Goal: Task Accomplishment & Management: Complete application form

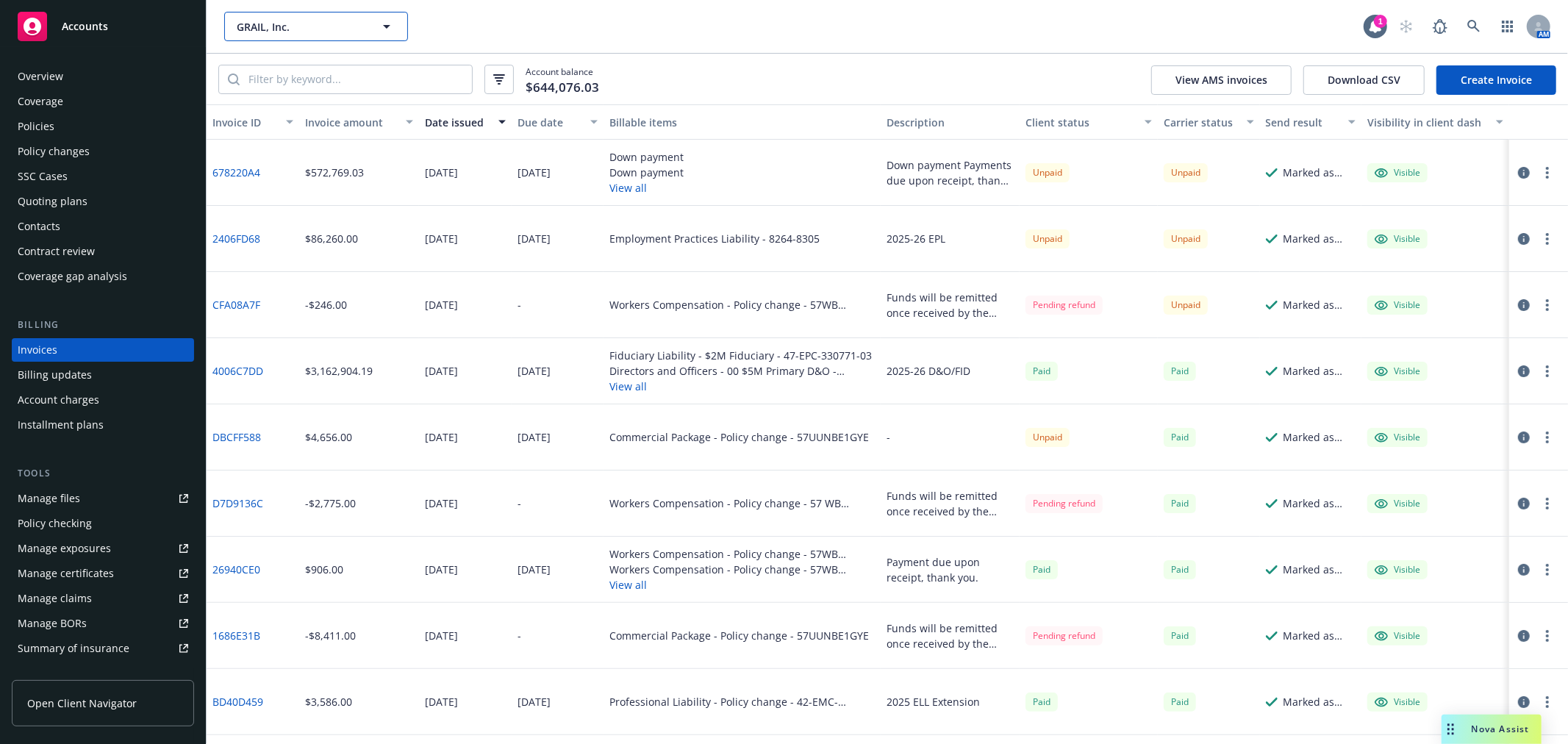
click at [321, 19] on span "GRAIL, Inc." at bounding box center [300, 26] width 127 height 15
type input "corvus"
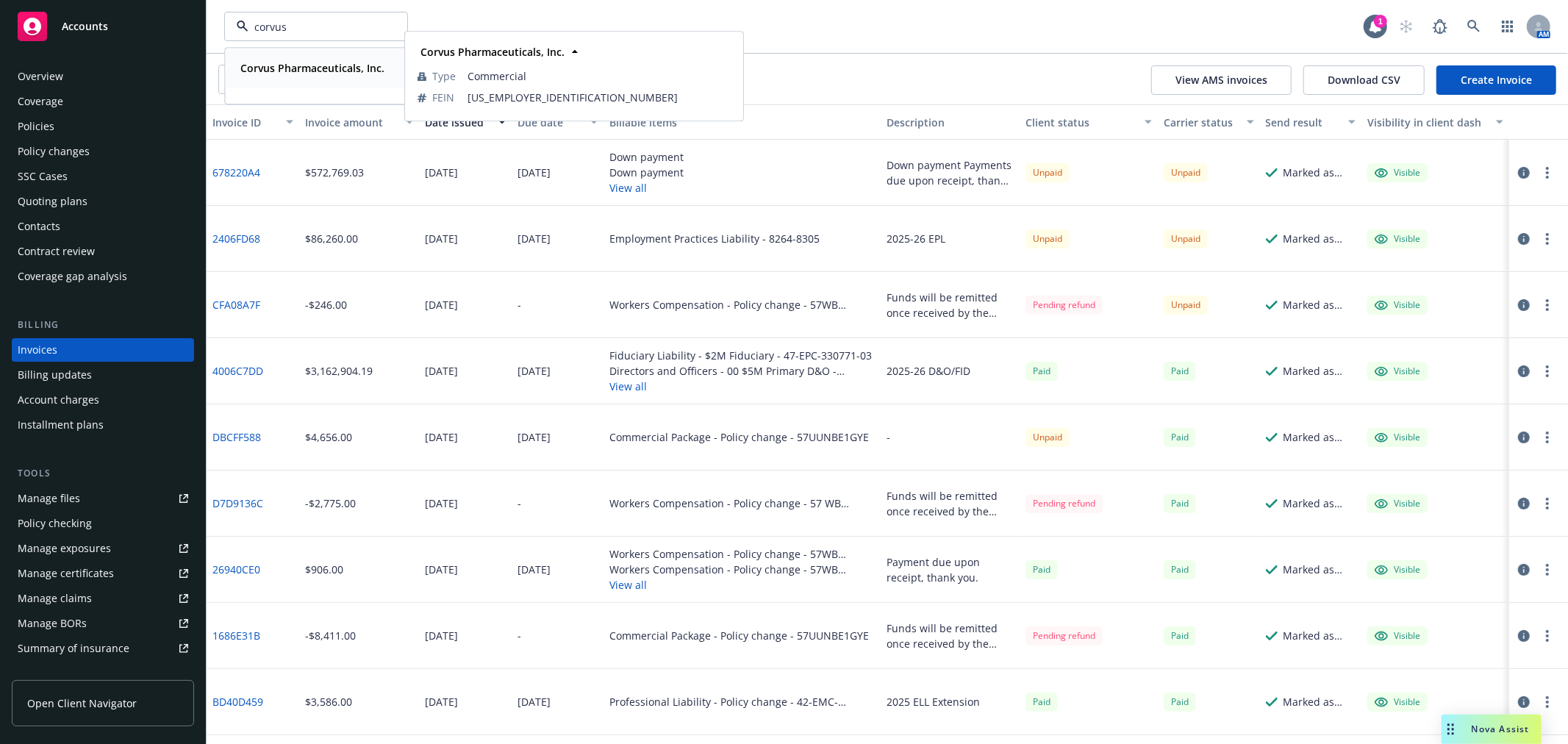
click at [316, 66] on strong "Corvus Pharmaceuticals, Inc." at bounding box center [312, 68] width 144 height 14
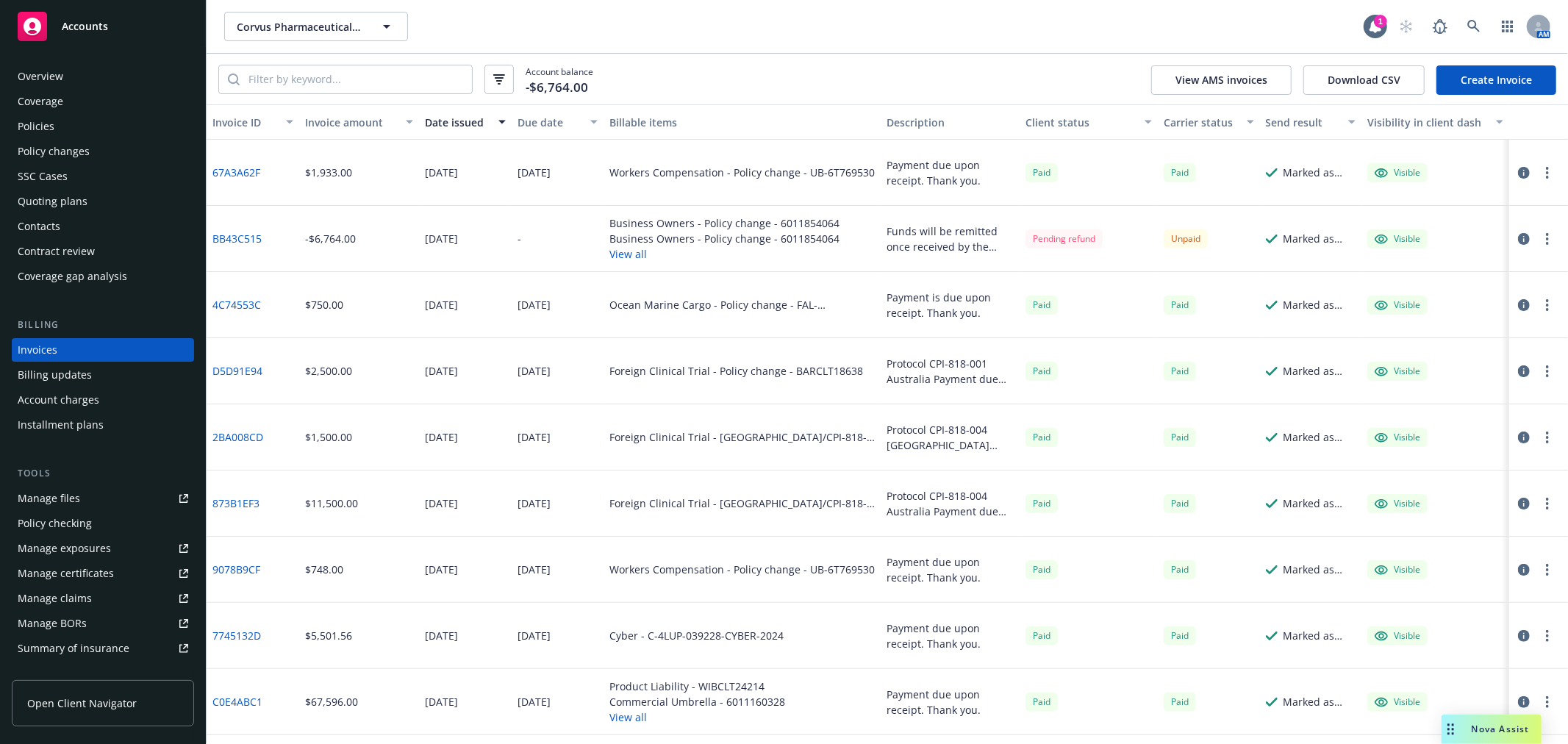
click at [68, 122] on div "Policies" at bounding box center [103, 127] width 170 height 24
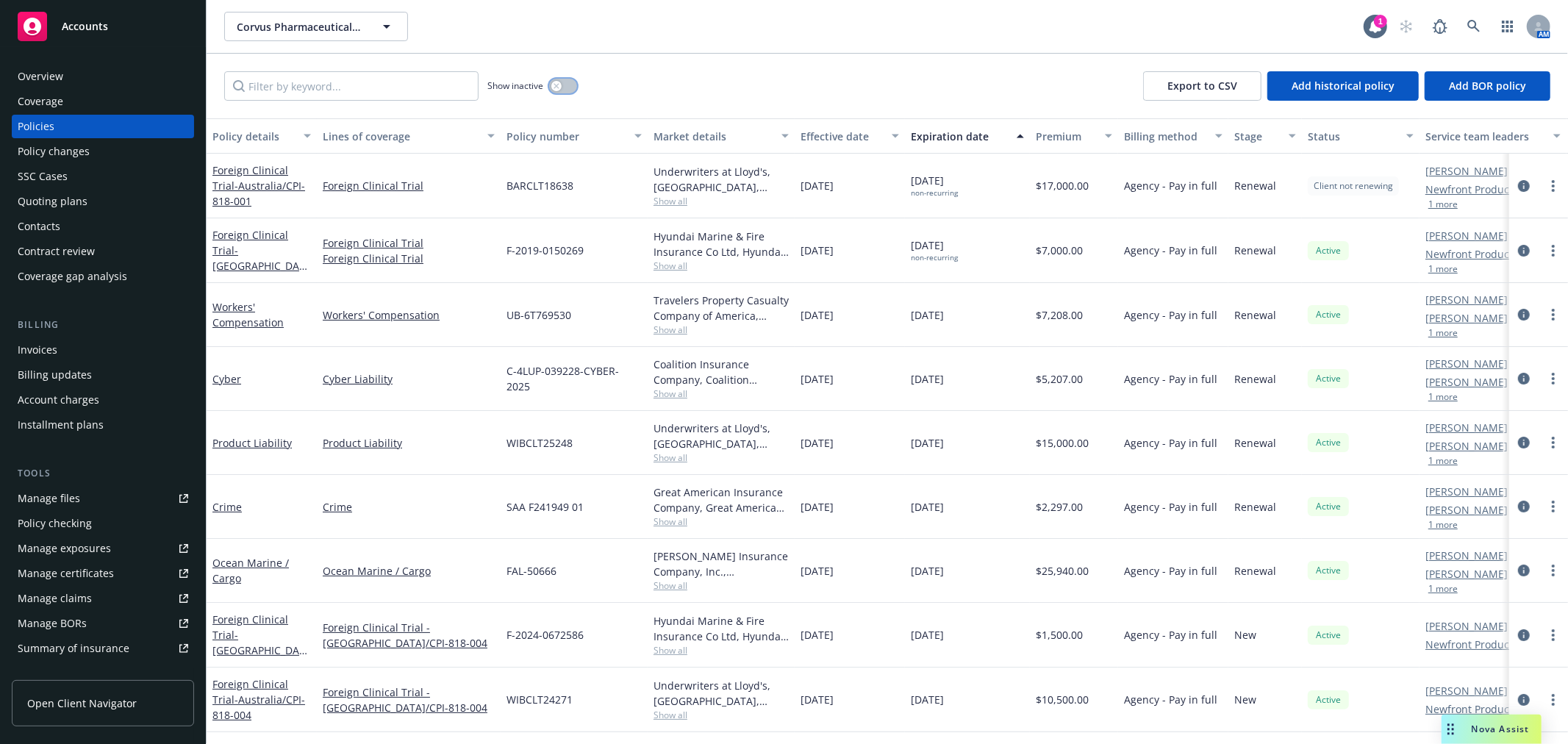
click at [560, 89] on div "button" at bounding box center [556, 86] width 10 height 10
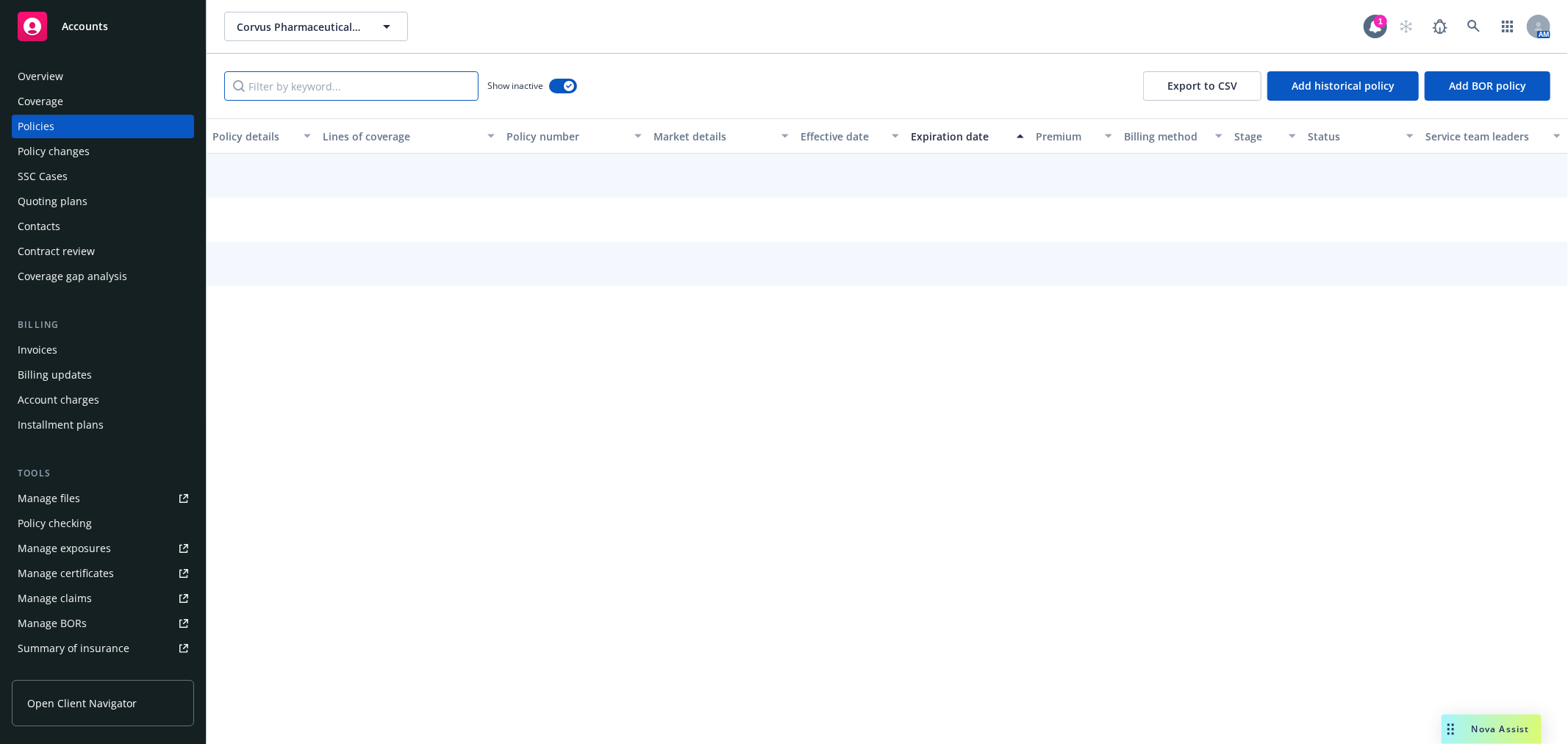
click at [422, 90] on input "Filter by keyword..." at bounding box center [351, 86] width 255 height 30
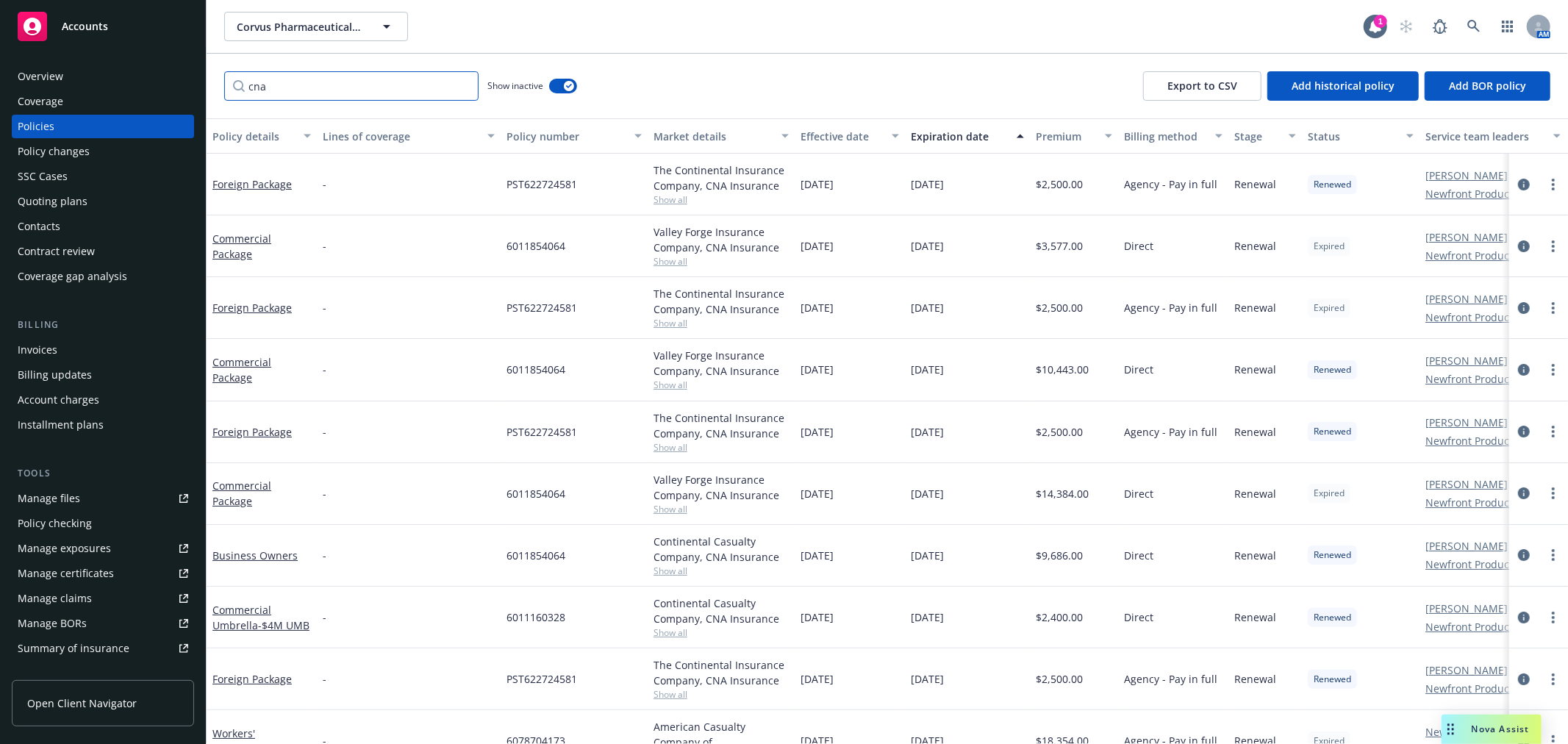
type input "cna"
click at [840, 136] on div "Effective date" at bounding box center [841, 136] width 83 height 15
click at [840, 135] on div "Effective date" at bounding box center [841, 136] width 83 height 15
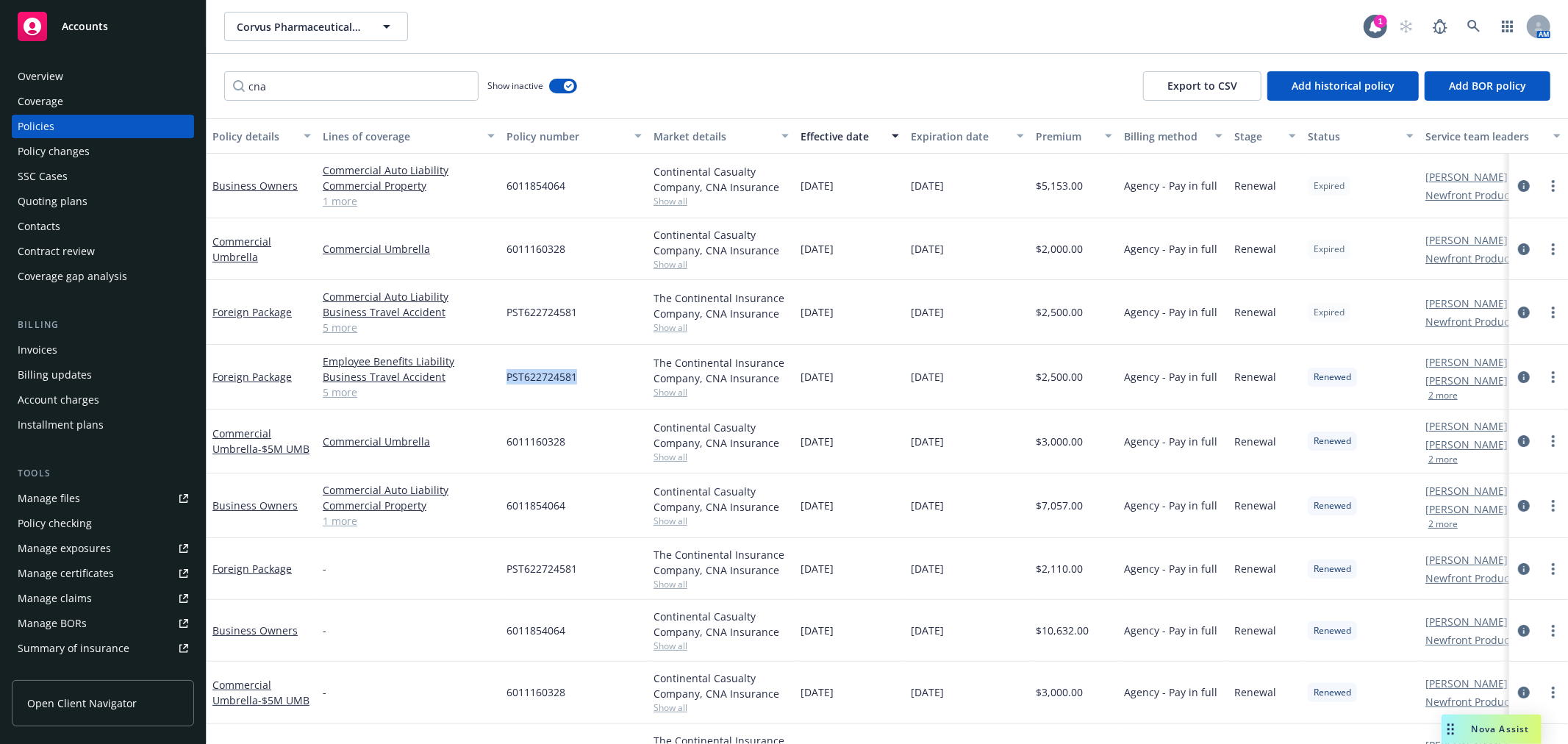
drag, startPoint x: 578, startPoint y: 381, endPoint x: 505, endPoint y: 383, distance: 73.0
click at [505, 383] on div "PST622724581" at bounding box center [574, 377] width 147 height 65
copy span "PST622724581"
click at [97, 200] on div "Quoting plans" at bounding box center [103, 202] width 170 height 24
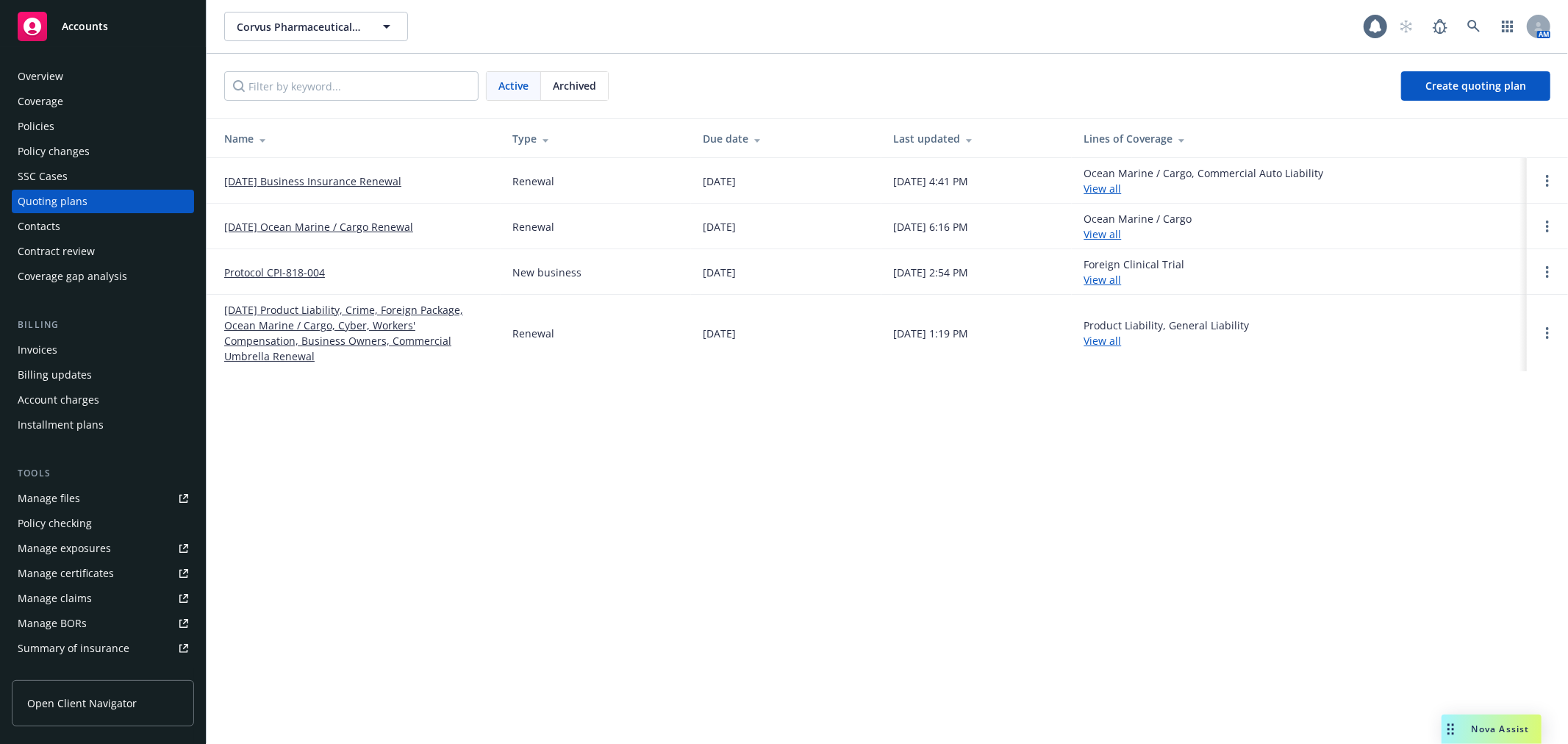
click at [300, 179] on link "09/07/25 Business Insurance Renewal" at bounding box center [313, 181] width 177 height 15
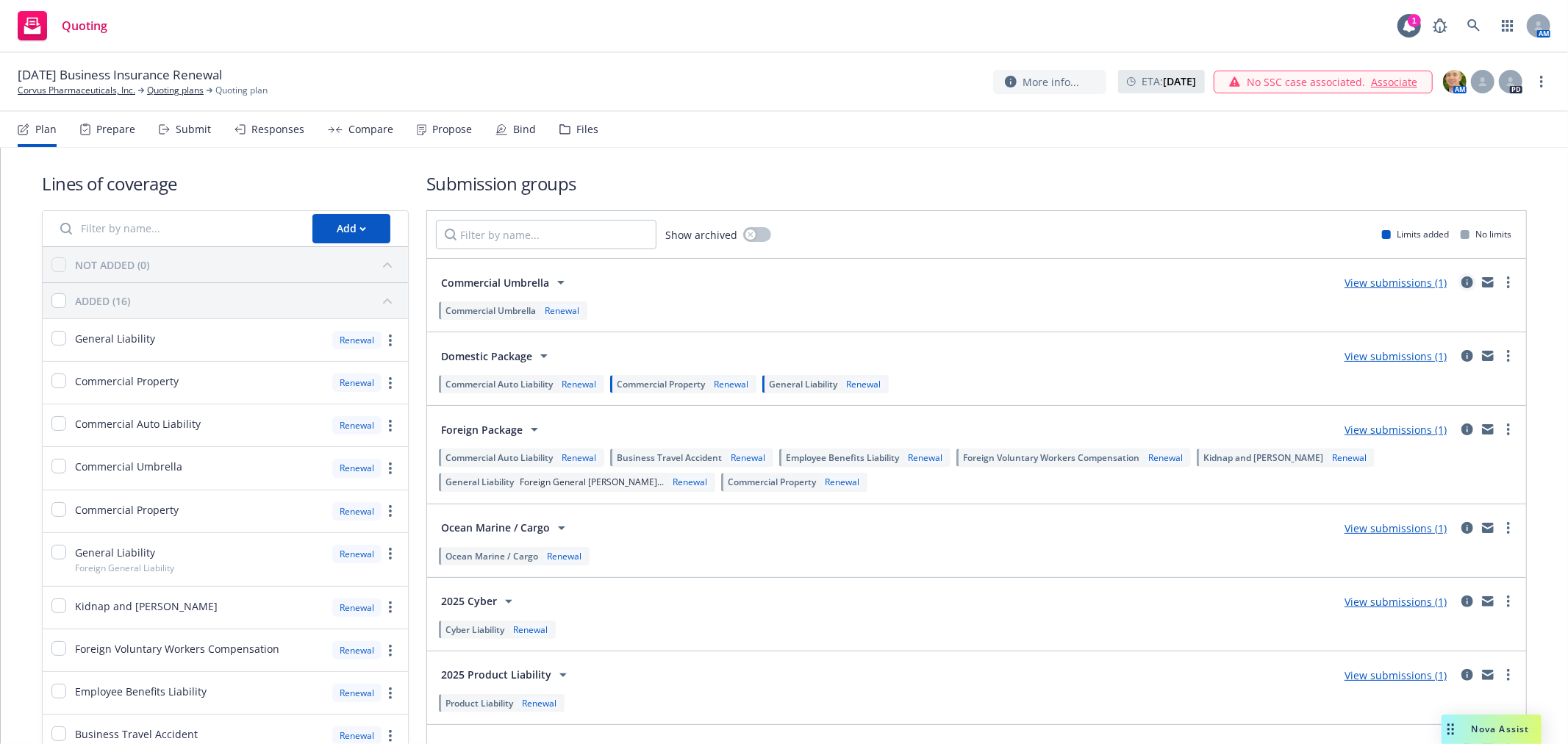
click at [1462, 287] on icon "circleInformation" at bounding box center [1467, 283] width 12 height 12
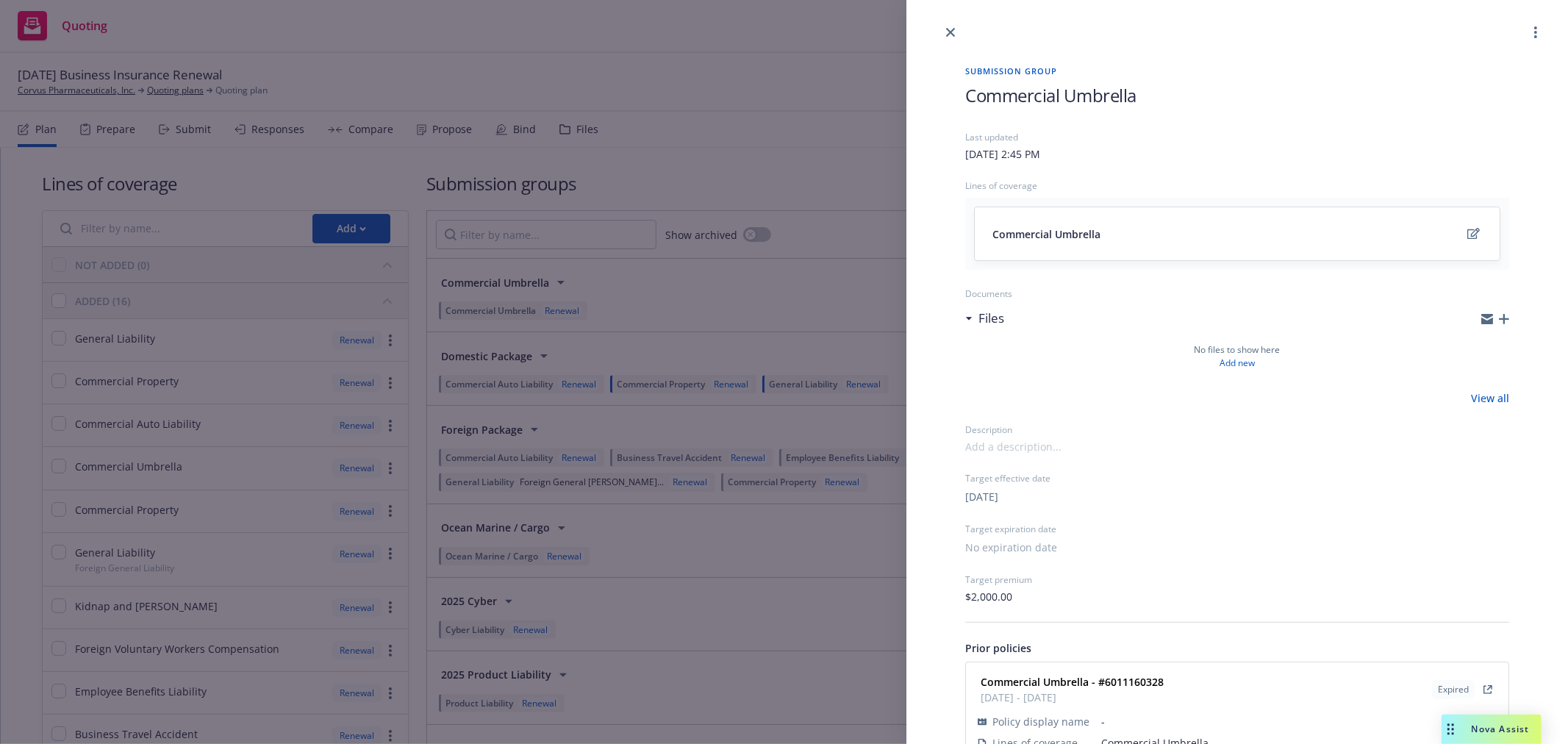
click at [836, 296] on div "Submission group Commercial Umbrella Last updated Wednesday, August 27, 2025 at…" at bounding box center [784, 372] width 1568 height 744
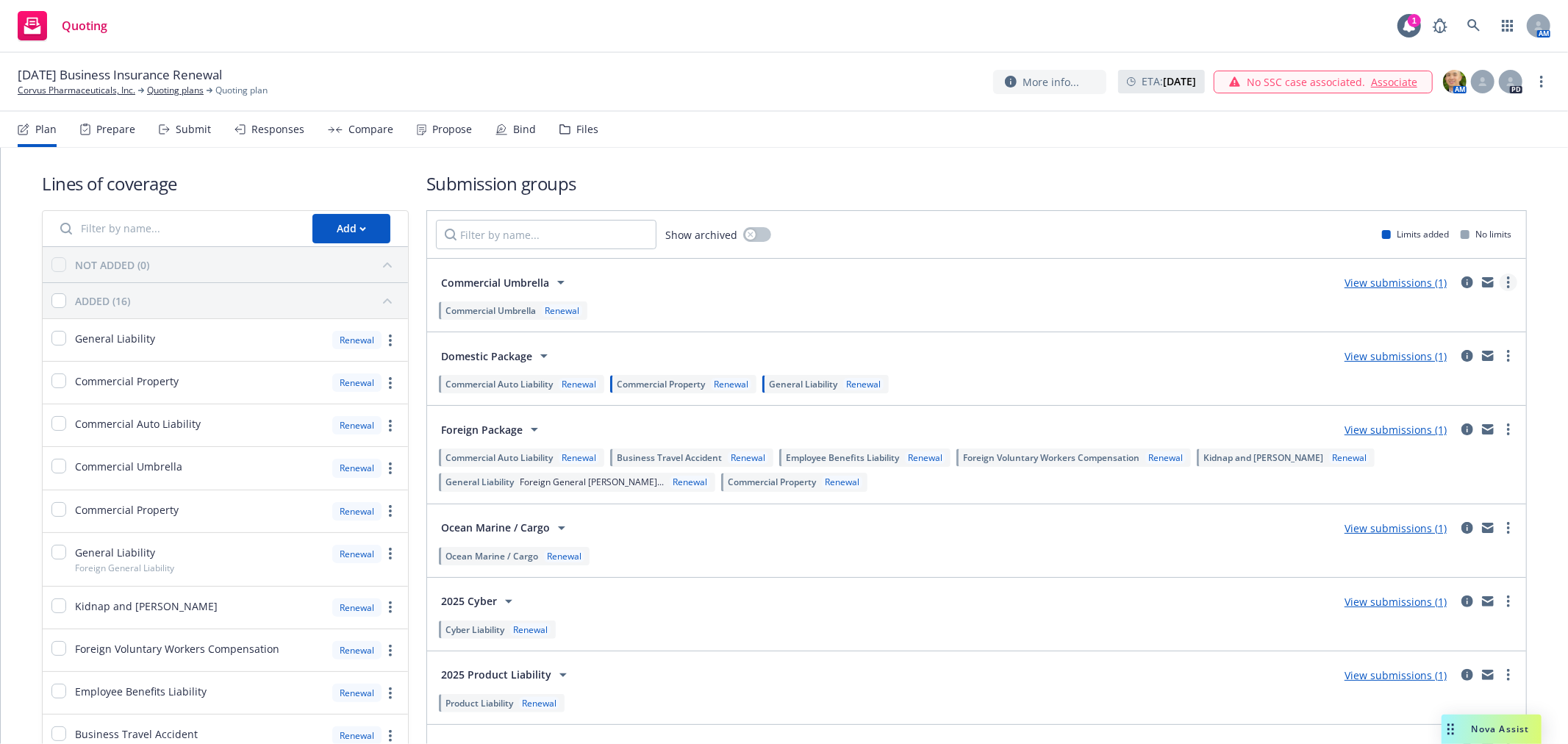
click at [1500, 282] on link "more" at bounding box center [1508, 282] width 18 height 18
click at [1445, 466] on span "Create policy (fast track)" at bounding box center [1426, 465] width 153 height 14
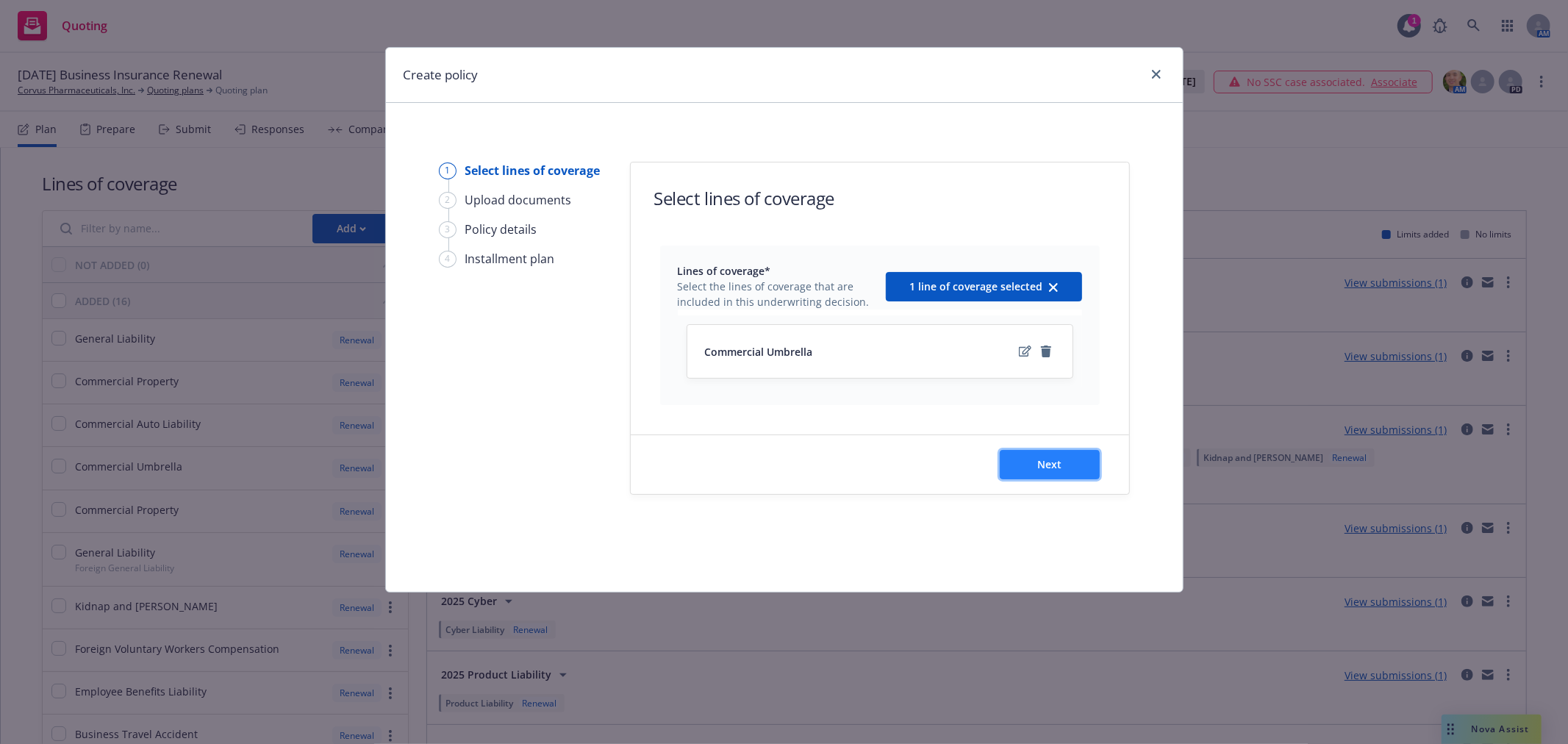
click at [1042, 476] on button "Next" at bounding box center [1049, 464] width 100 height 30
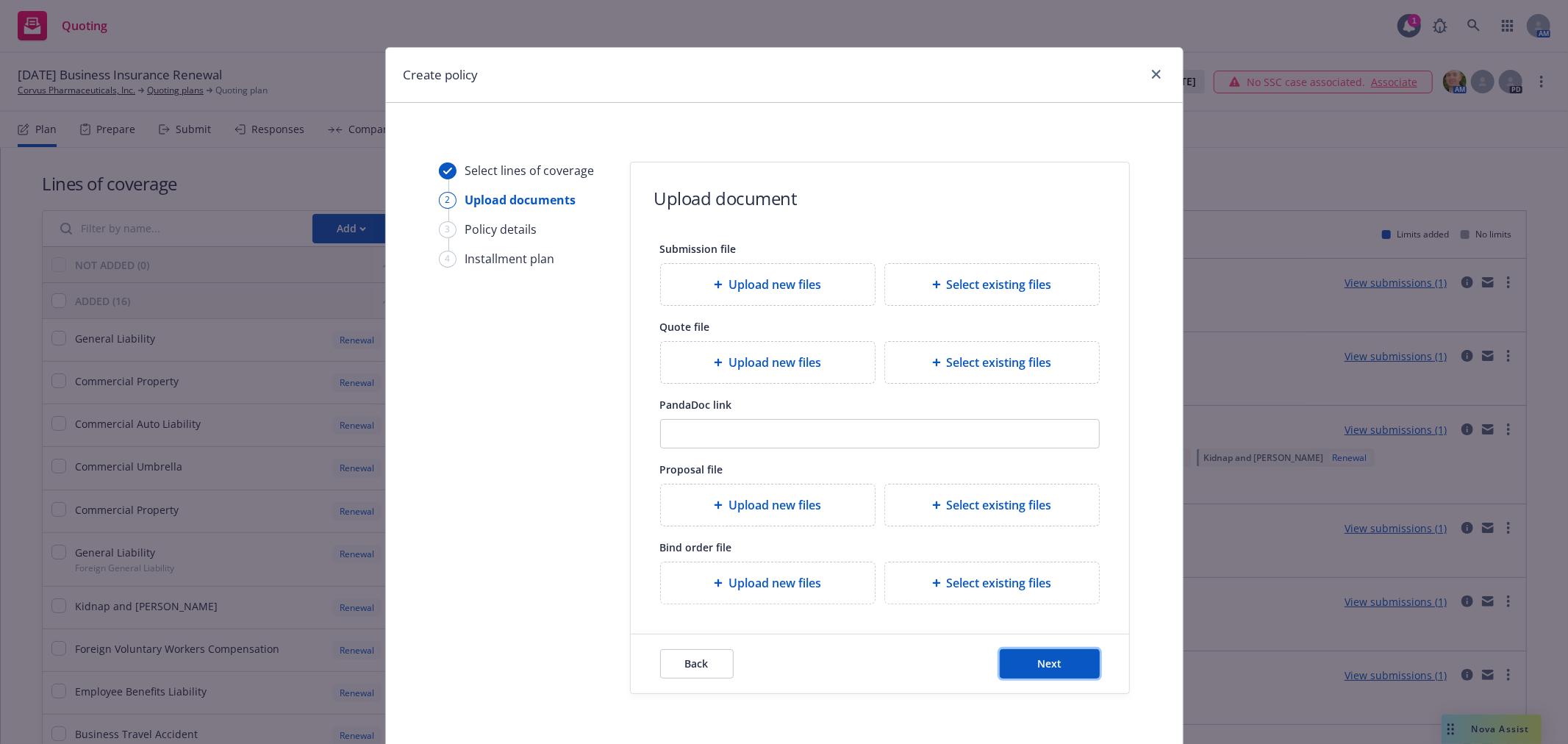
drag, startPoint x: 1025, startPoint y: 665, endPoint x: 1011, endPoint y: 655, distance: 17.2
click at [1025, 665] on button "Next" at bounding box center [1049, 663] width 100 height 30
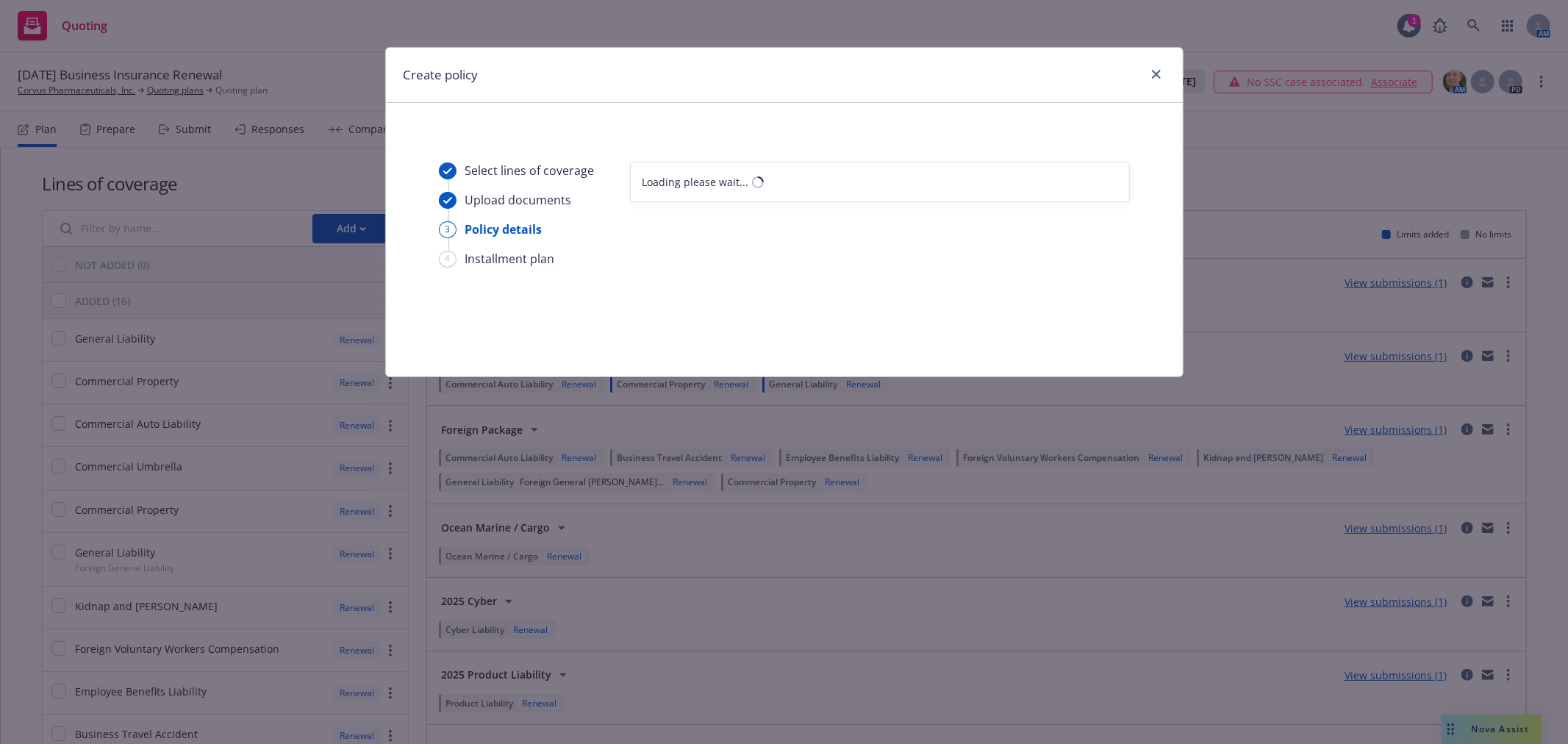
select select "12"
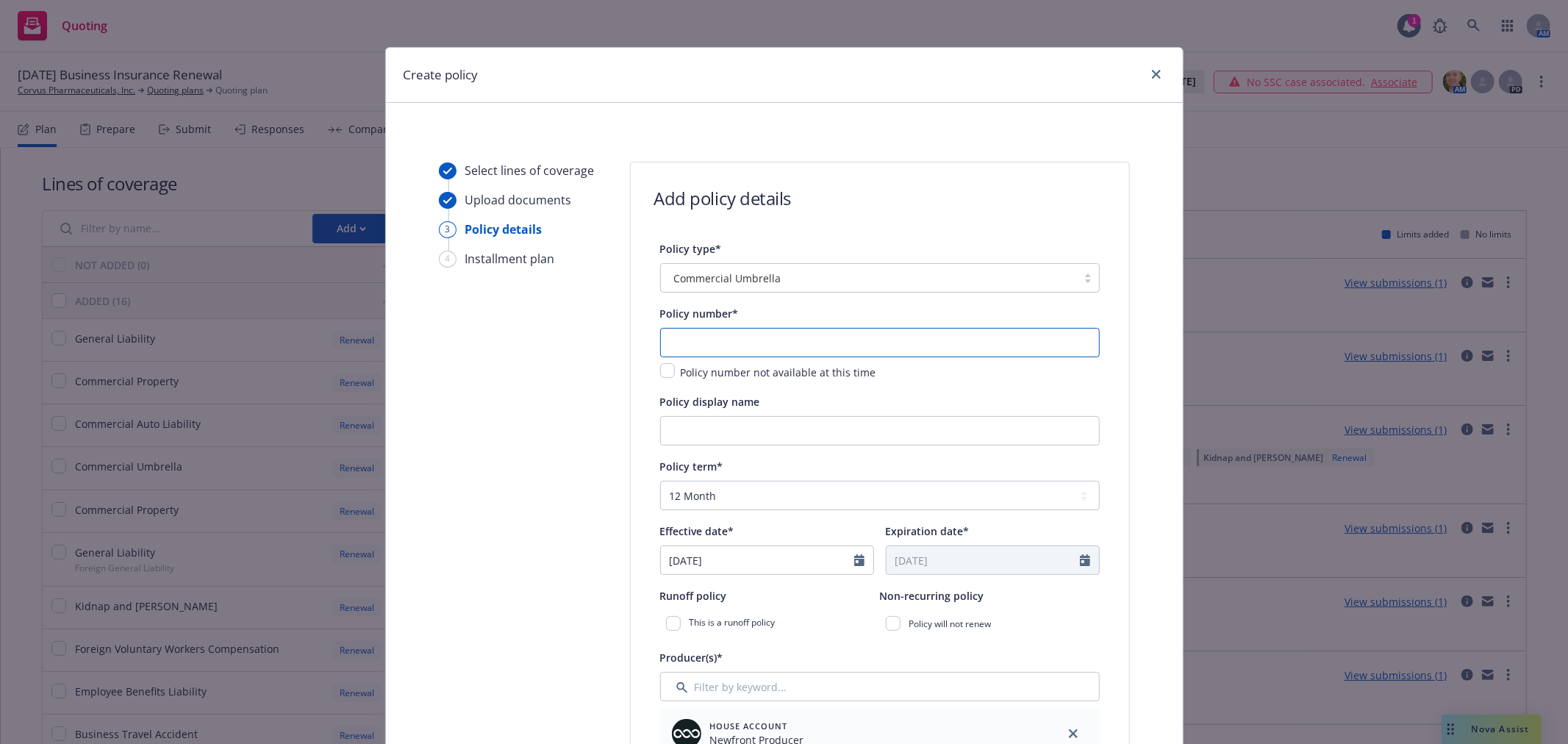
click at [709, 341] on input "text" at bounding box center [880, 342] width 439 height 30
paste input "6011160328"
click at [667, 341] on input "6011160328" at bounding box center [880, 342] width 439 height 30
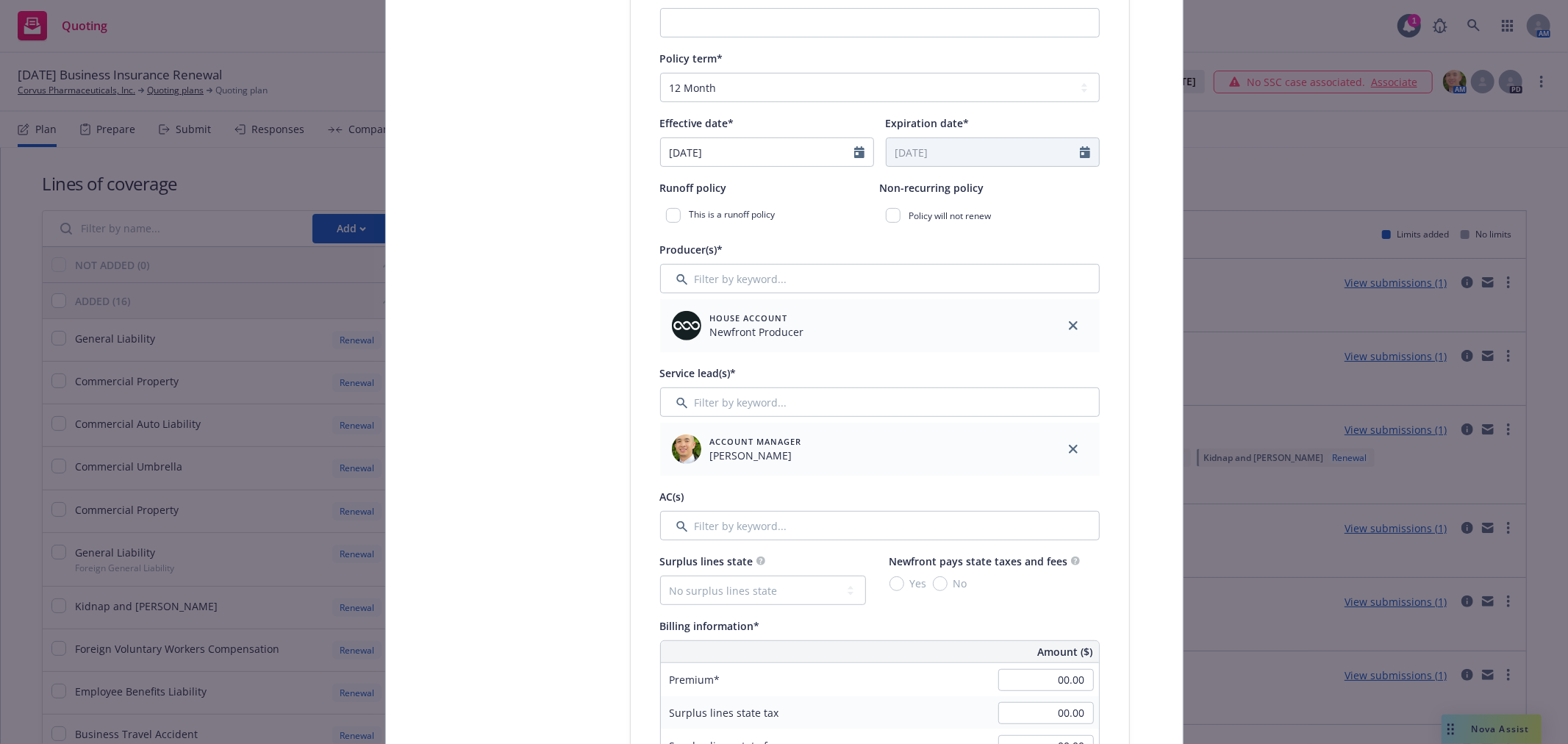
scroll to position [489, 0]
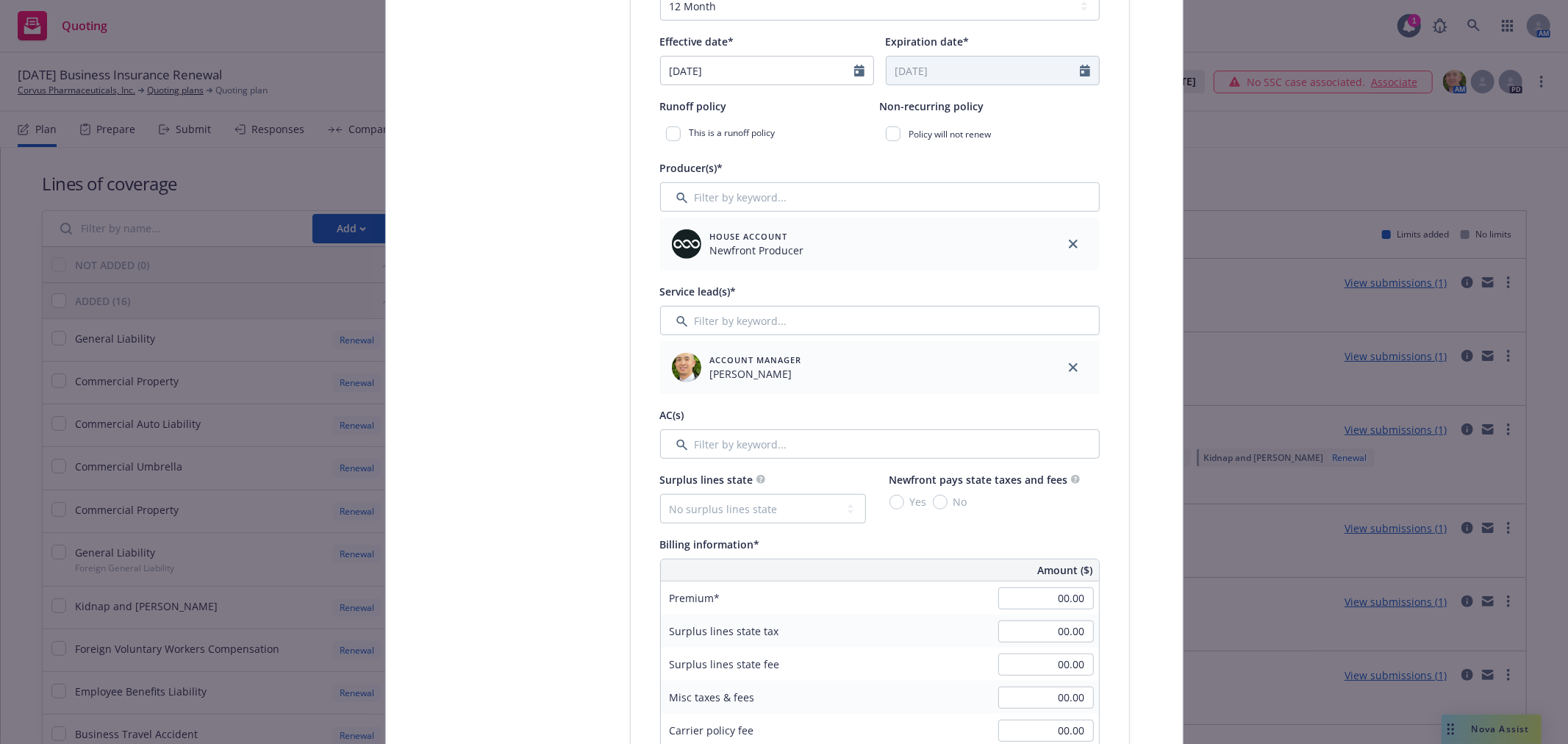
type input "6011160328"
click at [790, 444] on input "Filter by keyword..." at bounding box center [880, 444] width 439 height 30
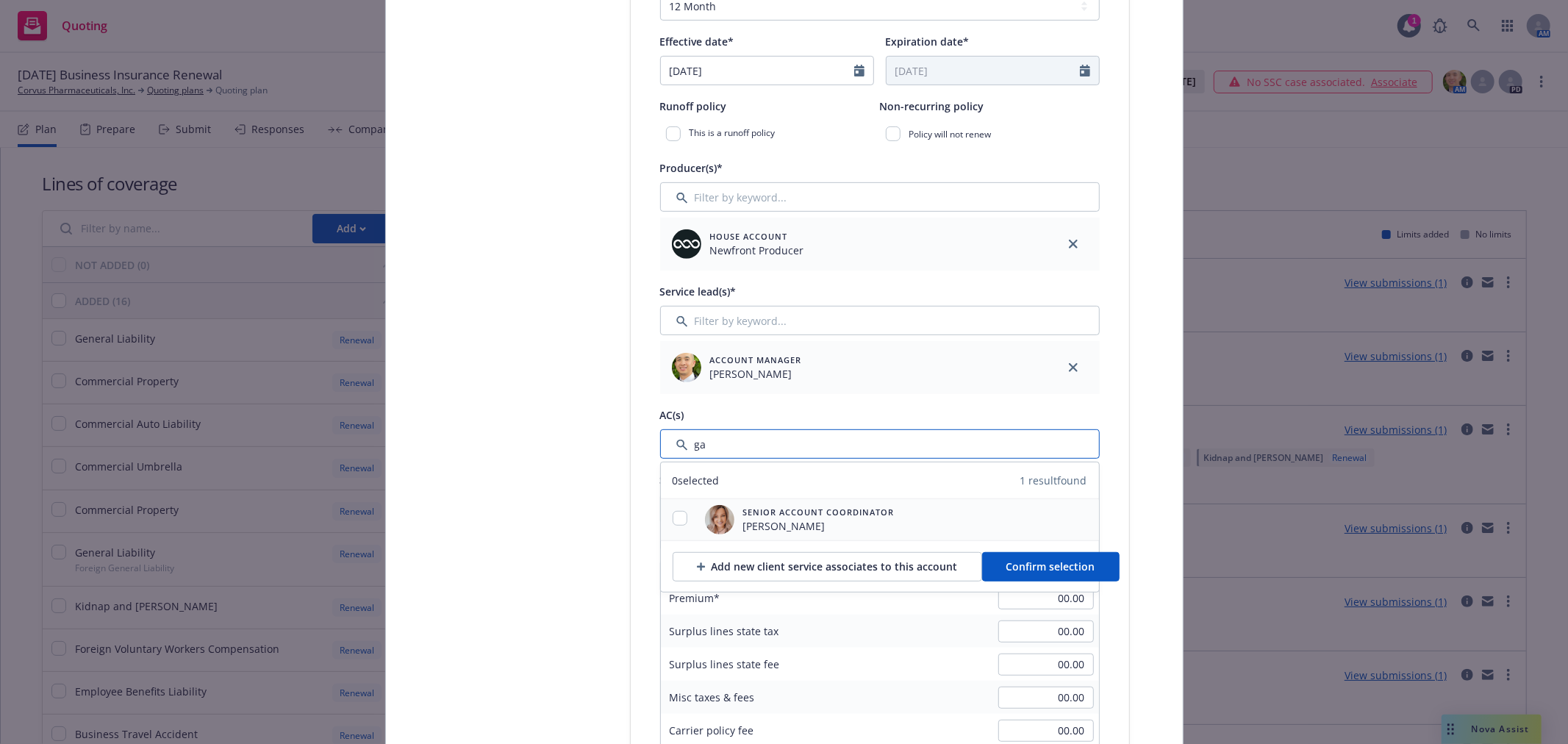
type input "ga"
click at [757, 532] on span "[PERSON_NAME]" at bounding box center [819, 526] width 152 height 15
click at [681, 518] on div at bounding box center [680, 519] width 38 height 18
click at [679, 524] on input "checkbox" at bounding box center [680, 518] width 14 height 14
checkbox input "true"
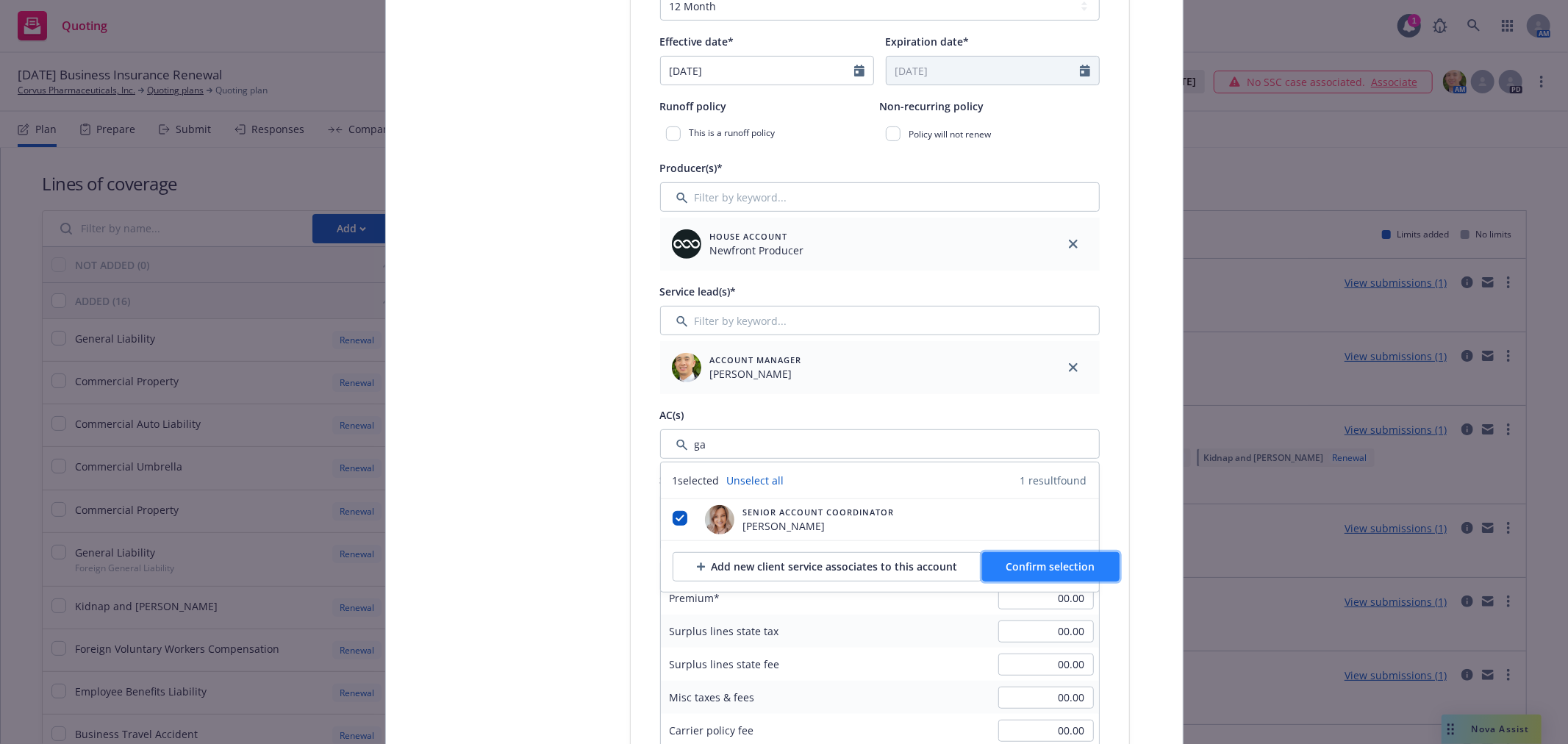
click at [1056, 568] on span "Confirm selection" at bounding box center [1051, 566] width 89 height 14
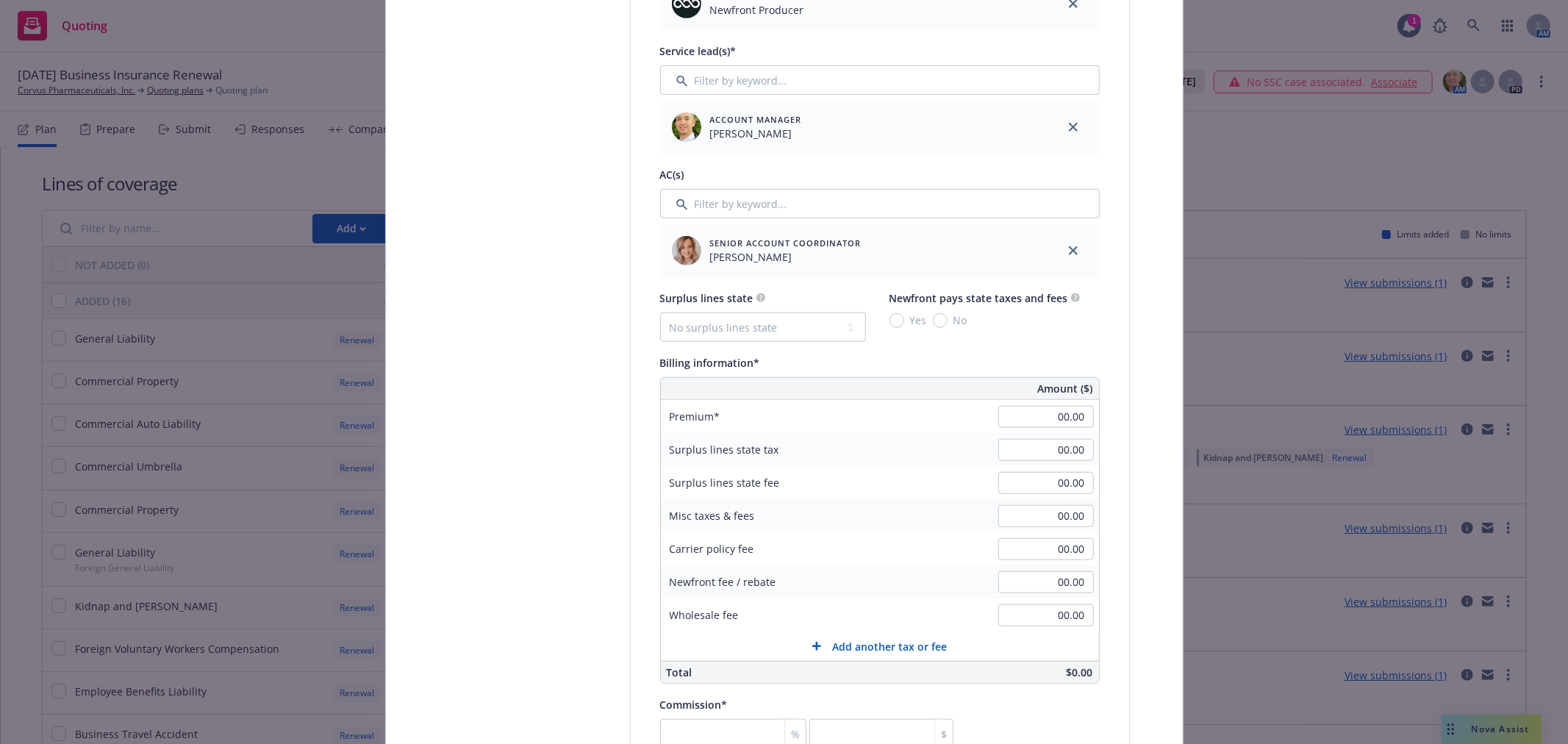
scroll to position [735, 0]
click at [1090, 411] on div "20,000.00" at bounding box center [1046, 411] width 106 height 32
click at [1048, 413] on input "20,000.00" at bounding box center [1046, 411] width 95 height 22
type input "2,000.00"
click at [1098, 421] on div "Policy type* Commercial Umbrella Policy number* 6011160328 Policy number not av…" at bounding box center [880, 465] width 498 height 1921
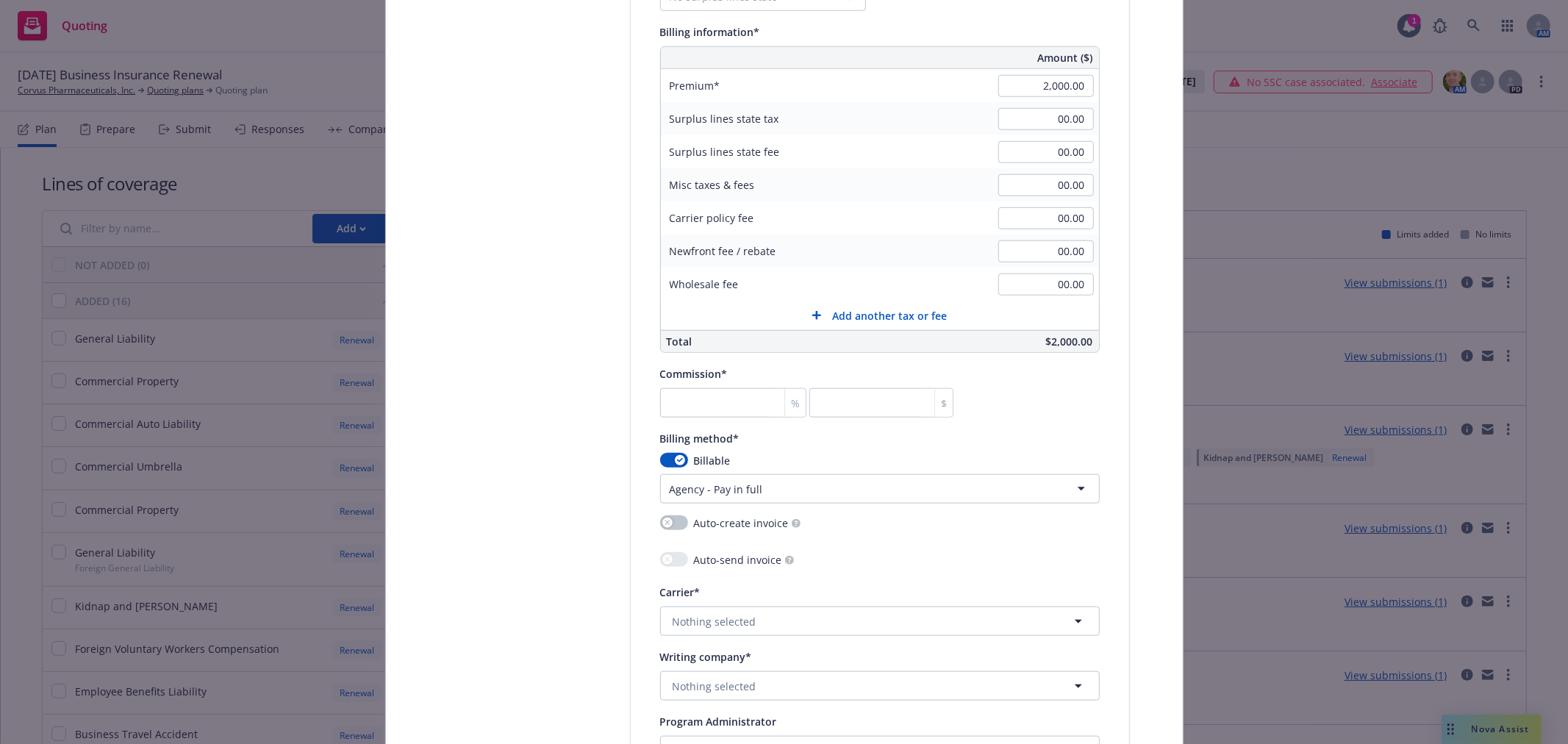
scroll to position [1061, 0]
click at [711, 404] on input "number" at bounding box center [733, 402] width 147 height 30
type input "1"
type input "20"
type input "15"
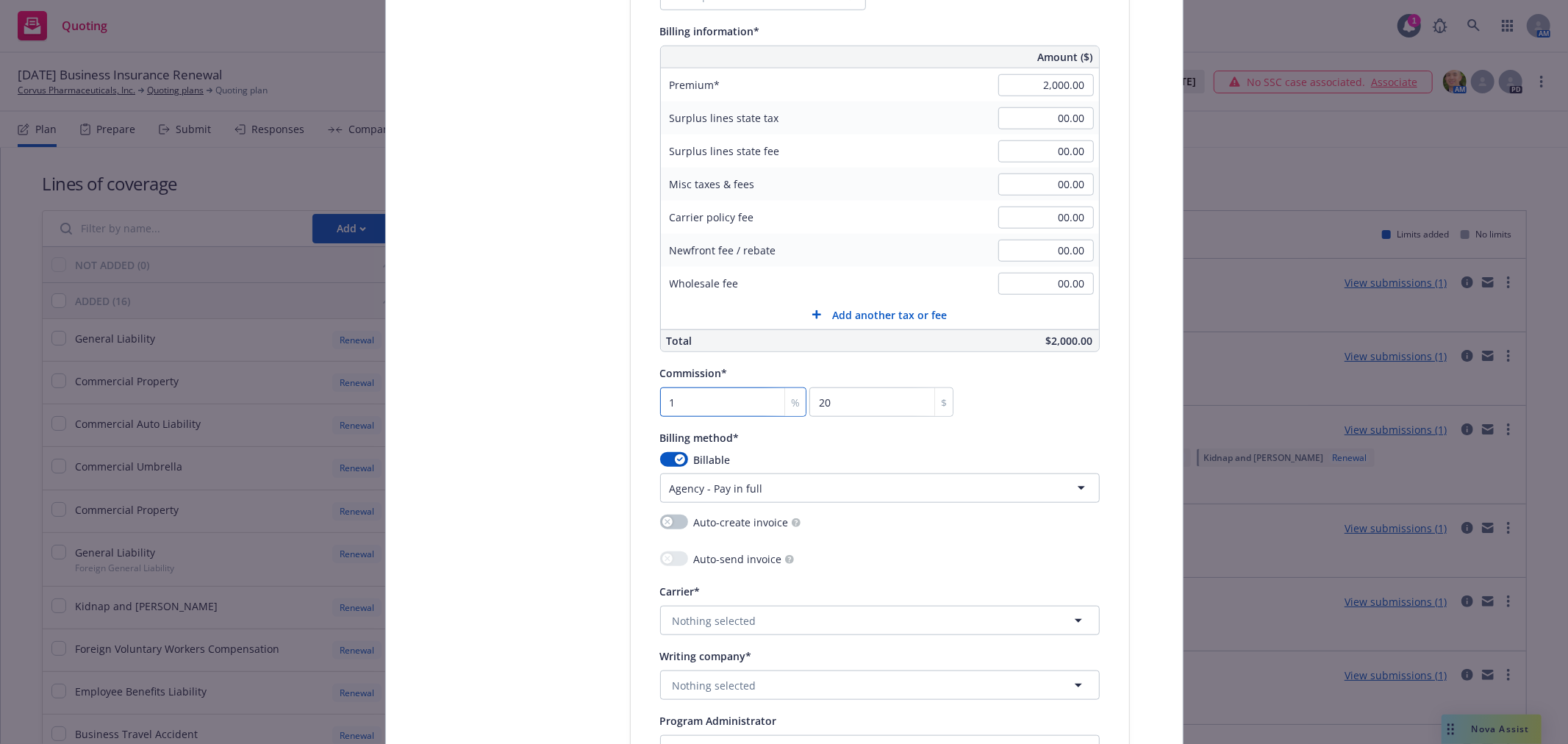
type input "300"
type input "15"
click at [557, 371] on div "Select lines of coverage Upload documents 3 Policy details 4 Installment plan" at bounding box center [520, 145] width 162 height 2089
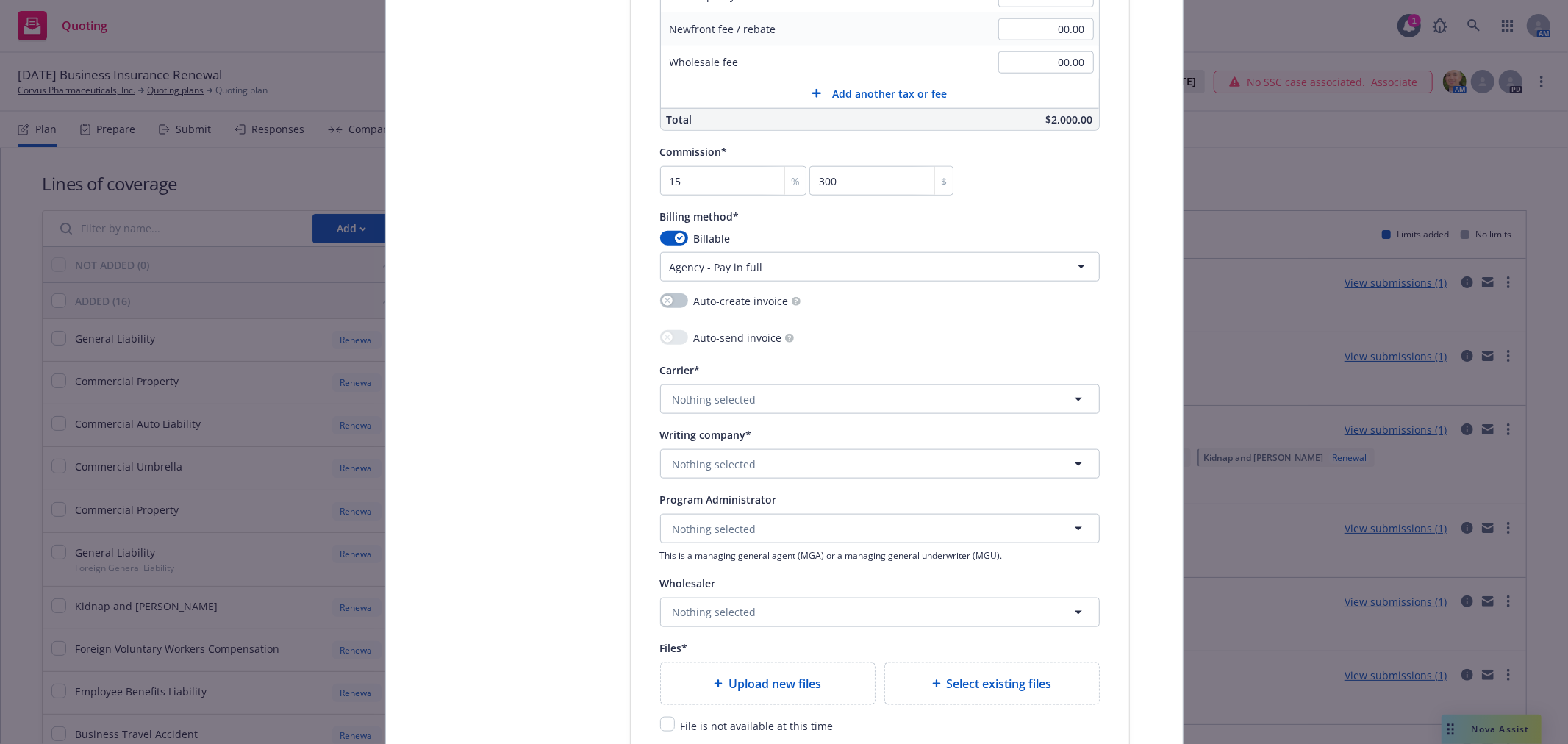
scroll to position [1306, 0]
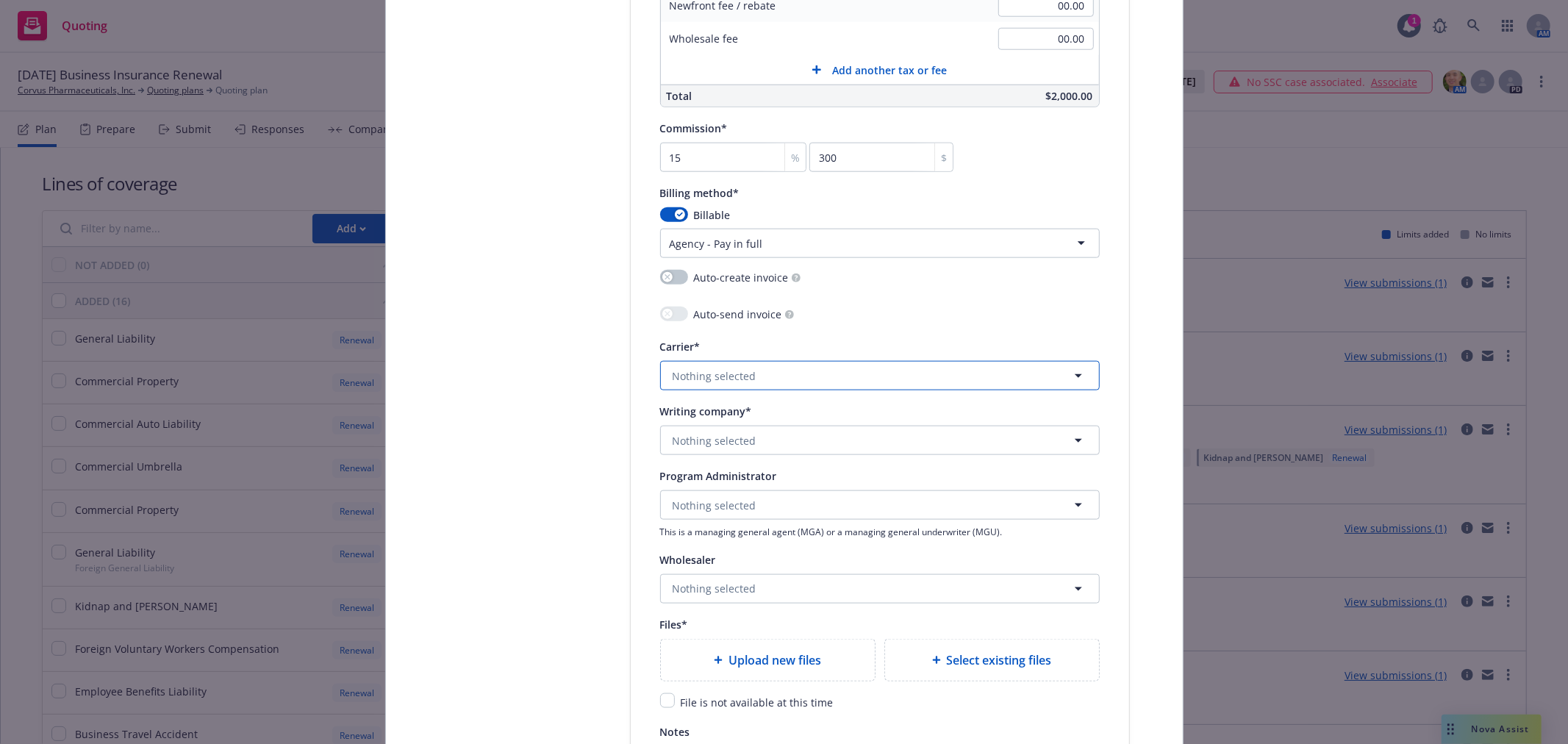
click at [696, 377] on span "Nothing selected" at bounding box center [715, 375] width 83 height 15
type input "cna"
click at [709, 459] on strong "CNA Insurance" at bounding box center [713, 453] width 73 height 14
click at [709, 447] on span "Nothing selected" at bounding box center [715, 440] width 83 height 15
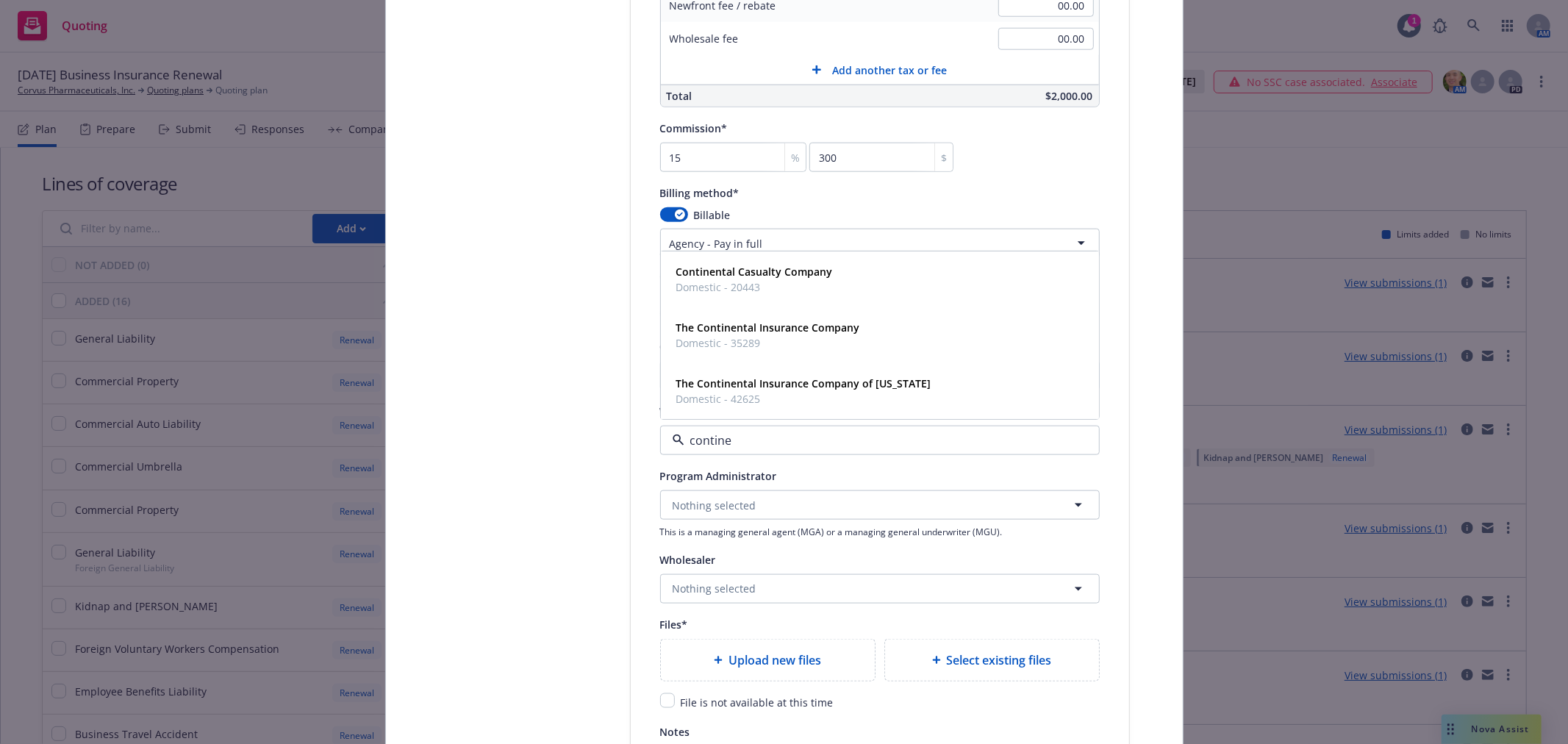
type input "continen"
click at [747, 284] on span "Domestic - 20443" at bounding box center [755, 288] width 157 height 15
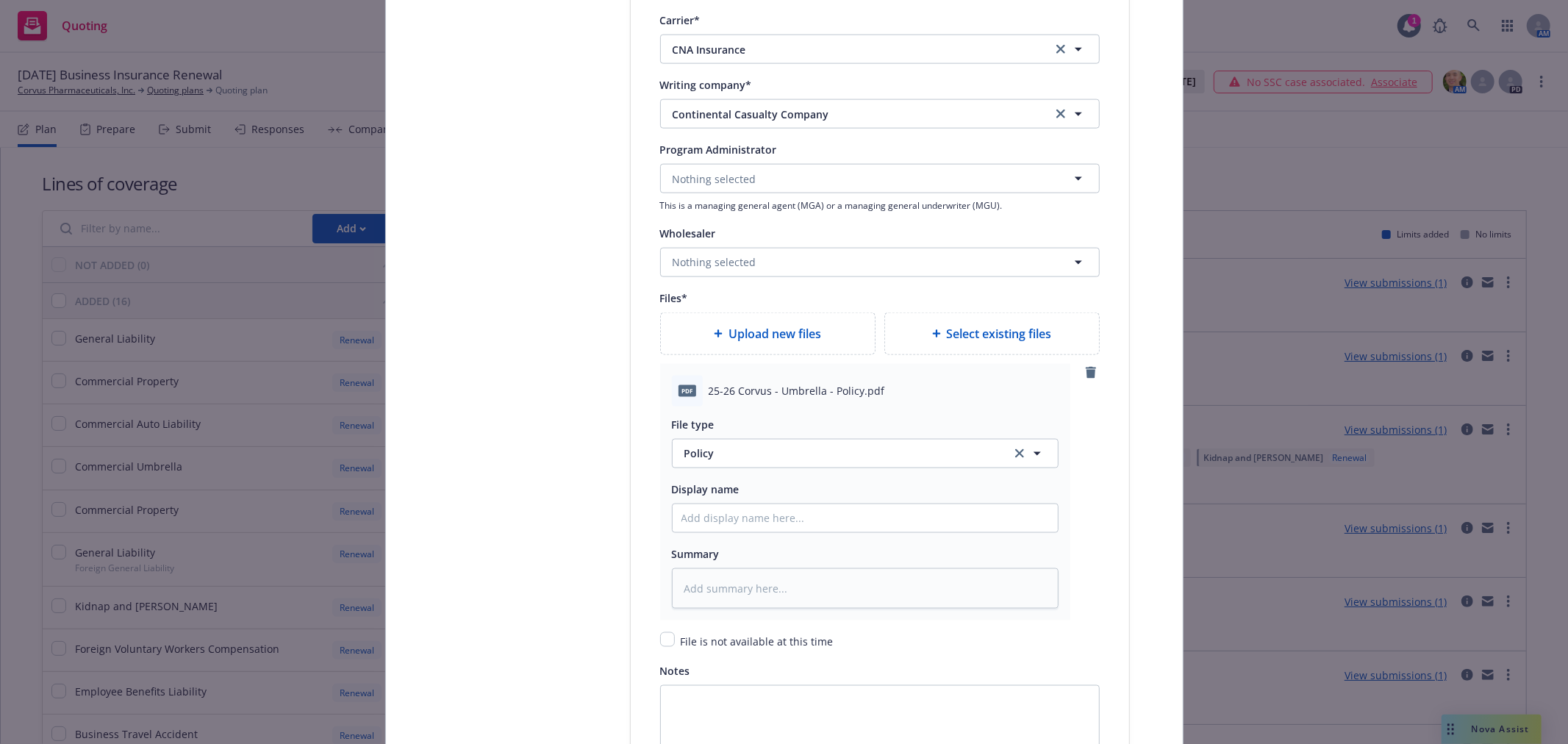
scroll to position [1633, 0]
click at [729, 525] on input "Policy display name" at bounding box center [865, 517] width 385 height 28
type textarea "x"
type input "2"
type textarea "x"
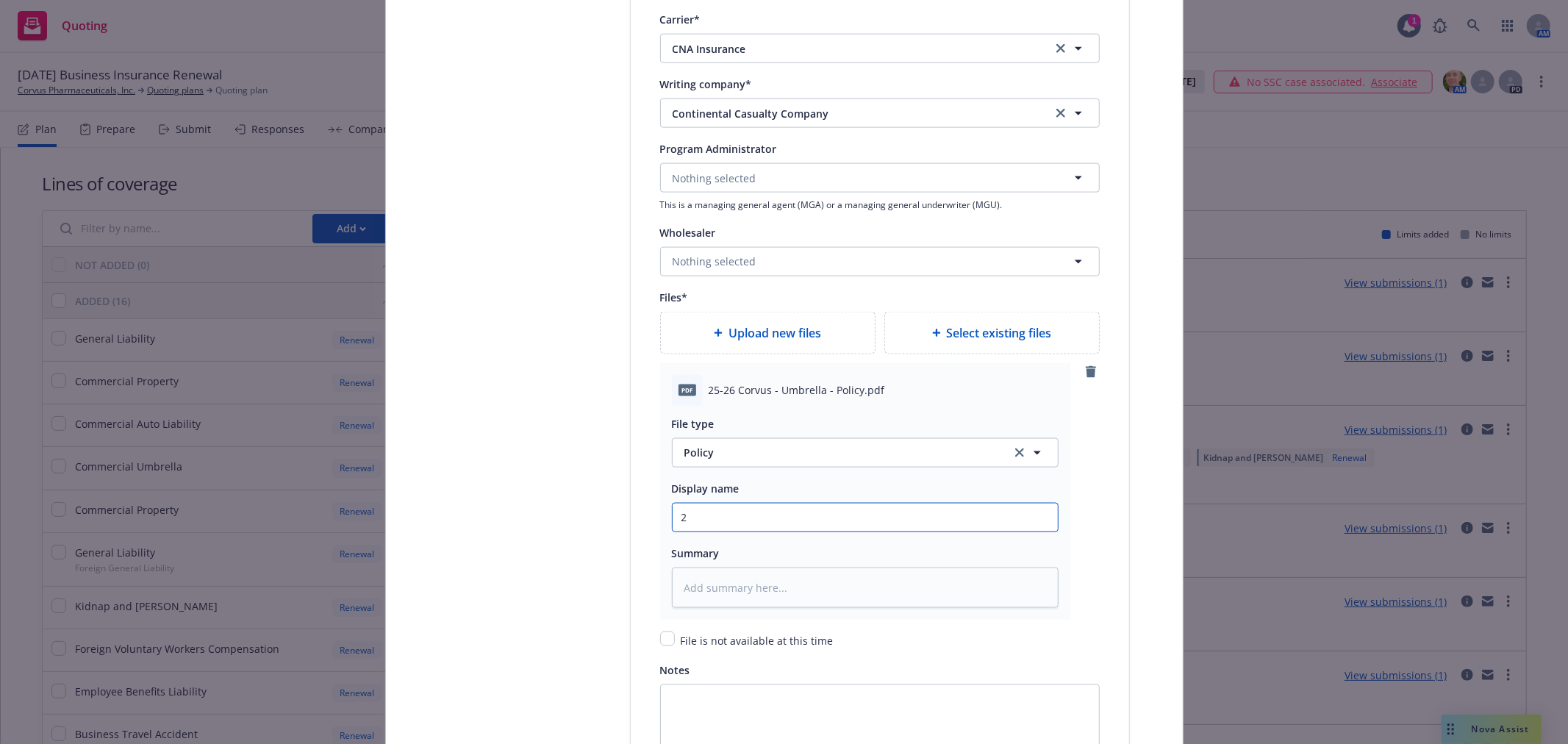
type input "25"
type textarea "x"
type input "25-"
type textarea "x"
type input "25-2"
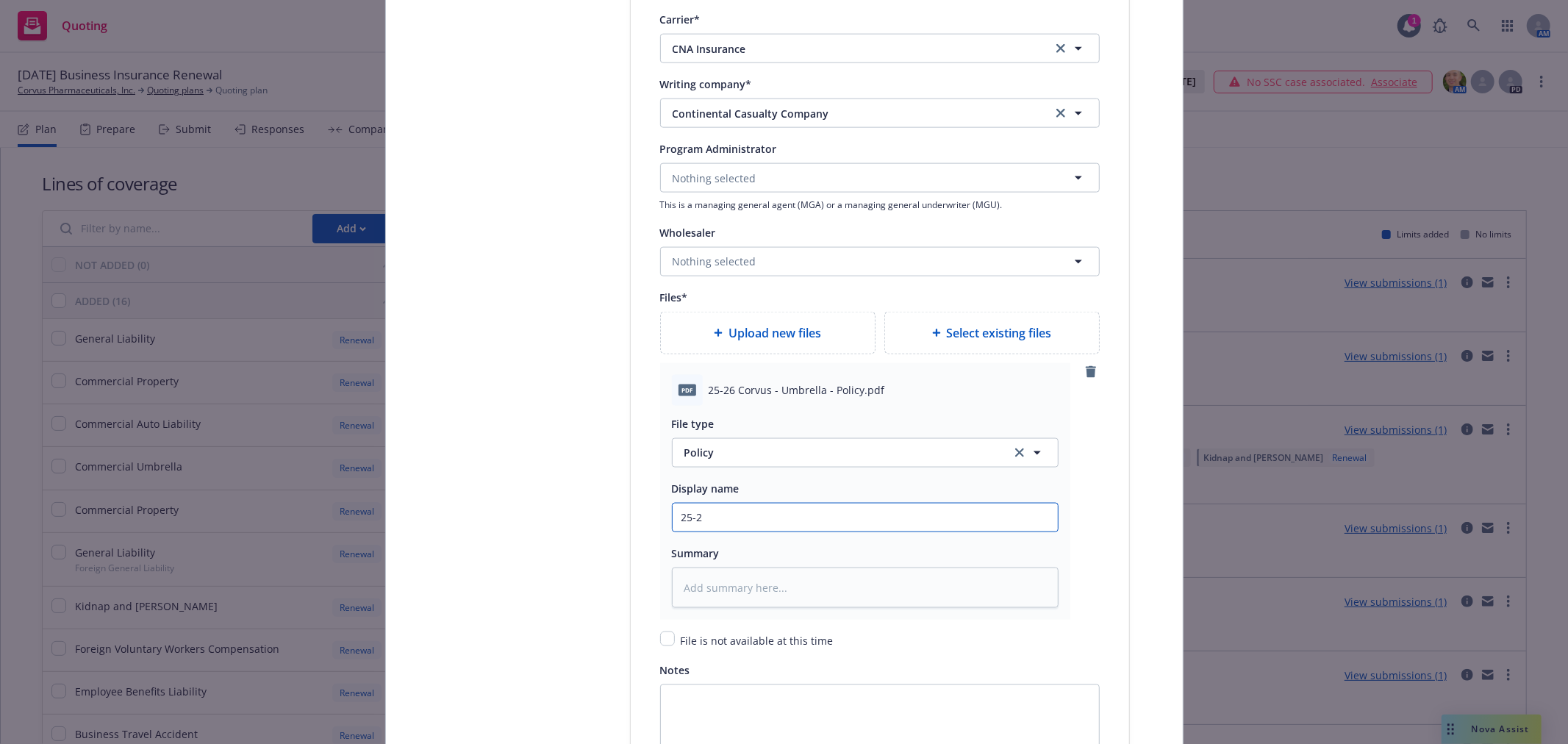
type textarea "x"
type input "25-26"
type textarea "x"
type input "25-26"
type textarea "x"
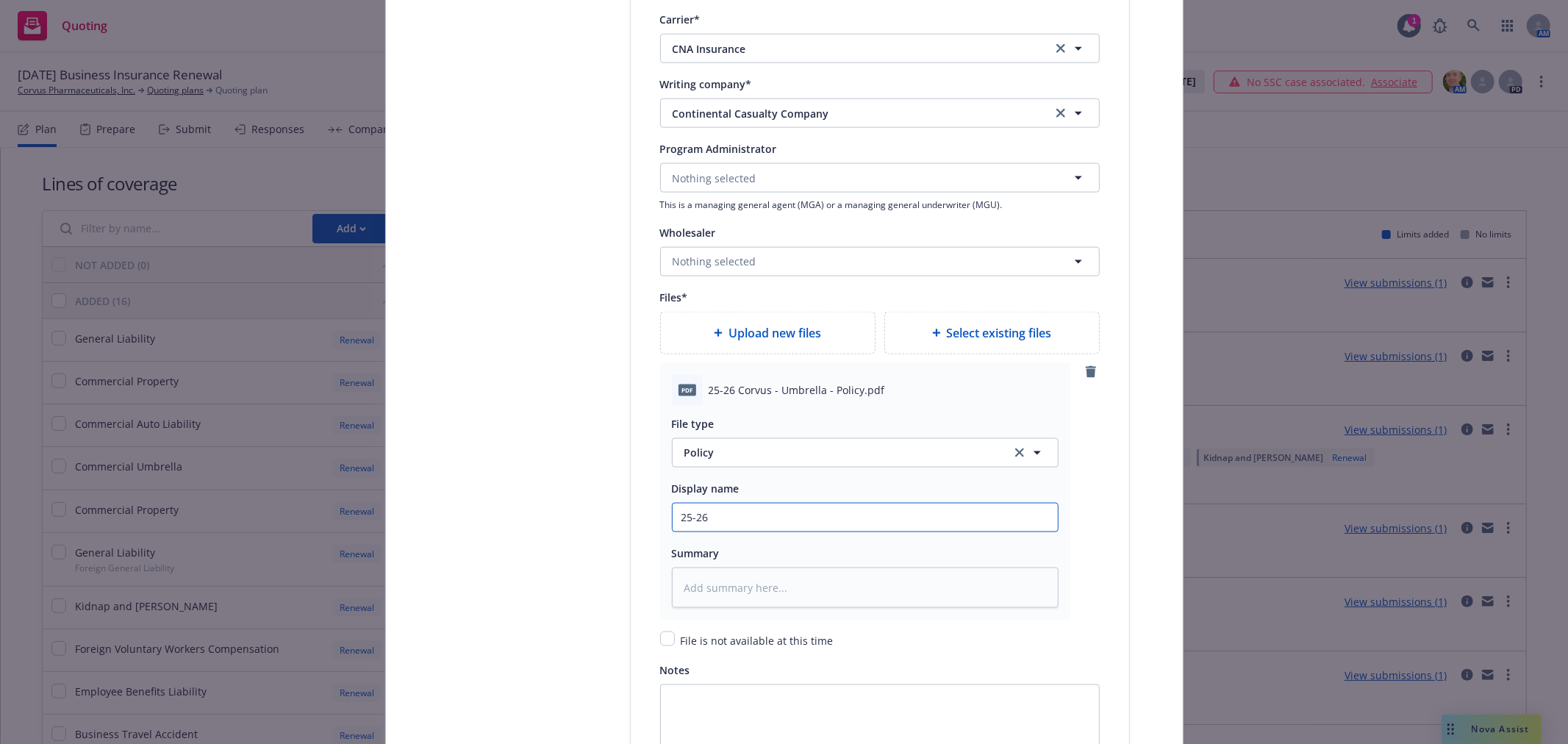
type input "25-26 C"
type textarea "x"
type input "25-26 Co"
type textarea "x"
type input "25-26 Cor"
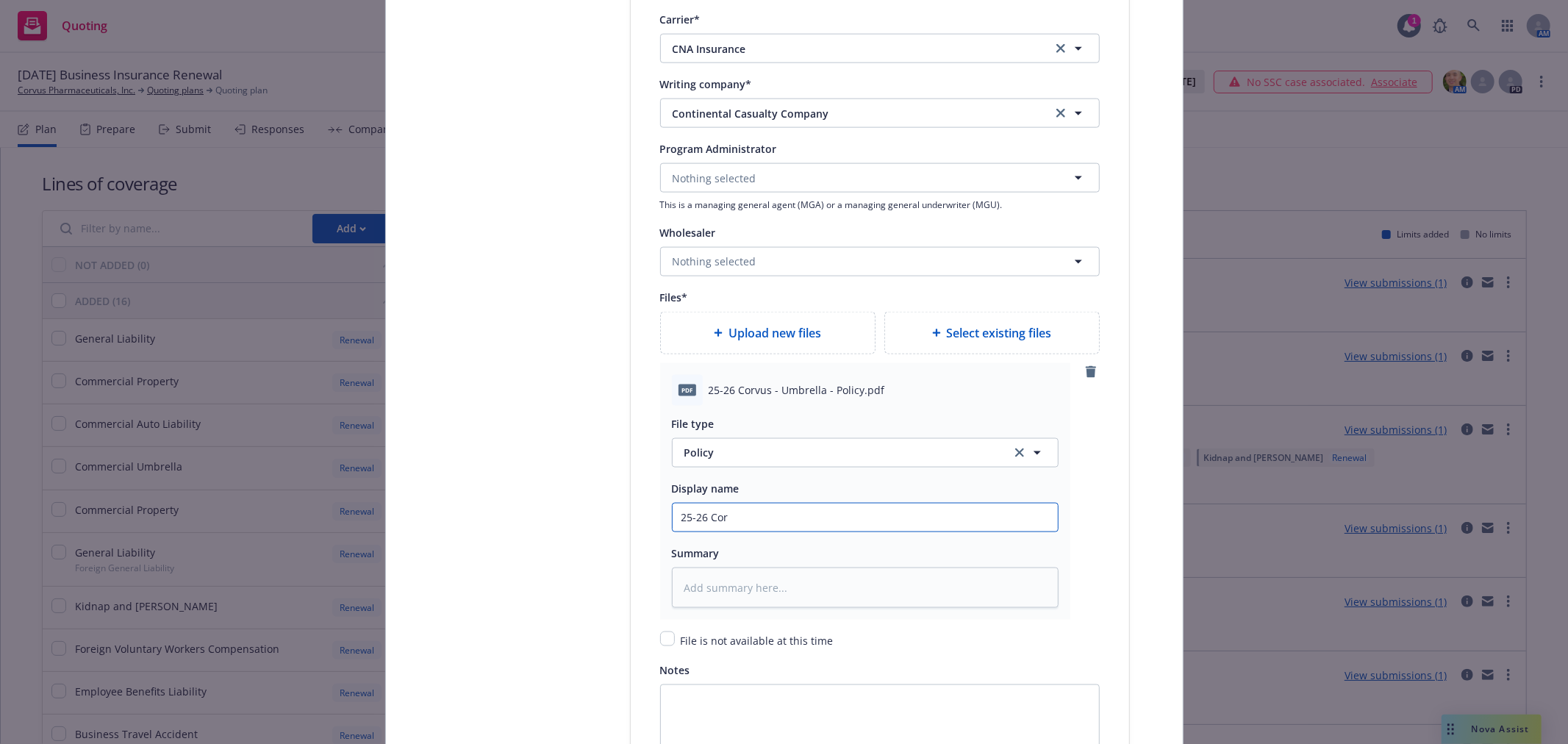
type textarea "x"
type input "25-26 Corv"
type textarea "x"
type input "25-26 Corvu"
type textarea "x"
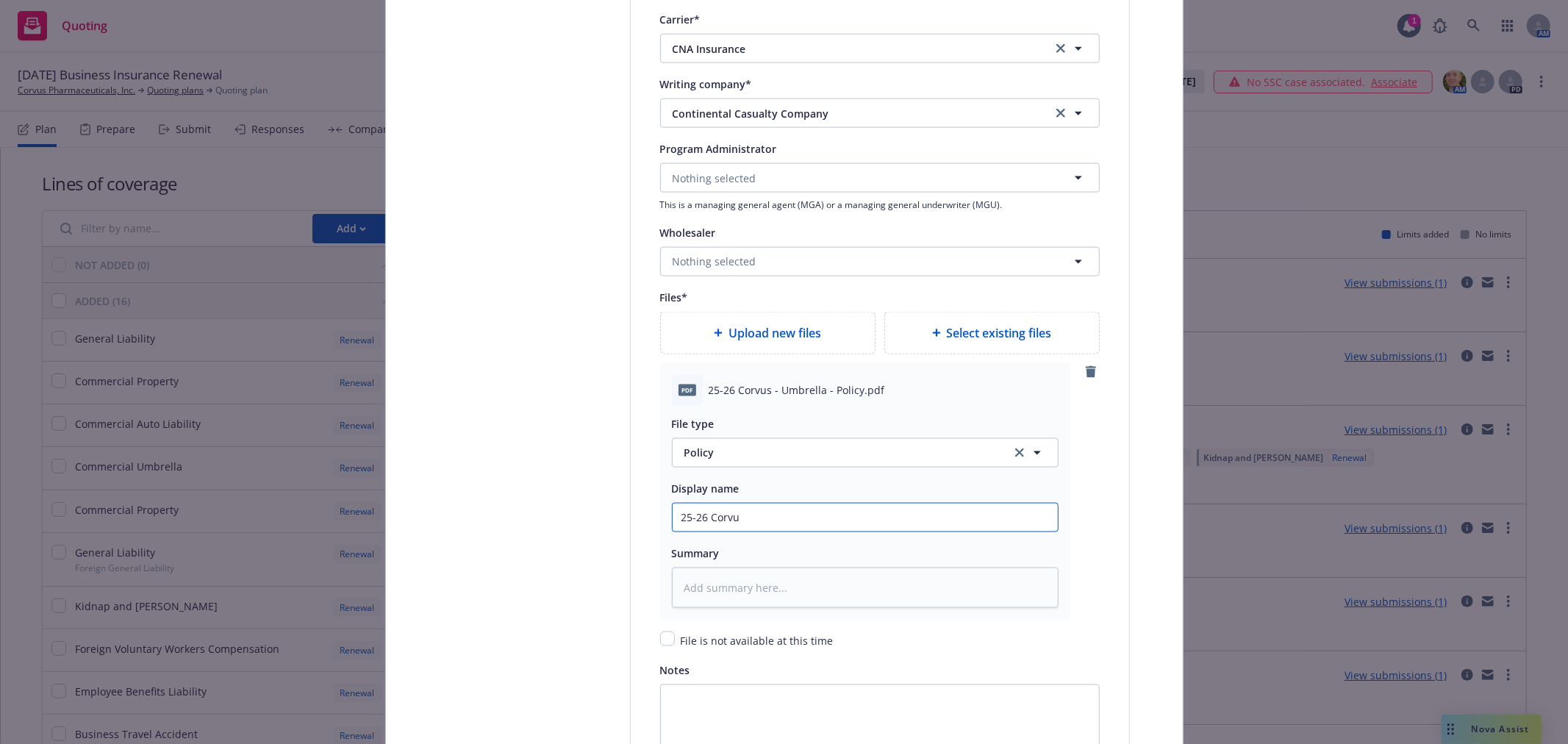
type input "25-26 Corvus"
type textarea "x"
type input "25-26 Corvus"
type textarea "x"
type input "25-26 Corvus -"
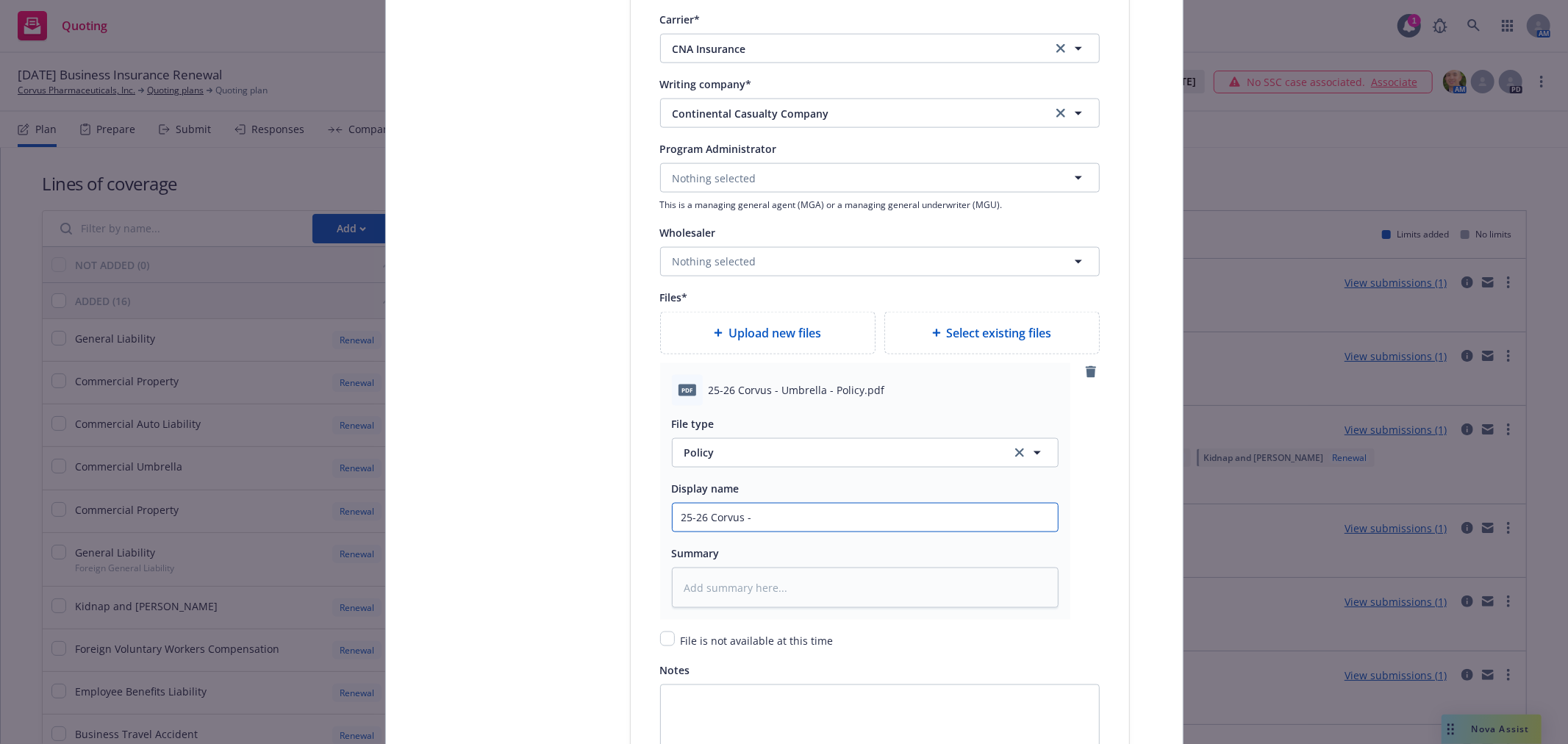
type textarea "x"
type input "25-26 Corvus -"
type textarea "x"
type input "25-26 Corvus - U"
type textarea "x"
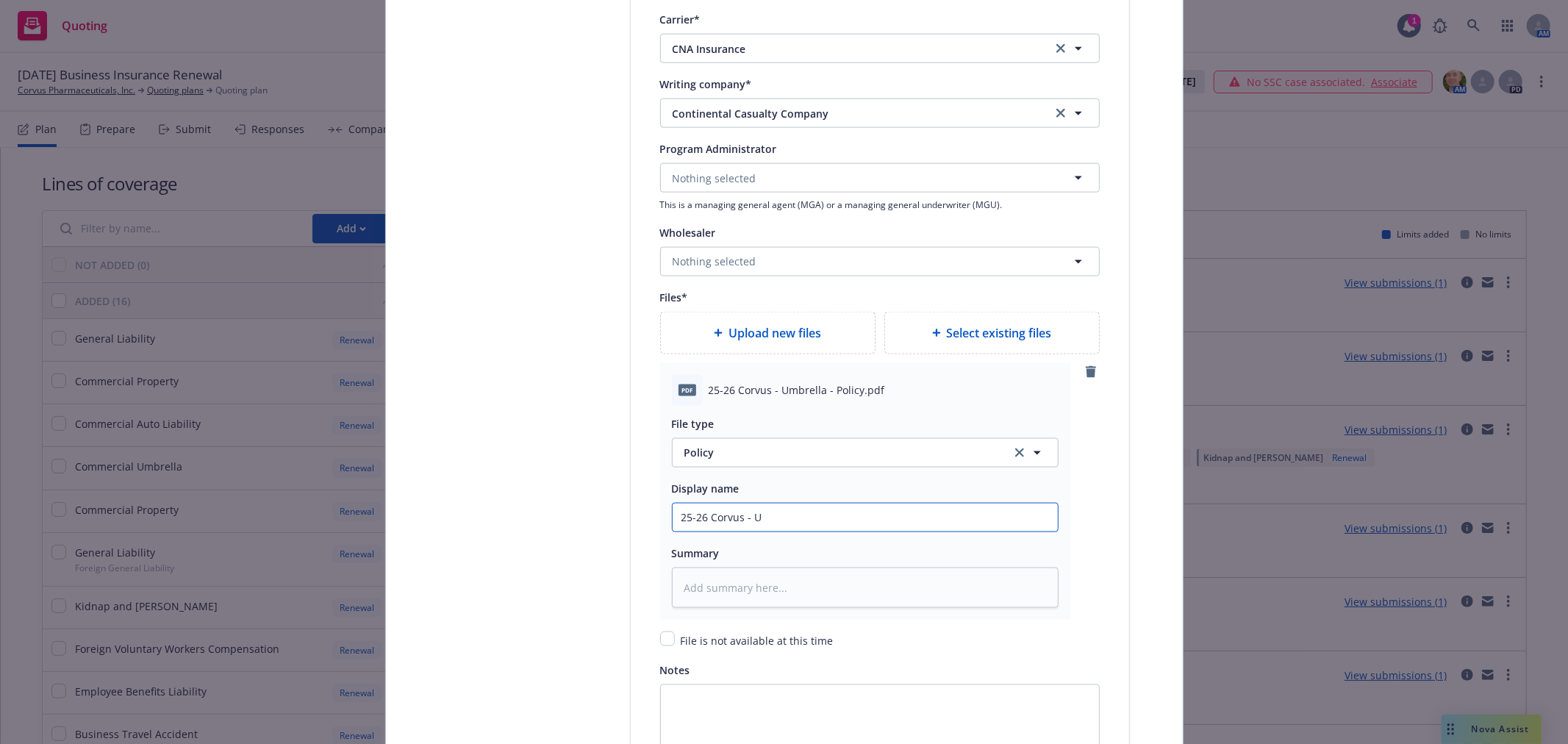
type input "25-26 Corvus - Um"
type textarea "x"
type input "25-26 Corvus - Umb"
type textarea "x"
type input "25-26 Corvus - Umbr"
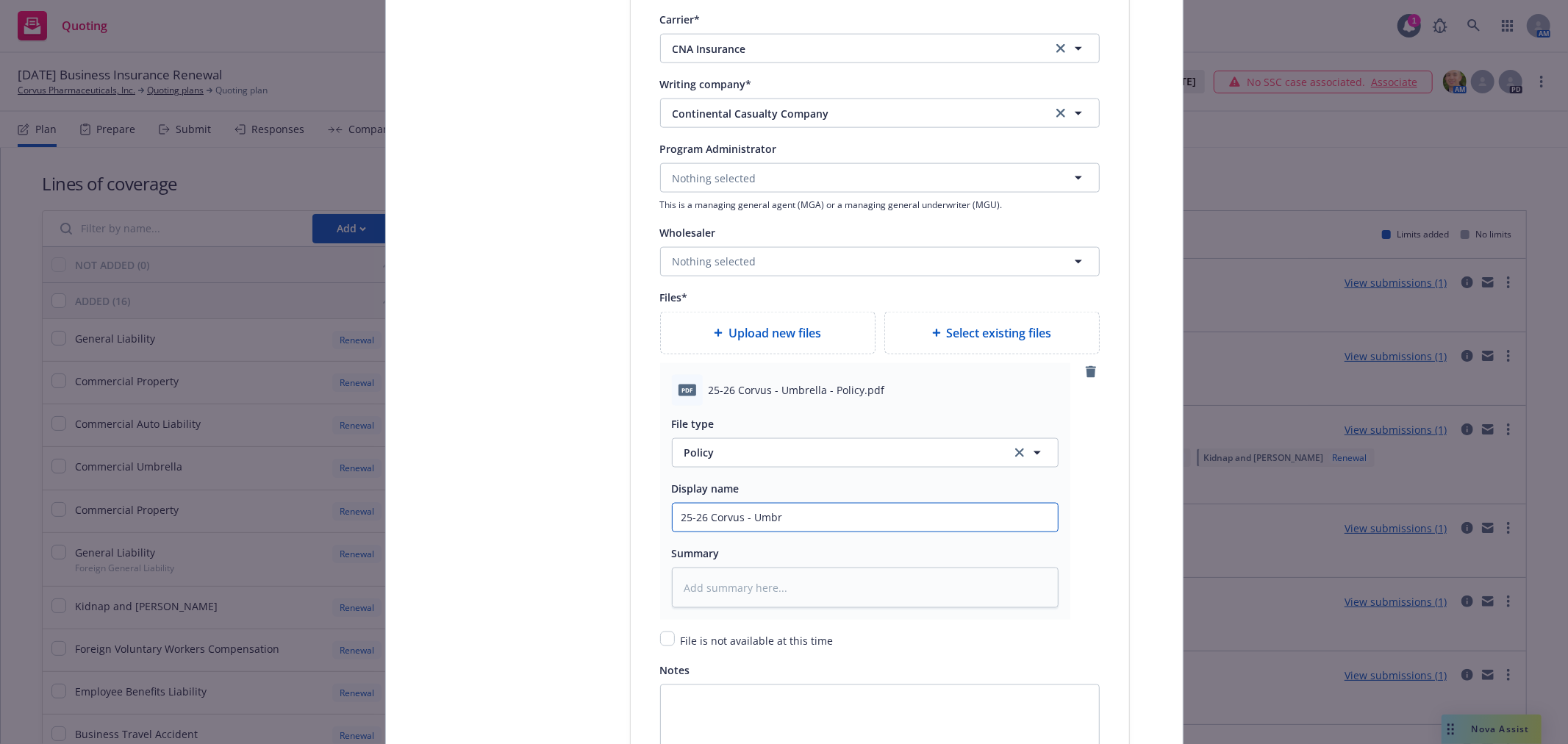
type textarea "x"
type input "25-26 Corvus - Umbre"
type textarea "x"
type input "25-26 Corvus - Umbrel"
type textarea "x"
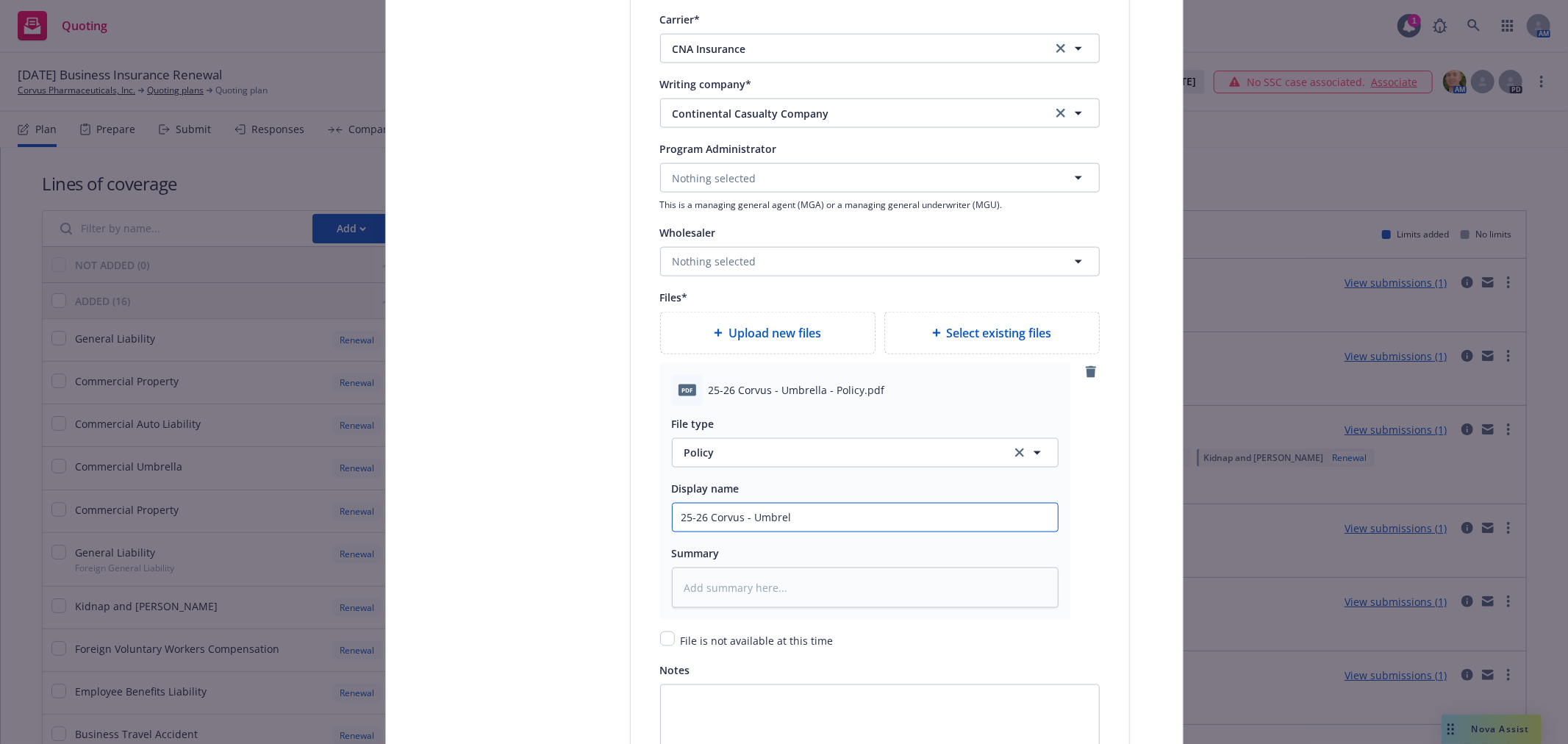
type input "25-26 Corvus - Umbrell"
type textarea "x"
type input "25-26 Corvus - Umbrella"
type textarea "x"
type input "25-26 Corvus - Umbrella"
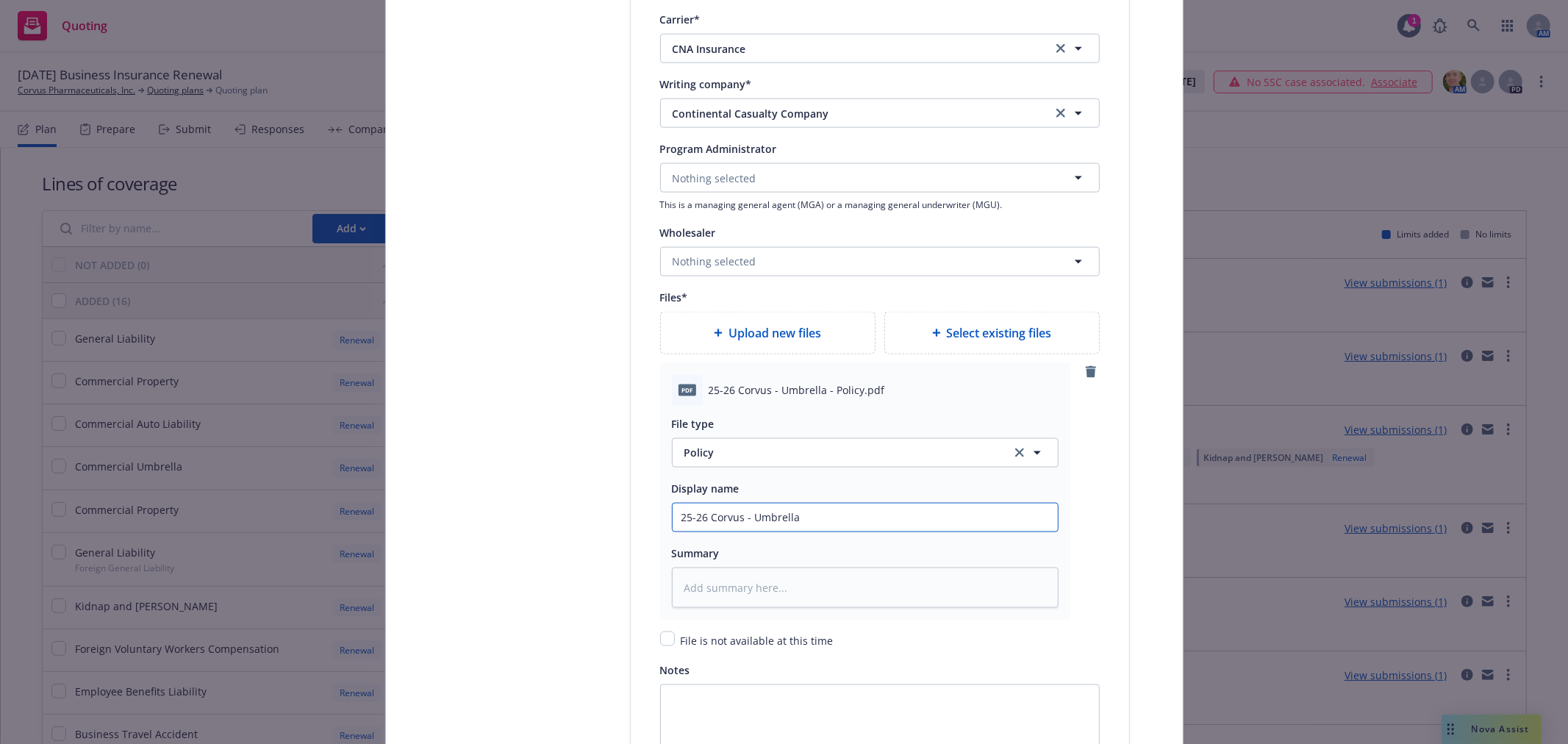
type textarea "x"
type input "25-26 Corvus - Umbrella )"
type textarea "x"
type input "25-26 Corvus - Umbrella"
type textarea "x"
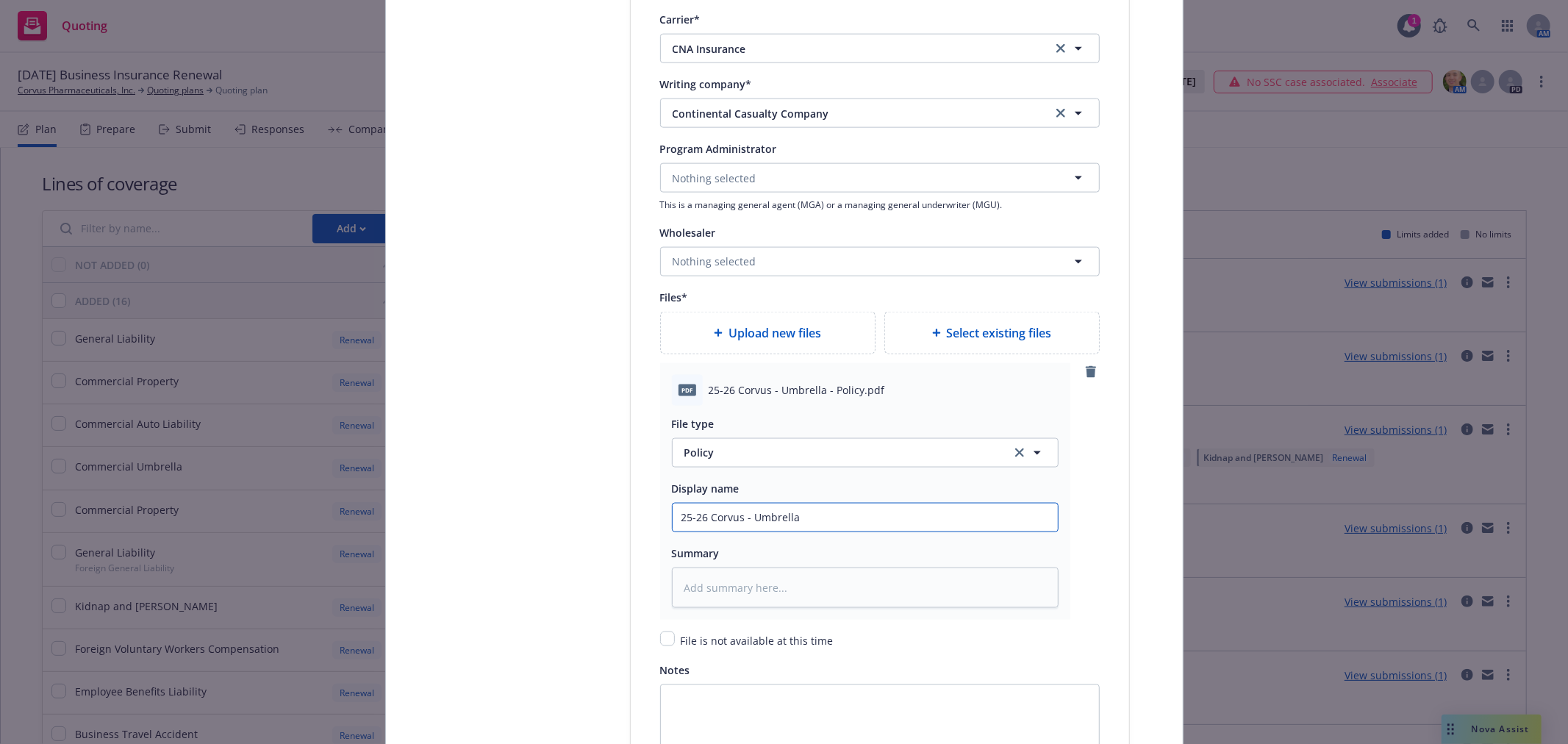
type input "25-26 Corvus - Umbrella -"
type textarea "x"
type input "25-26 Corvus - Umbrella -"
type textarea "x"
type input "25-26 Corvus - Umbrella - P"
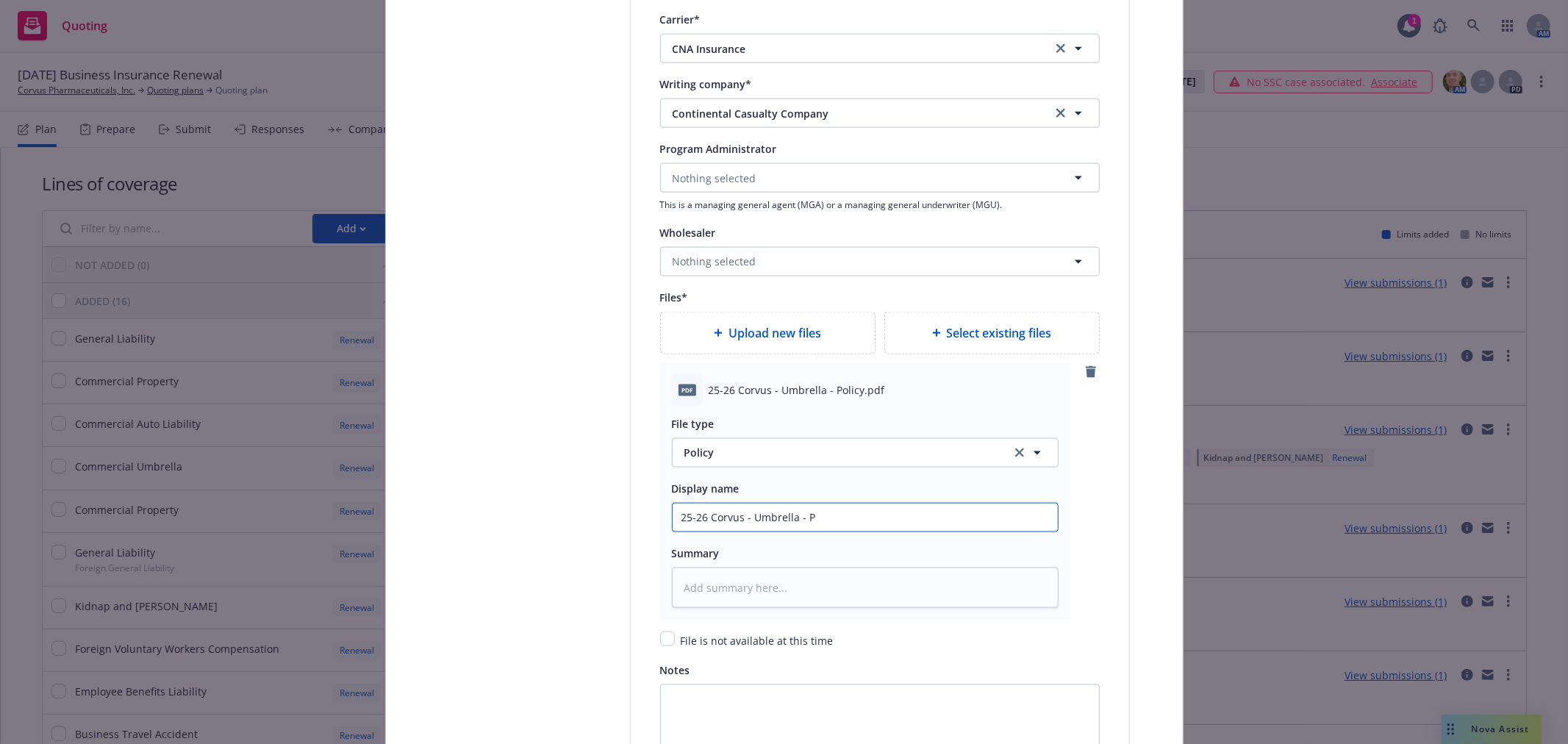
type textarea "x"
type input "25-26 Corvus - Umbrella - Po"
type textarea "x"
type input "25-26 Corvus - Umbrella - Pol"
type textarea "x"
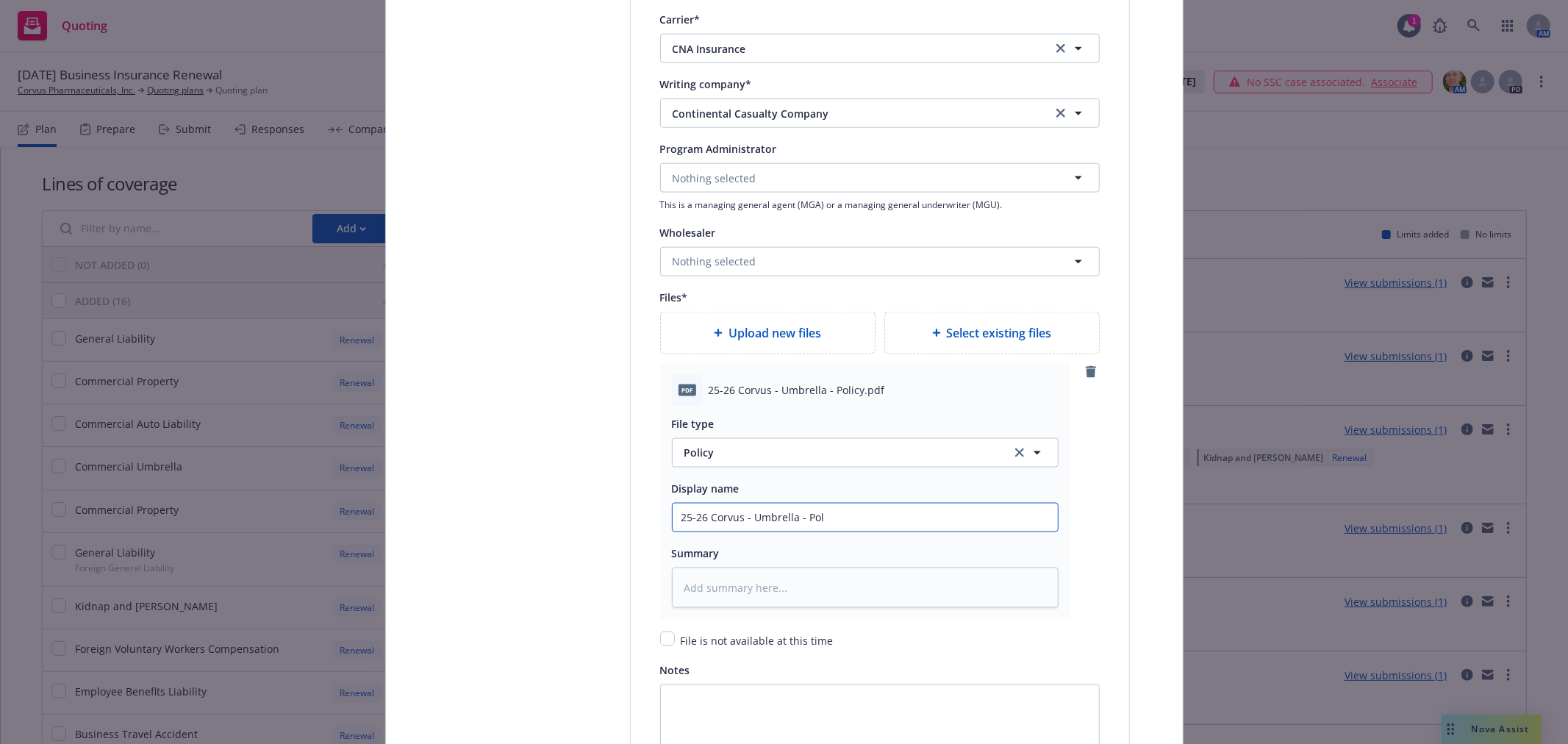
type input "25-26 Corvus - Umbrella - Poli"
type textarea "x"
type input "25-26 Corvus - Umbrella - Polic"
type textarea "x"
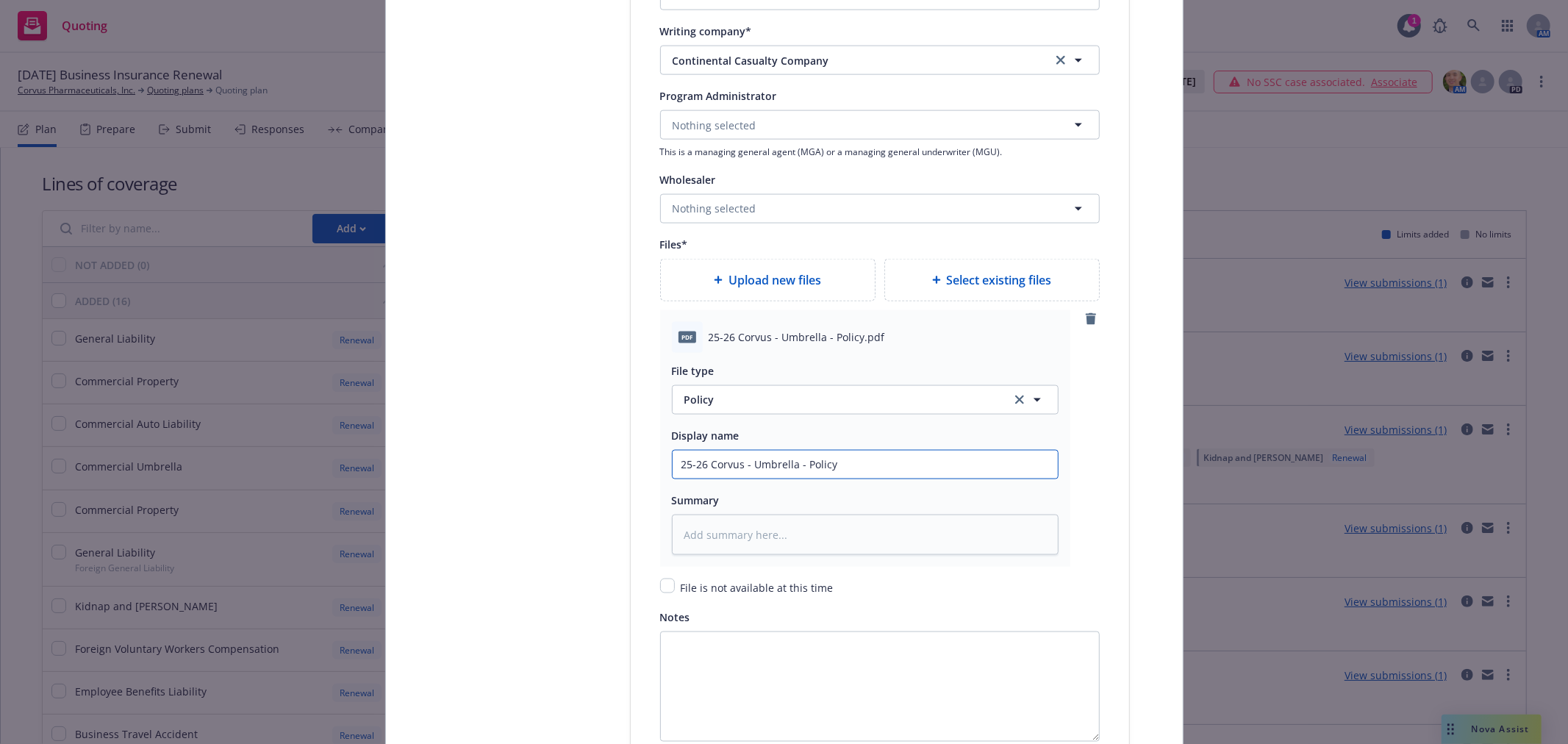
scroll to position [1714, 0]
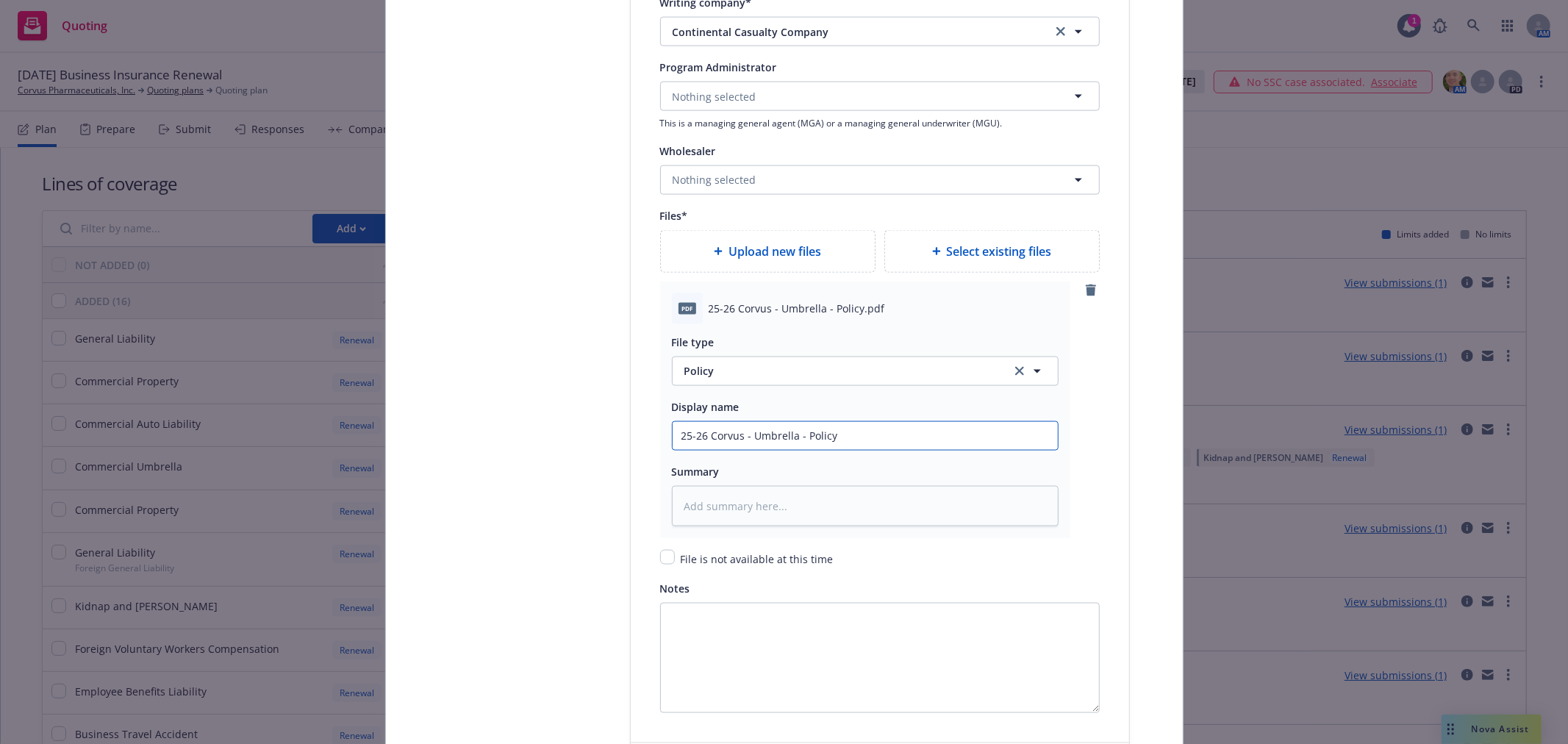
type input "25-26 Corvus - Umbrella - Policy"
type textarea "x"
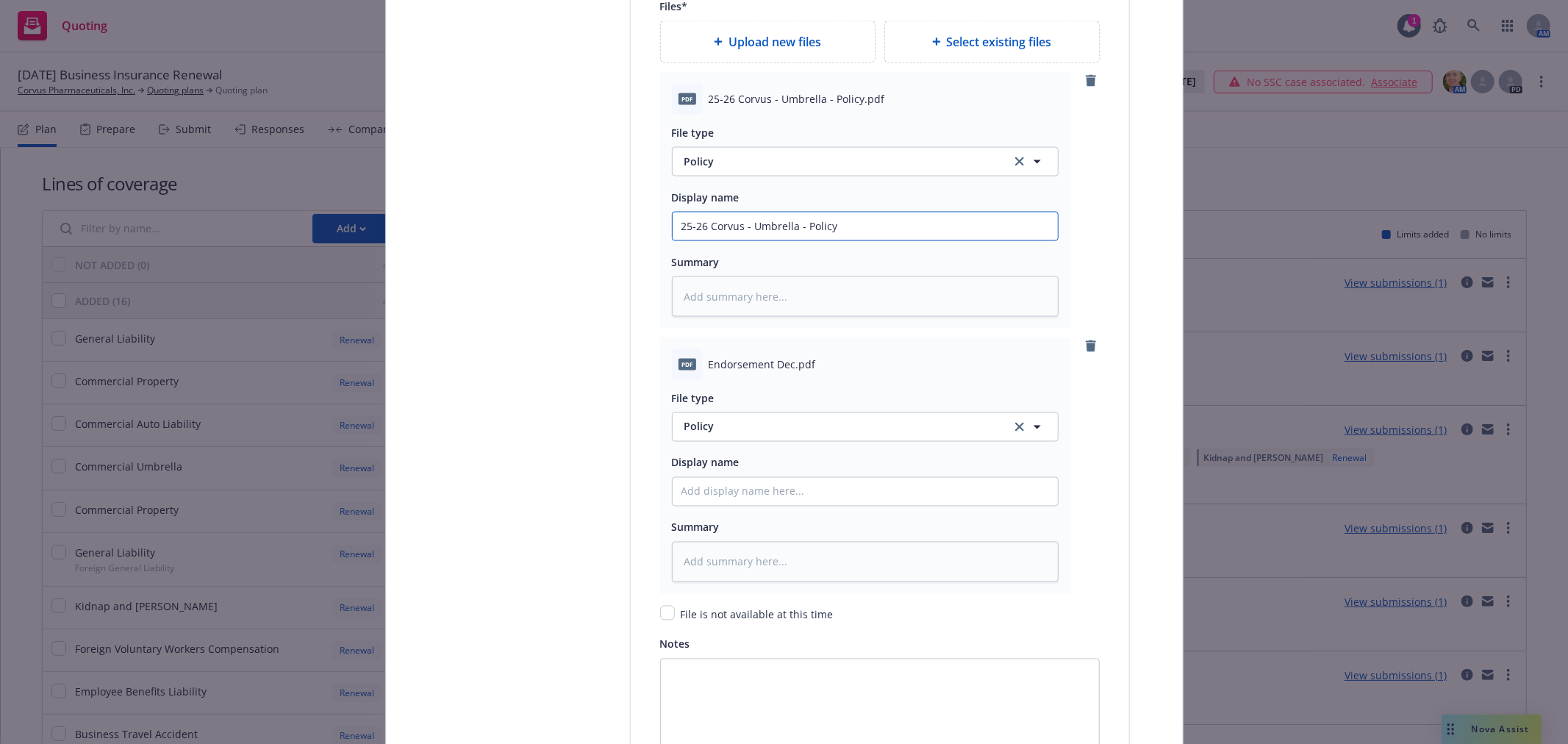
scroll to position [1959, 0]
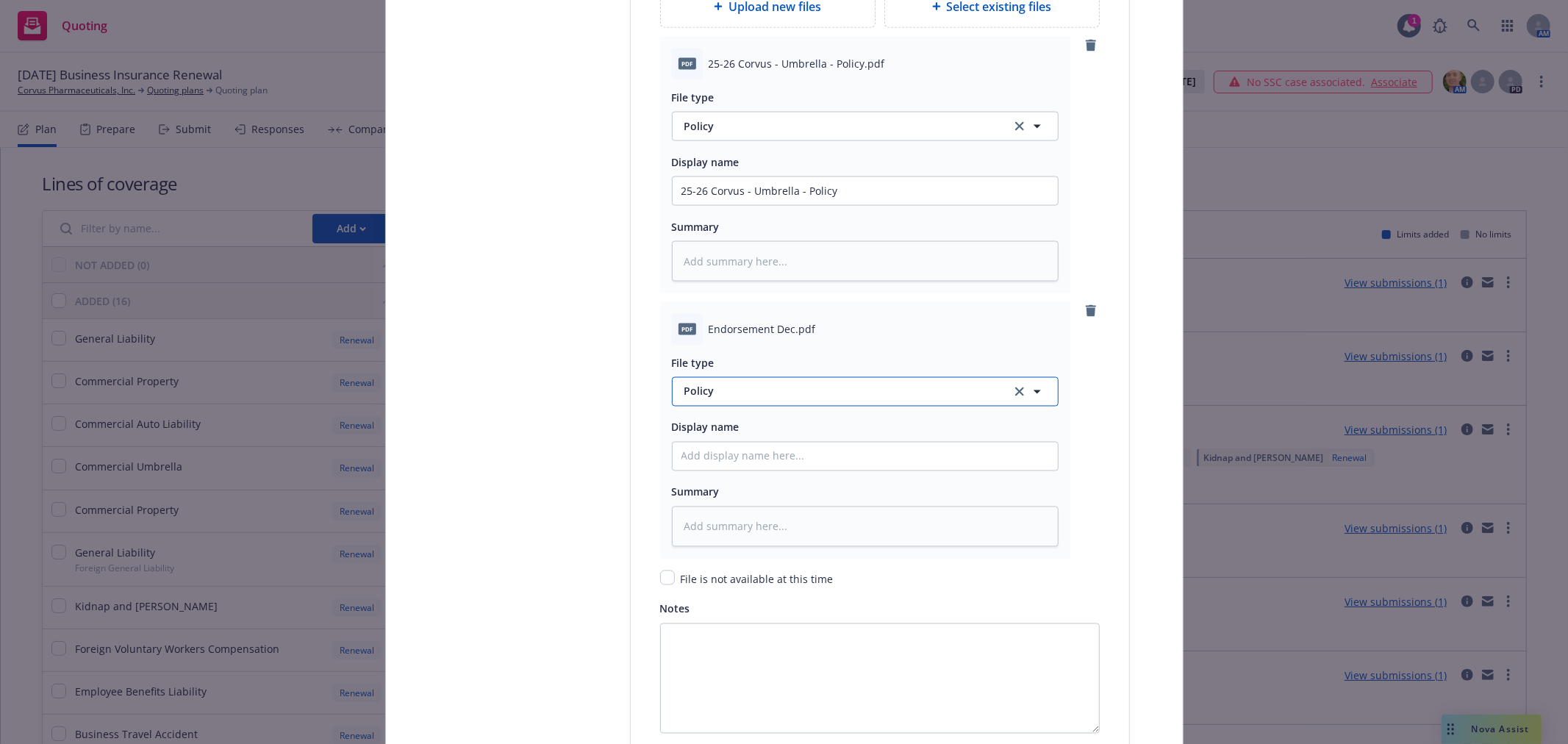
click at [738, 398] on span "Policy" at bounding box center [839, 392] width 309 height 15
type input "end"
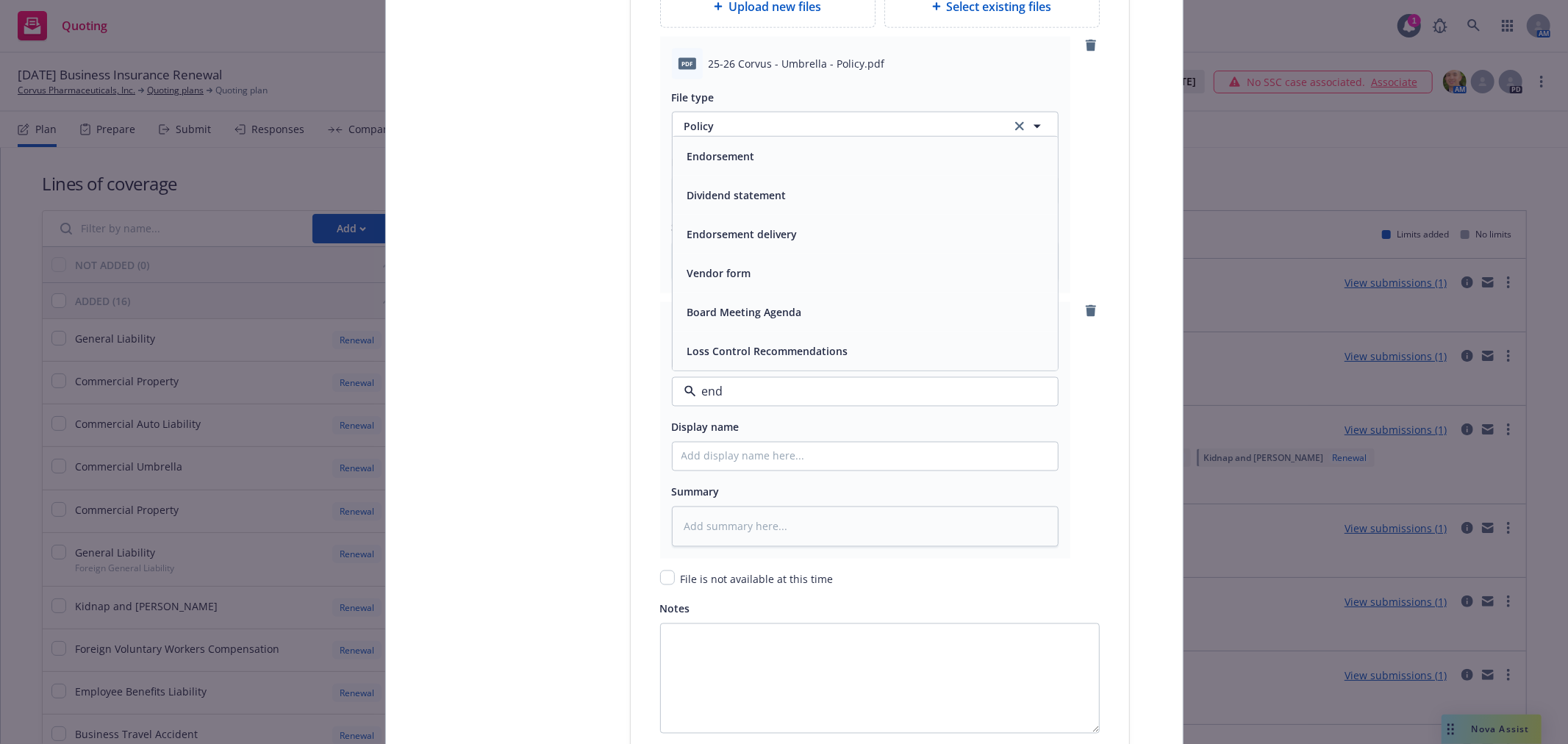
click at [728, 156] on span "Endorsement" at bounding box center [721, 156] width 67 height 15
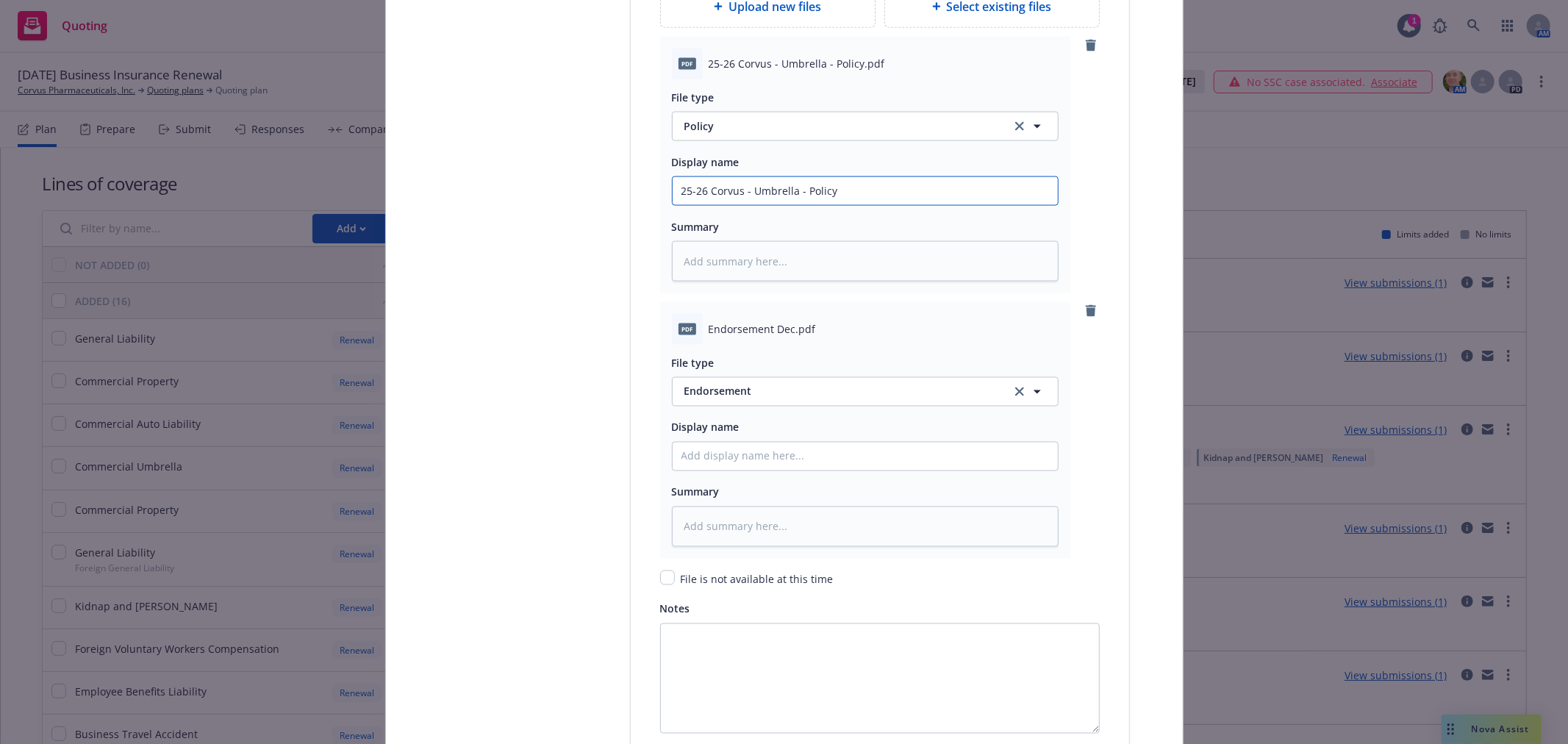
drag, startPoint x: 839, startPoint y: 197, endPoint x: 567, endPoint y: 190, distance: 272.1
click at [783, 470] on input "Policy display name" at bounding box center [865, 456] width 385 height 28
paste input "25-26 Corvus - Umbrella - Policy"
type textarea "x"
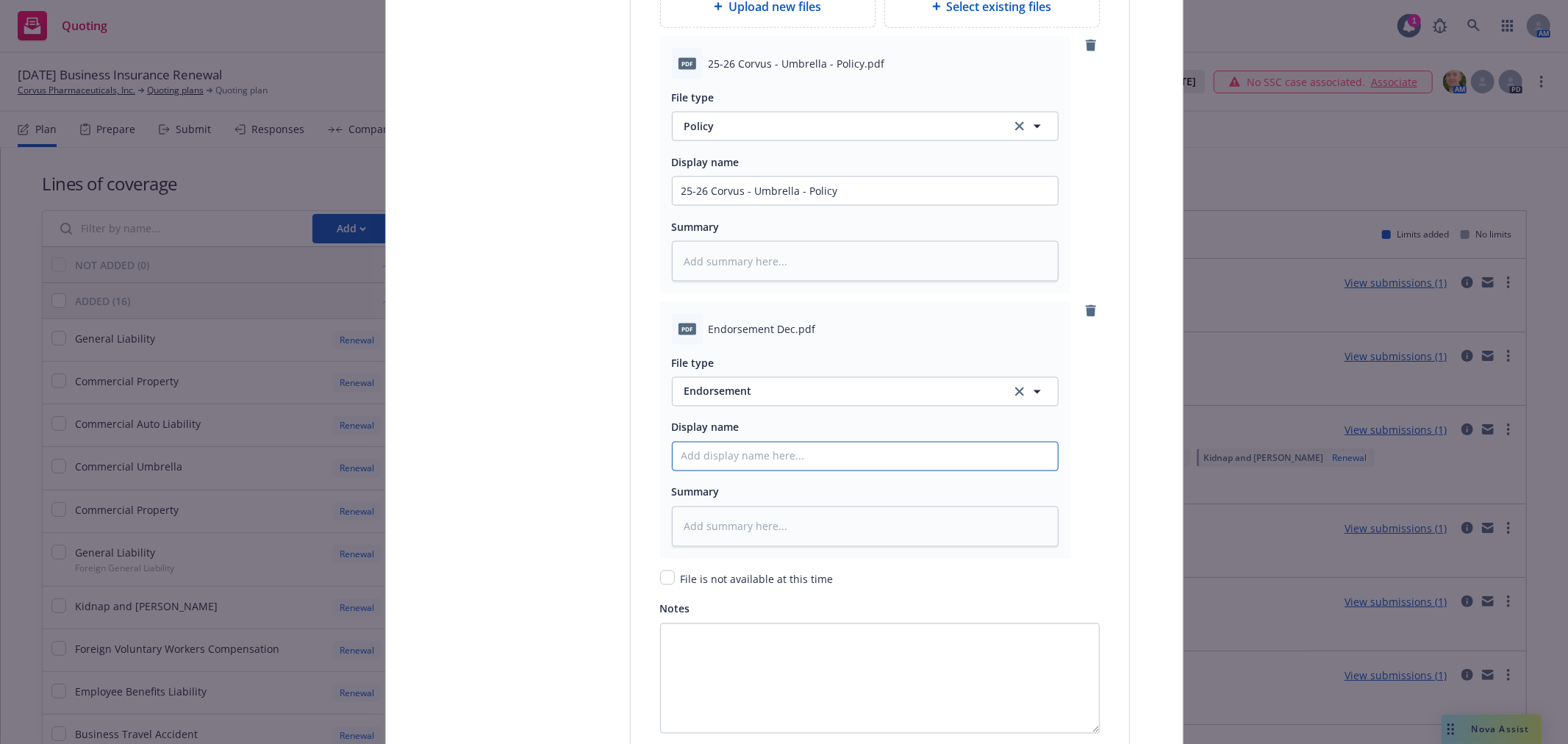
type input "25-26 Corvus - Umbrella - Policy"
click at [812, 455] on input "25-26 Corvus - Umbrella - Policy" at bounding box center [865, 456] width 385 height 28
type textarea "x"
type input "25-26 Corvus - Umbrella - E"
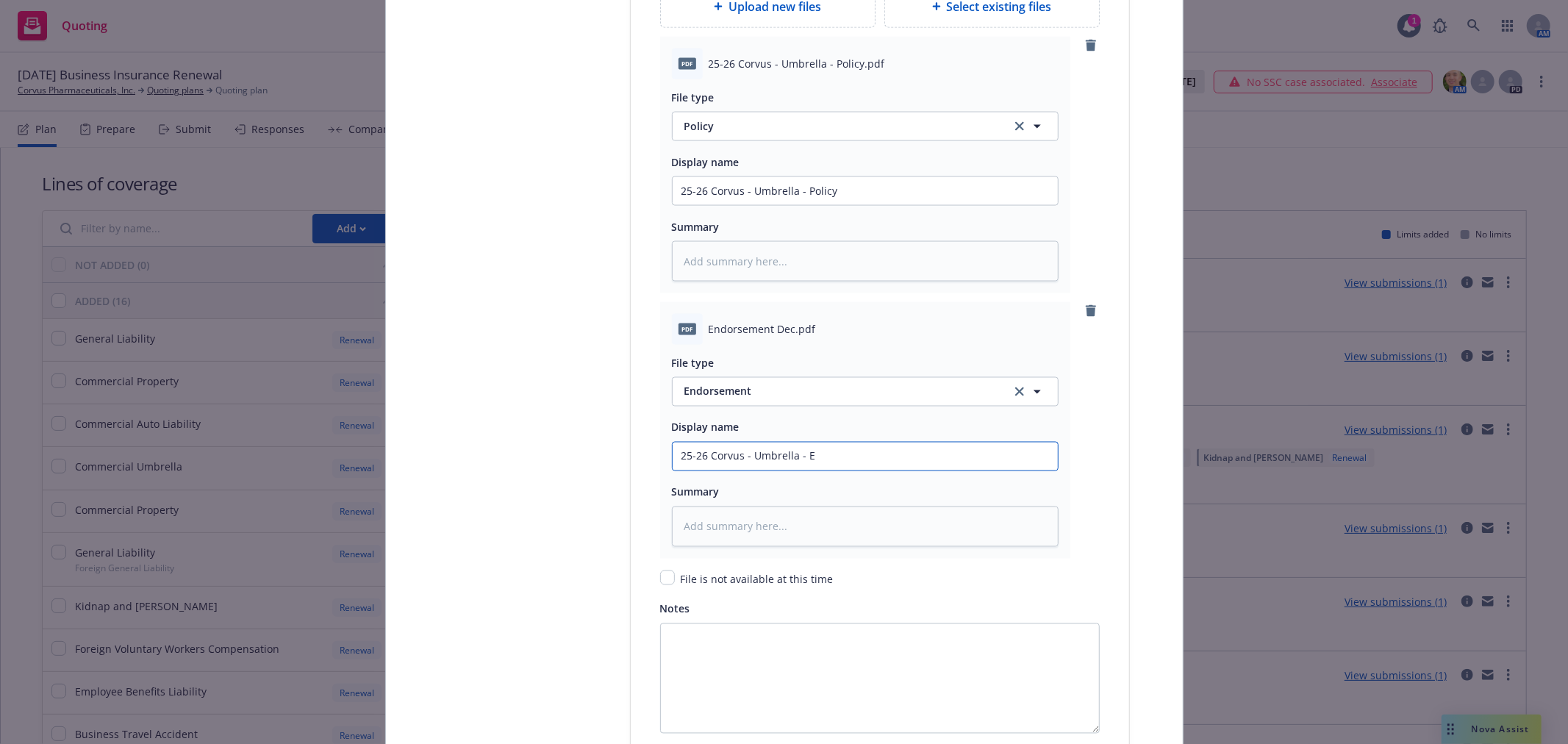
type textarea "x"
type input "25-26 Corvus - Umbrella - En"
type textarea "x"
type input "25-26 Corvus - Umbrella - End"
type textarea "x"
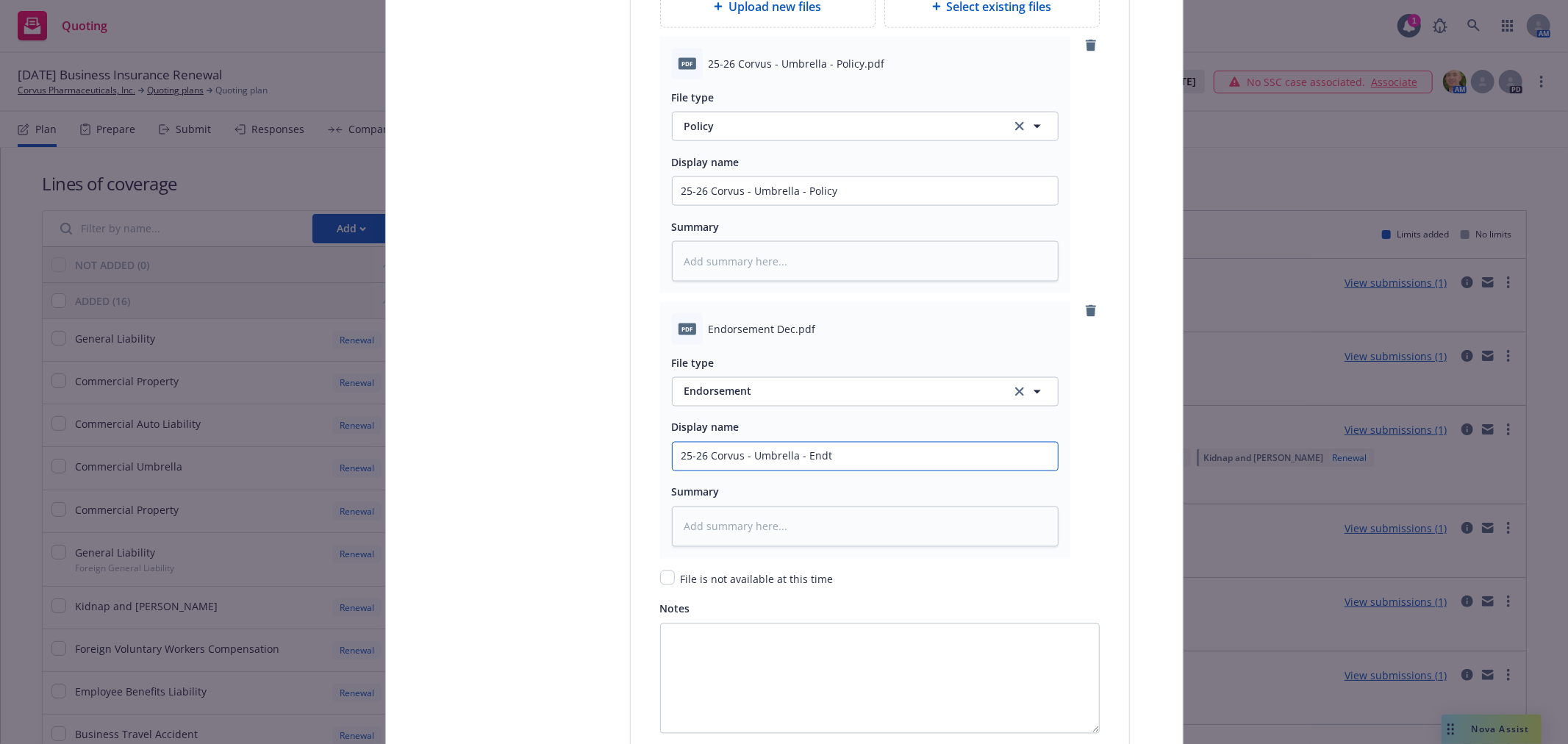
type input "25-26 Corvus - Umbrella - Endt"
click at [910, 444] on div "Display name 25-26 Corvus - Umbrella - Endt" at bounding box center [865, 444] width 387 height 53
click at [899, 459] on input "25-26 Corvus - Umbrella - Endt" at bounding box center [865, 456] width 385 height 28
type textarea "x"
type input "25-26 Corvus - Umbrella - Endt"
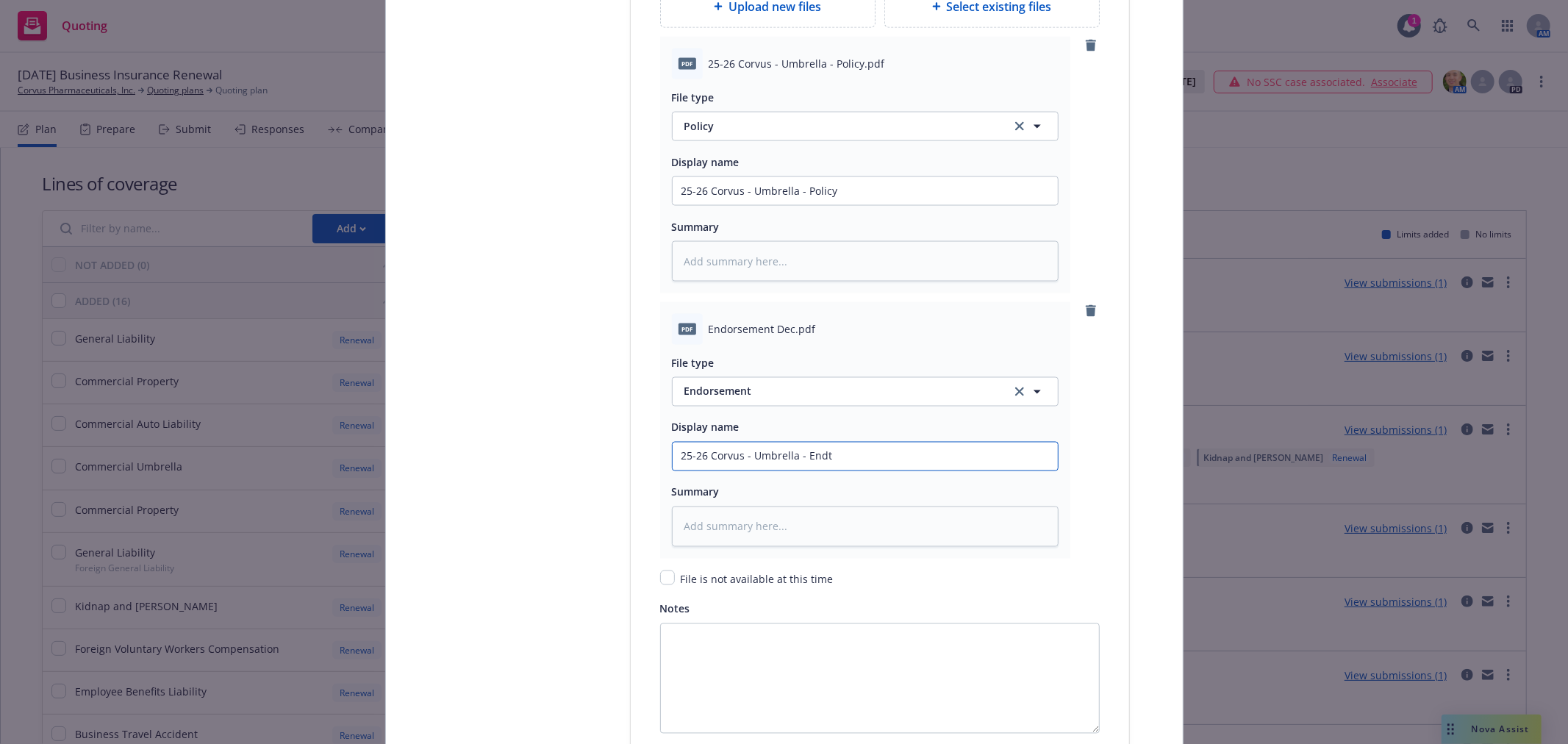
type textarea "x"
type input "25-26 Corvus - Umbrella - Endt -"
type textarea "x"
type input "25-26 Corvus - Umbrella - Endt -"
type textarea "x"
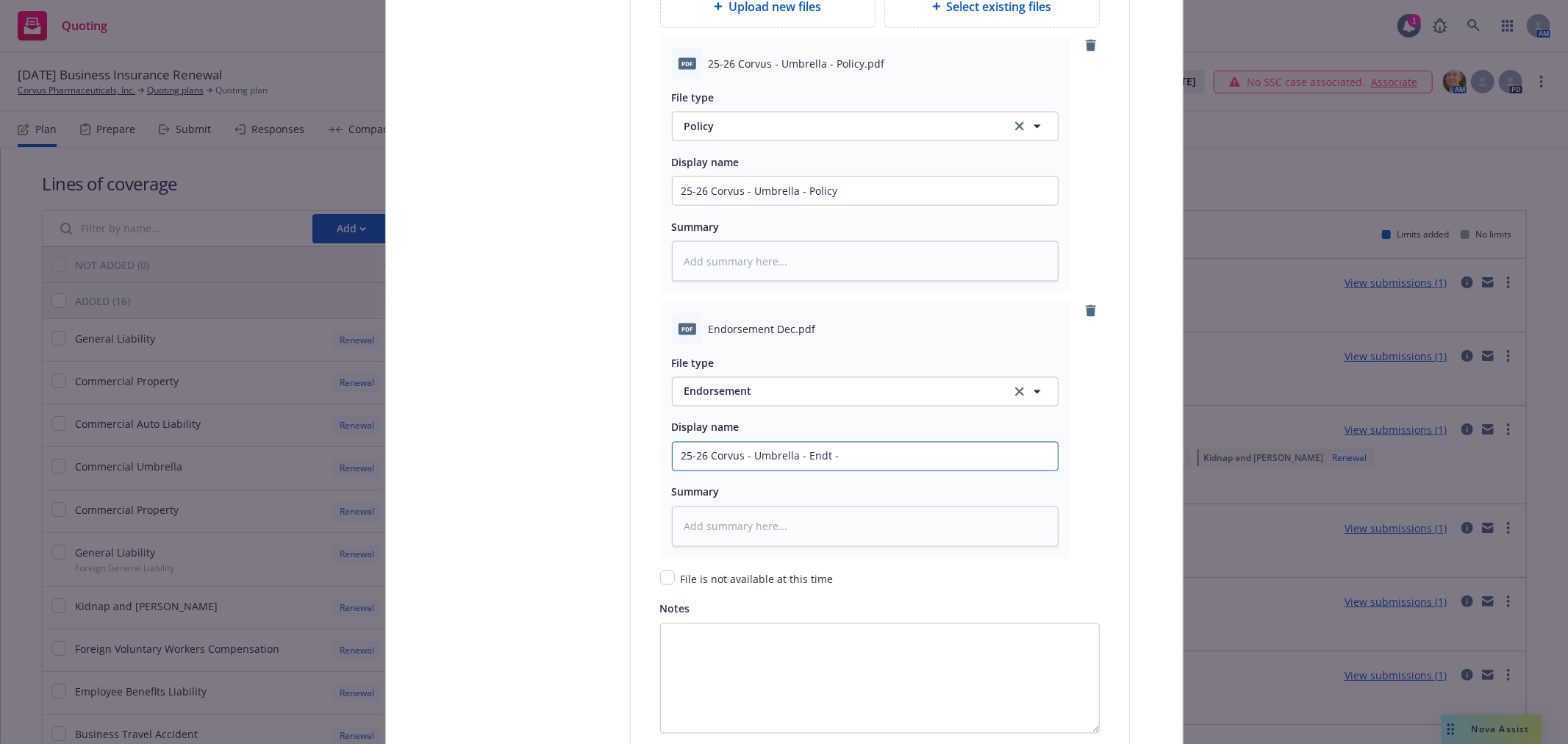
type input "25-26 Corvus - Umbrella - Endt - A"
type textarea "x"
type input "25-26 Corvus - Umbrella - Endt - Ad"
type textarea "x"
type input "25-26 Corvus - Umbrella - Endt - Add"
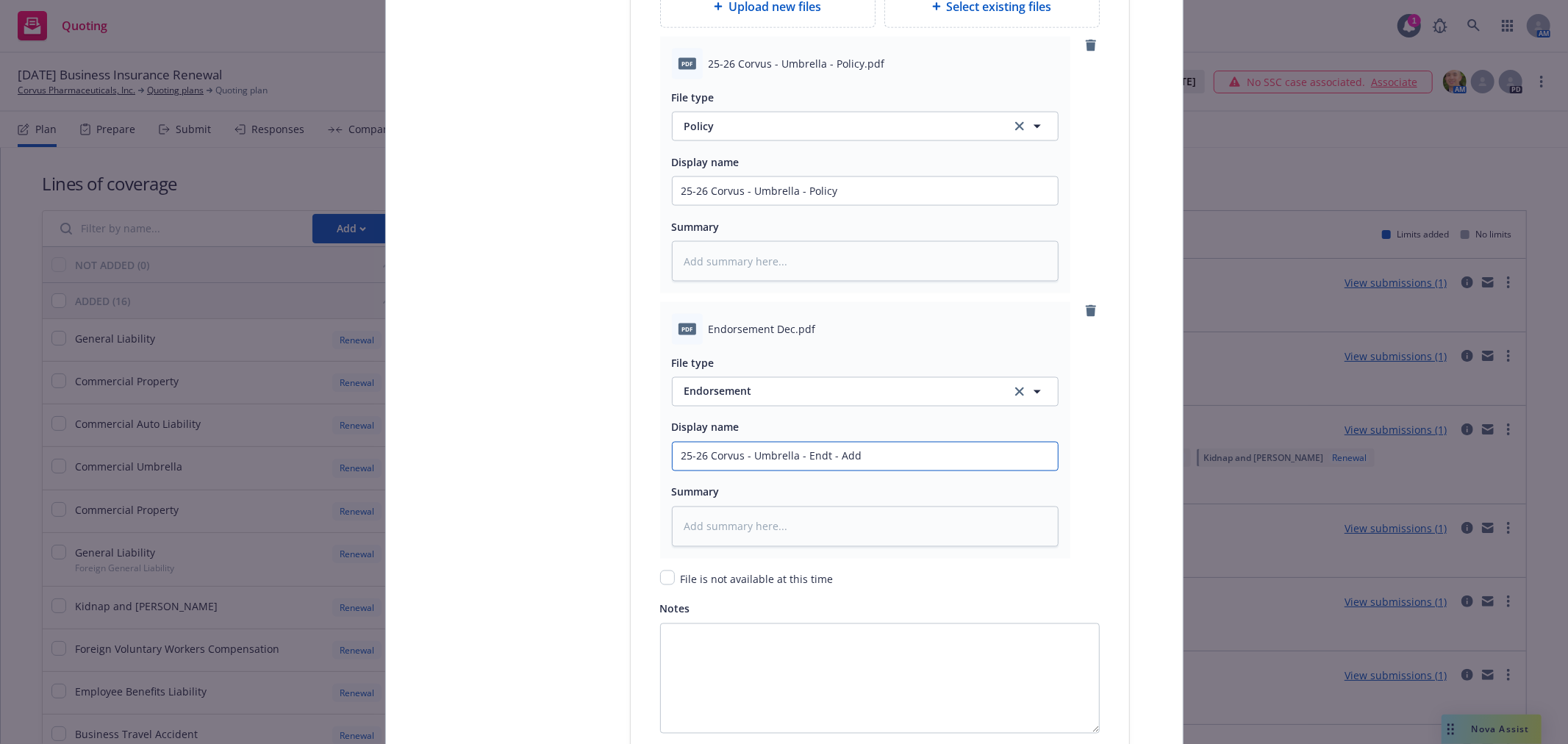
type textarea "x"
type input "25-26 Corvus - Umbrella - Endt - Addr"
type textarea "x"
type input "25-26 Corvus - Umbrella - Endt - Addre"
type textarea "x"
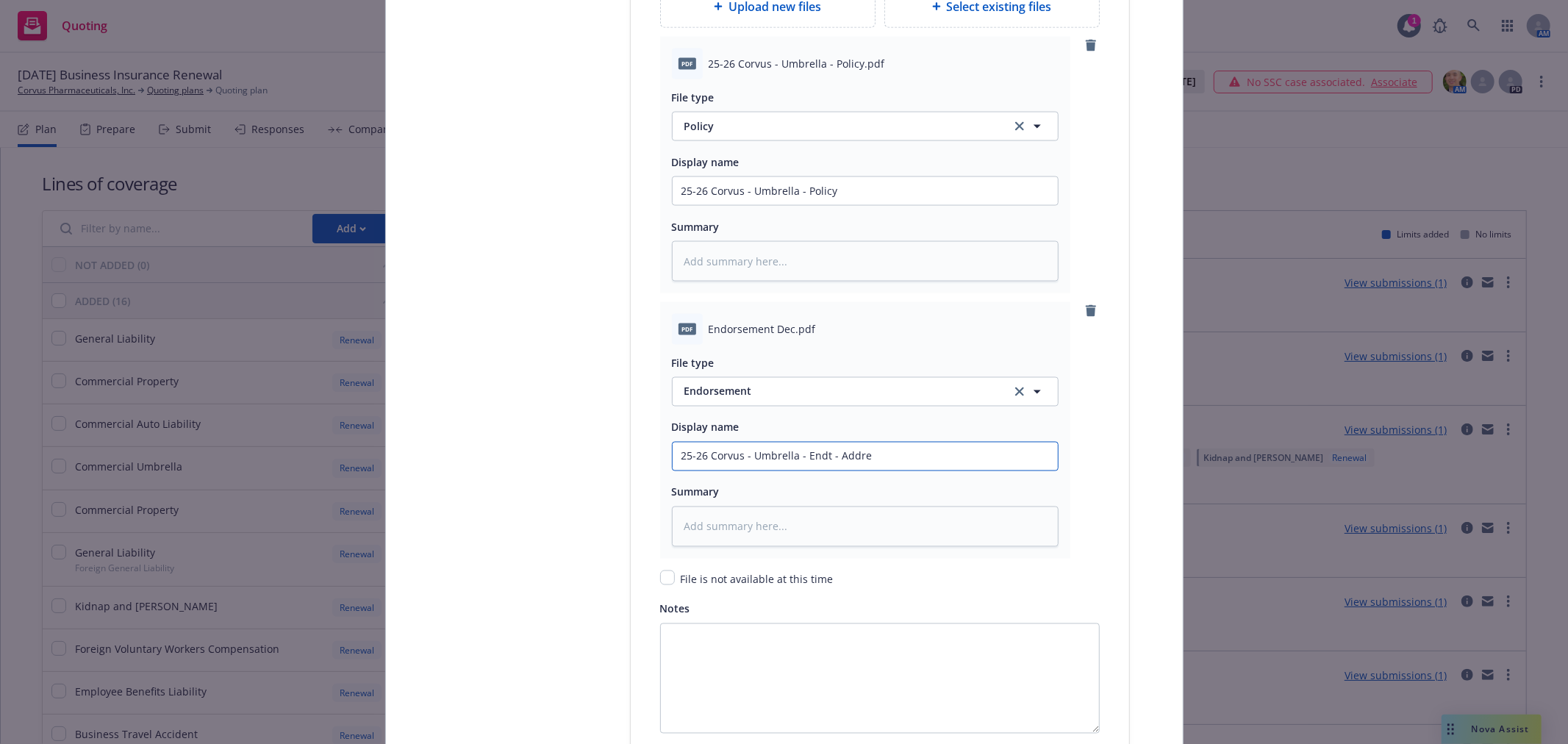
type input "25-26 Corvus - Umbrella - Endt - Addres"
type textarea "x"
type input "25-26 Corvus - Umbrella - Endt - Address"
type textarea "x"
type input "25-26 Corvus - Umbrella - Endt - Address"
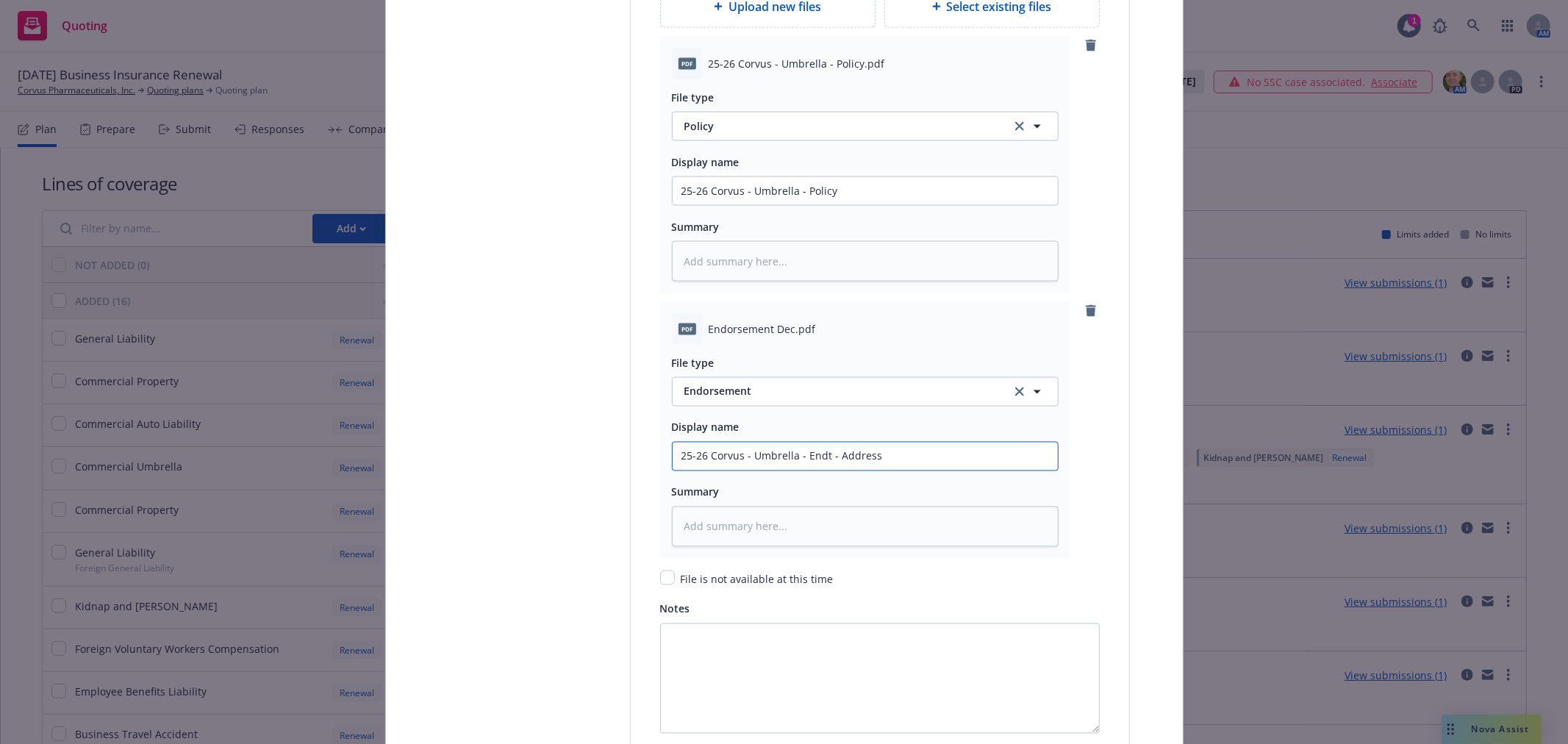
type textarea "x"
type input "25-26 Corvus - Umbrella - Endt - Address U"
type textarea "x"
type input "25-26 Corvus - Umbrella - Endt - Address Upd"
type textarea "x"
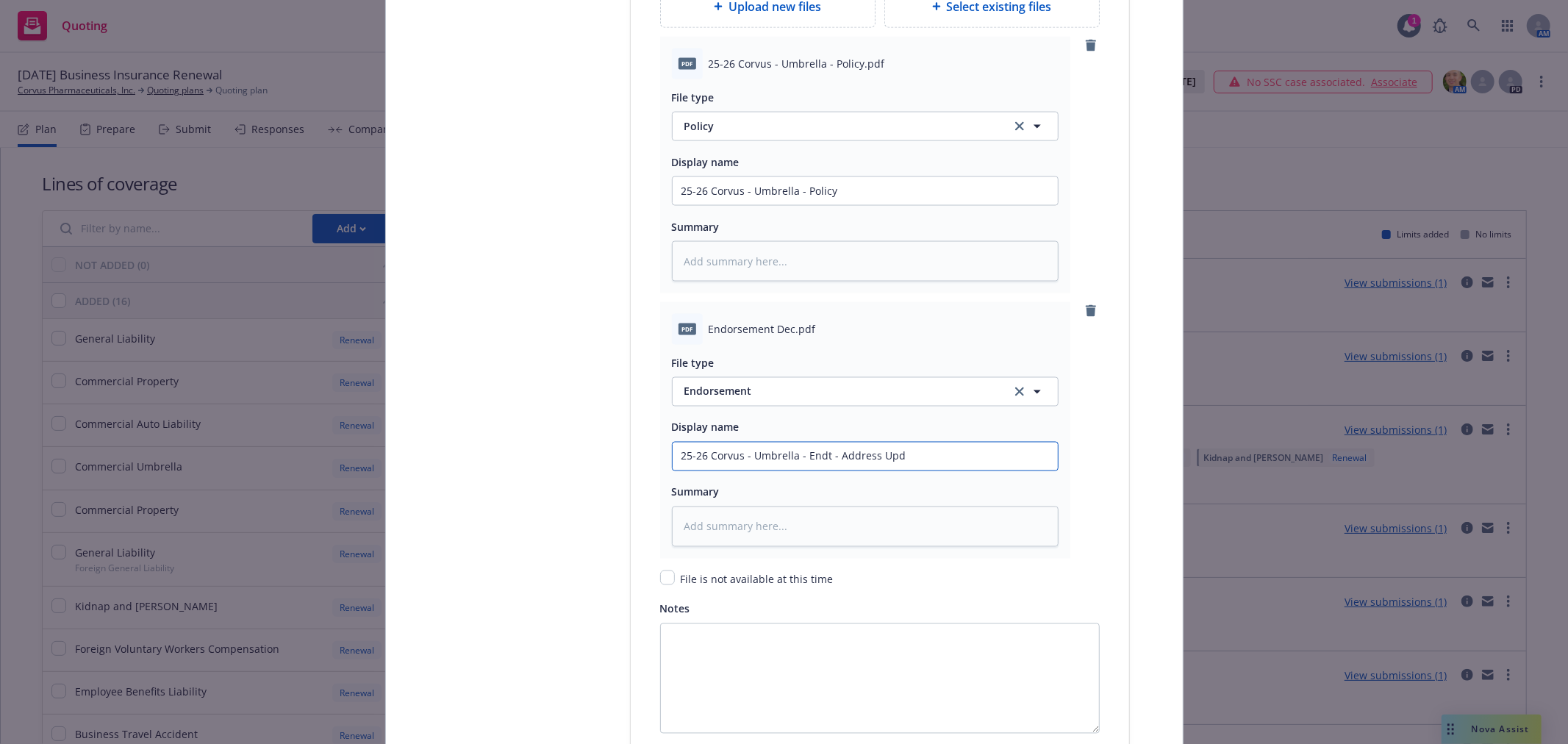
type input "25-26 Corvus - Umbrella - Endt - Address Upda"
type textarea "x"
type input "25-26 Corvus - Umbrella - Endt - Address Update"
type textarea "x"
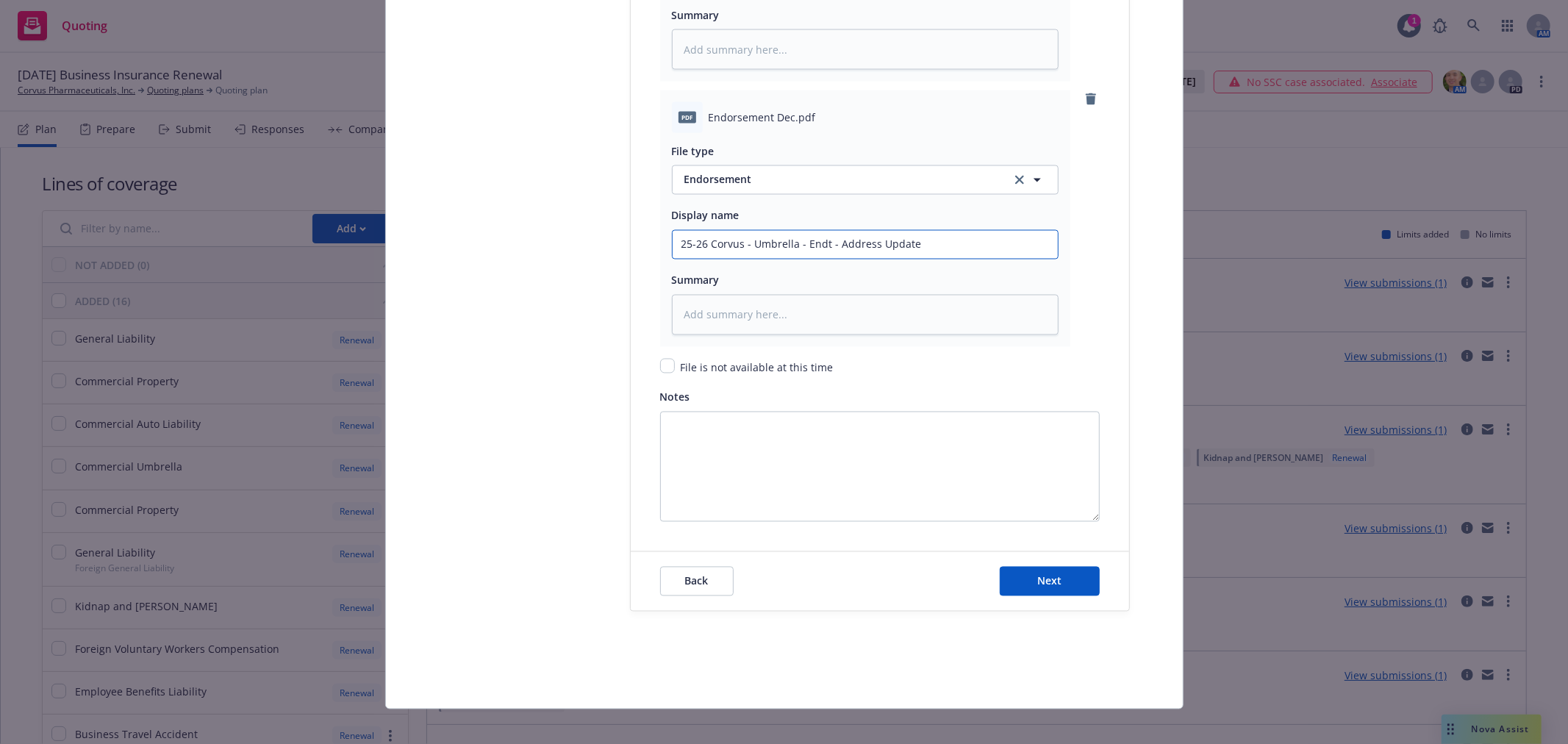
scroll to position [2189, 0]
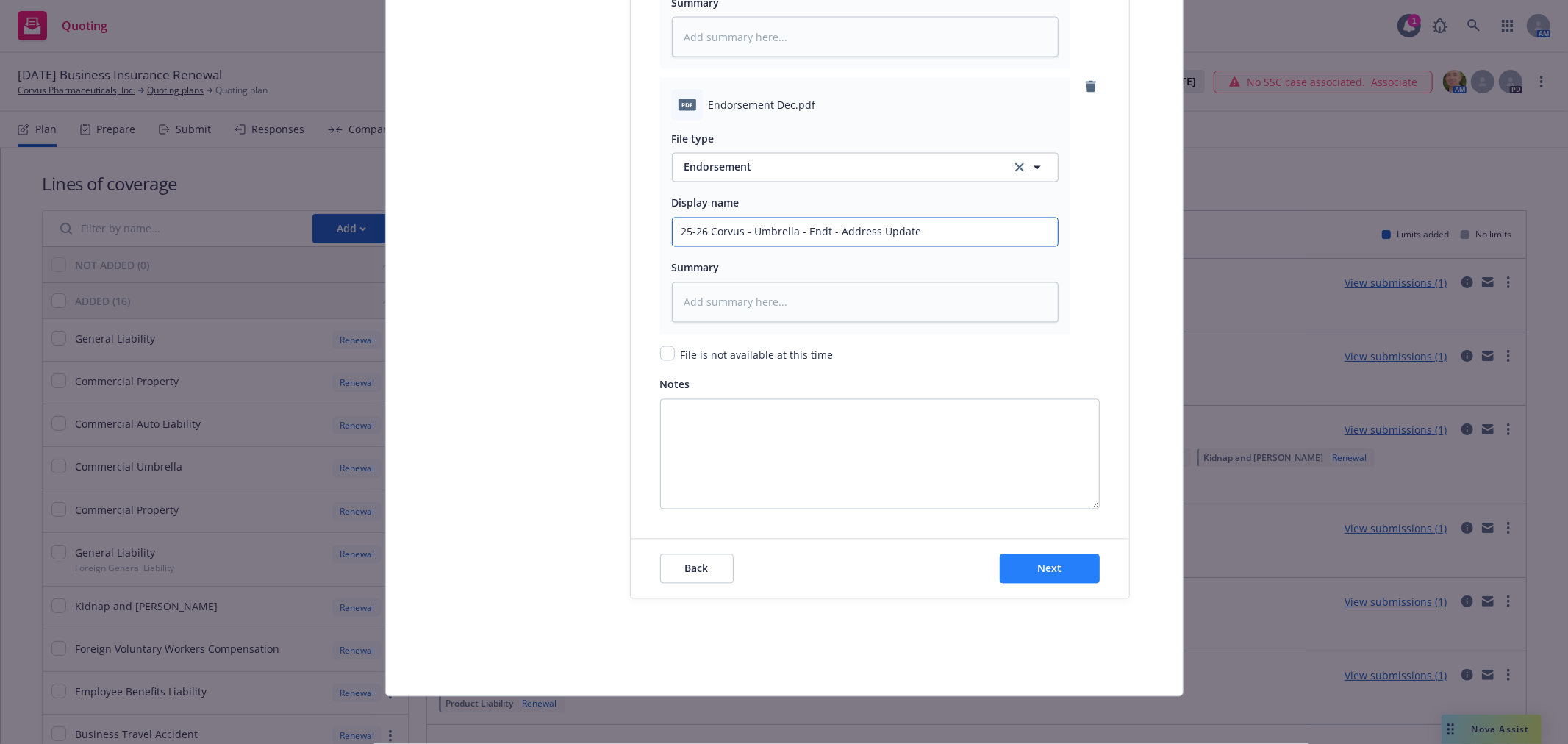
type input "25-26 Corvus - Umbrella - Endt - Address Update"
click at [1027, 570] on button "Next" at bounding box center [1049, 569] width 100 height 30
type textarea "x"
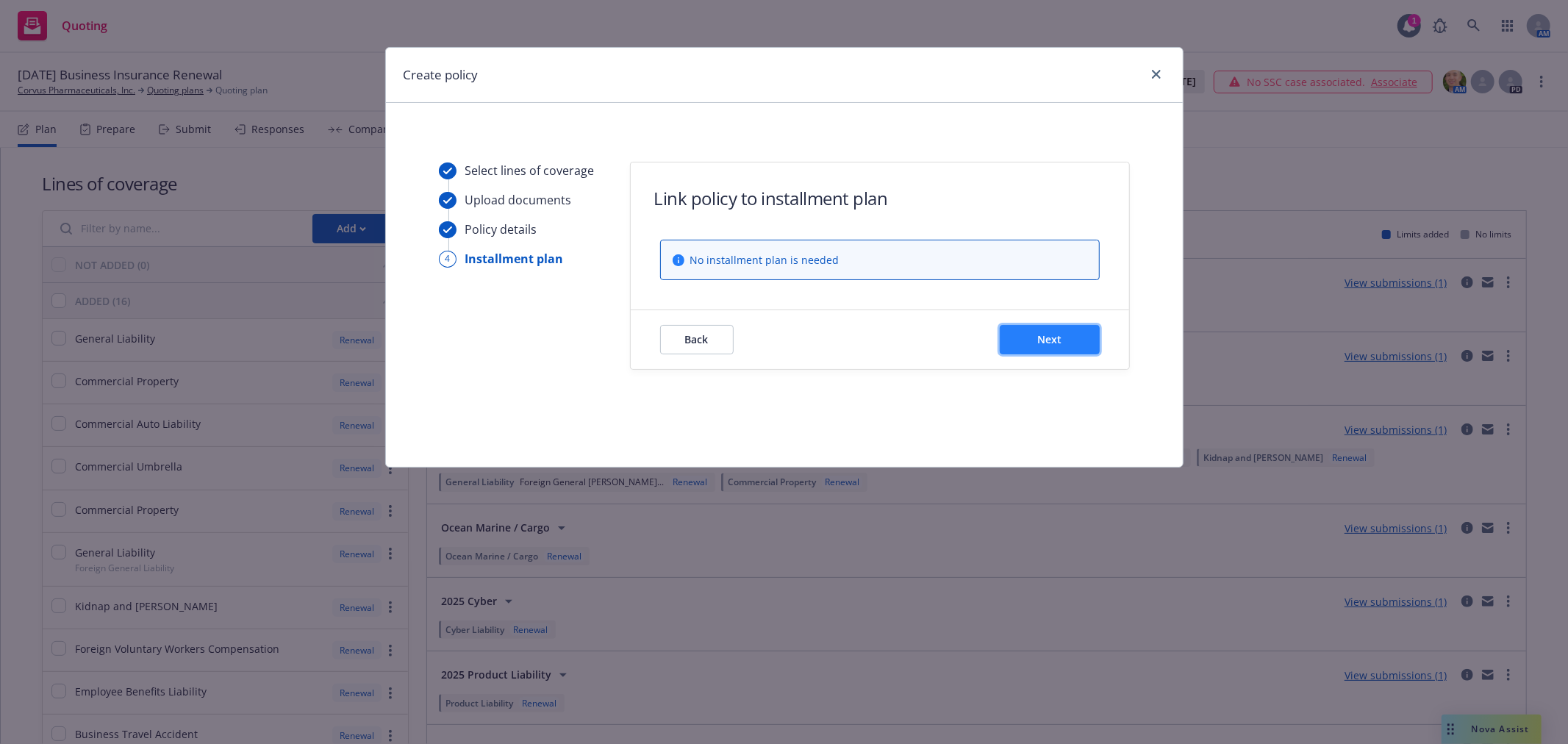
click at [1059, 351] on button "Next" at bounding box center [1049, 340] width 100 height 30
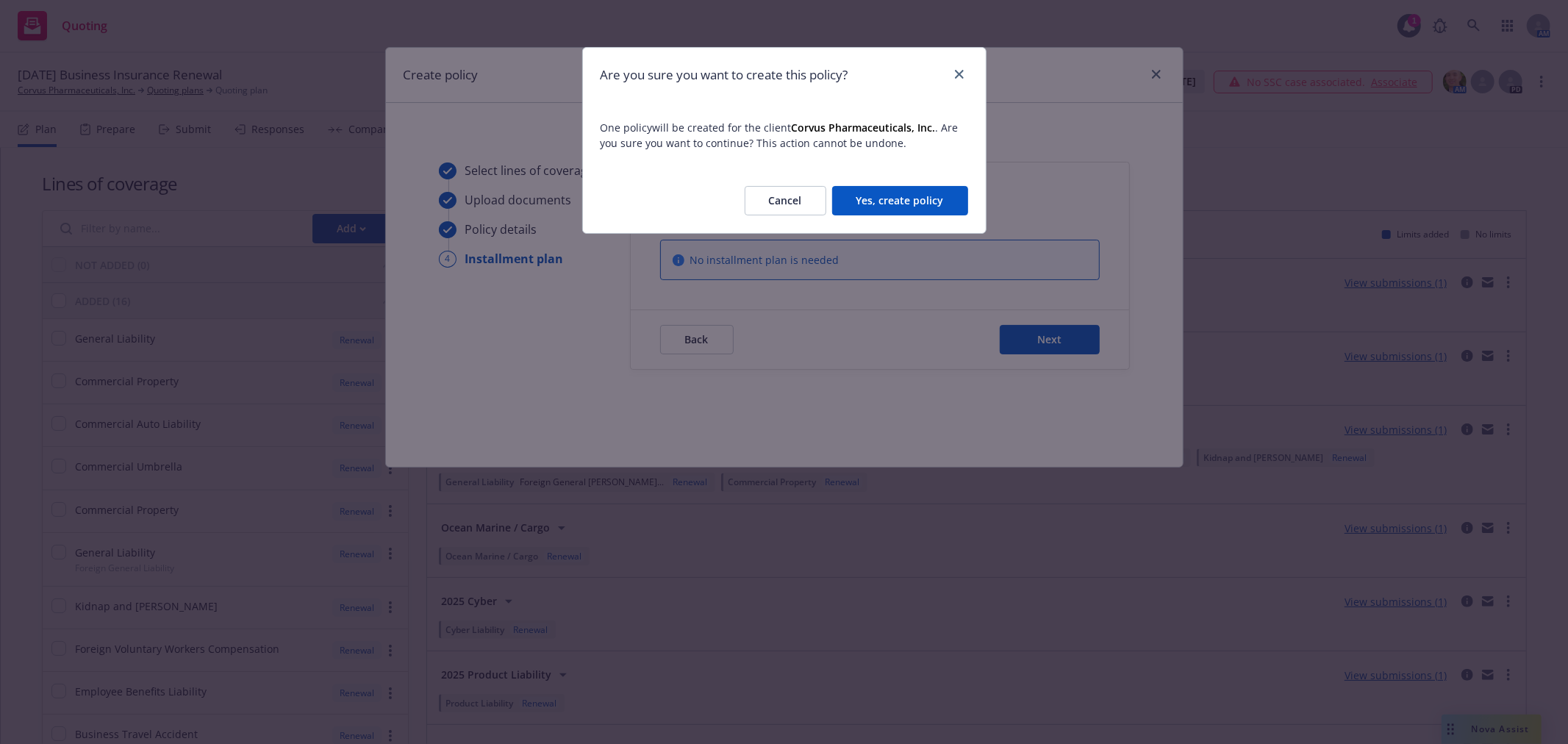
click at [894, 212] on button "Yes, create policy" at bounding box center [900, 200] width 136 height 30
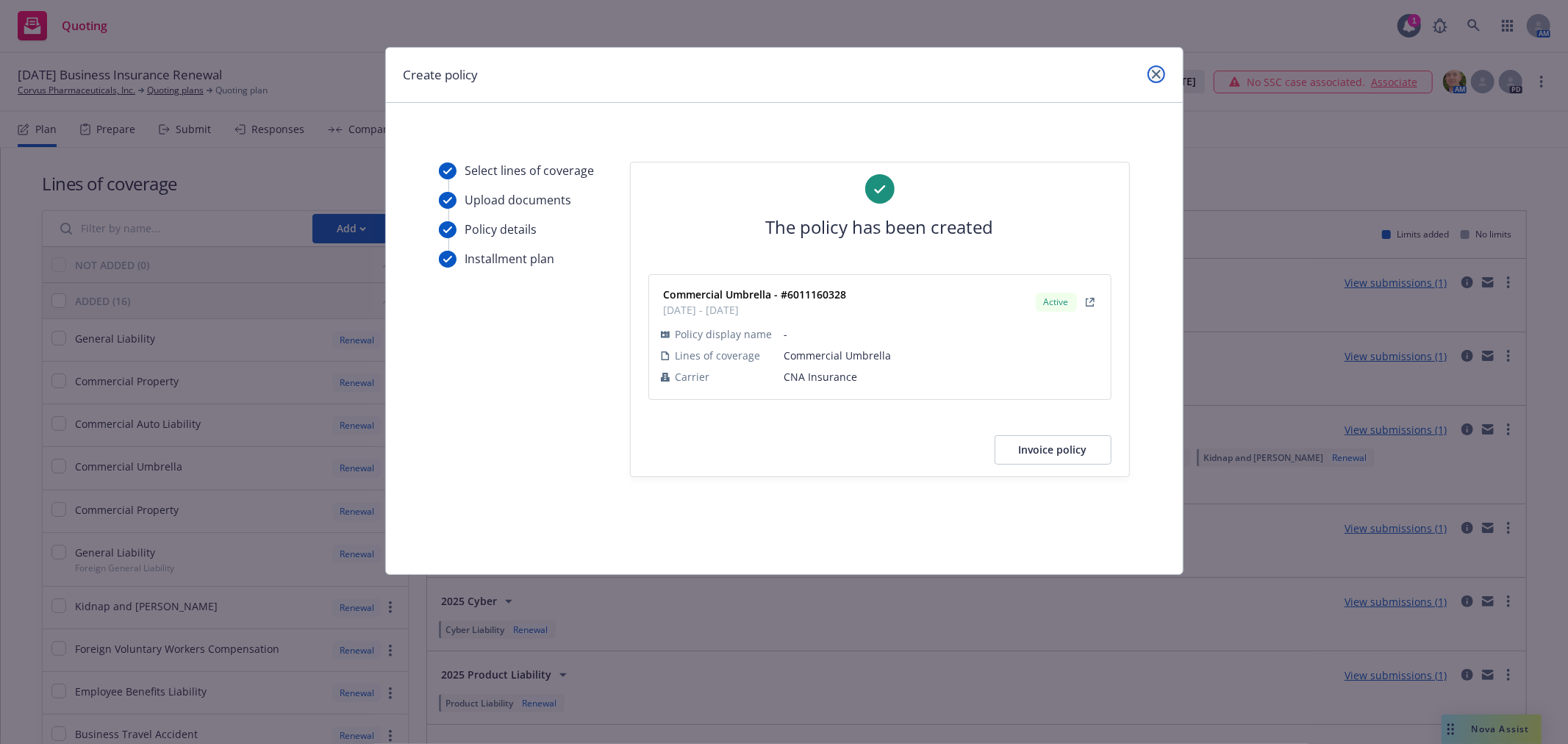
click at [1152, 77] on icon "close" at bounding box center [1157, 74] width 9 height 9
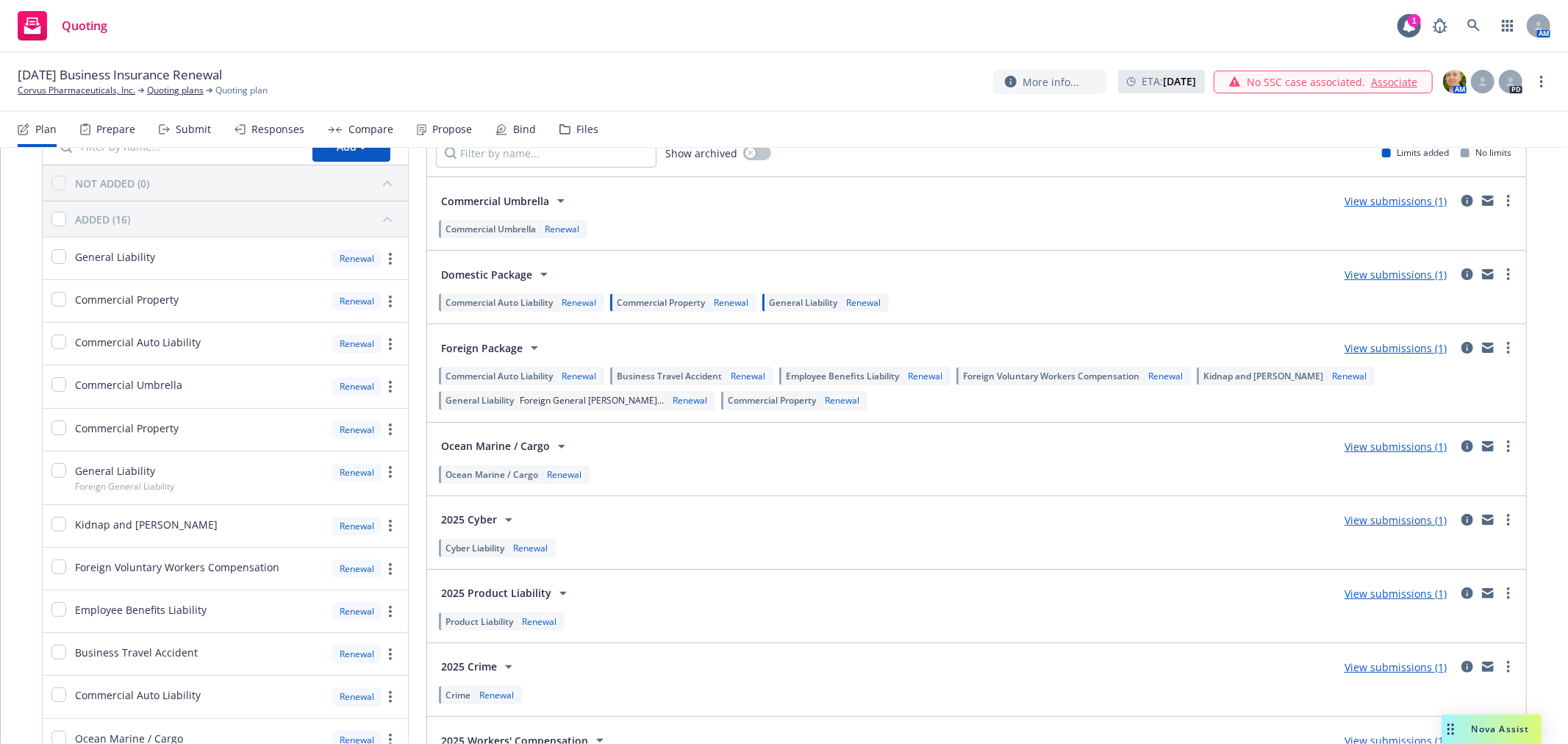
scroll to position [163, 0]
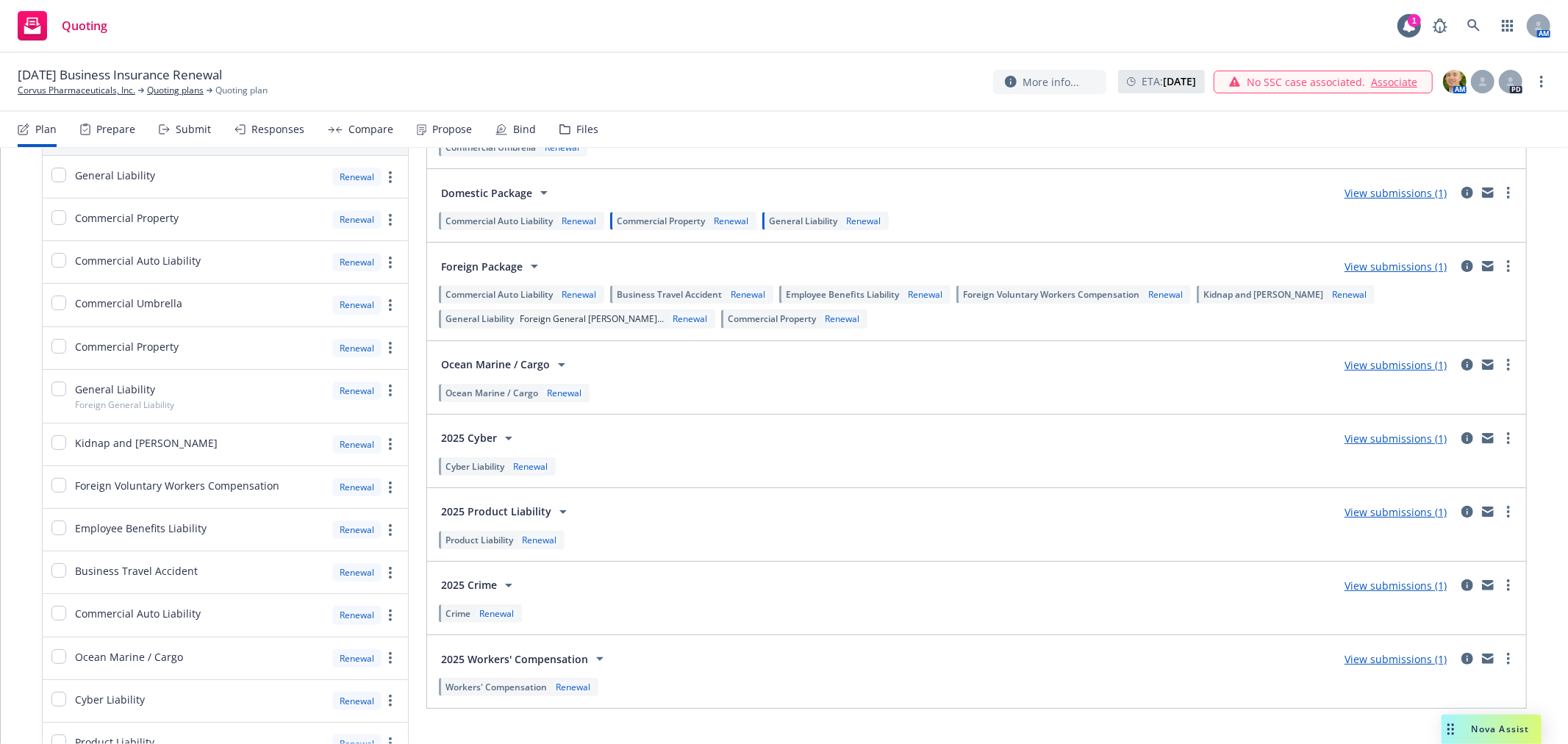
click at [514, 128] on div "Bind" at bounding box center [525, 129] width 23 height 12
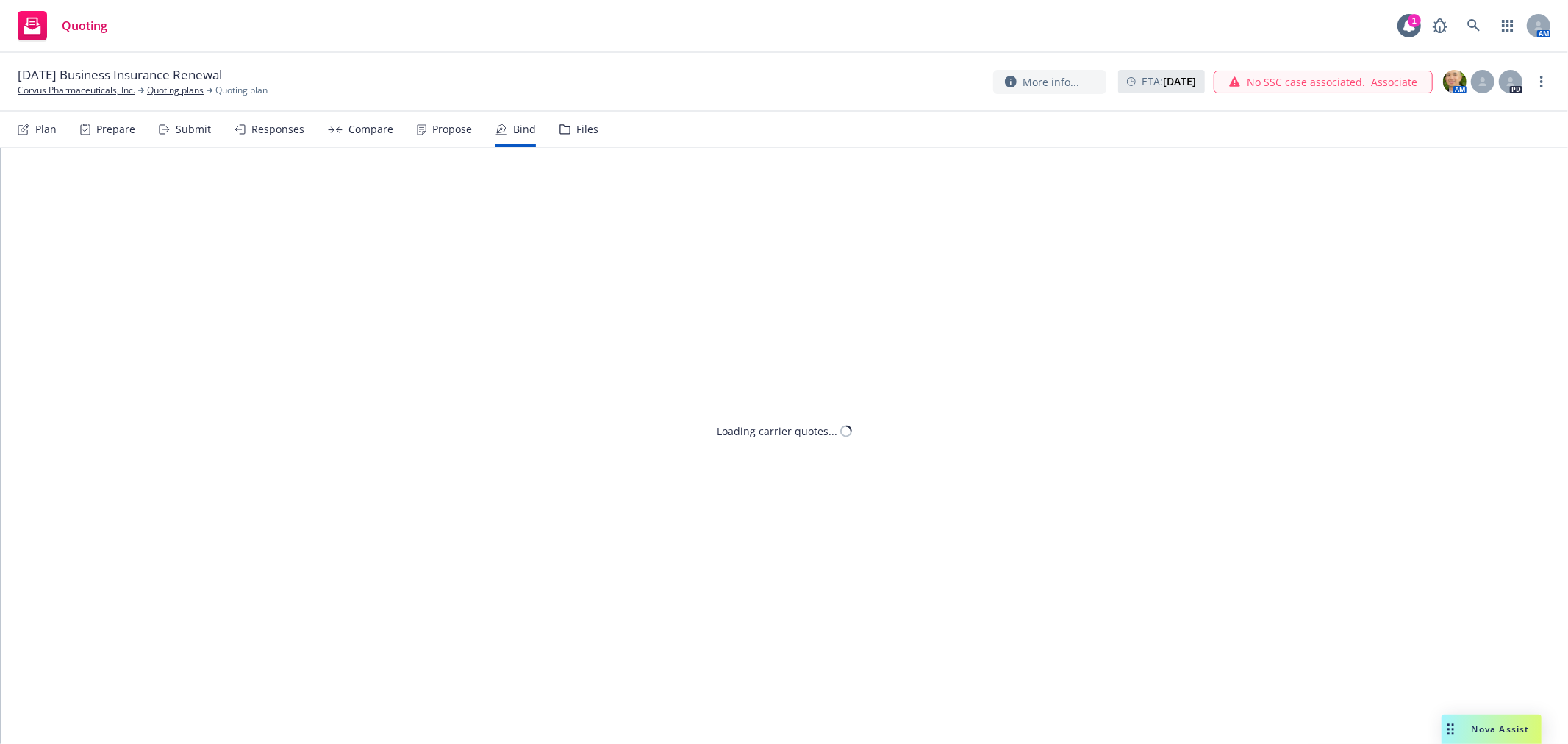
click at [108, 127] on div "Prepare" at bounding box center [116, 129] width 39 height 12
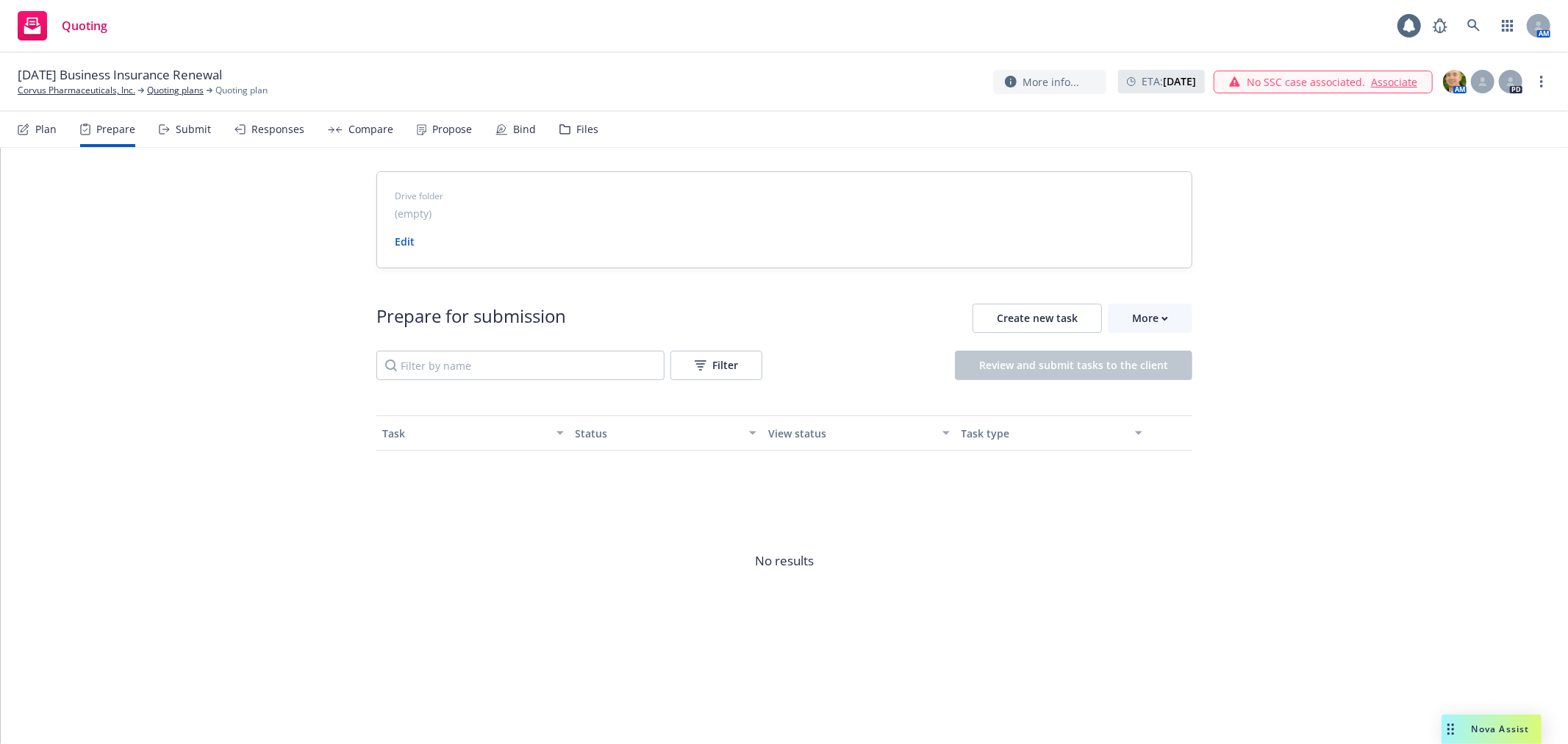
click at [44, 123] on div "Plan" at bounding box center [45, 129] width 21 height 12
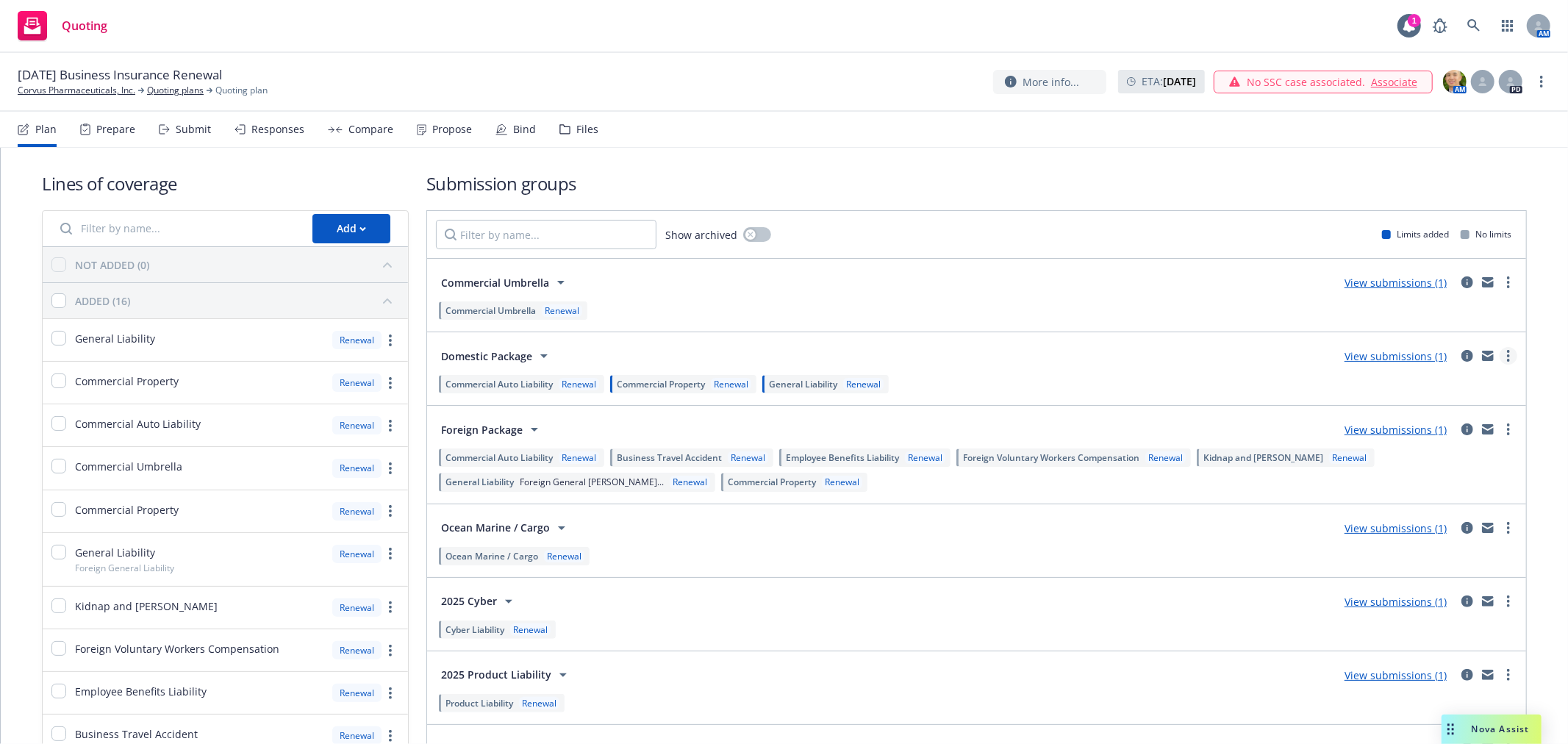
click at [1500, 357] on link "more" at bounding box center [1508, 355] width 18 height 18
click at [1417, 548] on link "Create policy (fast track)" at bounding box center [1427, 538] width 155 height 30
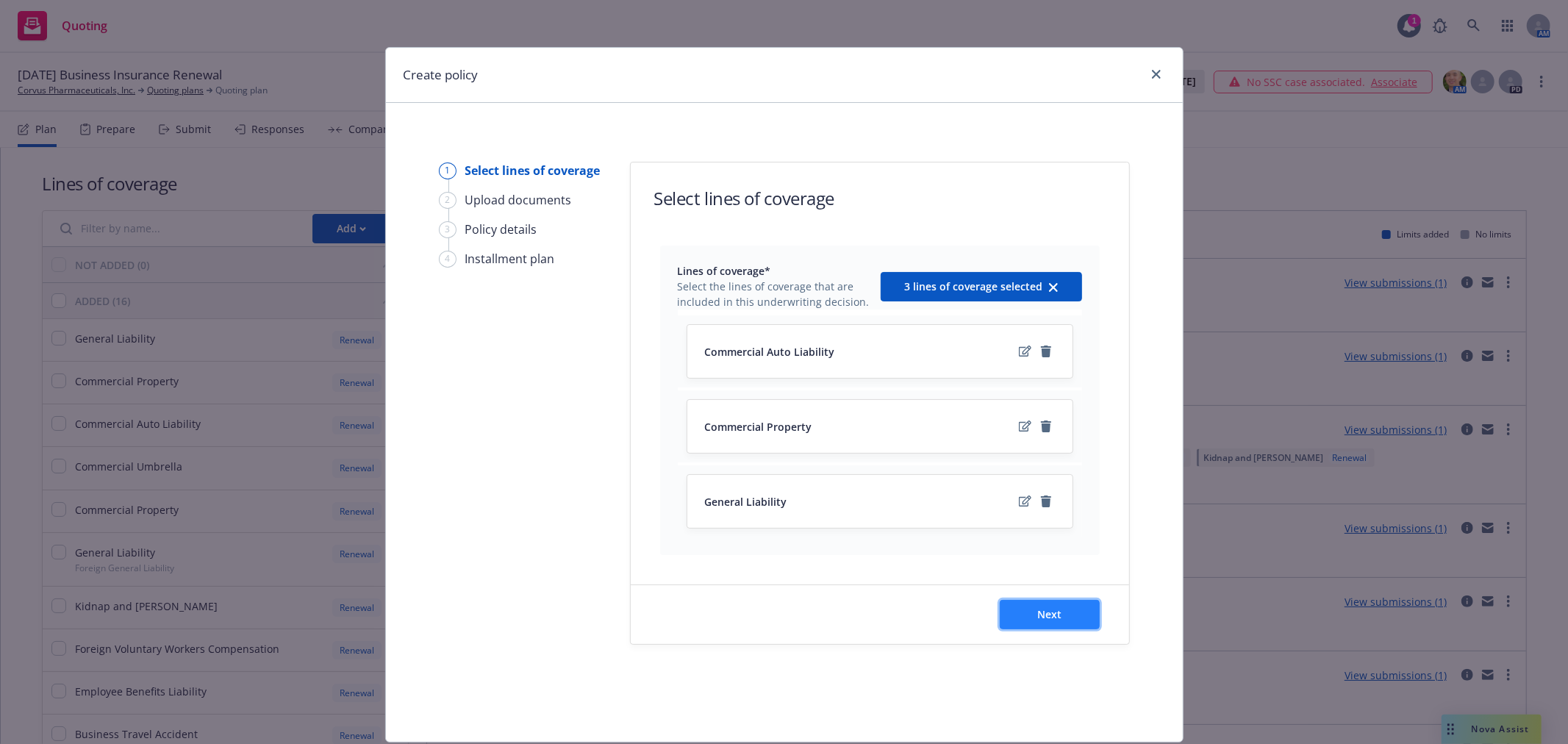
click at [1041, 618] on span "Next" at bounding box center [1049, 614] width 24 height 14
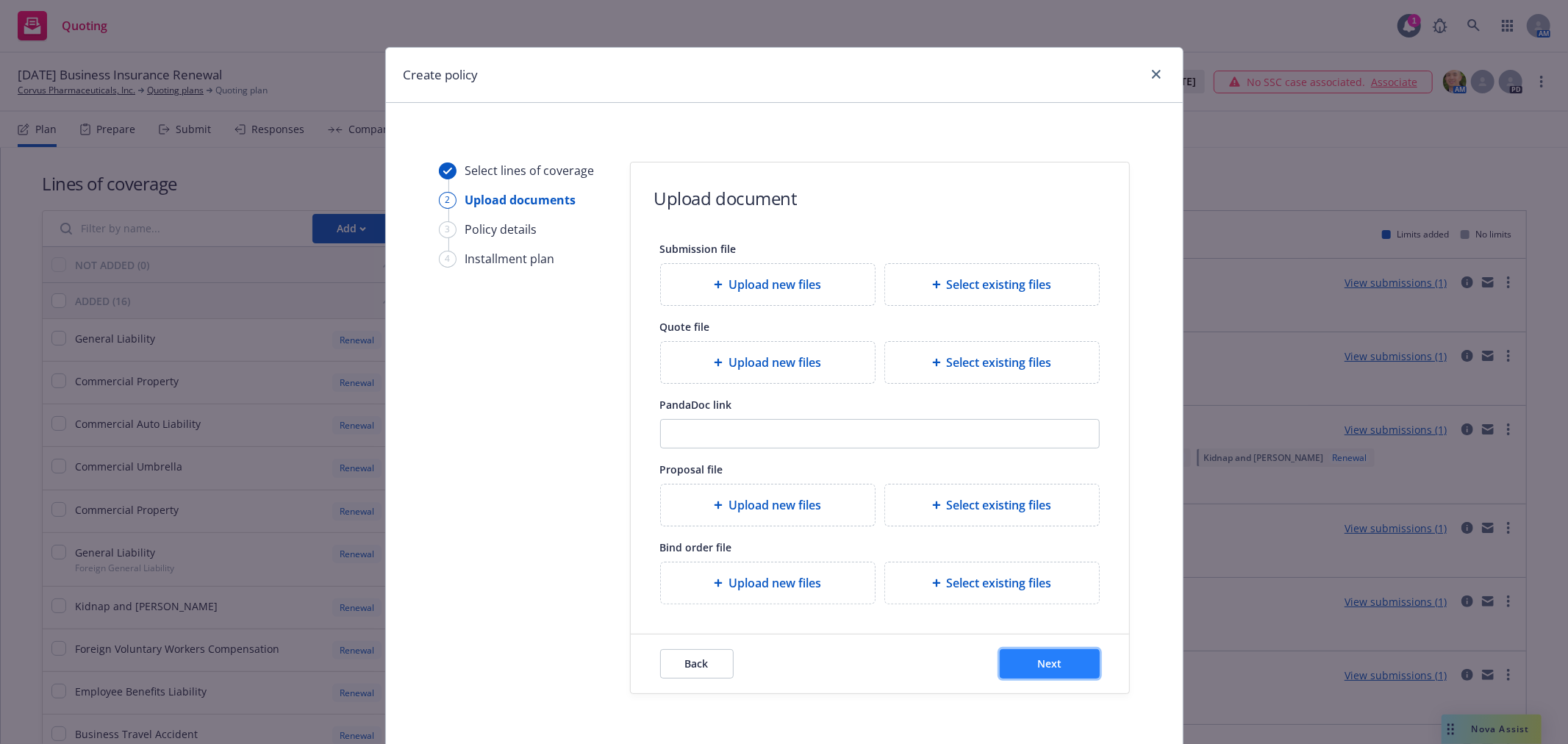
click at [1042, 664] on span "Next" at bounding box center [1049, 663] width 24 height 14
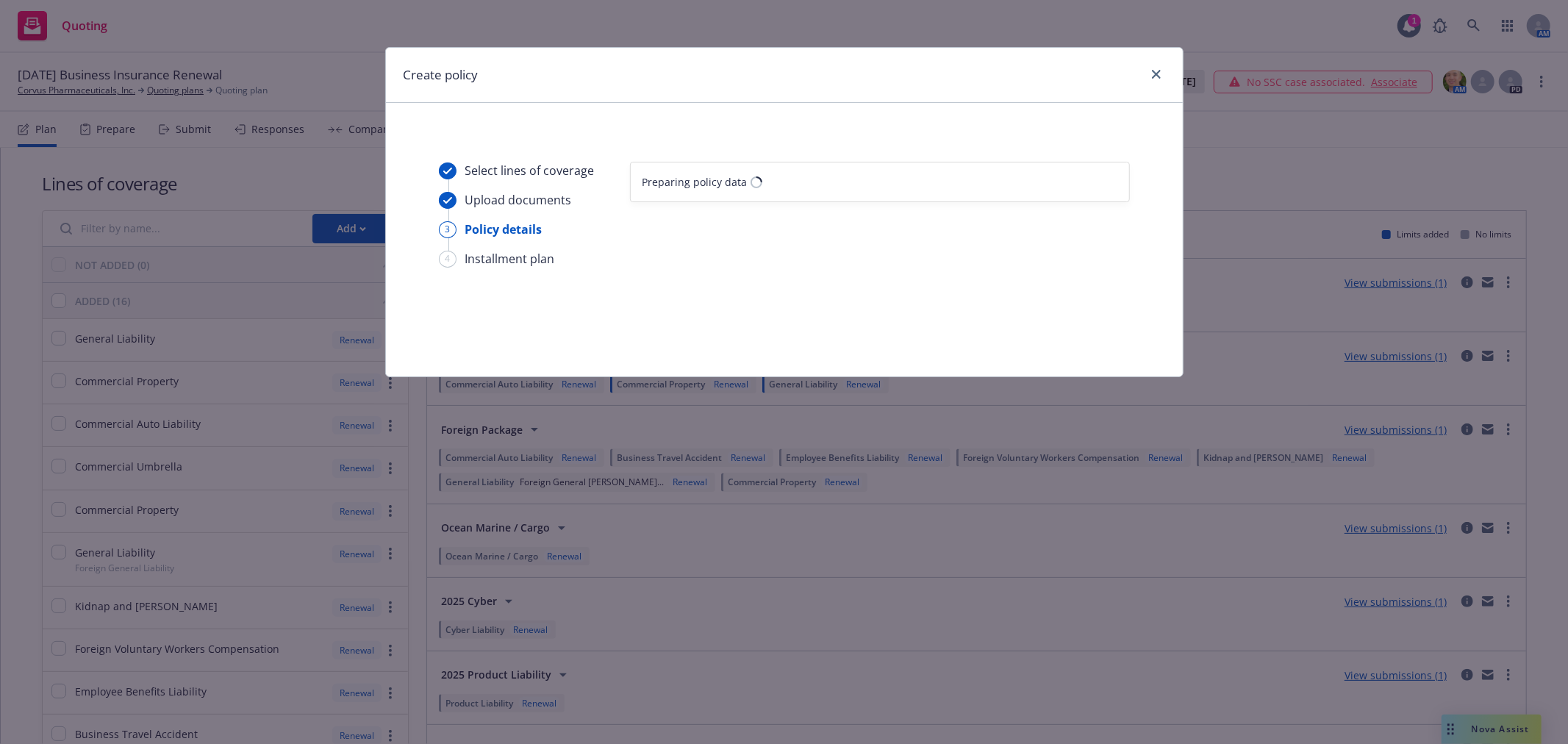
select select "12"
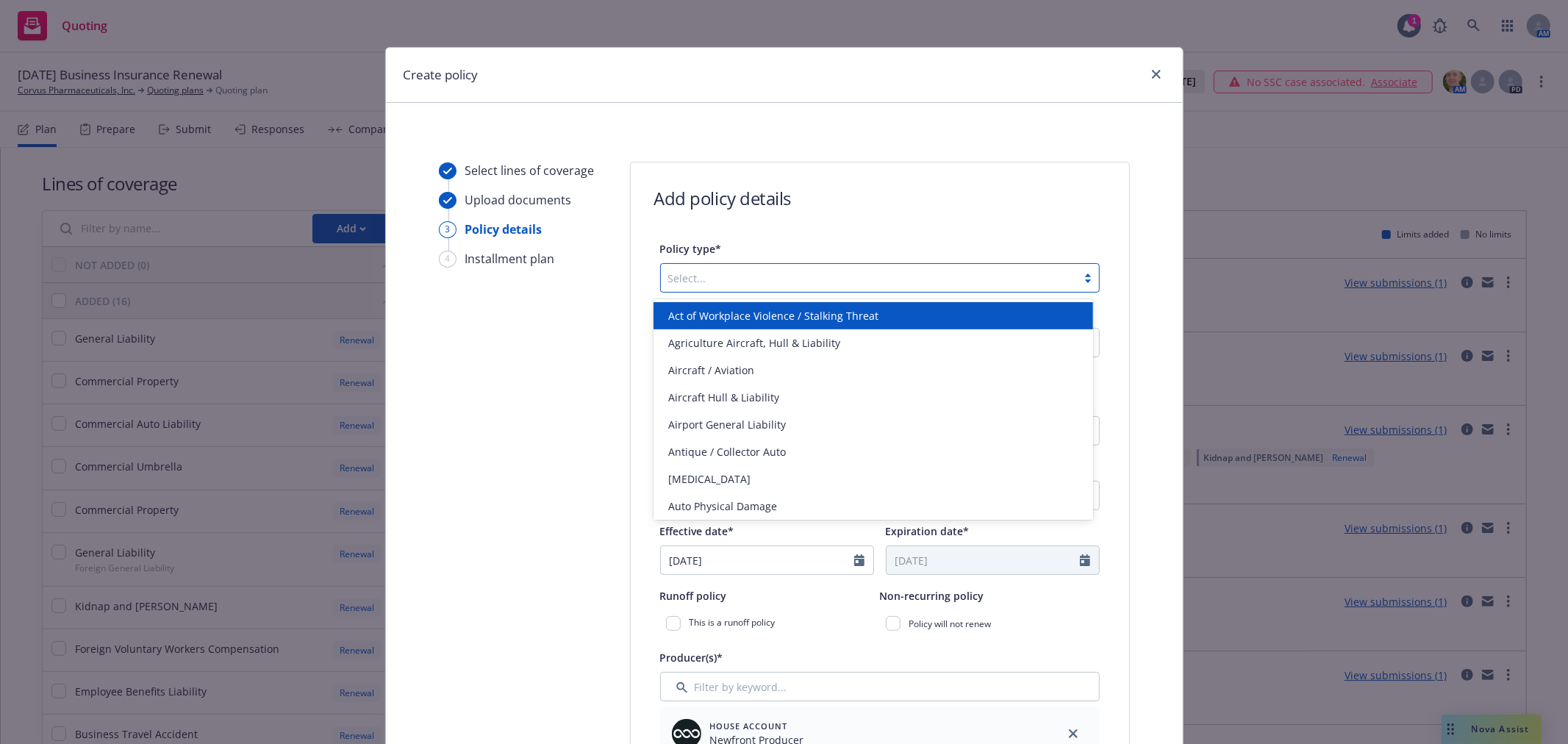
click at [773, 277] on div at bounding box center [869, 278] width 401 height 18
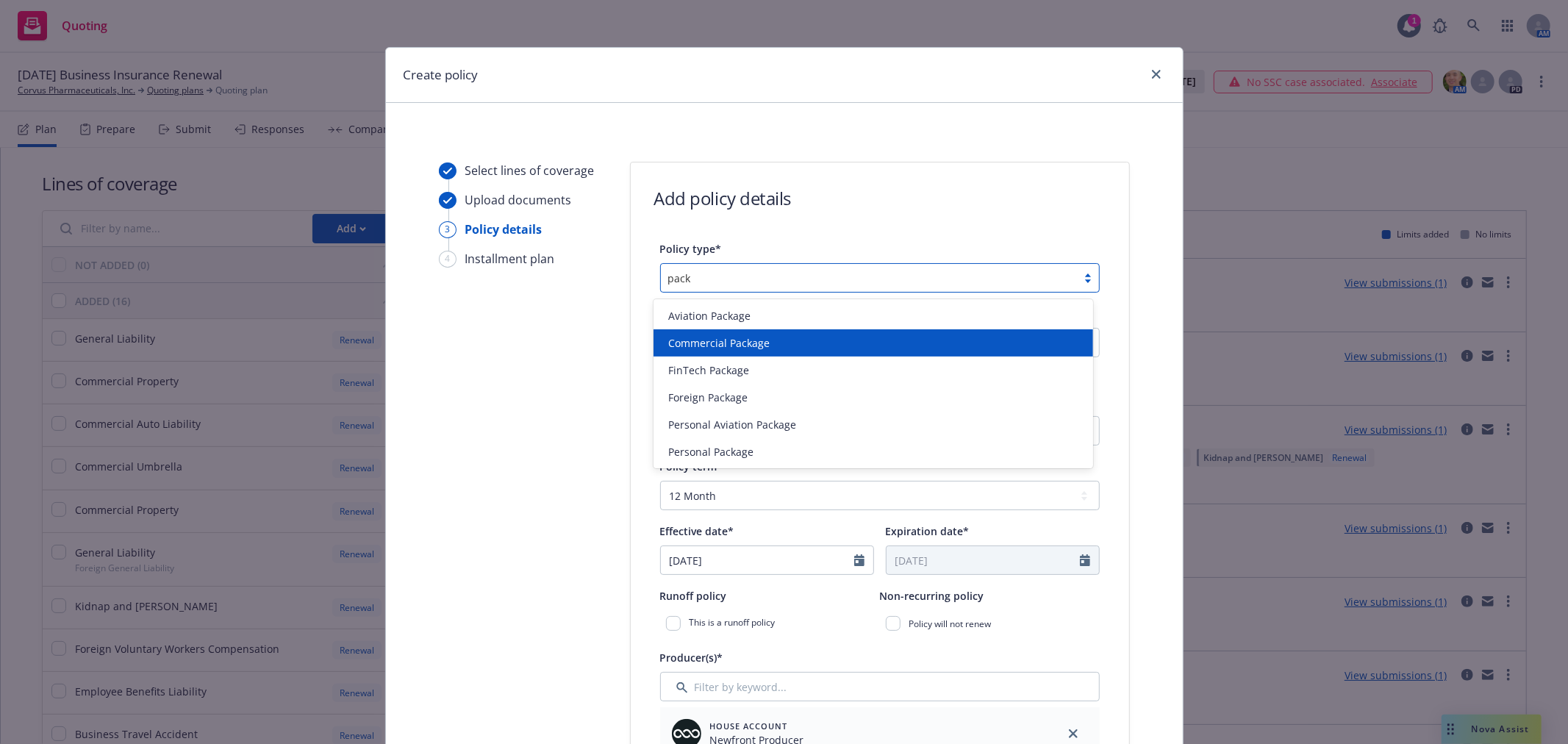
click at [757, 346] on span "Commercial Package" at bounding box center [719, 343] width 101 height 15
type input "pack"
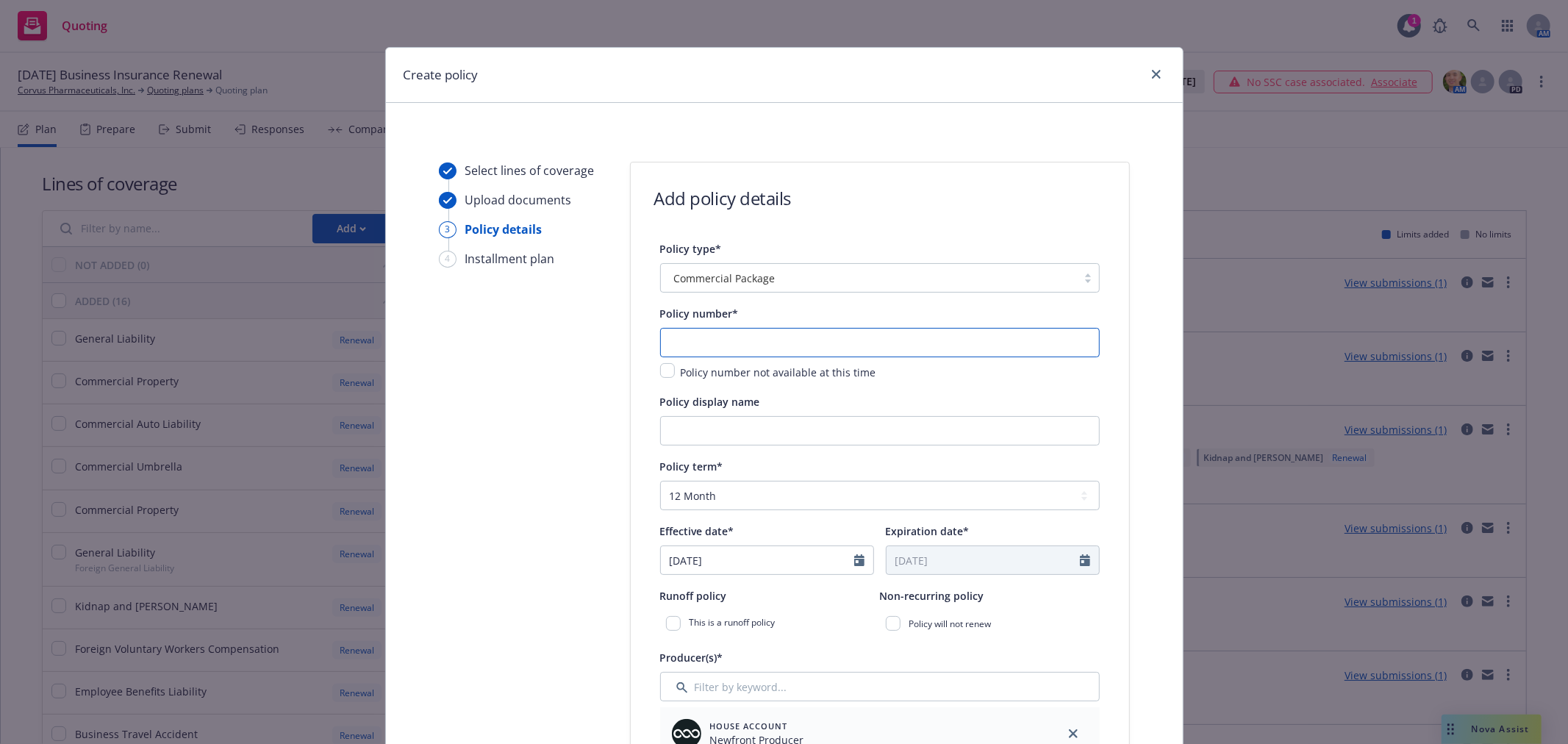
click at [755, 341] on input "text" at bounding box center [880, 342] width 439 height 30
paste input "6011854064"
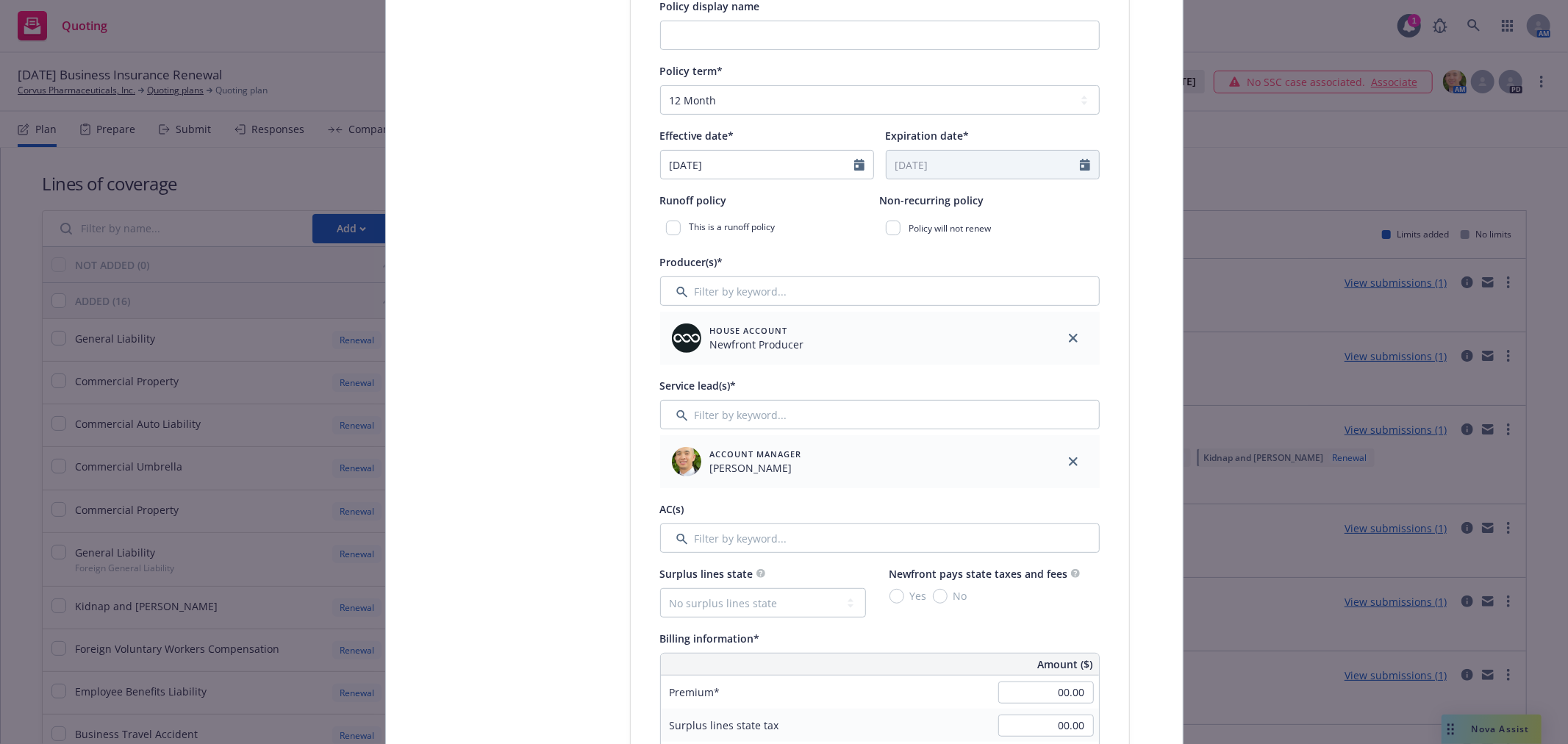
scroll to position [489, 0]
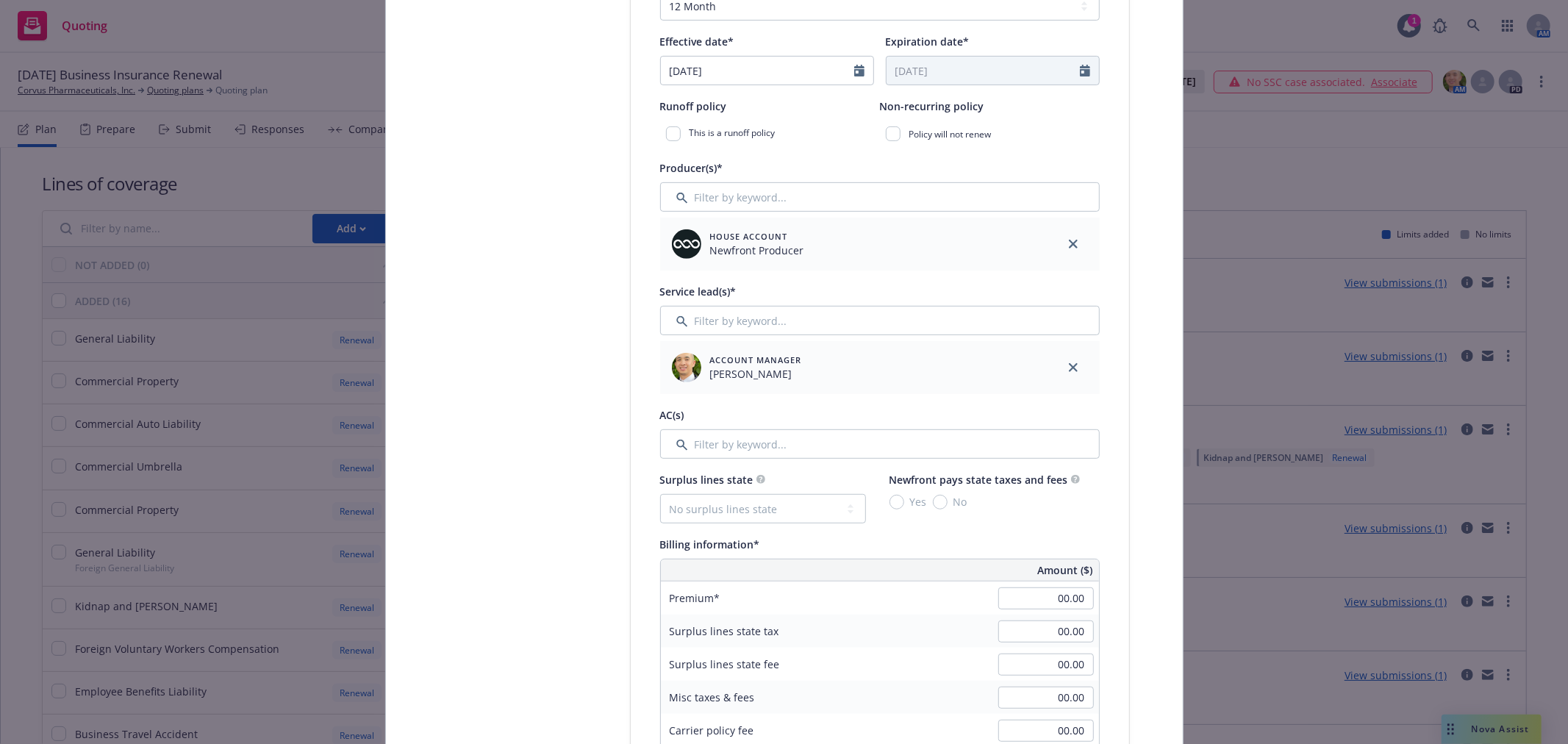
type input "6011854064"
click at [745, 452] on input "Filter by keyword..." at bounding box center [880, 444] width 439 height 30
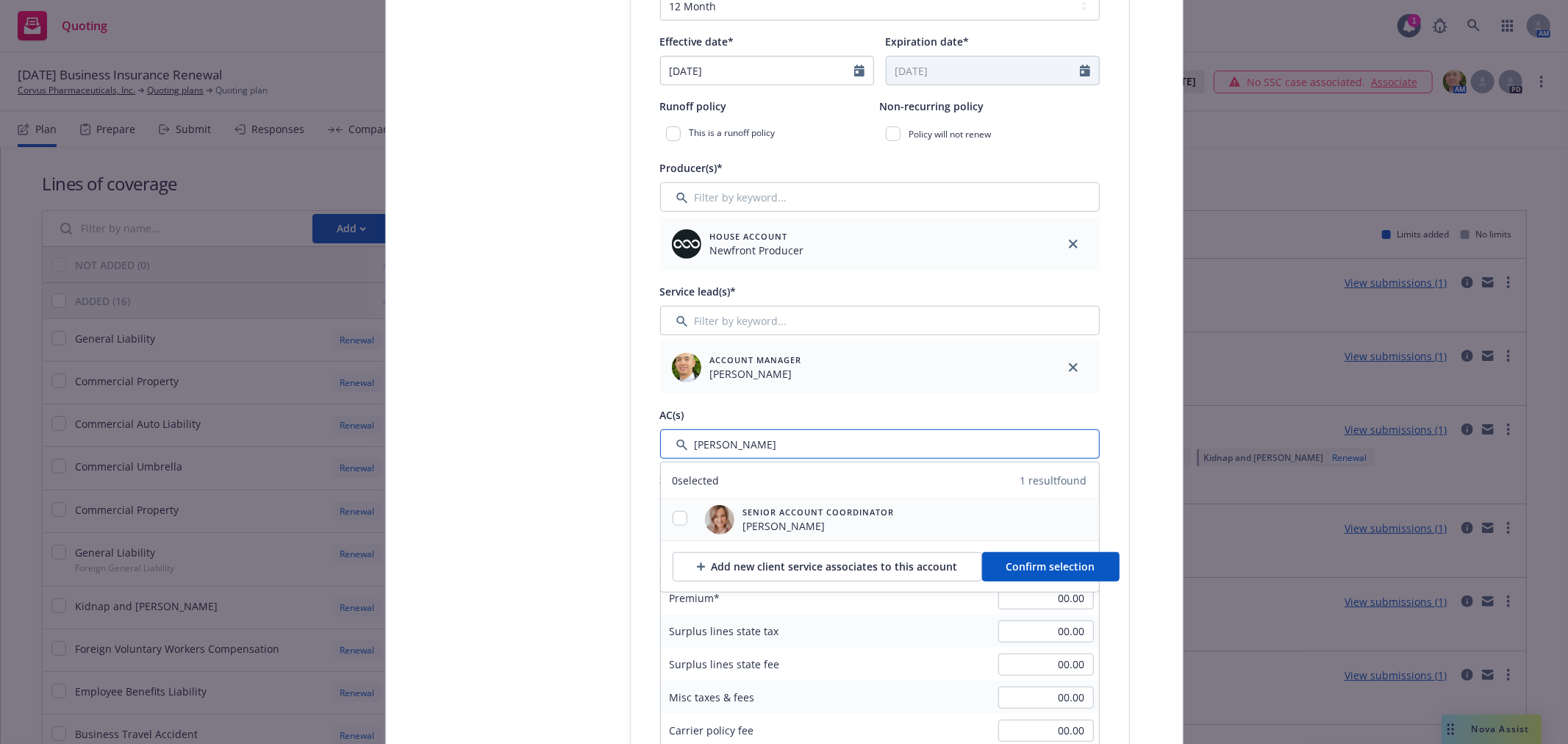
type input "galina"
click at [774, 524] on span "[PERSON_NAME]" at bounding box center [819, 526] width 152 height 15
click at [677, 519] on input "checkbox" at bounding box center [680, 518] width 14 height 14
checkbox input "true"
click at [1075, 563] on span "Confirm selection" at bounding box center [1051, 566] width 89 height 14
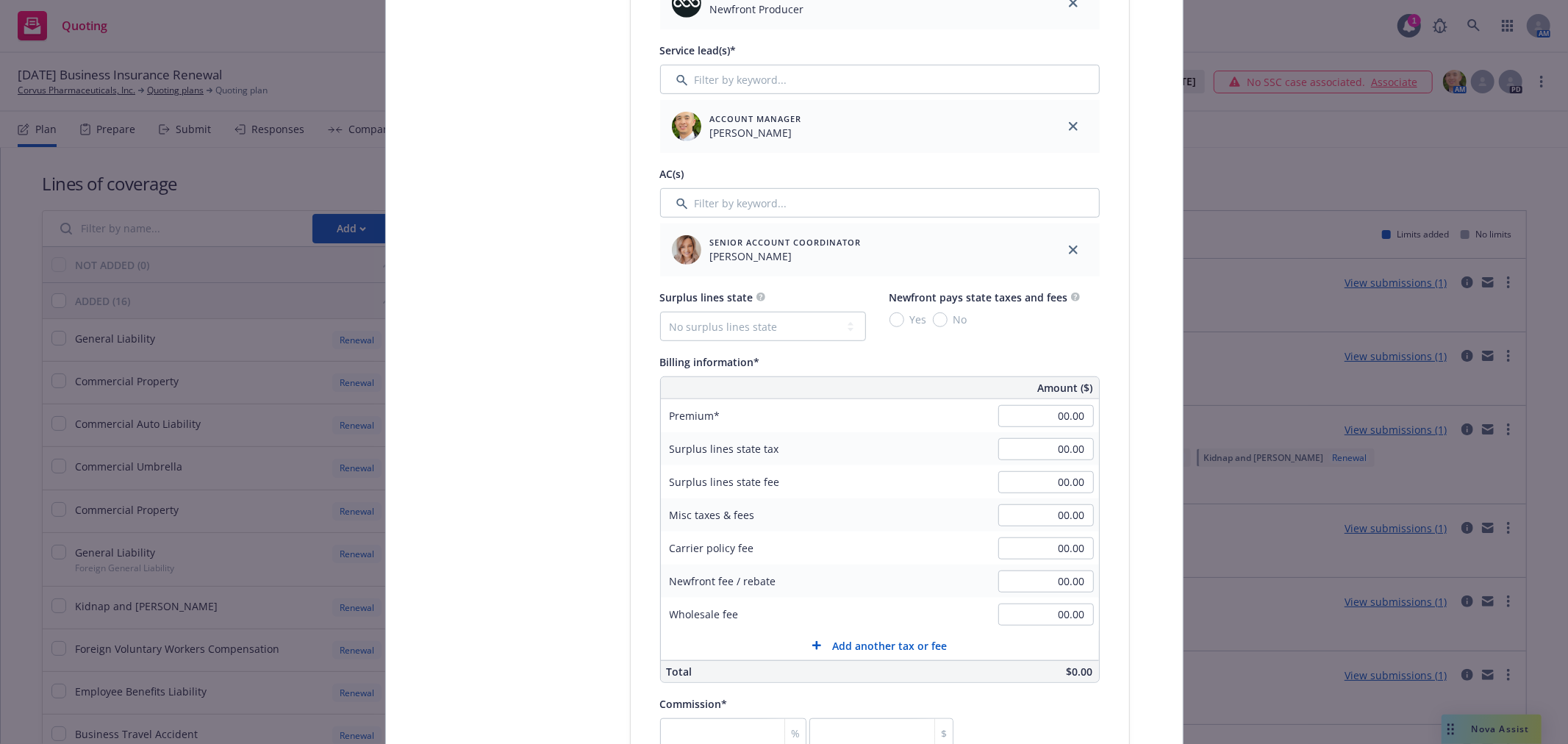
scroll to position [735, 0]
type input "6,467.00"
click at [1095, 365] on div "Policy type* Commercial Package Policy number* 6011854064 Policy number not ava…" at bounding box center [880, 465] width 498 height 1921
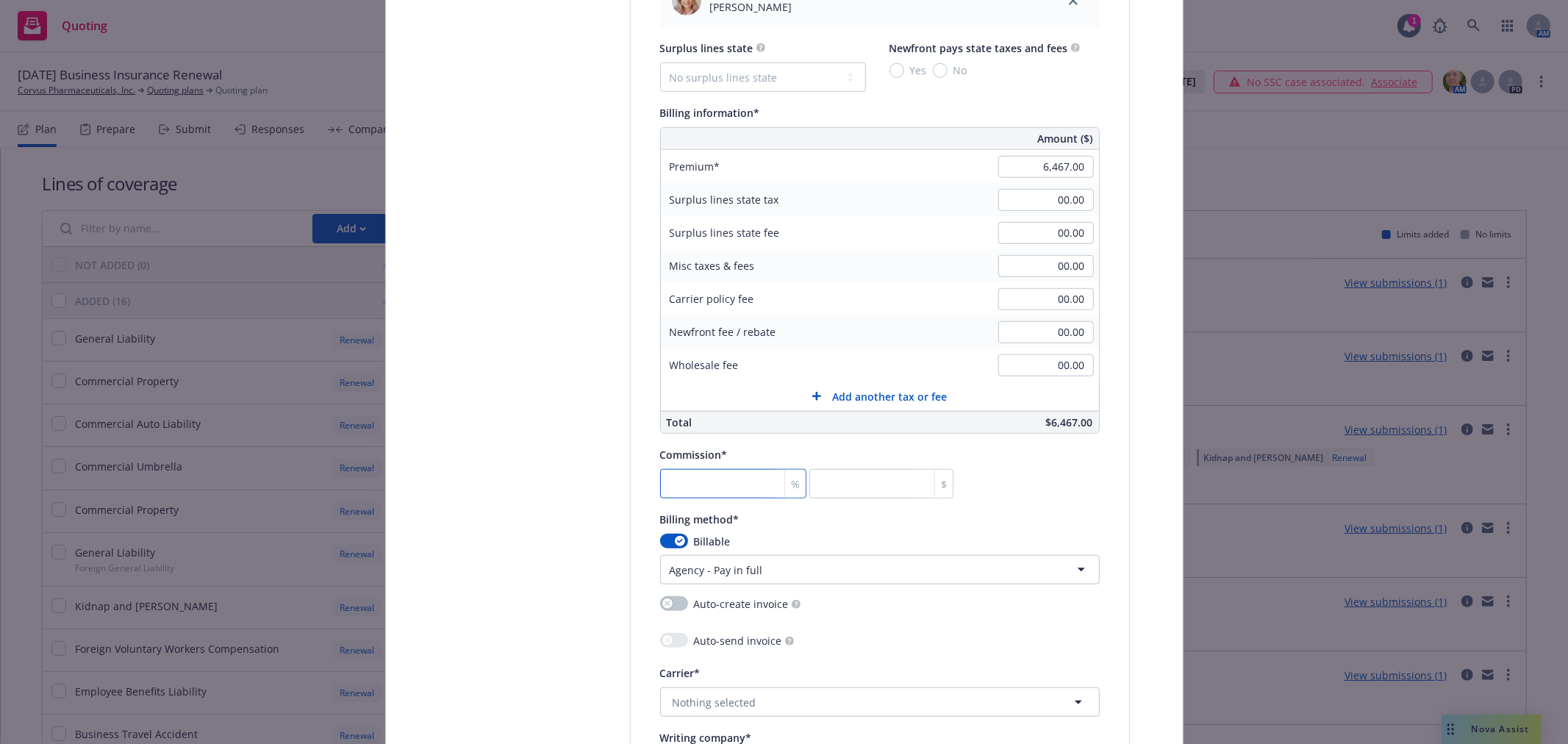
click at [717, 498] on input "number" at bounding box center [733, 484] width 147 height 30
type input "1"
type input "64.67"
type input "15"
type input "970.05"
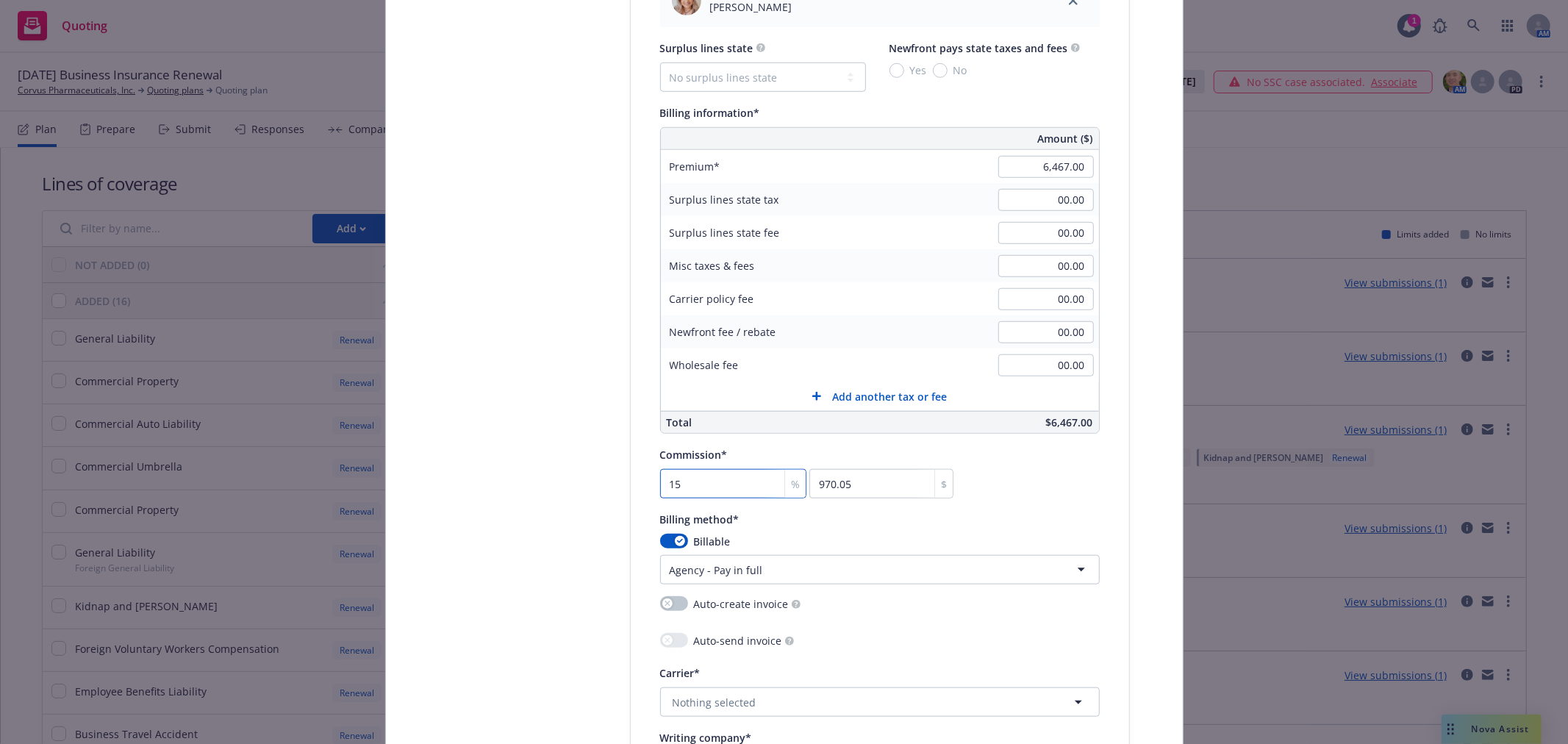
type input "15"
click at [537, 485] on div "Select lines of coverage Upload documents 3 Policy details 4 Installment plan" at bounding box center [520, 226] width 162 height 2089
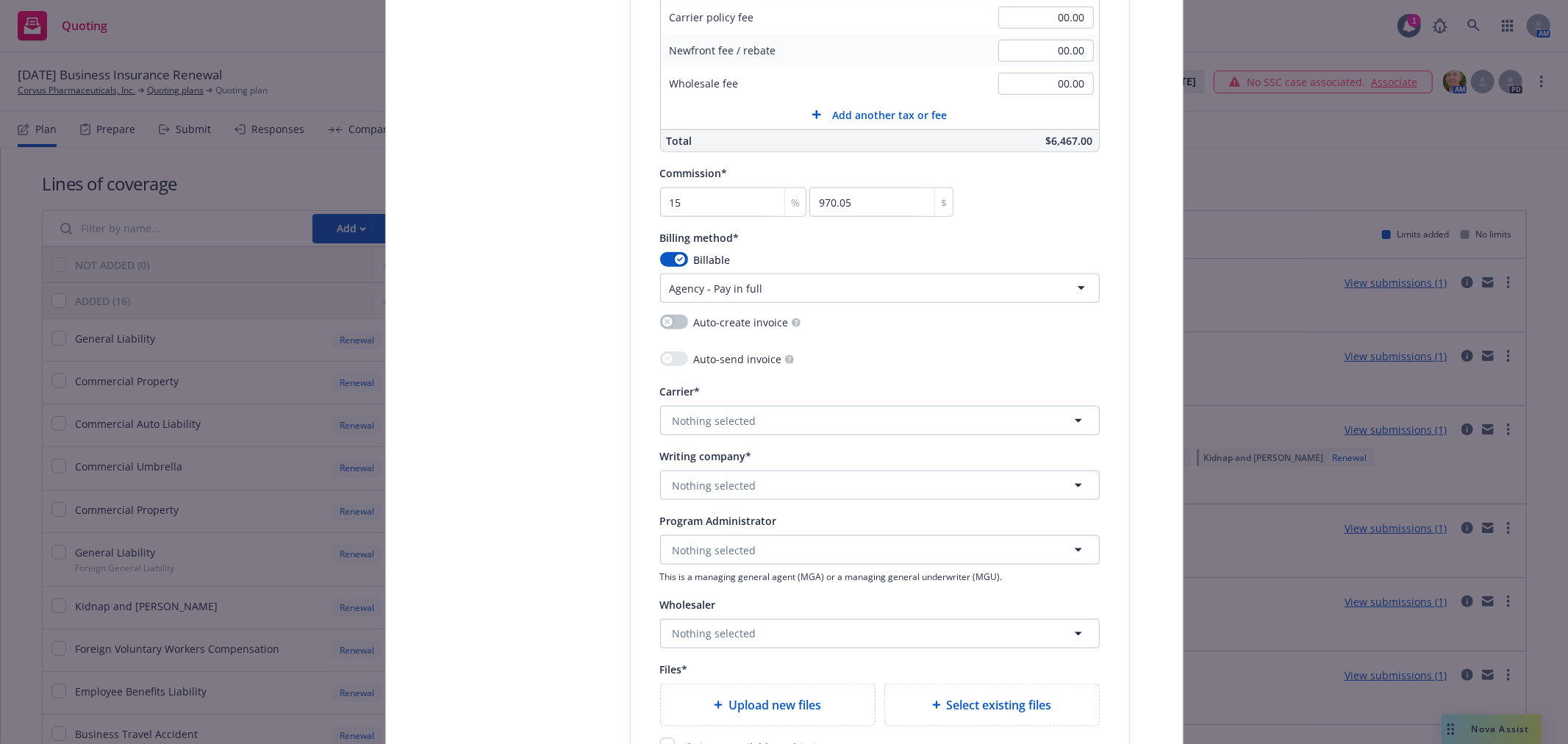
scroll to position [1306, 0]
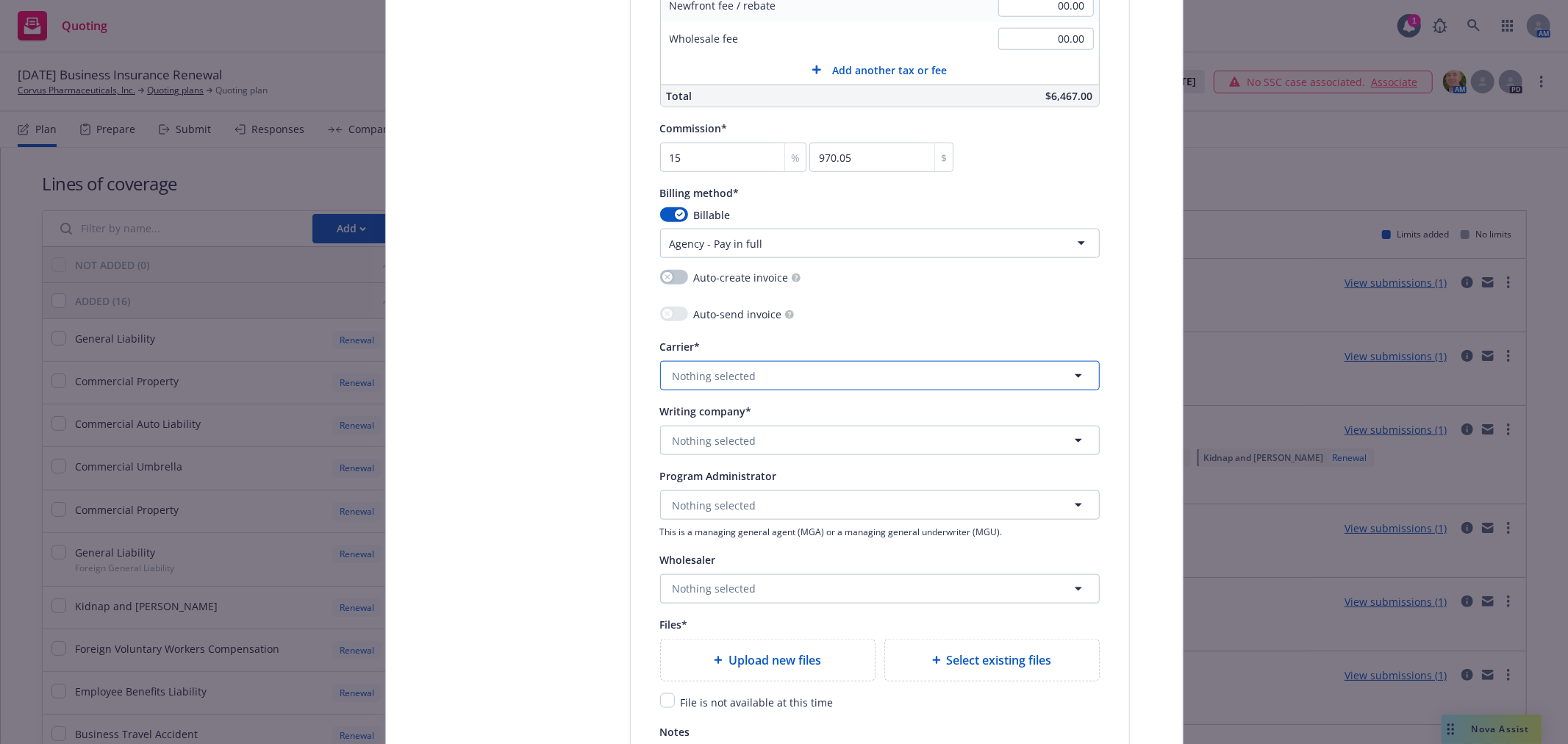
click at [739, 384] on span "Nothing selected" at bounding box center [715, 375] width 83 height 15
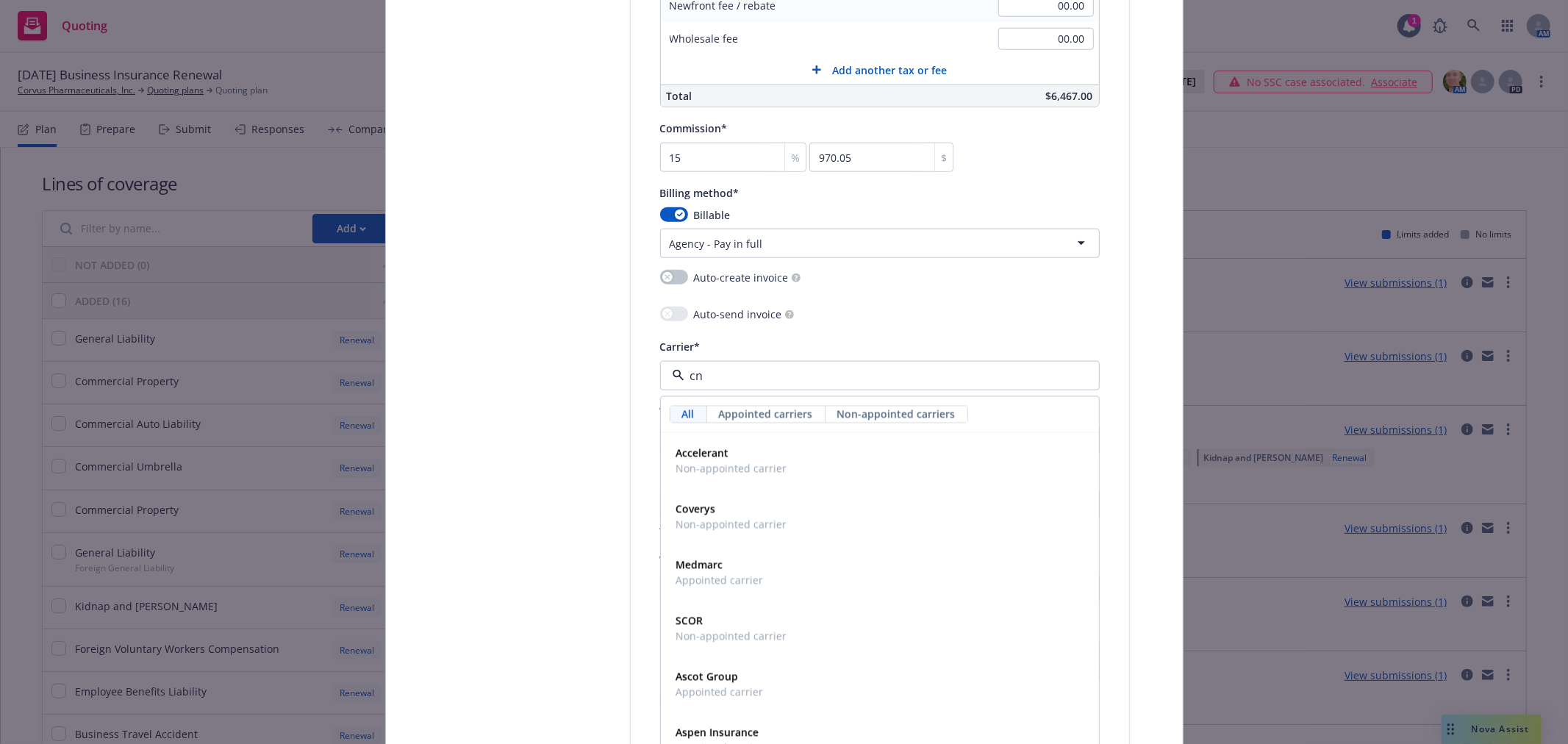
type input "cna"
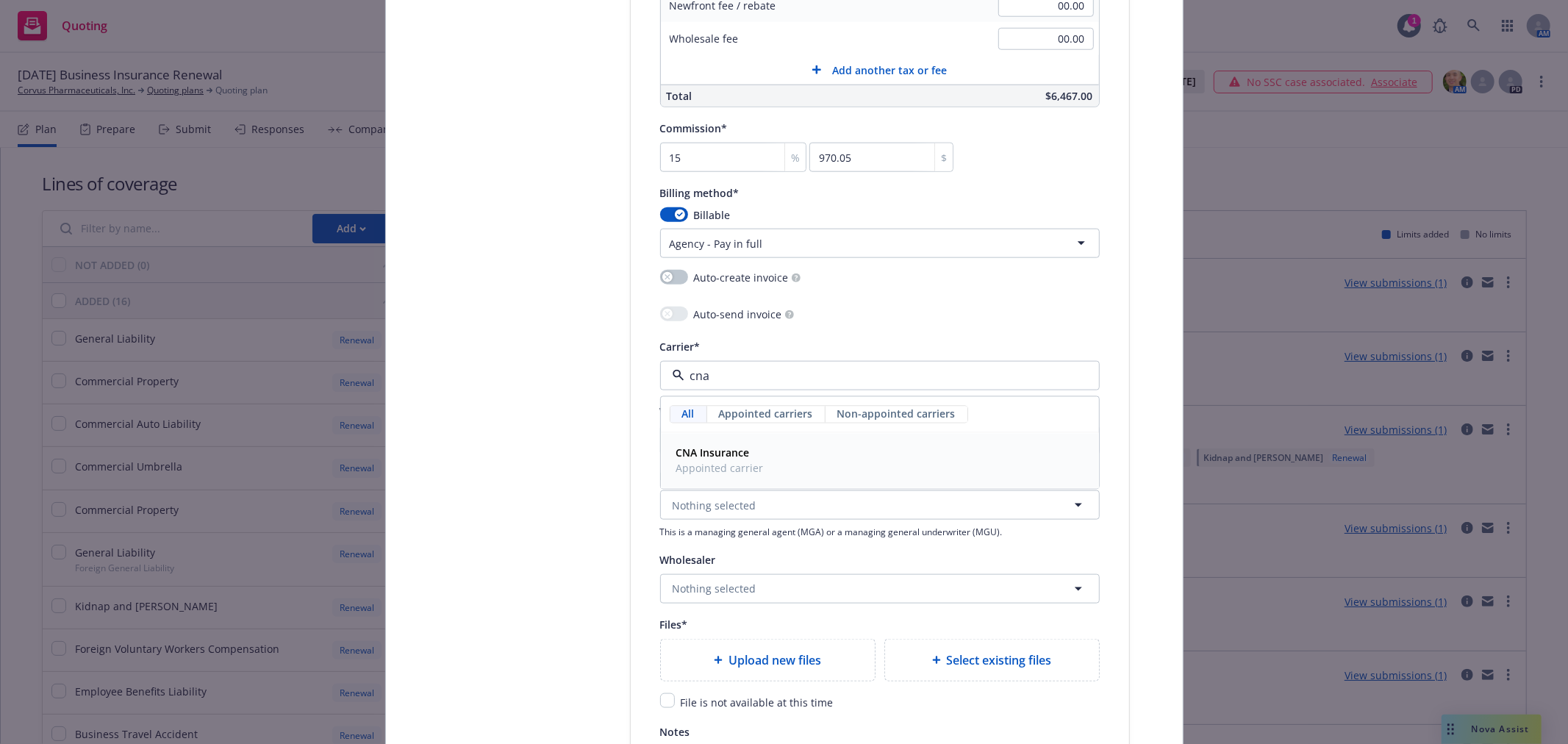
click at [738, 460] on strong "CNA Insurance" at bounding box center [713, 453] width 73 height 14
click at [739, 436] on span "Nothing selected" at bounding box center [715, 440] width 83 height 15
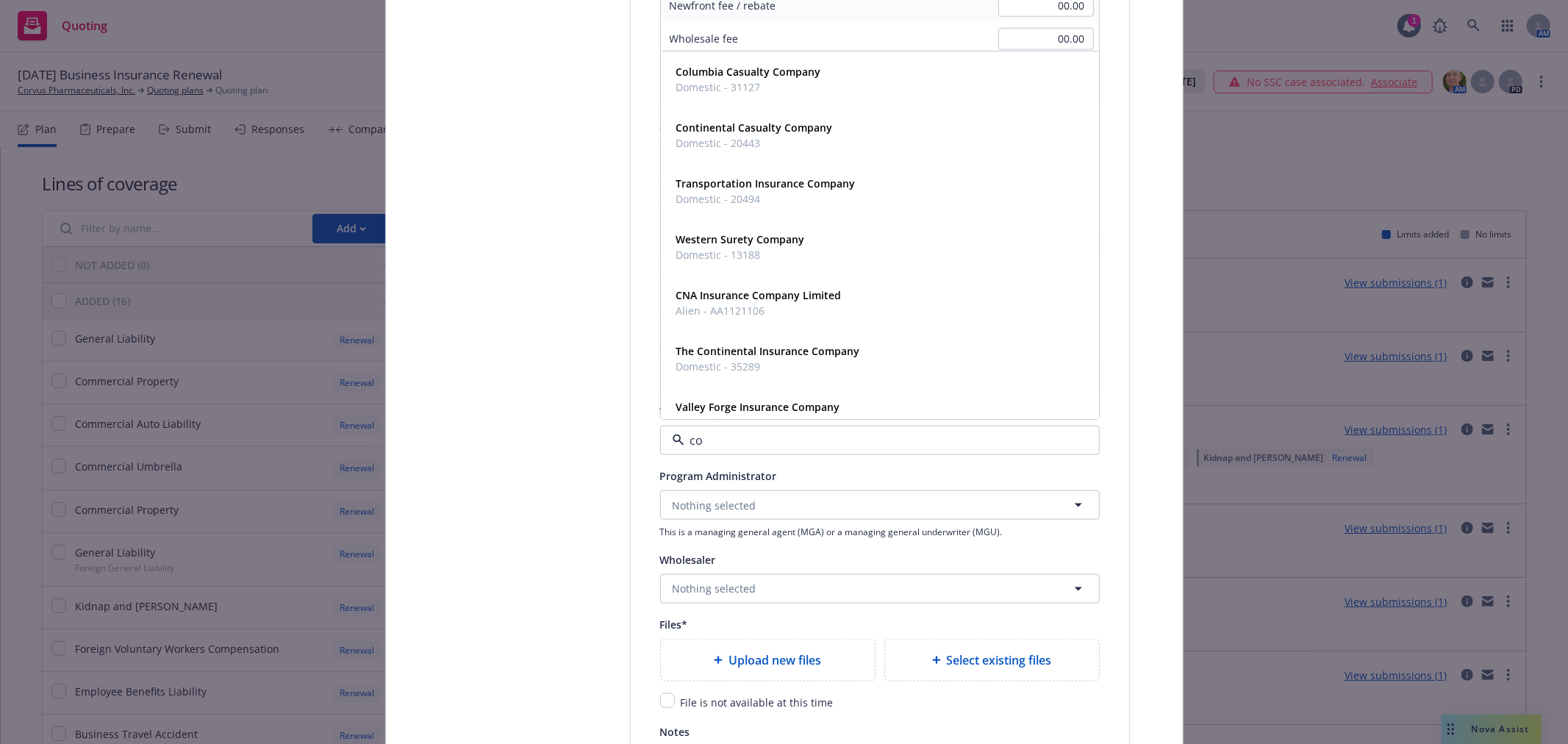
type input "con"
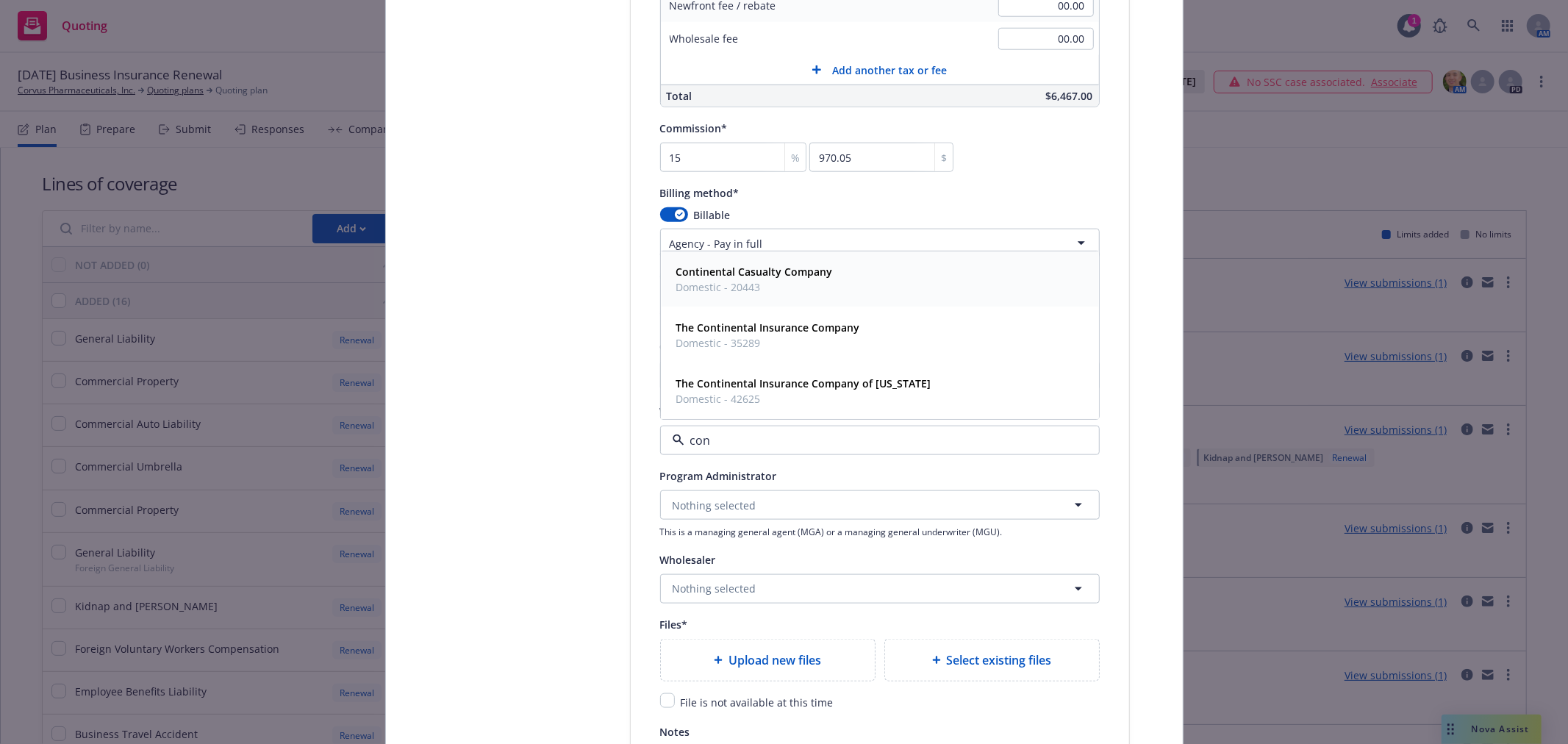
click at [755, 279] on strong "Continental Casualty Company" at bounding box center [755, 272] width 157 height 14
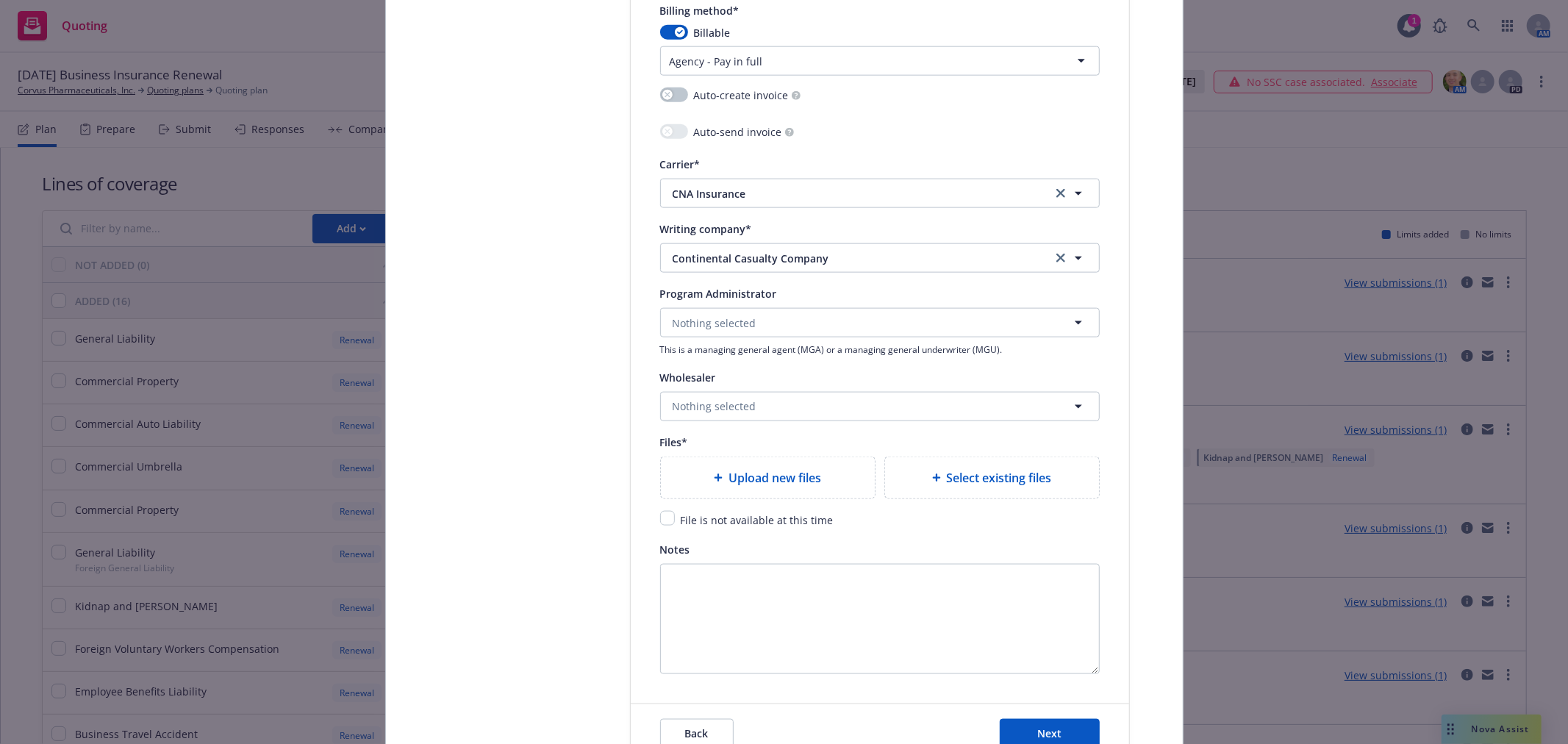
scroll to position [1551, 0]
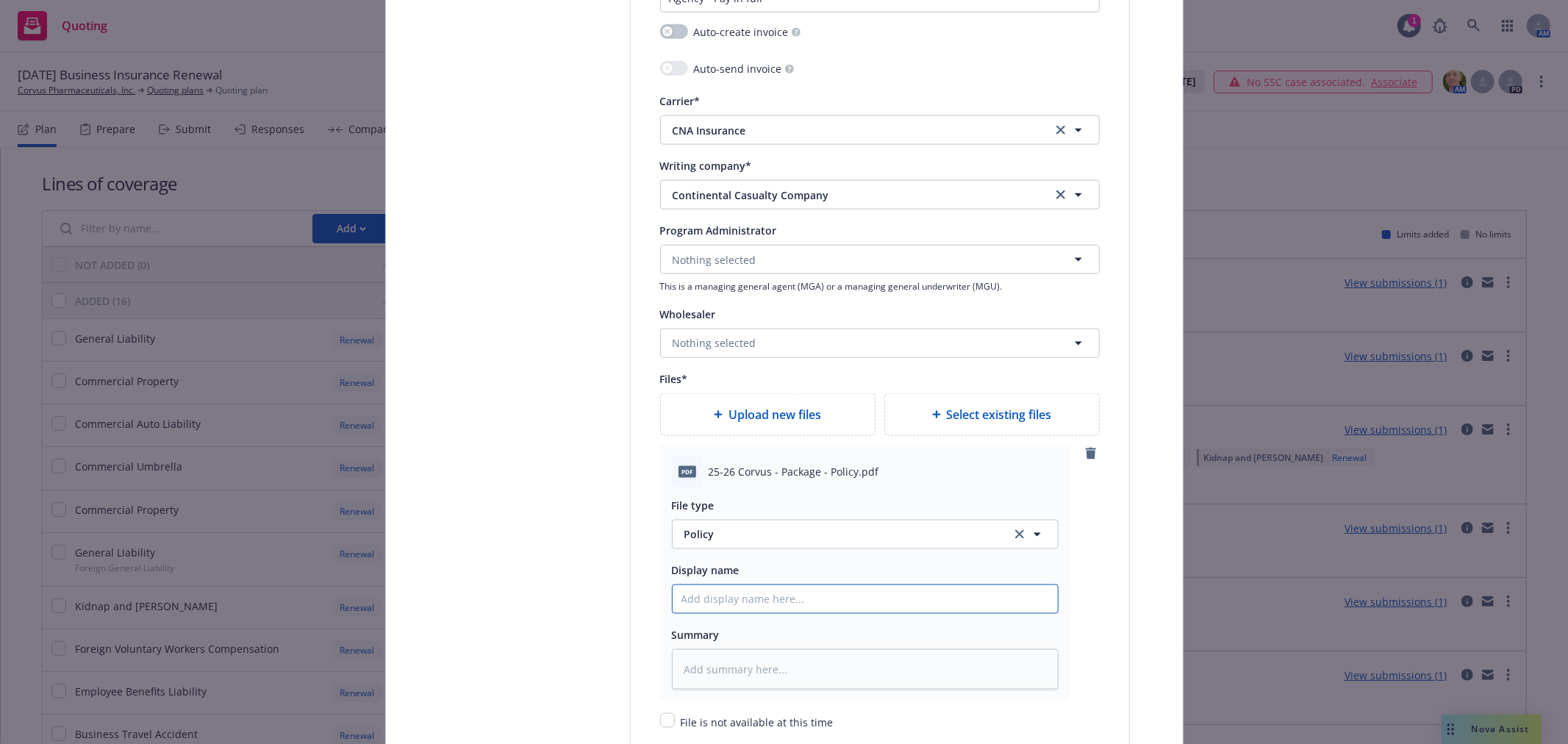
click at [791, 604] on input "Policy display name" at bounding box center [865, 598] width 385 height 28
type textarea "x"
type input "2"
type textarea "x"
type input "25"
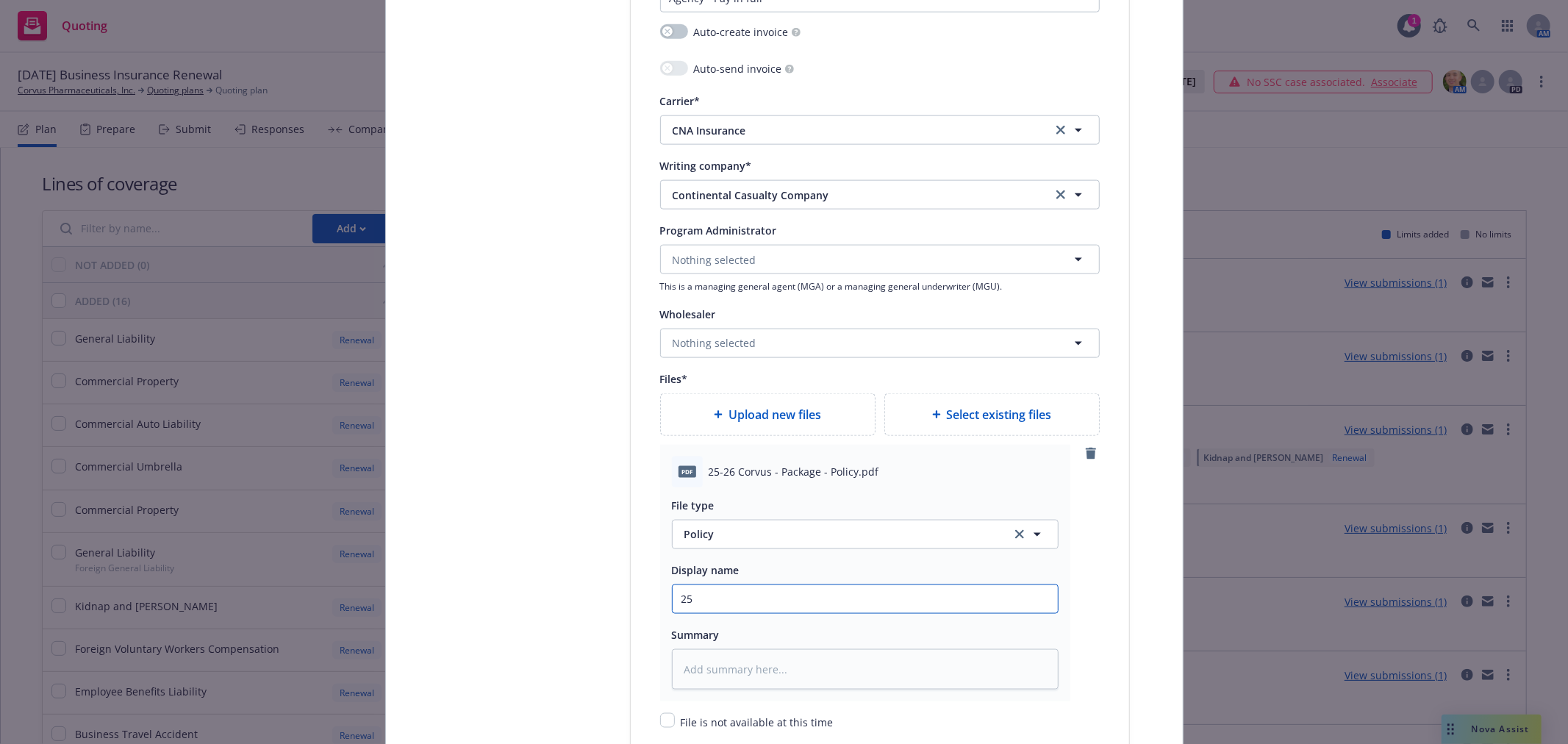
type textarea "x"
type input "25-"
type textarea "x"
type input "25-2"
type textarea "x"
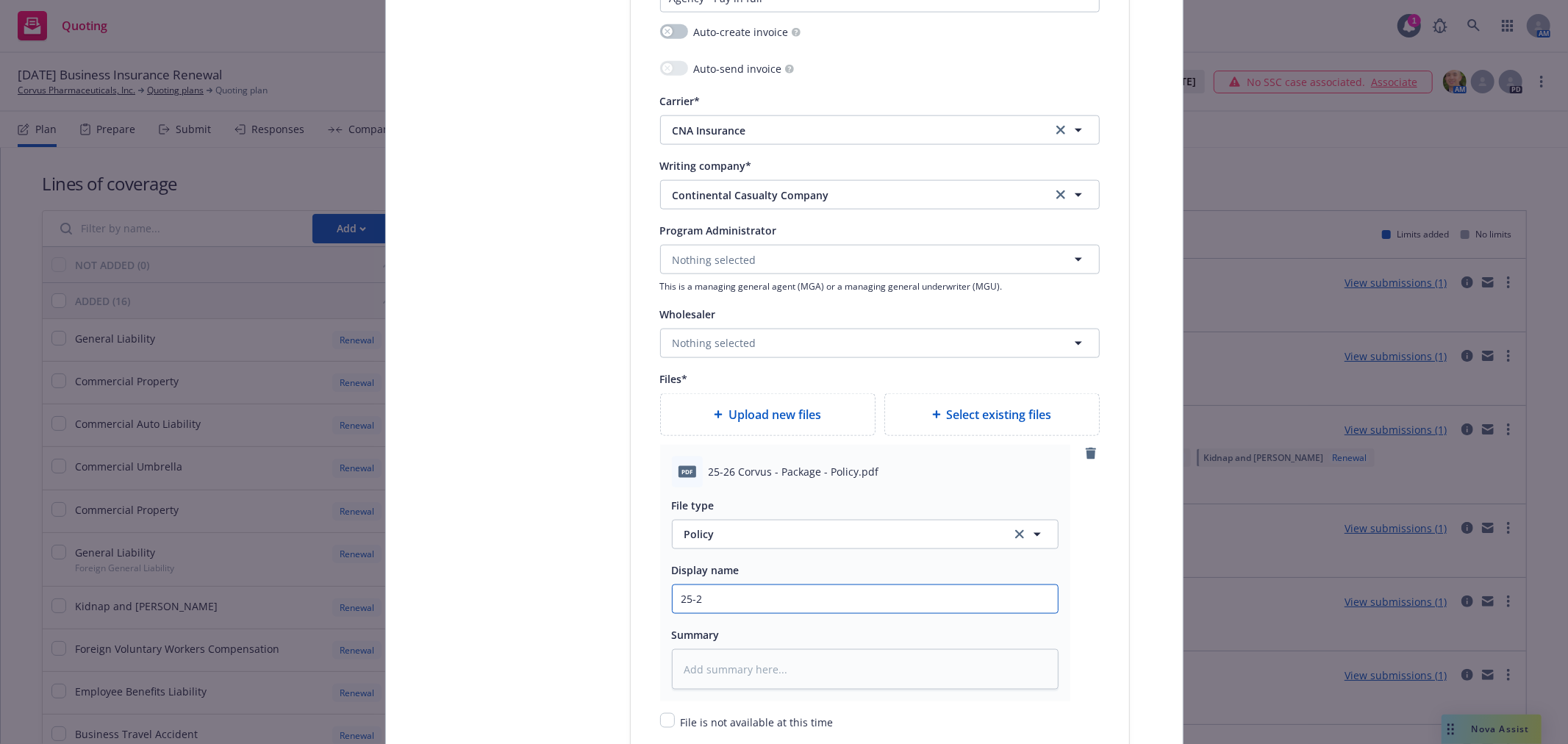
type input "25-26"
type textarea "x"
type input "25-26"
type textarea "x"
type input "25-26 C"
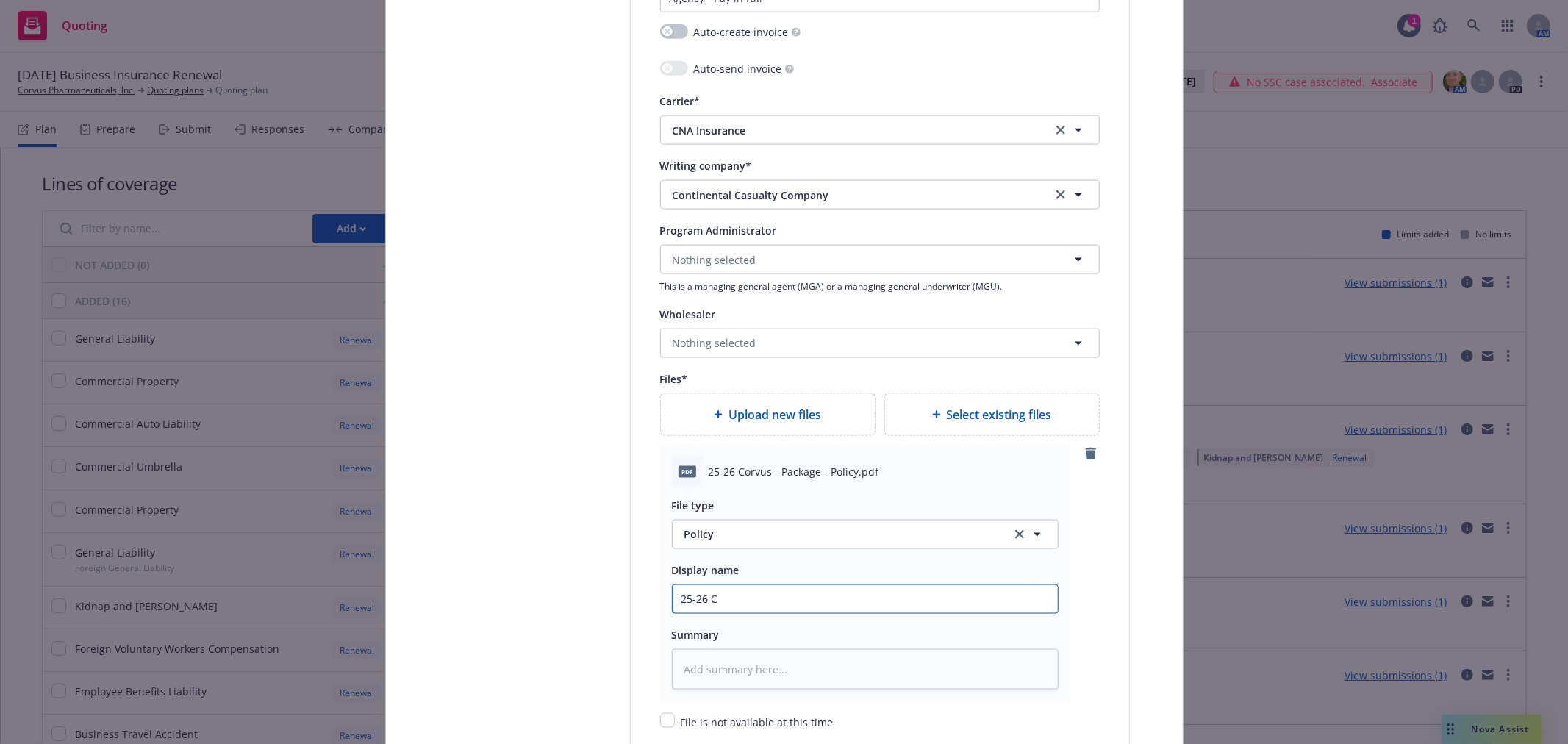
type textarea "x"
type input "25-26 Co"
type textarea "x"
type input "25-26 Cor"
type textarea "x"
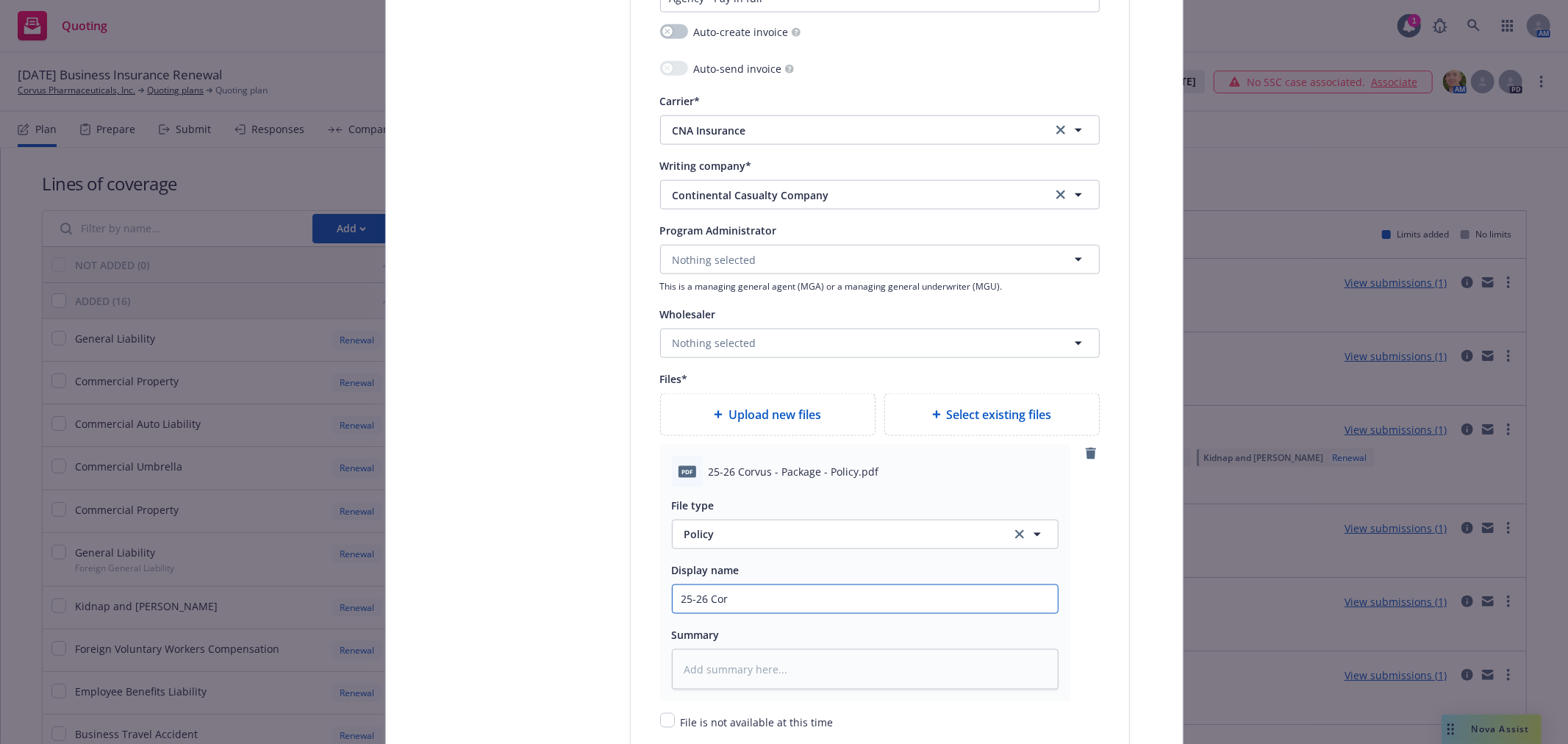
type input "25-26 Corv"
type textarea "x"
type input "25-26 Corvu"
type textarea "x"
type input "25-26 Corvus"
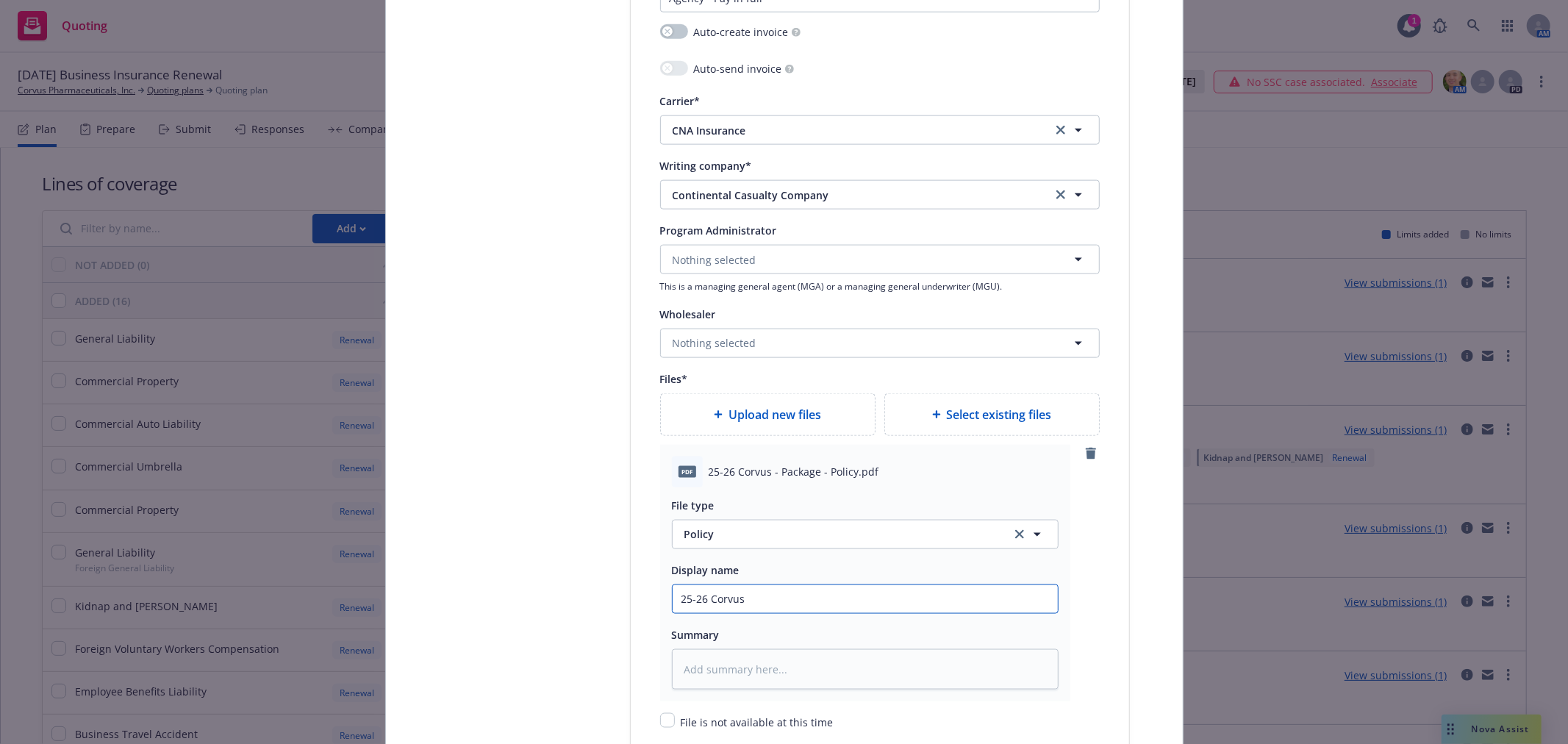
type textarea "x"
type input "25-26 Corvus"
type textarea "x"
type input "25-26 Corvus -"
type textarea "x"
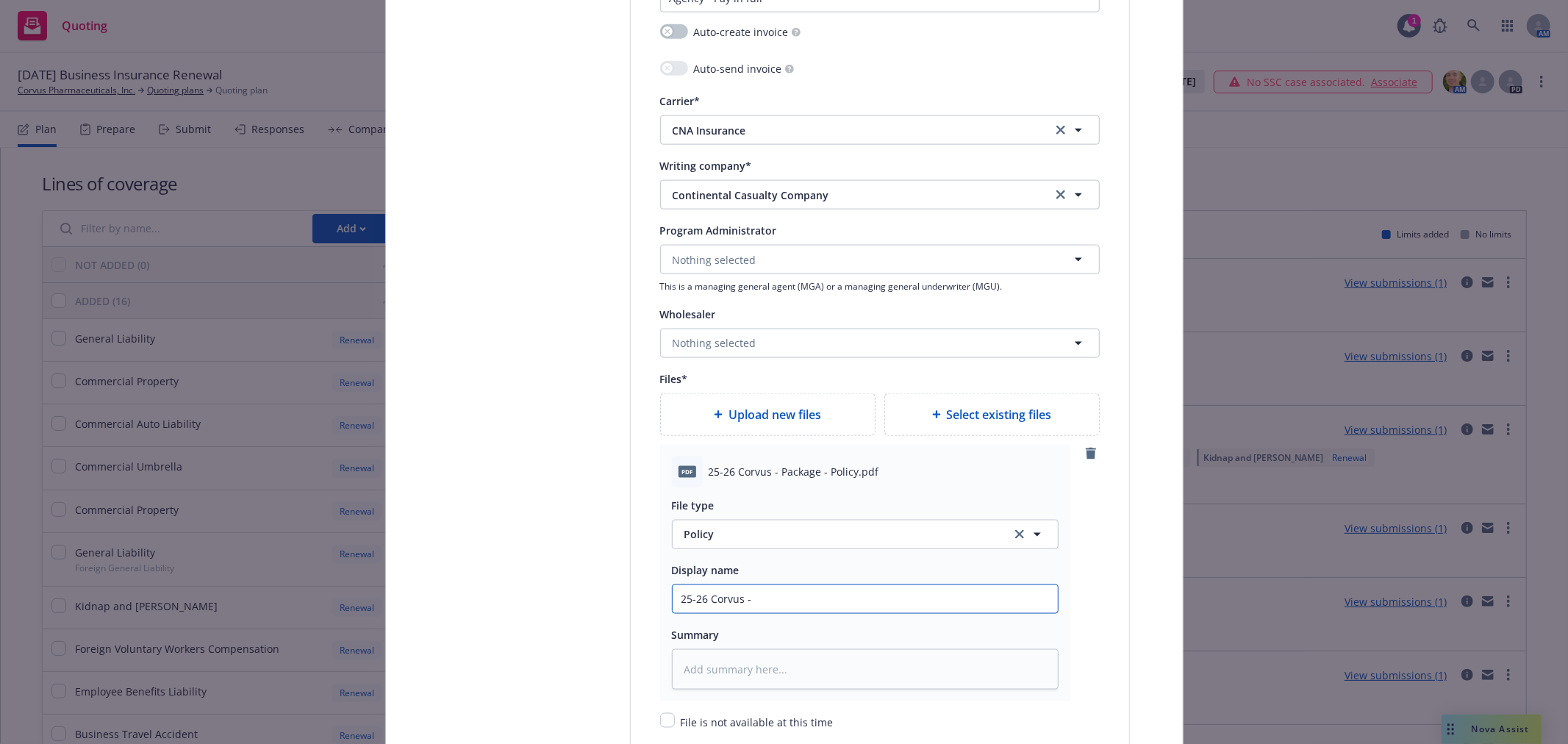
type input "25-26 Corvus -"
type textarea "x"
type input "25-26 Corvus - P"
type textarea "x"
type input "25-26 Corvus - Pa"
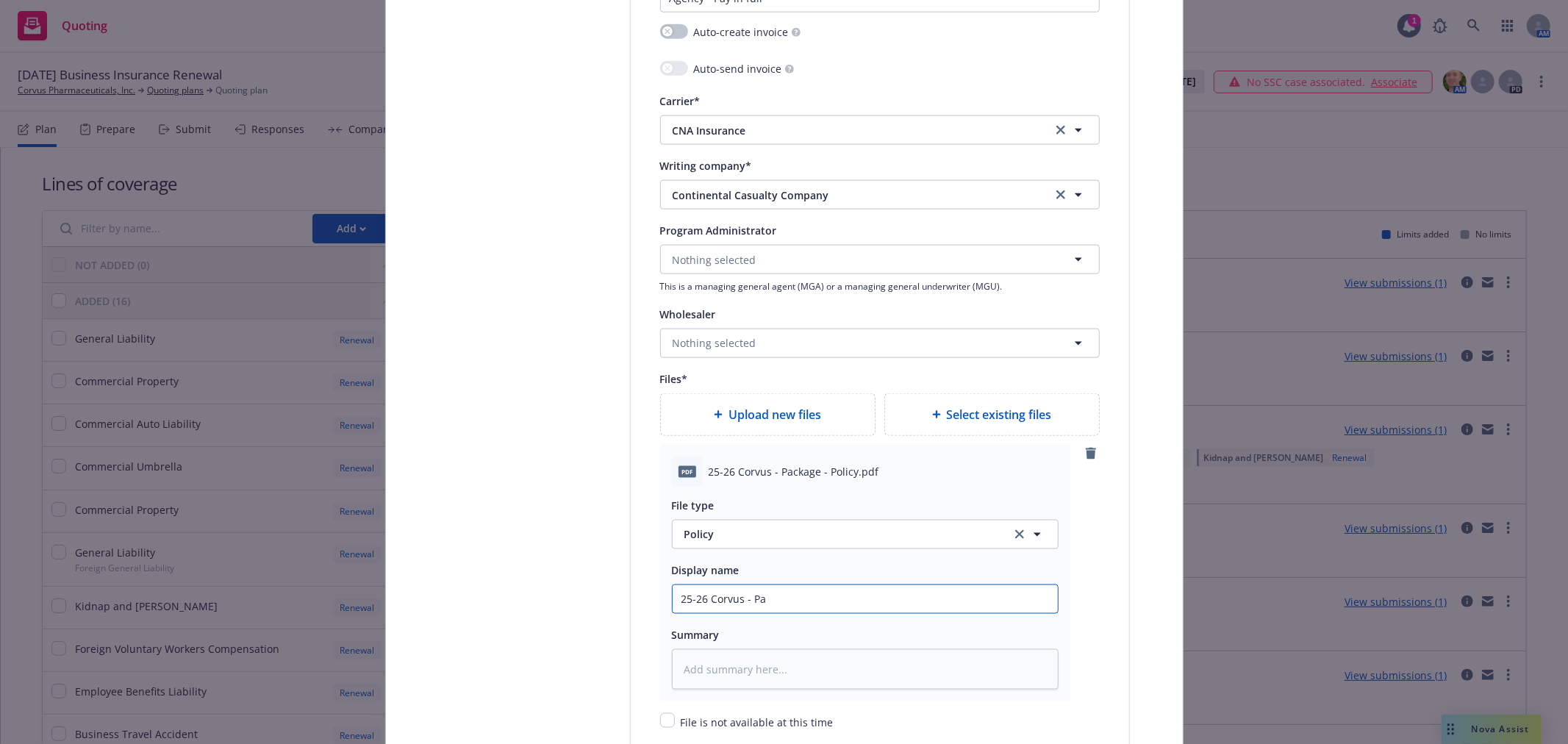
type textarea "x"
type input "25-26 Corvus - Pac"
type textarea "x"
type input "25-26 Corvus - Paca"
type textarea "x"
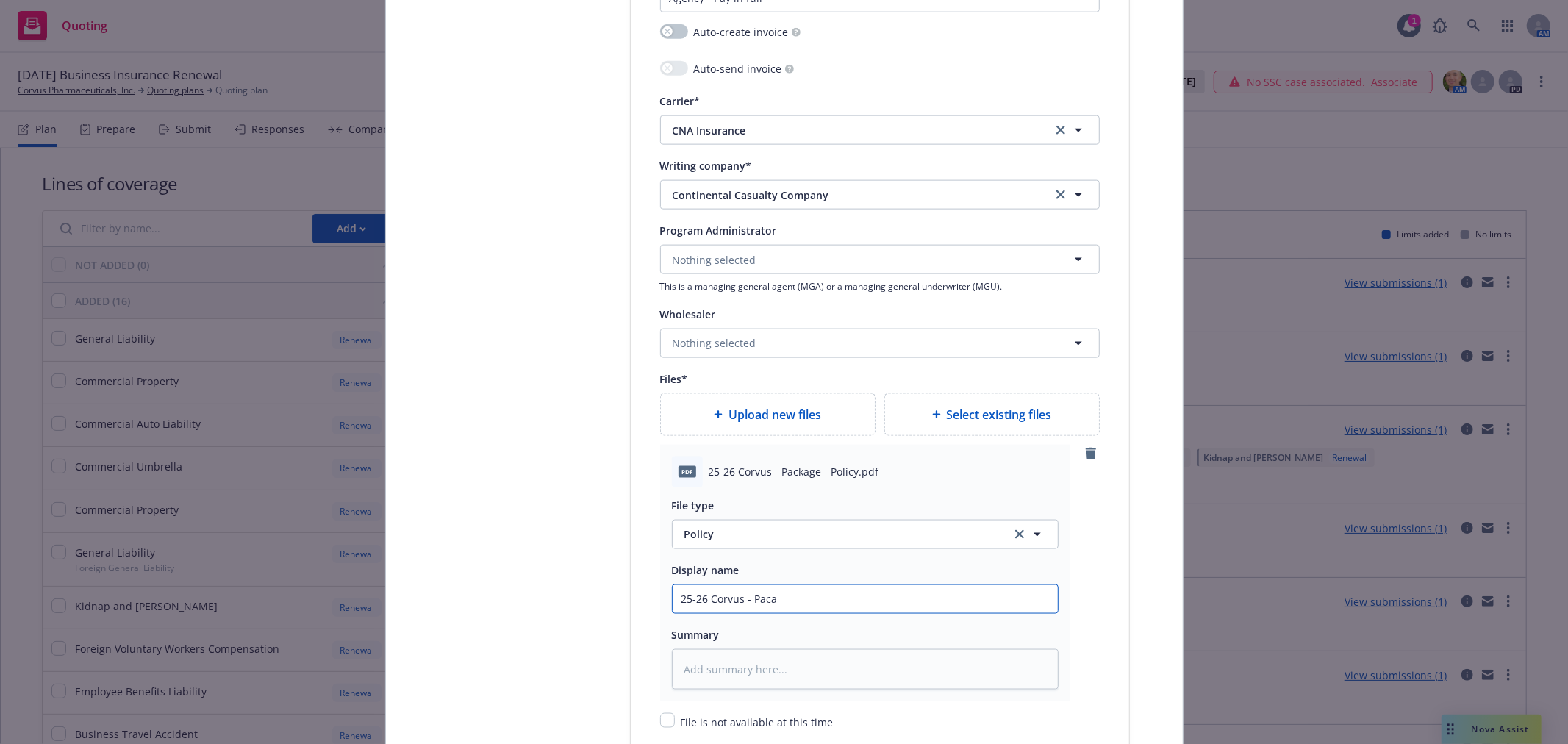
type input "25-26 Corvus - Pac"
type textarea "x"
type input "25-26 Corvus - Pack"
type textarea "x"
type input "25-26 Corvus - Packa"
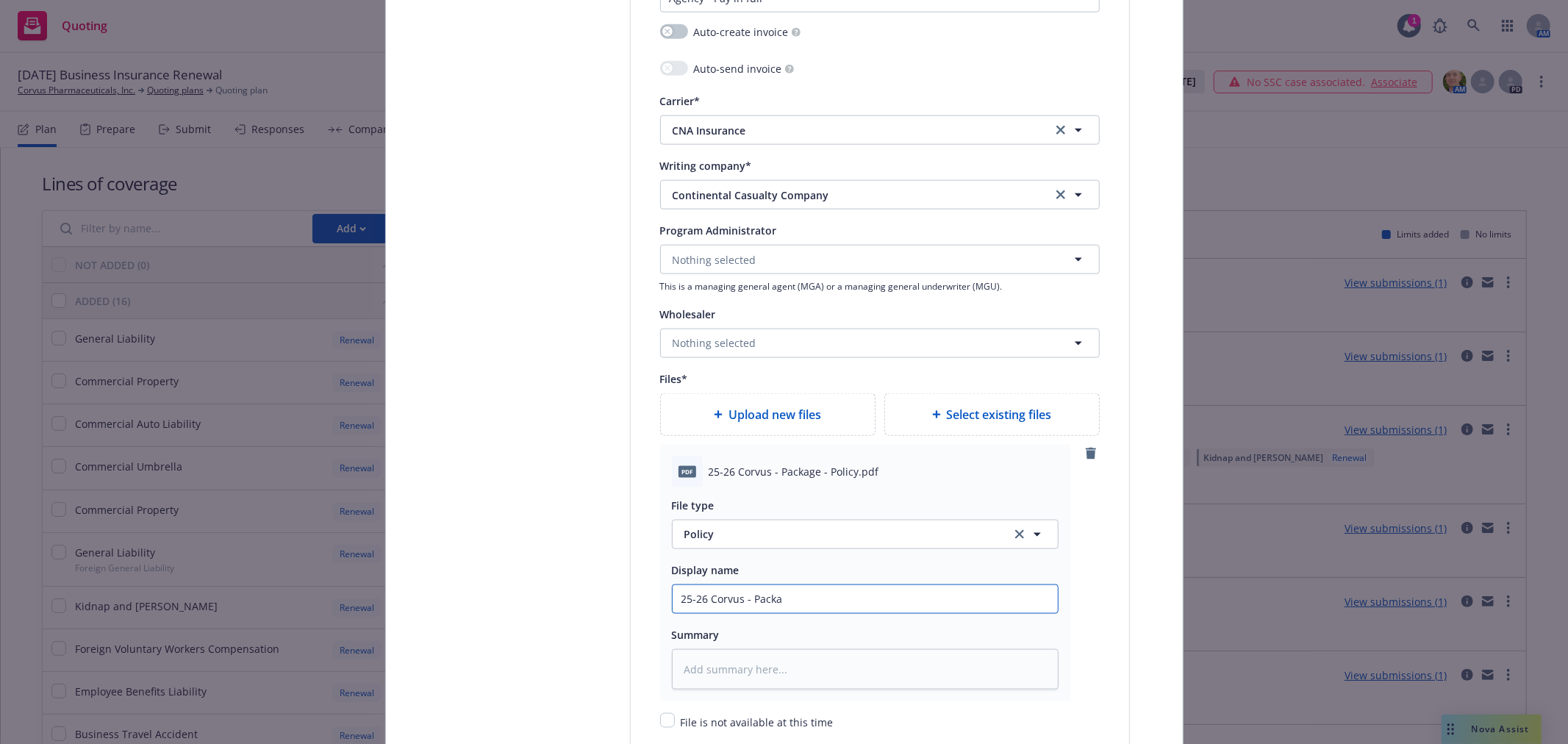
type textarea "x"
type input "25-26 Corvus - Packag"
type textarea "x"
type input "25-26 Corvus - Package"
type textarea "x"
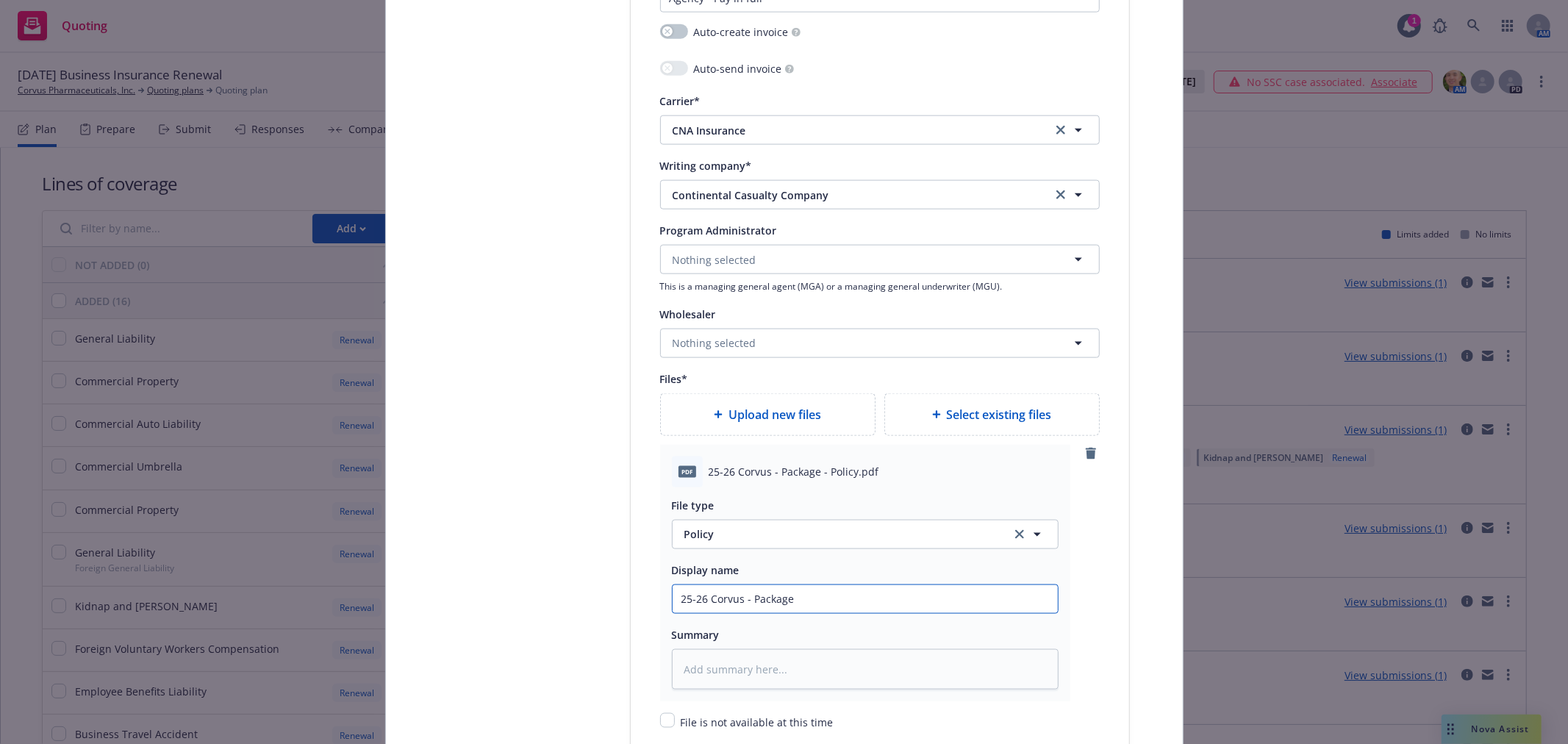
type input "25-26 Corvus - Package"
type textarea "x"
type input "25-26 Corvus - Package P"
type textarea "x"
type input "25-26 Corvus - Package Po"
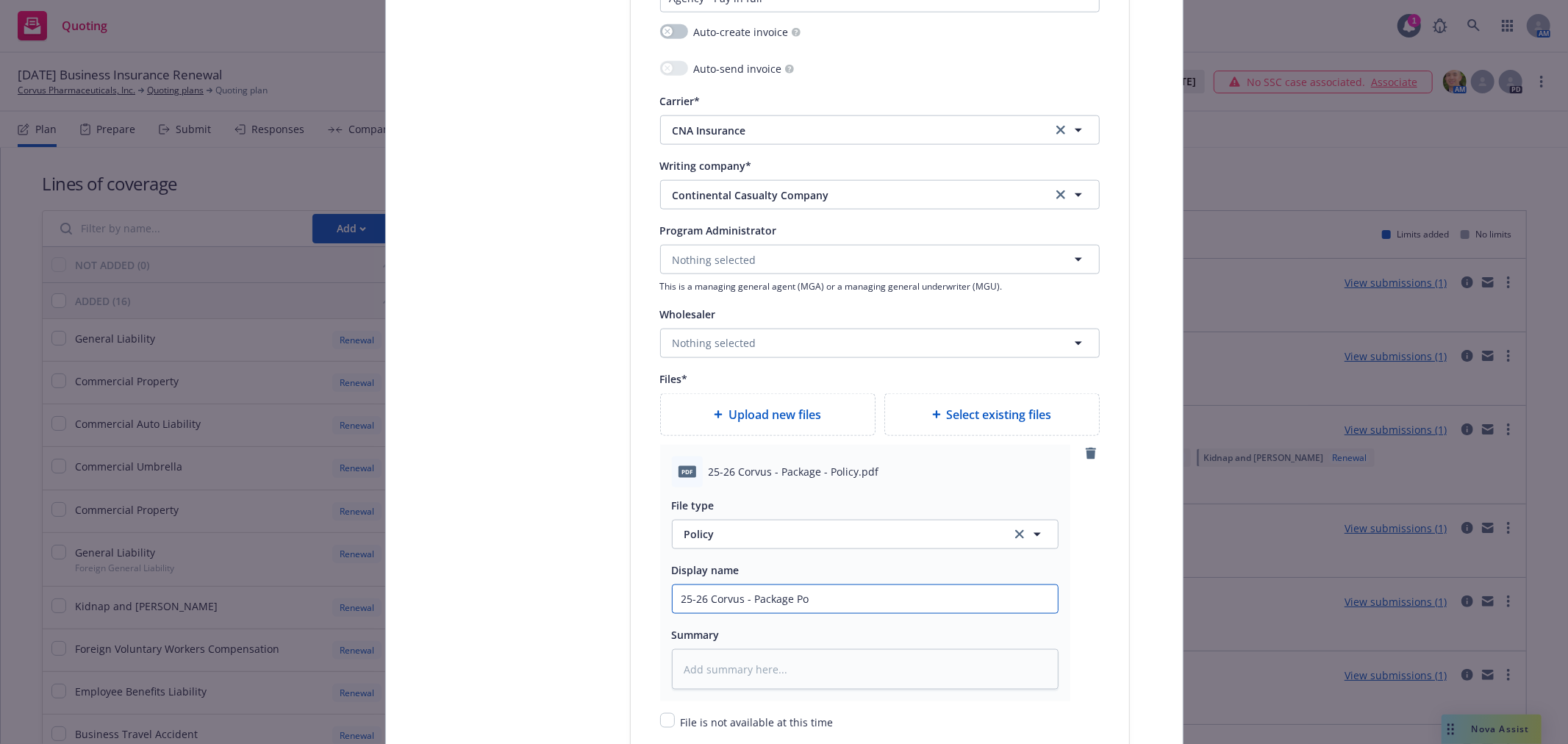
type textarea "x"
type input "25-26 Corvus - Package Pol"
type textarea "x"
type input "25-26 Corvus - Package Poli"
type textarea "x"
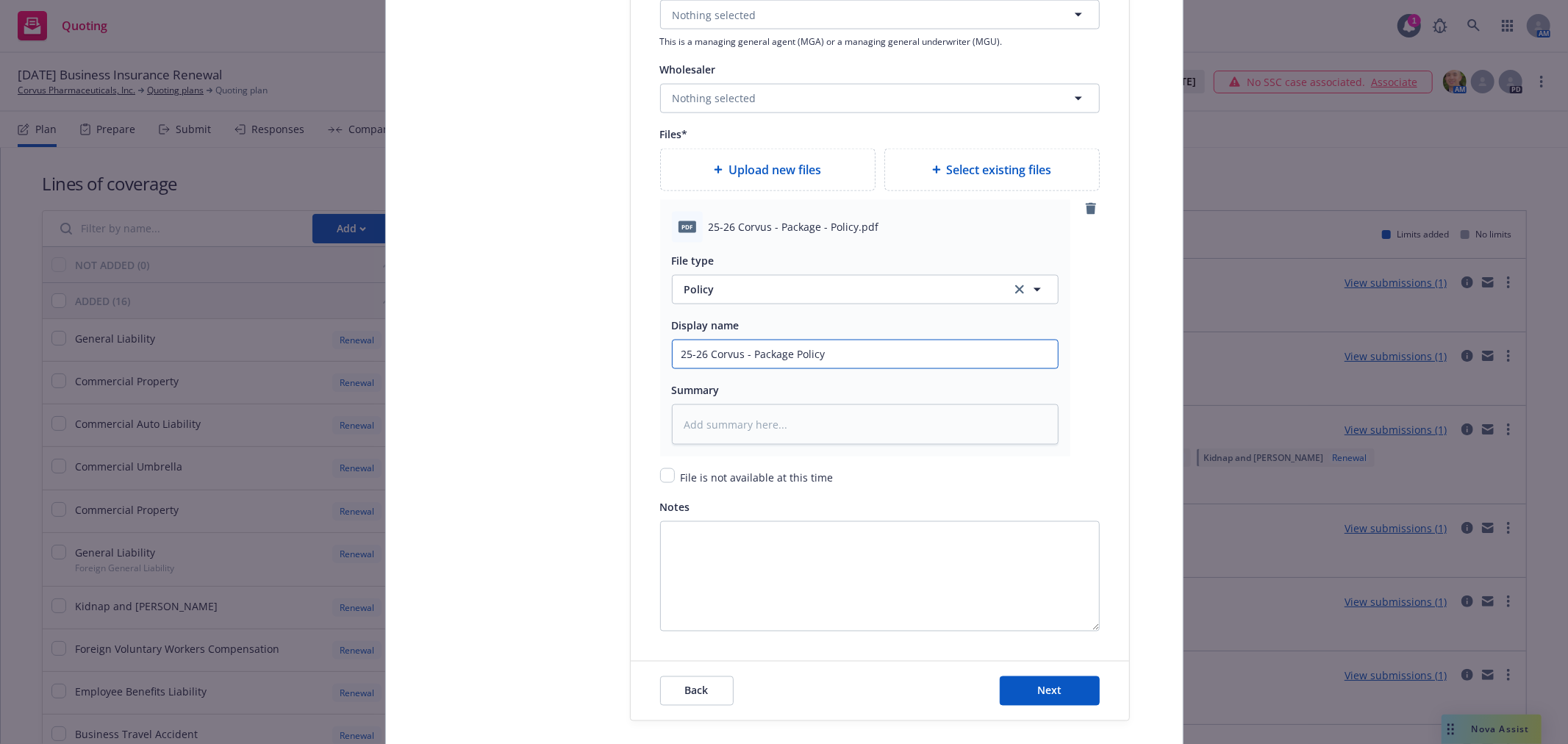
scroll to position [1877, 0]
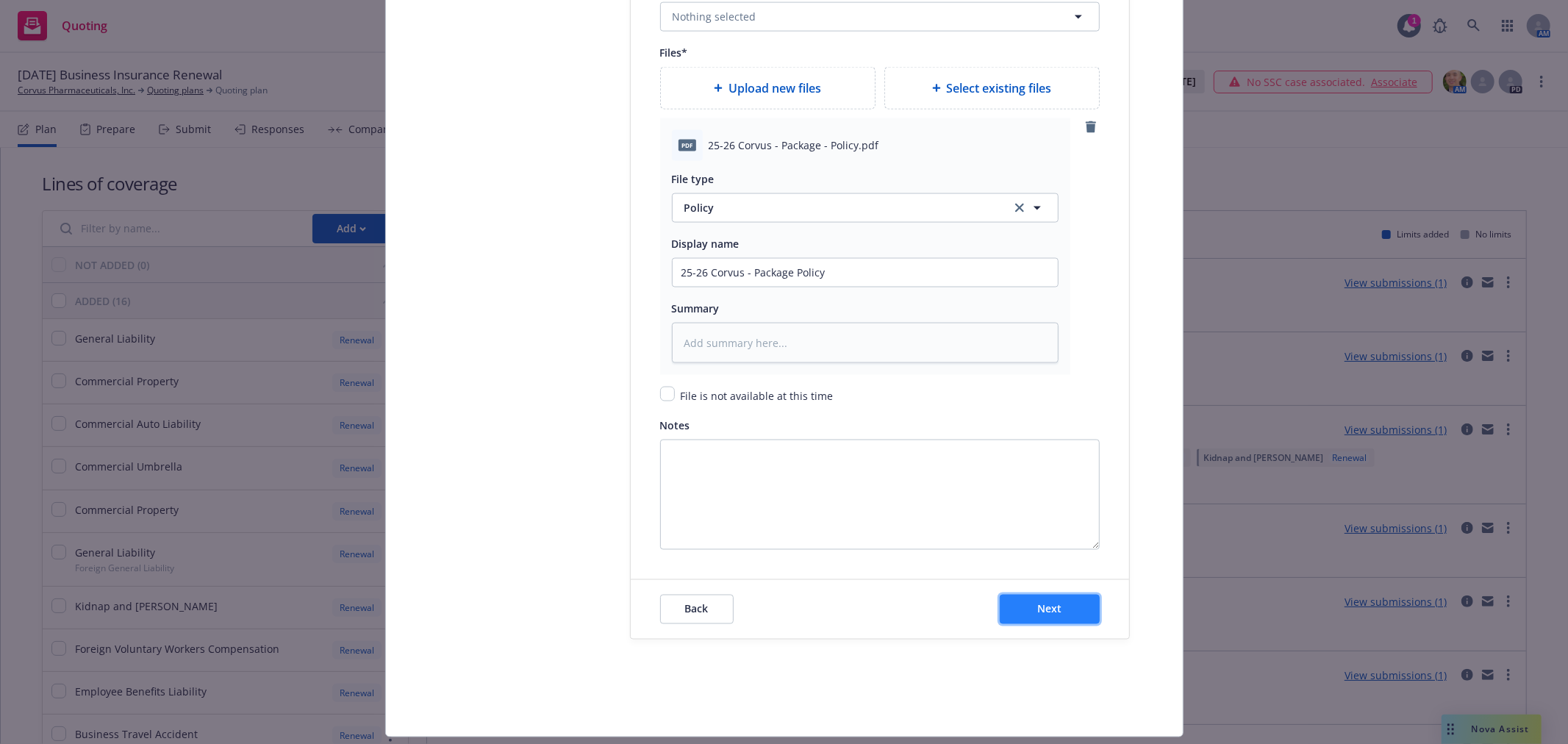
click at [1024, 608] on button "Next" at bounding box center [1049, 609] width 100 height 30
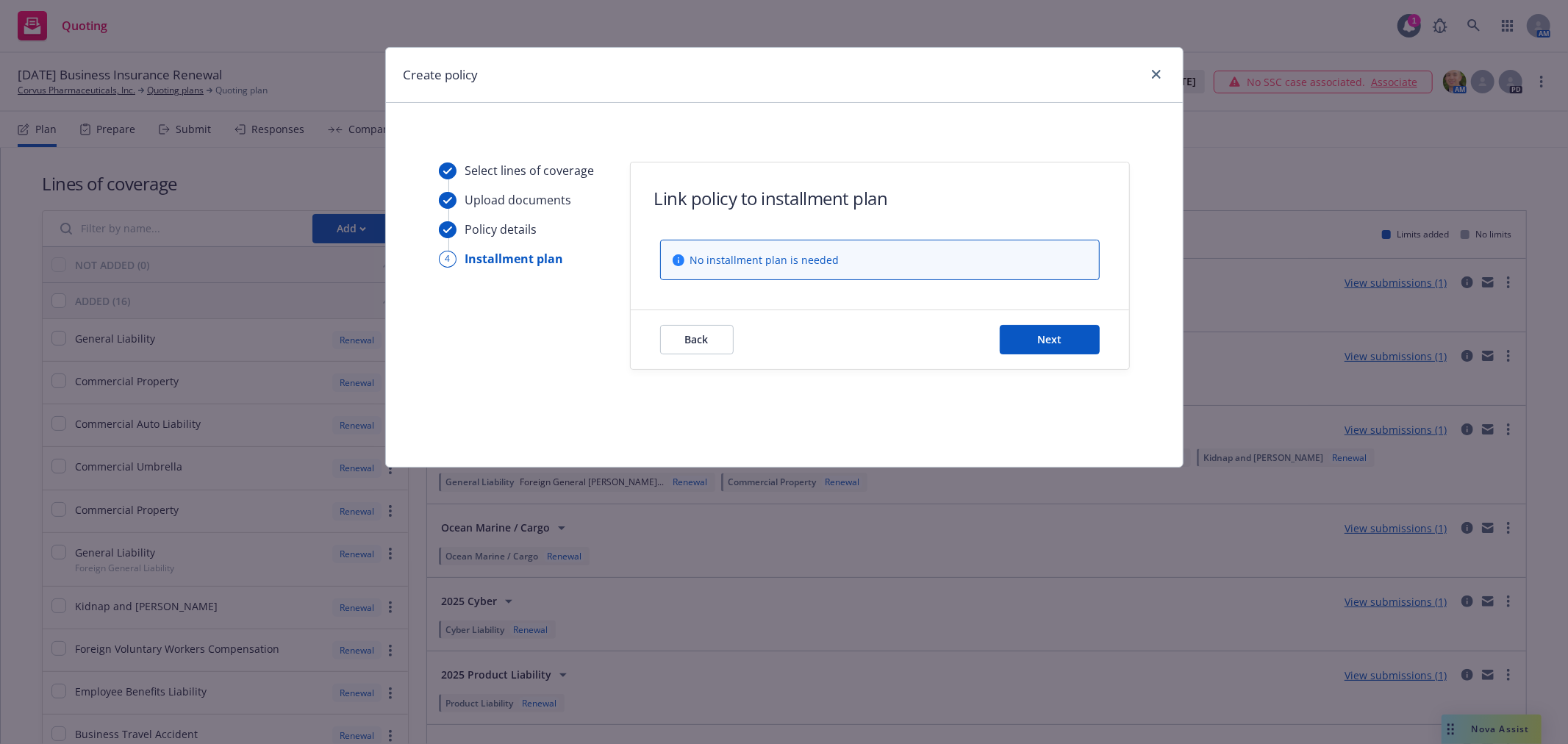
scroll to position [0, 0]
click at [1054, 343] on span "Next" at bounding box center [1049, 339] width 24 height 14
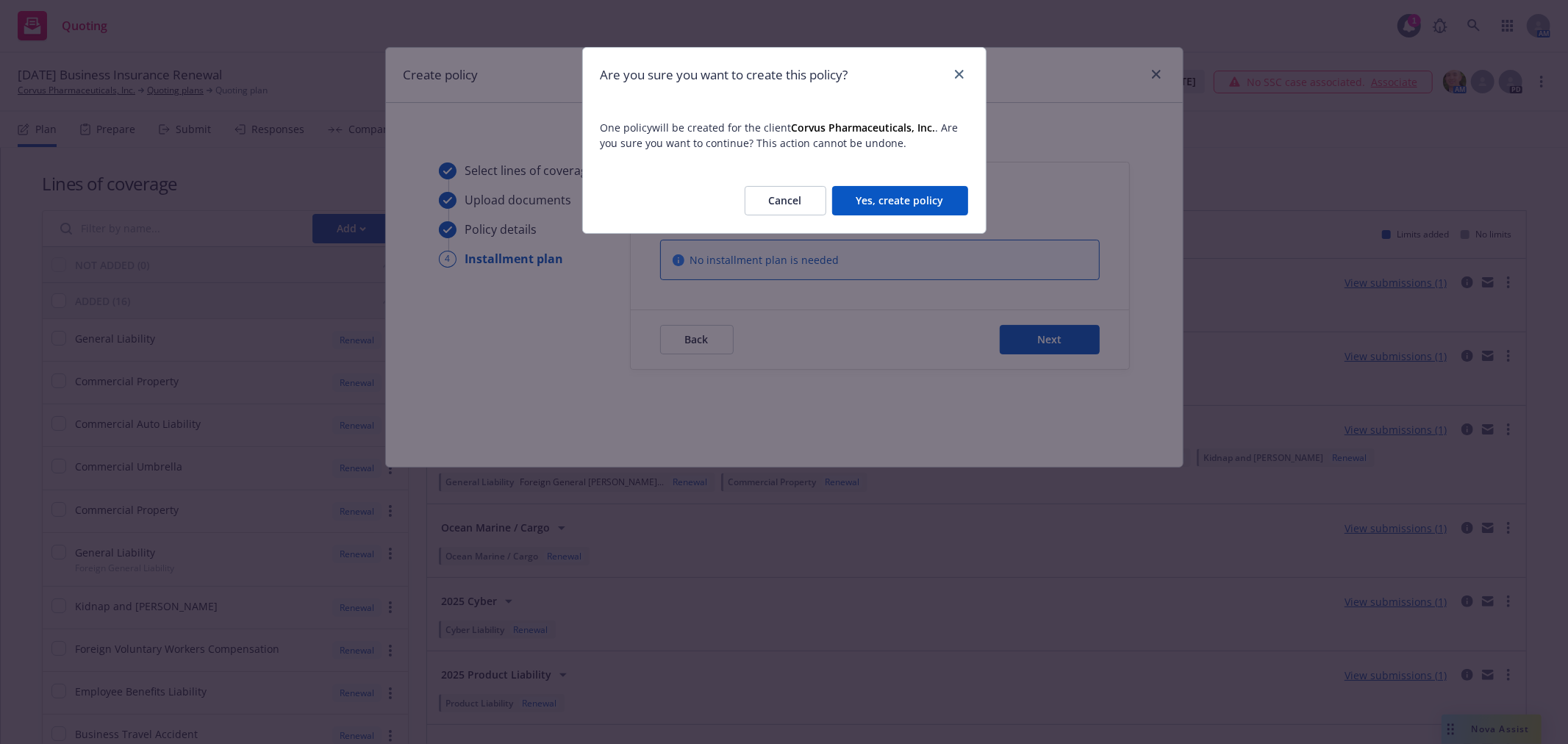
click at [934, 202] on button "Yes, create policy" at bounding box center [900, 200] width 136 height 30
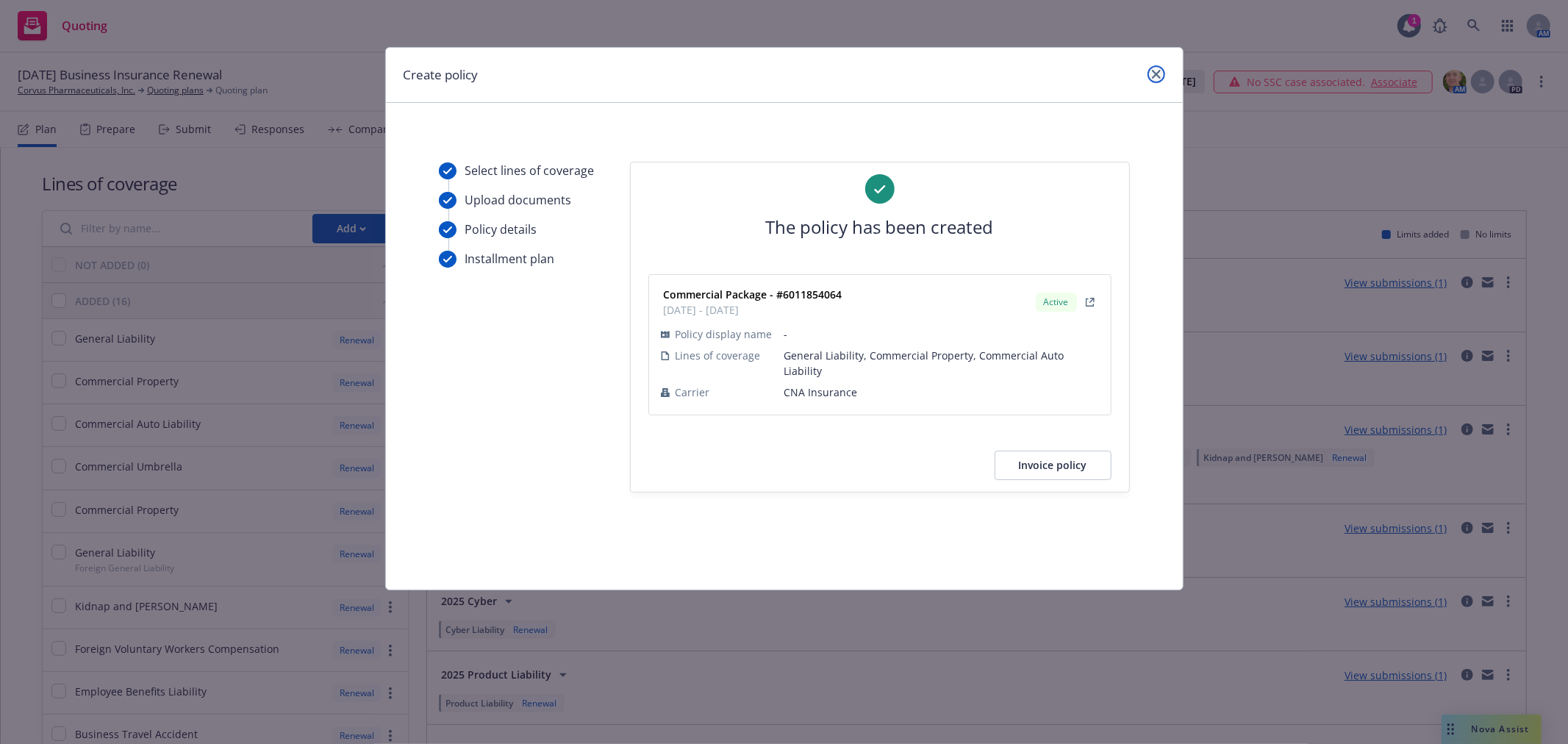
click at [1156, 71] on icon "close" at bounding box center [1157, 74] width 9 height 9
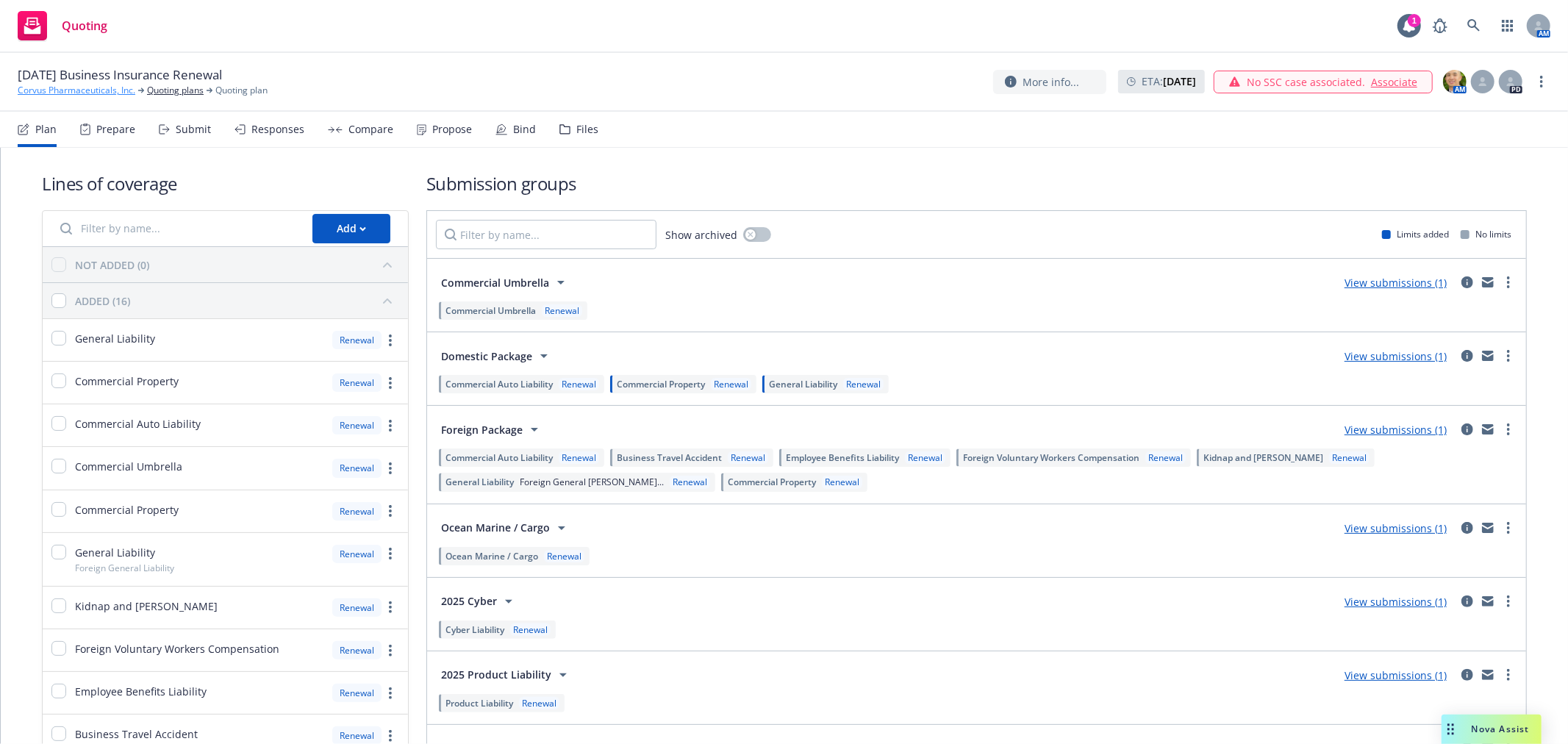
drag, startPoint x: 73, startPoint y: 86, endPoint x: 83, endPoint y: 86, distance: 10.0
click at [73, 86] on link "Corvus Pharmaceuticals, Inc." at bounding box center [77, 90] width 118 height 14
click at [59, 81] on span "[DATE] Business Insurance Renewal" at bounding box center [120, 75] width 204 height 18
click at [52, 92] on link "Corvus Pharmaceuticals, Inc." at bounding box center [77, 90] width 118 height 14
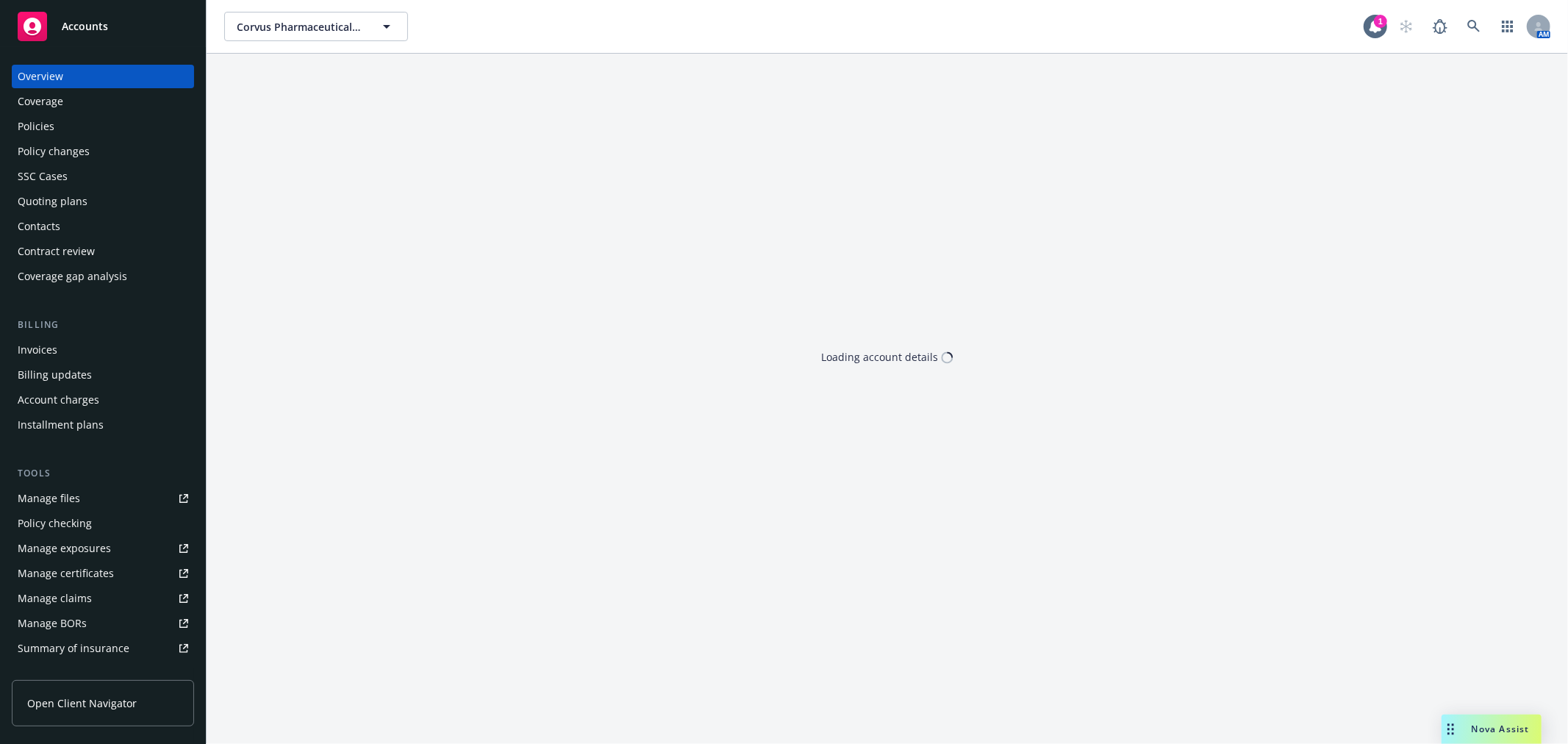
click at [70, 121] on div "Policies" at bounding box center [103, 127] width 170 height 24
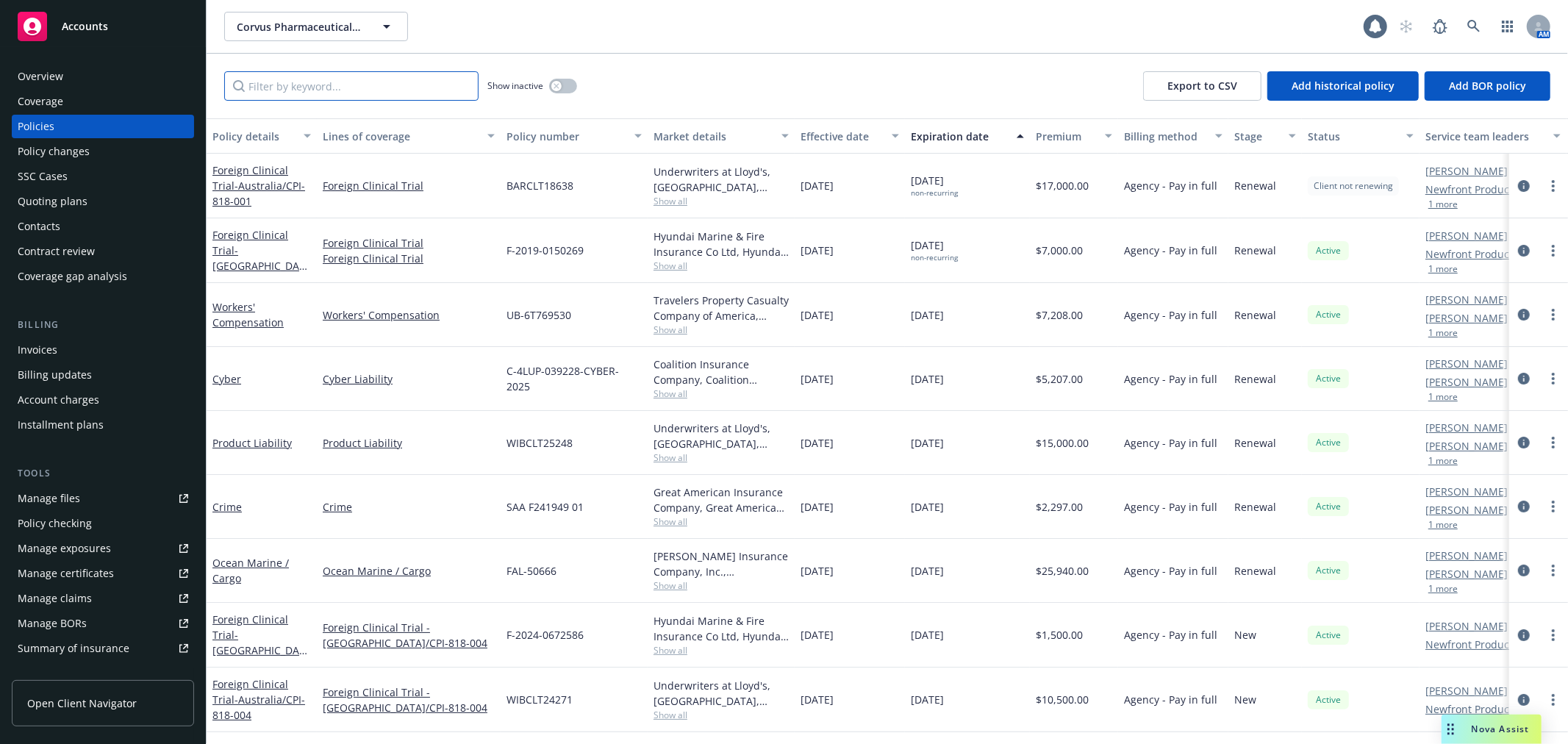
click at [342, 89] on input "Filter by keyword..." at bounding box center [351, 86] width 255 height 30
click at [562, 83] on button "button" at bounding box center [563, 85] width 28 height 14
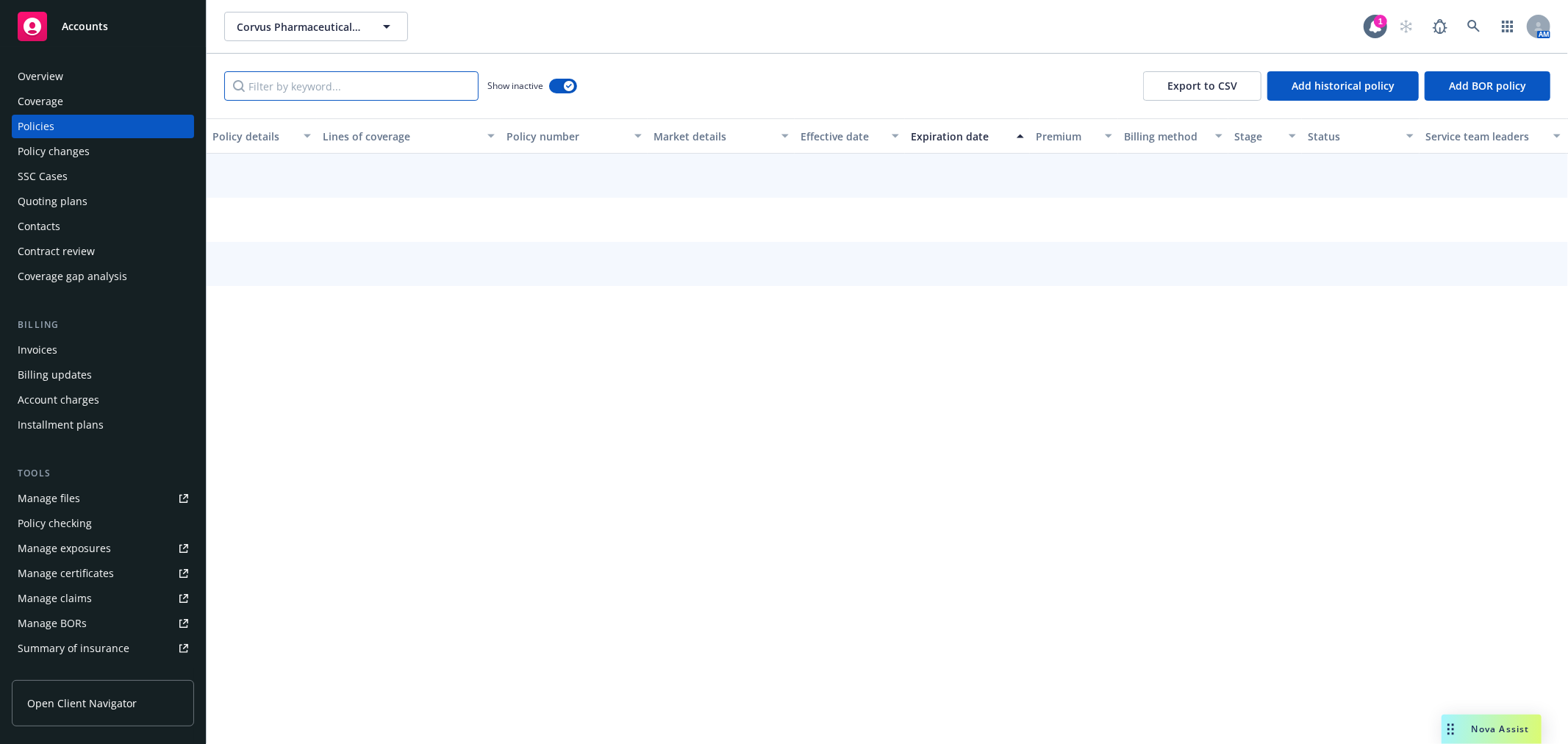
click at [410, 94] on input "Filter by keyword..." at bounding box center [351, 86] width 255 height 30
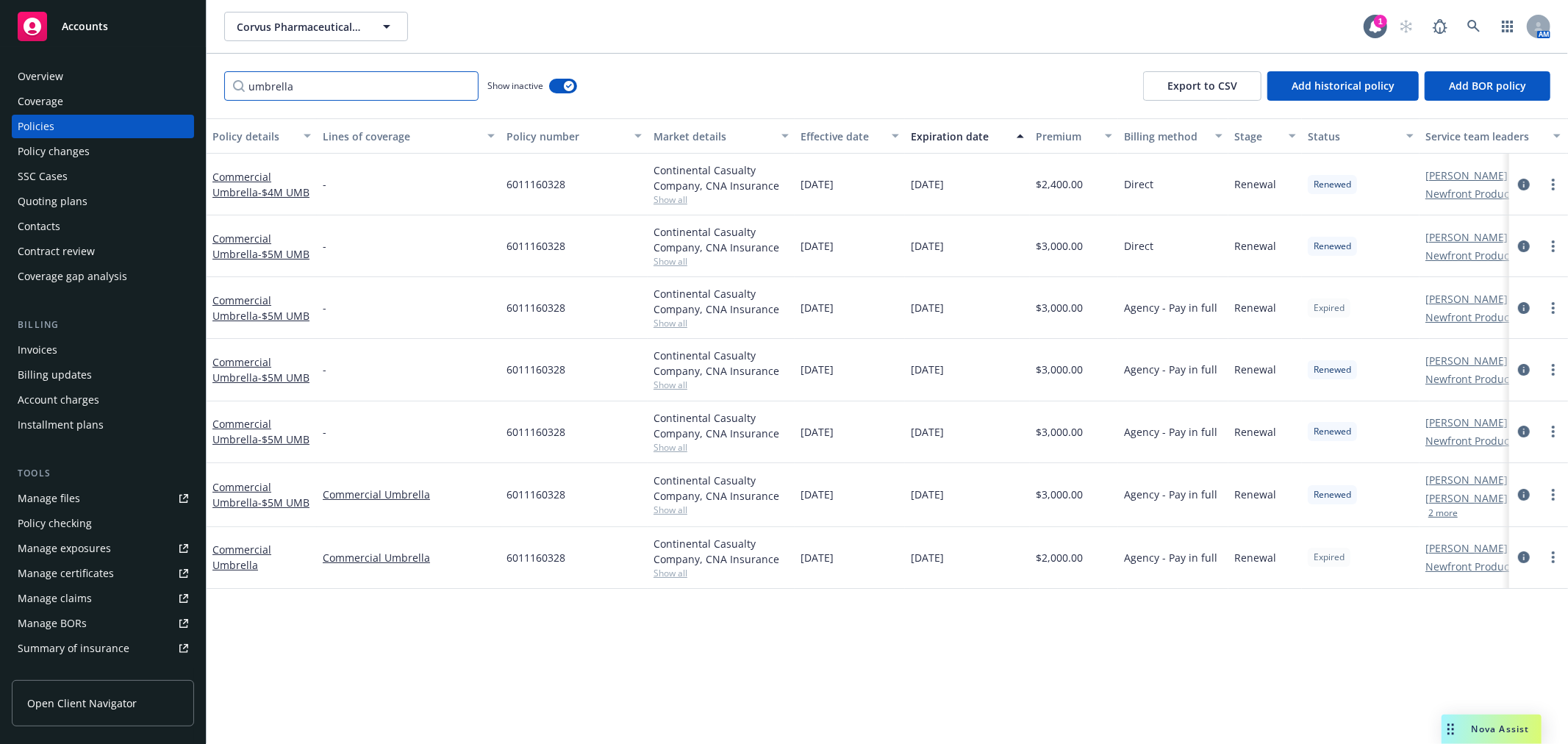
type input "umbrella"
click at [841, 143] on button "Effective date" at bounding box center [849, 135] width 110 height 35
click at [833, 134] on div "Effective date" at bounding box center [841, 136] width 83 height 15
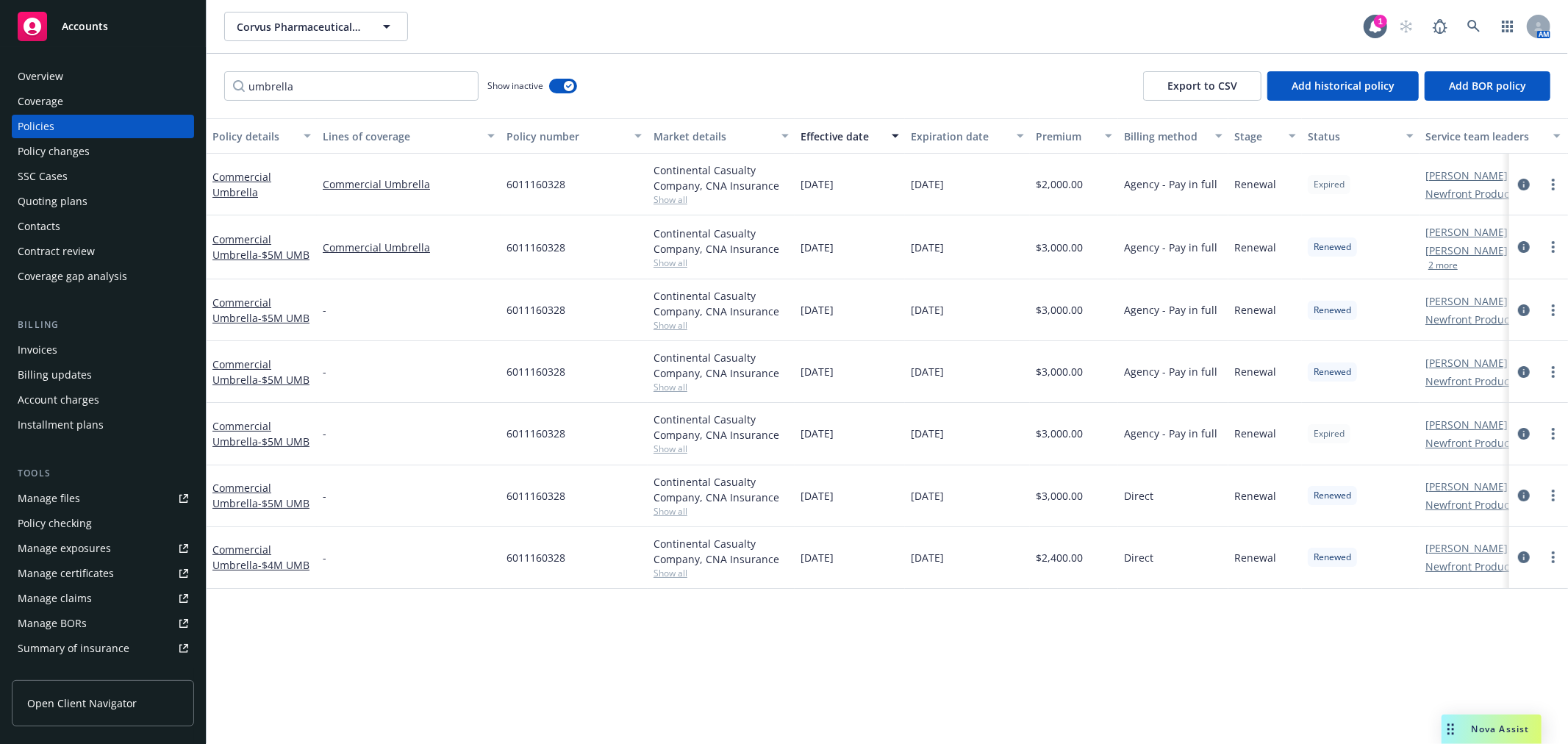
click at [227, 182] on div "Commercial Umbrella" at bounding box center [261, 185] width 99 height 31
click at [233, 186] on link "Commercial Umbrella" at bounding box center [241, 184] width 59 height 30
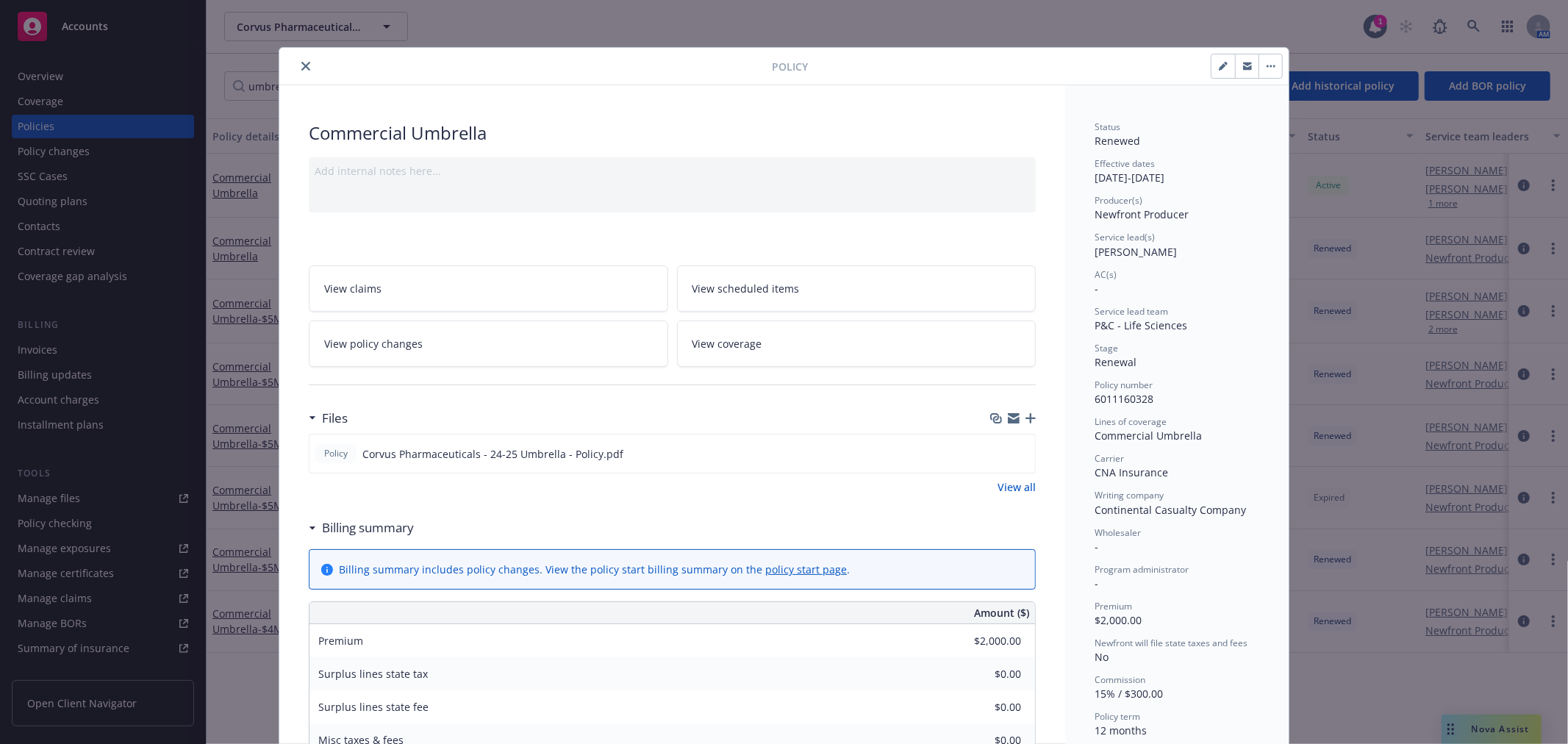
click at [302, 62] on icon "close" at bounding box center [306, 66] width 9 height 9
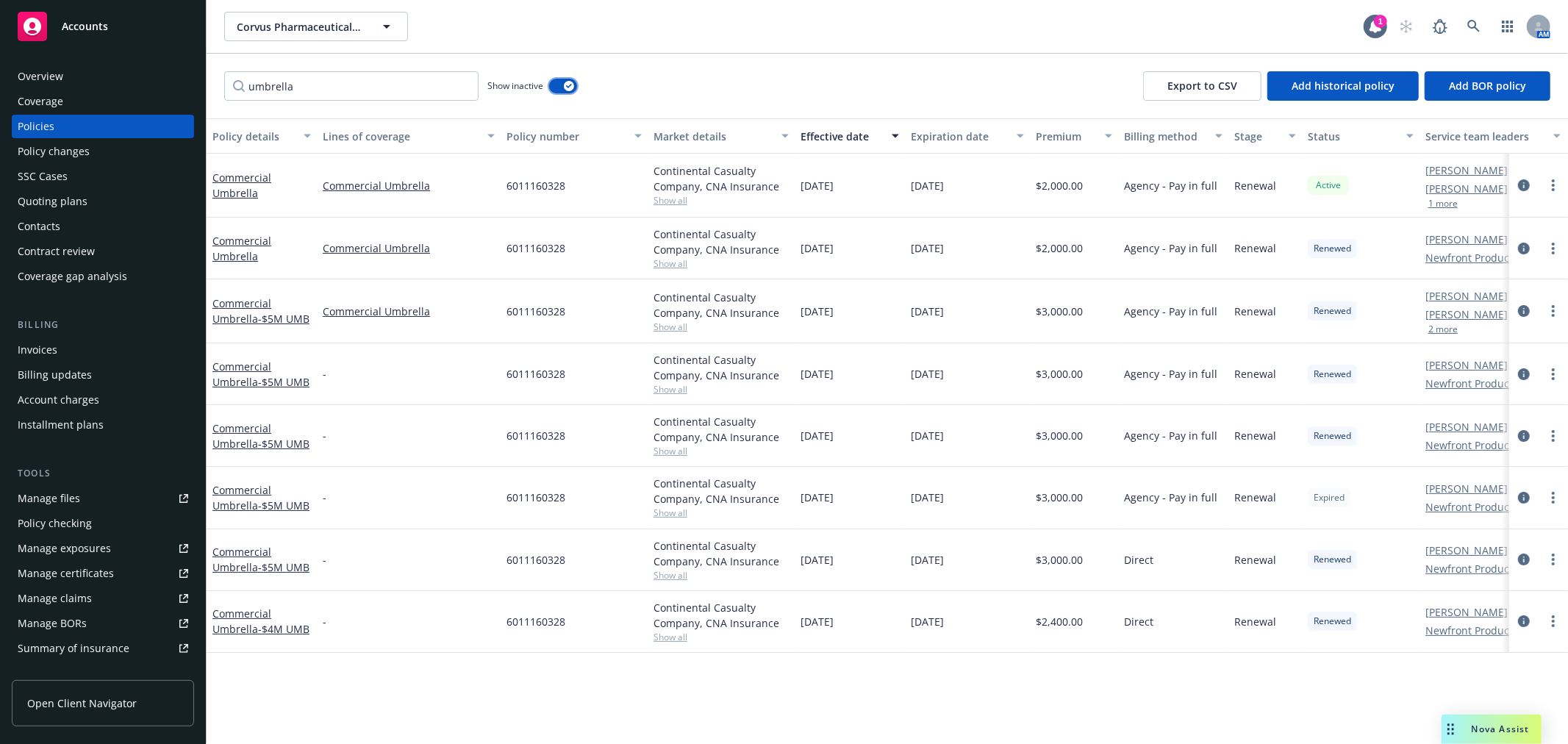
click at [569, 87] on icon "button" at bounding box center [569, 85] width 6 height 4
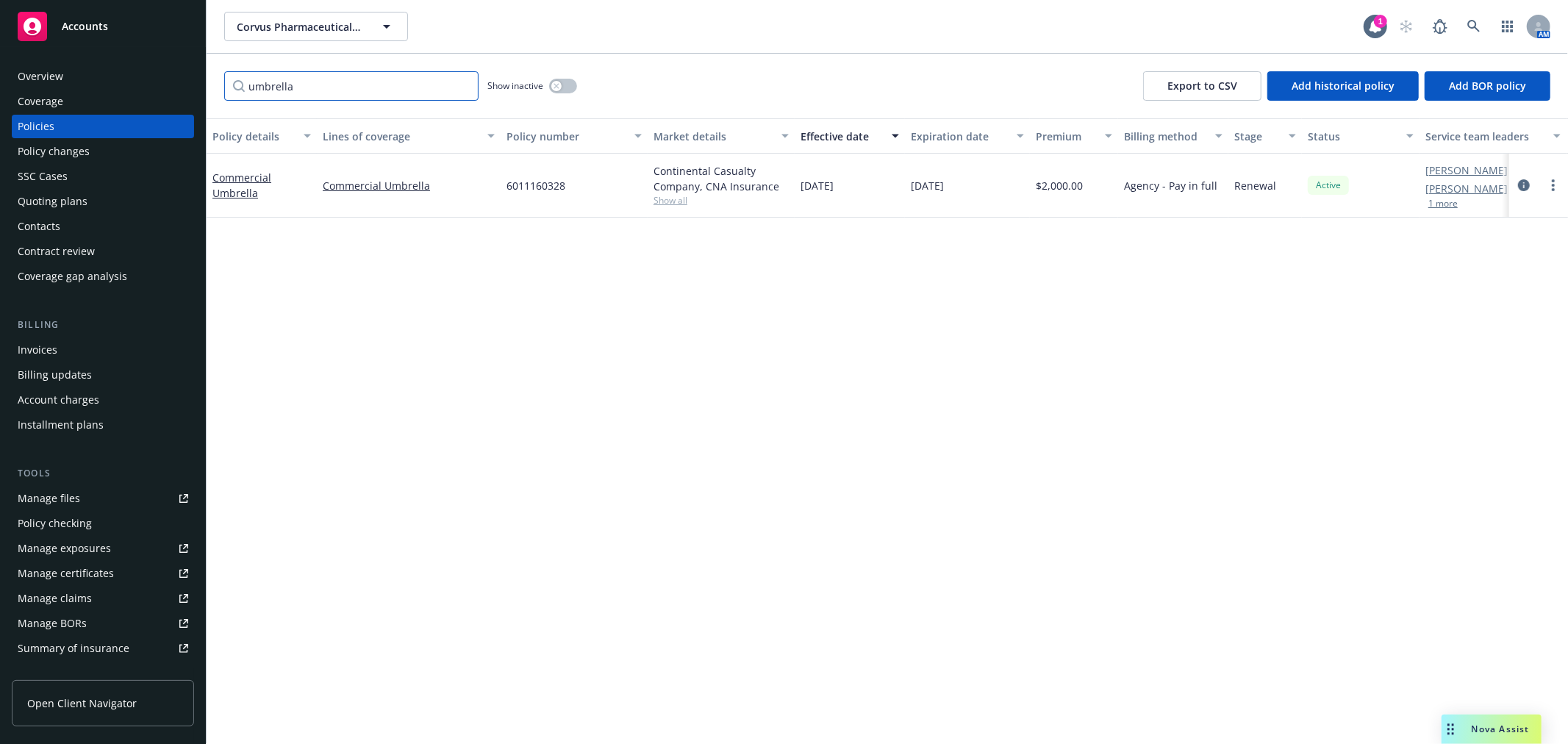
drag, startPoint x: 335, startPoint y: 89, endPoint x: 162, endPoint y: 83, distance: 173.1
click at [162, 83] on div "Accounts Overview Coverage Policies Policy changes SSC Cases Quoting plans Cont…" at bounding box center [784, 372] width 1568 height 744
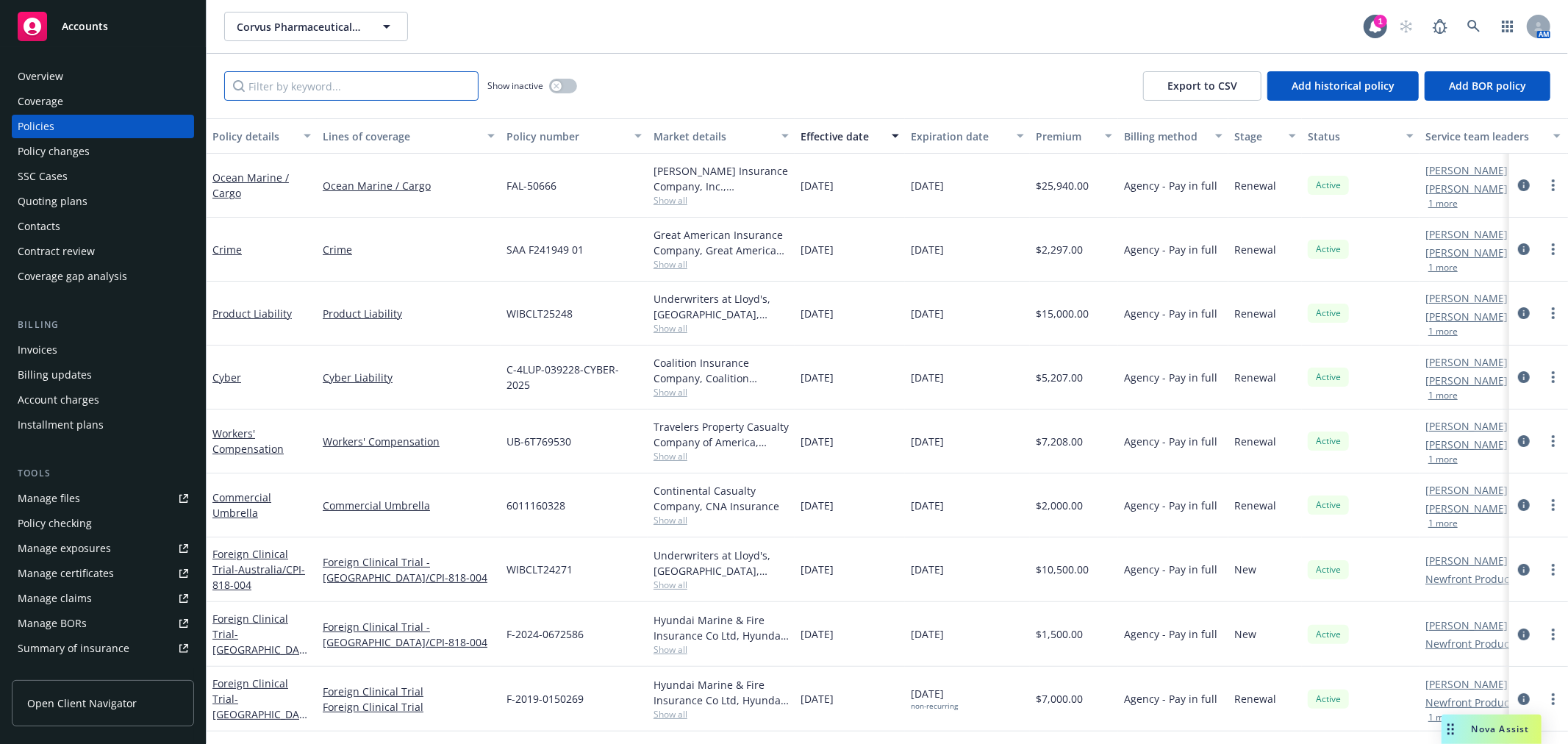
click at [341, 89] on input "Filter by keyword..." at bounding box center [351, 86] width 255 height 30
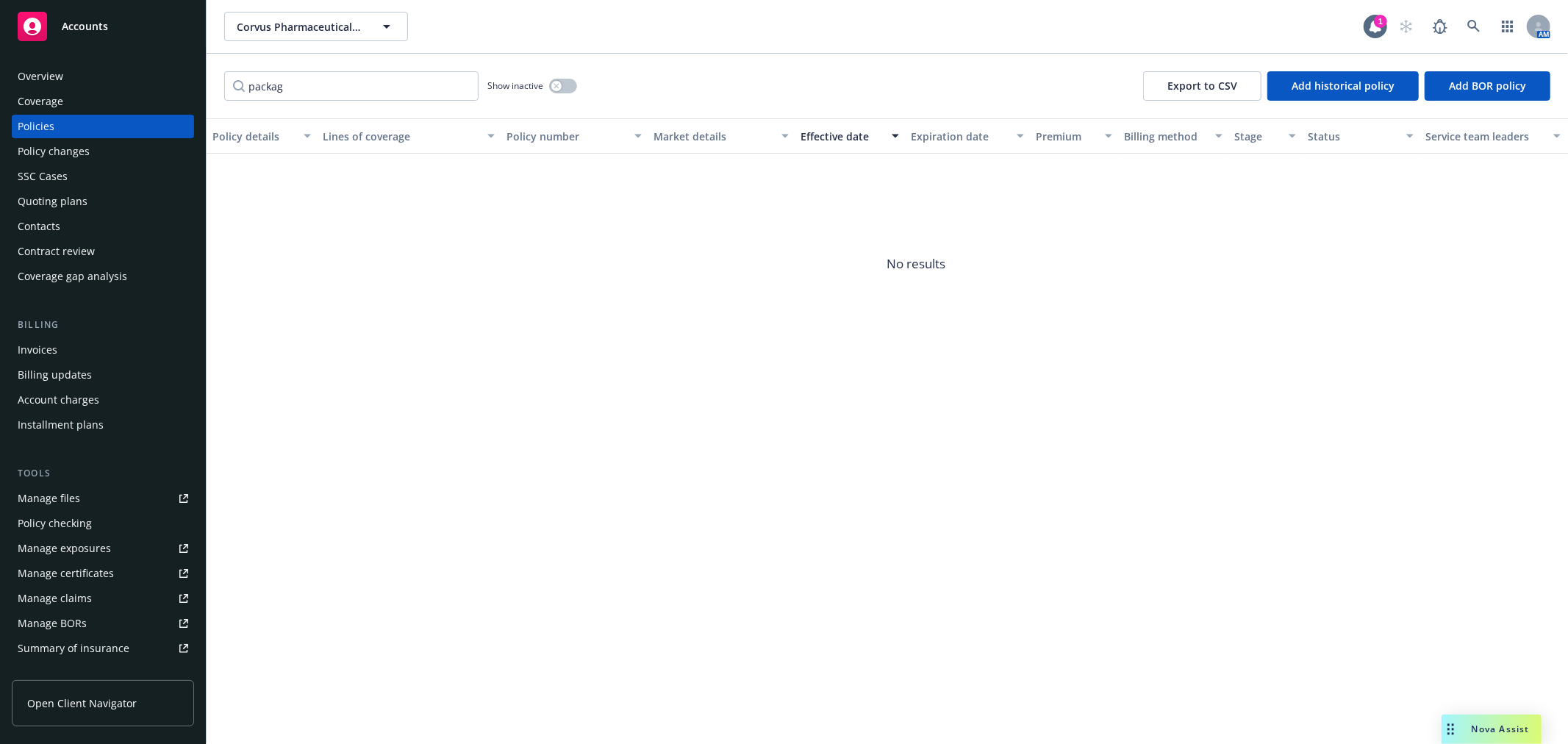
click at [813, 476] on div "Policy details Lines of coverage Policy number Market details Effective date Ex…" at bounding box center [887, 431] width 1362 height 626
click at [334, 86] on input "packag" at bounding box center [351, 86] width 255 height 30
click at [563, 82] on button "button" at bounding box center [563, 85] width 28 height 14
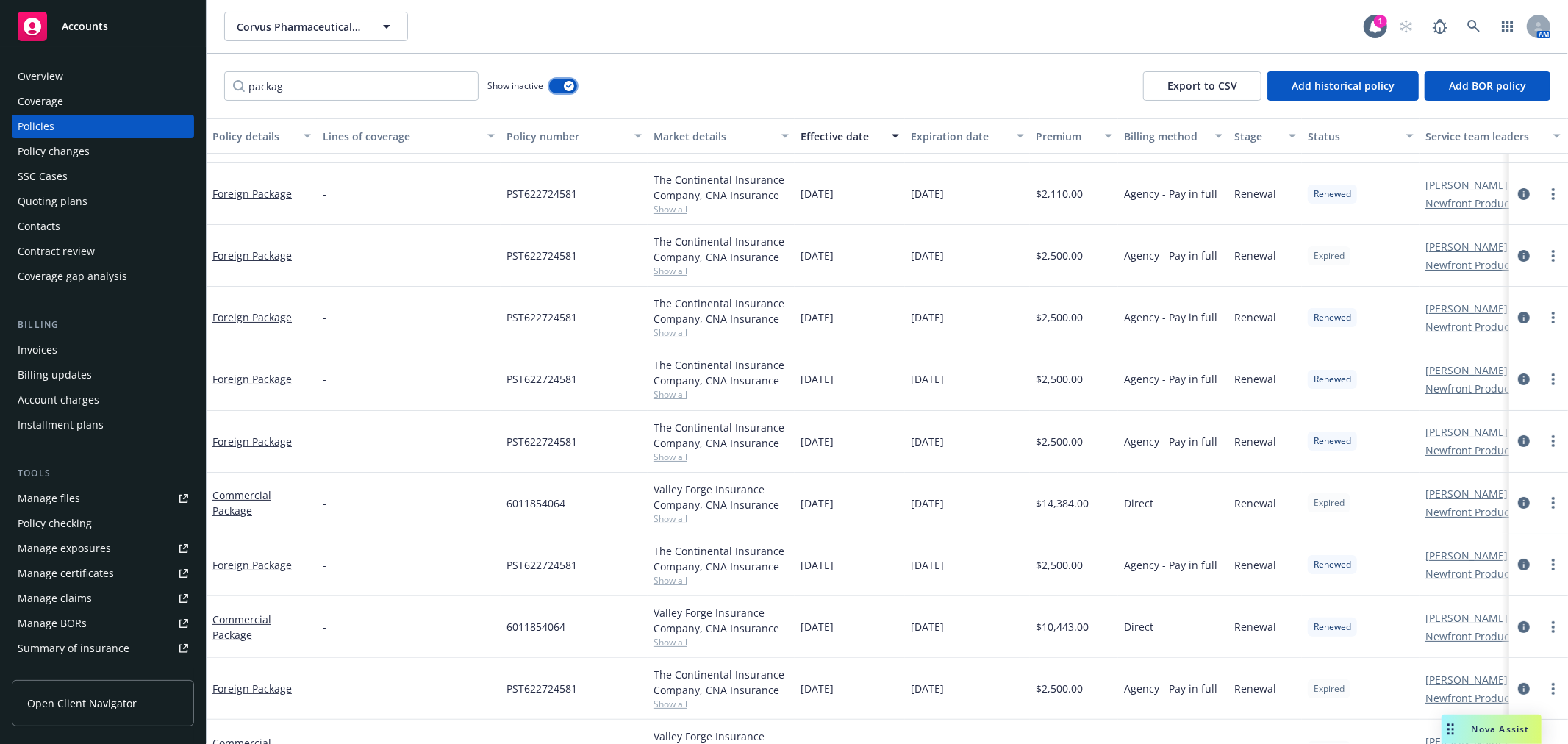
scroll to position [163, 0]
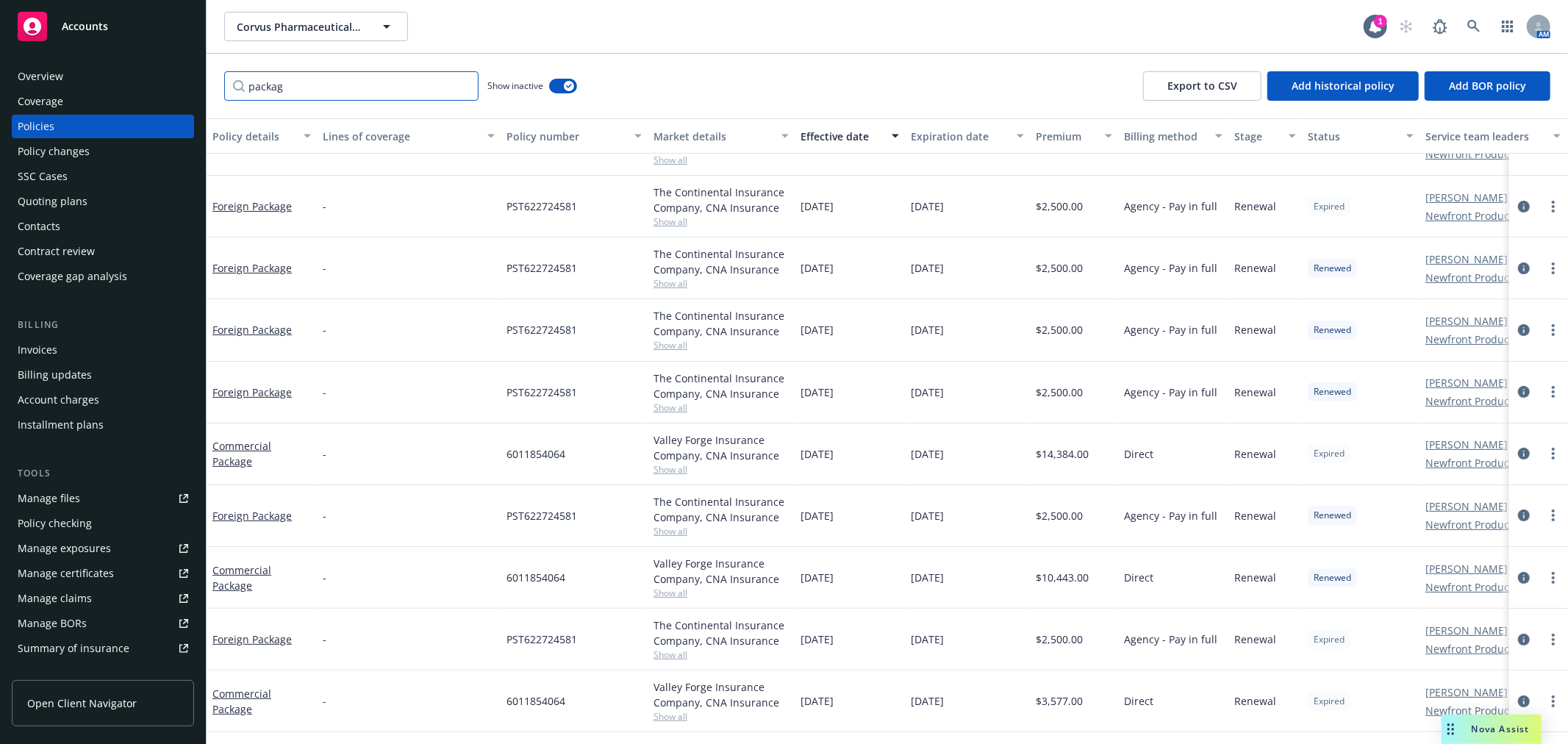
click at [0, 59] on html "Accounts Overview Coverage Policies Policy changes SSC Cases Quoting plans Cont…" at bounding box center [784, 372] width 1568 height 744
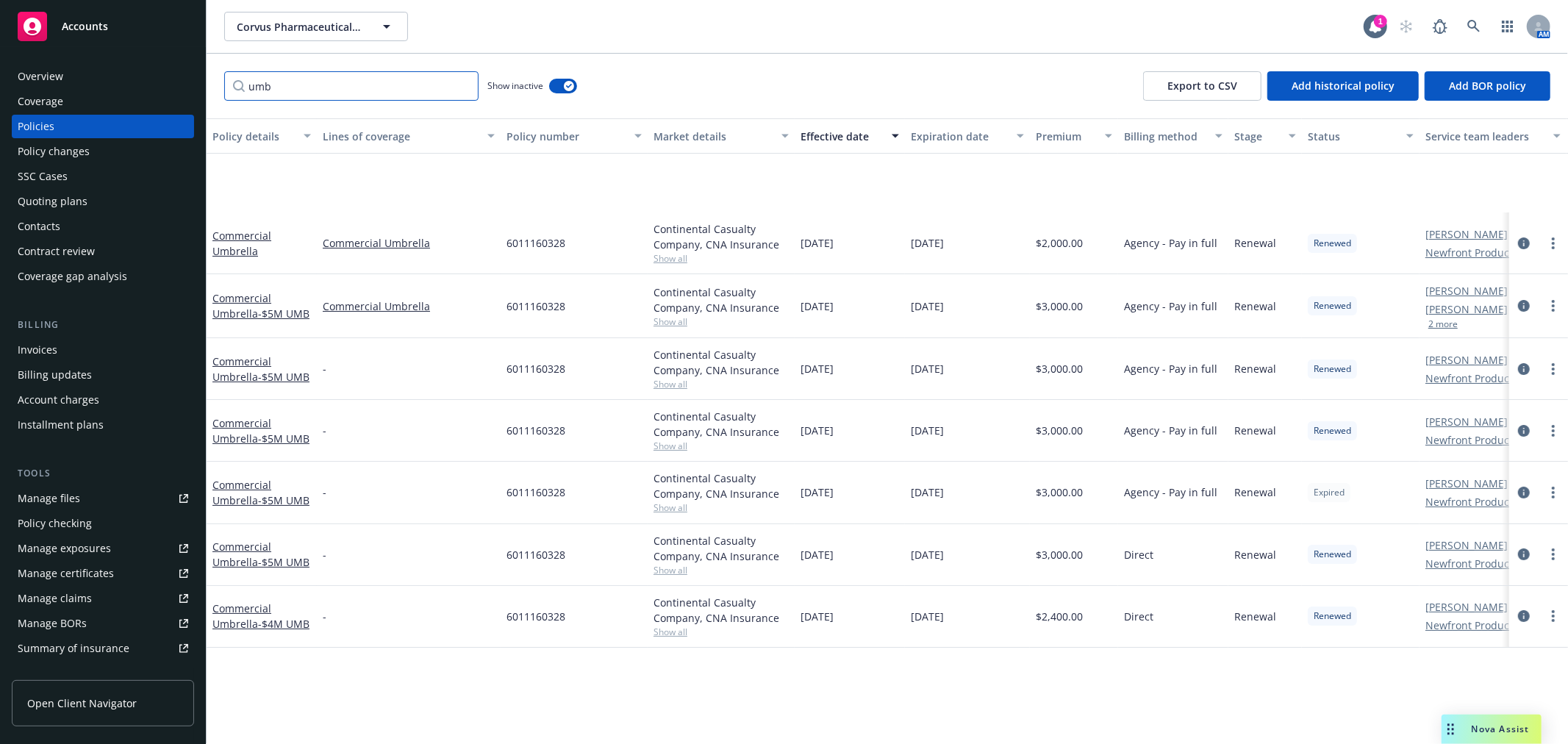
scroll to position [0, 0]
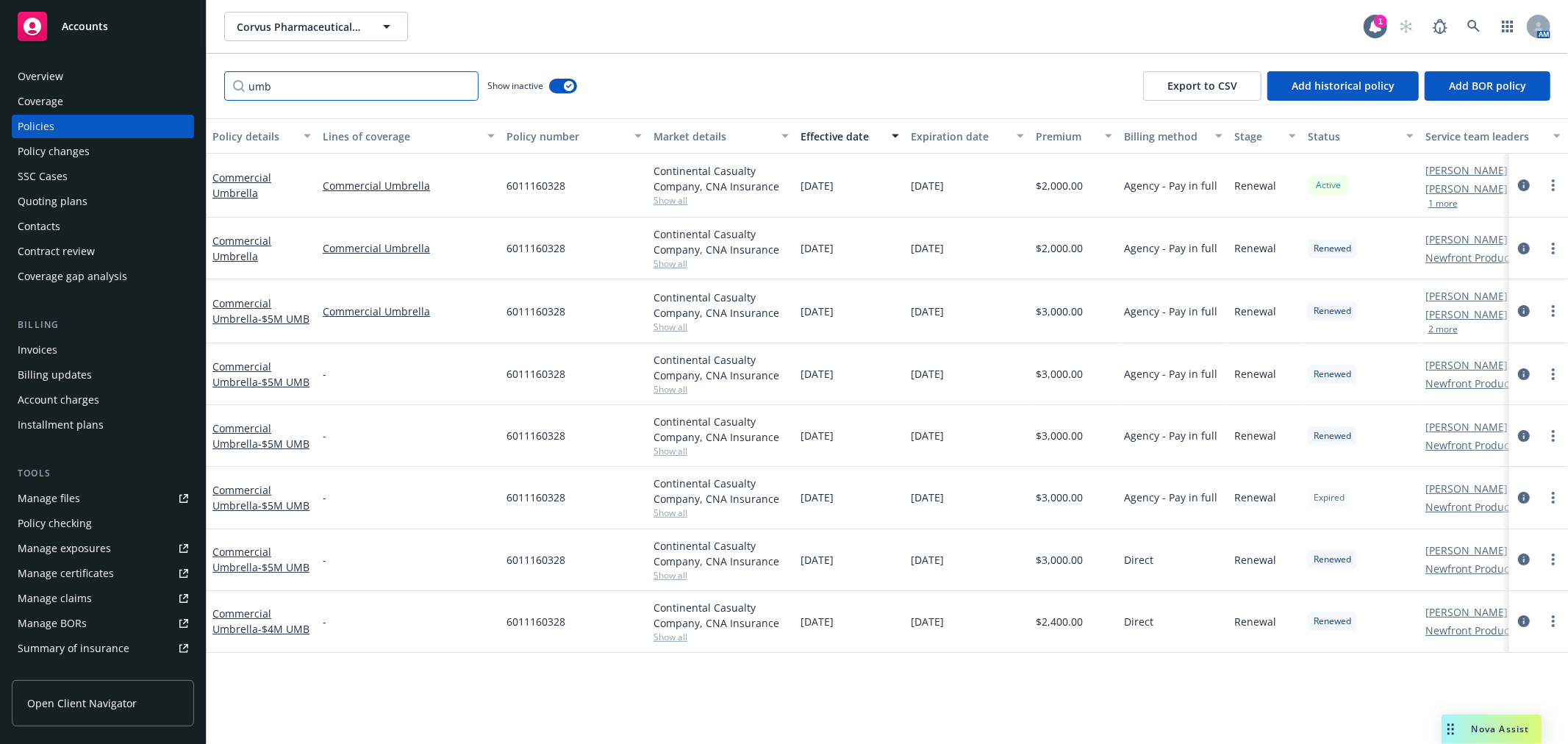
type input "umb"
click at [560, 76] on div "Show inactive" at bounding box center [531, 86] width 89 height 30
click at [560, 84] on button "button" at bounding box center [563, 85] width 28 height 14
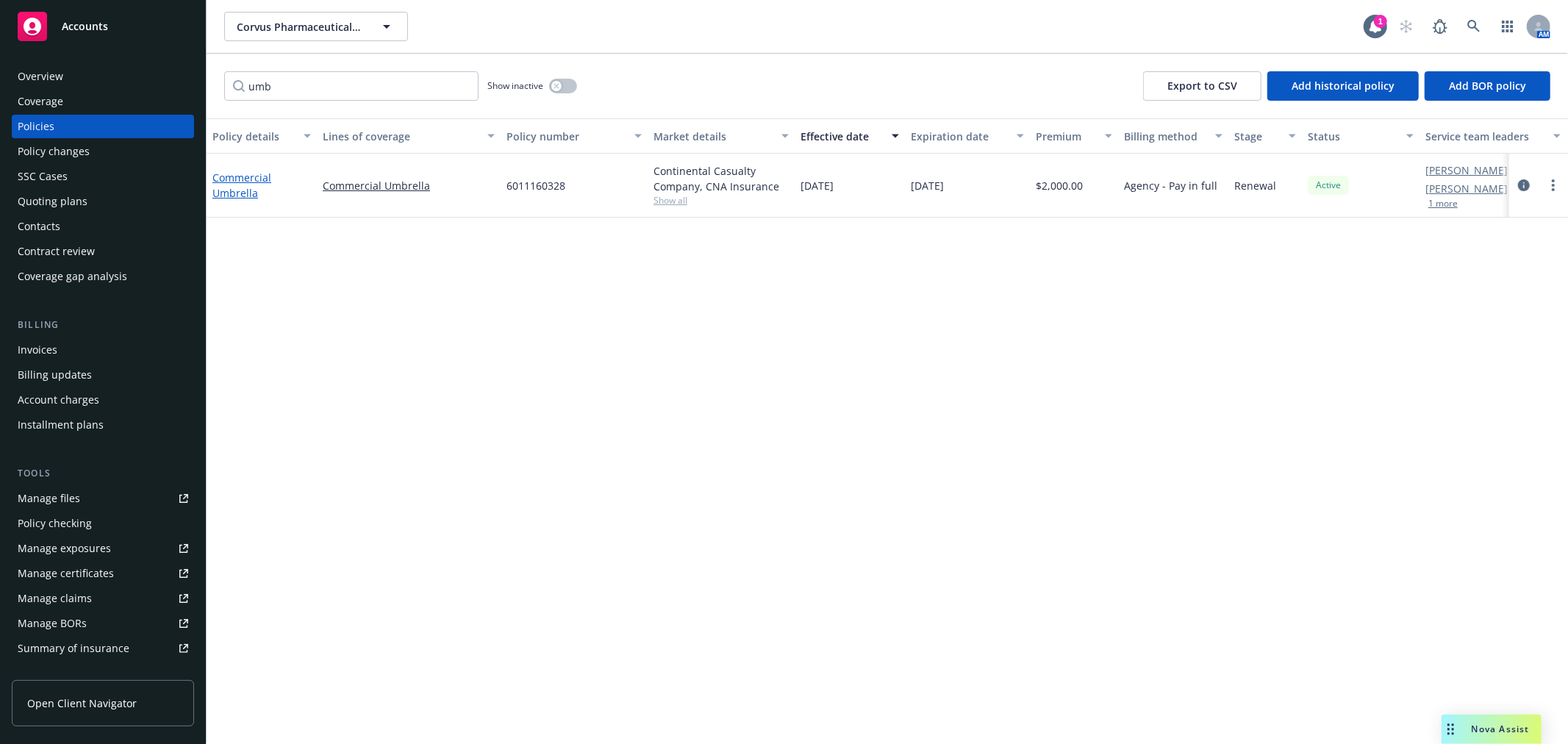
click at [236, 188] on link "Commercial Umbrella" at bounding box center [241, 185] width 59 height 30
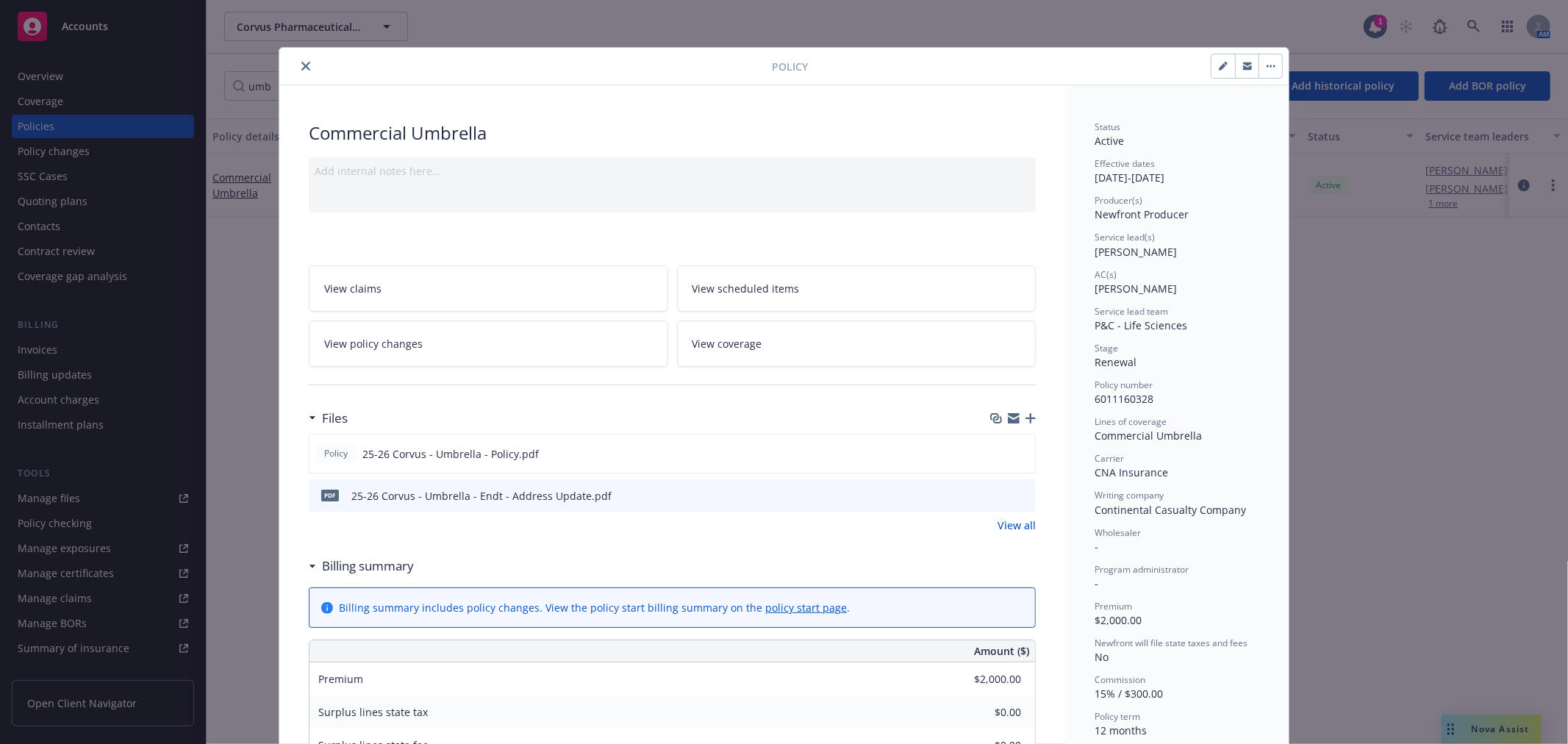
click at [302, 64] on icon "close" at bounding box center [306, 66] width 9 height 9
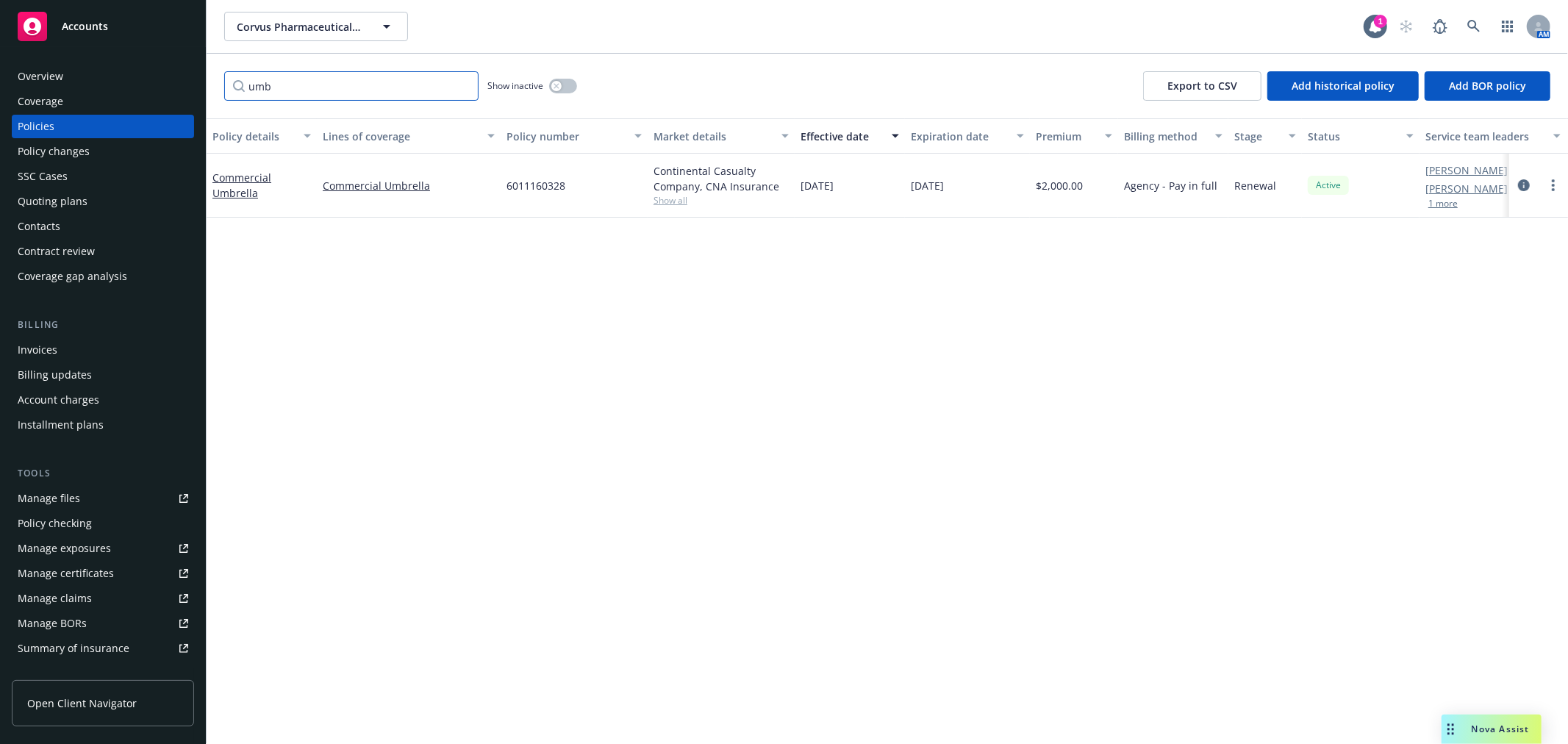
drag, startPoint x: 343, startPoint y: 91, endPoint x: -55, endPoint y: 85, distance: 398.0
click at [0, 85] on html "Accounts Overview Coverage Policies Policy changes SSC Cases Quoting plans Cont…" at bounding box center [784, 372] width 1568 height 744
type input "cna"
click at [553, 85] on div "button" at bounding box center [556, 86] width 10 height 10
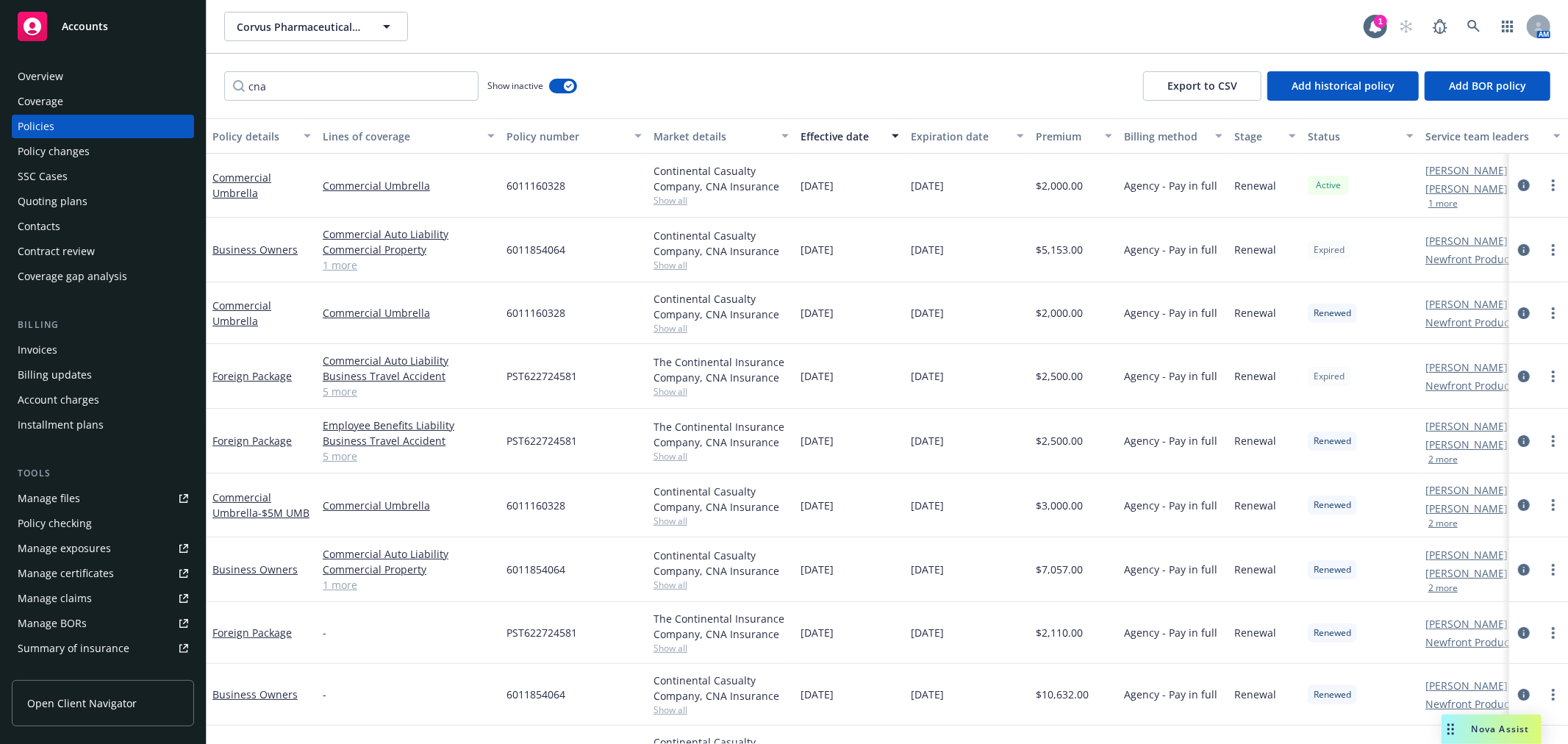
click at [943, 140] on div "Expiration date" at bounding box center [959, 136] width 97 height 15
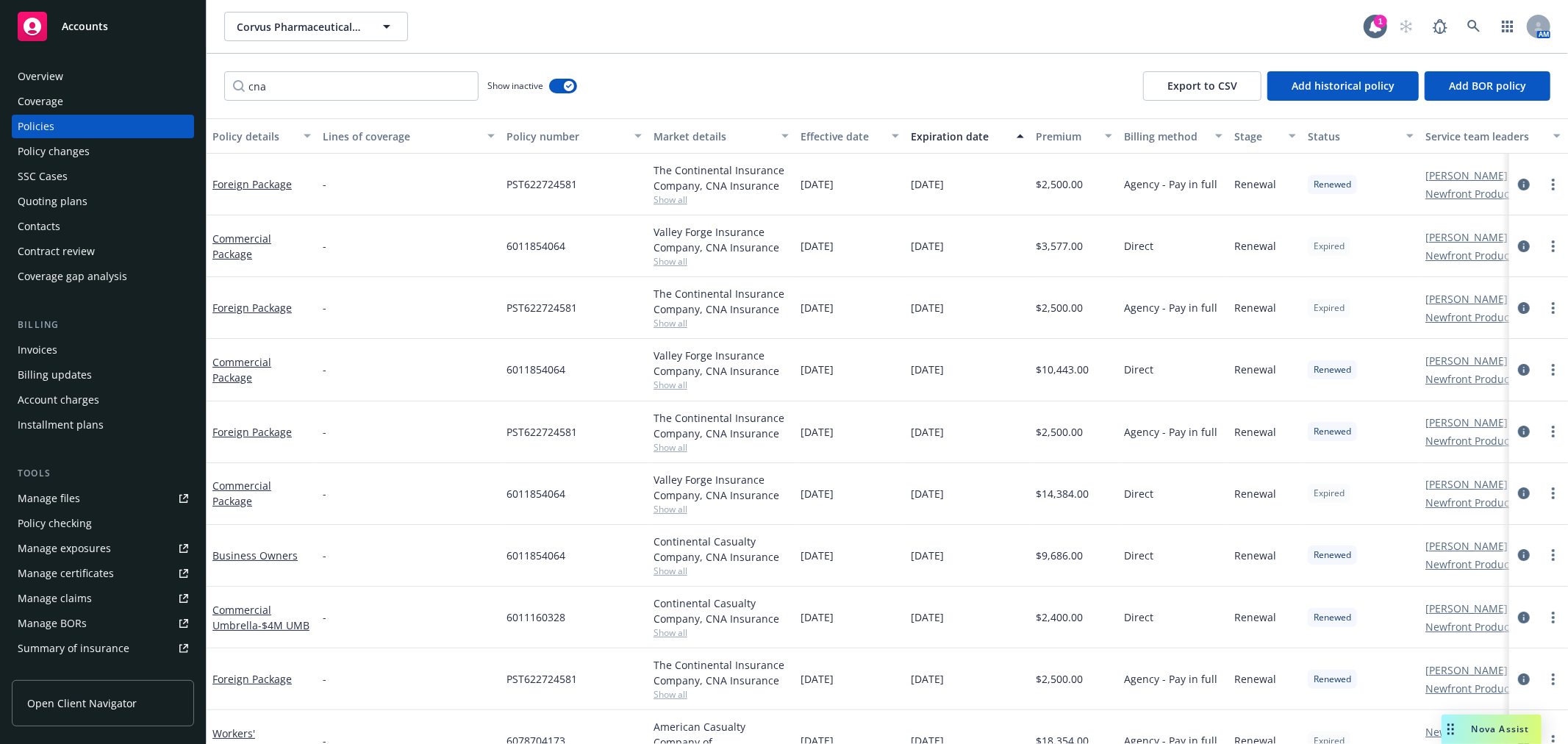
click at [943, 140] on div "Expiration date" at bounding box center [959, 136] width 97 height 15
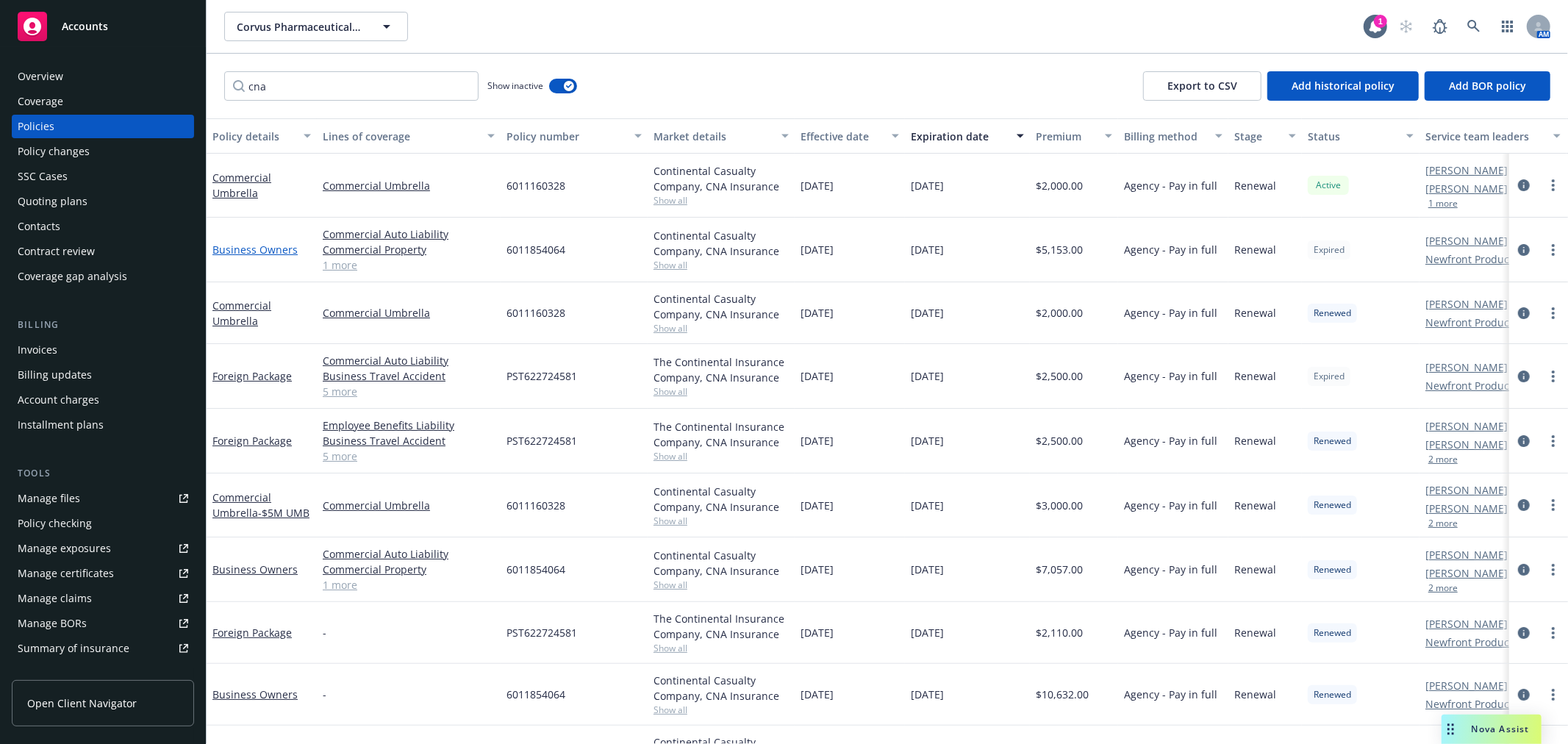
click at [259, 244] on link "Business Owners" at bounding box center [255, 249] width 85 height 14
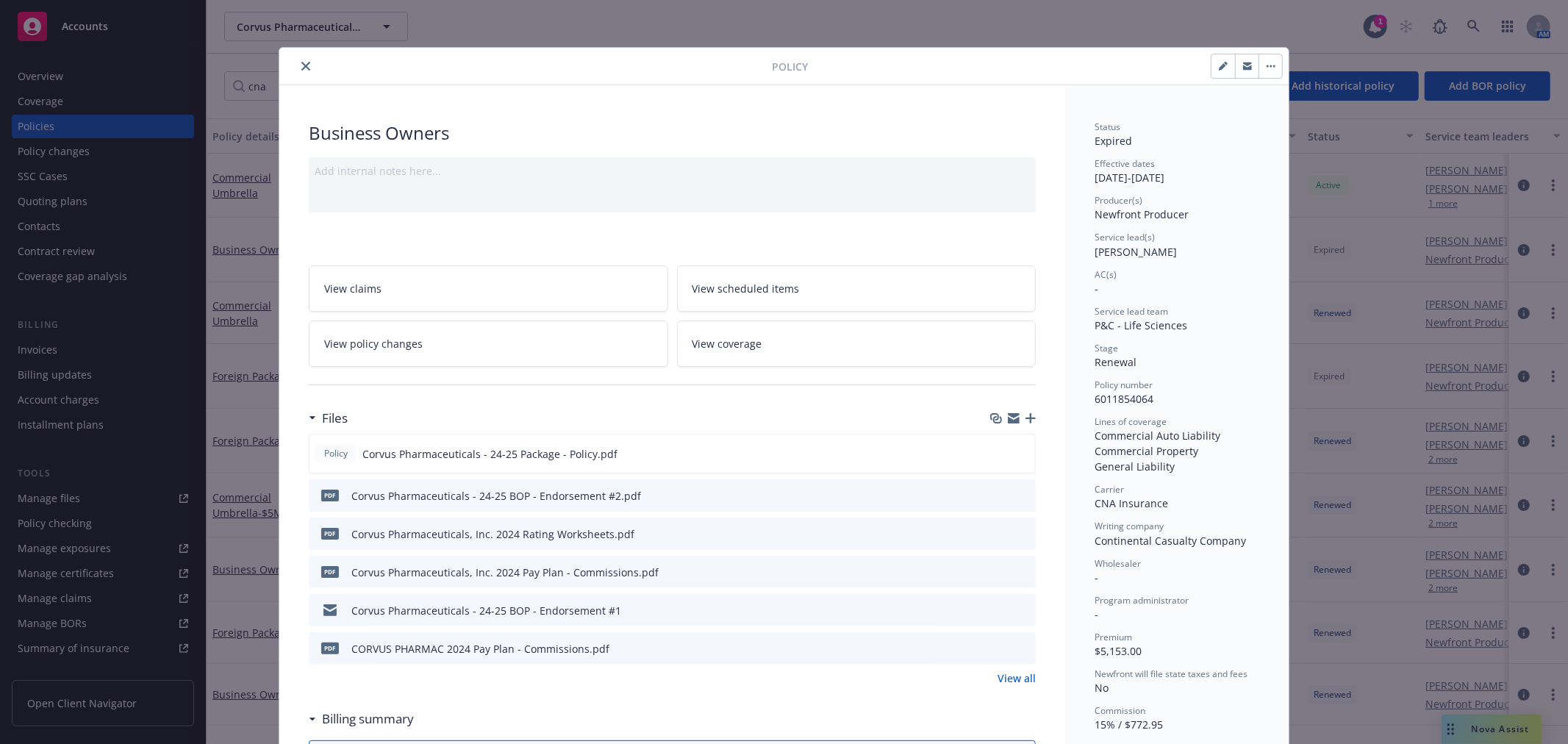
click at [1019, 610] on icon "preview file" at bounding box center [1022, 610] width 14 height 10
click at [996, 612] on icon "download file" at bounding box center [997, 610] width 12 height 12
click at [1023, 673] on link "View all" at bounding box center [1016, 678] width 38 height 15
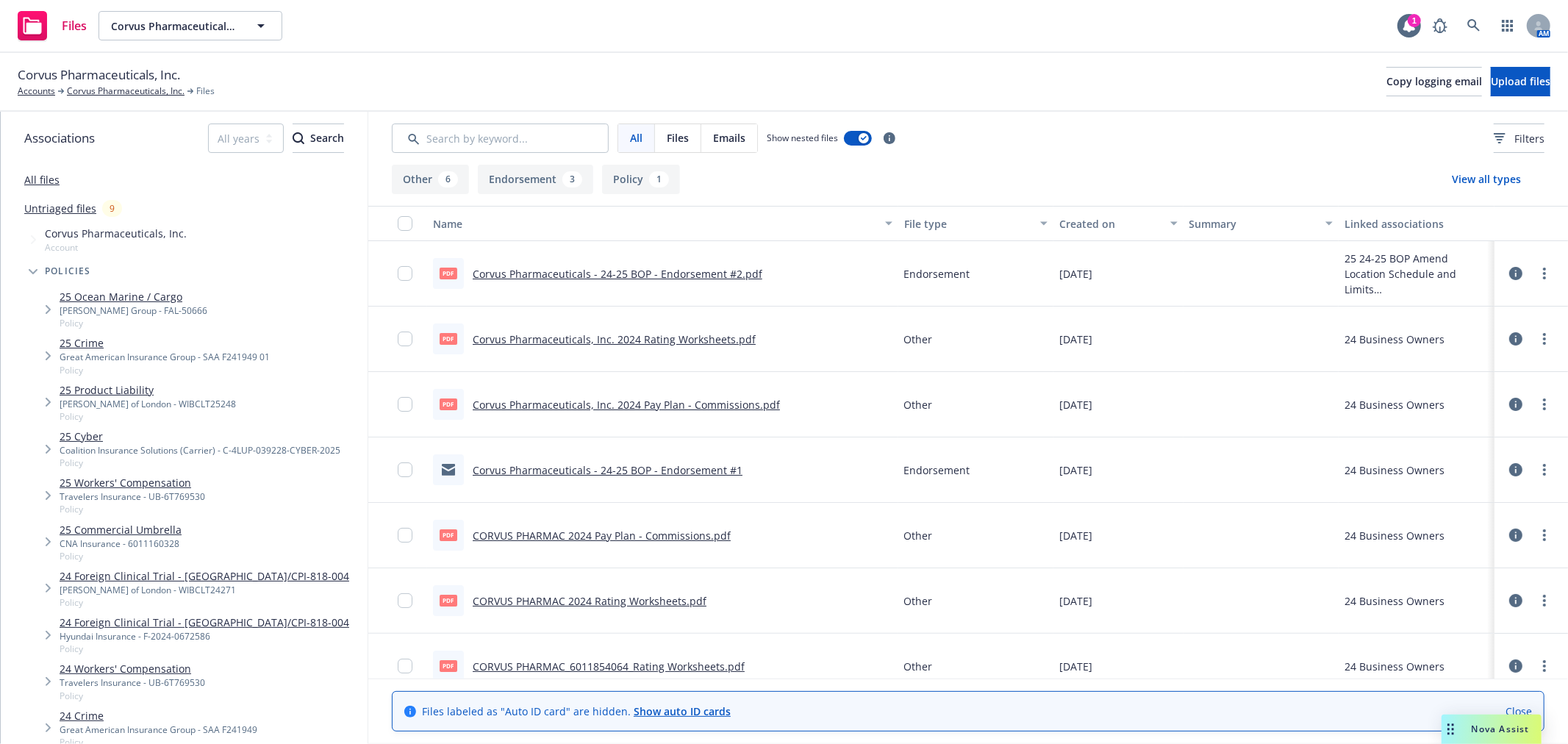
click at [612, 466] on link "Corvus Pharmaceuticals - 24-25 BOP - Endorsement #1" at bounding box center [607, 470] width 270 height 14
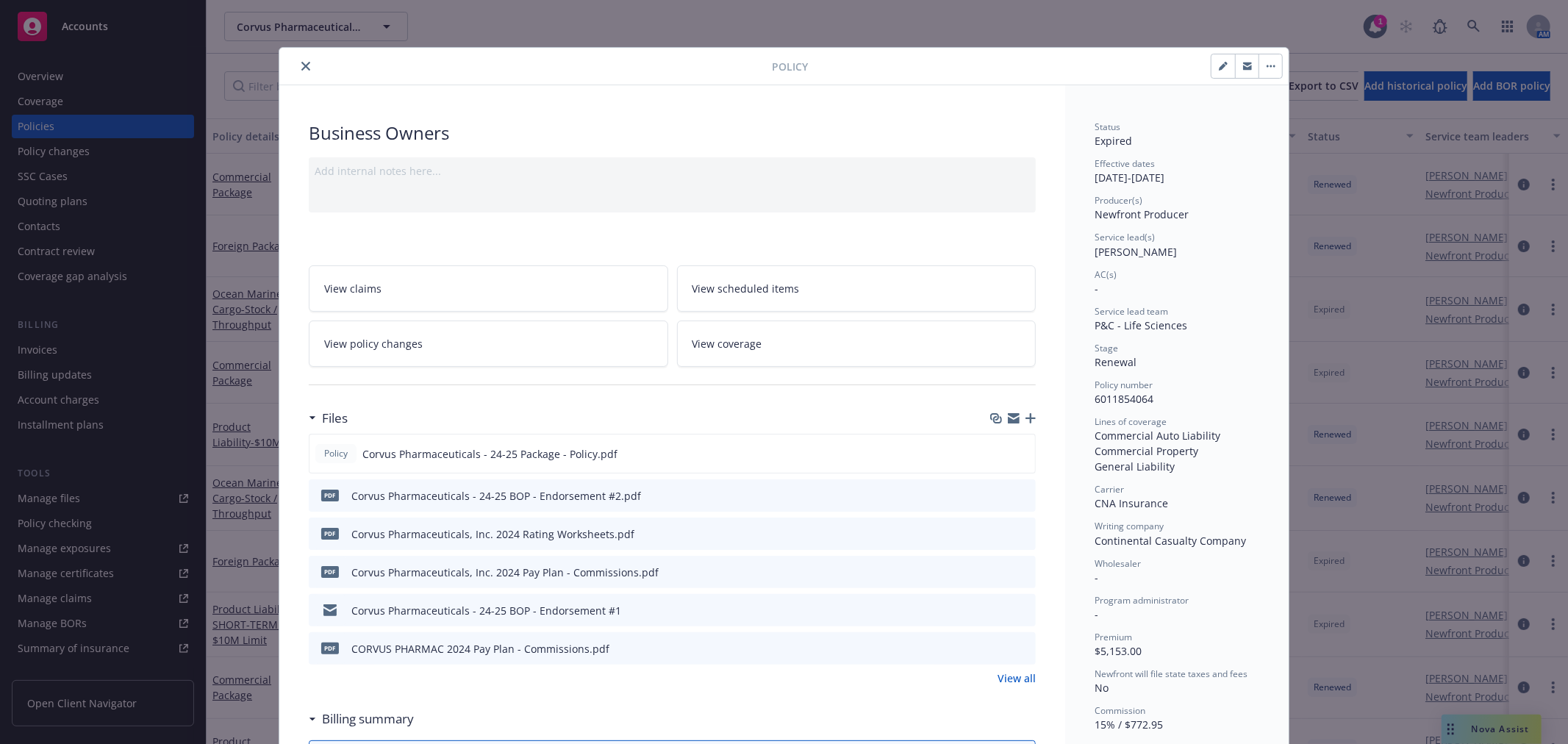
click at [303, 62] on icon "close" at bounding box center [306, 66] width 9 height 9
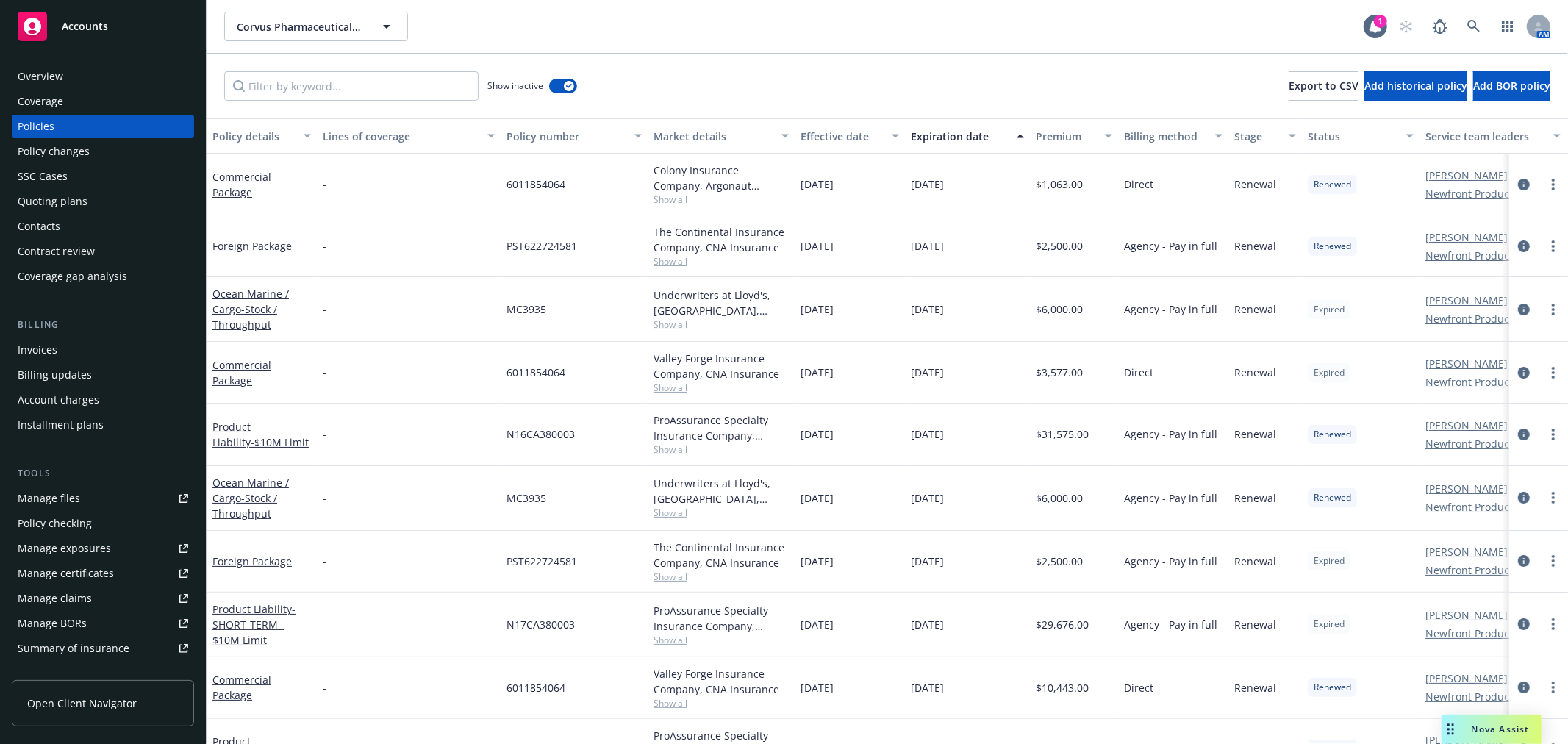
click at [824, 134] on div "Effective date" at bounding box center [841, 136] width 83 height 15
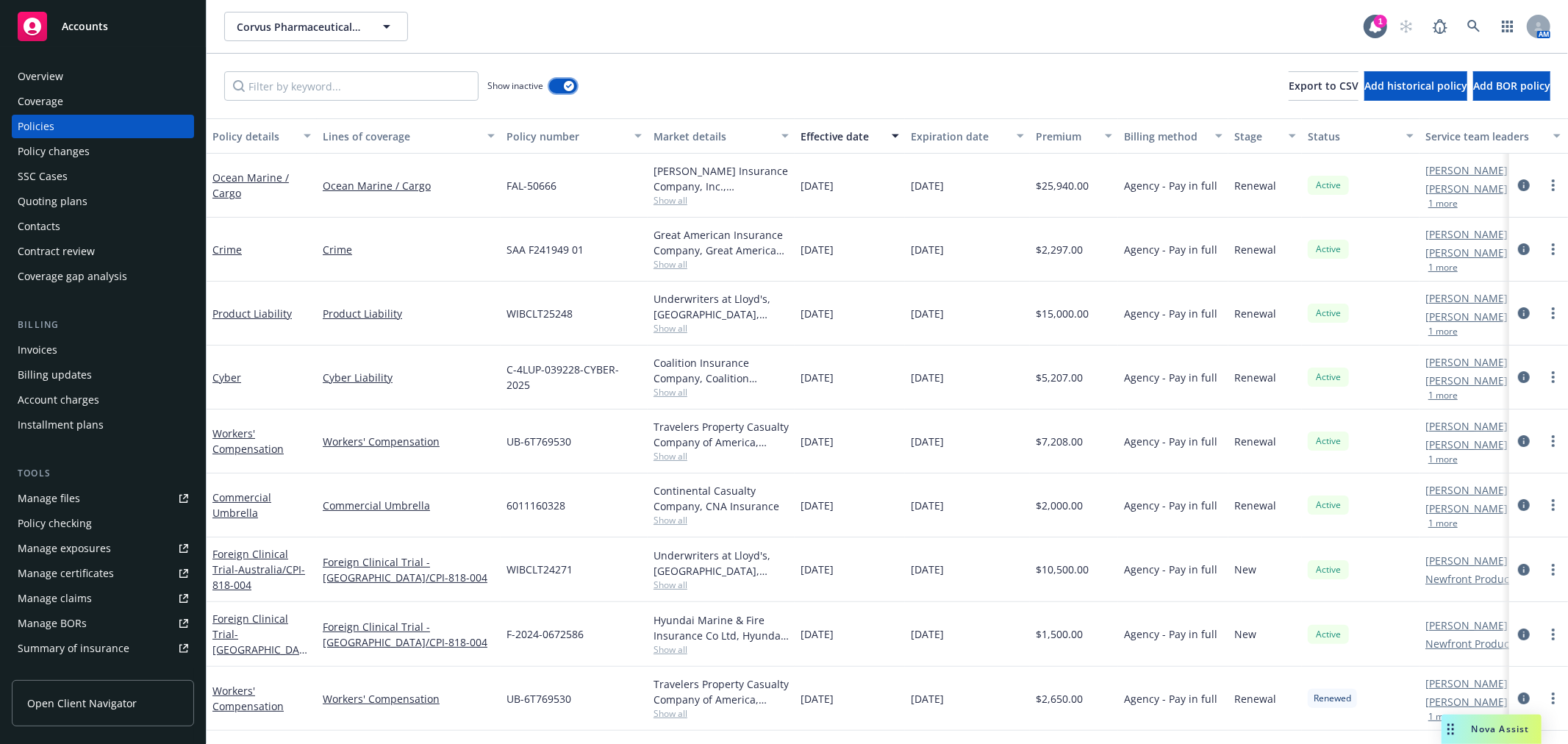
click at [562, 89] on button "button" at bounding box center [563, 85] width 28 height 14
click at [574, 86] on button "button" at bounding box center [563, 85] width 28 height 14
click at [325, 77] on input "Filter by keyword..." at bounding box center [351, 86] width 255 height 30
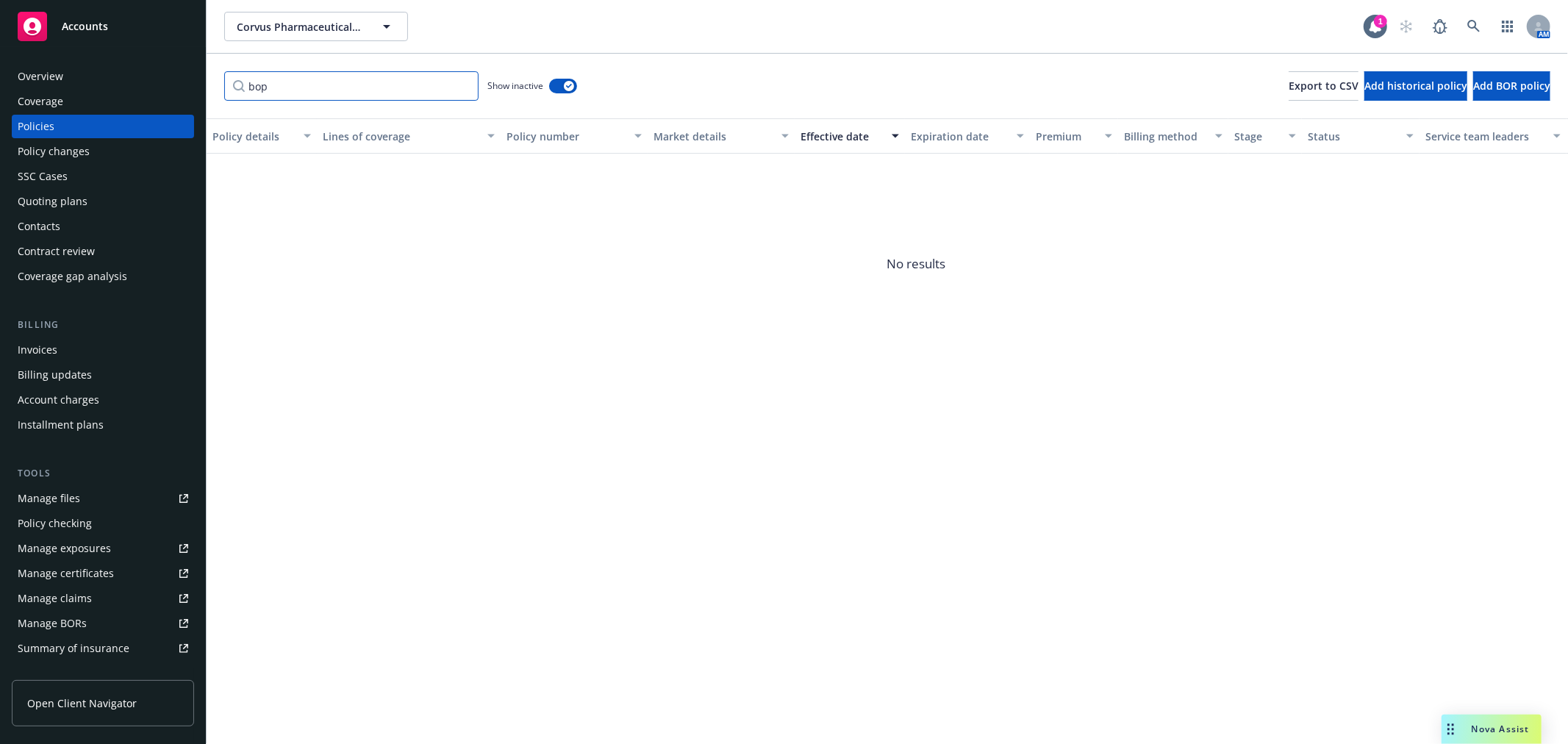
drag, startPoint x: 370, startPoint y: 89, endPoint x: 156, endPoint y: 92, distance: 214.0
click at [156, 92] on div "Accounts Overview Coverage Policies Policy changes SSC Cases Quoting plans Cont…" at bounding box center [784, 372] width 1568 height 744
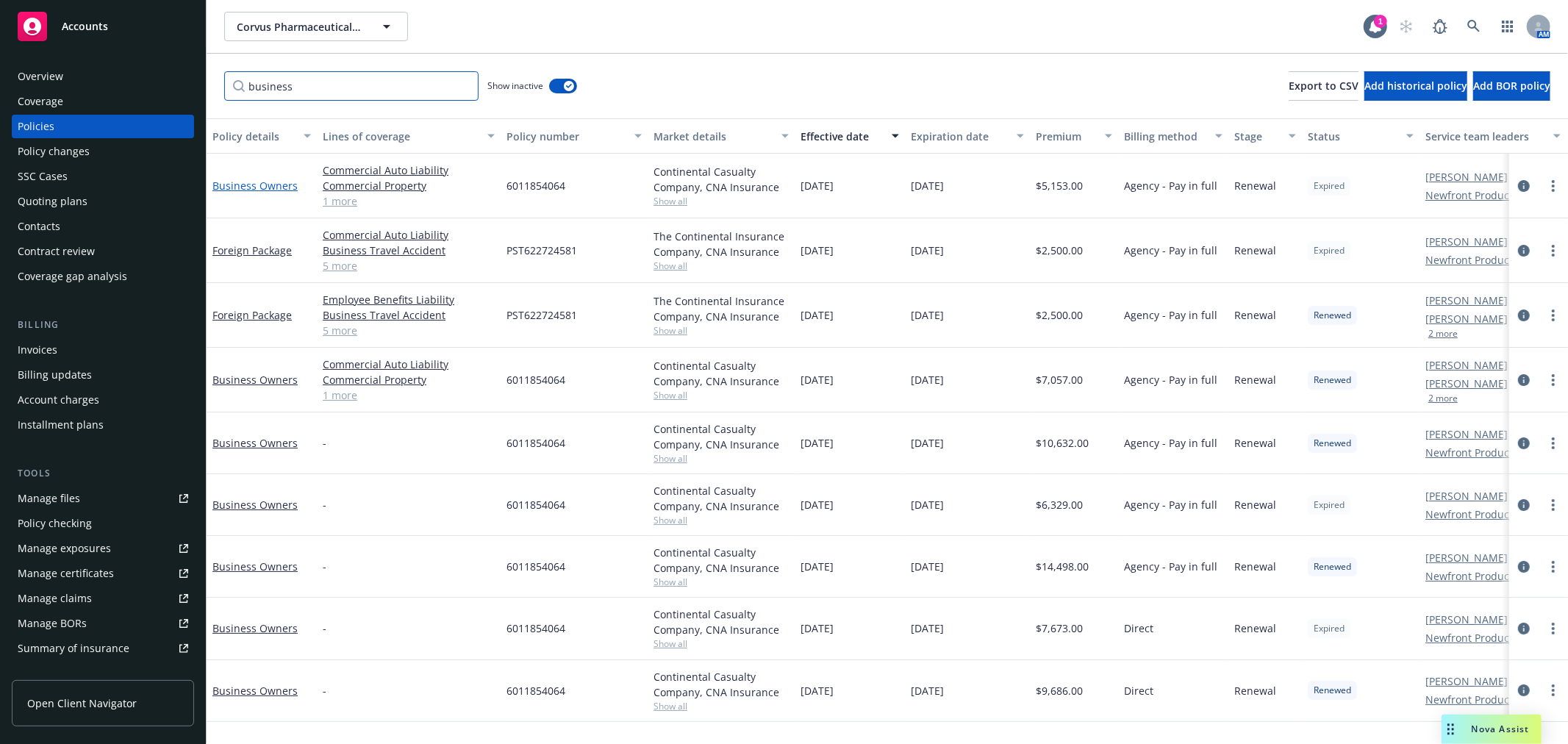
type input "business"
click at [263, 184] on link "Business Owners" at bounding box center [255, 186] width 85 height 14
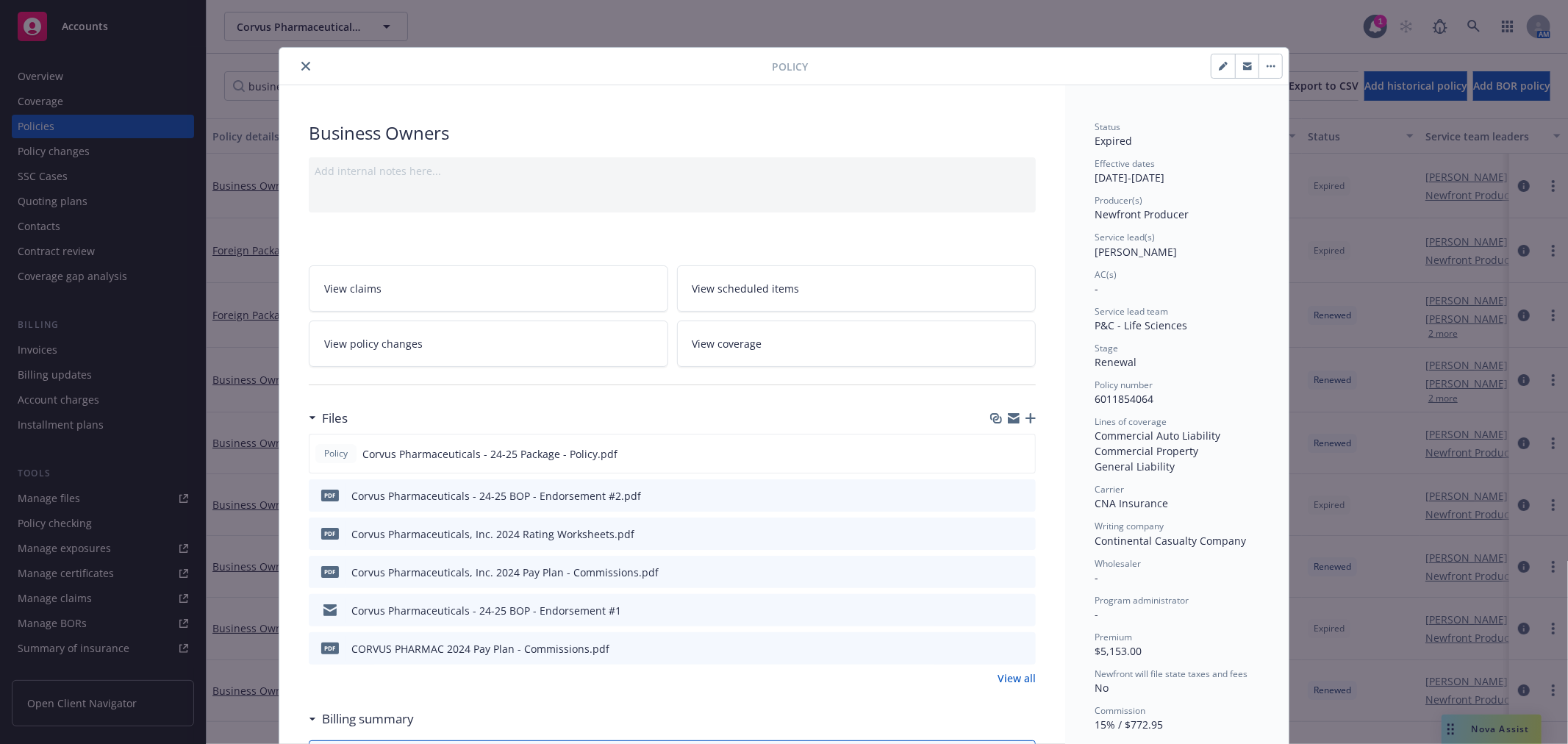
scroll to position [44, 0]
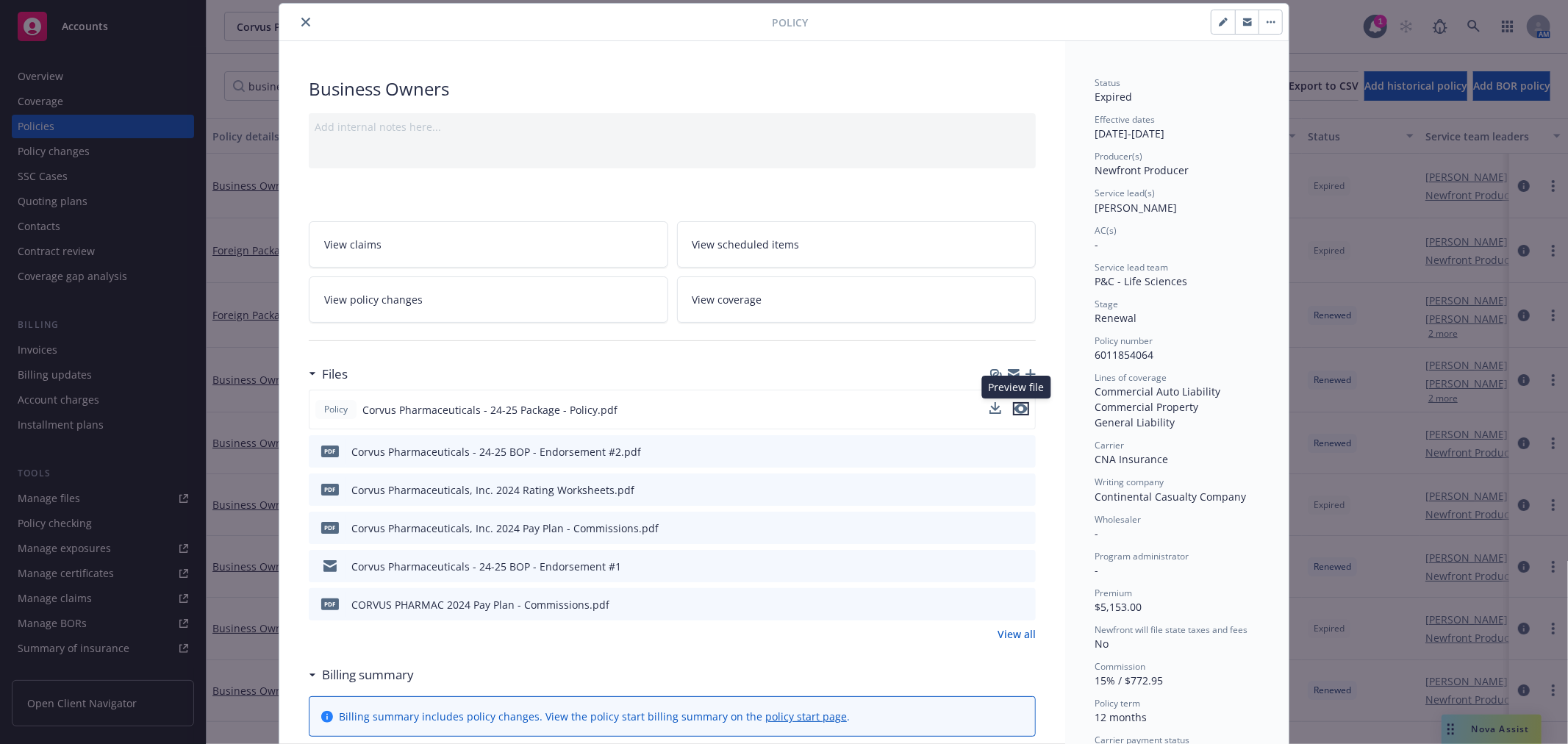
click at [1015, 408] on icon "preview file" at bounding box center [1021, 409] width 14 height 10
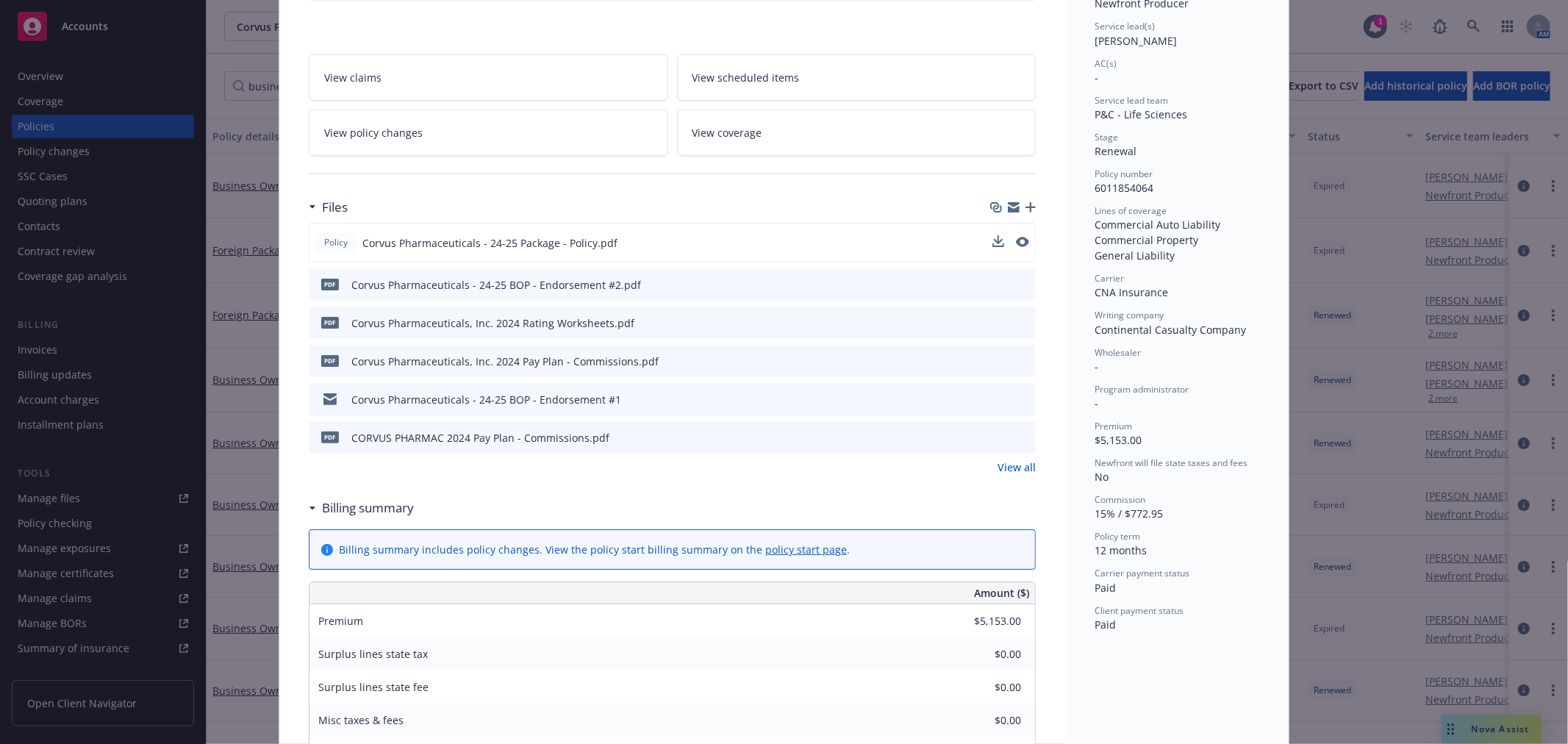
scroll to position [126, 0]
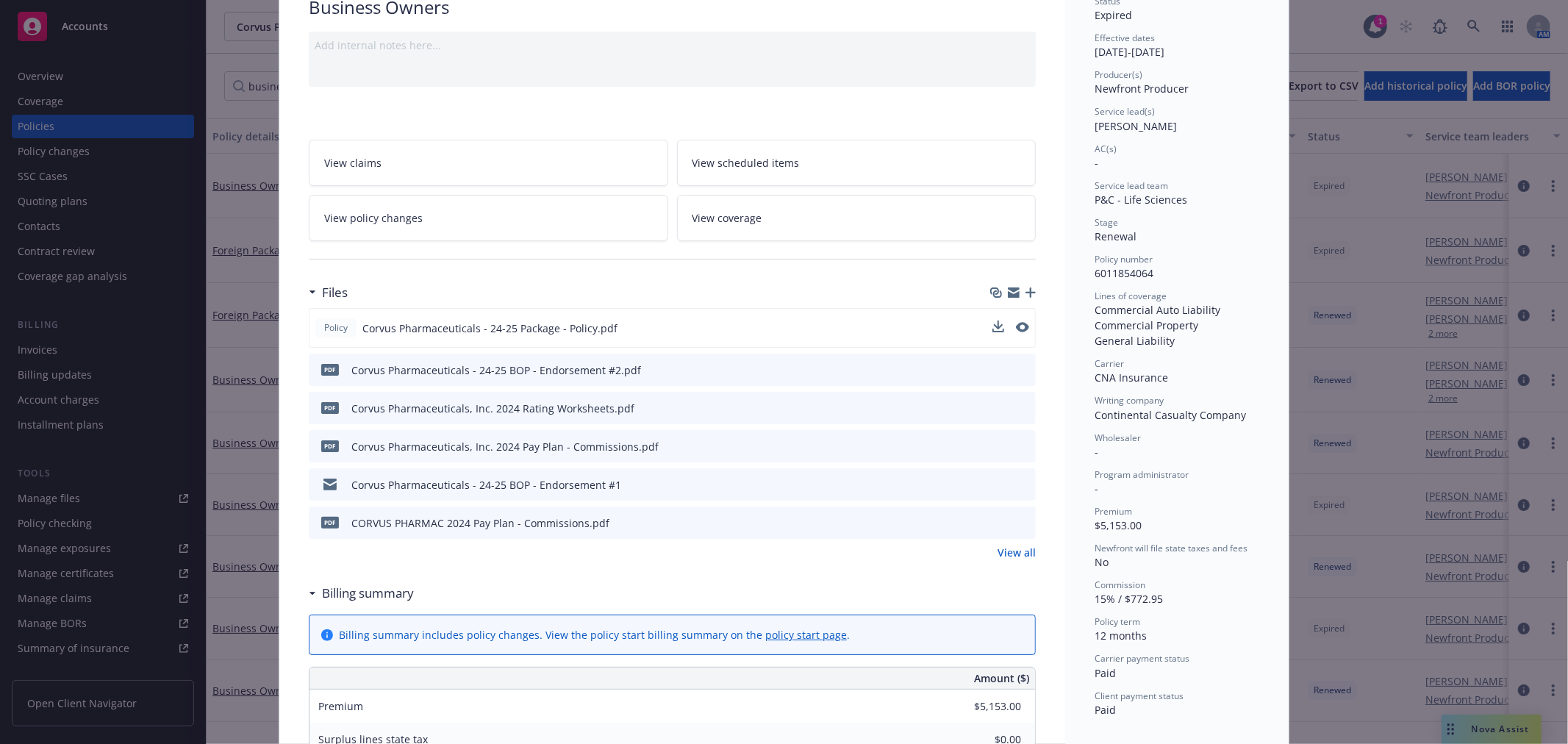
click at [425, 216] on link "View policy changes" at bounding box center [489, 218] width 359 height 46
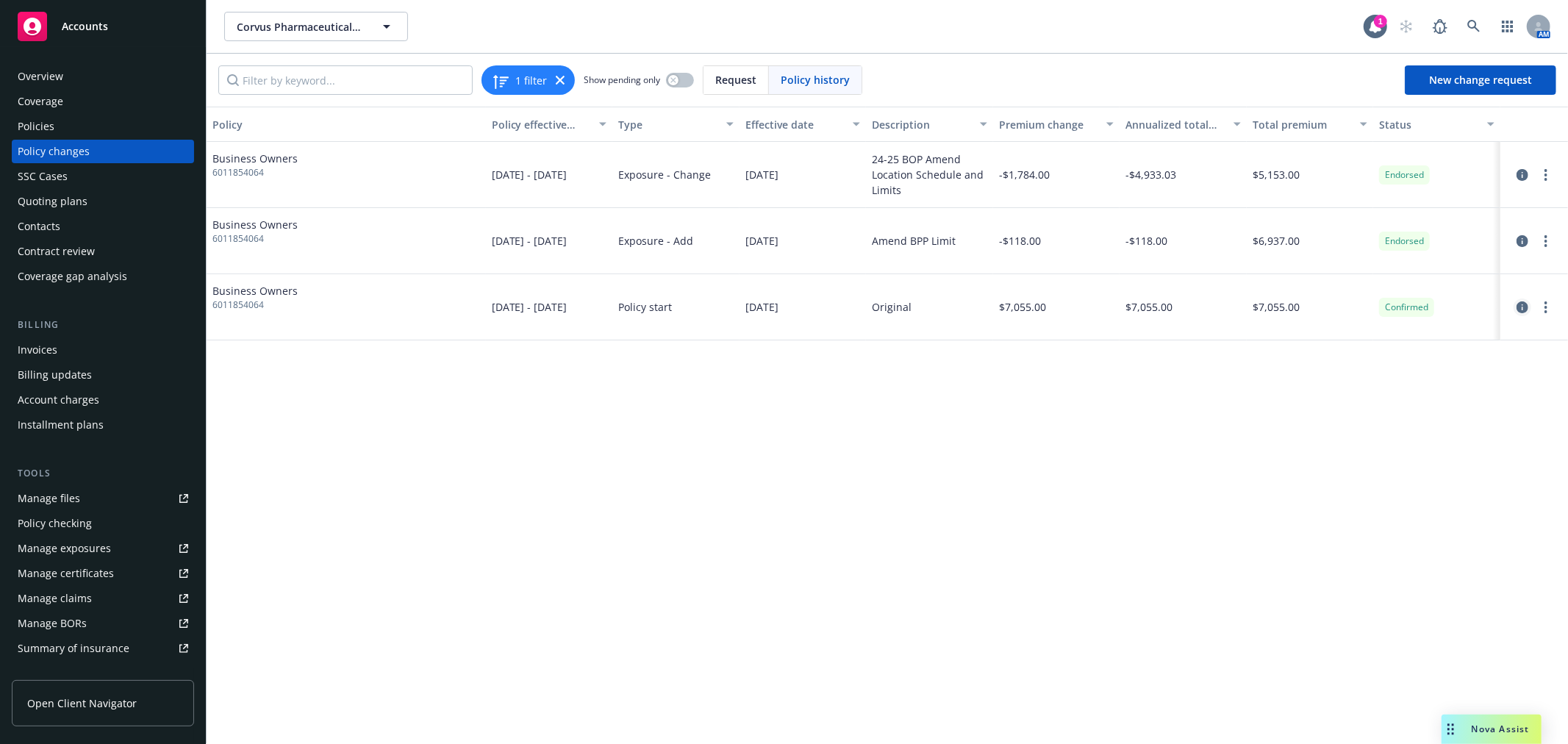
click at [1525, 311] on icon "circleInformation" at bounding box center [1523, 307] width 12 height 12
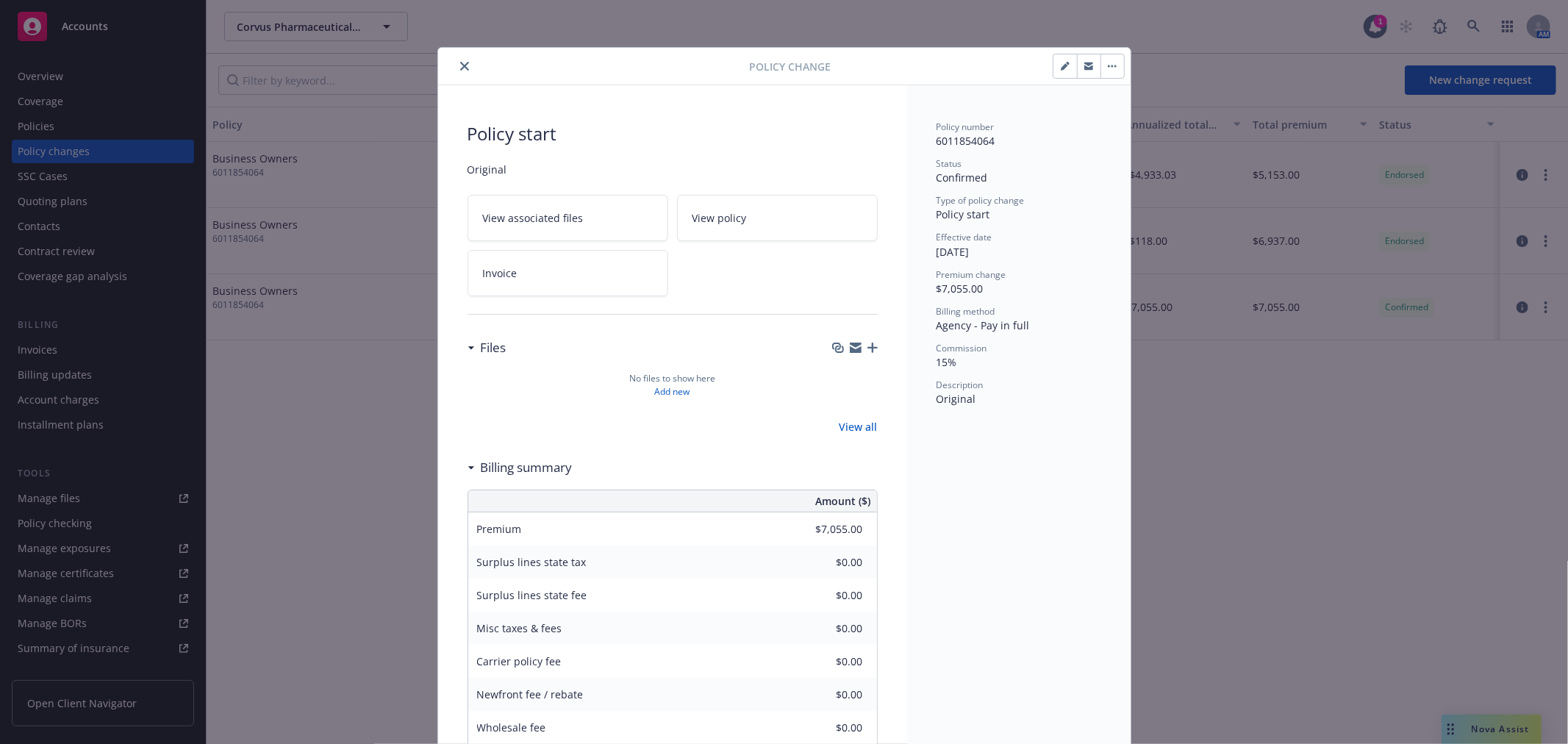
click at [460, 62] on icon "close" at bounding box center [464, 66] width 9 height 9
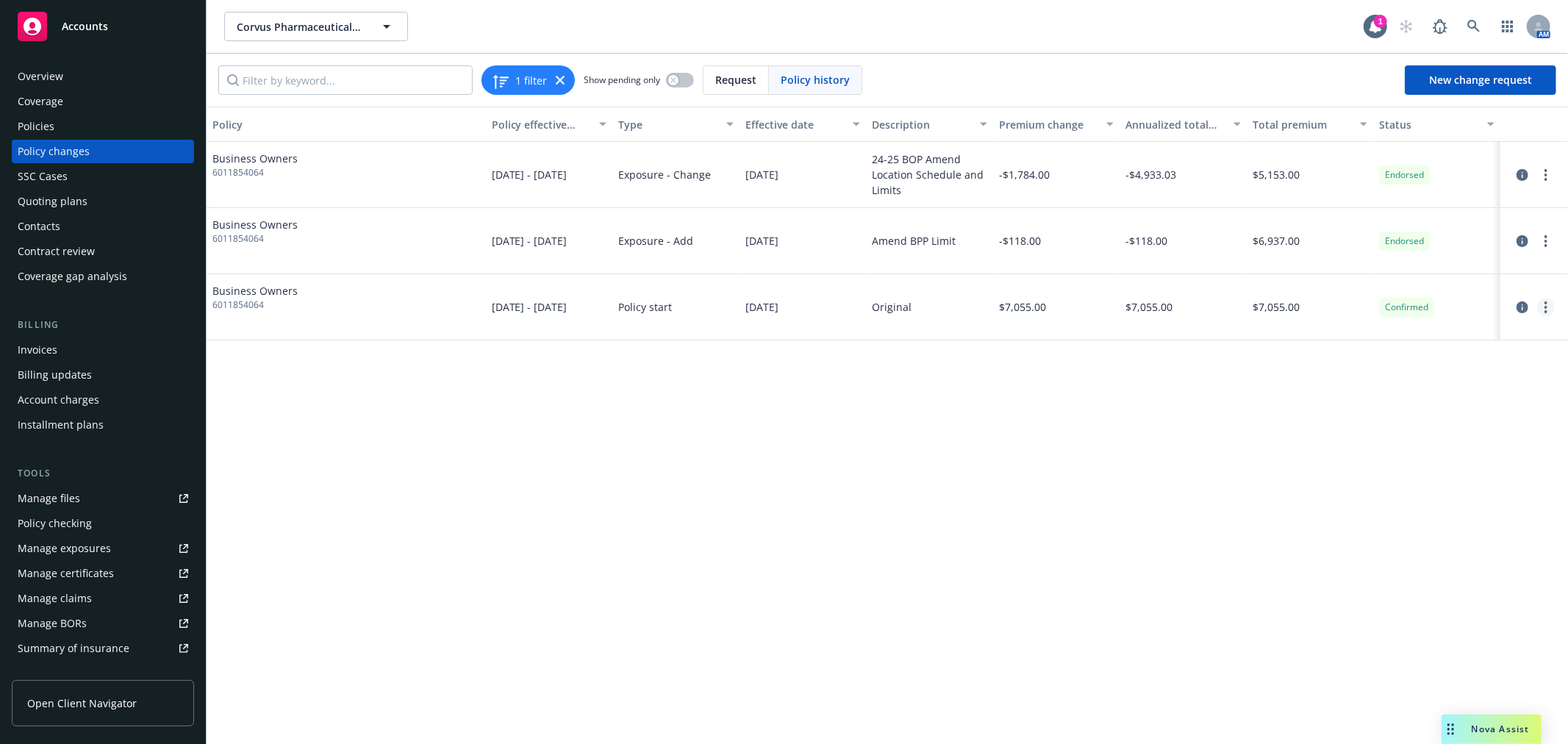
click at [1554, 303] on link "more" at bounding box center [1546, 306] width 18 height 18
click at [1427, 432] on link "Edit billing info" at bounding box center [1428, 426] width 252 height 30
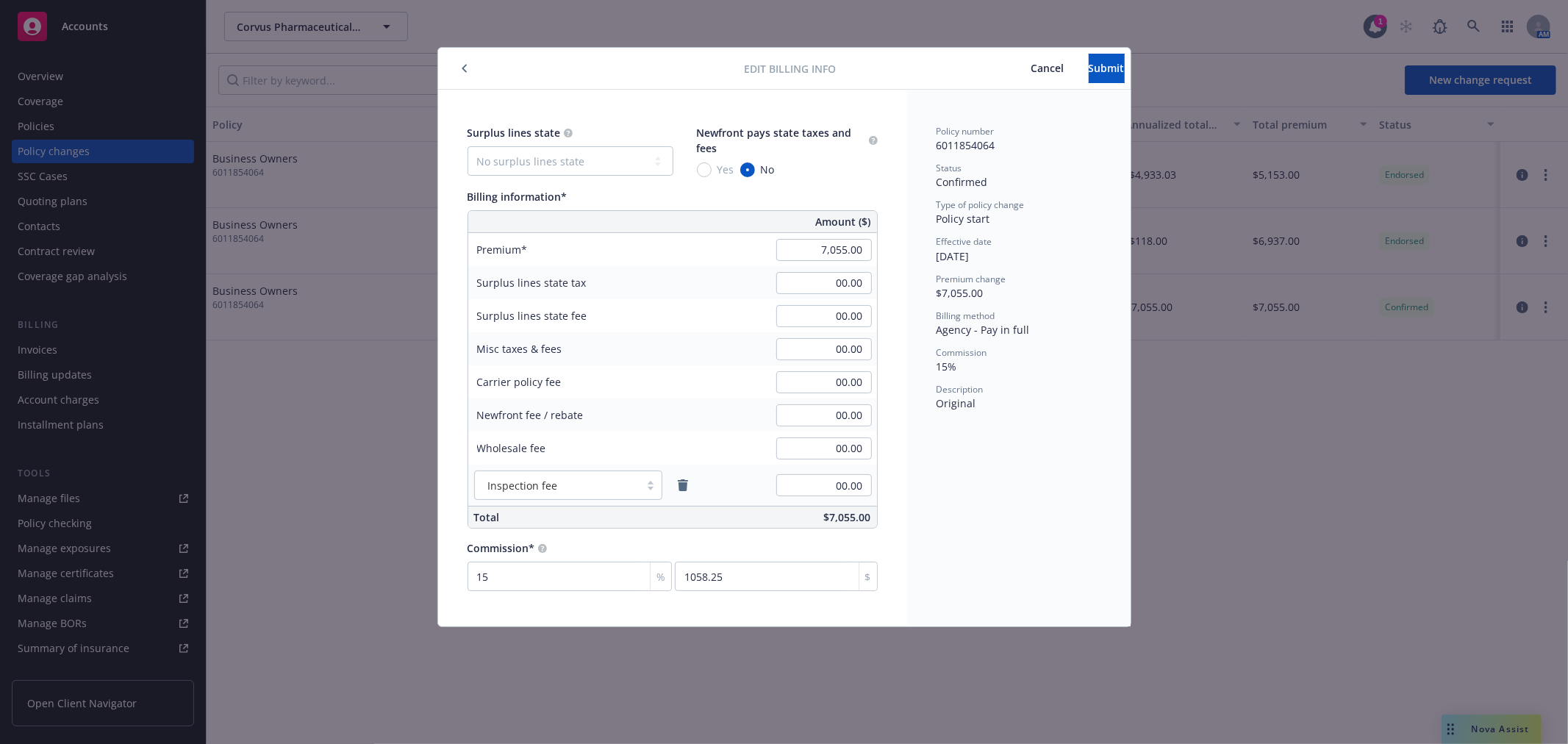
click at [1031, 67] on span "Cancel" at bounding box center [1048, 68] width 33 height 14
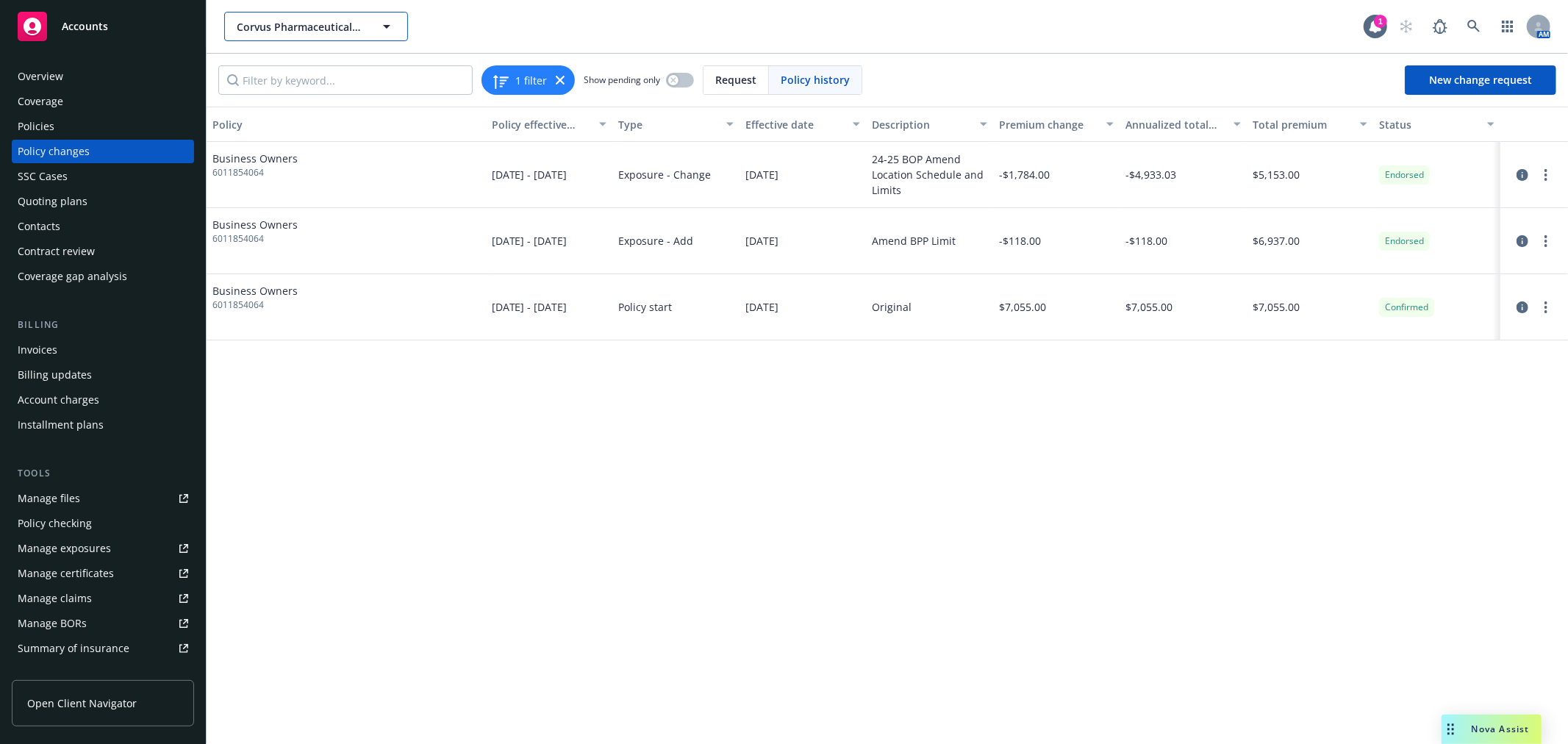
drag, startPoint x: 247, startPoint y: 8, endPoint x: 252, endPoint y: -33, distance: 41.3
click at [63, 118] on div "Policies" at bounding box center [103, 127] width 170 height 24
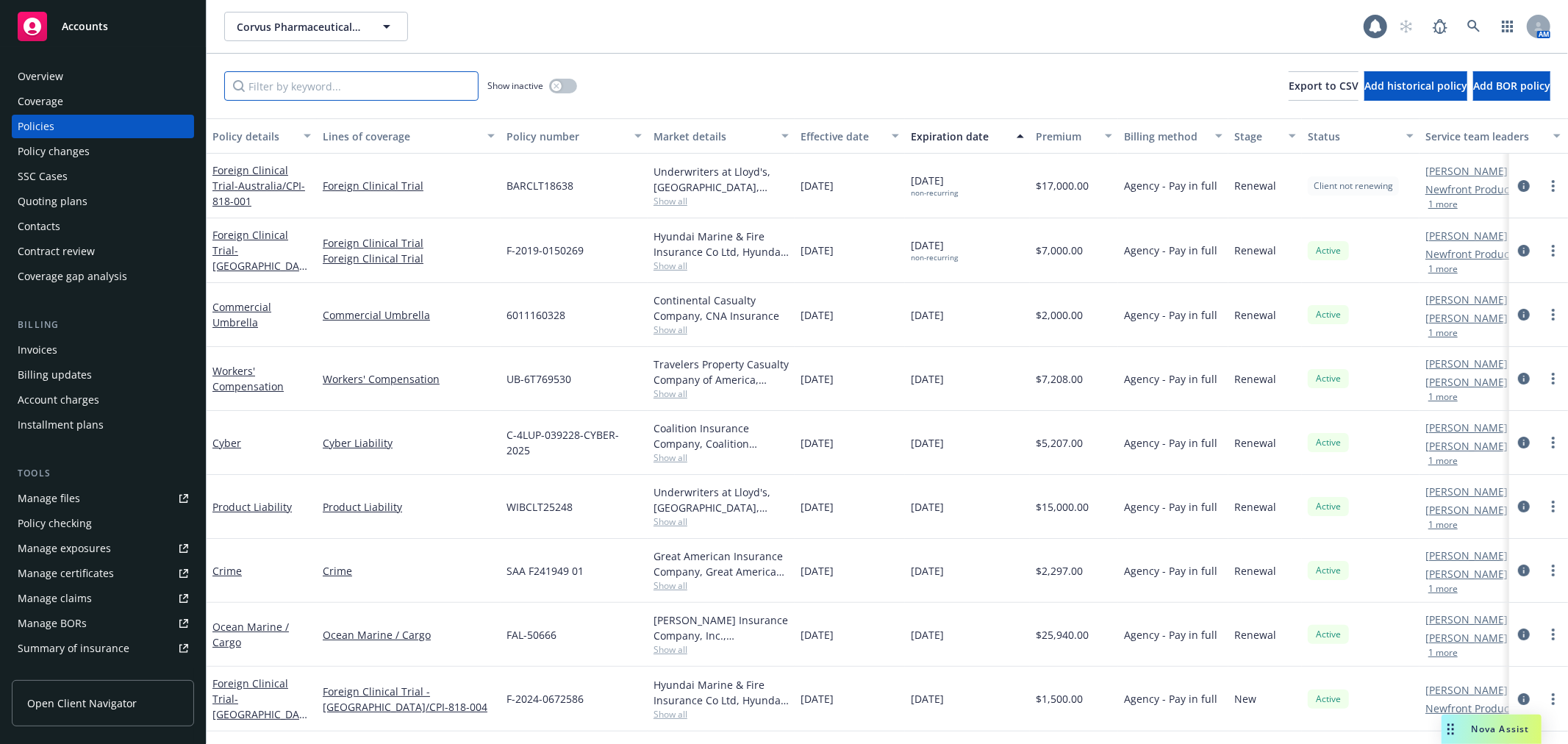
click at [316, 87] on input "Filter by keyword..." at bounding box center [351, 86] width 255 height 30
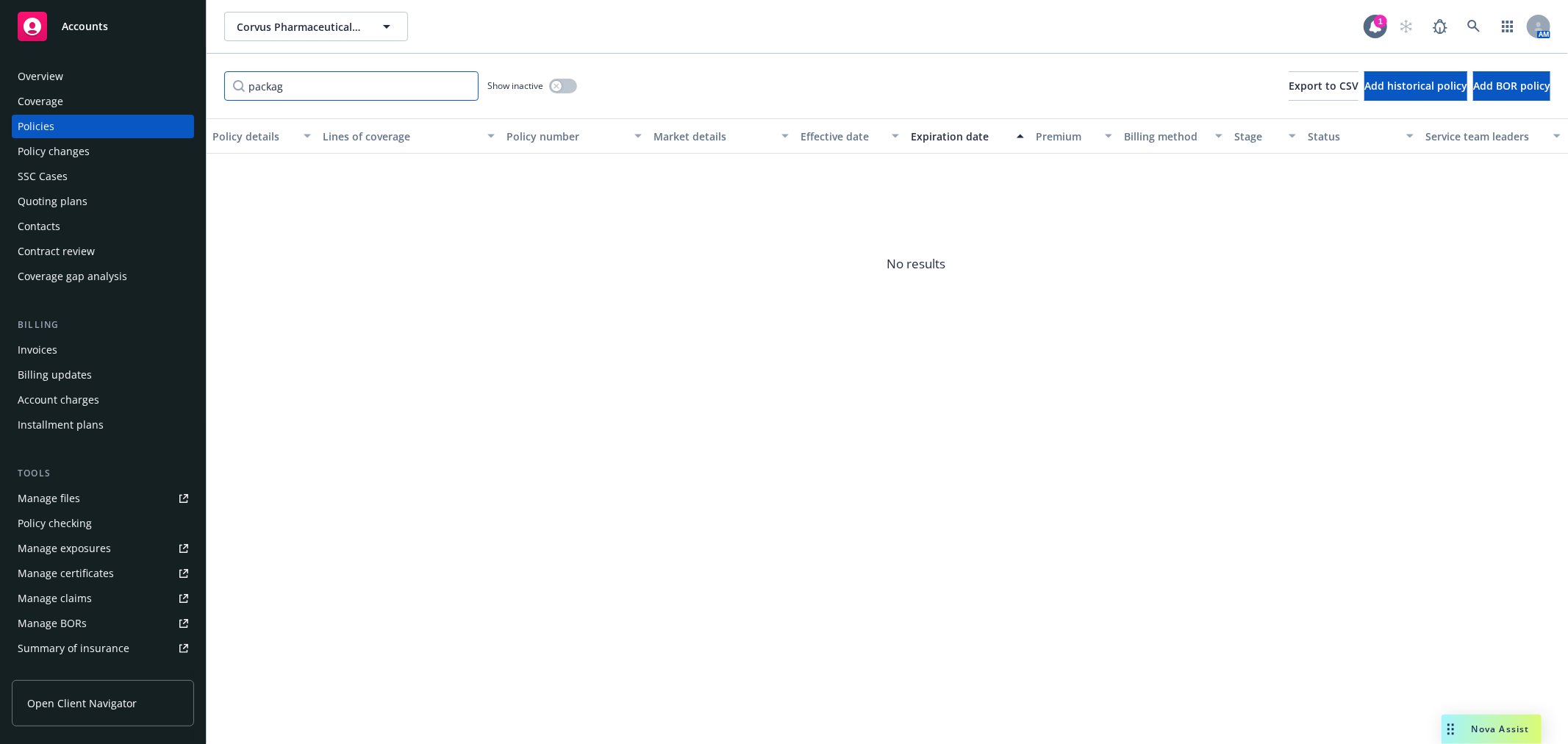
click at [153, 85] on div "Accounts Overview Coverage Policies Policy changes SSC Cases Quoting plans Cont…" at bounding box center [784, 372] width 1568 height 744
type input "business ow"
click at [568, 86] on button "button" at bounding box center [563, 85] width 28 height 14
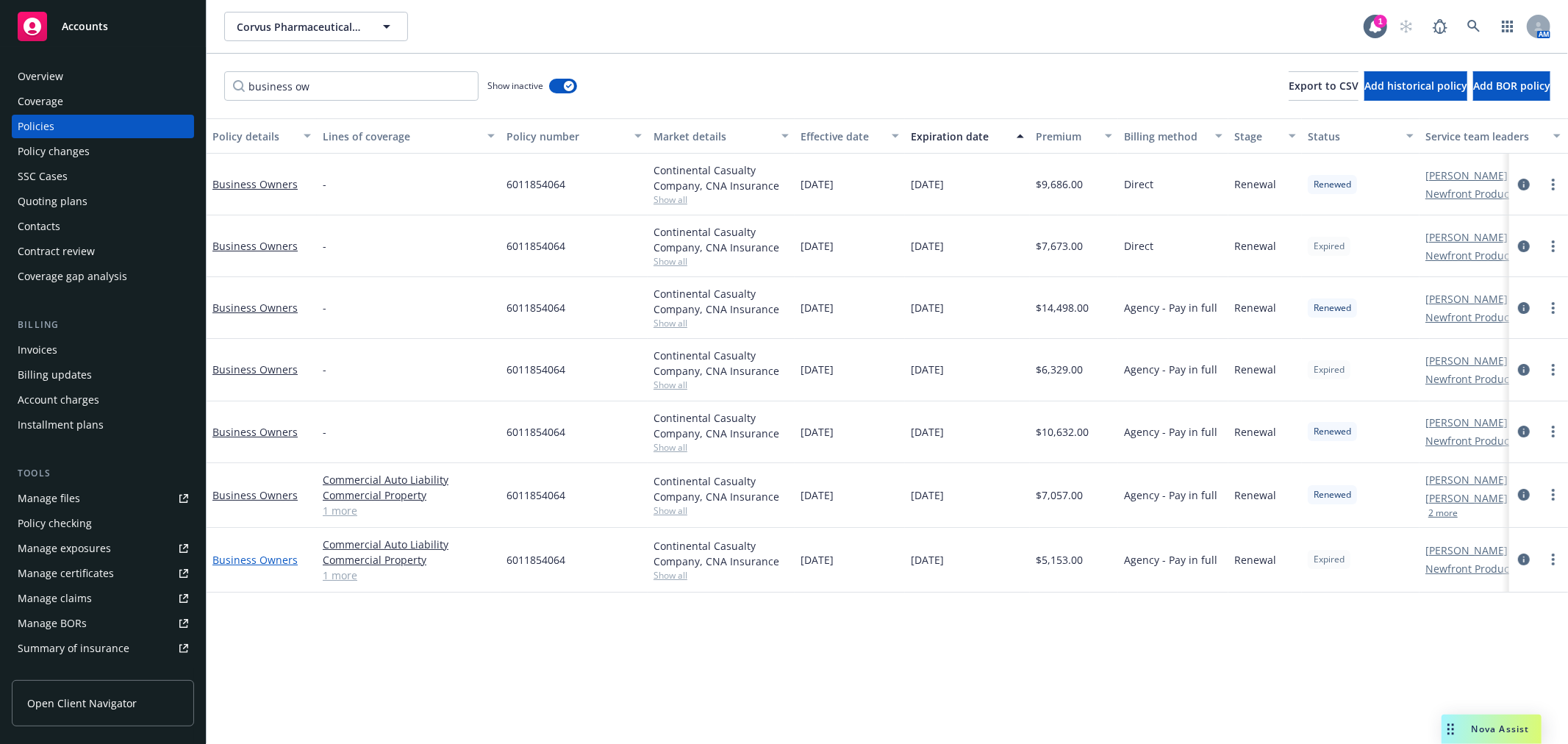
click at [248, 558] on link "Business Owners" at bounding box center [255, 559] width 85 height 14
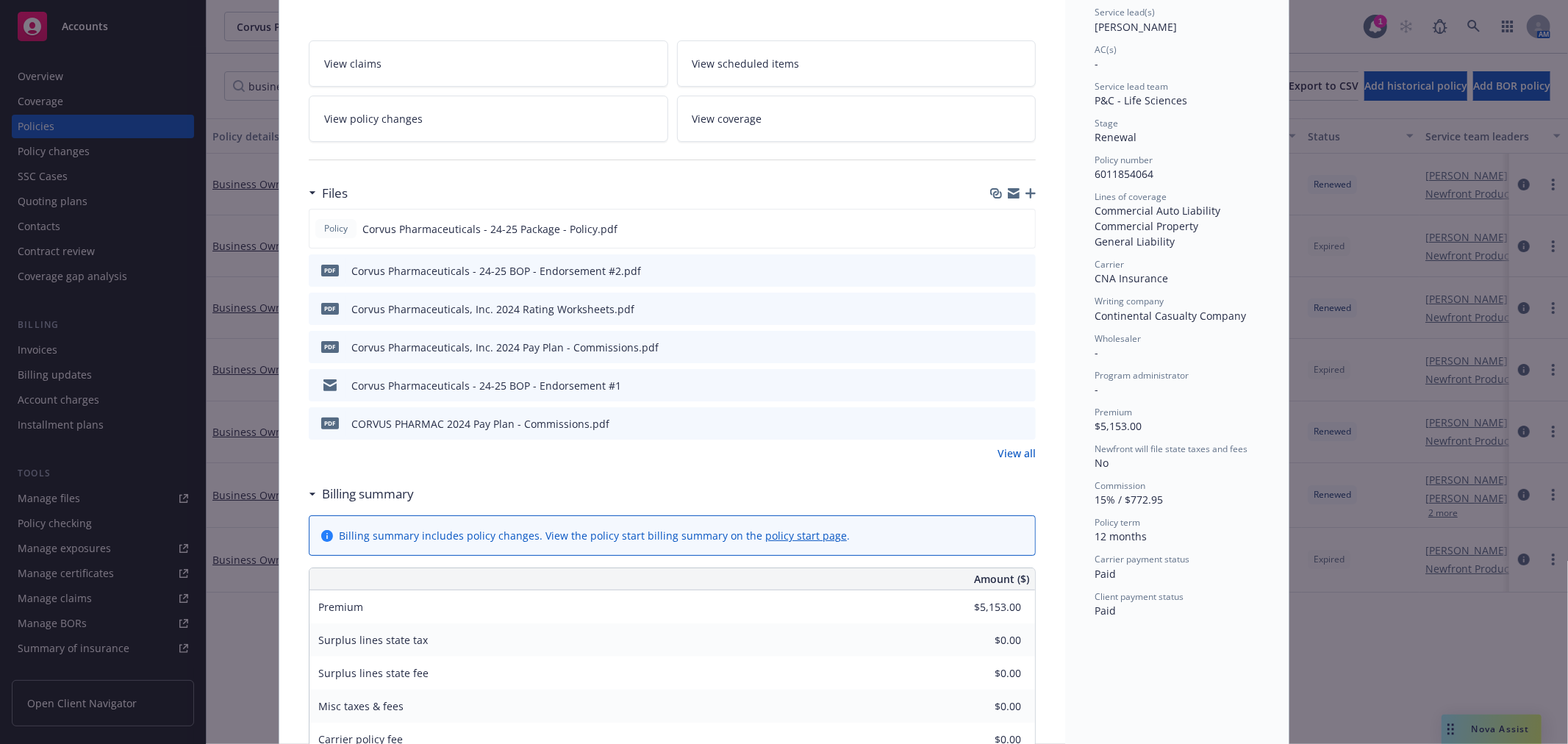
scroll to position [207, 0]
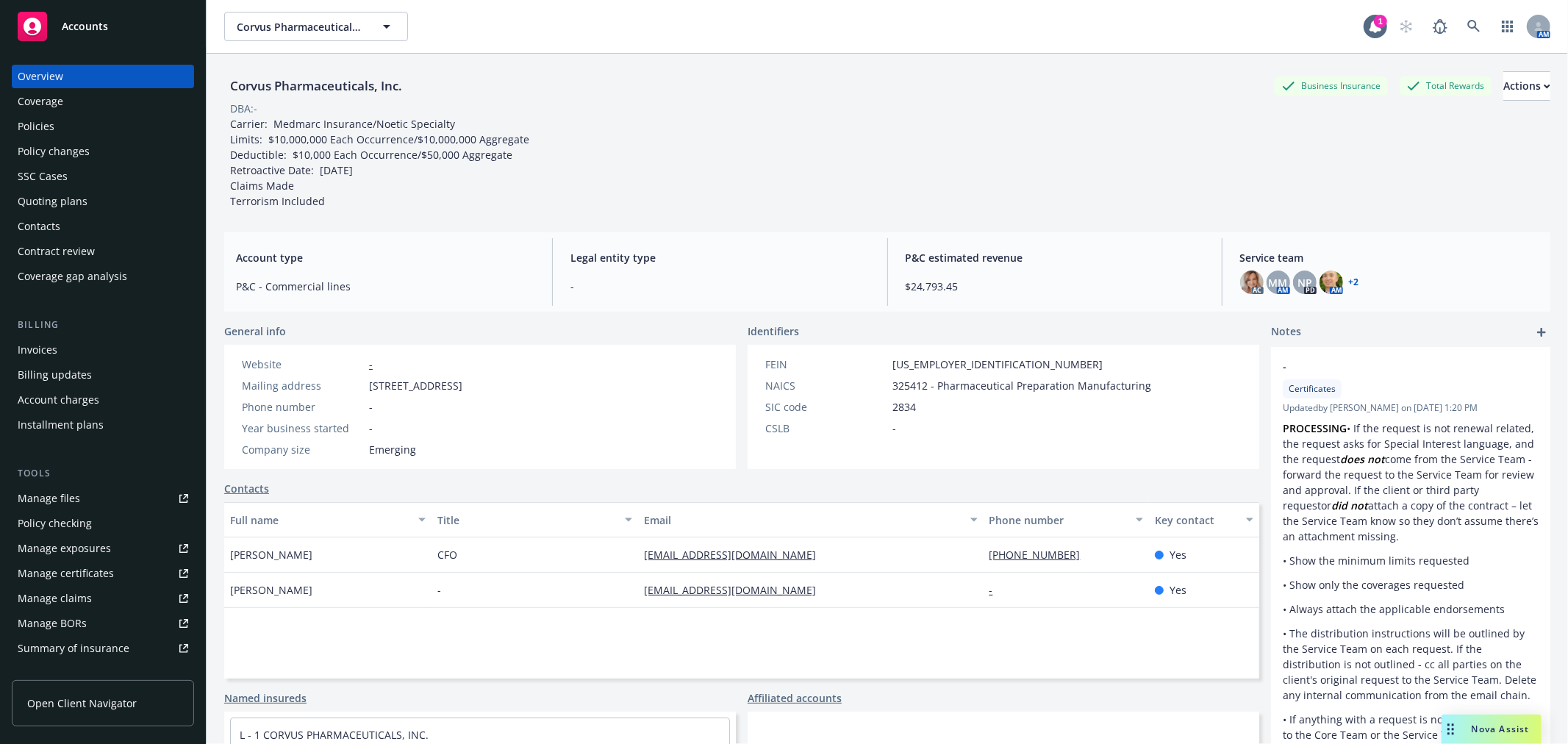
click at [53, 116] on div "Policies" at bounding box center [36, 127] width 37 height 24
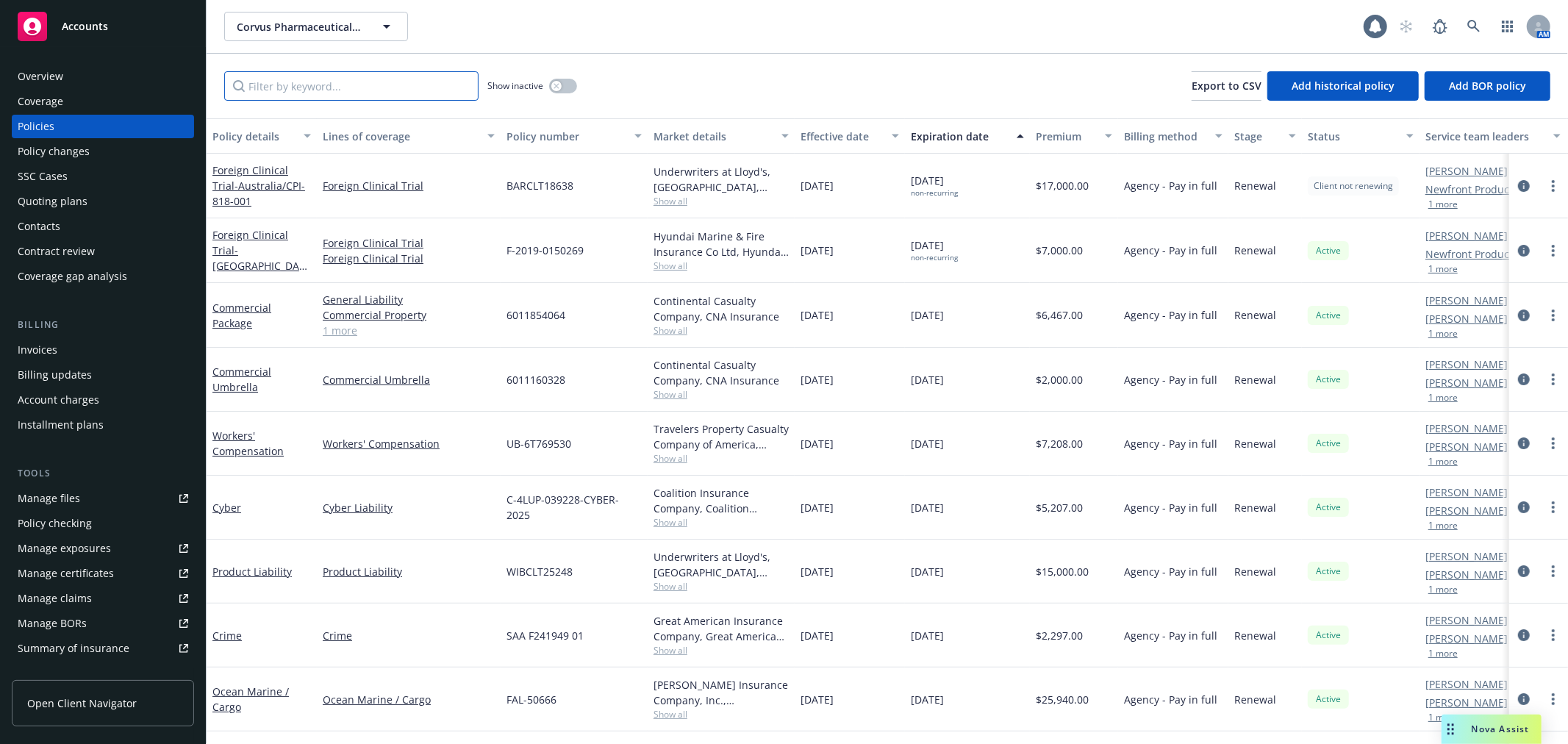
click at [366, 91] on input "Filter by keyword..." at bounding box center [351, 86] width 255 height 30
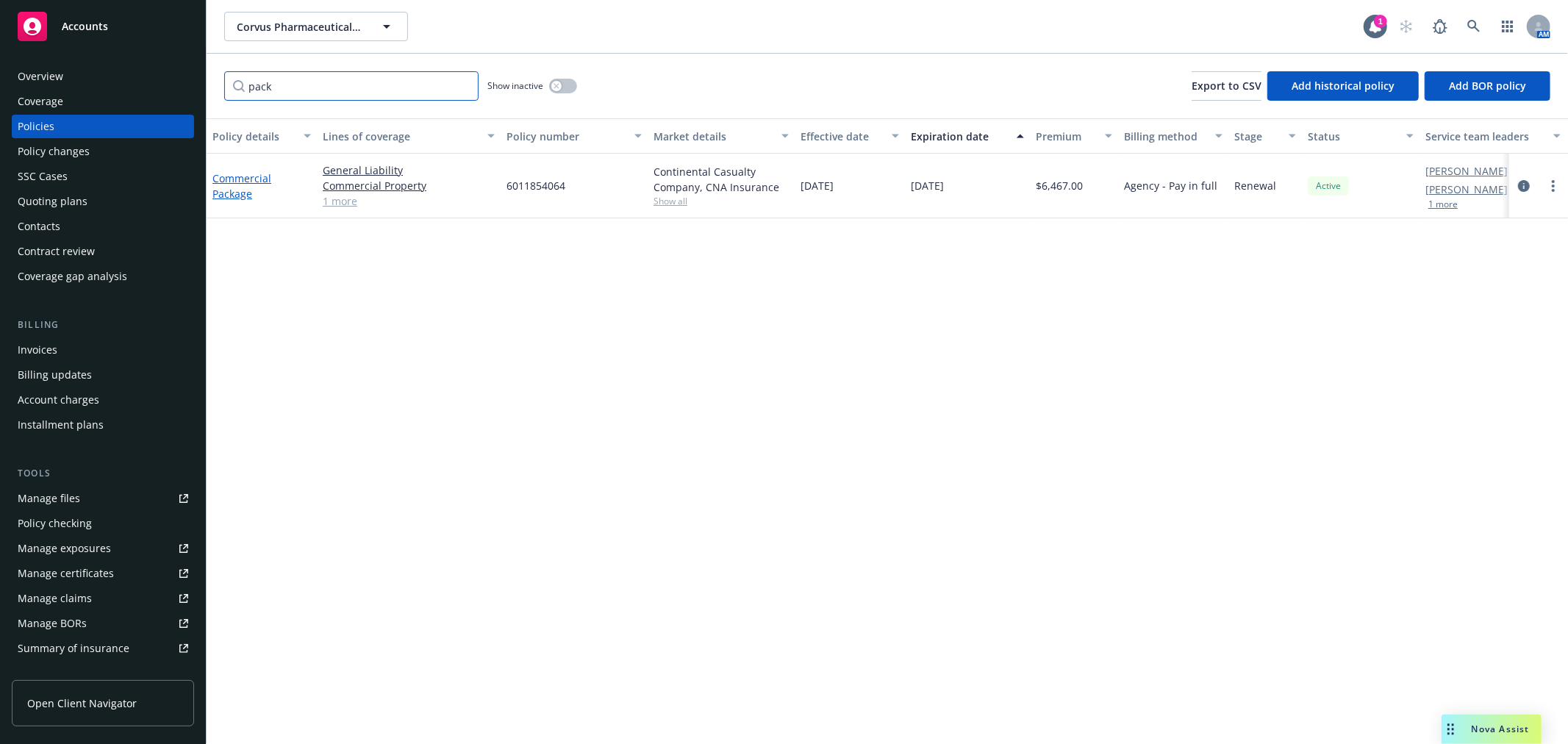
type input "pack"
click at [233, 186] on link "Commercial Package" at bounding box center [241, 186] width 59 height 30
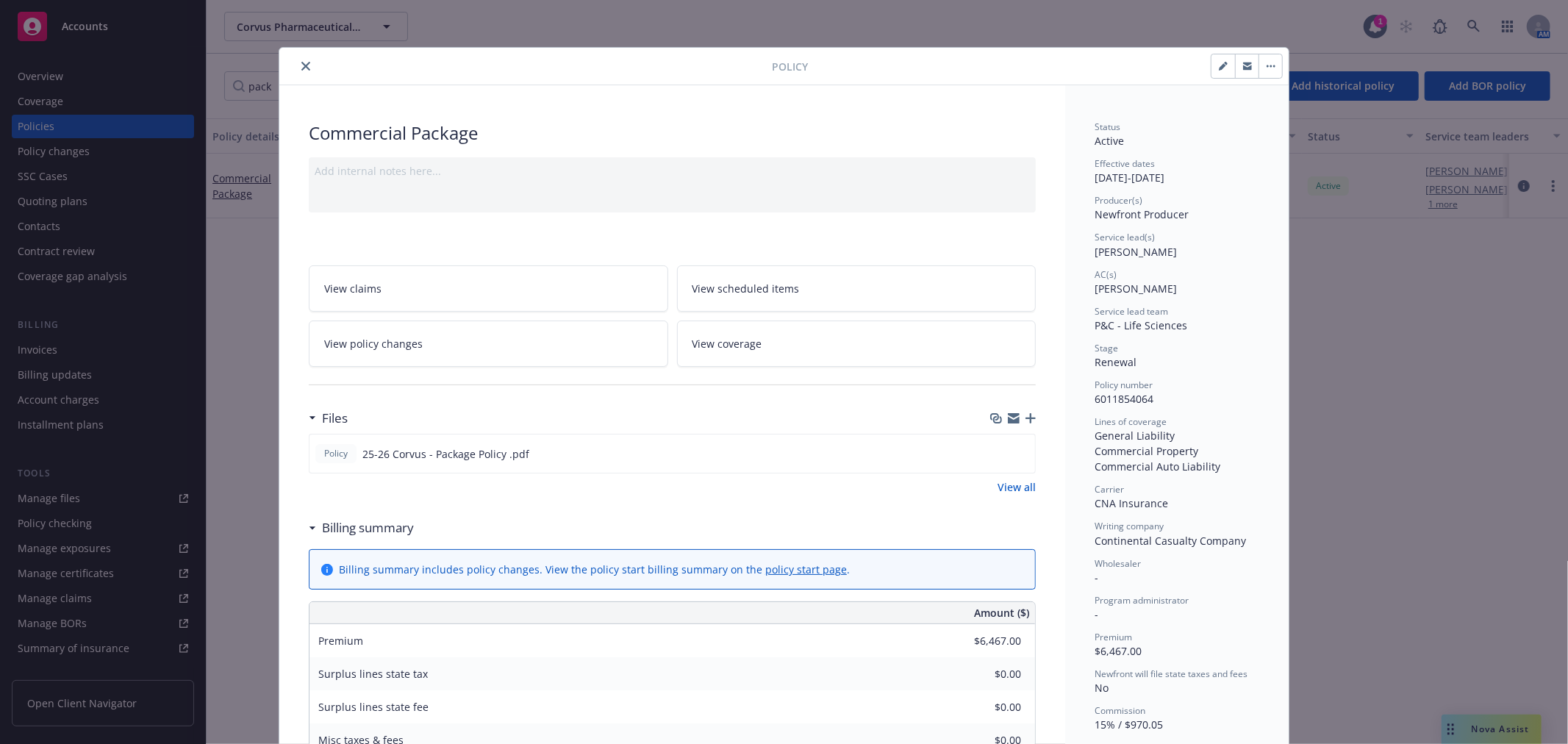
click at [541, 350] on link "View policy changes" at bounding box center [489, 343] width 359 height 46
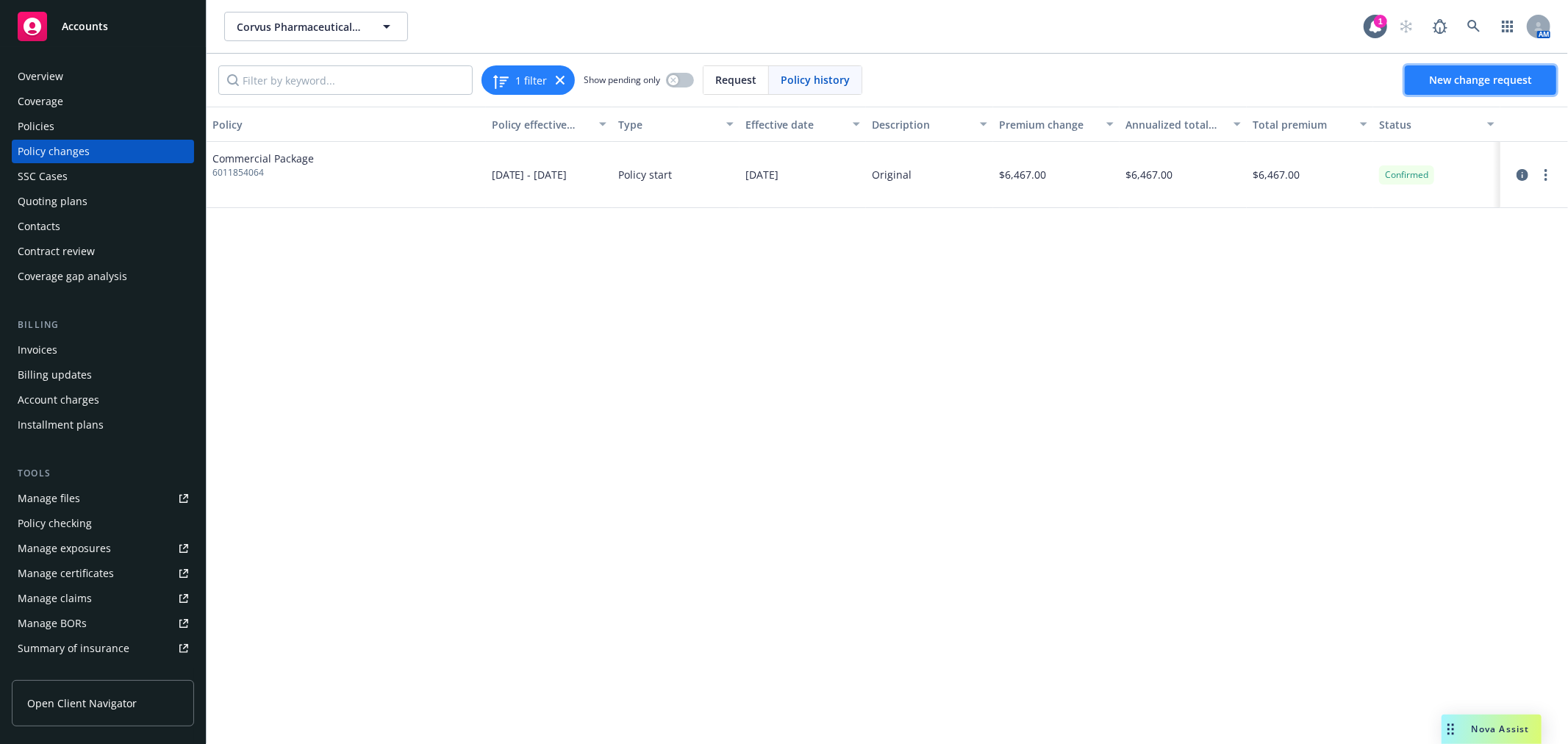
click at [1456, 77] on span "New change request" at bounding box center [1480, 79] width 103 height 14
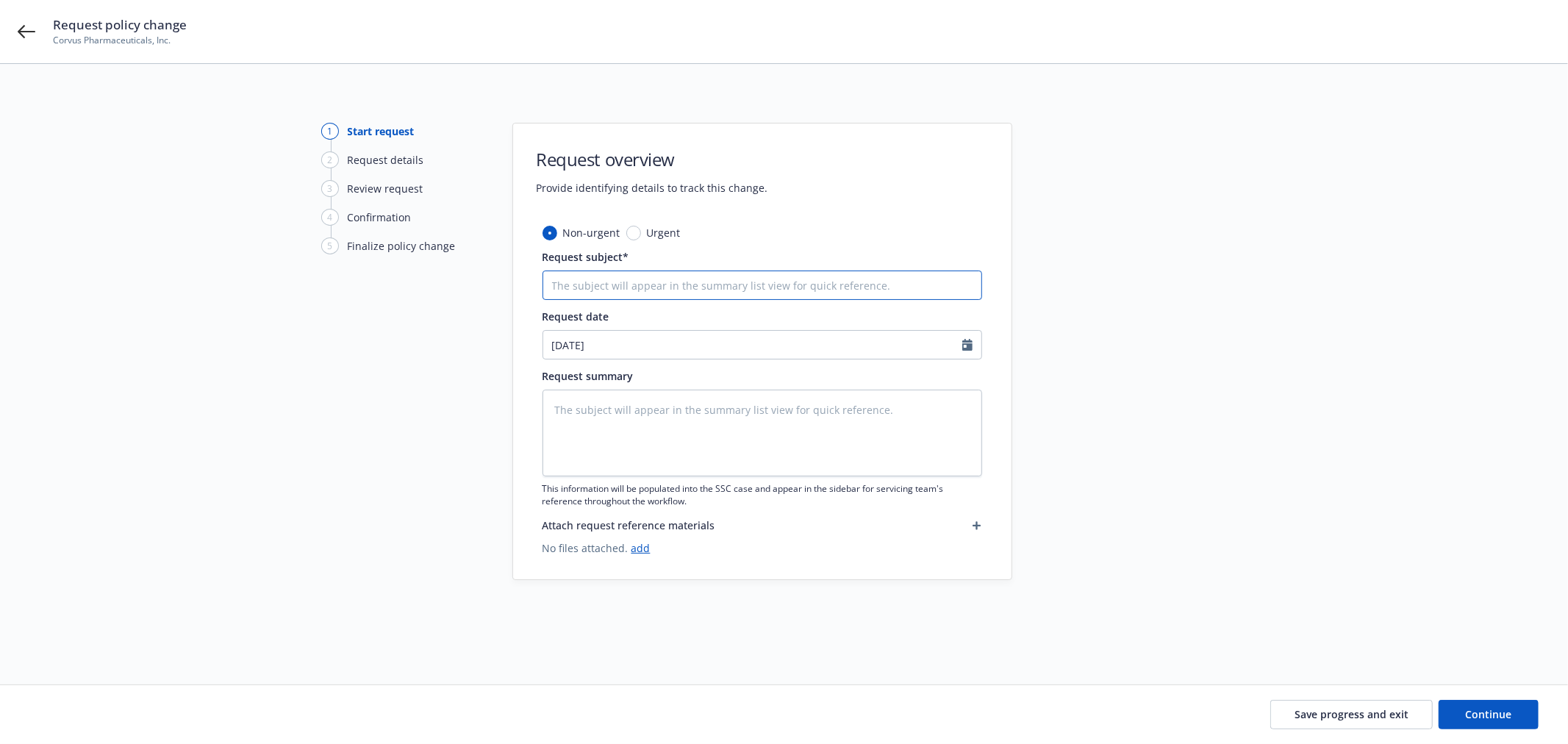
click at [669, 280] on input "Request subject*" at bounding box center [762, 285] width 439 height 30
type textarea "x"
type input "2"
type textarea "x"
type input "25"
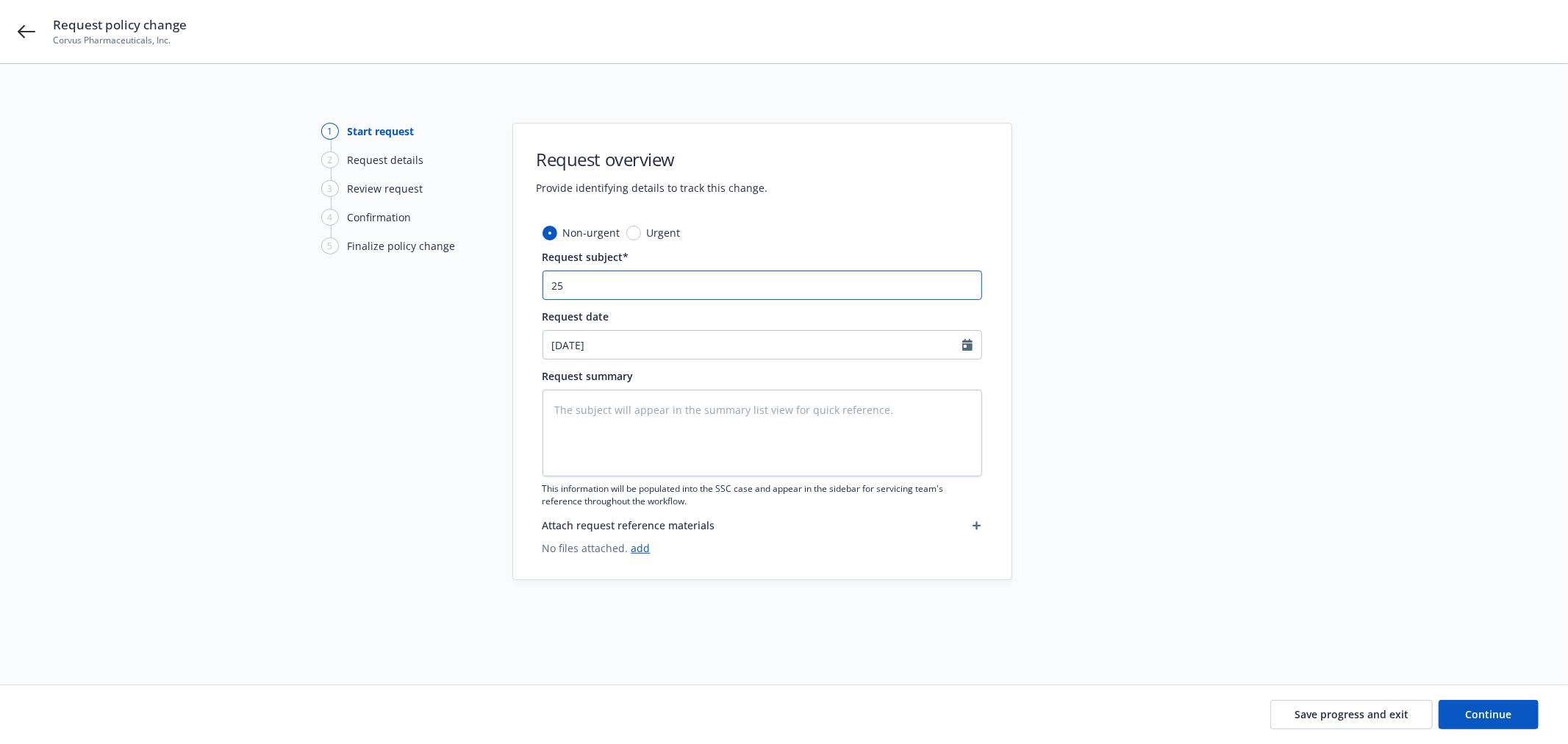
type textarea "x"
type input "25-"
type textarea "x"
type input "25-2"
type textarea "x"
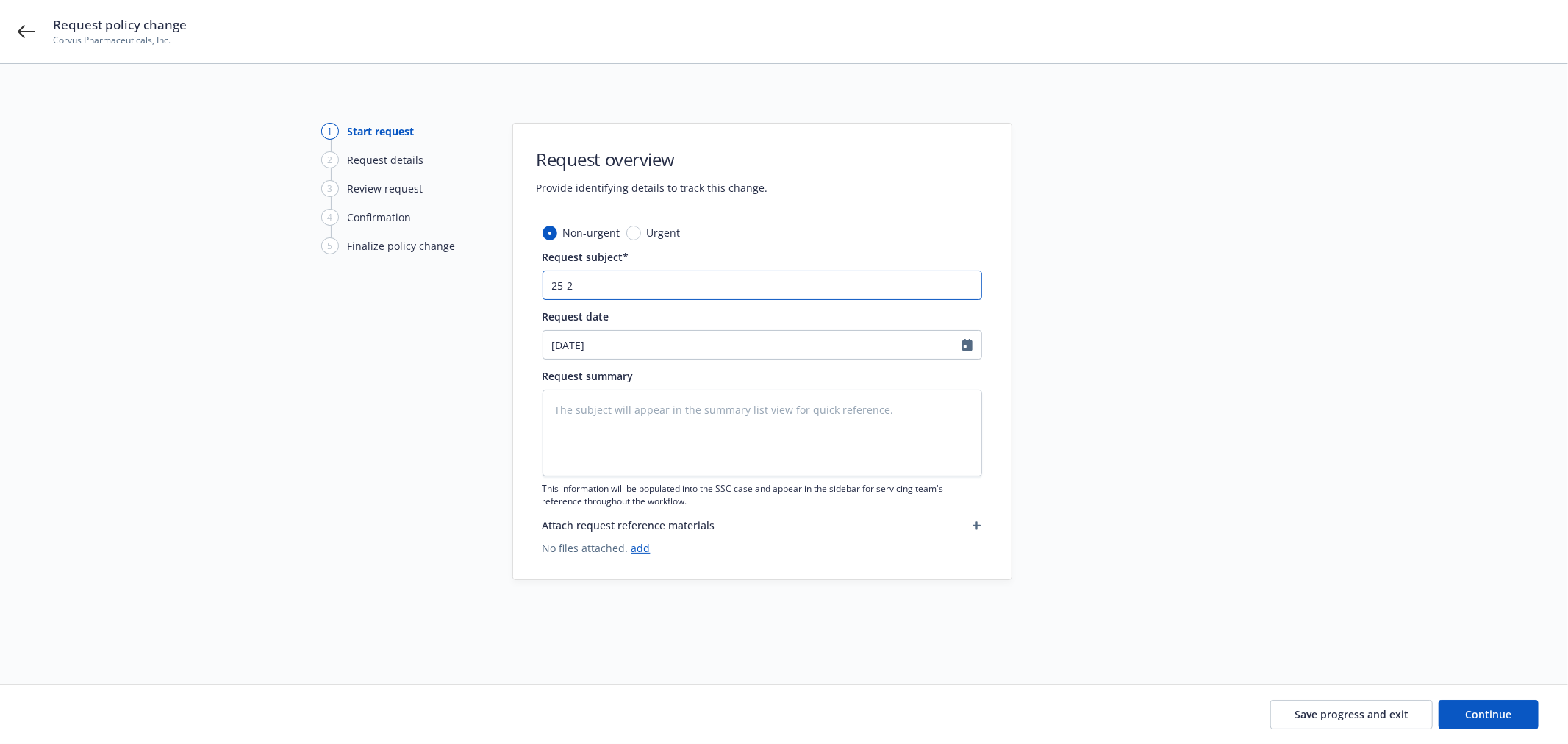
type input "25-26"
type textarea "x"
type input "25-26"
type textarea "x"
type input "25-26 C"
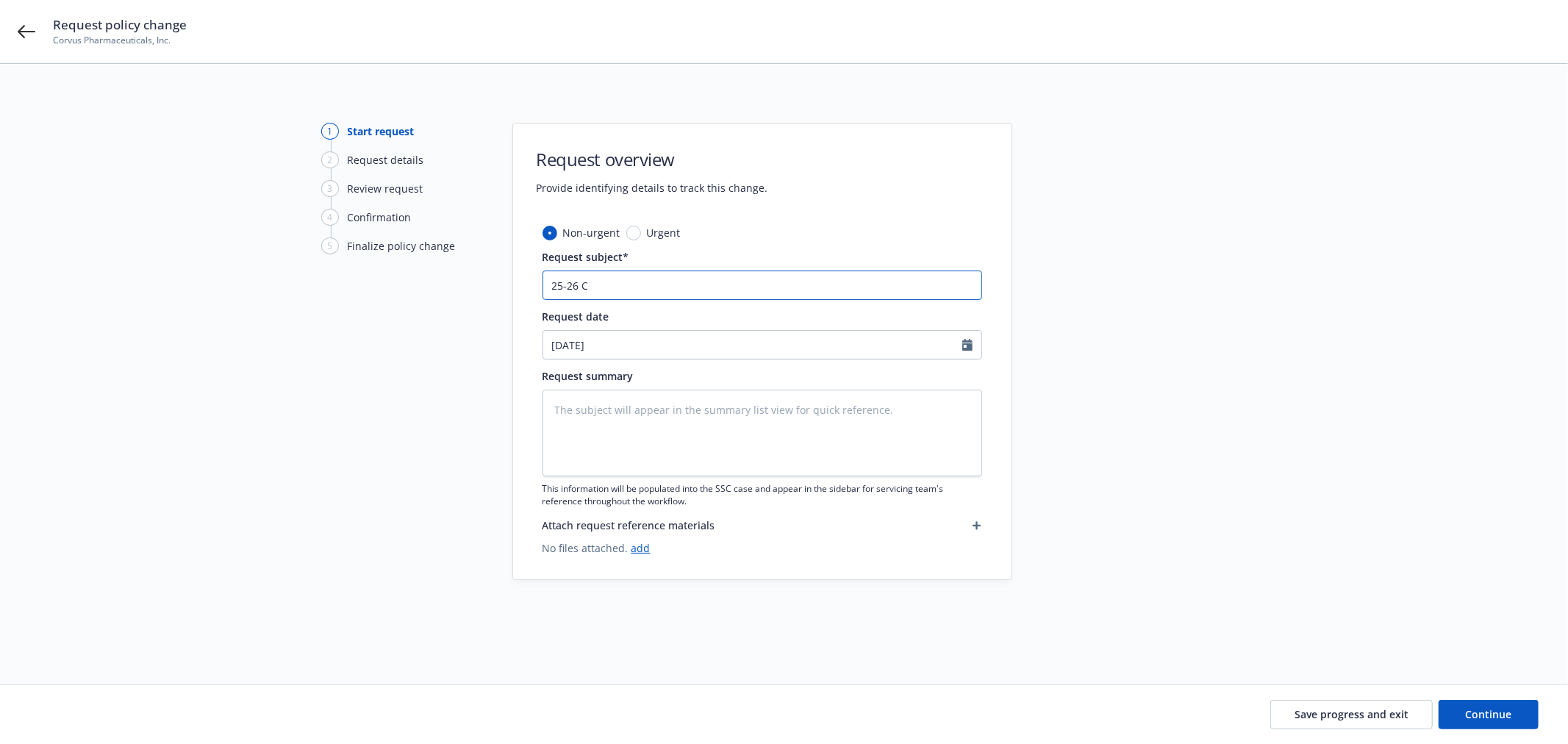
type textarea "x"
type input "25-26 Co"
type textarea "x"
type input "25-26 Cor"
type textarea "x"
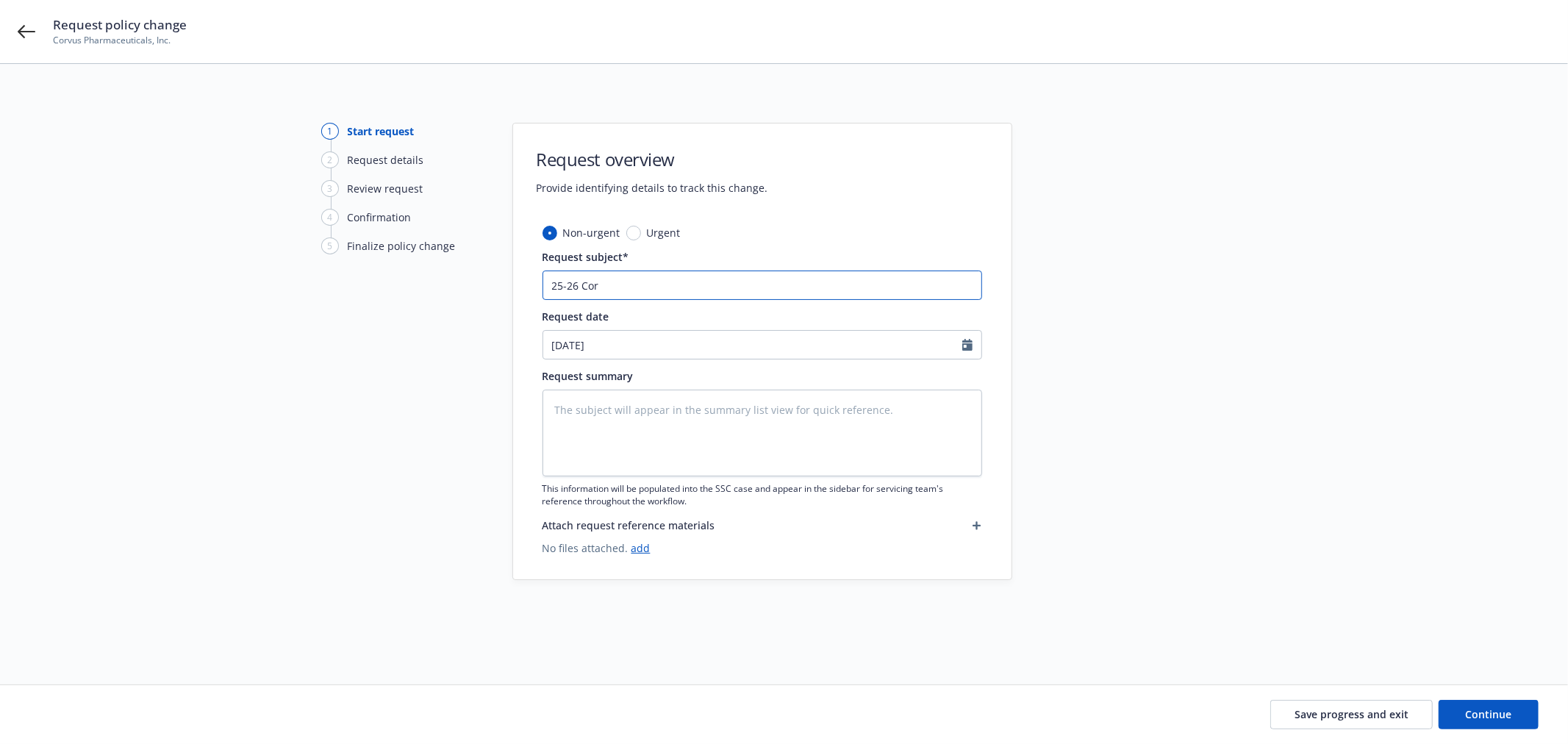
type input "25-26 Corv"
type textarea "x"
type input "25-26 Corvu"
type textarea "x"
type input "25-26 Corvus"
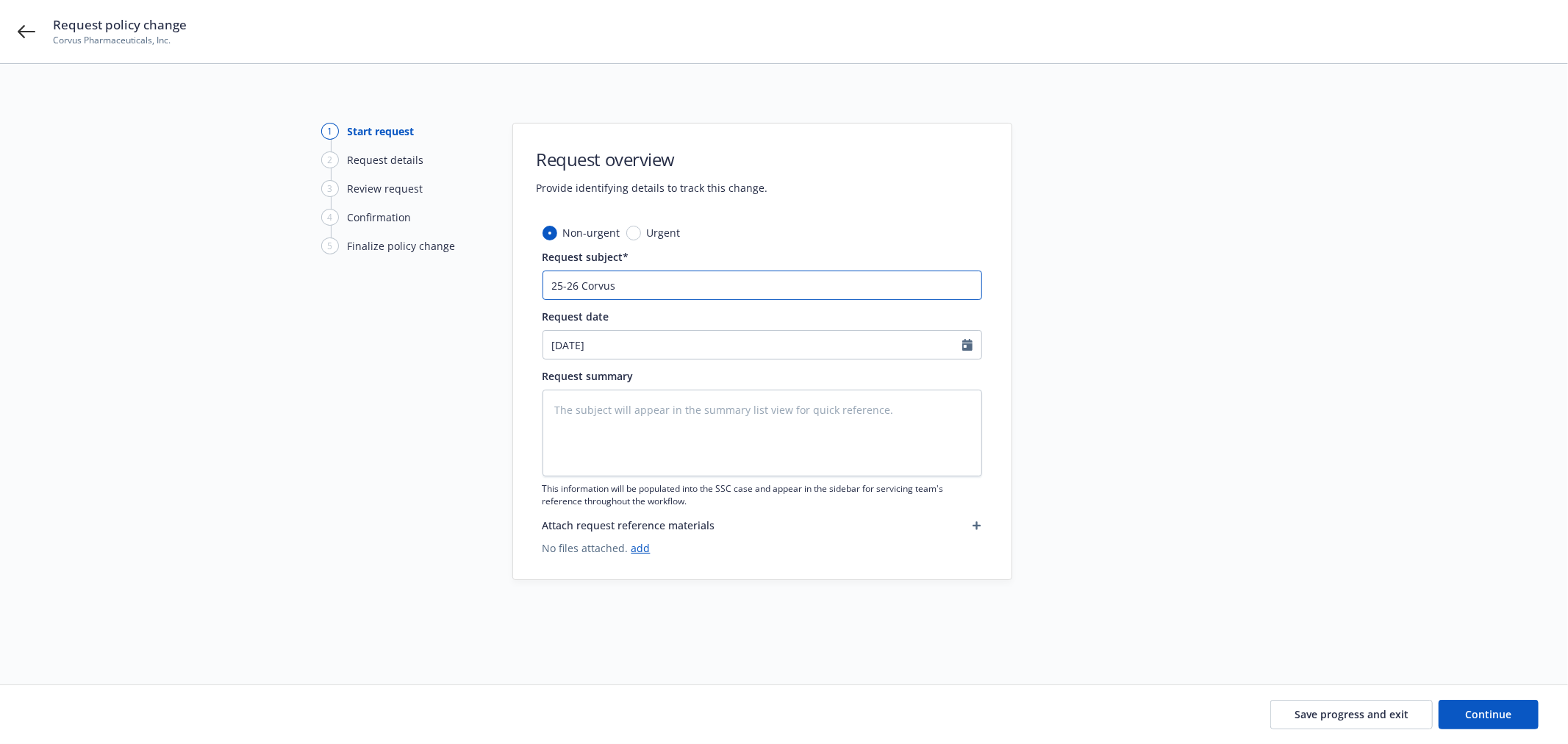
type textarea "x"
type input "25-26 Corvus"
type textarea "x"
type input "25-26 Corvus -"
type textarea "x"
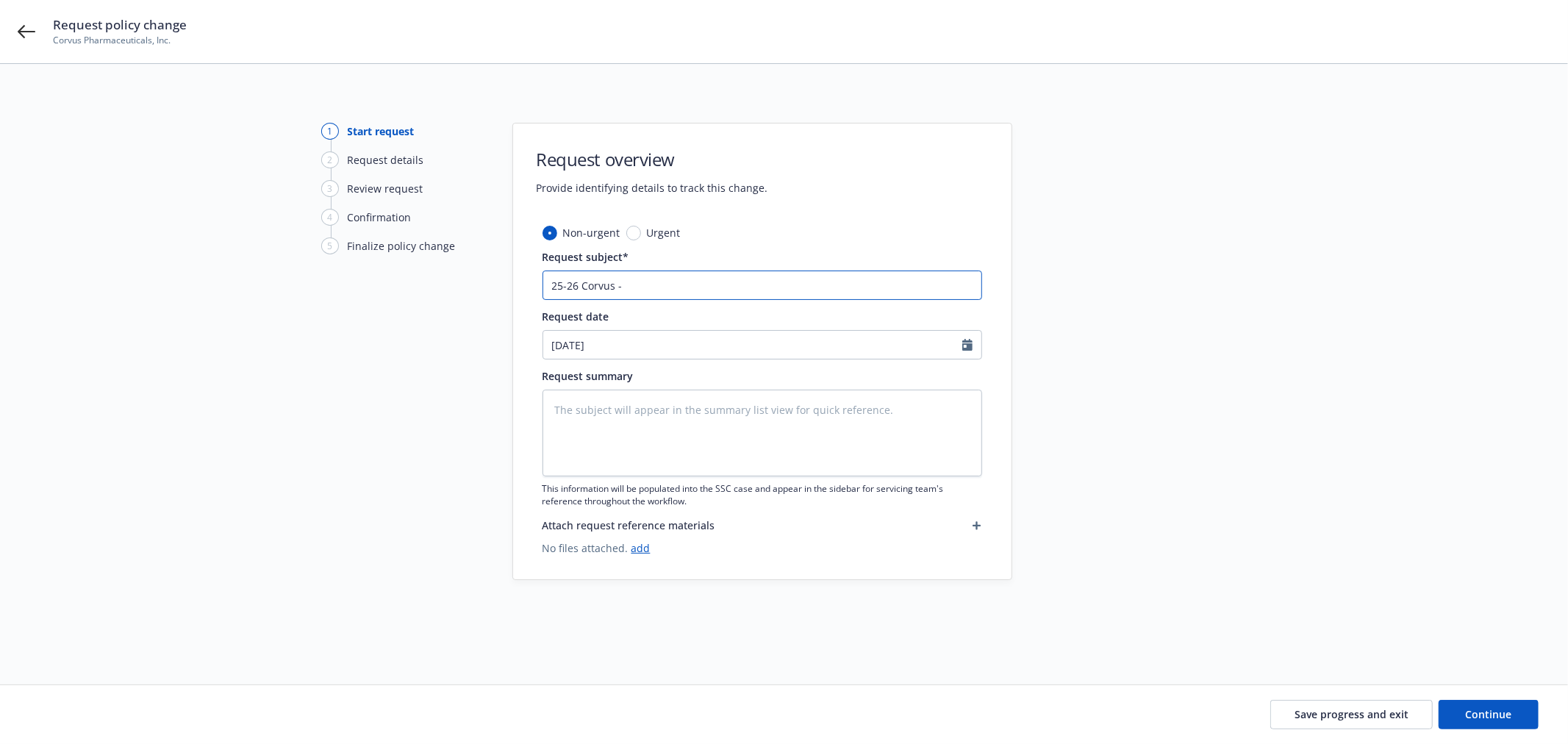
type input "25-26 Corvus -"
type textarea "x"
type input "25-26 Corvus - P"
type textarea "x"
type input "25-26 Corvus - Pa"
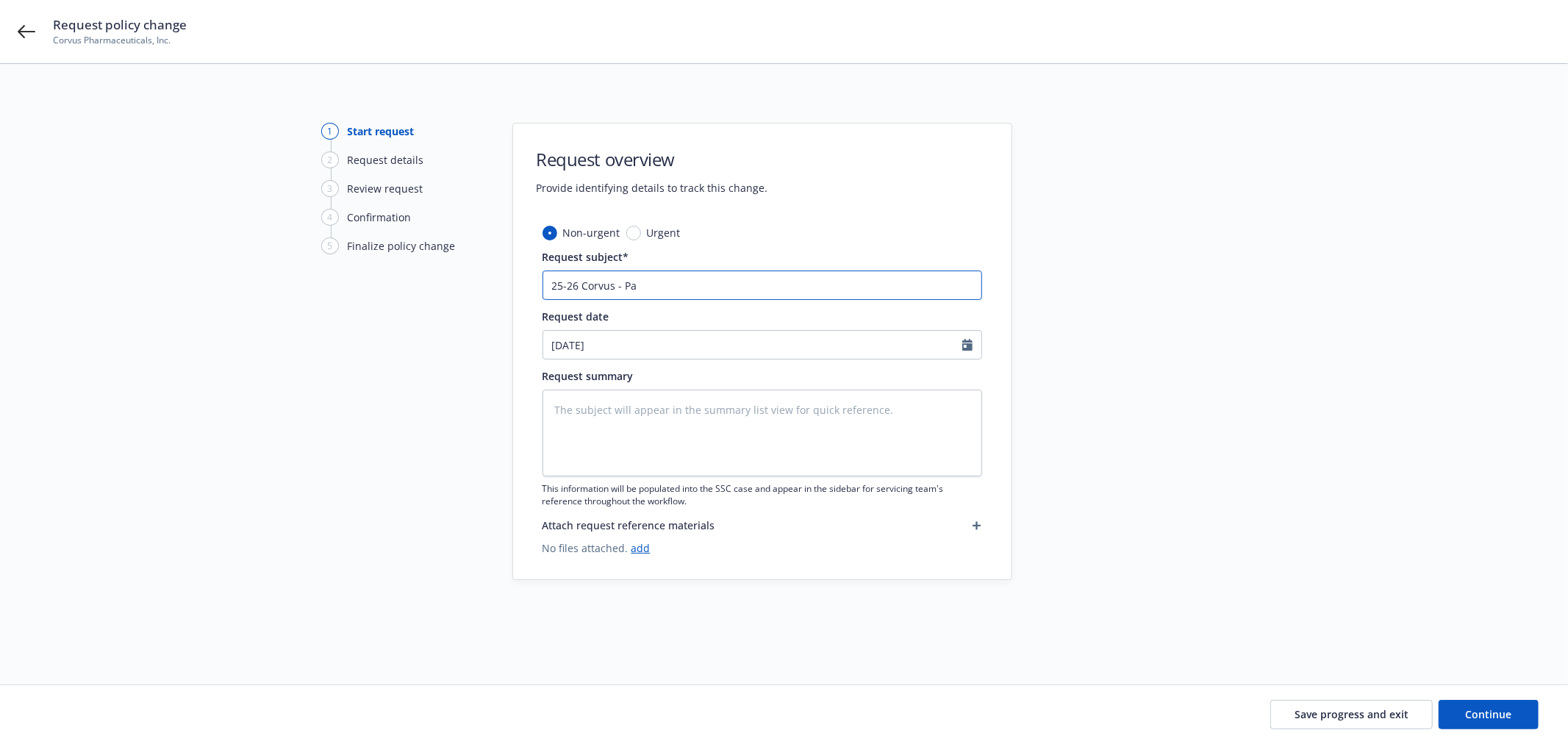
type textarea "x"
type input "25-26 Corvus - Pak"
type textarea "x"
type input "25-26 Corvus - Pakc"
type textarea "x"
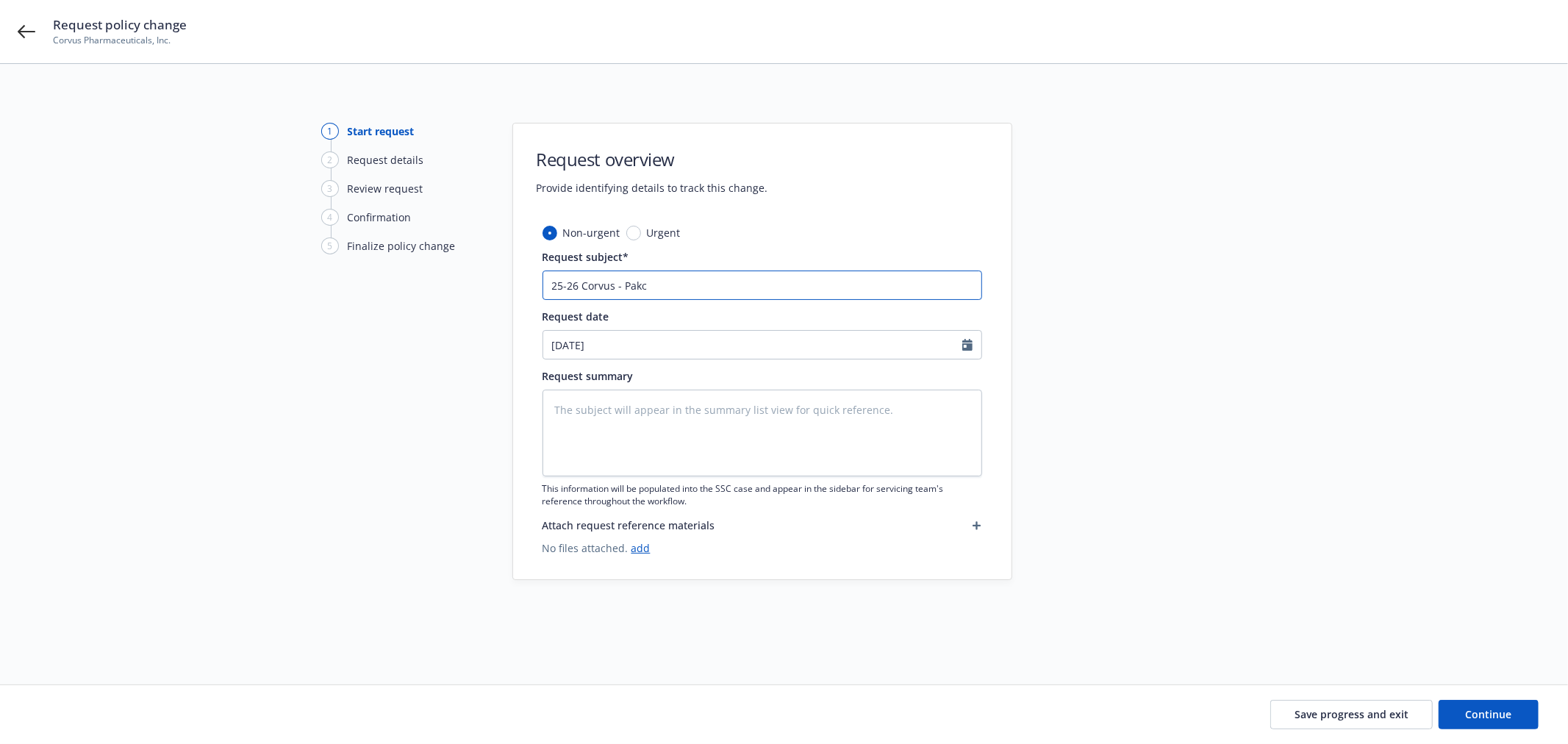
type input "25-26 Corvus - [GEOGRAPHIC_DATA]"
type textarea "x"
type input "25-26 Corvus - Pakcage"
type textarea "x"
type input "25-26 Corvus - Pakcage"
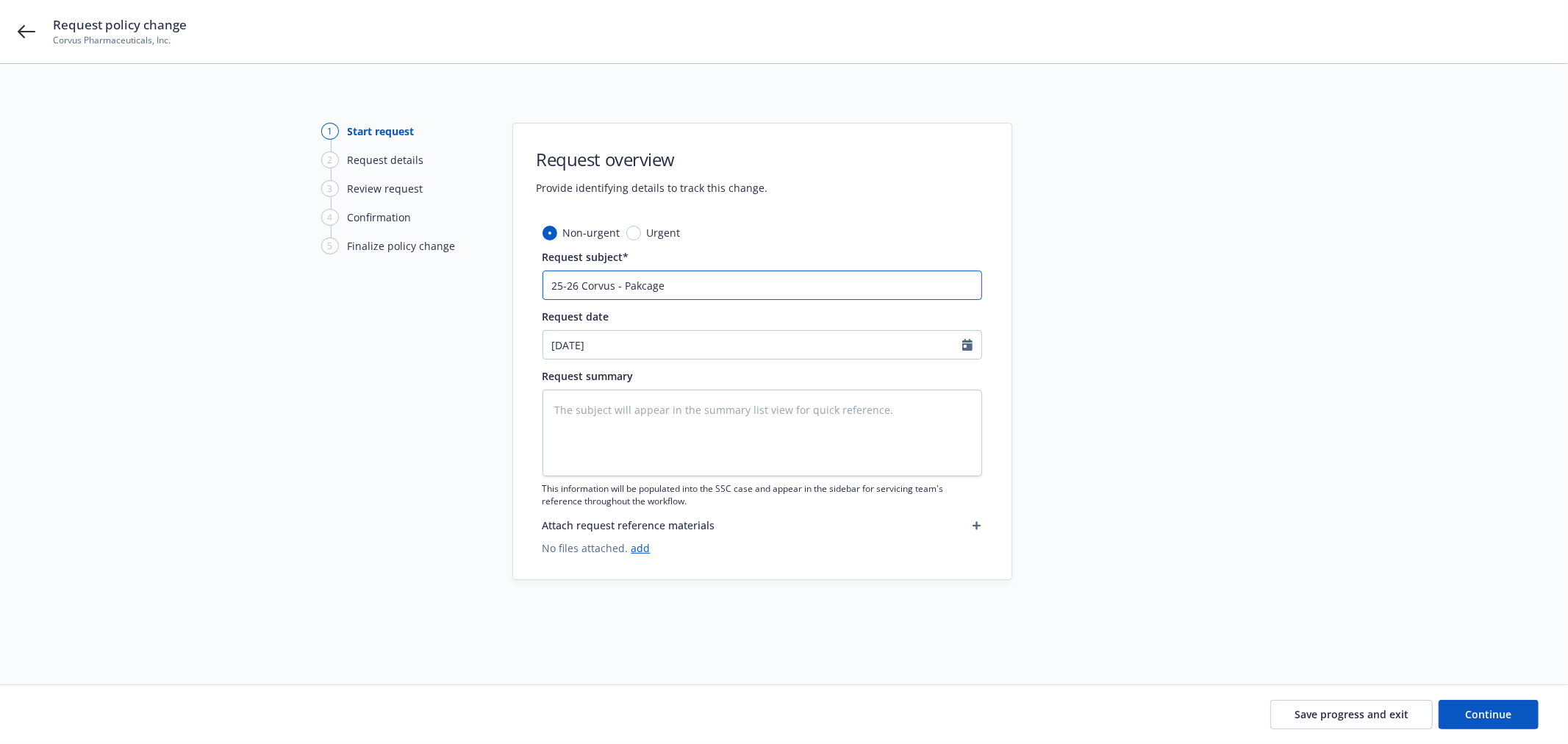
type textarea "x"
type input "25-26 Corvus - Pakcage"
type textarea "x"
type input "25-26 Corvus - Pakcag"
type textarea "x"
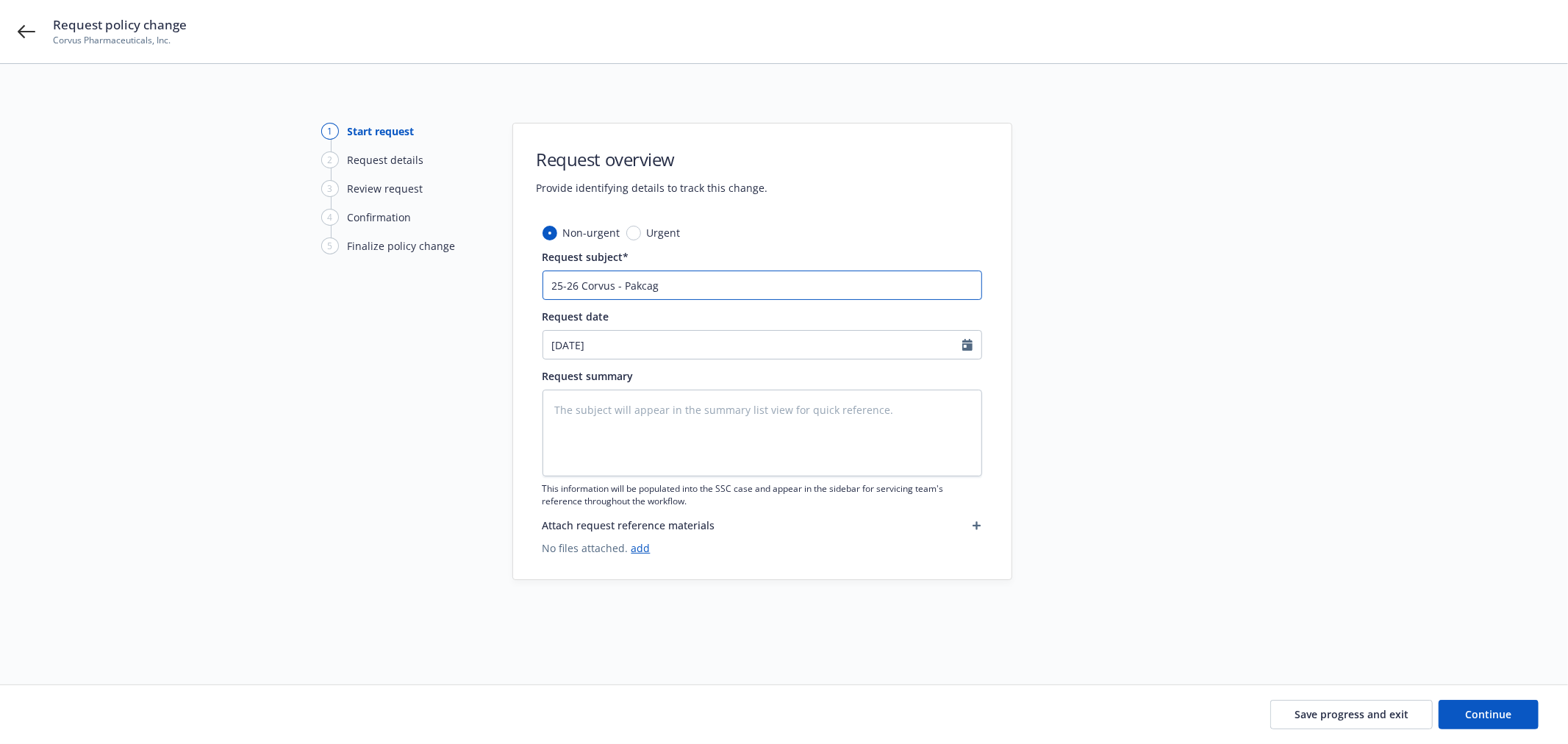
type input "25-26 Corvus - [GEOGRAPHIC_DATA]"
type textarea "x"
type input "25-26 Corvus - Pakc"
type textarea "x"
type input "25-26 Corvus - Pak"
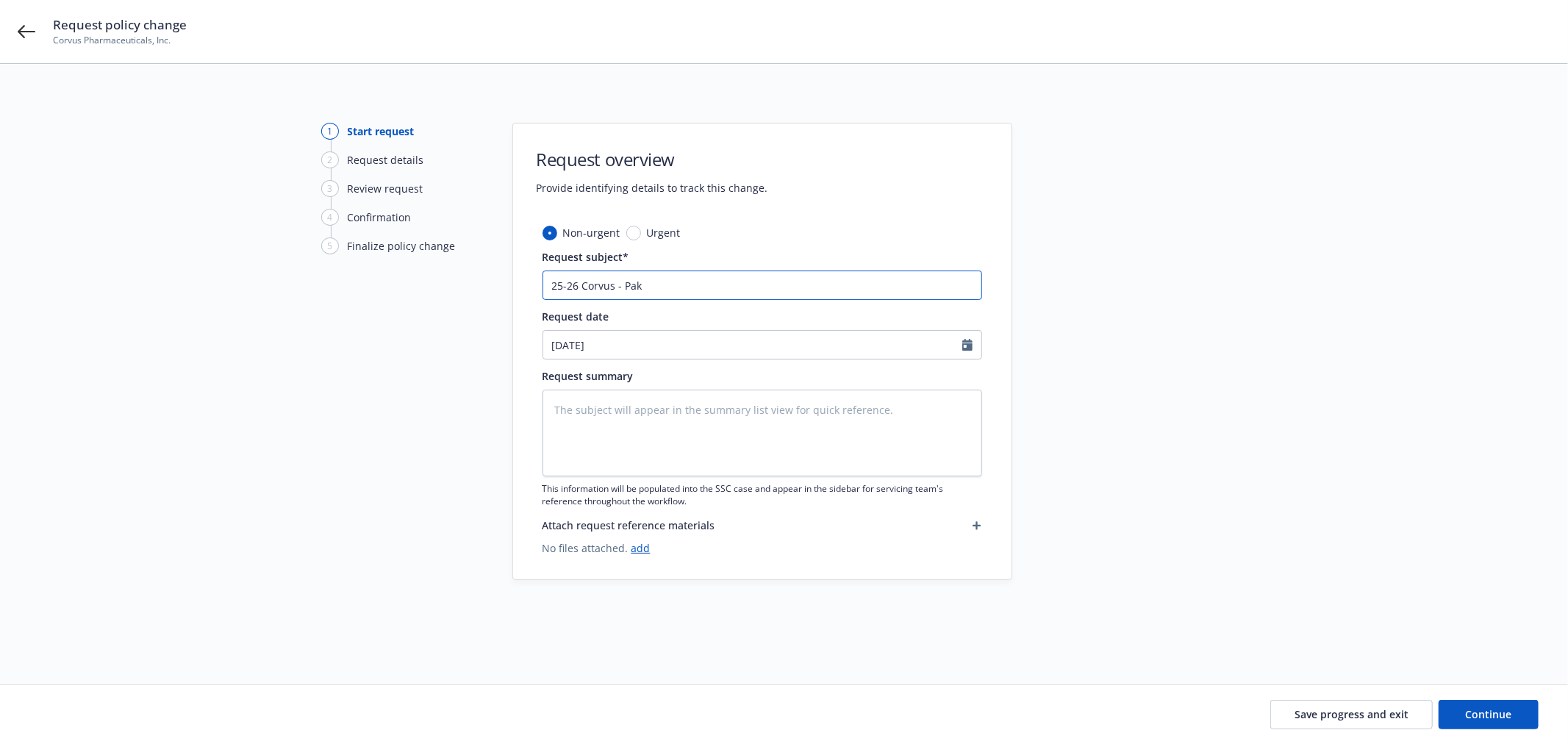
type textarea "x"
type input "25-26 Corvus - Pa"
type textarea "x"
type input "25-26 Corvus - Pac"
type textarea "x"
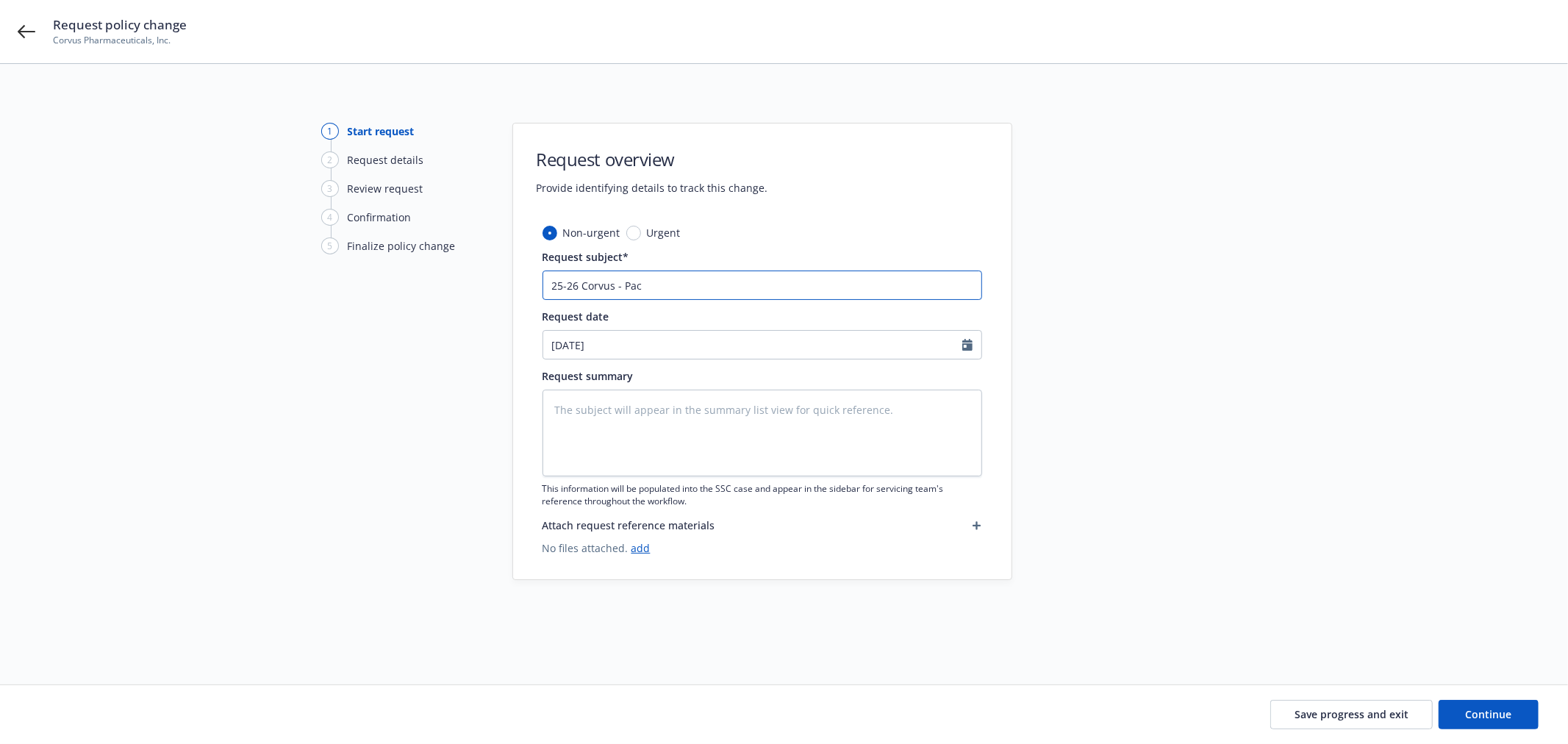
type input "25-26 Corvus - Pack"
type textarea "x"
type input "25-26 Corvus - Packa"
type textarea "x"
type input "25-26 Corvus - Packag"
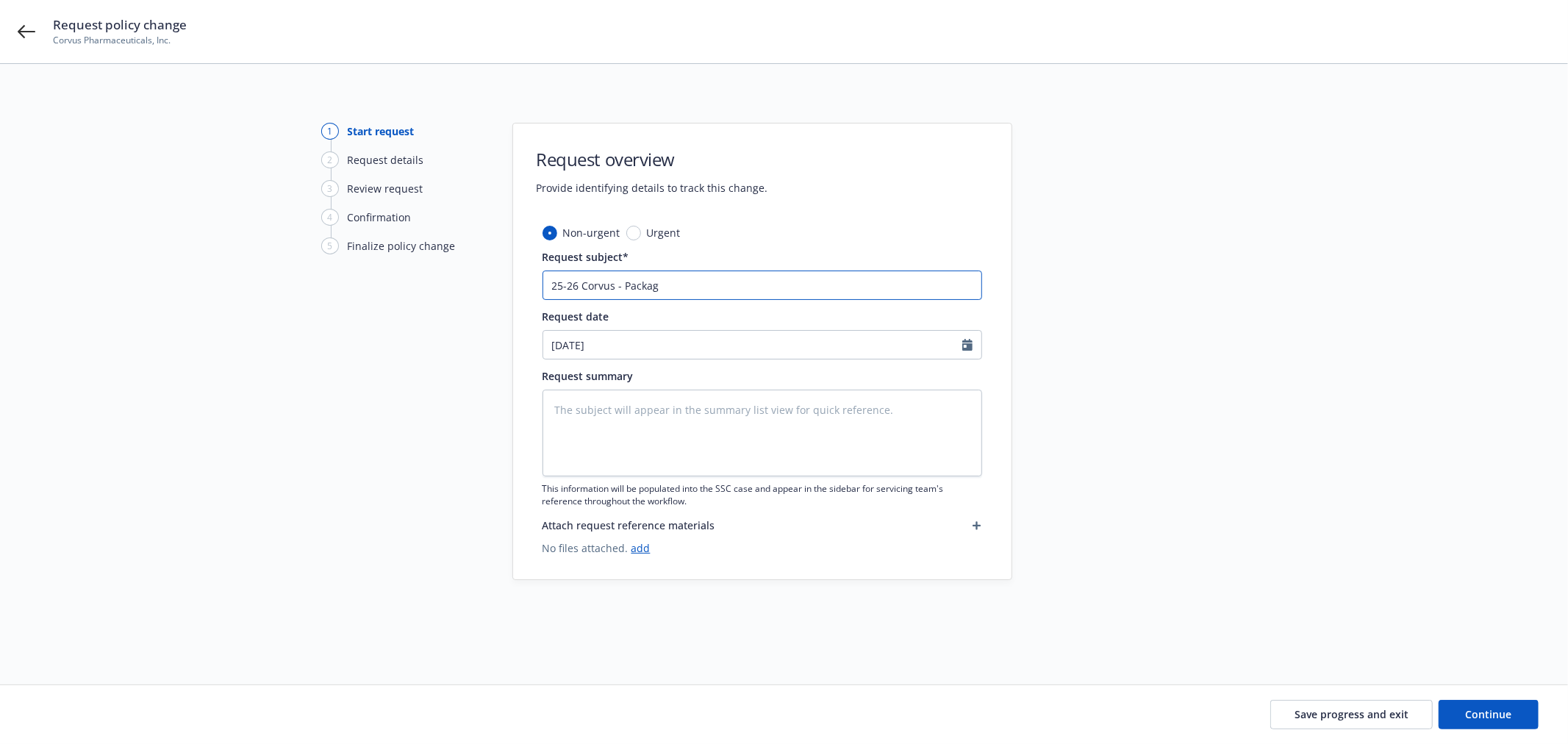
type textarea "x"
type input "25-26 Corvus - Package"
type textarea "x"
type input "25-26 Corvus - Package"
type textarea "x"
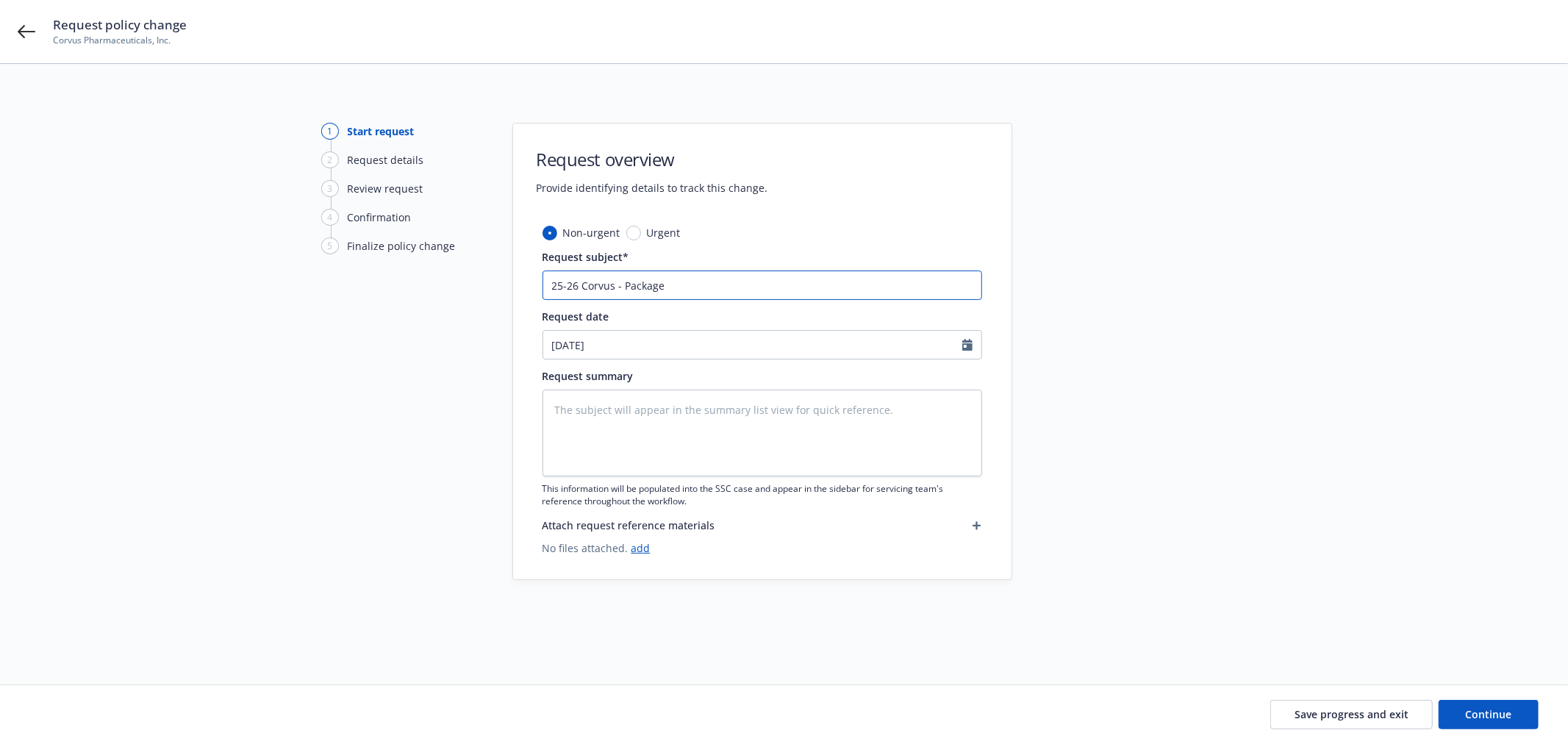
type input "25-26 Corvus - Package -"
type textarea "x"
type input "25-26 Corvus - Package -"
type textarea "x"
type input "25-26 Corvus - Package - E"
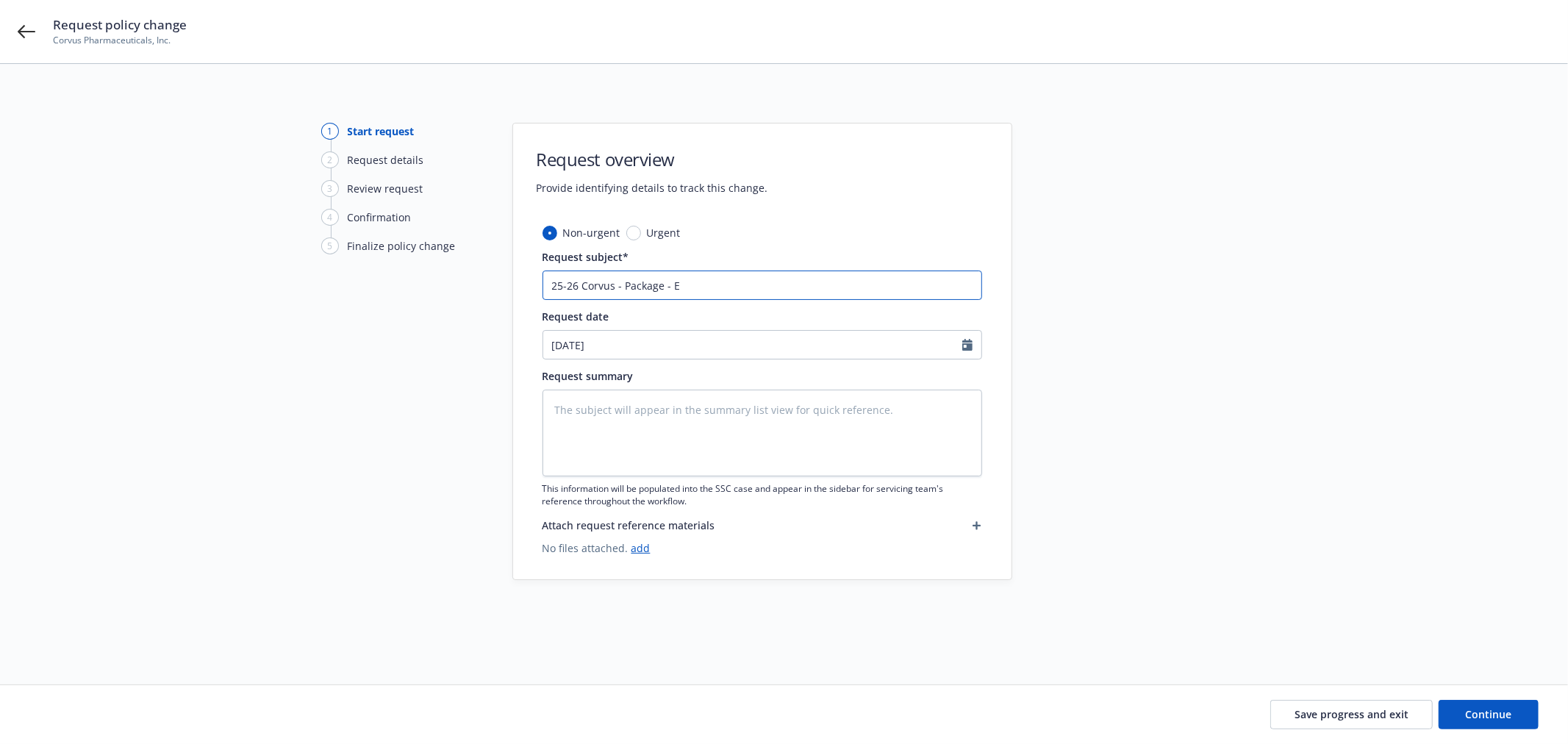
type textarea "x"
type input "25-26 Corvus - Package - En"
type textarea "x"
type input "25-26 Corvus - Package - End"
type textarea "x"
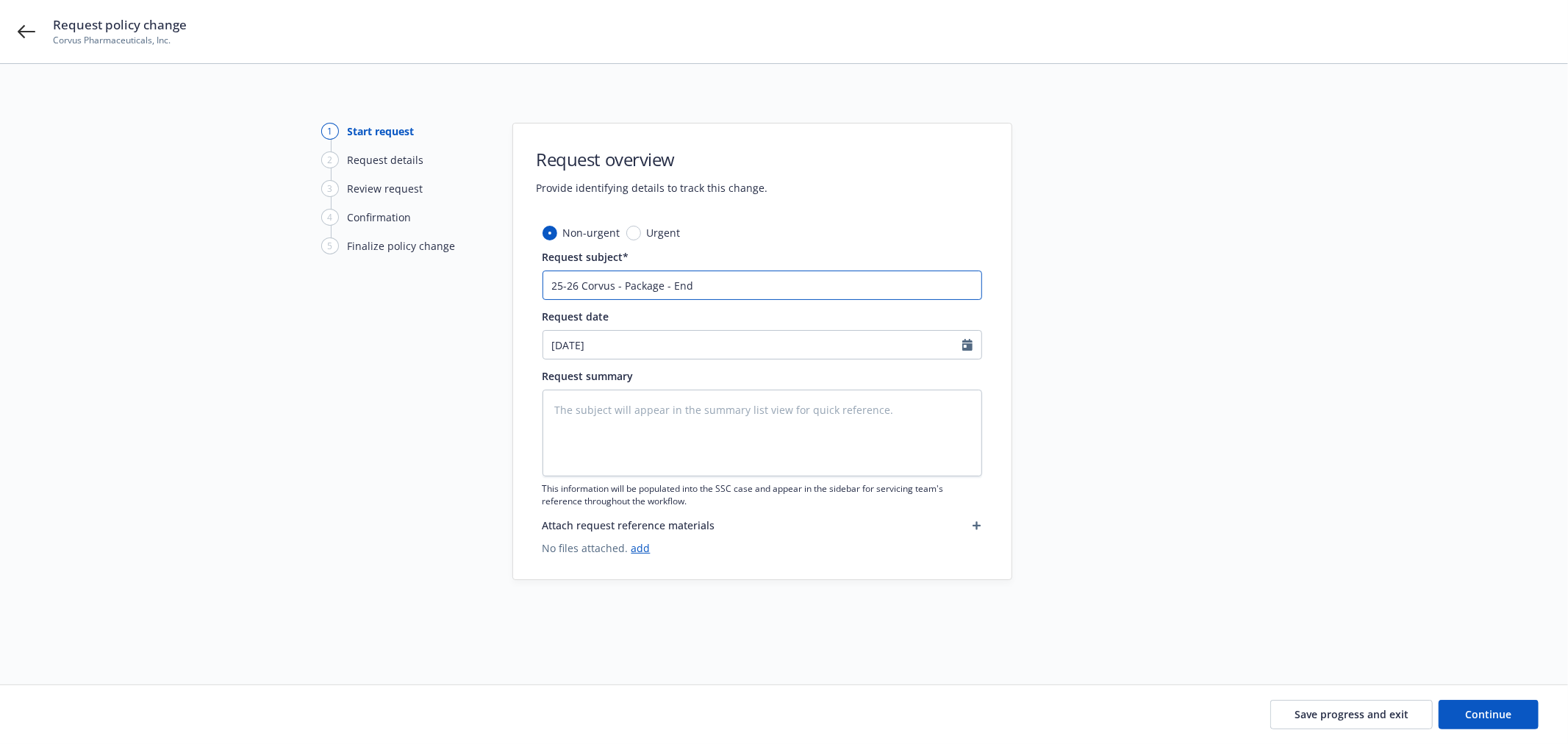
type input "25-26 Corvus - Package - Endt"
type textarea "x"
type input "25-26 Corvus - Package - Endt"
type textarea "x"
type input "25-26 Corvus - Package - Endt 0"
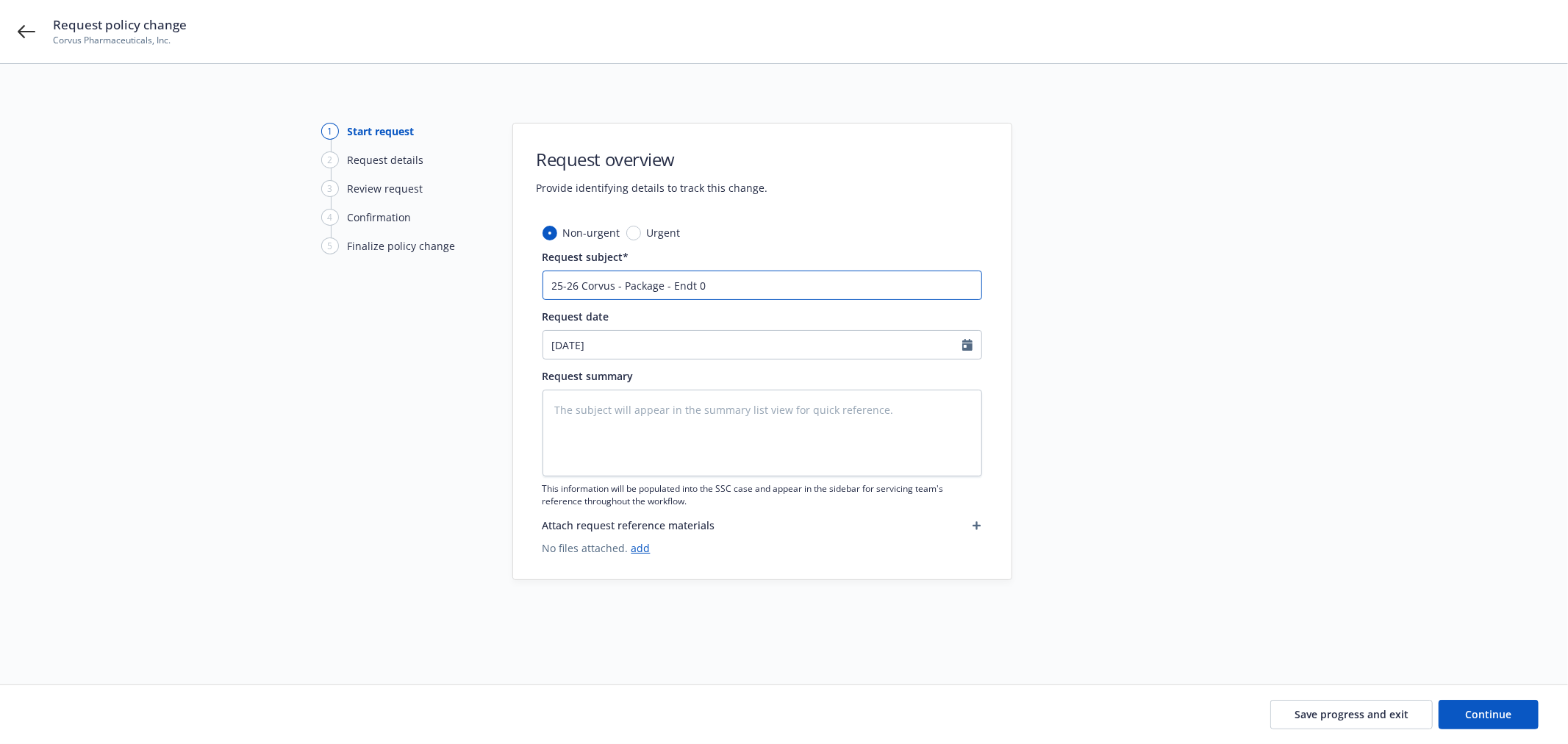
type textarea "x"
type input "25-26 Corvus - Package - Endt 00"
type textarea "x"
type input "25-26 Corvus - Package - Endt 001"
type textarea "x"
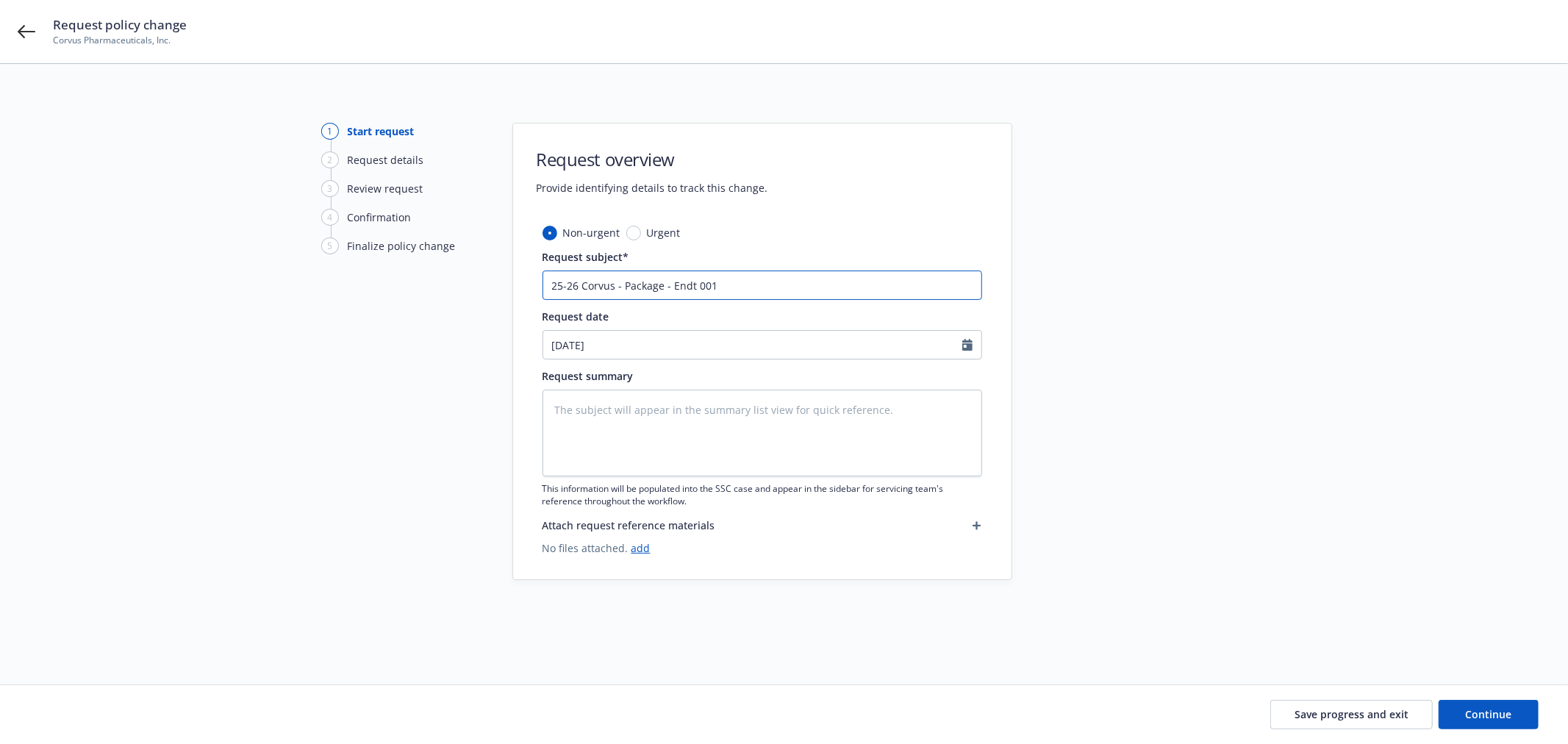
type input "25-26 Corvus - Package - Endt 001"
type textarea "x"
type input "25-26 Corvus - Package - Endt 001 -"
type textarea "x"
type input "25-26 Corvus - Package - Endt 001 -"
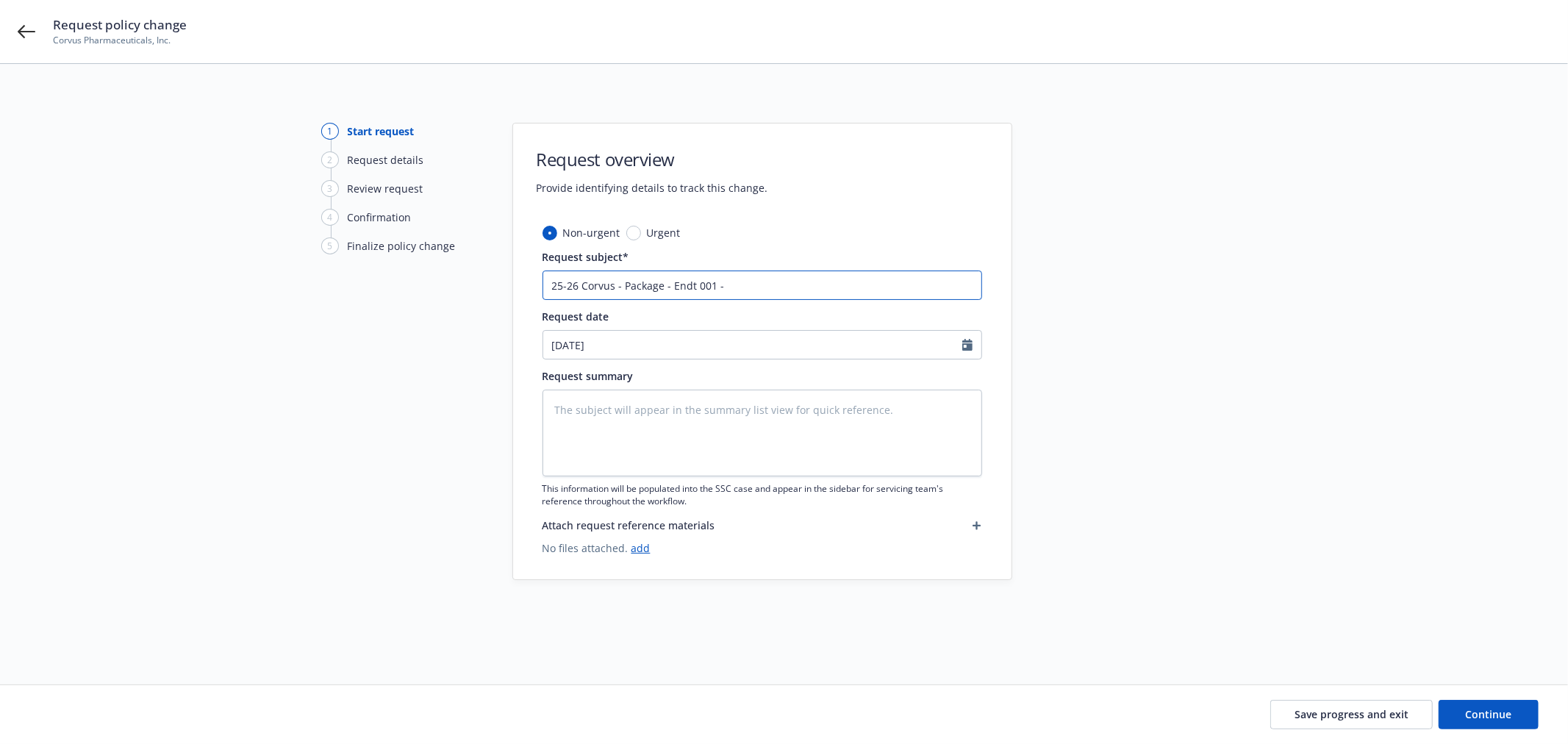
type textarea "x"
type input "25-26 Corvus - Package - Endt 001 - B"
type textarea "x"
type input "25-26 Corvus - Package - Endt 001 - BP"
type textarea "x"
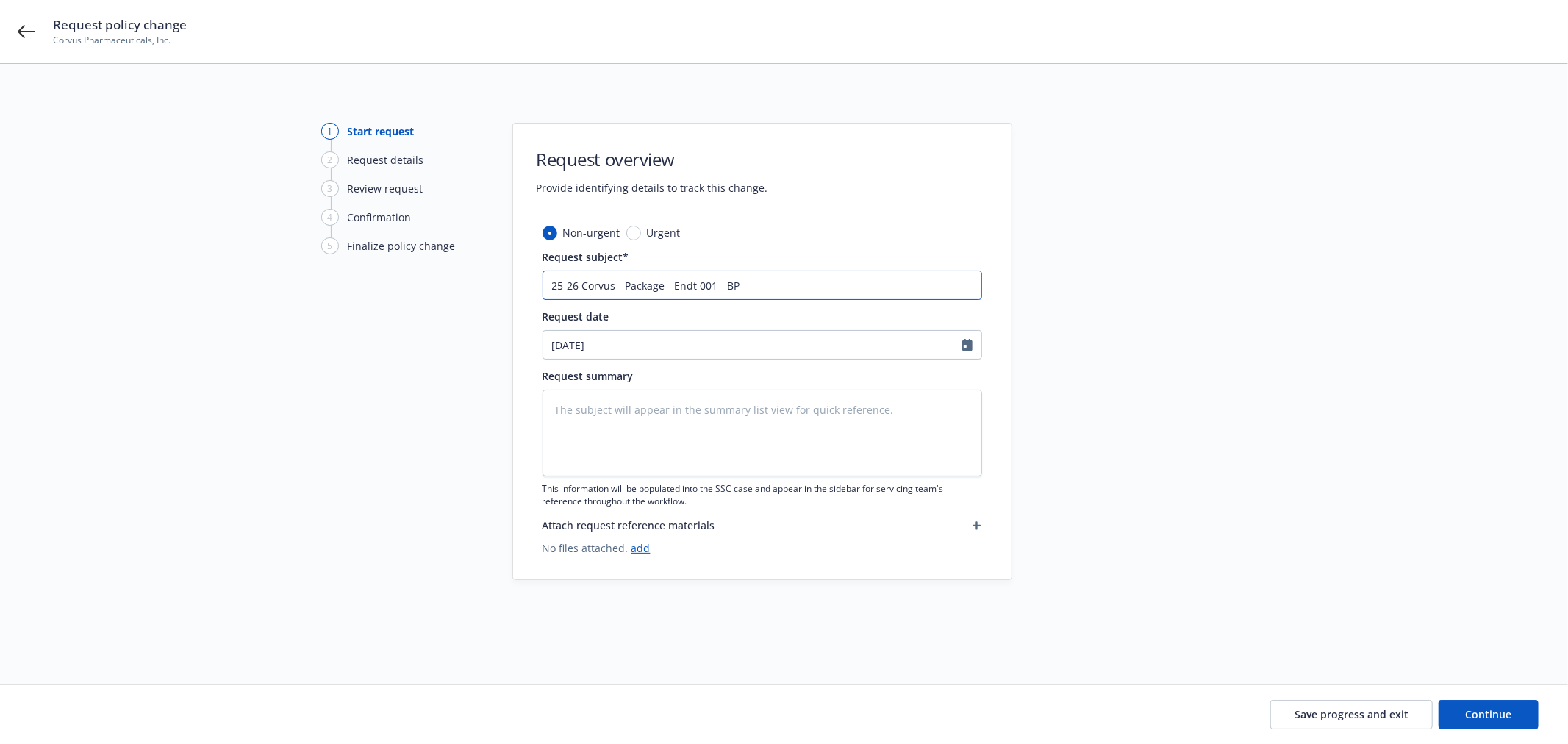
type input "25-26 Corvus - Package - Endt 001 - BPP"
type textarea "x"
type input "25-26 Corvus - Package - Endt 001 - BPP"
type textarea "x"
type input "25-26 Corvus - Package - Endt 001 - BPP a"
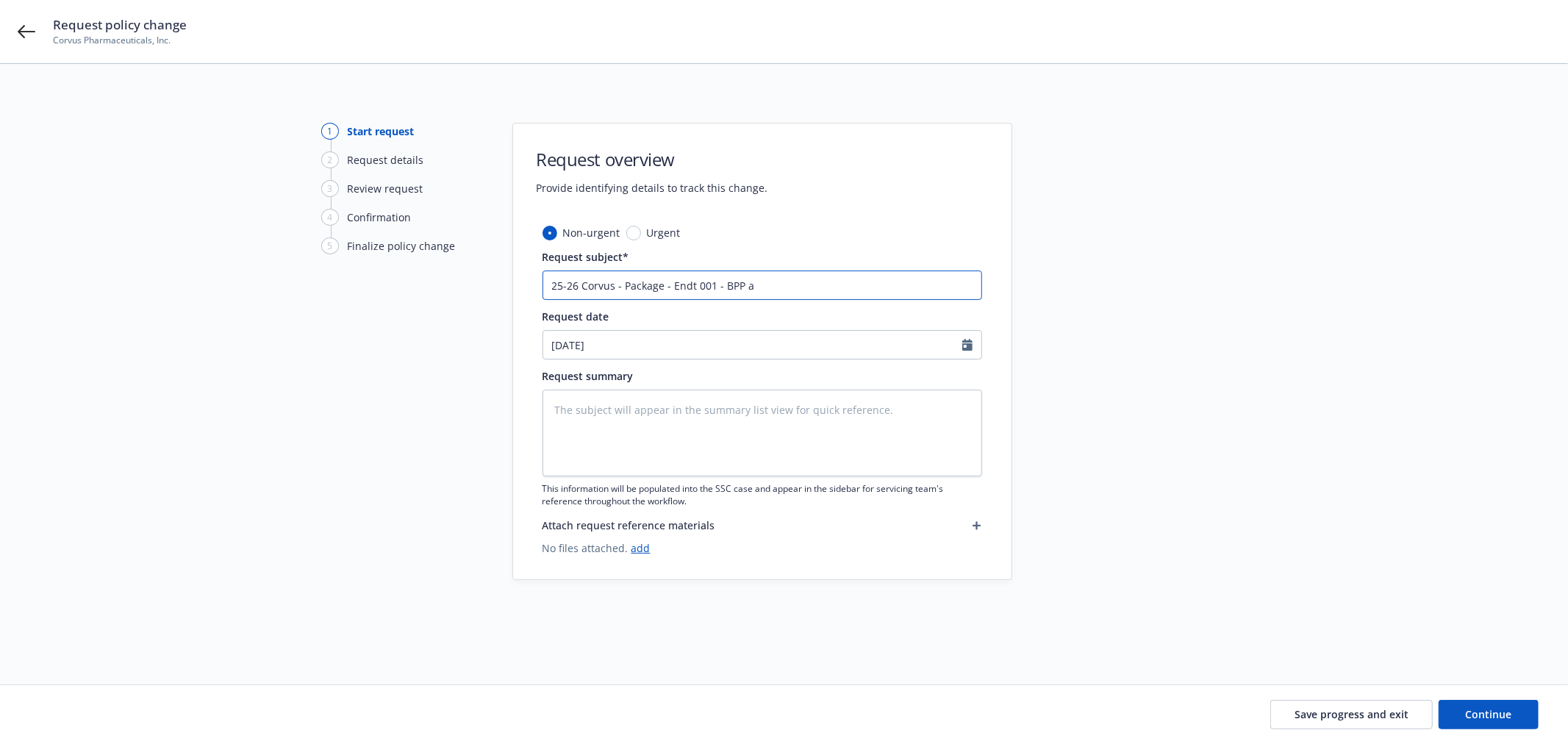
type textarea "x"
type input "25-26 Corvus - Package - Endt 001 - BPP am"
type textarea "x"
type input "25-26 Corvus - Package - Endt 001 - BPP ame"
type textarea "x"
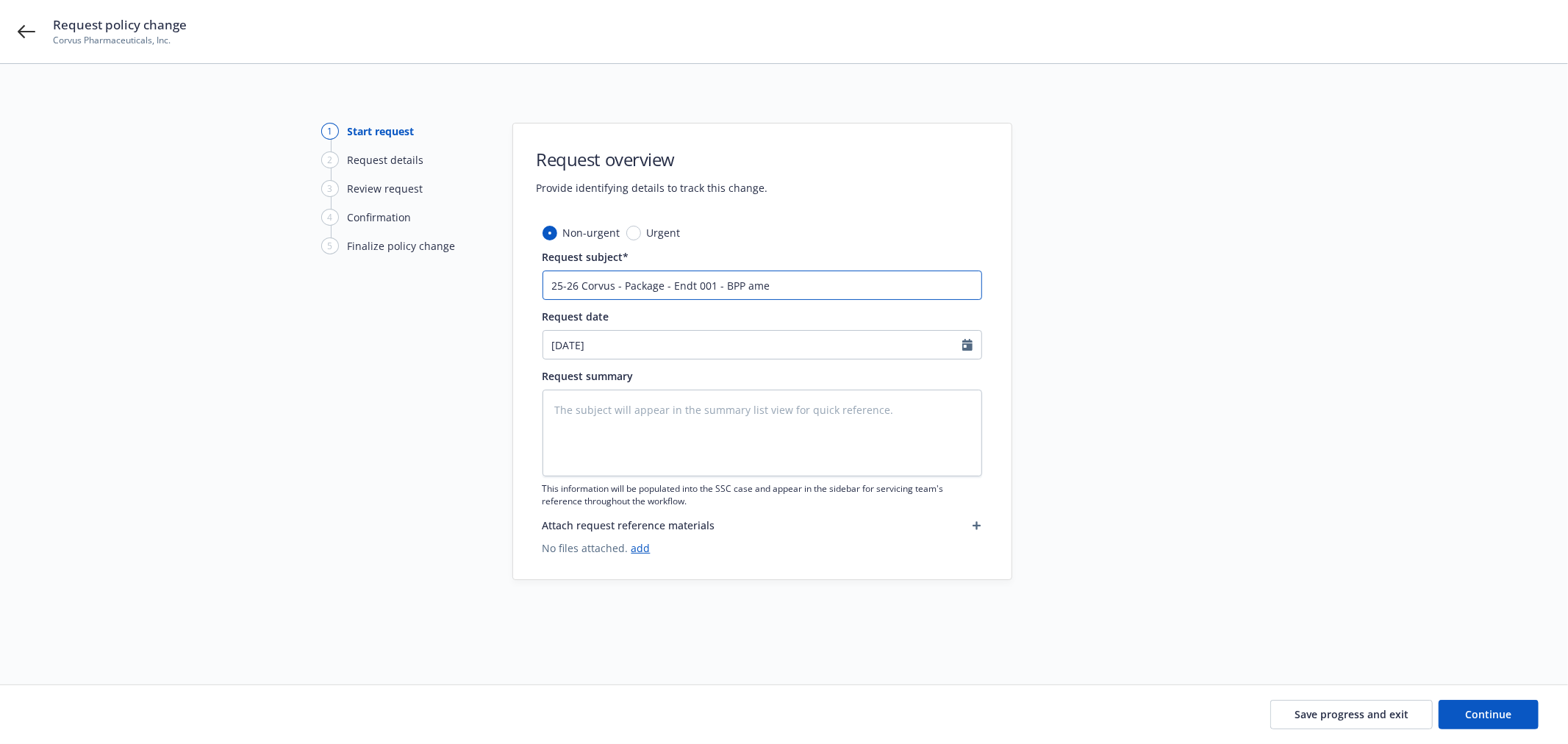
type input "25-26 Corvus - Package - Endt 001 - BPP amen"
type textarea "x"
type input "25-26 Corvus - Package - Endt 001 - BPP amend"
type textarea "x"
type input "25-26 Corvus - Package - Endt 001 - BPP amend"
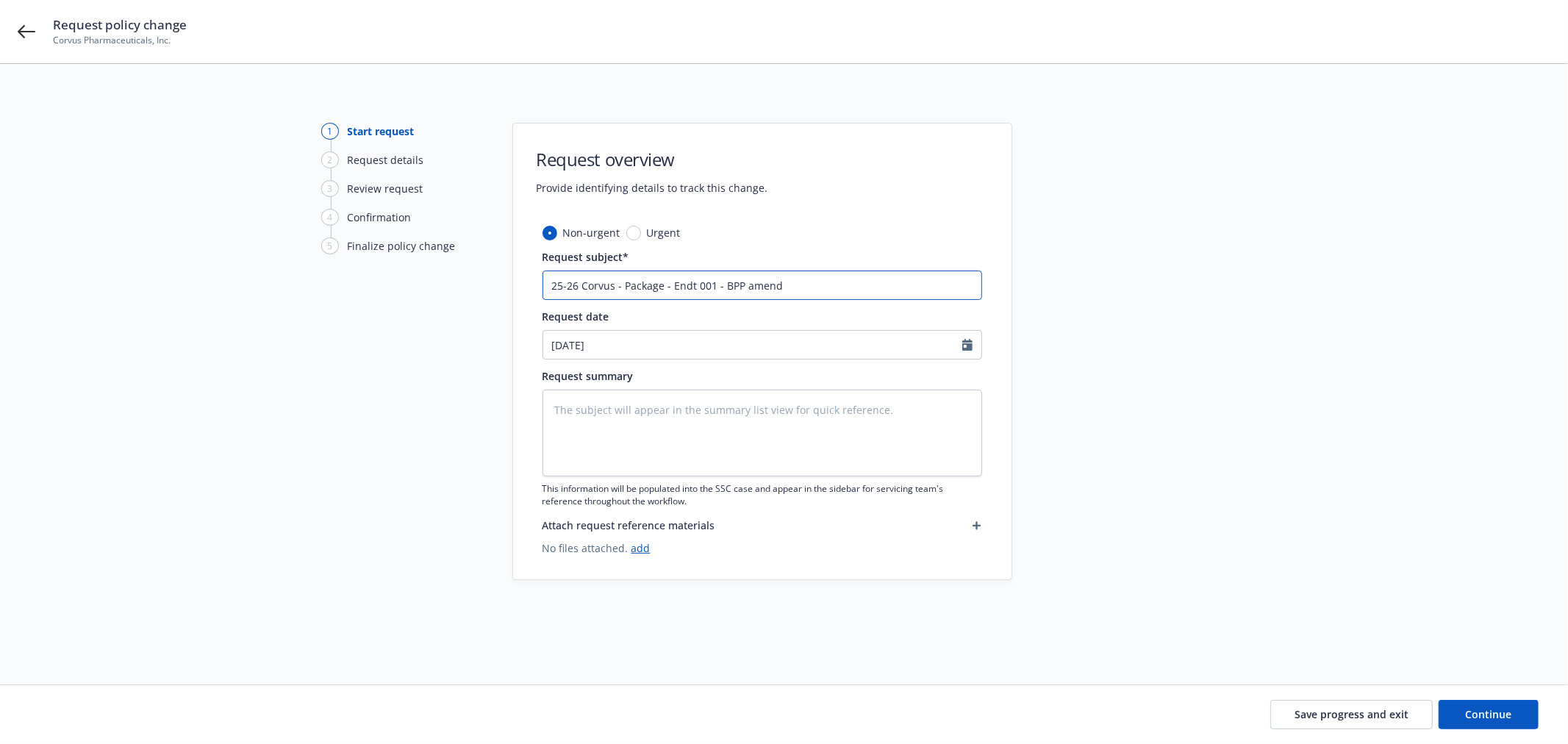
type textarea "x"
type input "25-26 Corvus - Package - Endt 001 - BPP amend t"
type textarea "x"
type input "25-26 Corvus - Package - Endt 001 - BPP amend to"
type textarea "x"
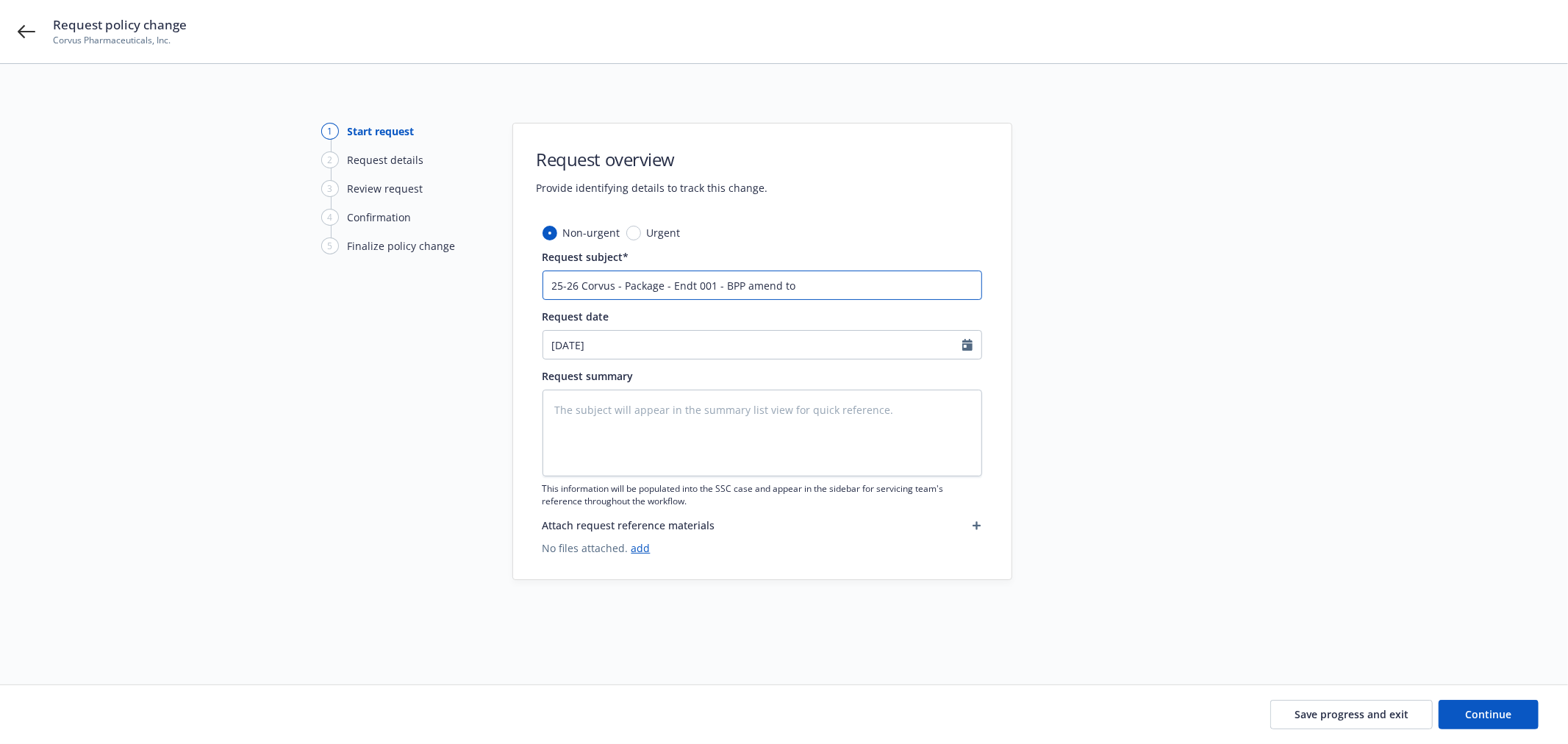
type input "25-26 Corvus - Package - Endt 001 - BPP amend to"
type textarea "x"
type input "25-26 Corvus - Package - Endt 001 - BPP amend to $"
type textarea "x"
type input "25-26 Corvus - Package - Endt 001 - BPP amend to $2"
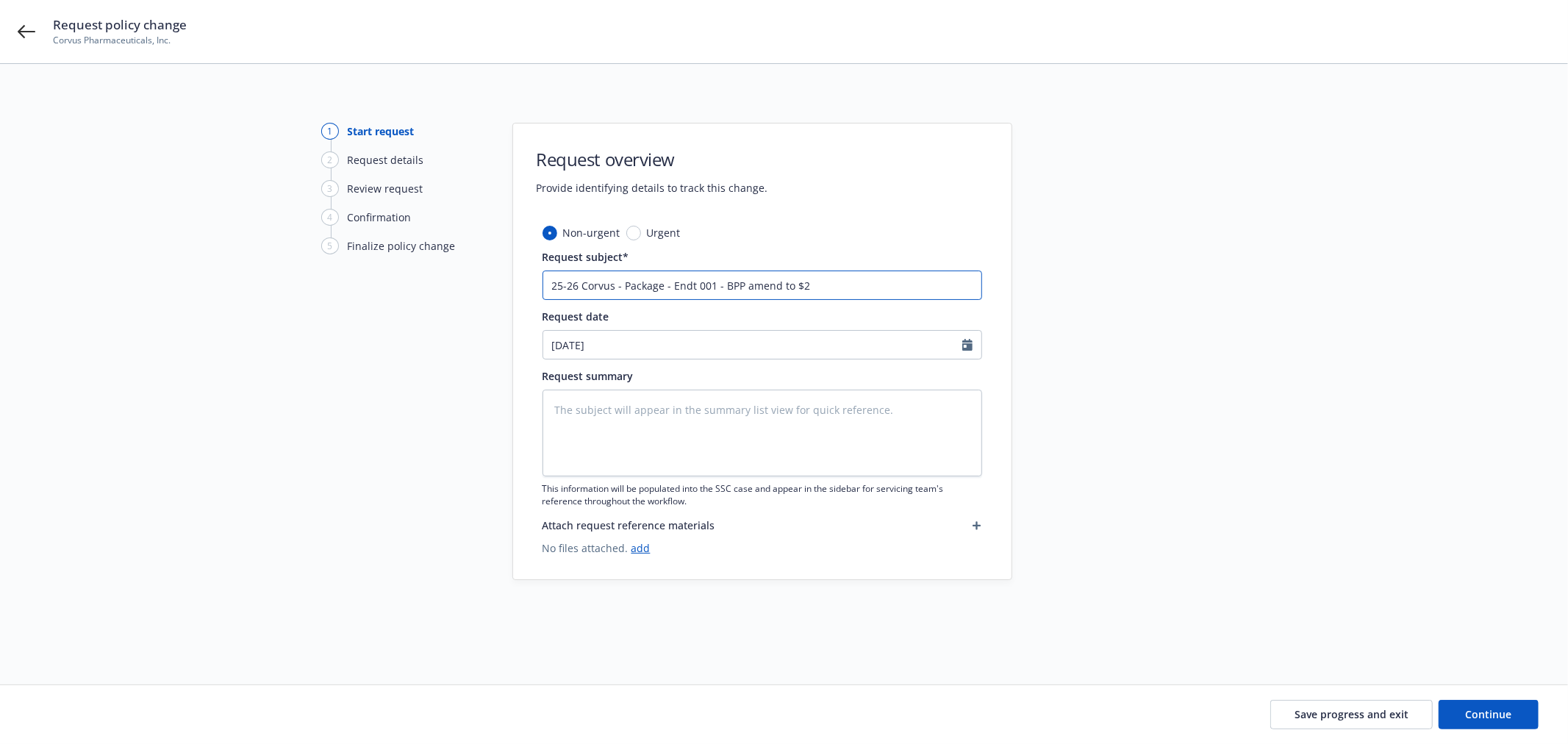
type textarea "x"
type input "25-26 Corvus - Package - Endt 001 - BPP amend to $2,"
type textarea "x"
type input "25-26 Corvus - Package - Endt 001 - BPP amend to $2,0"
type textarea "x"
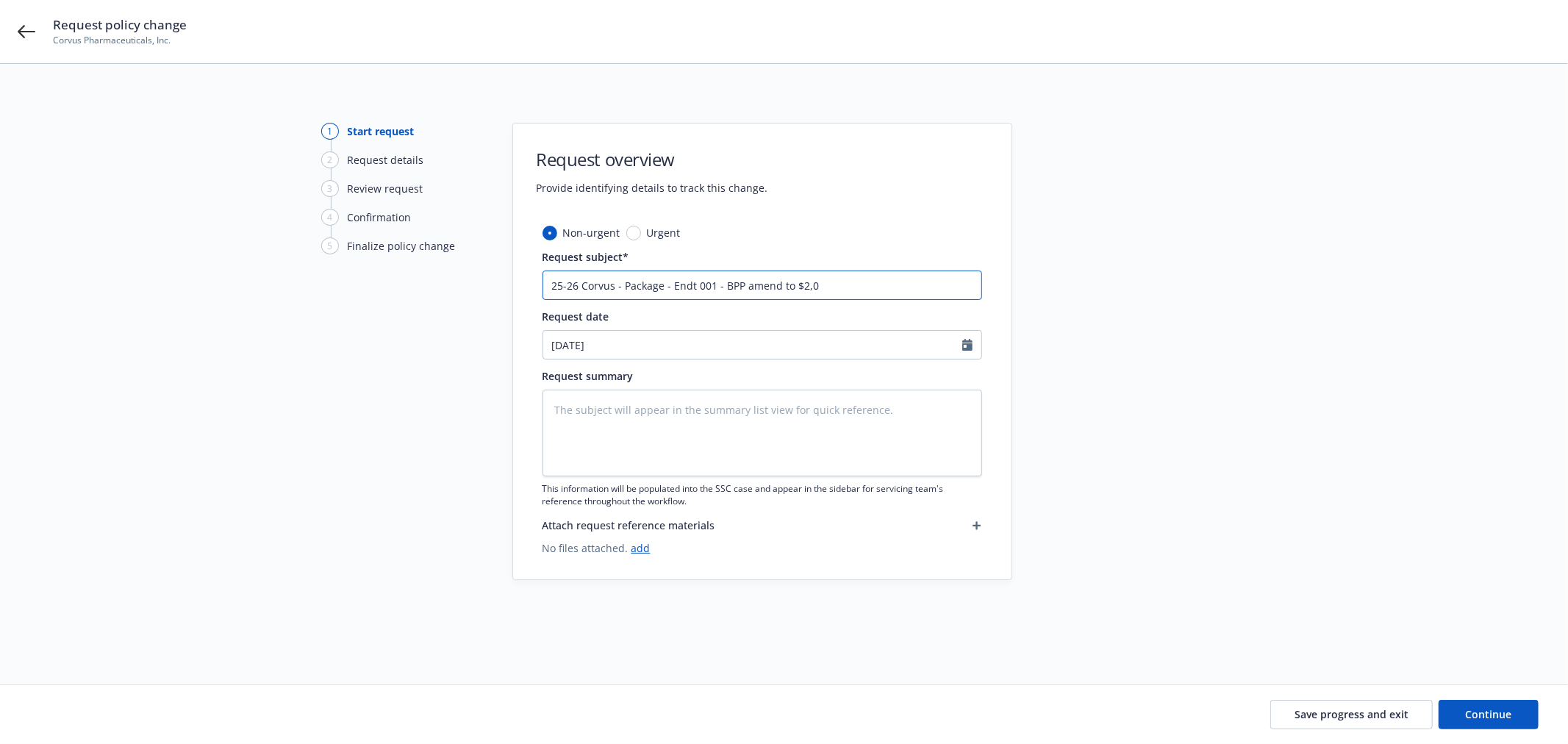
type input "25-26 Corvus - Package - Endt 001 - BPP amend to $2,"
type textarea "x"
type input "25-26 Corvus - Package - Endt 001 - BPP amend to $2,5"
type textarea "x"
type input "25-26 Corvus - Package - Endt 001 - BPP amend to $2,5,"
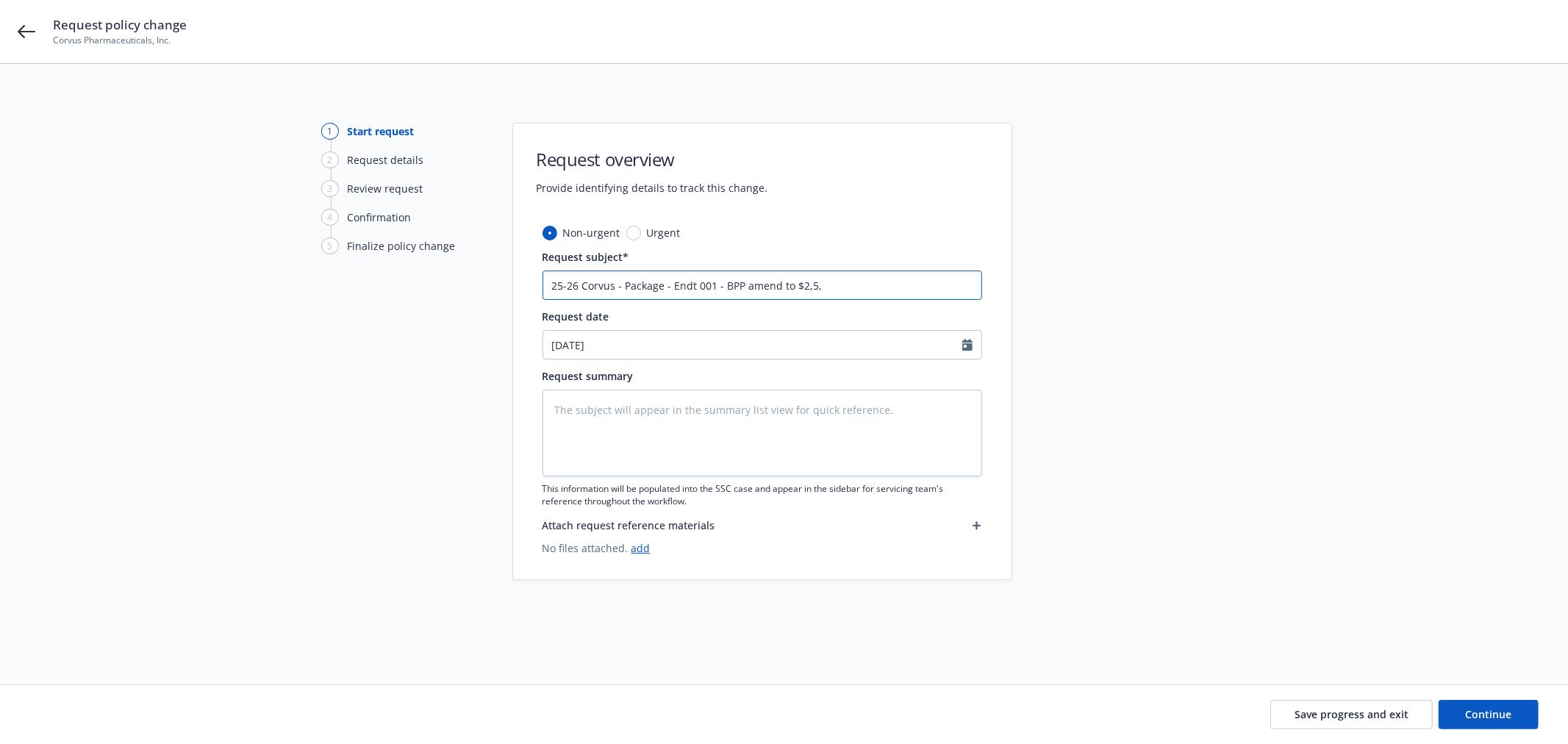
type textarea "x"
type input "25-26 Corvus - Package - Endt 001 - BPP amend to $2,5"
type textarea "x"
type input "25-26 Corvus - Package - Endt 001 - BPP amend to $2,50"
type textarea "x"
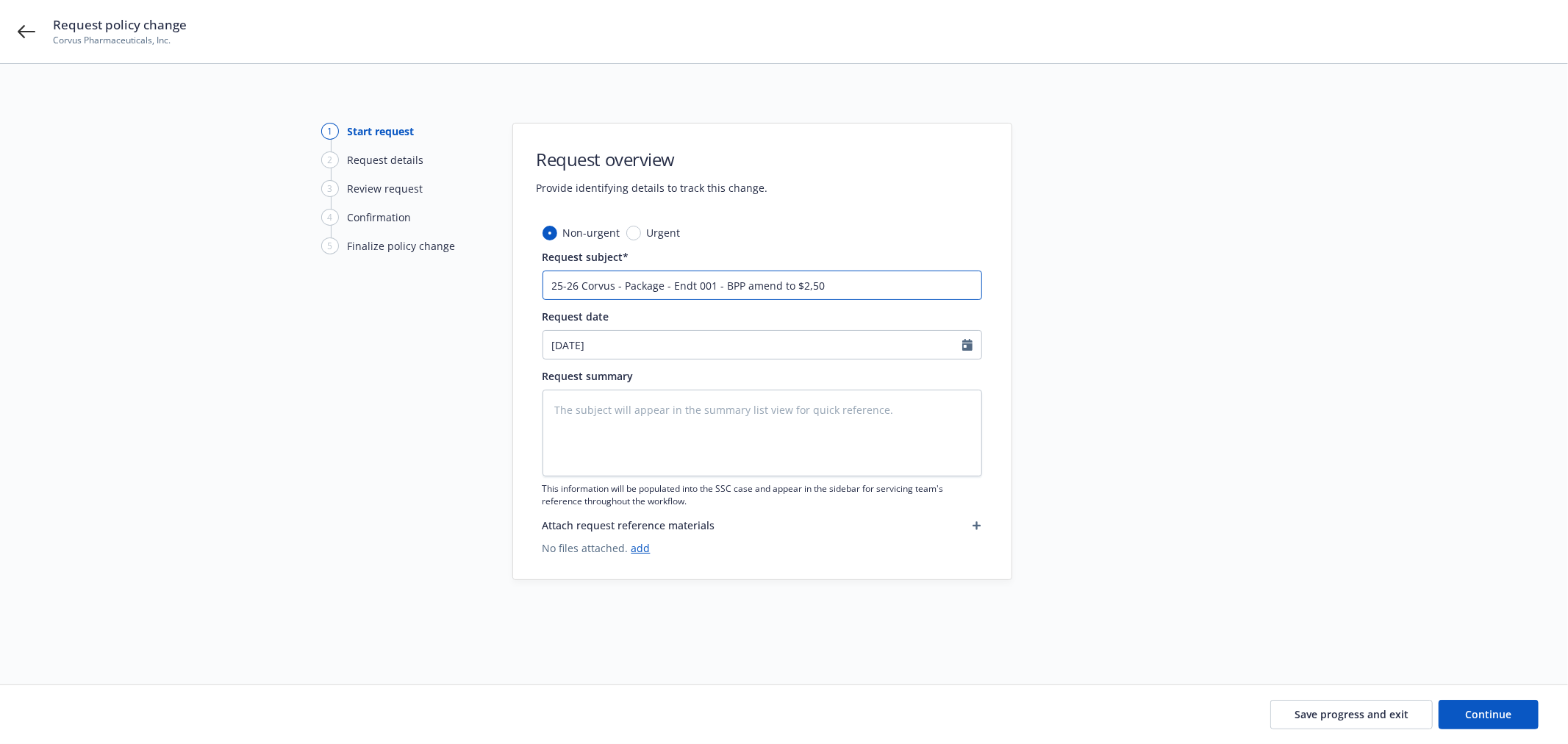
type input "25-26 Corvus - Package - Endt 001 - BPP amend to $2,500"
type textarea "x"
type input "25-26 Corvus - Package - Endt 001 - BPP amend to $2,500,"
type textarea "x"
type input "25-26 Corvus - Package - Endt 001 - BPP amend to $2,500,0"
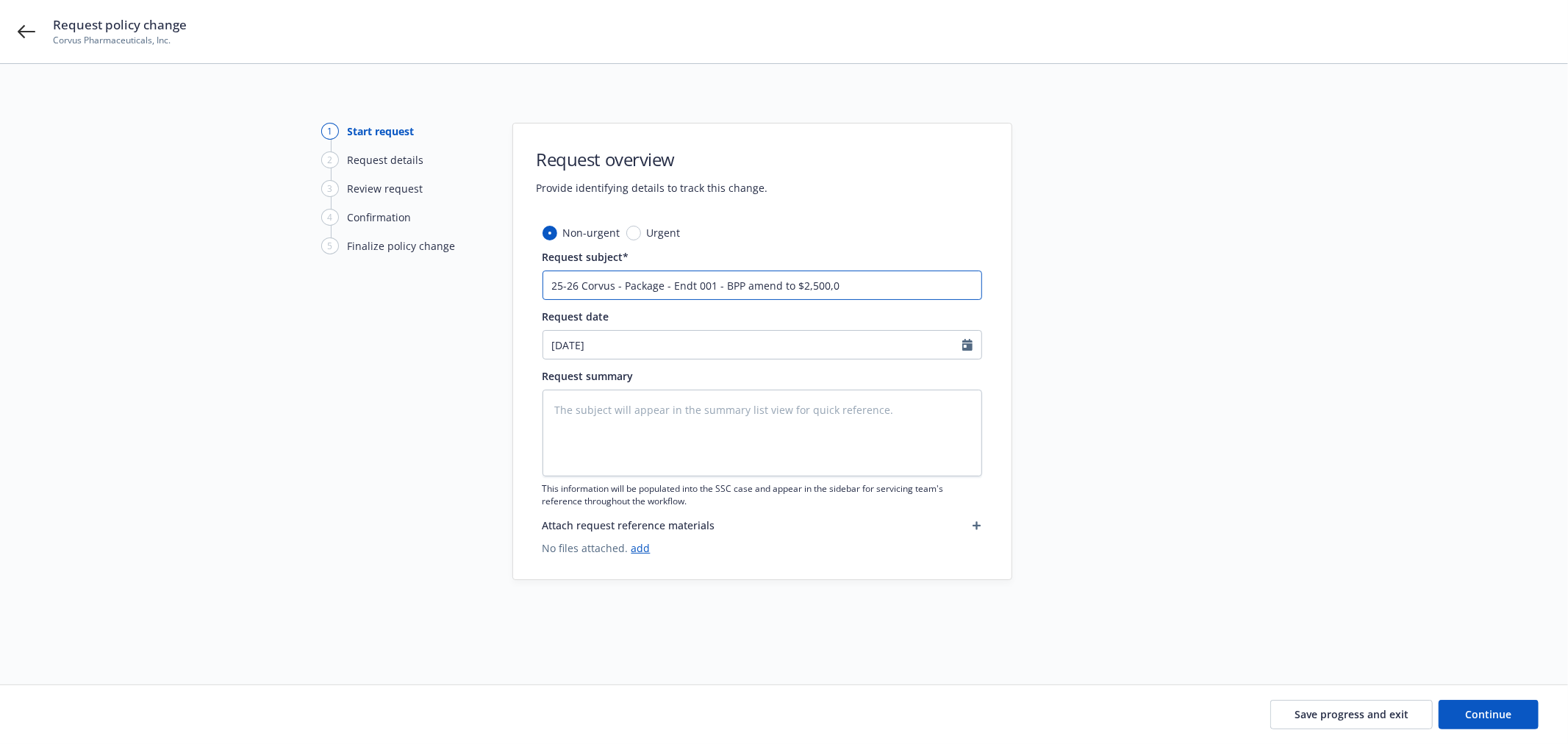
type textarea "x"
type input "25-26 Corvus - Package - Endt 001 - BPP amend to $2,500,00"
type textarea "x"
type input "25-26 Corvus - Package - Endt 001 - BPP amend to $2,500,000"
type textarea "x"
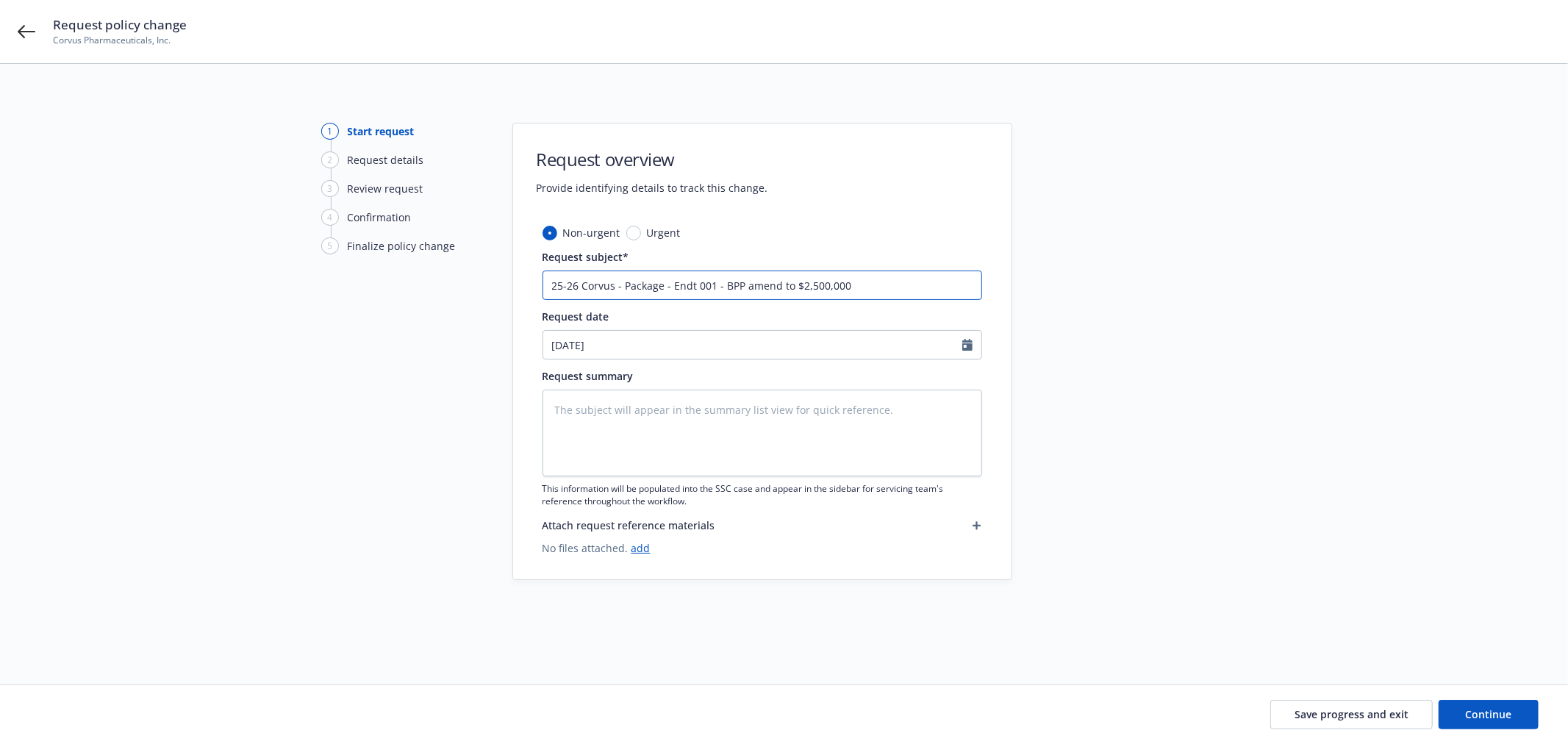
type input "25-26 Corvus - Package - Endt 001 - BPP amend to $2,500,000"
type textarea "x"
type input "25-26 Corvus - Package - Endt 001 - BPP amend to $2,500,000 &"
type textarea "x"
type input "25-26 Corvus - Package - Endt 001 - BPP amend to $2,500,000 &"
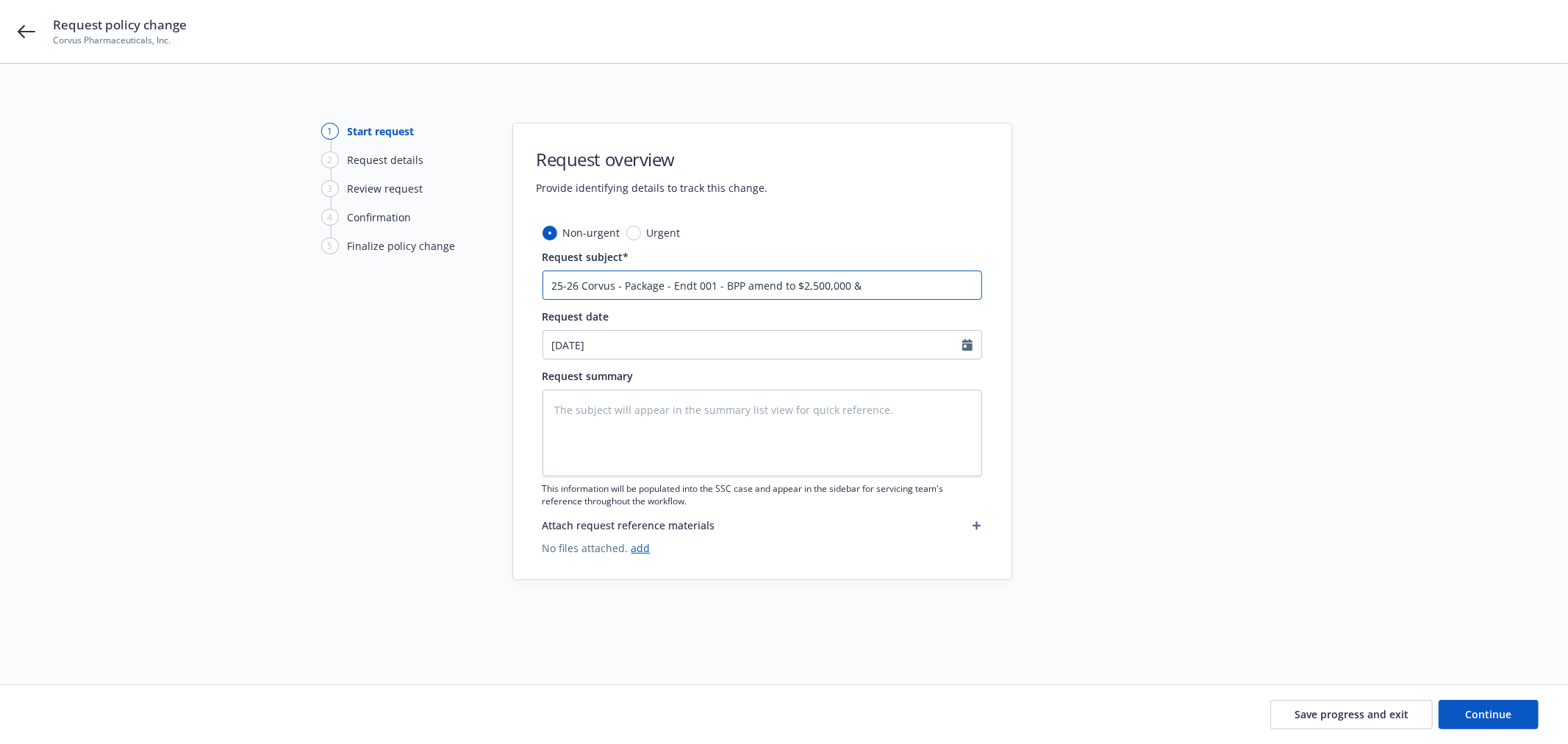
type textarea "x"
type input "25-26 Corvus - Package - Endt 001 - BPP amend to $2,500,000 & m"
type textarea "x"
type input "25-26 Corvus - Package - Endt 001 - BPP amend to $2,500,000 & ma"
type textarea "x"
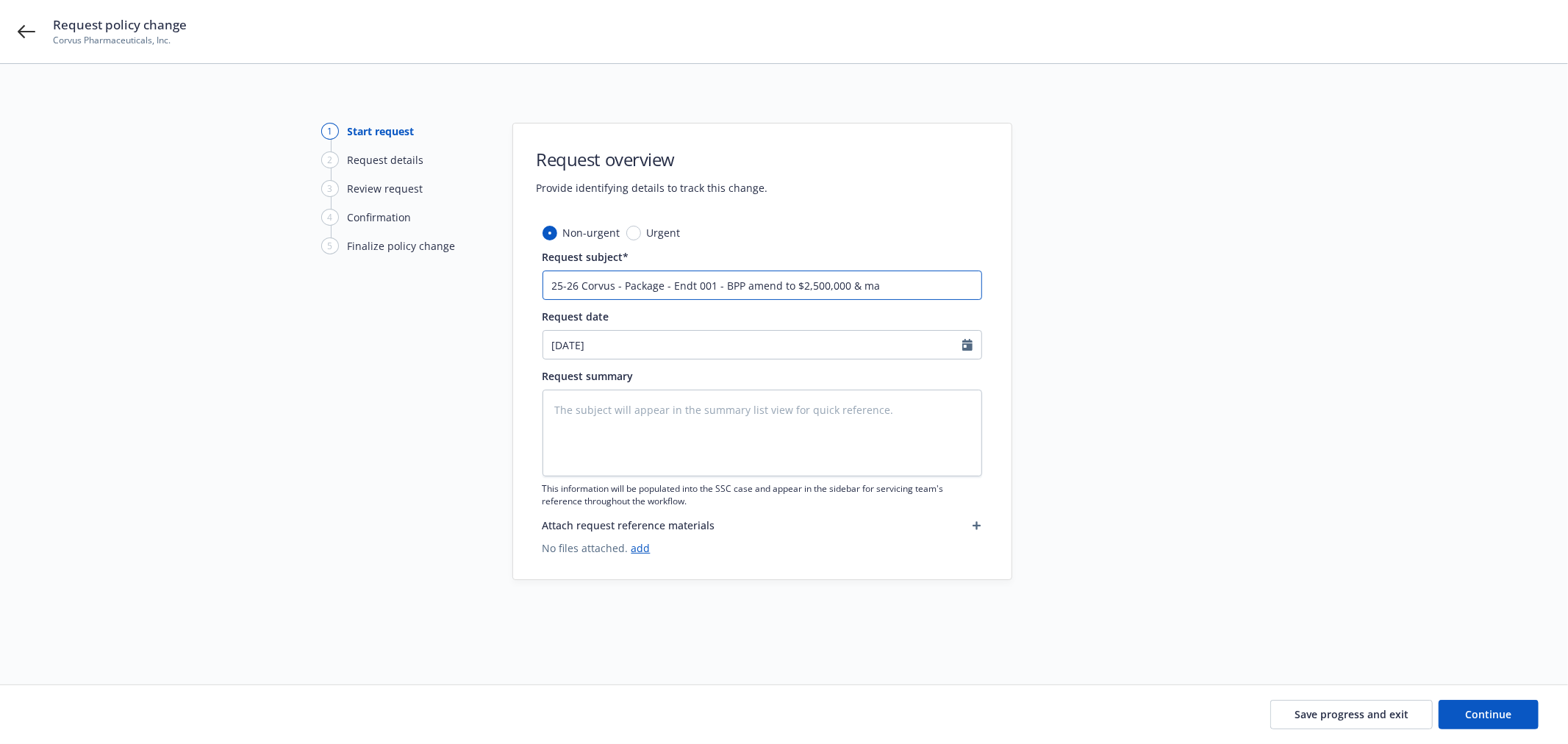
type input "25-26 Corvus - Package - Endt 001 - BPP amend to $2,500,000 & mai"
type textarea "x"
type input "25-26 Corvus - Package - Endt 001 - BPP amend to $2,500,000 & mail"
type textarea "x"
type input "25-26 Corvus - Package - Endt 001 - BPP amend to $2,500,000 & maili"
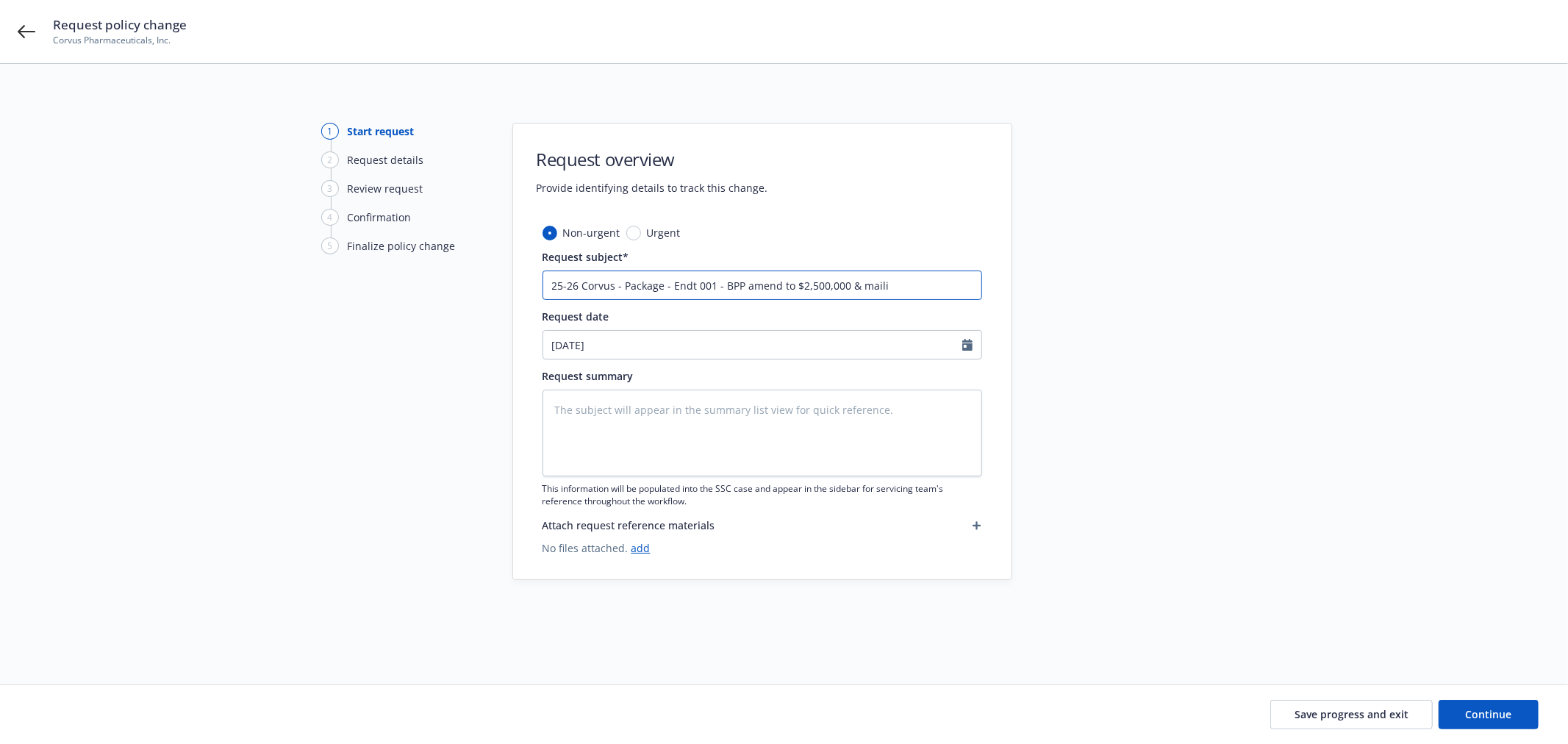
type textarea "x"
type input "25-26 Corvus - Package - Endt 001 - BPP amend to $2,500,000 & mailin"
type textarea "x"
type input "25-26 Corvus - Package - Endt 001 - BPP amend to $2,500,000 & mailing"
type textarea "x"
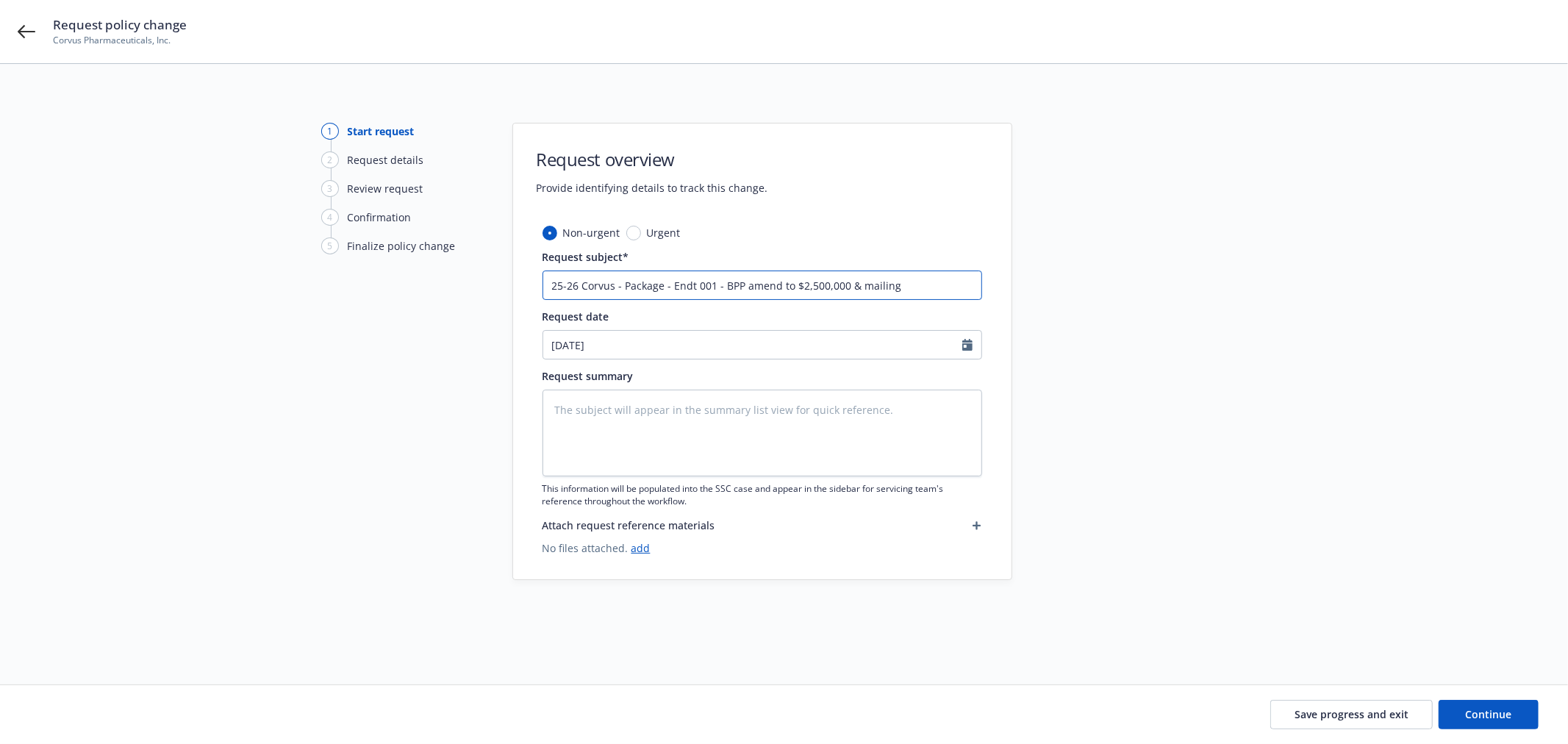
type input "25-26 Corvus - Package - Endt 001 - BPP amend to $2,500,000 & mailing"
type textarea "x"
type input "25-26 Corvus - Package - Endt 001 - BPP amend to $2,500,000 & mailing A"
type textarea "x"
type input "25-26 Corvus - Package - Endt 001 - BPP amend to $2,500,000 & mailing Ad"
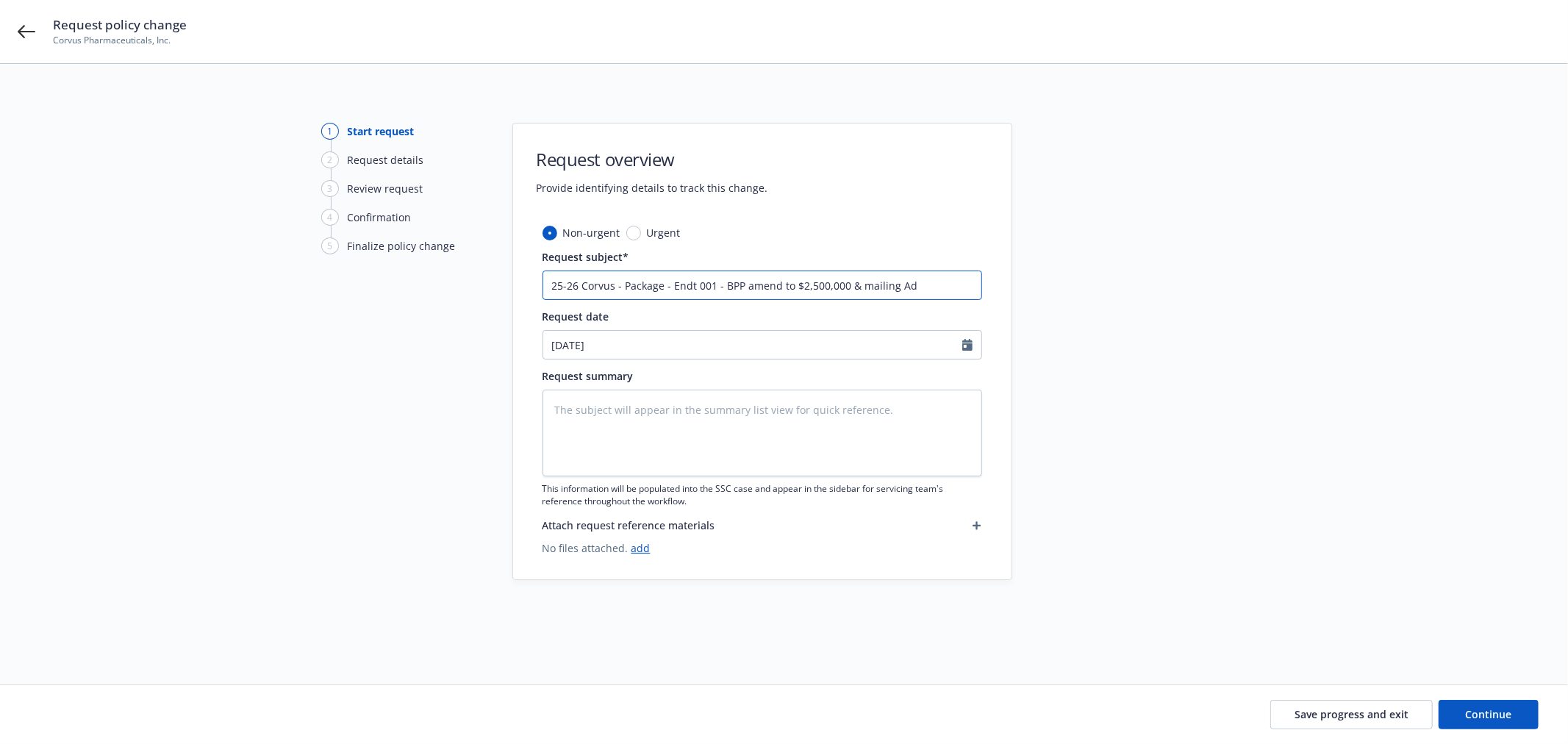
type textarea "x"
type input "25-26 Corvus - Package - Endt 001 - BPP amend to $2,500,000 & mailing Add"
type textarea "x"
type input "25-26 Corvus - Package - Endt 001 - BPP amend to $2,500,000 & mailing Addr"
type textarea "x"
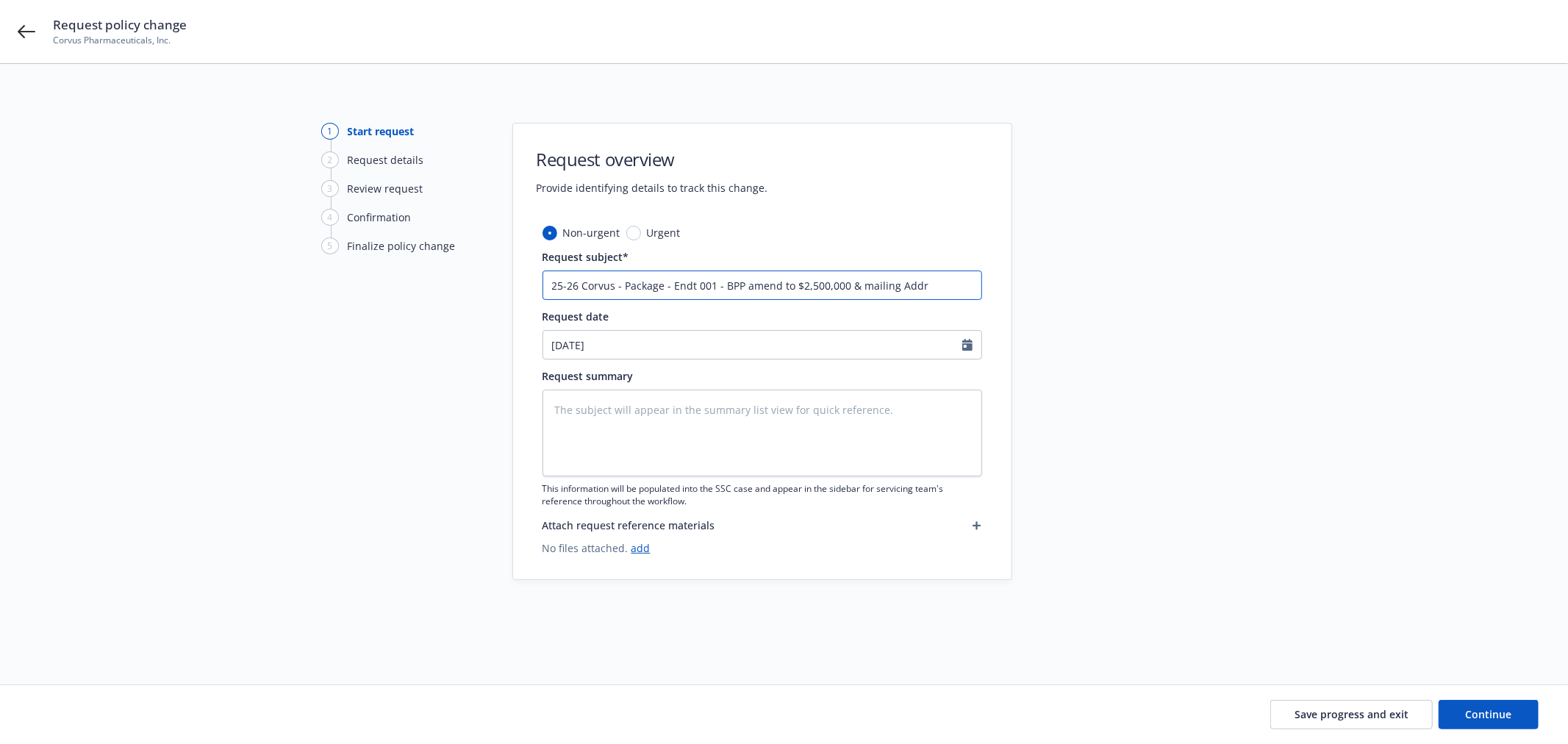
type input "25-26 Corvus - Package - Endt 001 - BPP amend to $2,500,000 & mailing Addre"
type textarea "x"
type input "25-26 Corvus - Package - Endt 001 - BPP amend to $2,500,000 & mailing Addres"
type textarea "x"
type input "25-26 Corvus - Package - Endt 001 - BPP amend to $2,500,000 & mailing Address"
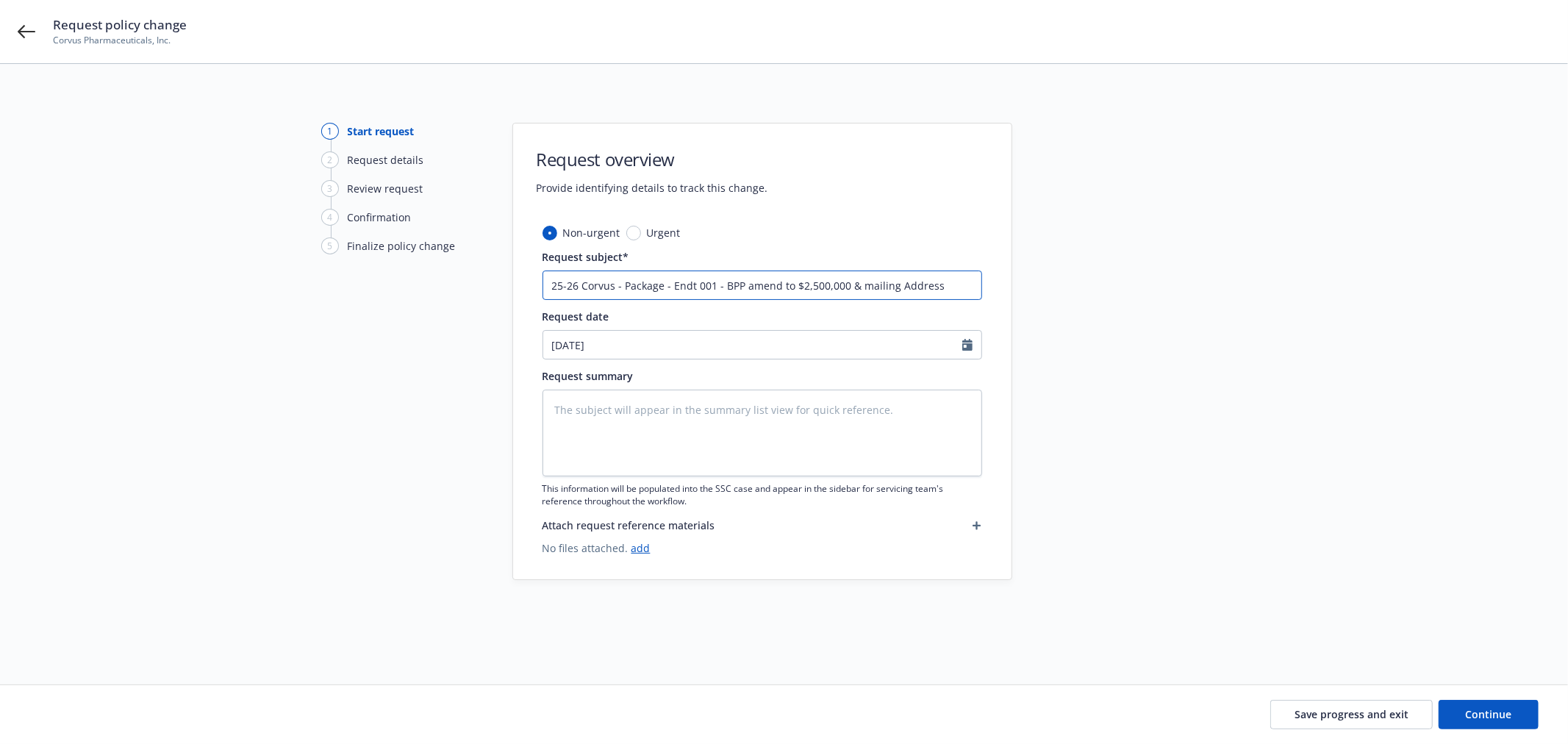
click at [868, 283] on input "25-26 Corvus - Package - Endt 001 - BPP amend to $2,500,000 & mailing Address" at bounding box center [762, 285] width 439 height 30
type textarea "x"
type input "25-26 Corvus - Package - Endt 001 - BPP amend to $2,500,000 & ailing Address"
type textarea "x"
type input "25-26 Corvus - Package - Endt 001 - BPP amend to $2,500,000 & Mailing Address"
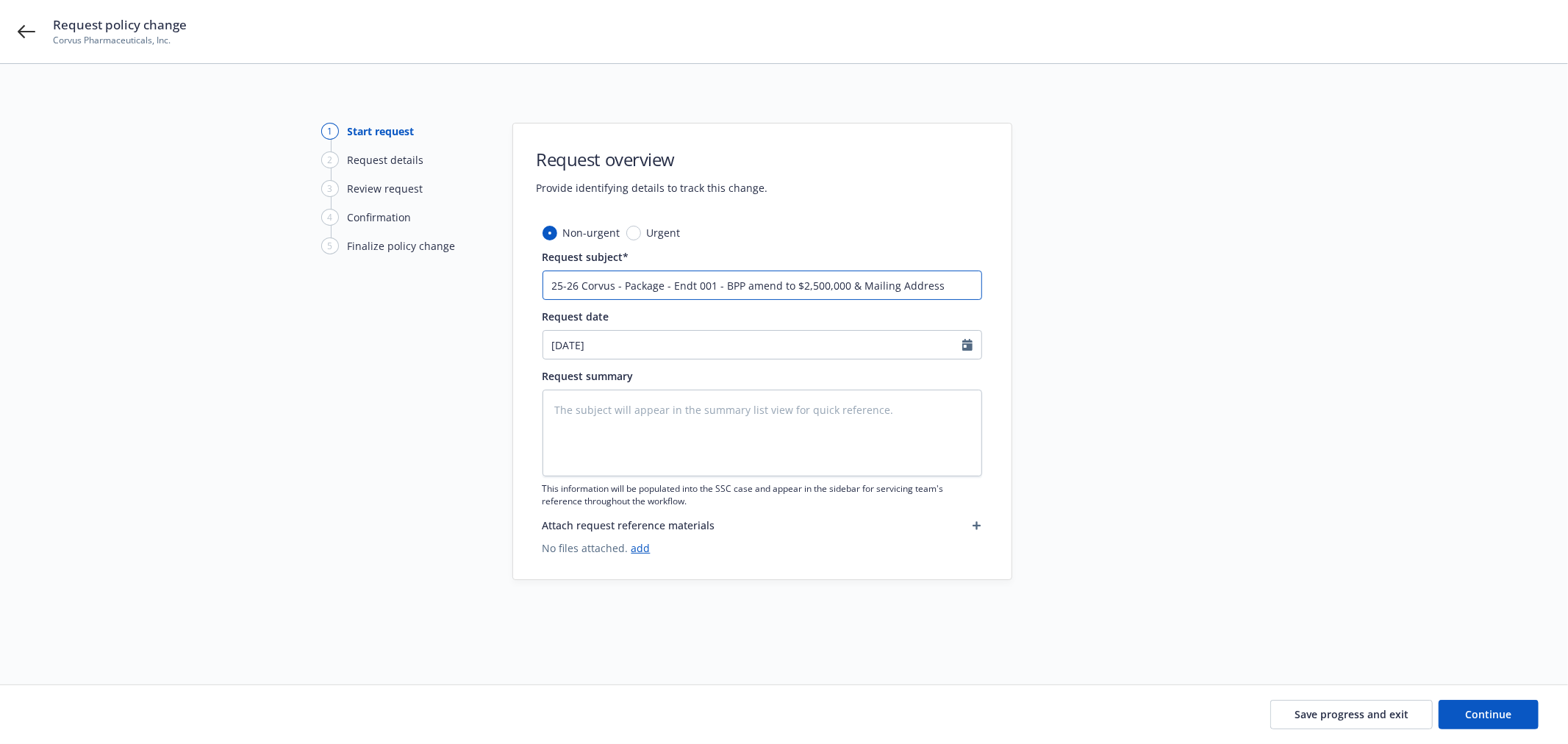
drag, startPoint x: 938, startPoint y: 283, endPoint x: 307, endPoint y: 260, distance: 631.4
click at [307, 260] on div "1 Start request 2 Request details 3 Review request 4 Confirmation 5 Finalize po…" at bounding box center [784, 356] width 1533 height 467
click at [859, 285] on input "25-26 Corvus - Package - Endt 001 - BPP amend to $2,500,000 & Mailing Address" at bounding box center [762, 285] width 439 height 30
type textarea "x"
type input "25-26 Corvus - Package - Endt 001 - BPP amend to $2,500,000 & aMailing Address"
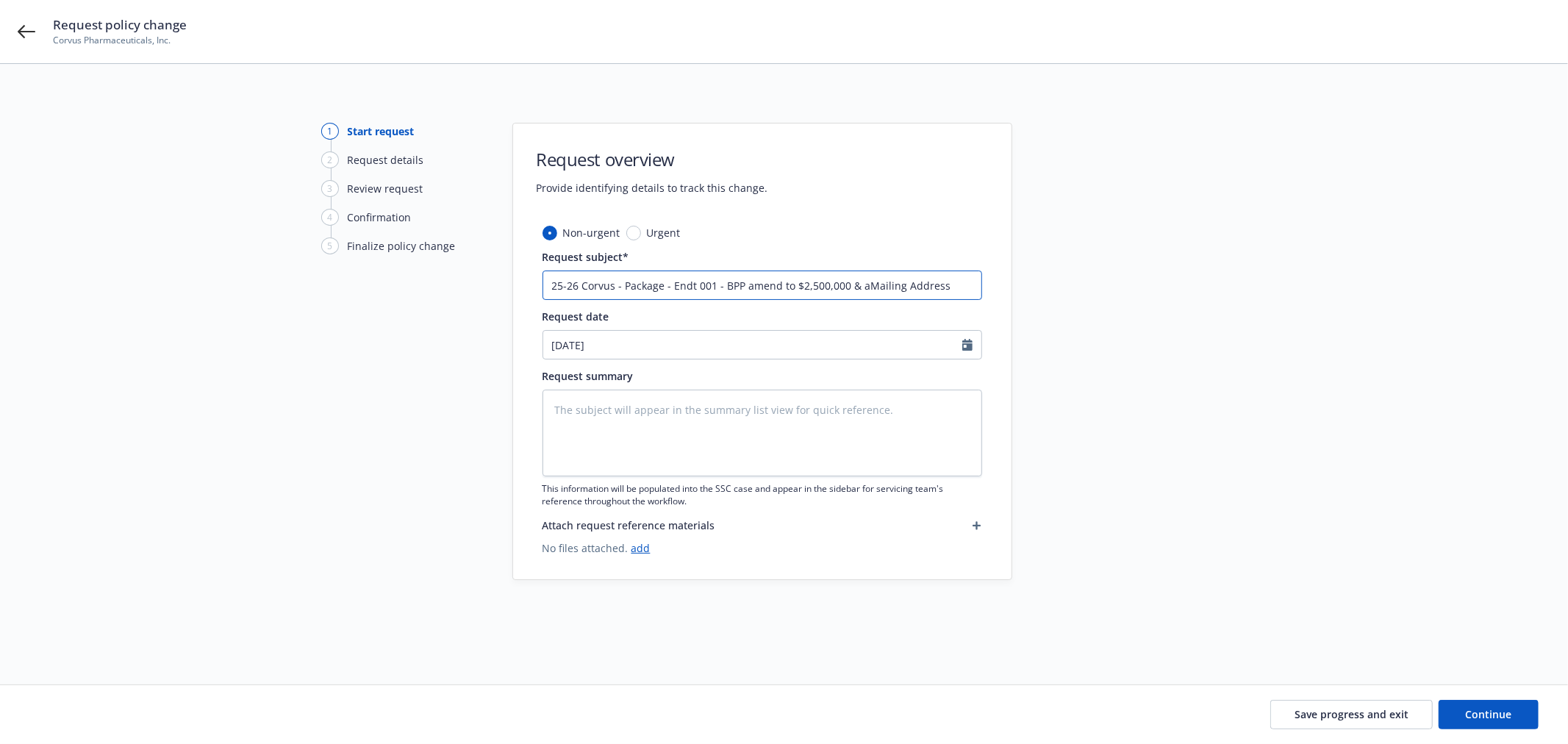
type textarea "x"
type input "25-26 Corvus - Package - Endt 001 - BPP amend to $2,500,000 & amMailing Address"
type textarea "x"
type input "25-26 Corvus - Package - Endt 001 - BPP amend to $2,500,000 & ameMailing Address"
type textarea "x"
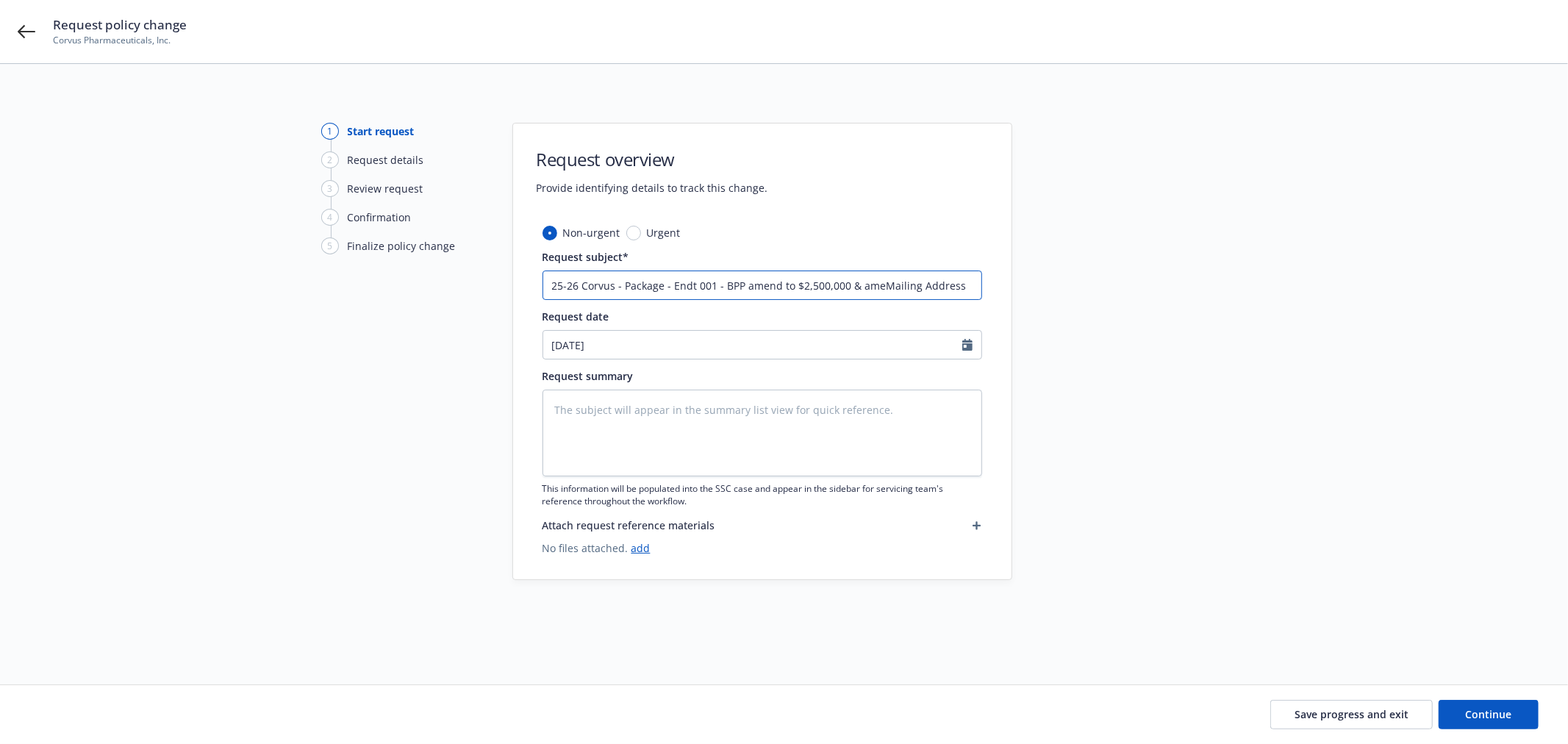
type input "25-26 Corvus - Package - Endt 001 - BPP amend to $2,500,000 & amenMailing Addre…"
type textarea "x"
type input "25-26 Corvus - Package - Endt 001 - BPP amend to $2,500,000 & amendMailing Addr…"
type textarea "x"
click at [863, 287] on input "25-26 Corvus - Package - Endt 001 - BPP amend to $2,500,000 & amend Mailing Add…" at bounding box center [762, 285] width 439 height 30
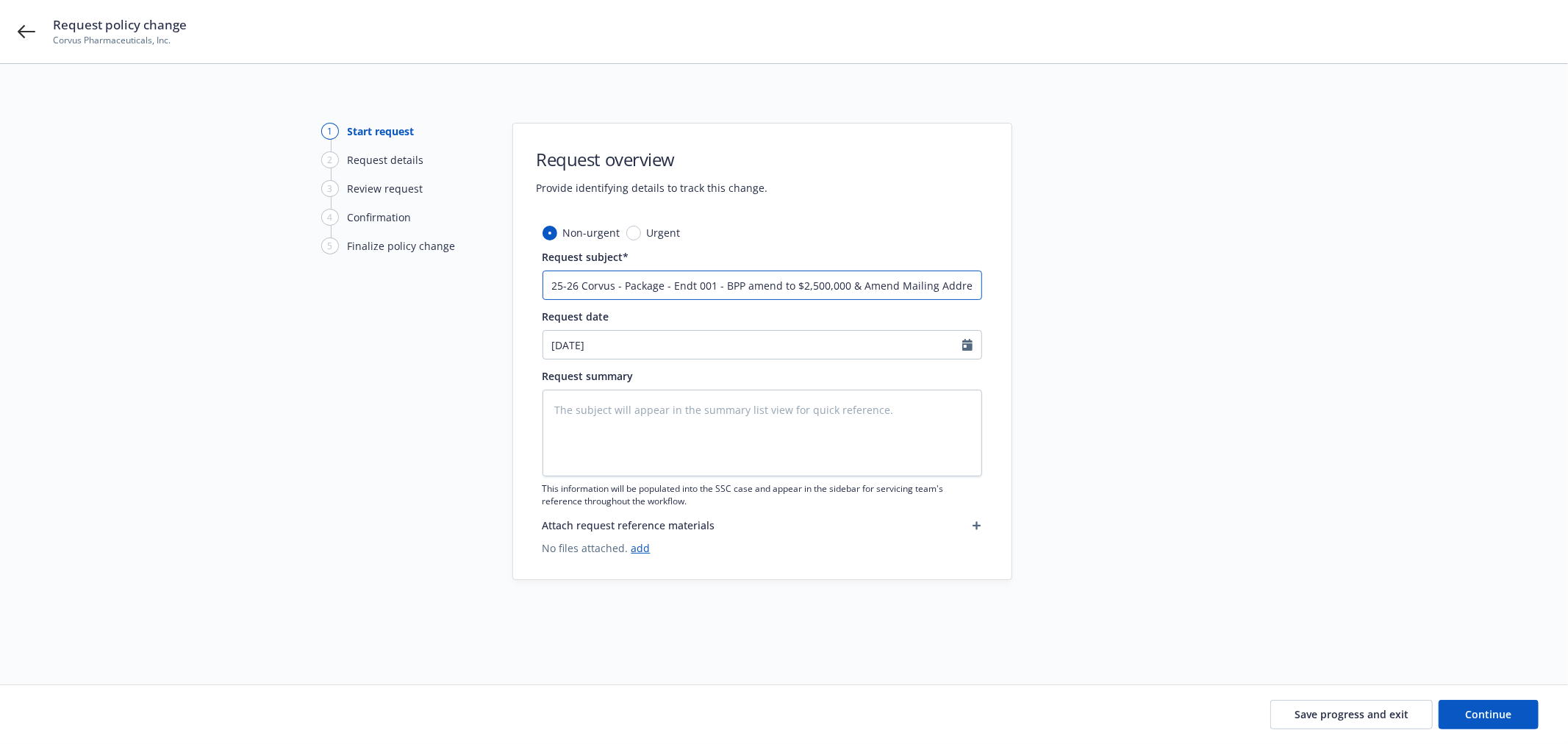
click at [891, 289] on input "25-26 Corvus - Package - Endt 001 - BPP amend to $2,500,000 & Amend Mailing Add…" at bounding box center [762, 285] width 439 height 30
click at [1512, 713] on button "Continue" at bounding box center [1488, 714] width 100 height 30
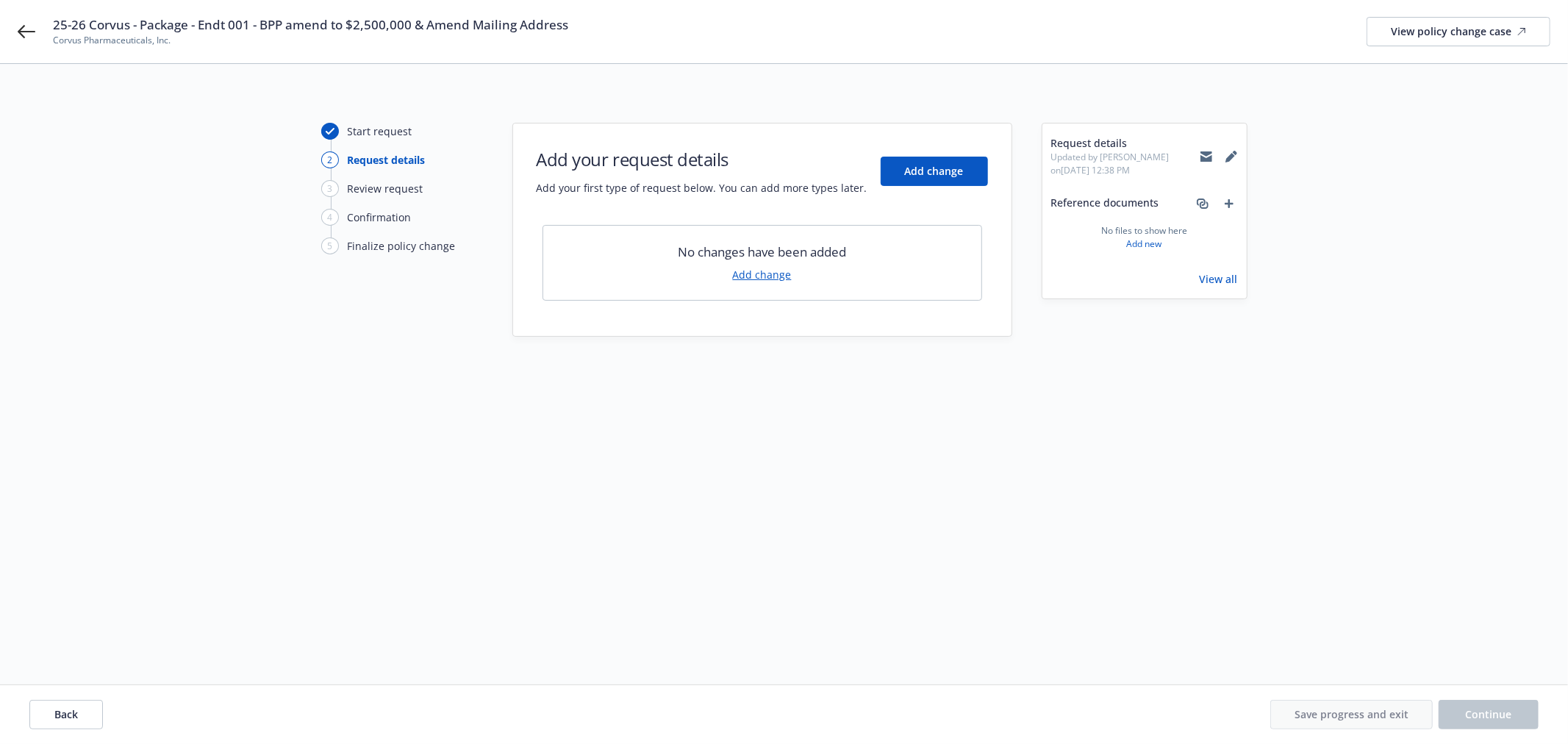
click at [779, 277] on link "Add change" at bounding box center [762, 274] width 59 height 15
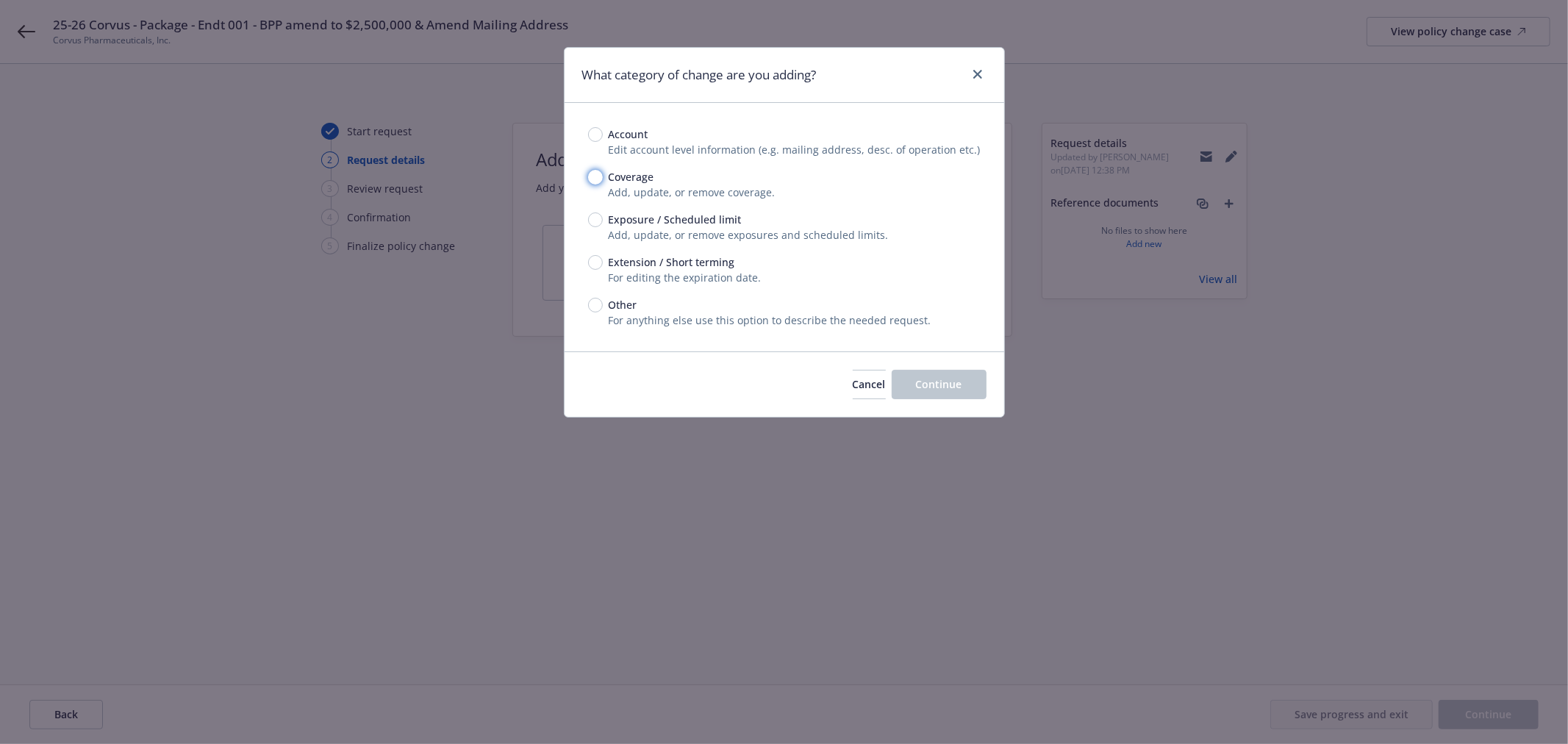
click at [594, 174] on input "Coverage" at bounding box center [595, 176] width 14 height 14
click at [927, 383] on span "Continue" at bounding box center [939, 384] width 46 height 14
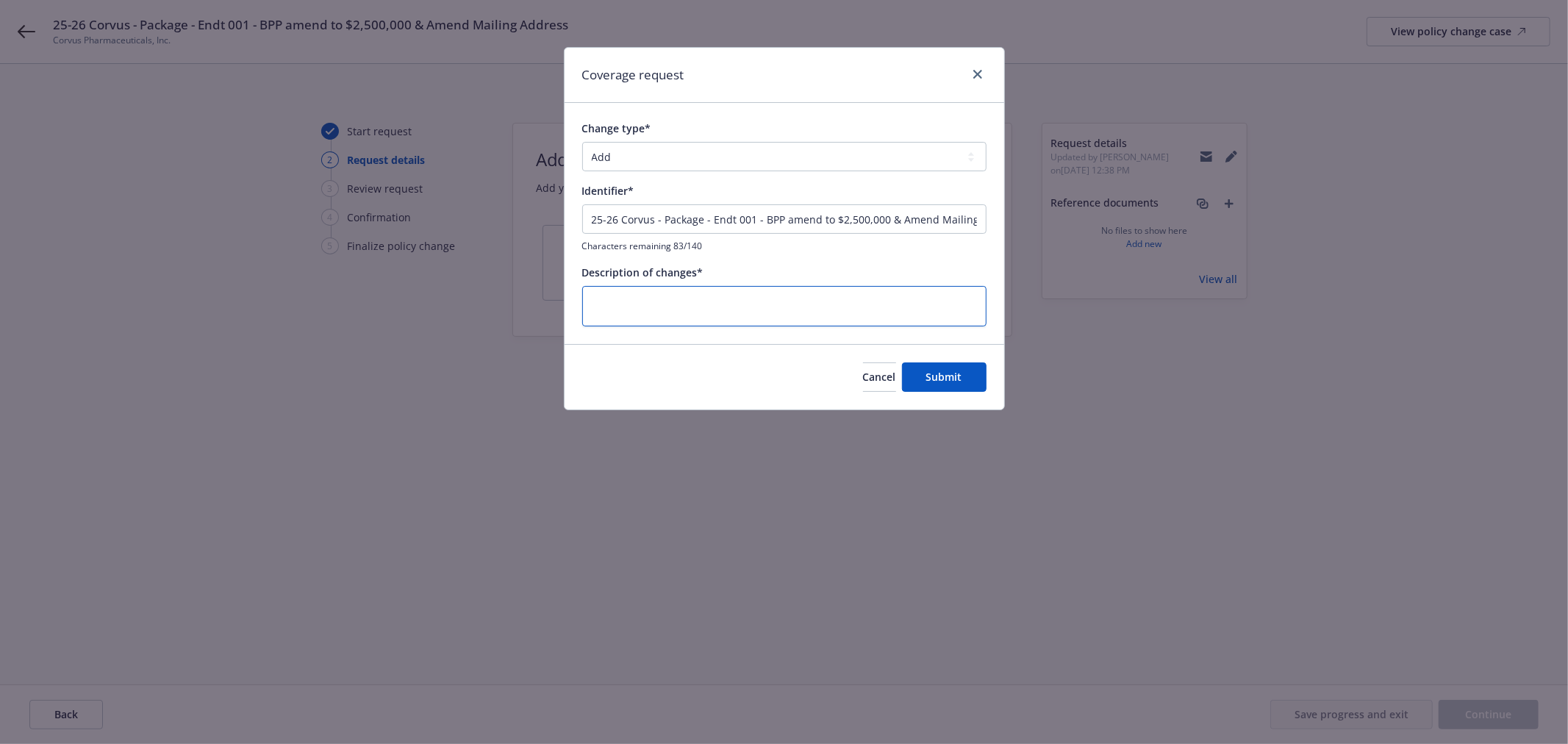
click at [750, 309] on textarea at bounding box center [784, 306] width 405 height 40
paste textarea "25-26 Corvus - Package - Endt 001 - BPP amend to $2,500,000 & Amend Mailing Add…"
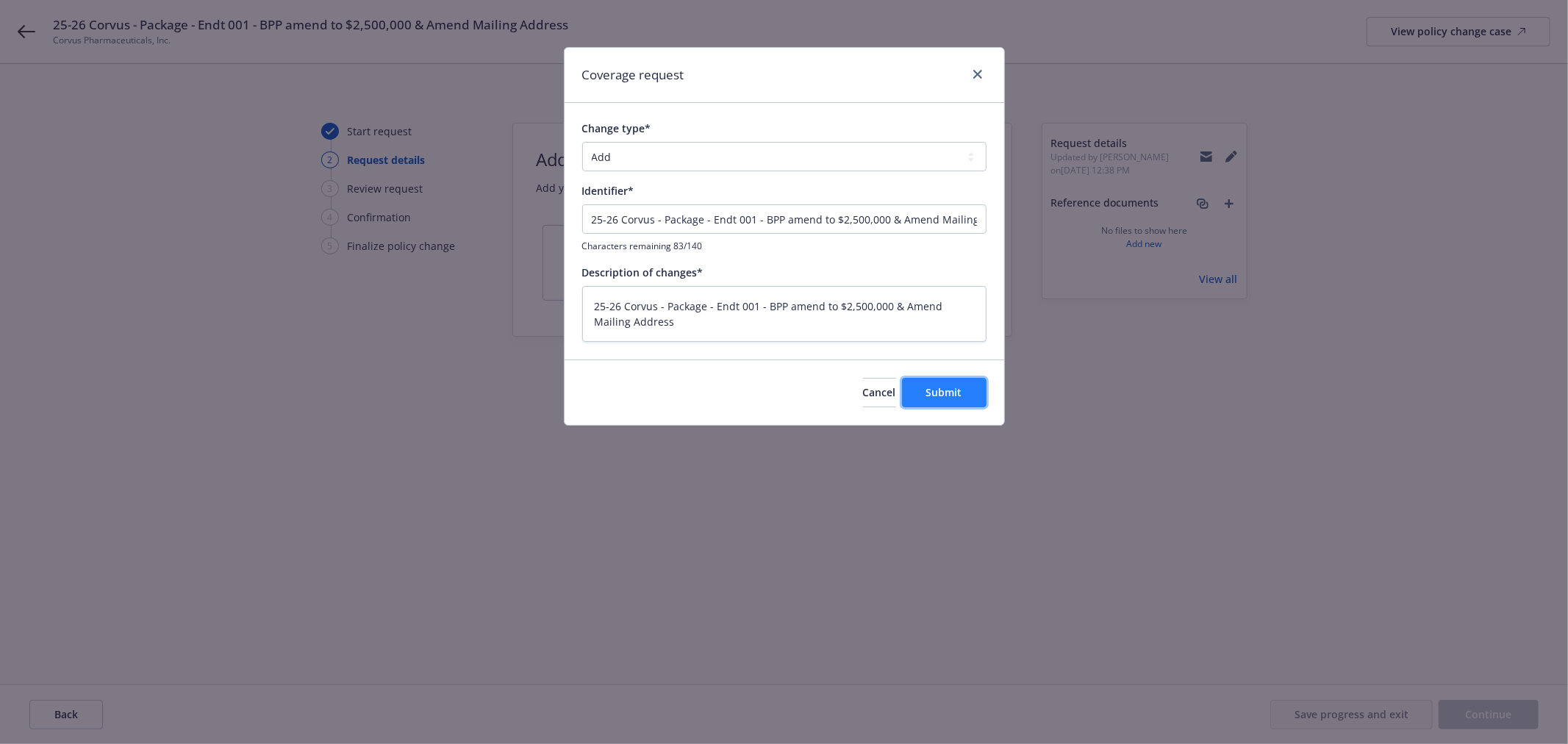
click at [925, 393] on button "Submit" at bounding box center [944, 392] width 84 height 30
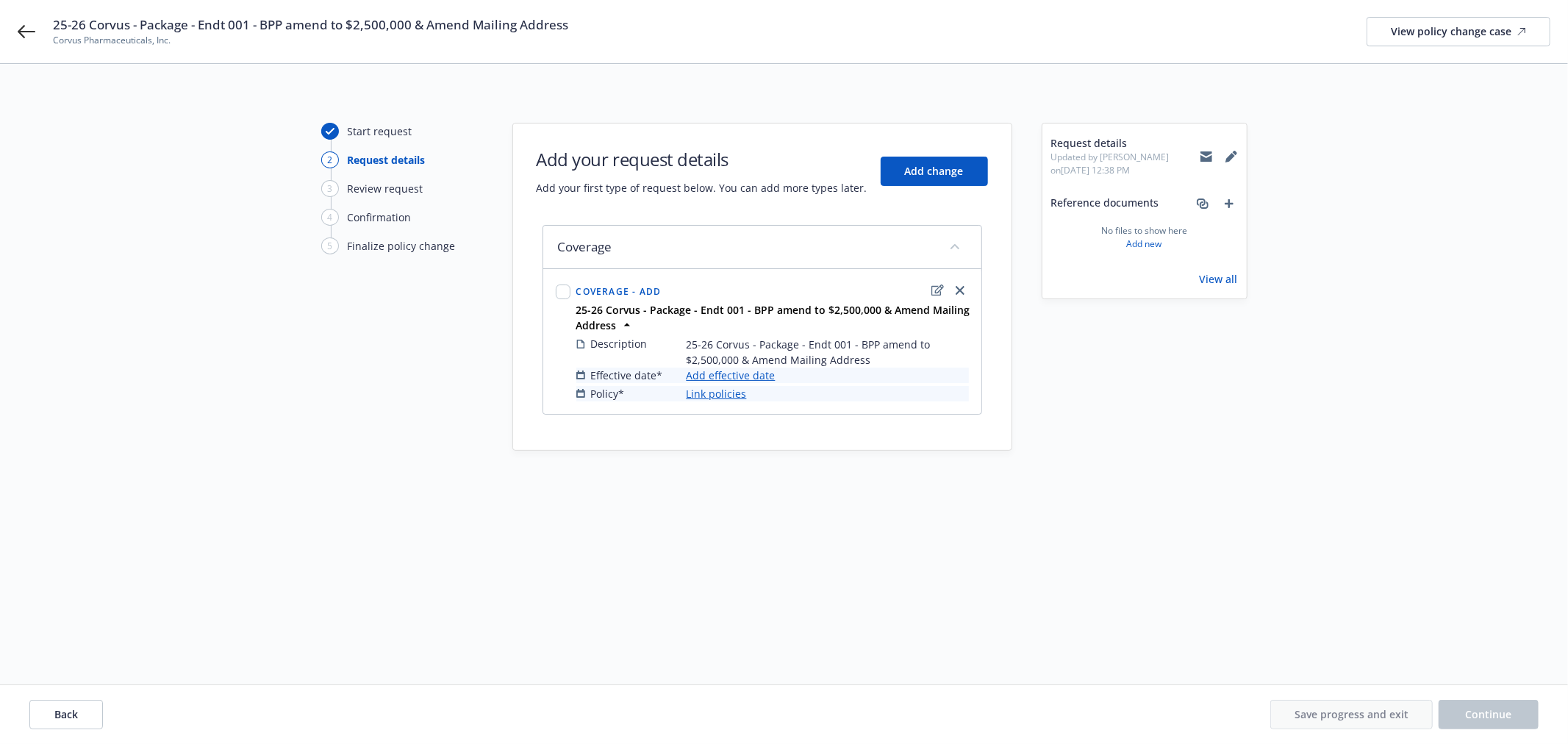
click at [755, 370] on link "Add effective date" at bounding box center [731, 375] width 89 height 15
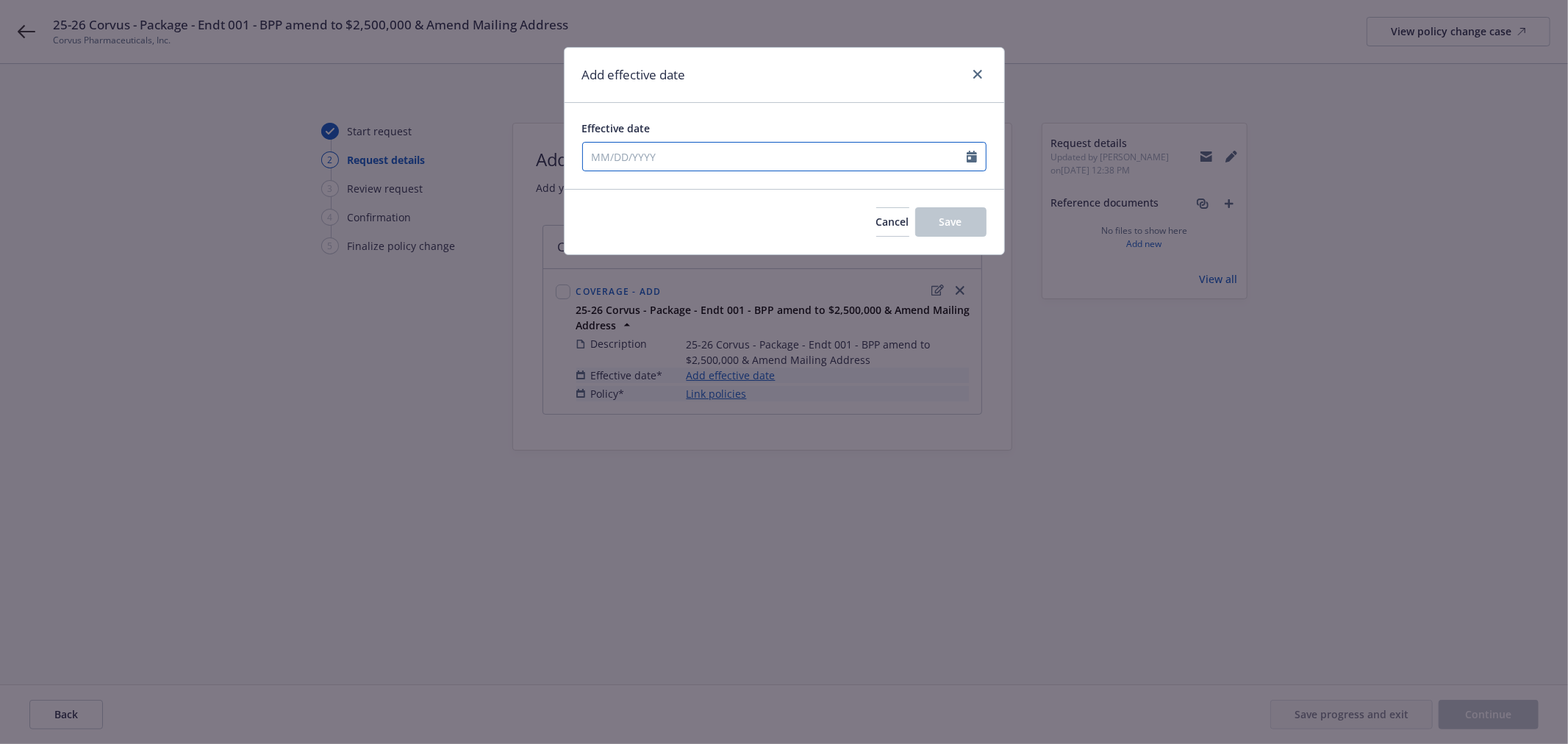
click at [634, 157] on input "Effective date" at bounding box center [775, 156] width 384 height 28
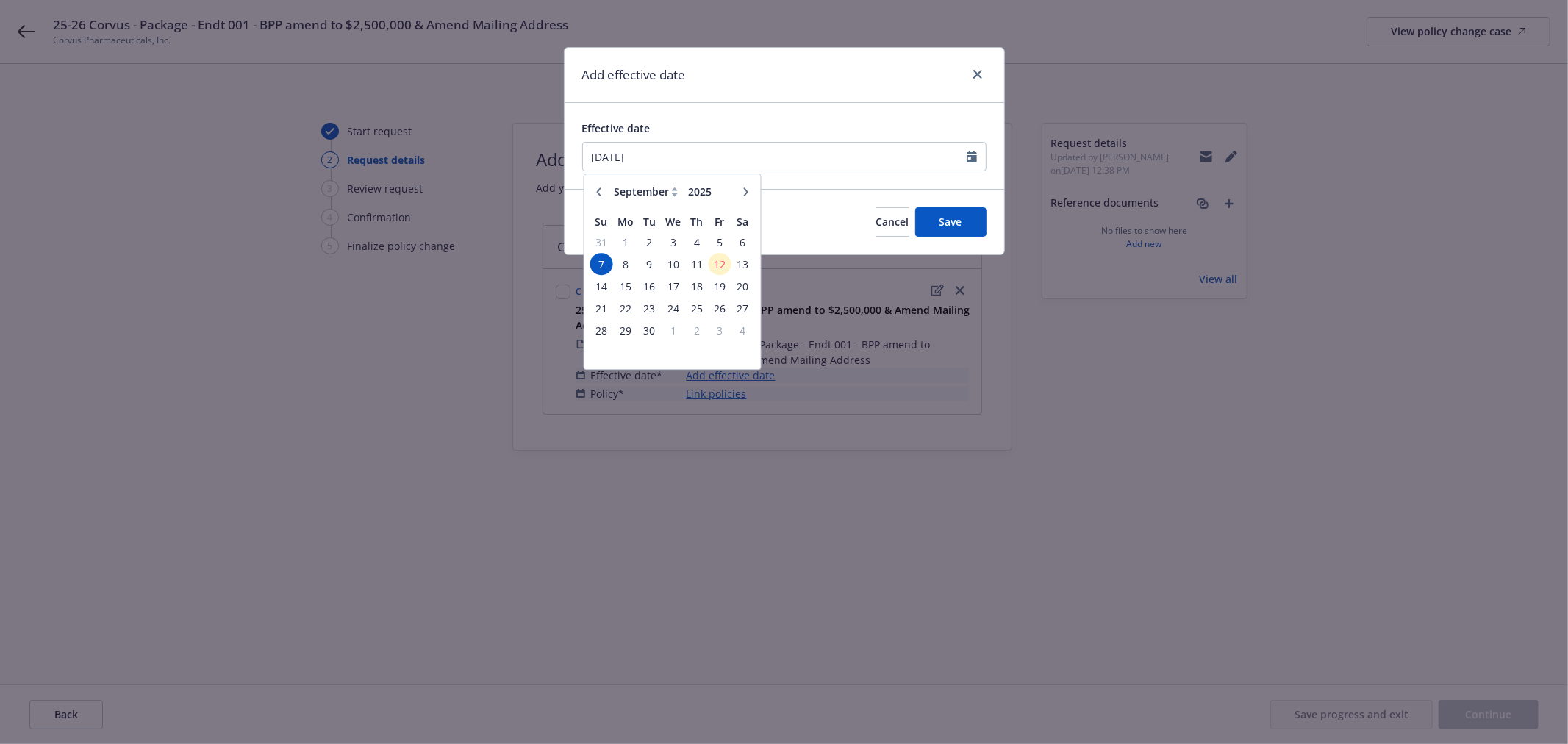
click at [605, 266] on span "7" at bounding box center [600, 265] width 20 height 19
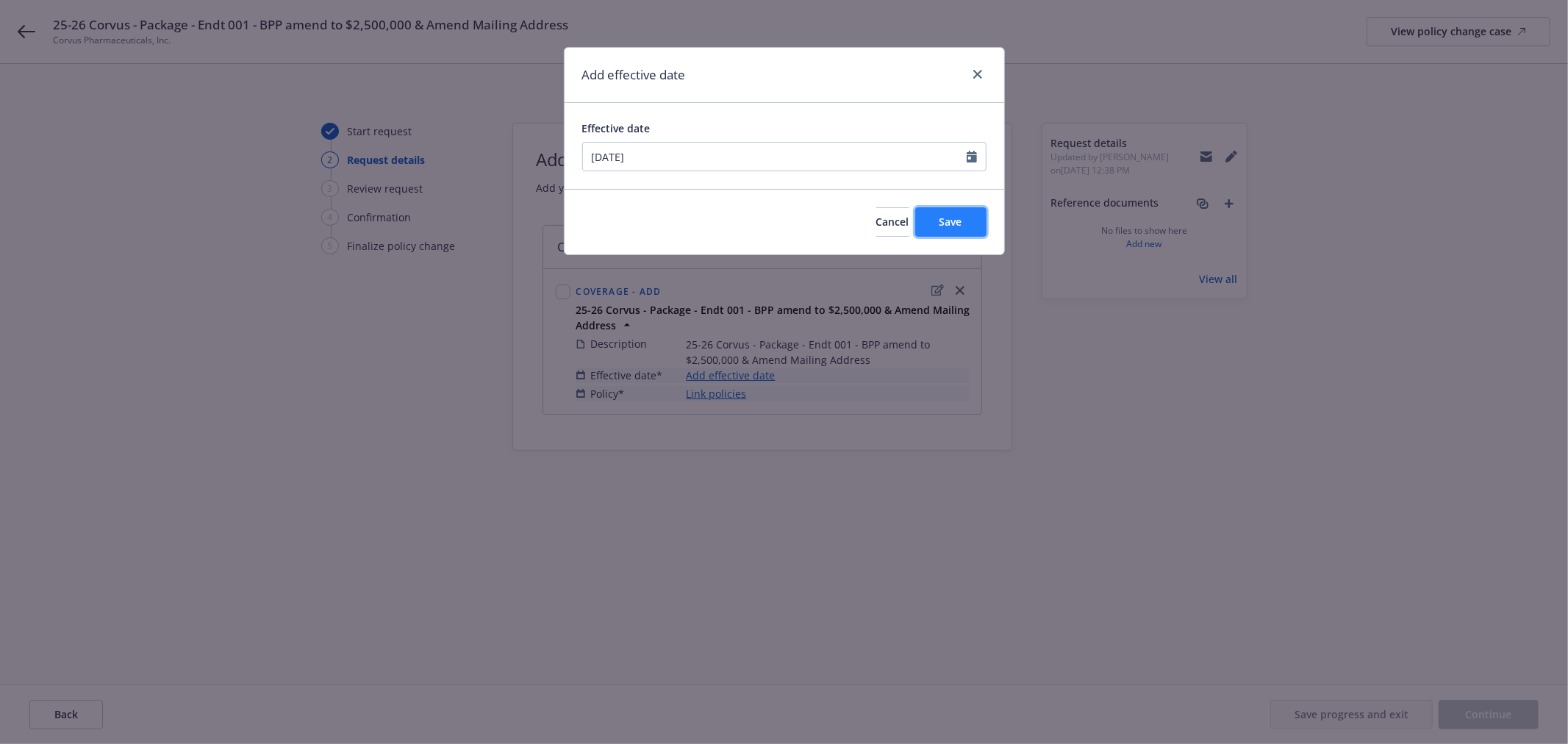
click at [949, 224] on span "Save" at bounding box center [951, 221] width 23 height 14
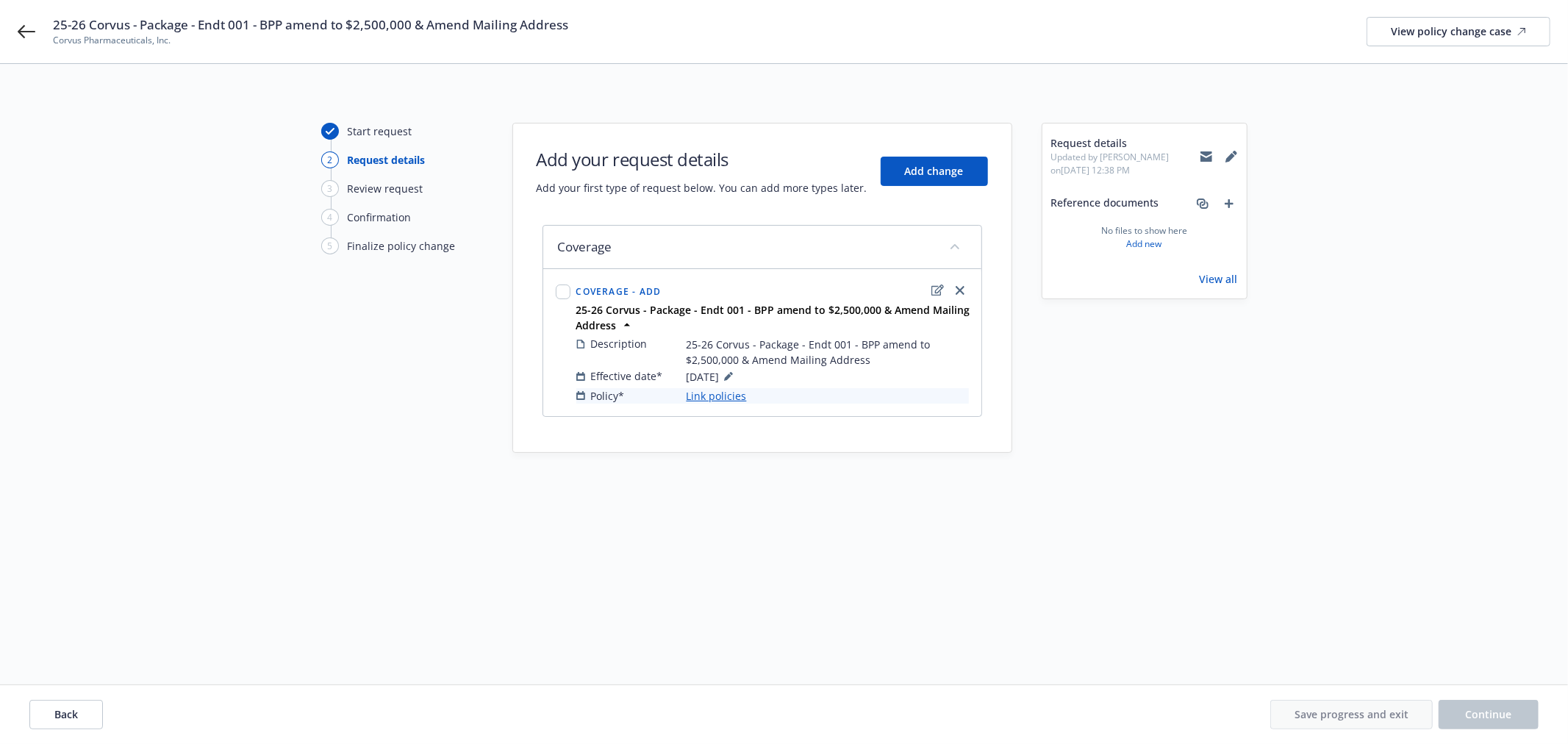
click at [735, 398] on link "Link policies" at bounding box center [716, 396] width 60 height 15
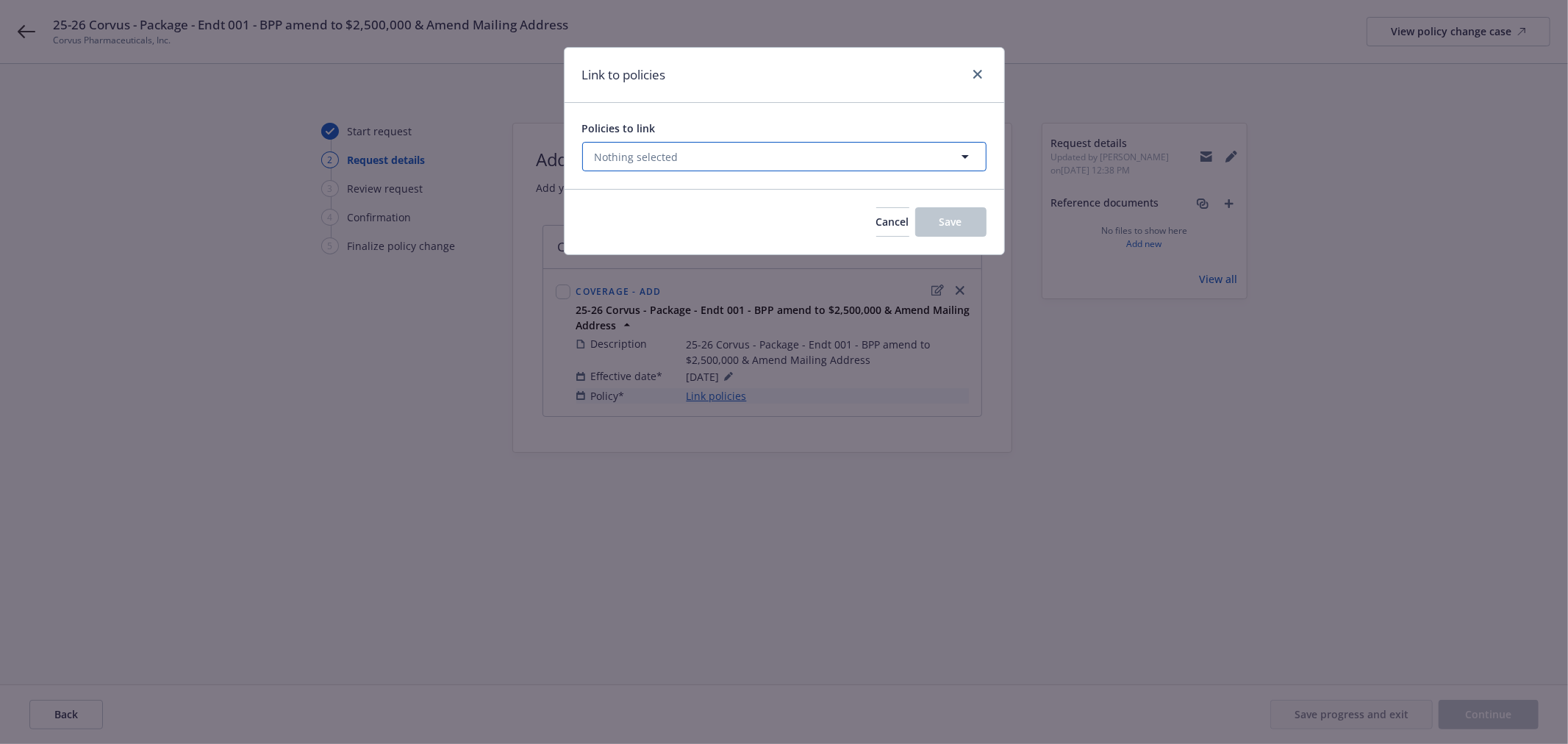
click at [700, 158] on button "Nothing selected" at bounding box center [784, 157] width 405 height 30
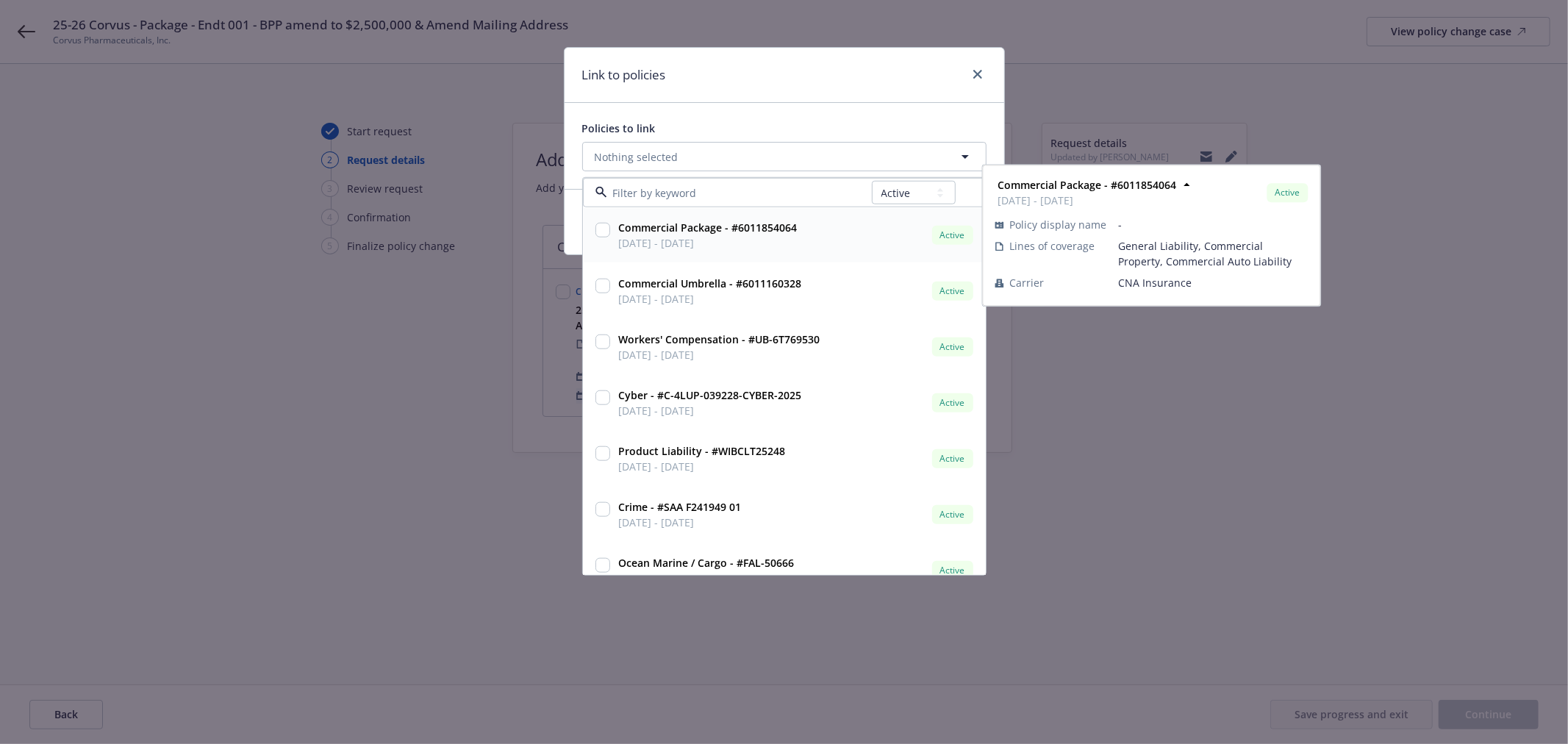
click at [600, 228] on input "checkbox" at bounding box center [602, 230] width 14 height 14
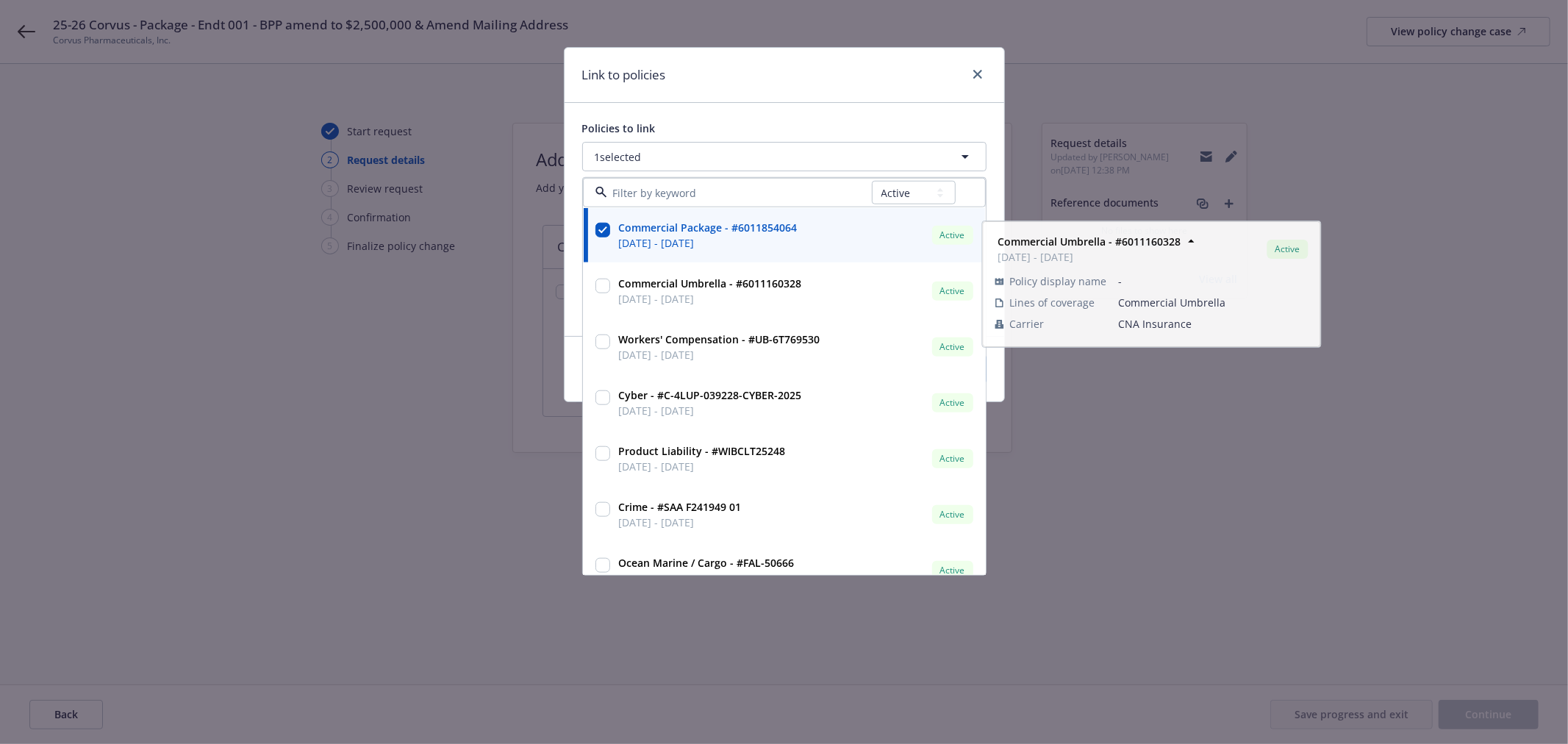
click at [819, 103] on div "Policies to link 1 selected All Active Upcoming Expired Cancelled Commercial Pa…" at bounding box center [784, 220] width 439 height 233
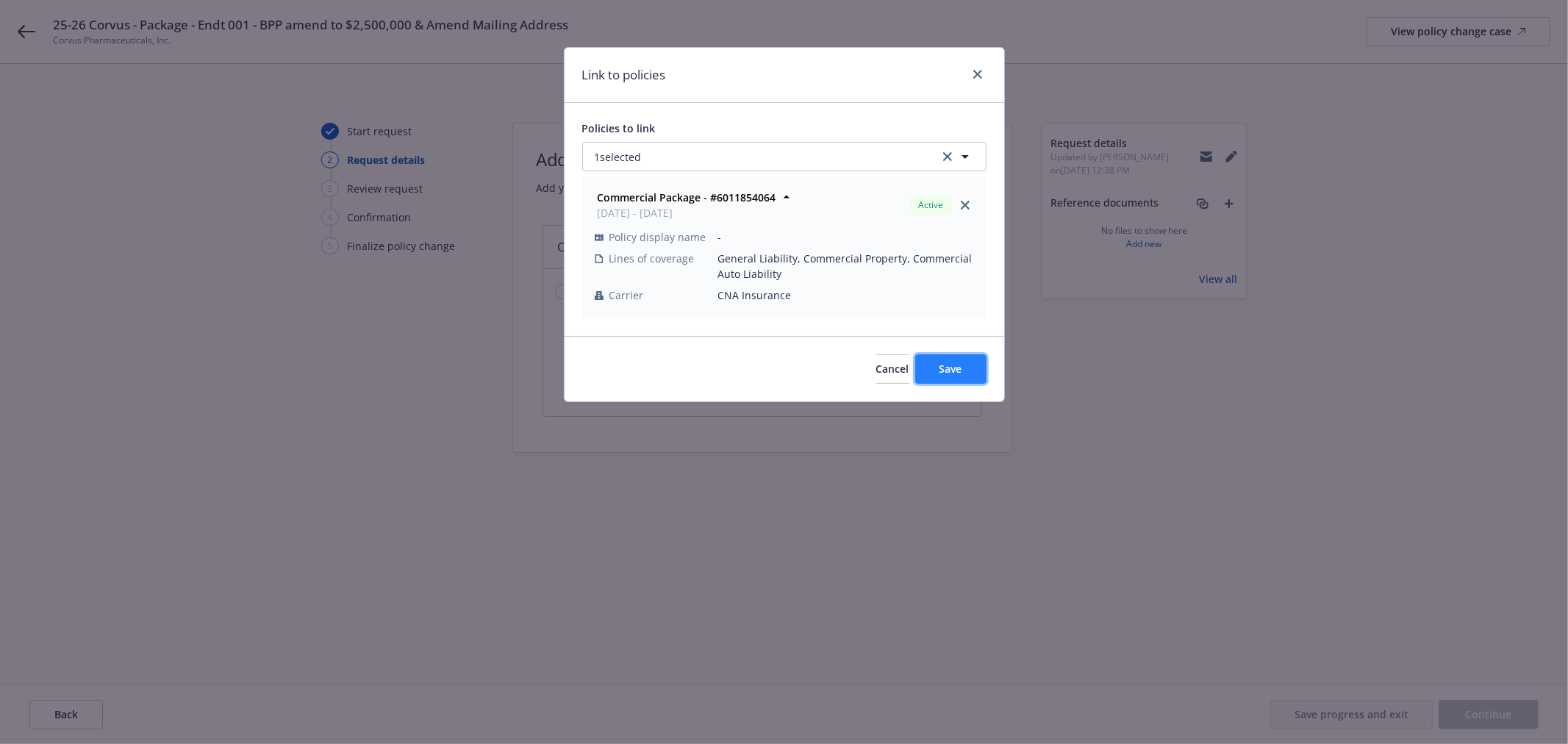
click at [937, 369] on button "Save" at bounding box center [951, 369] width 72 height 30
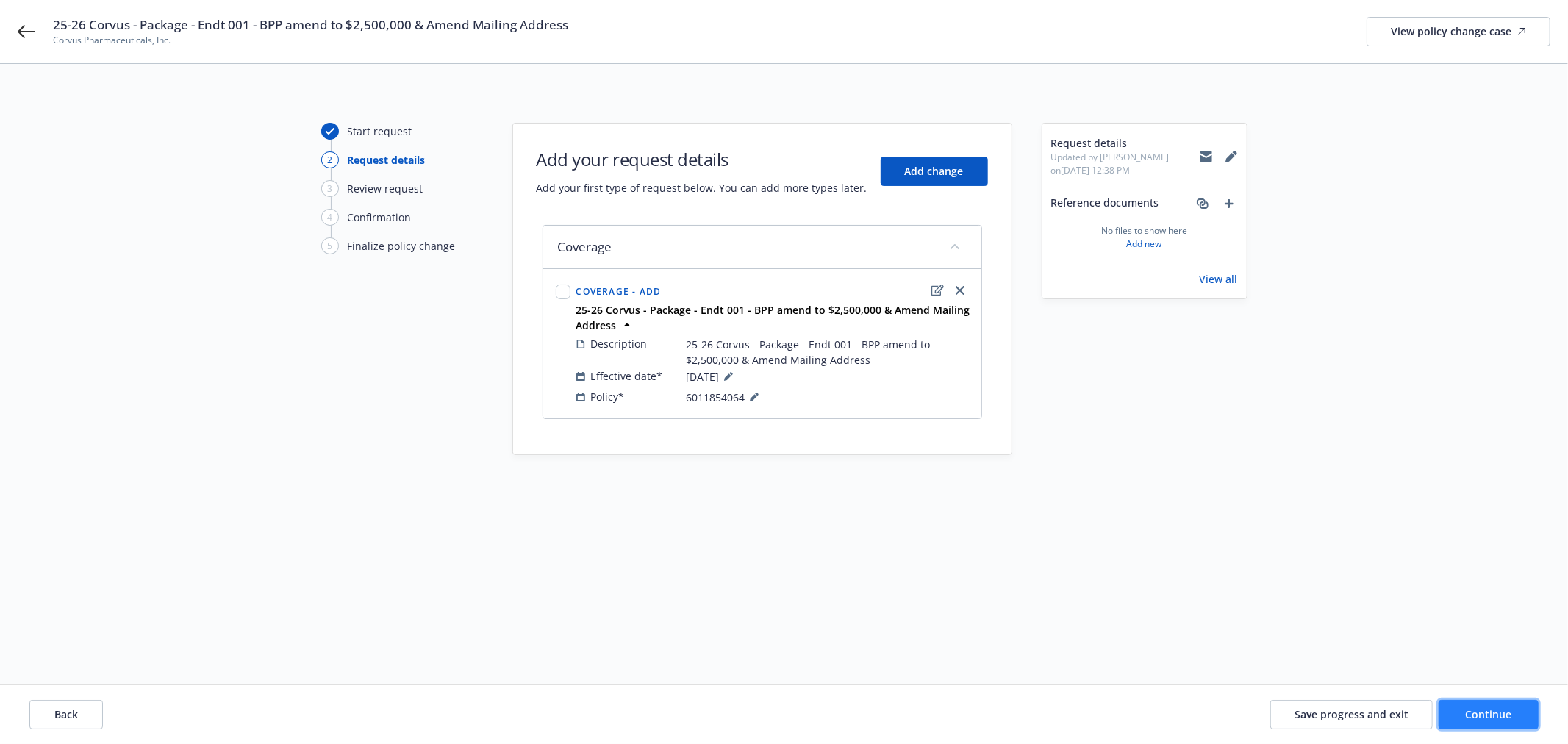
click at [1510, 718] on span "Continue" at bounding box center [1489, 713] width 46 height 14
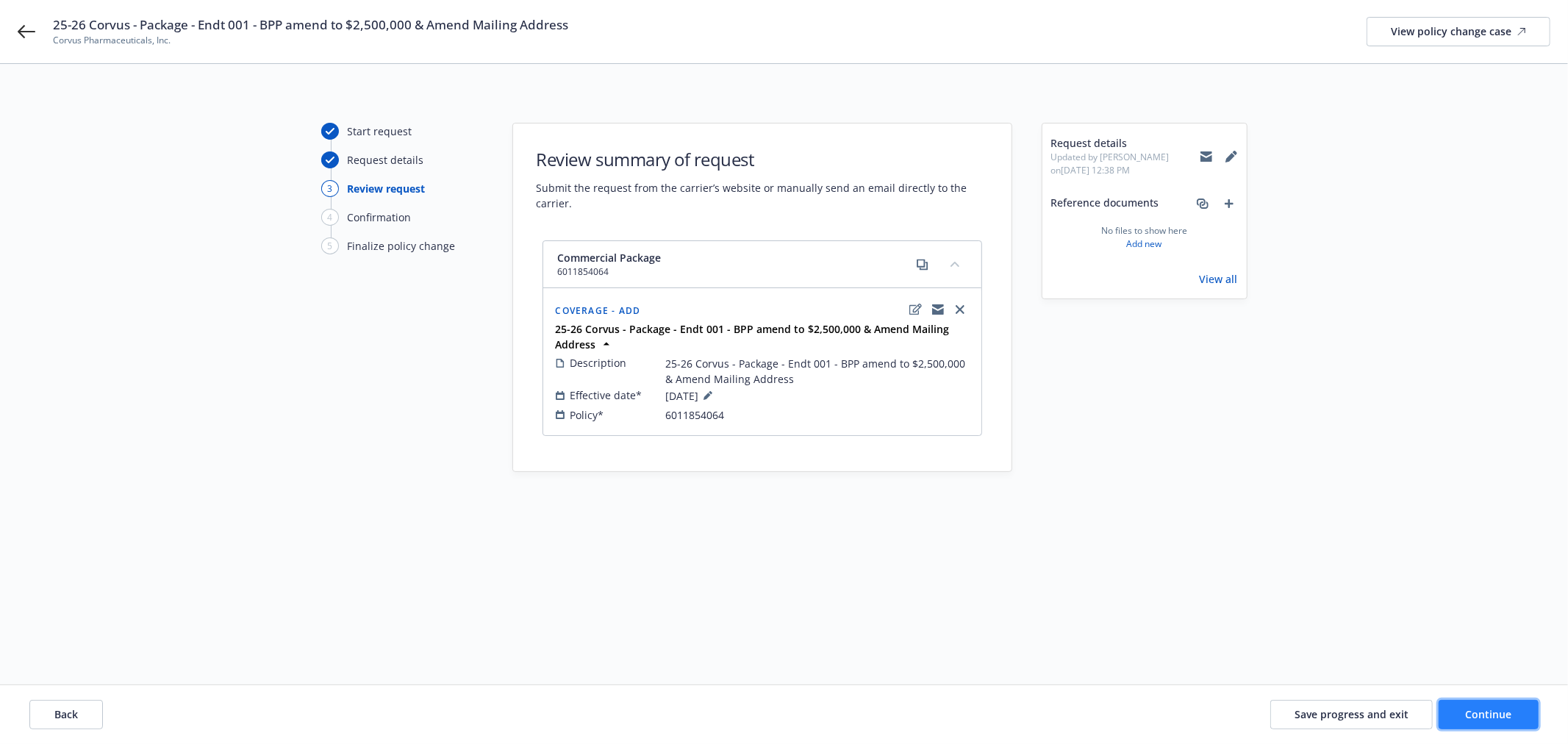
click at [1501, 720] on span "Continue" at bounding box center [1489, 713] width 46 height 14
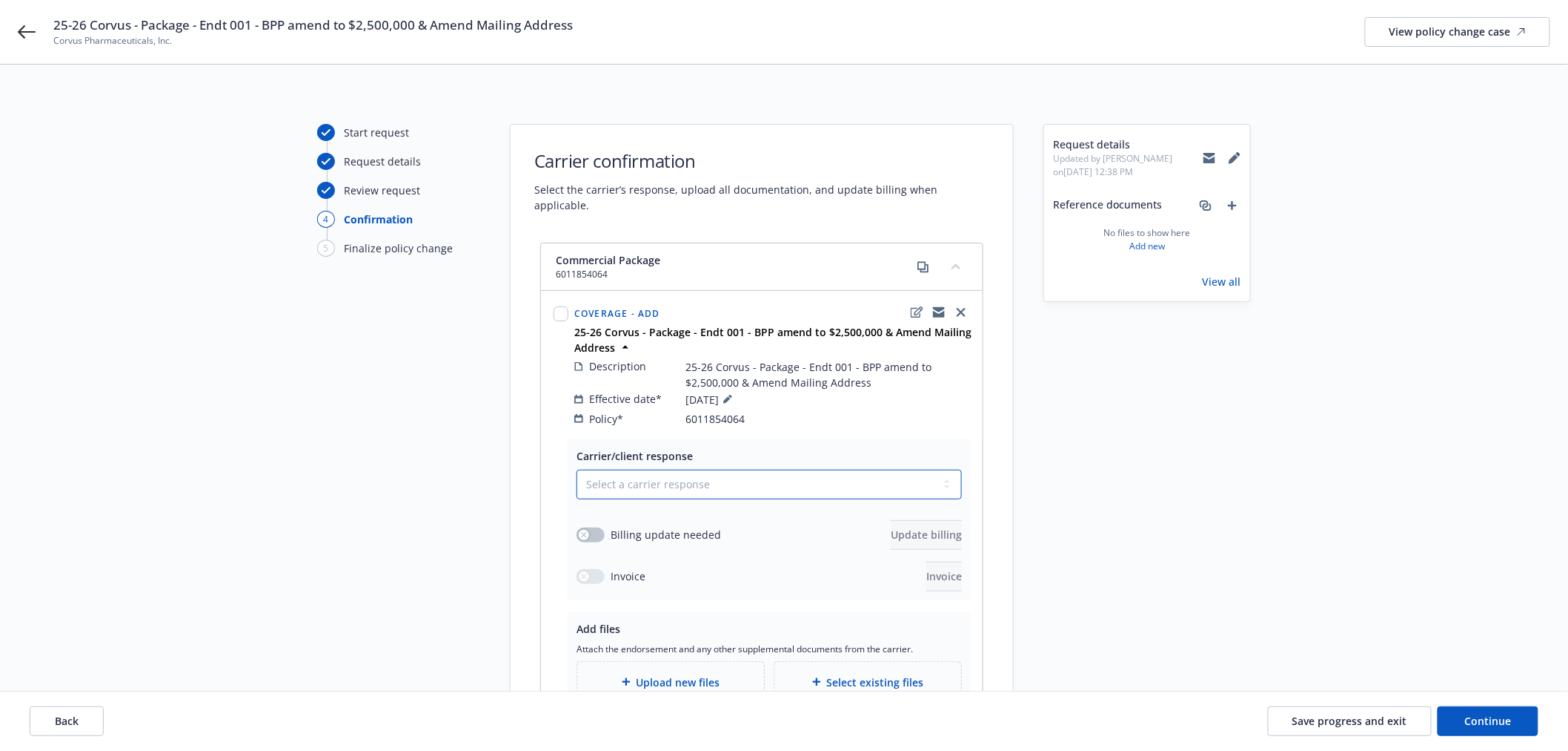
click at [724, 471] on select "Select a carrier response Accepted Accepted with revision No endorsement needed…" at bounding box center [769, 484] width 386 height 30
click at [577, 469] on select "Select a carrier response Accepted Accepted with revision No endorsement needed…" at bounding box center [769, 484] width 386 height 30
click at [592, 528] on button "button" at bounding box center [591, 534] width 28 height 15
click at [913, 528] on span "Update billing" at bounding box center [927, 534] width 71 height 14
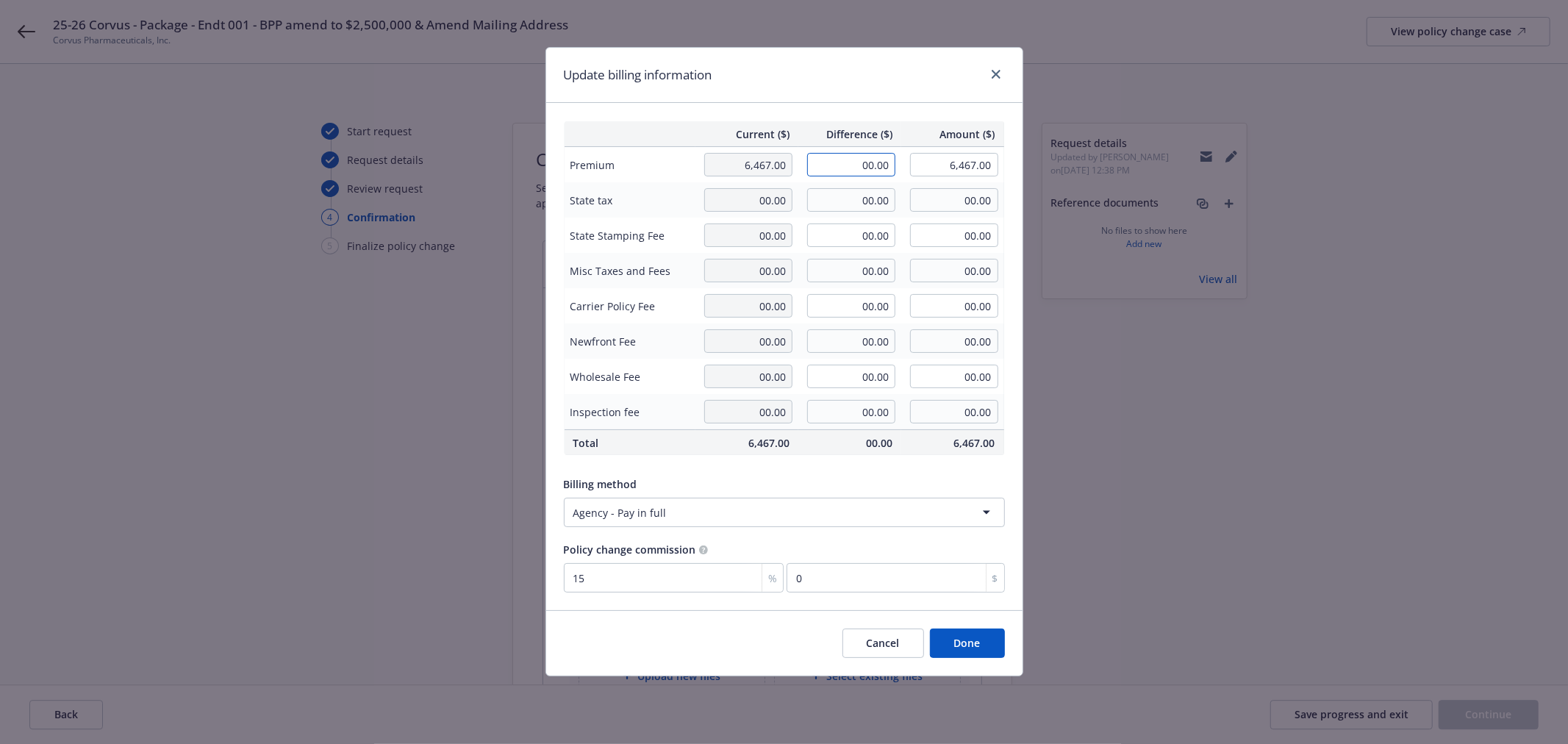
drag, startPoint x: 889, startPoint y: 165, endPoint x: 942, endPoint y: 163, distance: 53.0
click at [942, 164] on tr "Premium 6,467.00 00.00 6,467.00" at bounding box center [784, 165] width 440 height 36
click at [913, 85] on div "Update billing information" at bounding box center [784, 75] width 476 height 55
drag, startPoint x: 939, startPoint y: 643, endPoint x: 991, endPoint y: 635, distance: 52.6
click at [939, 643] on button "Done" at bounding box center [968, 643] width 75 height 30
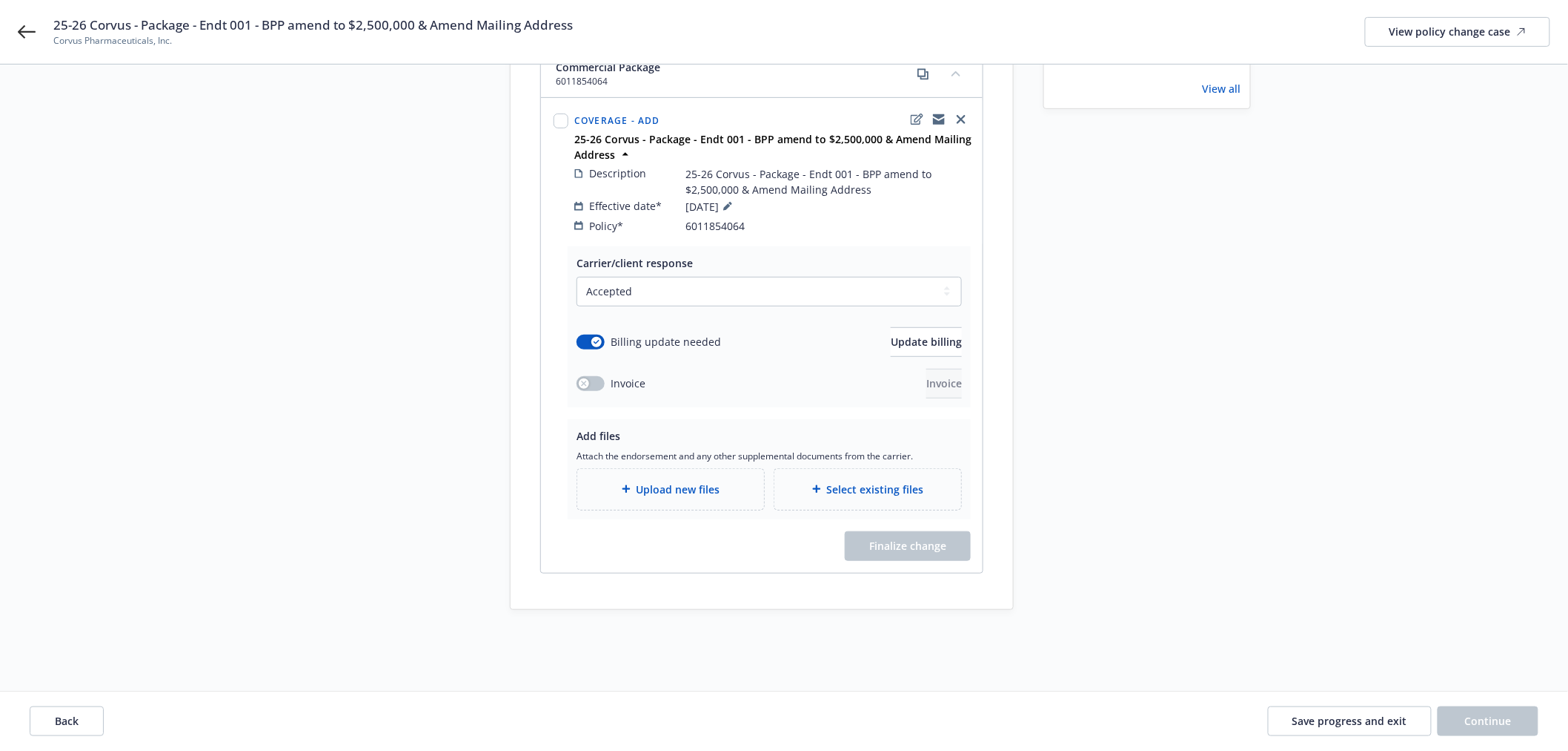
scroll to position [110, 0]
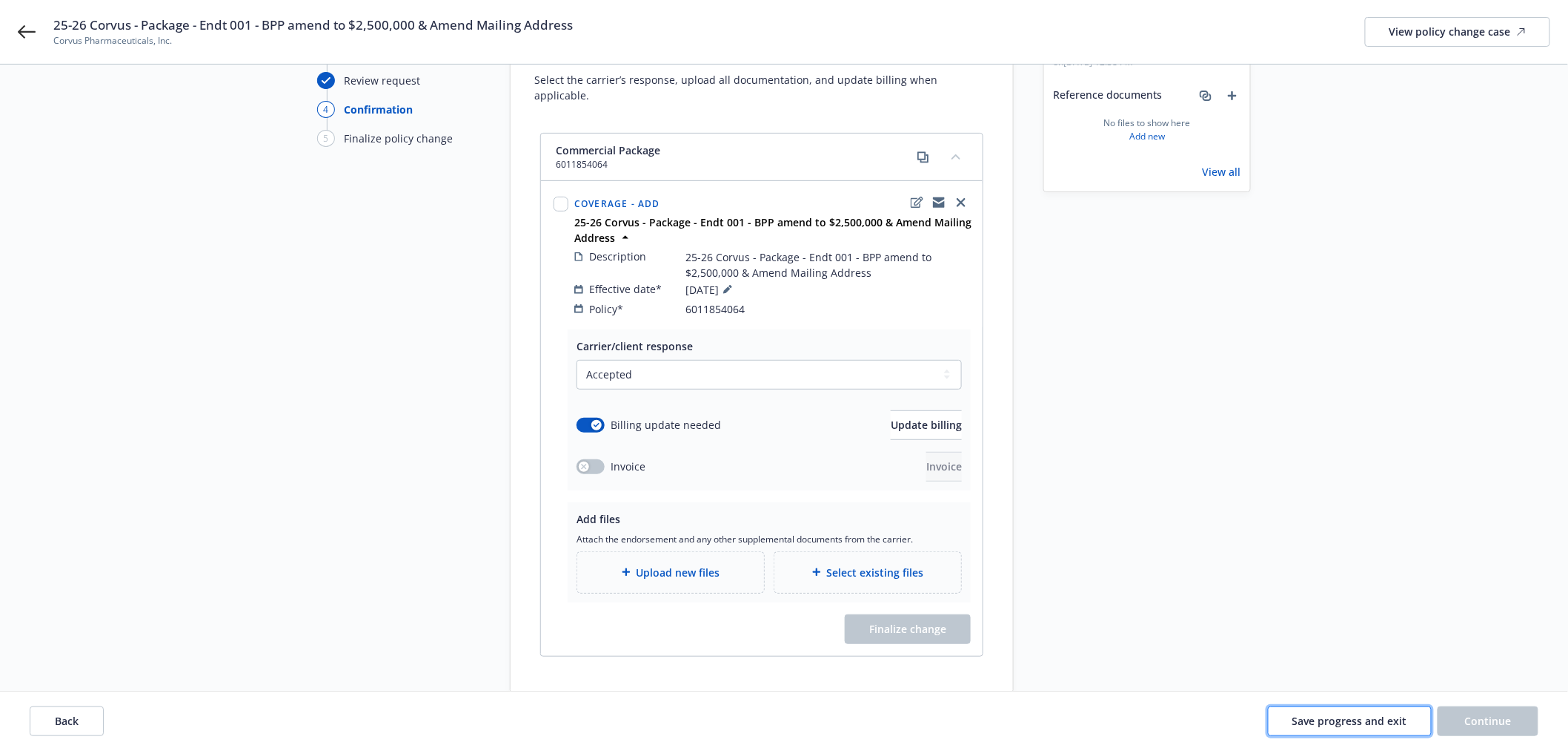
click at [1358, 724] on span "Save progress and exit" at bounding box center [1350, 720] width 115 height 14
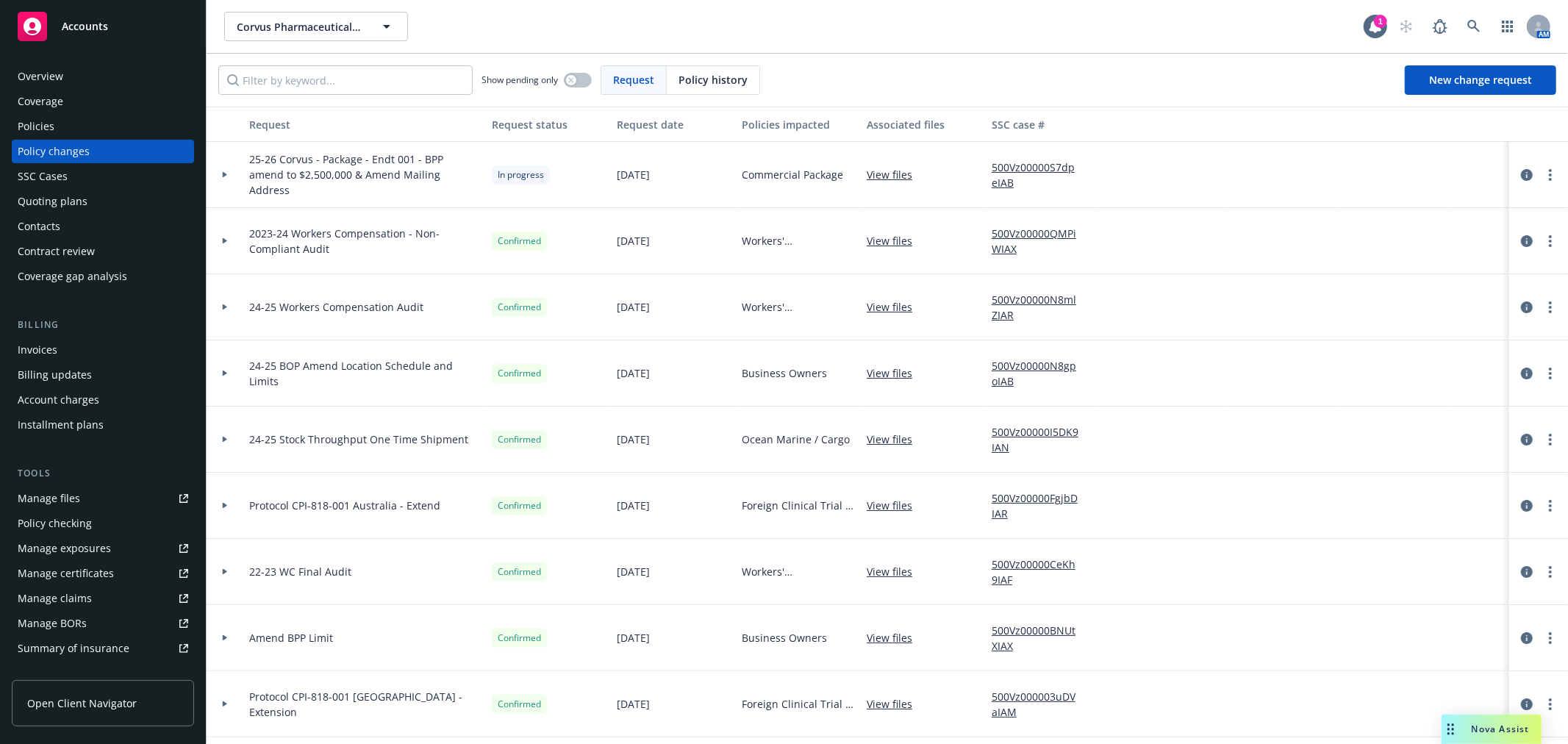
click at [55, 115] on div "Policies" at bounding box center [103, 127] width 170 height 24
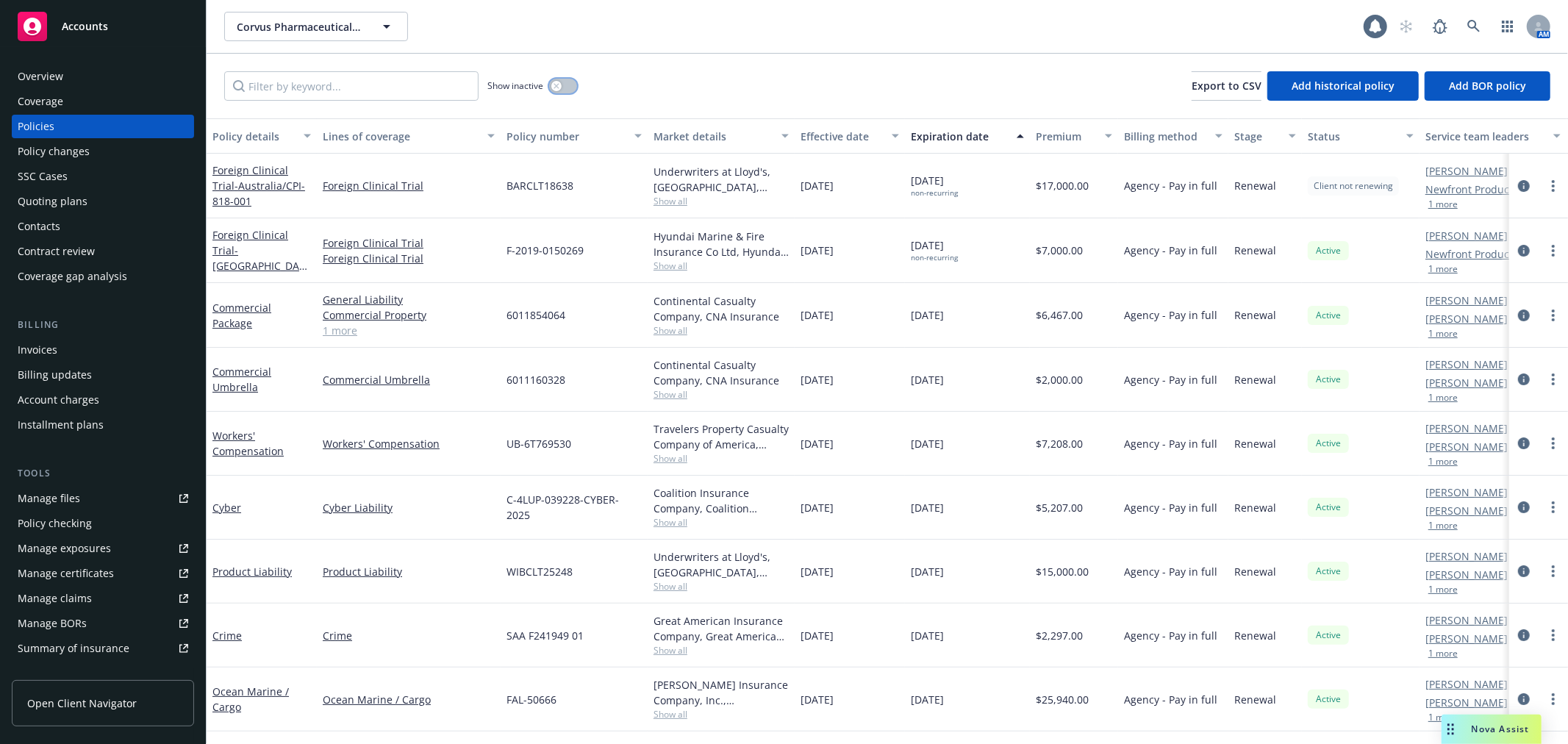
click at [551, 85] on div "button" at bounding box center [556, 86] width 10 height 10
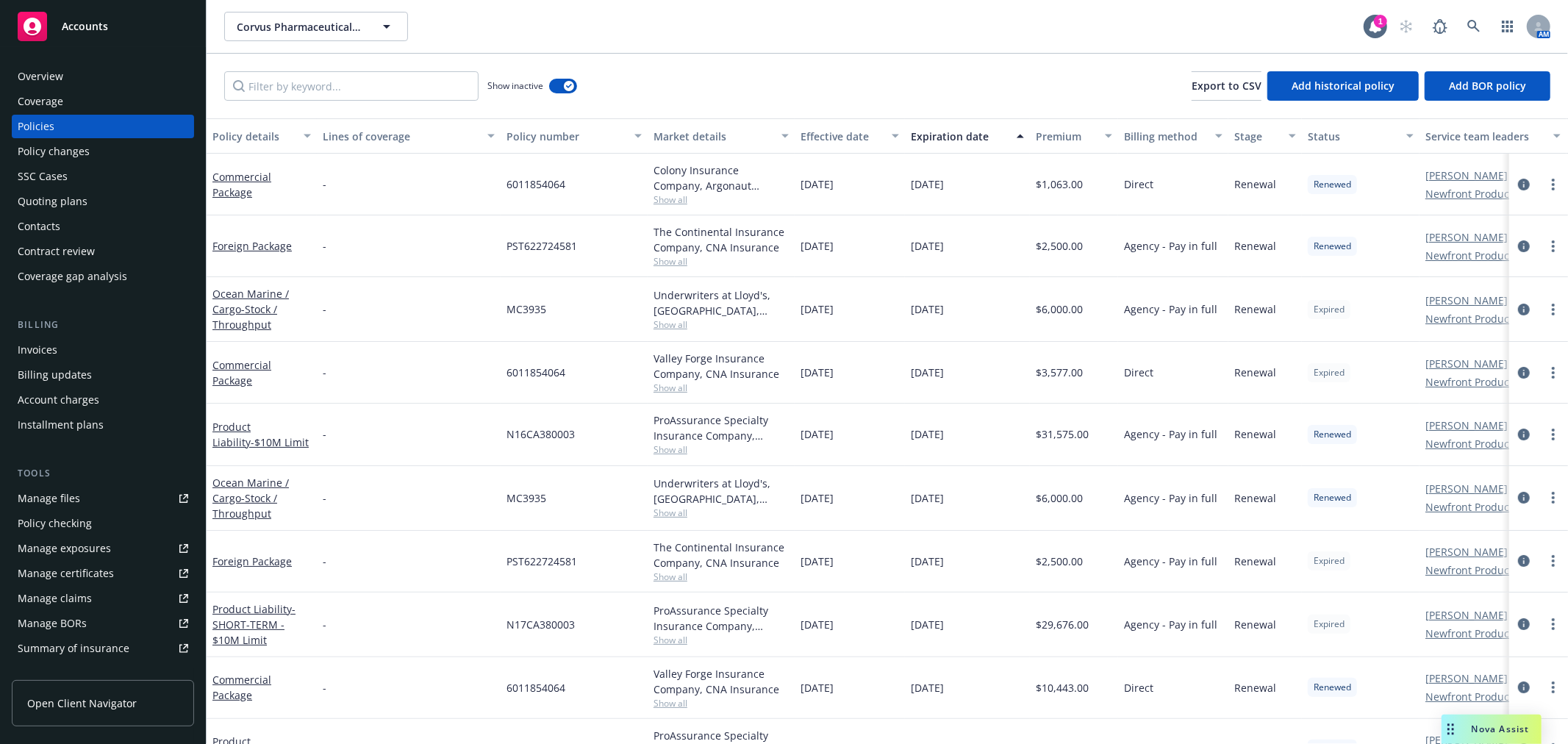
click at [938, 131] on div "Expiration date" at bounding box center [959, 136] width 97 height 15
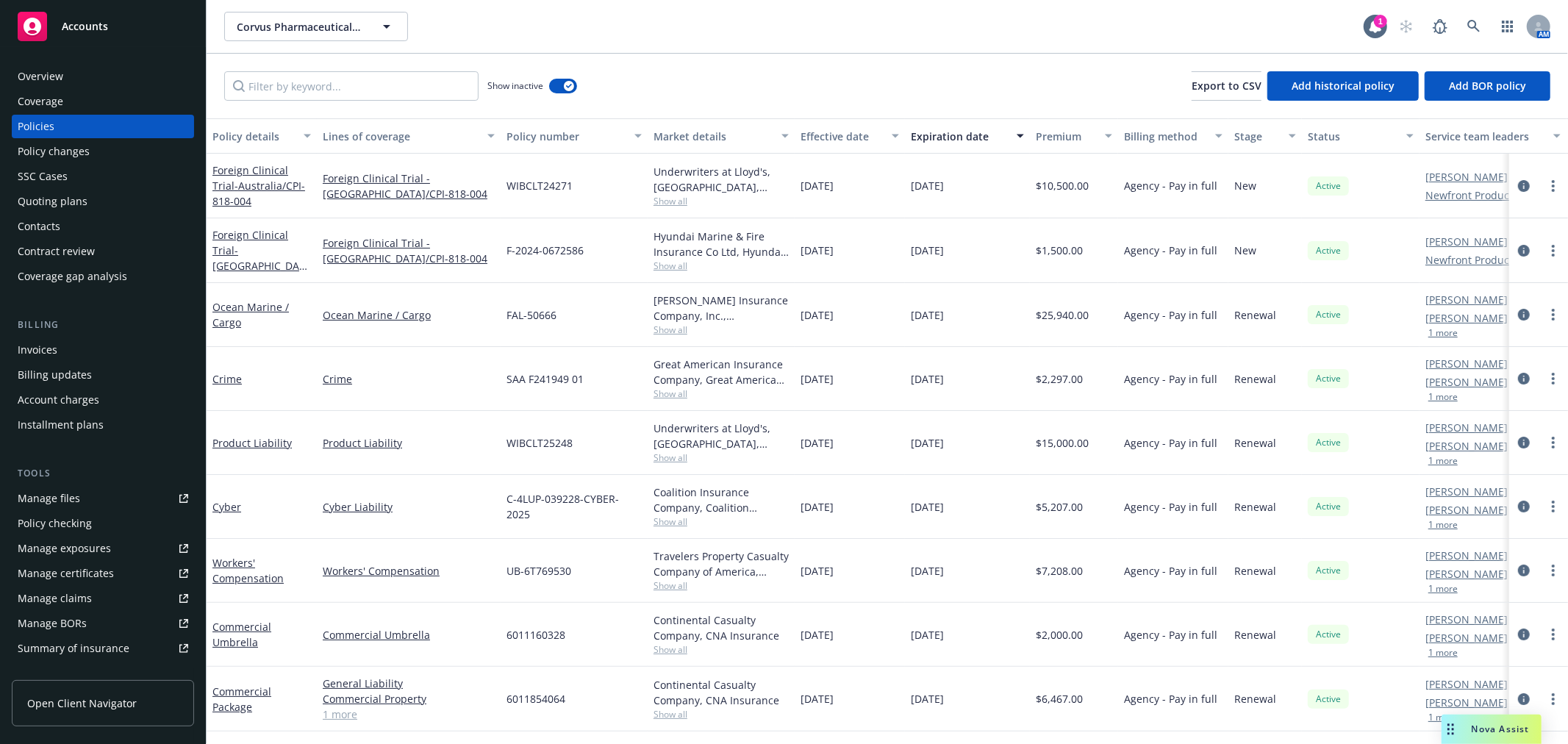
click at [938, 130] on div "Expiration date" at bounding box center [959, 136] width 97 height 15
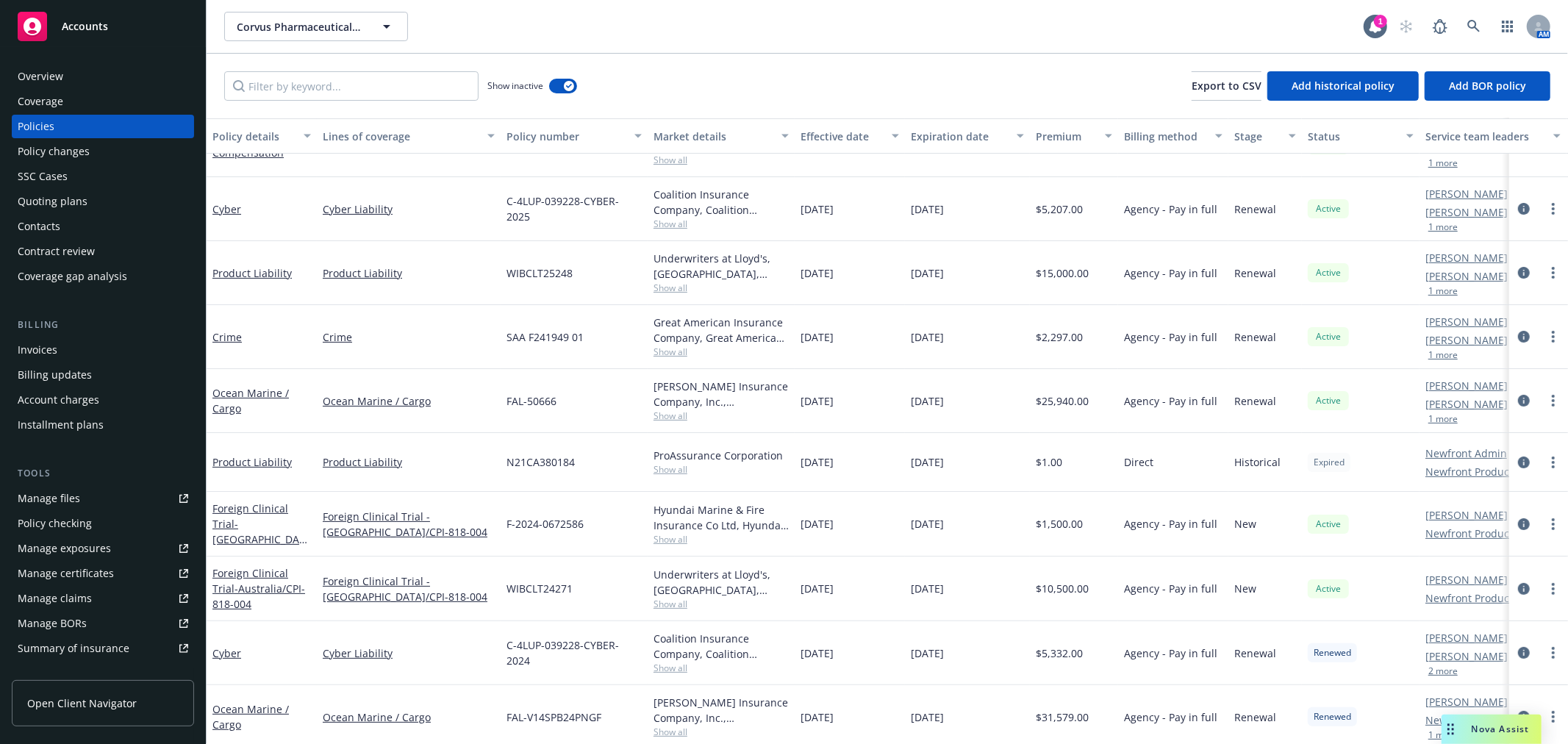
scroll to position [244, 0]
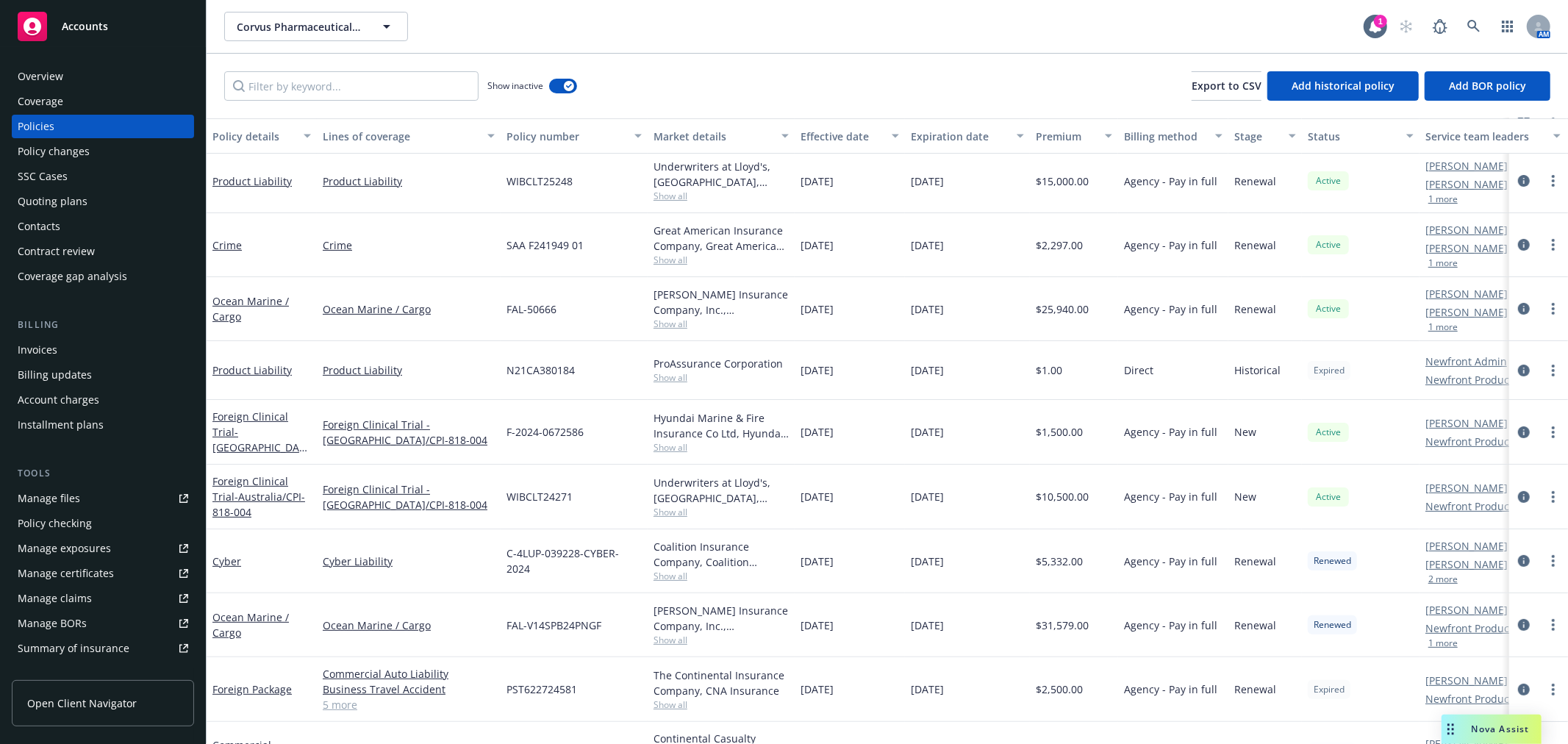
click at [831, 137] on div "Effective date" at bounding box center [841, 136] width 83 height 15
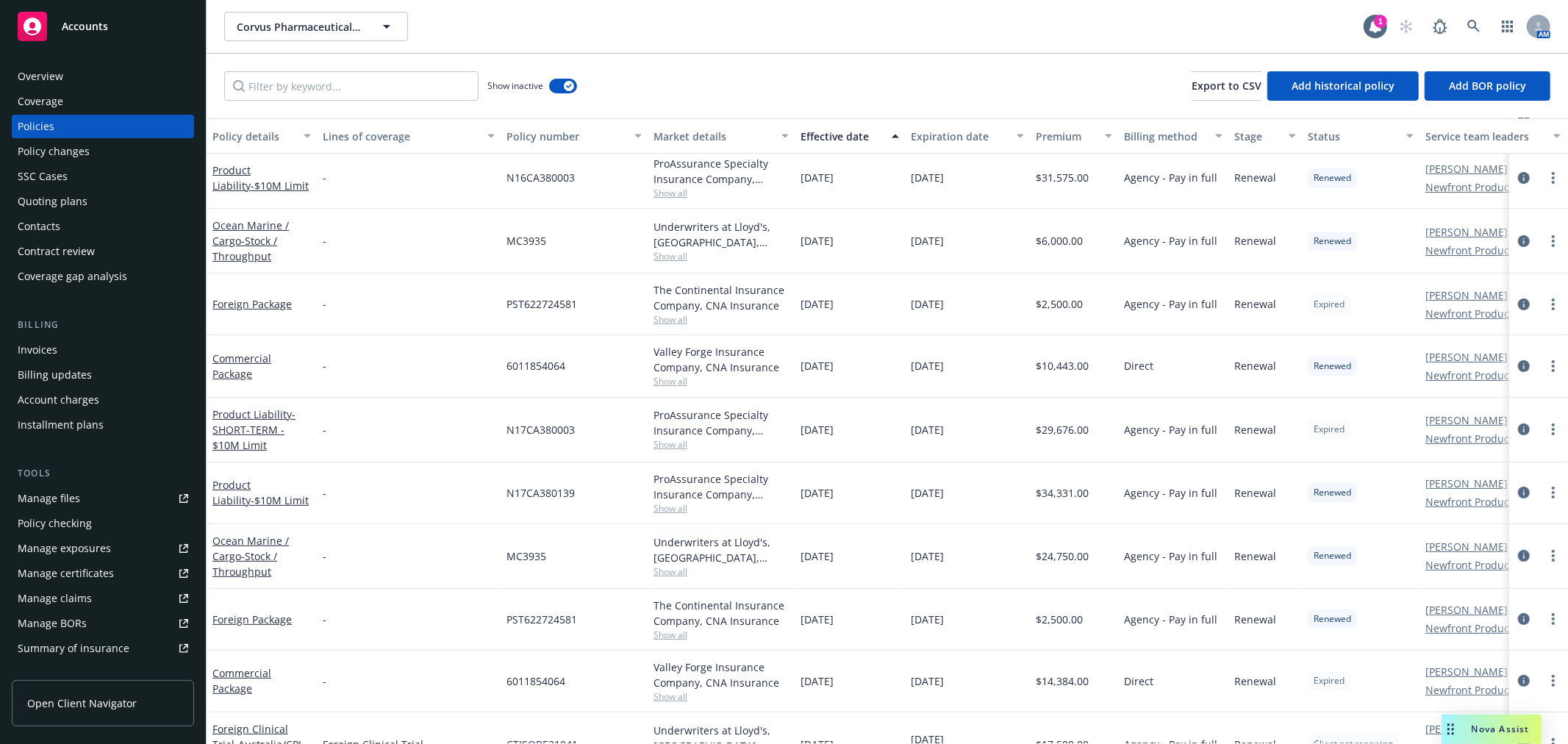
click at [832, 132] on div "Effective date" at bounding box center [841, 136] width 83 height 15
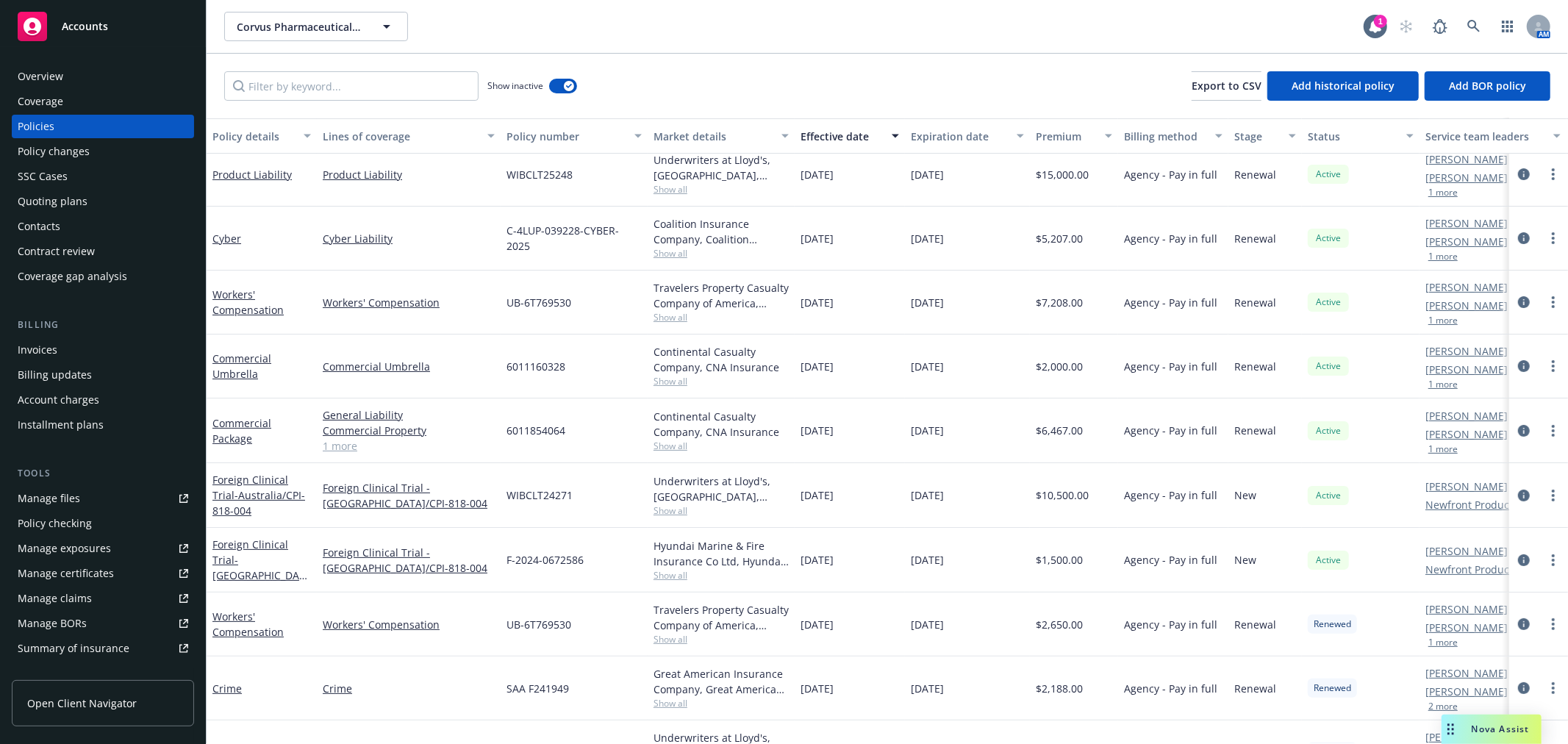
scroll to position [163, 0]
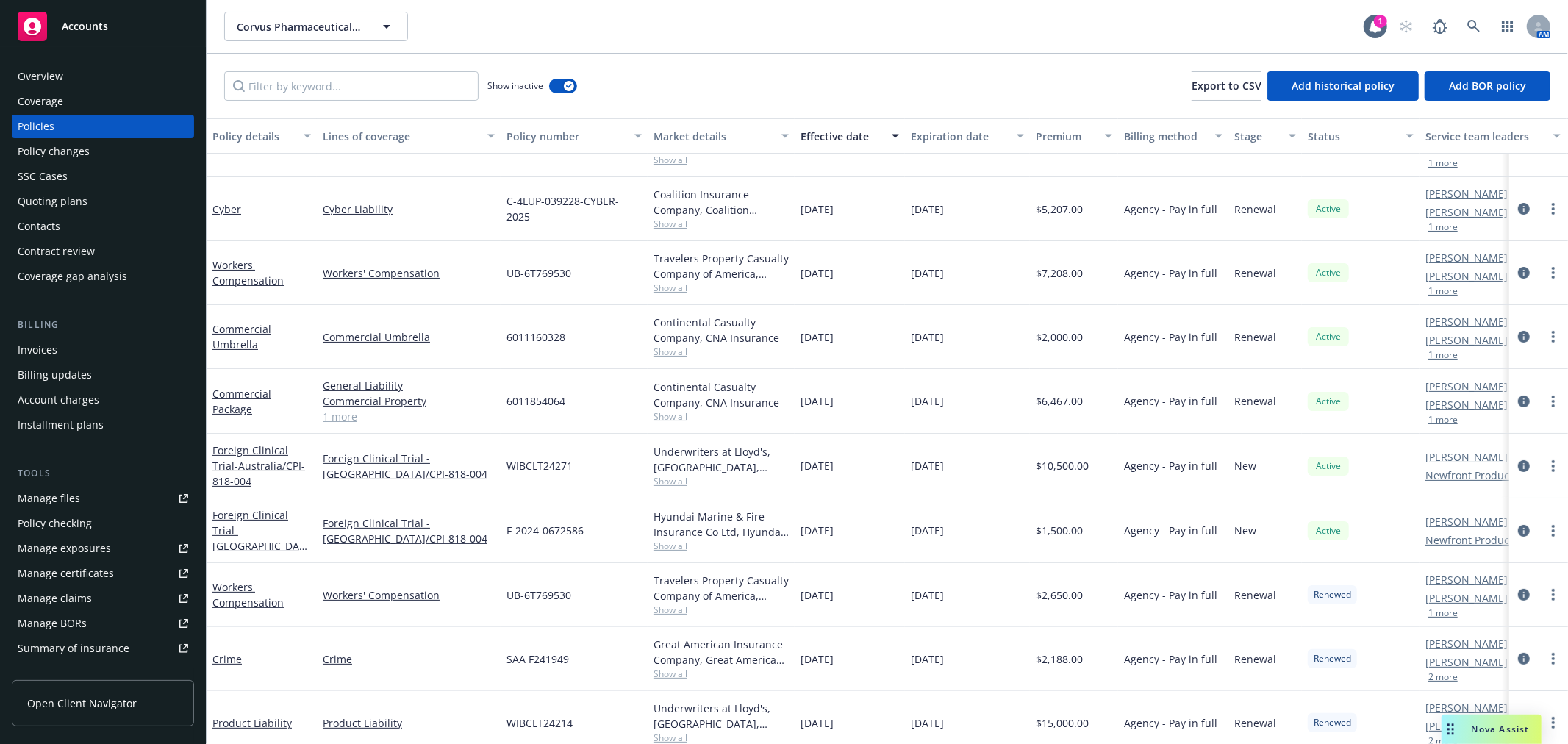
click at [76, 564] on div "Manage certificates" at bounding box center [66, 573] width 96 height 24
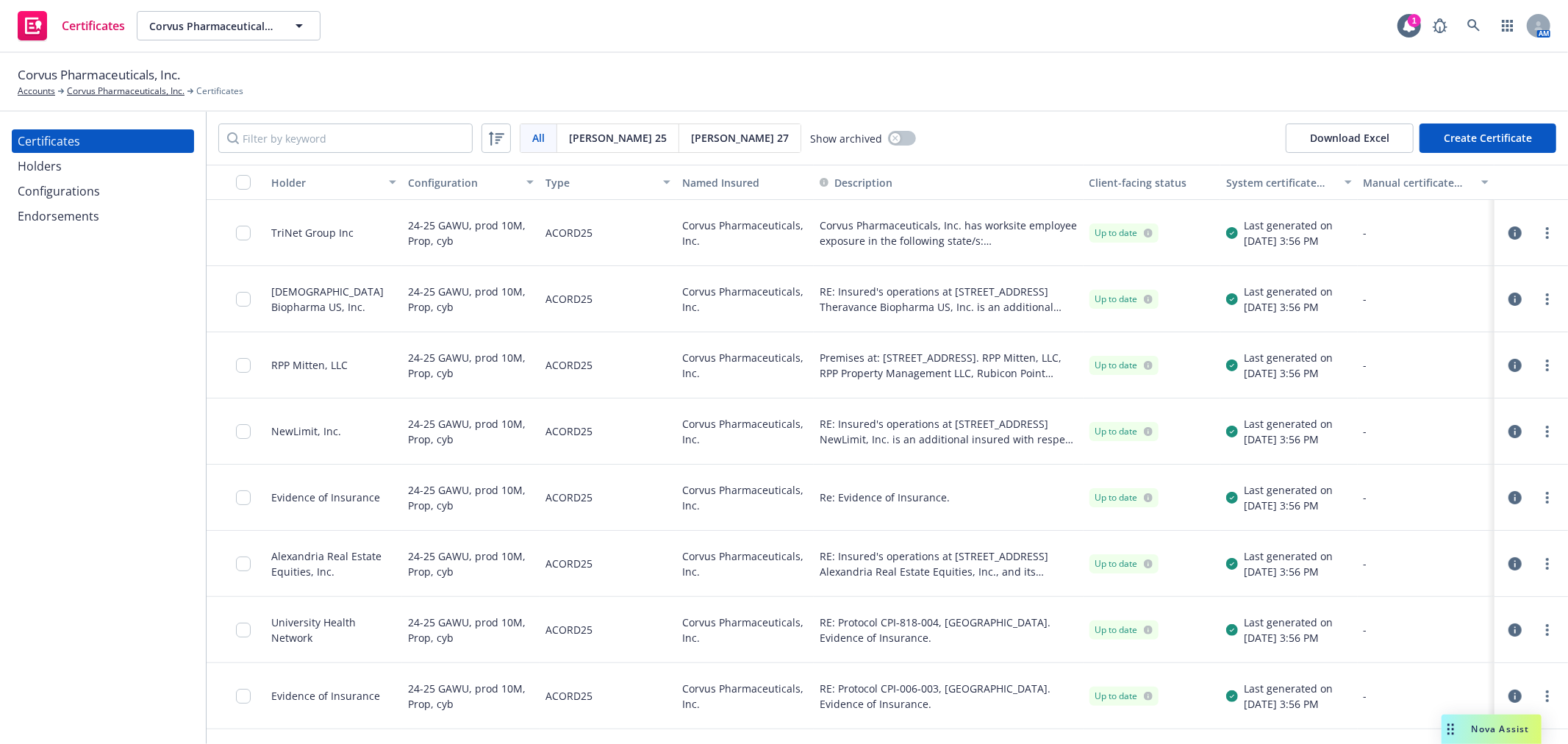
click at [71, 180] on div "Configurations" at bounding box center [59, 192] width 83 height 24
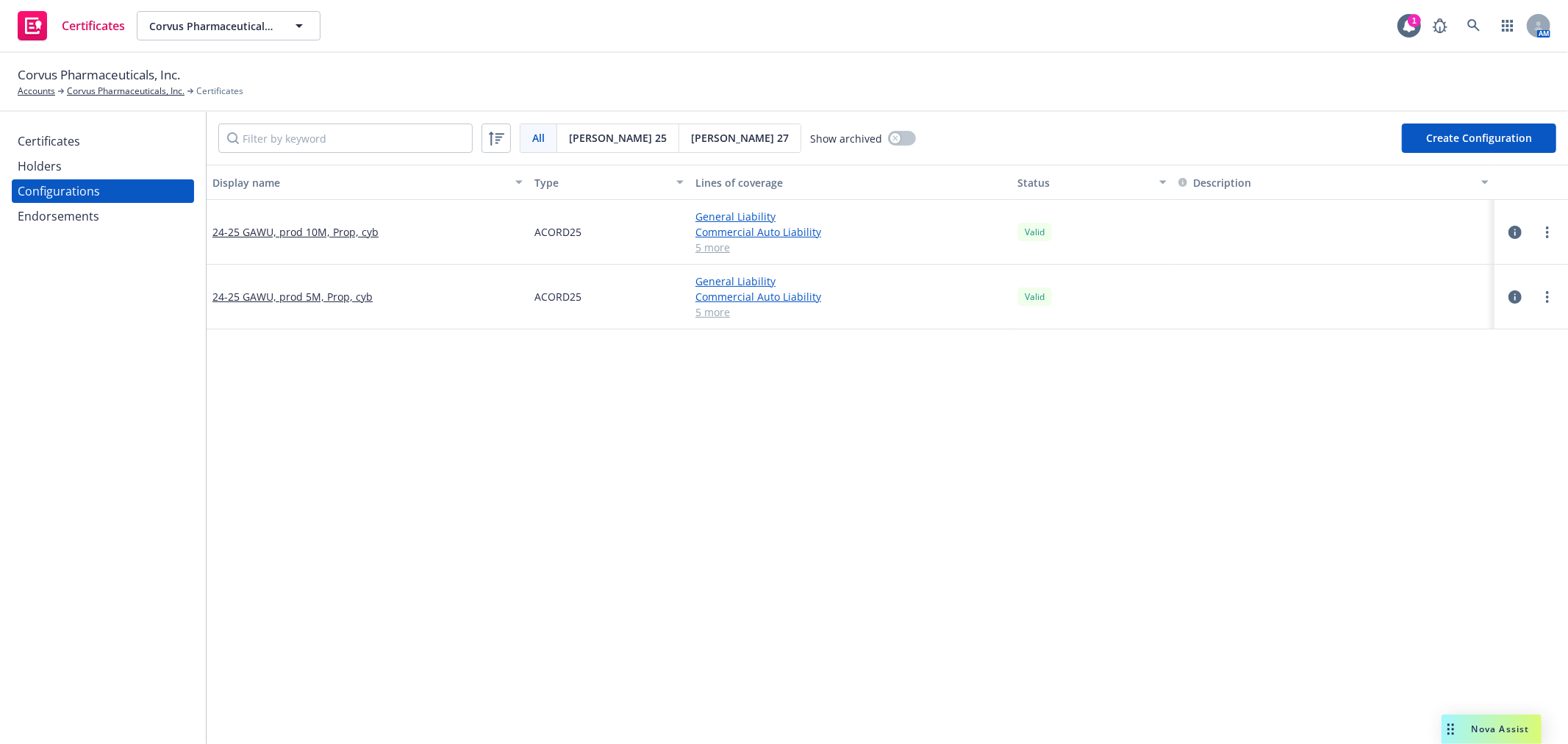
click at [83, 136] on div "Certificates" at bounding box center [103, 141] width 170 height 24
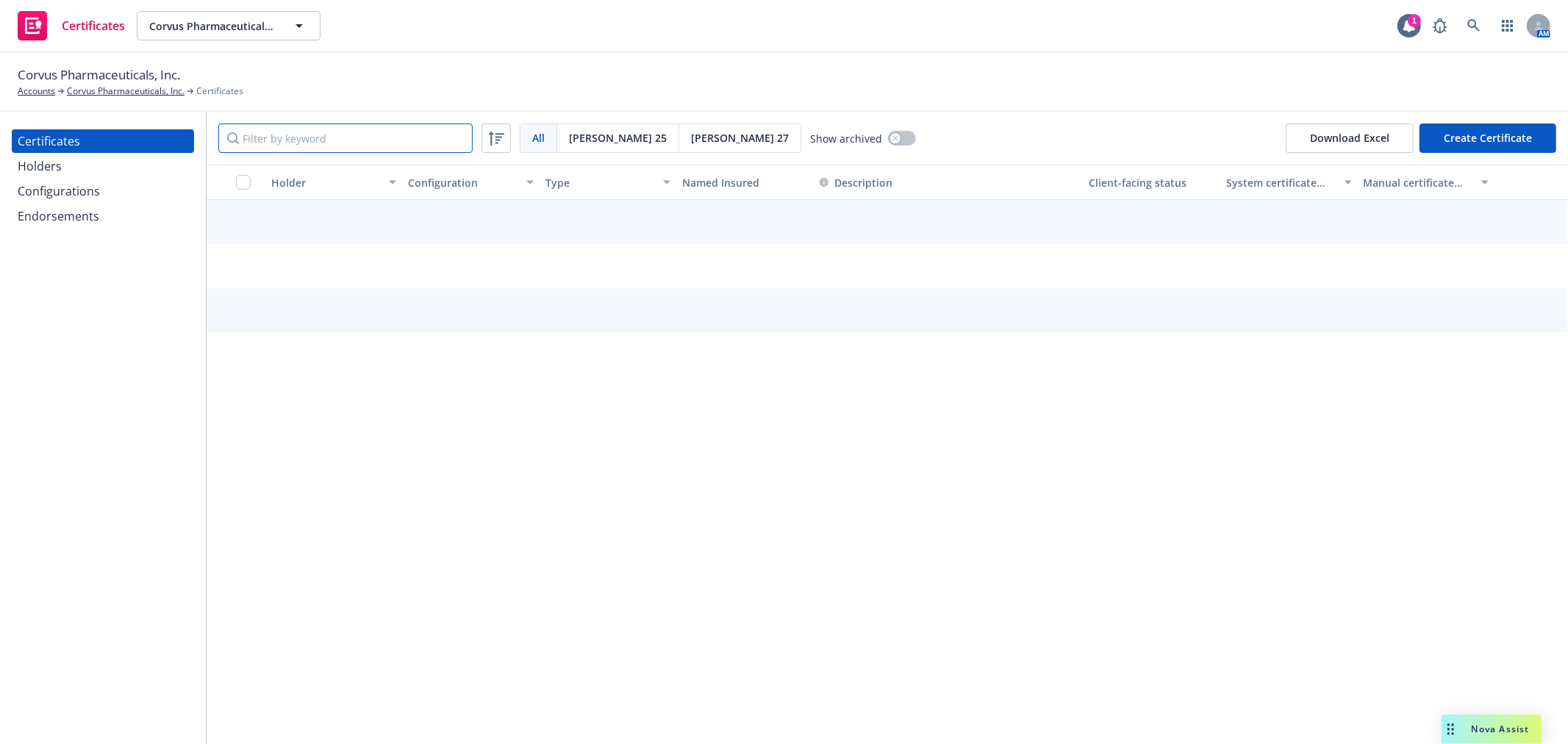
click at [325, 132] on input "Filter by keyword" at bounding box center [345, 138] width 255 height 30
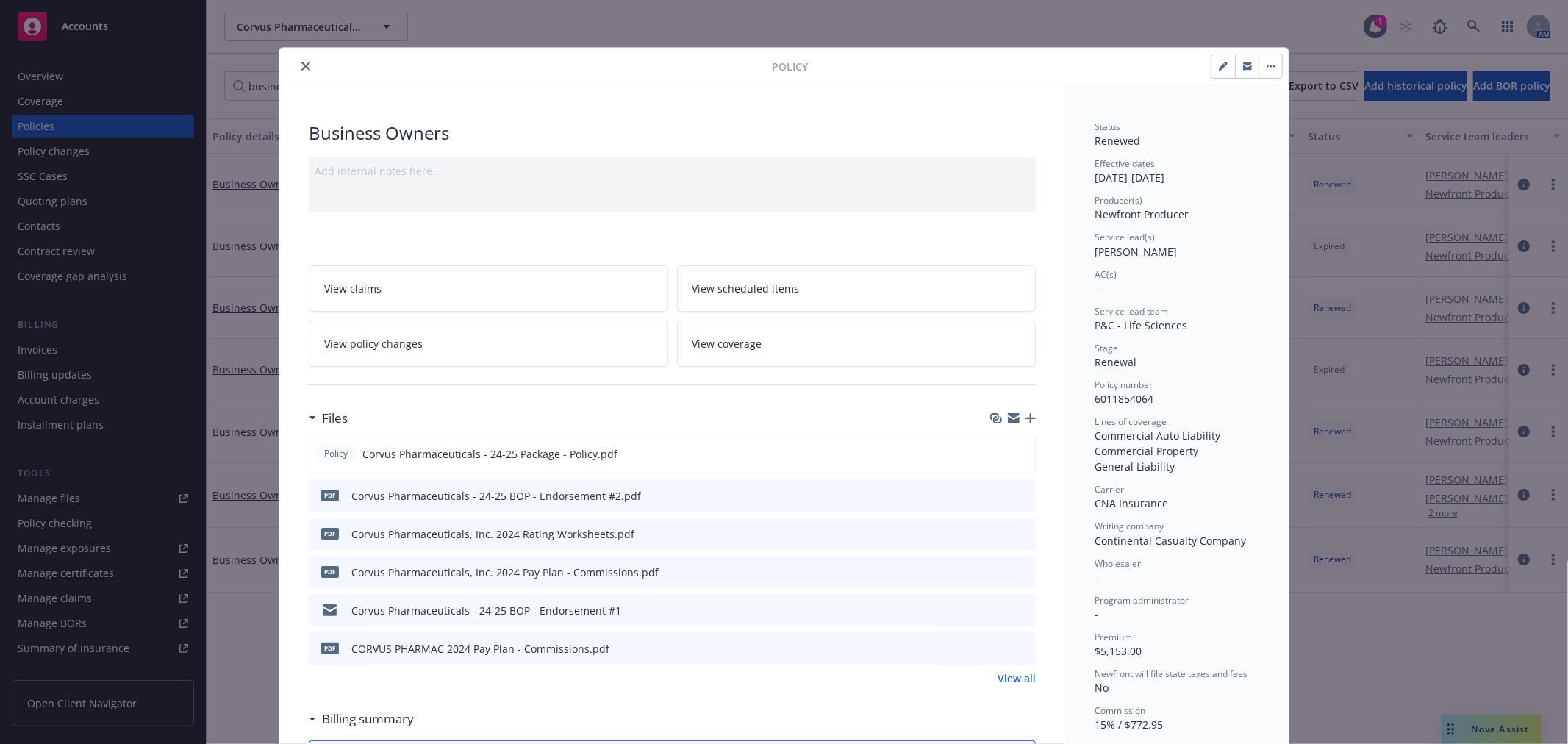
click at [303, 62] on icon "close" at bounding box center [306, 66] width 9 height 9
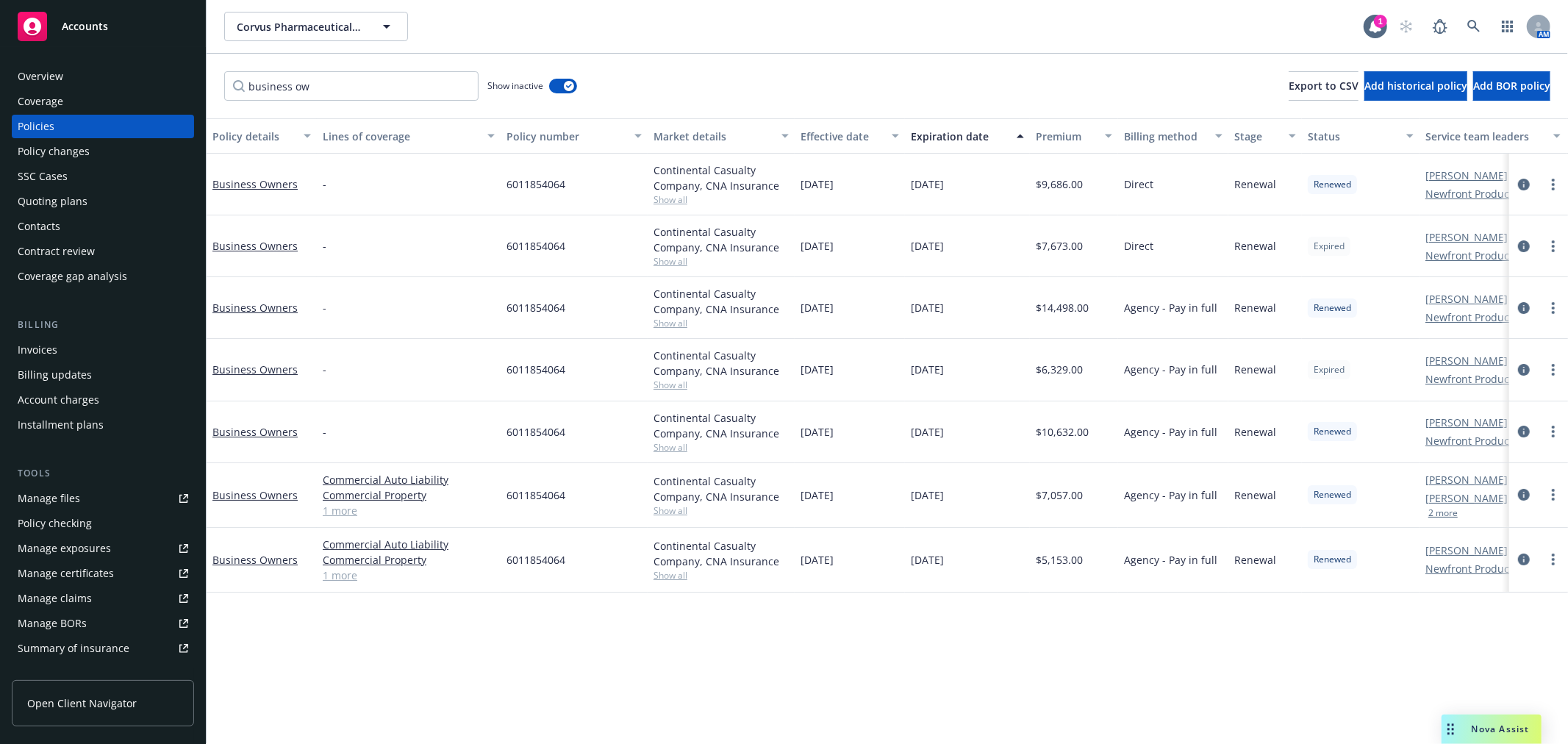
click at [303, 67] on div "business ow Show inactive Export to CSV Add historical policy Add BOR policy" at bounding box center [887, 86] width 1362 height 65
click at [425, 100] on div "business ow Show inactive Export to CSV Add historical policy Add BOR policy" at bounding box center [887, 86] width 1362 height 65
click at [560, 83] on button "button" at bounding box center [563, 85] width 28 height 14
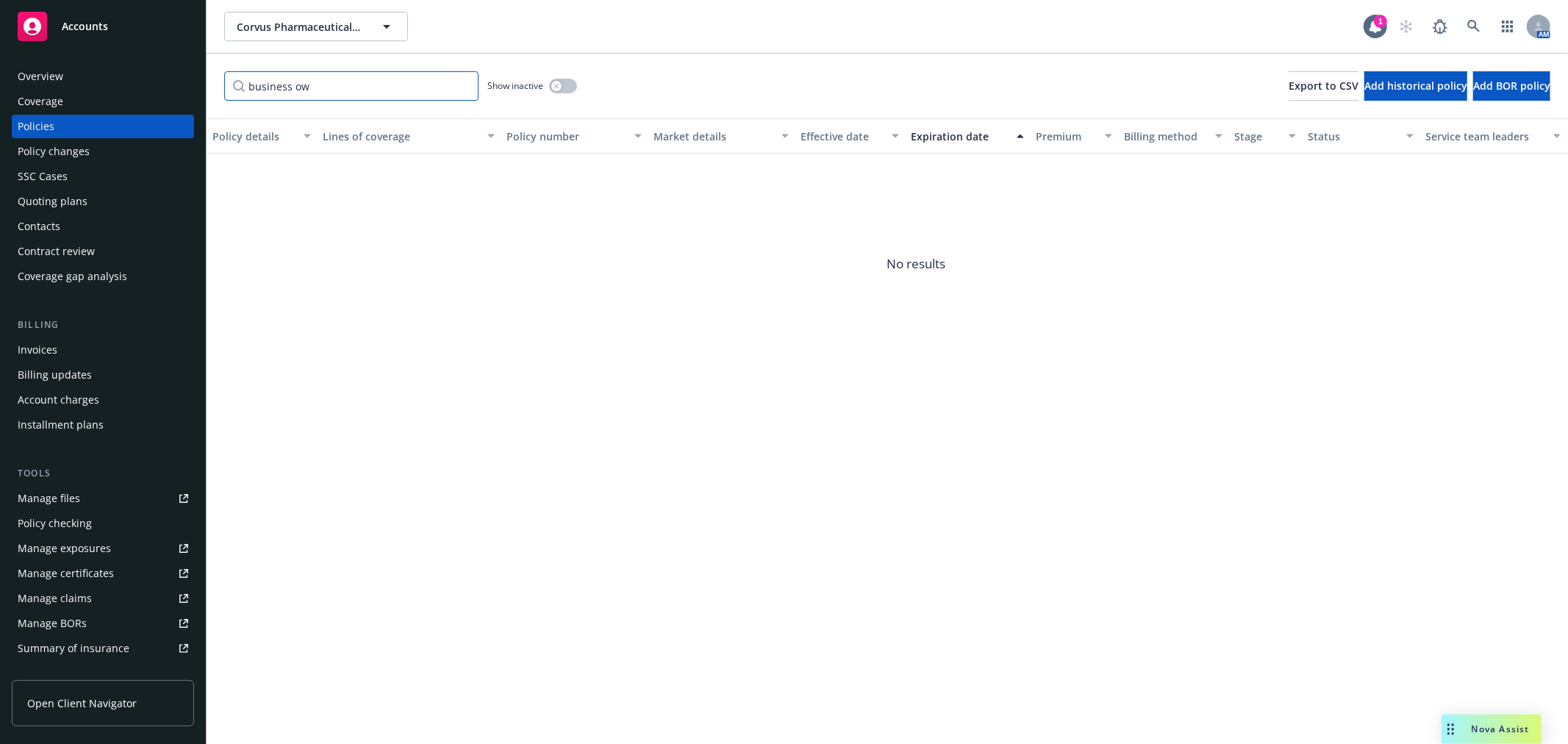
drag, startPoint x: 405, startPoint y: 96, endPoint x: 138, endPoint y: 93, distance: 267.0
click at [138, 93] on div "Accounts Overview Coverage Policies Policy changes SSC Cases Quoting plans Cont…" at bounding box center [784, 372] width 1568 height 744
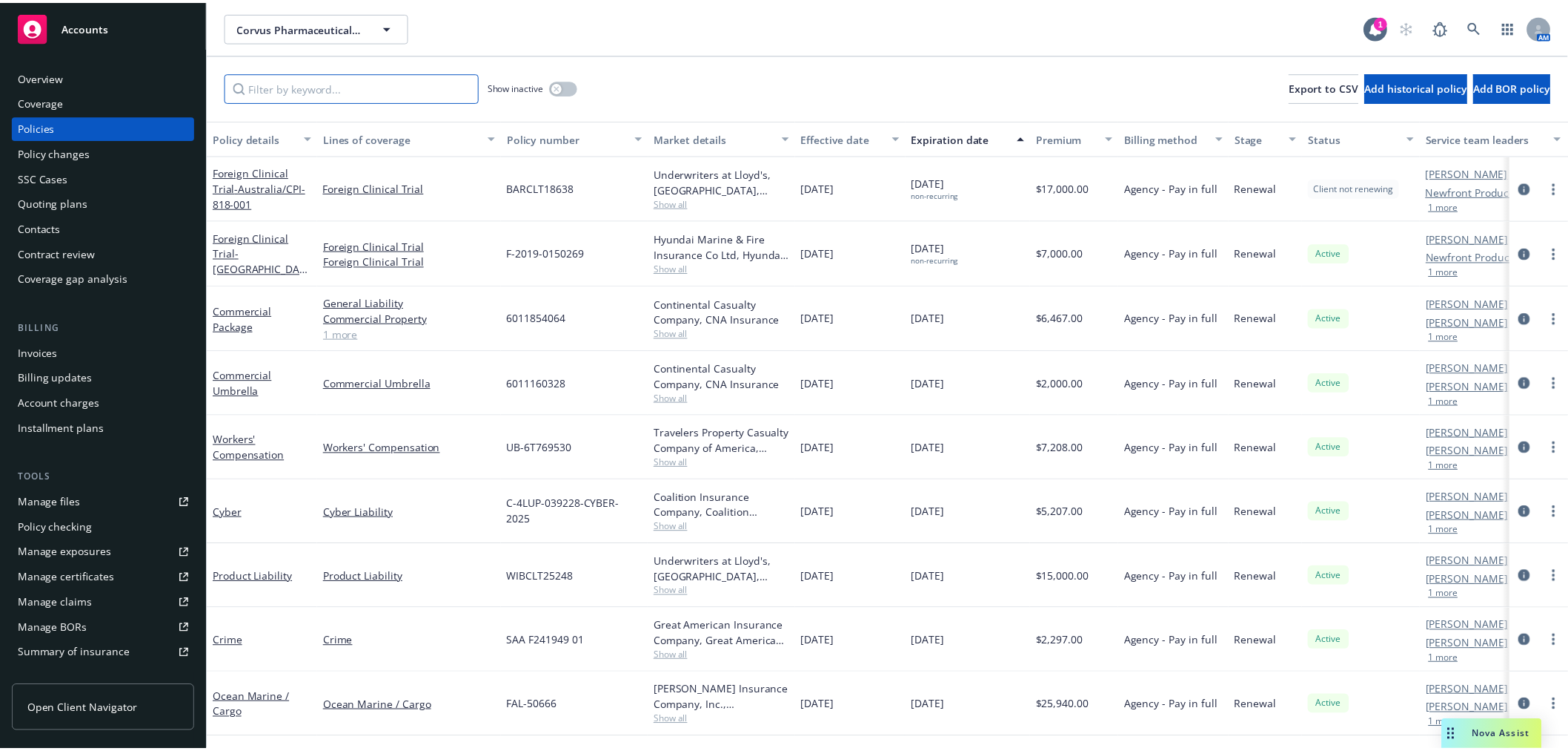
scroll to position [82, 0]
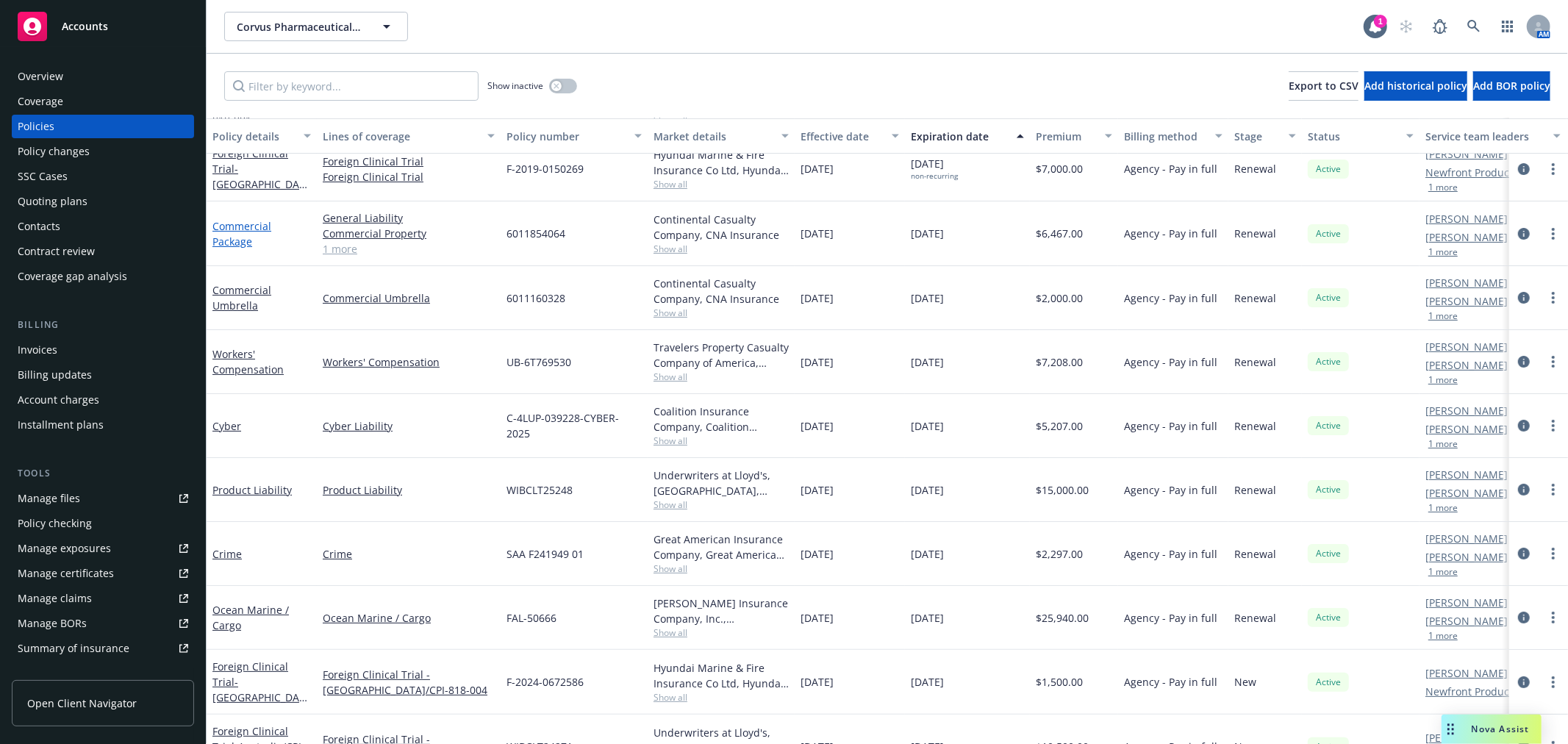
click at [239, 237] on link "Commercial Package" at bounding box center [241, 233] width 59 height 30
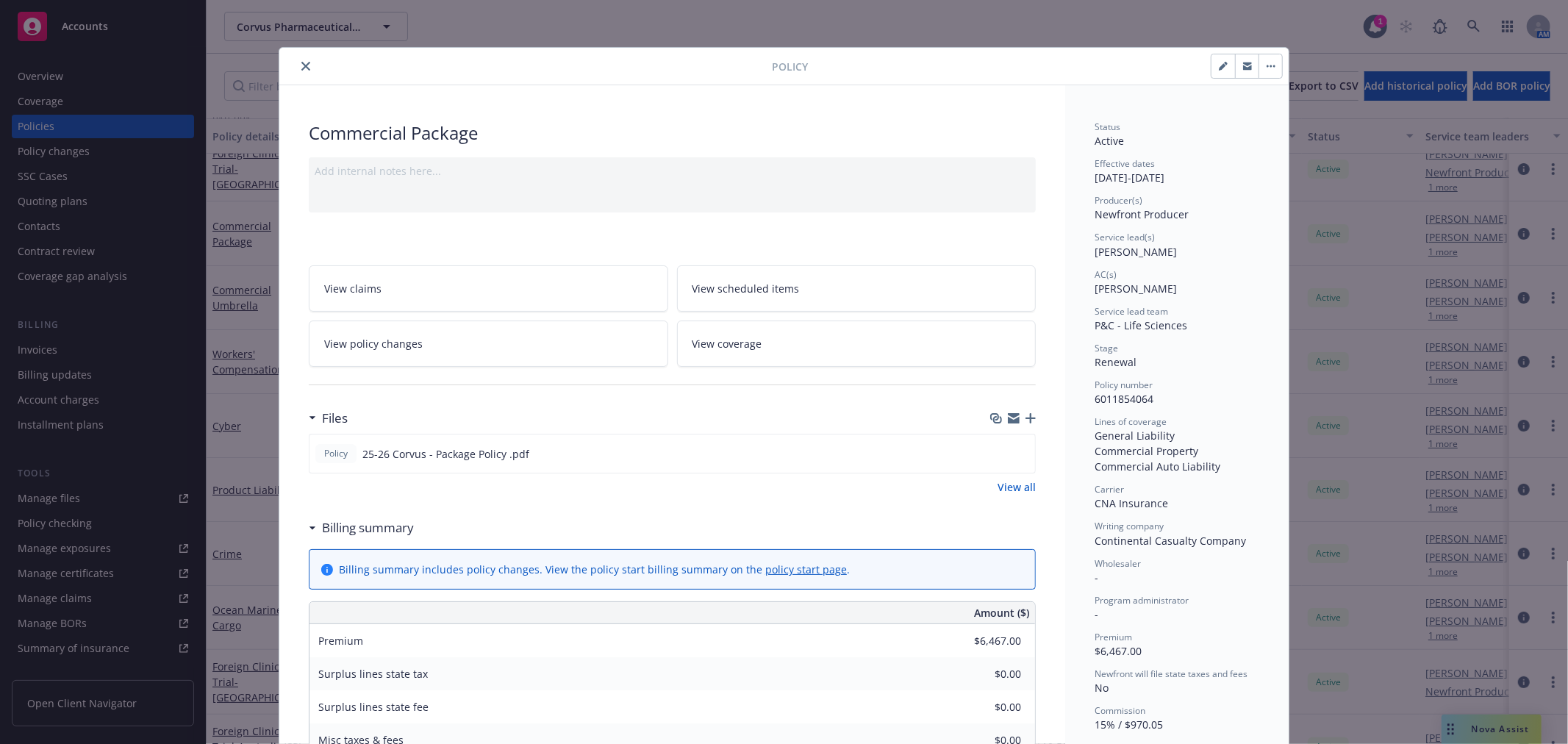
click at [483, 361] on link "View policy changes" at bounding box center [489, 343] width 359 height 46
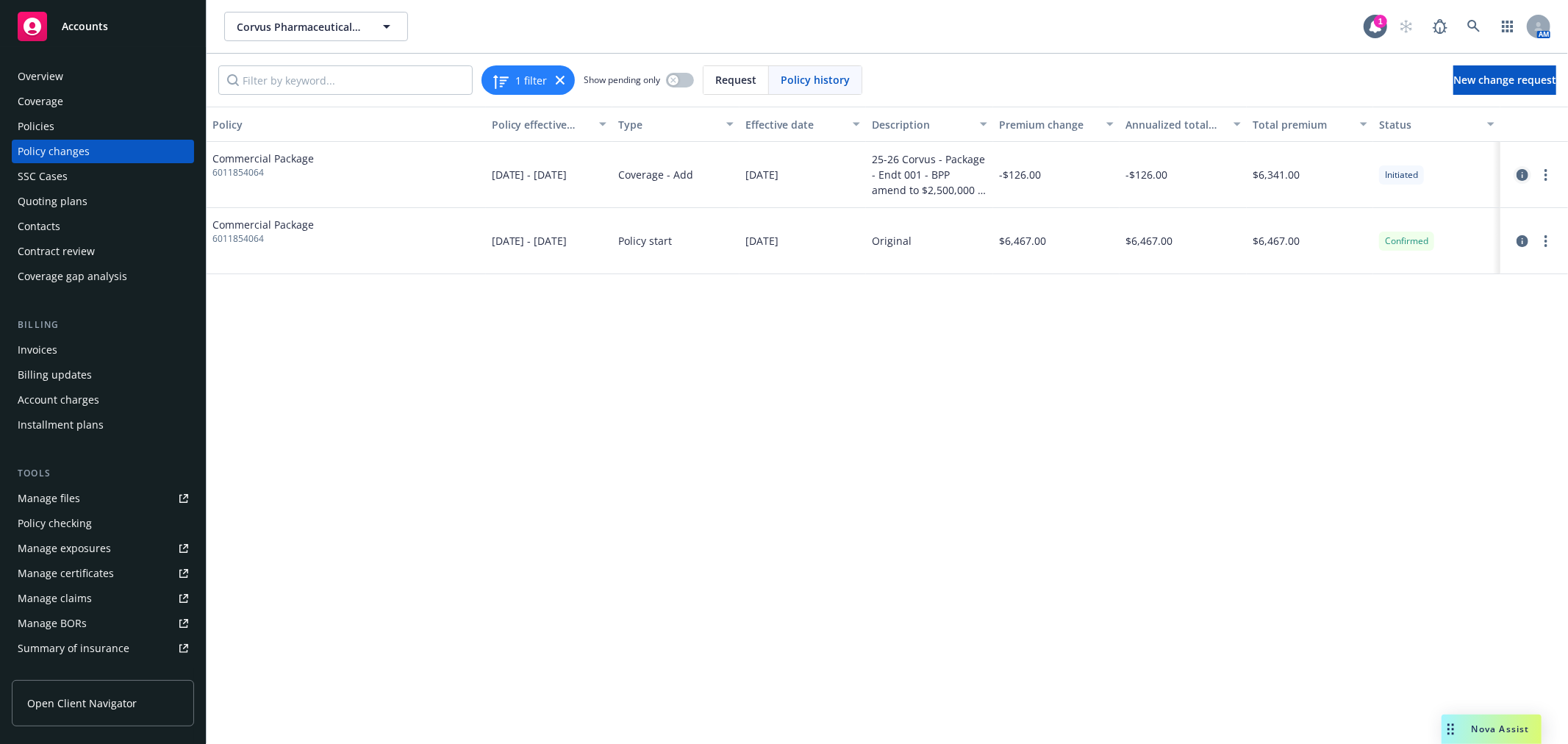
click at [1523, 170] on icon "circleInformation" at bounding box center [1523, 175] width 12 height 12
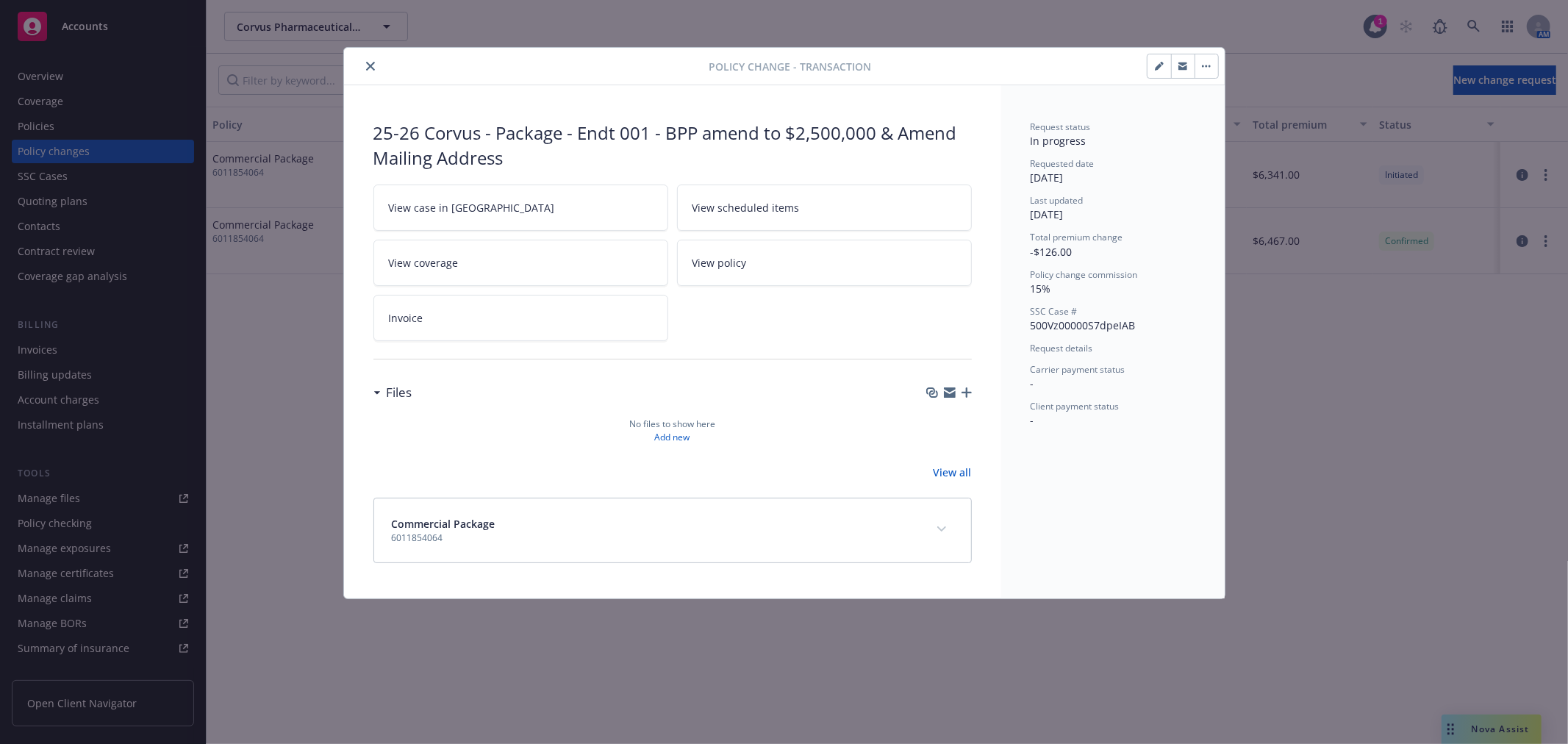
click at [369, 72] on button "close" at bounding box center [370, 66] width 18 height 18
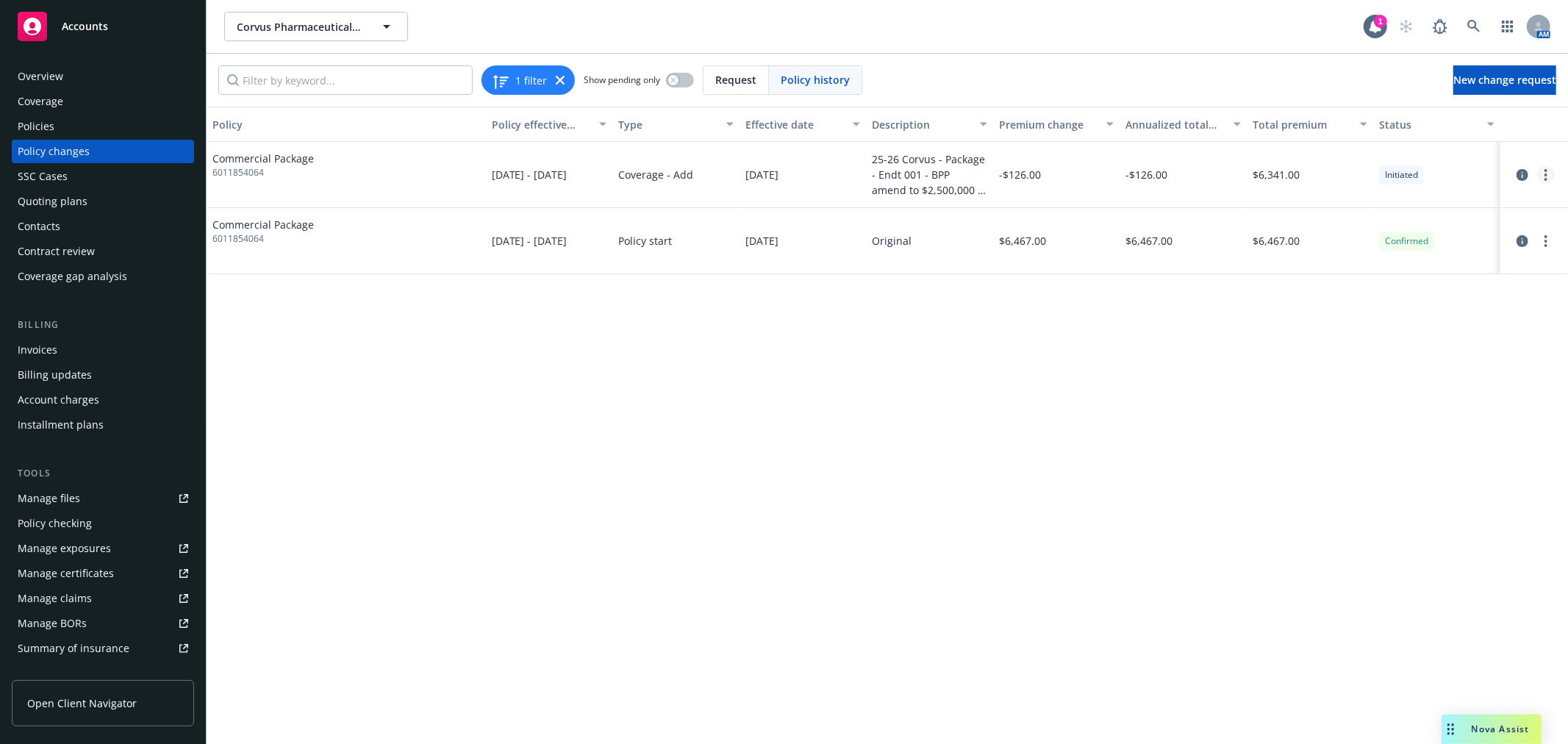
click at [1548, 169] on link "more" at bounding box center [1546, 175] width 18 height 18
click at [1410, 235] on link "Resume workflow" at bounding box center [1428, 234] width 252 height 30
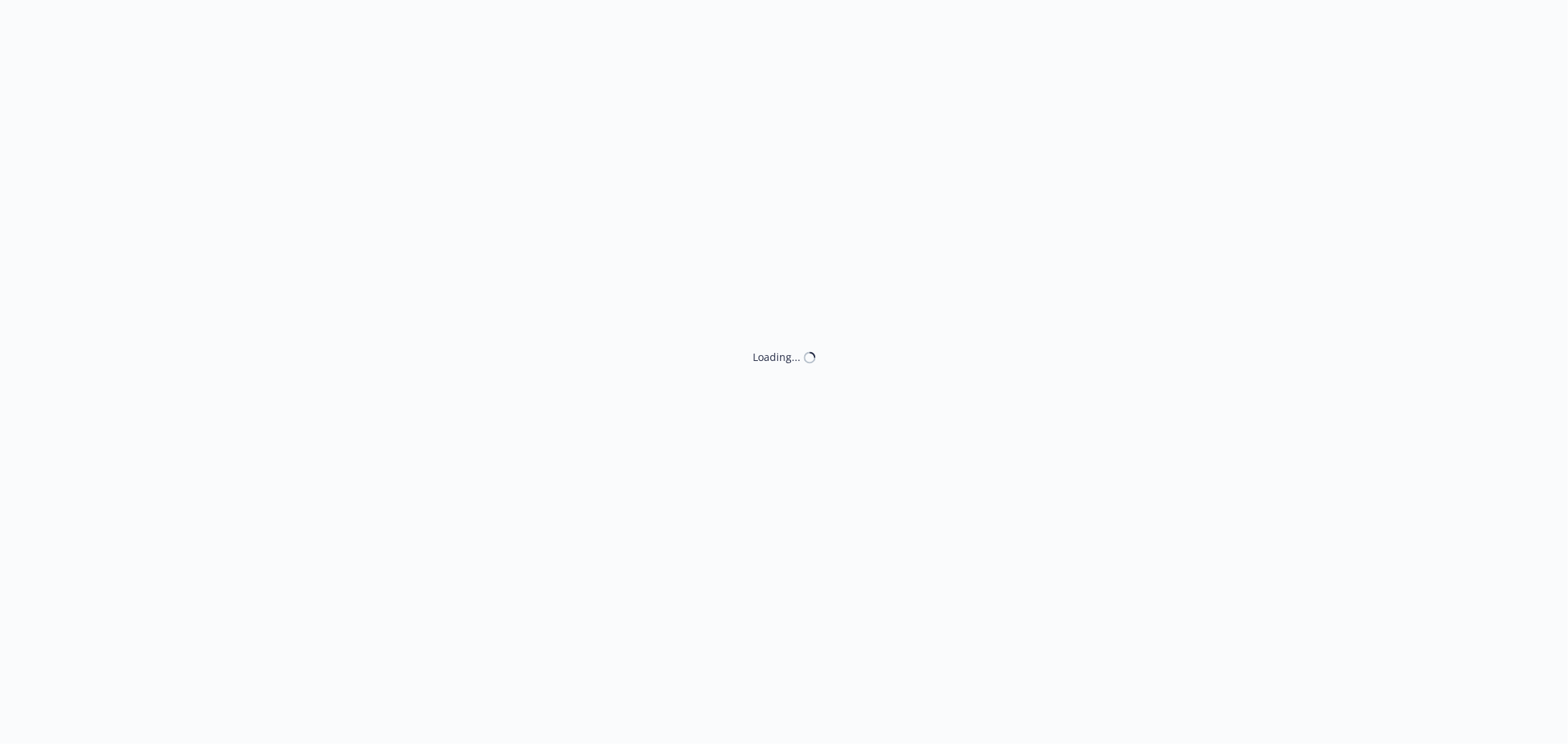
select select "ACCEPTED"
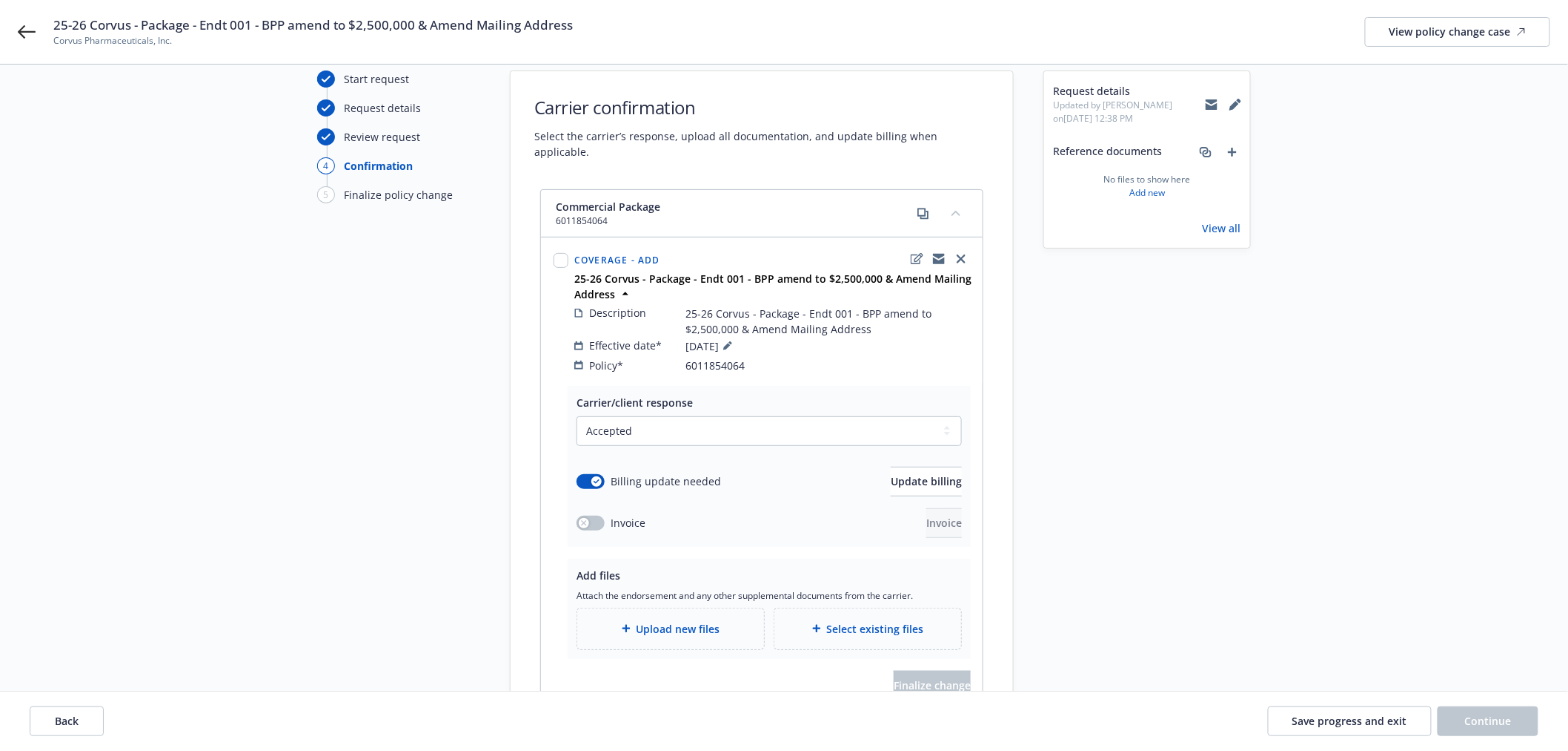
scroll to position [82, 0]
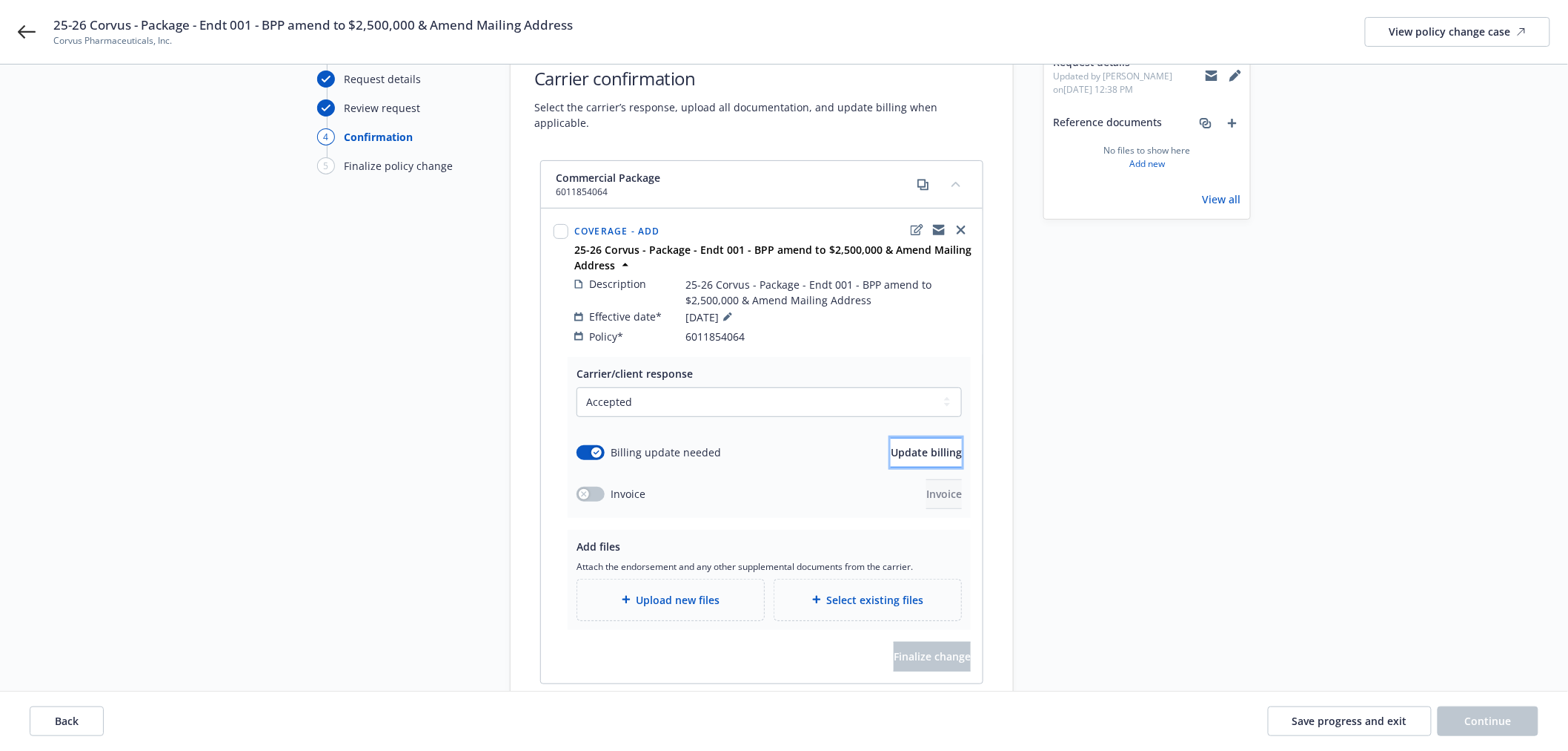
click at [891, 438] on button "Update billing" at bounding box center [927, 452] width 71 height 30
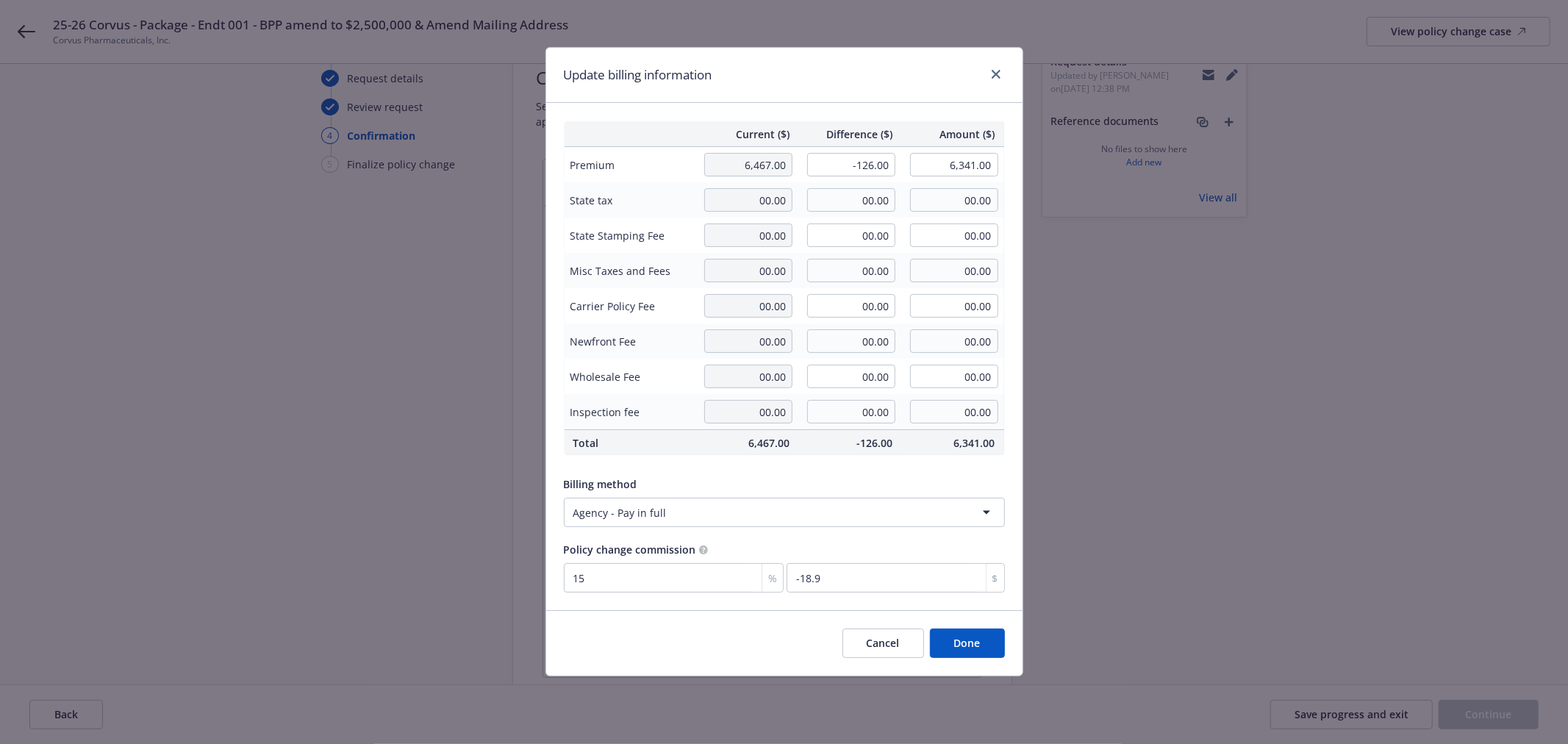
click at [1194, 426] on div "Update billing information Current ($) Difference ($) Amount ($) Premium 6,467.…" at bounding box center [784, 372] width 1568 height 744
drag, startPoint x: 990, startPoint y: 72, endPoint x: 1033, endPoint y: 110, distance: 57.4
click at [990, 72] on link "close" at bounding box center [996, 74] width 18 height 18
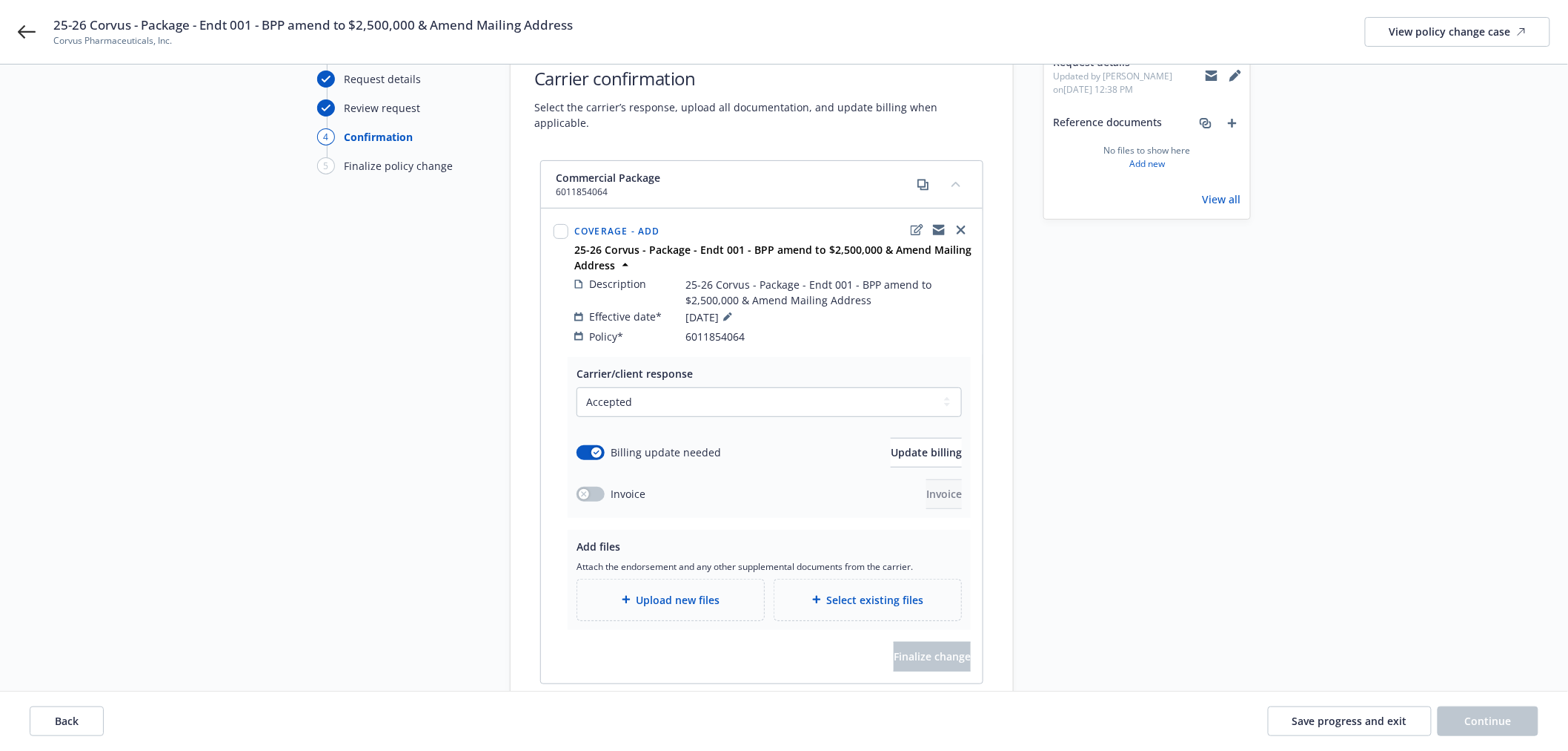
click at [1238, 360] on div "Request details Updated by [PERSON_NAME] on [DATE] 12:38 PM Reference documents…" at bounding box center [1147, 381] width 208 height 679
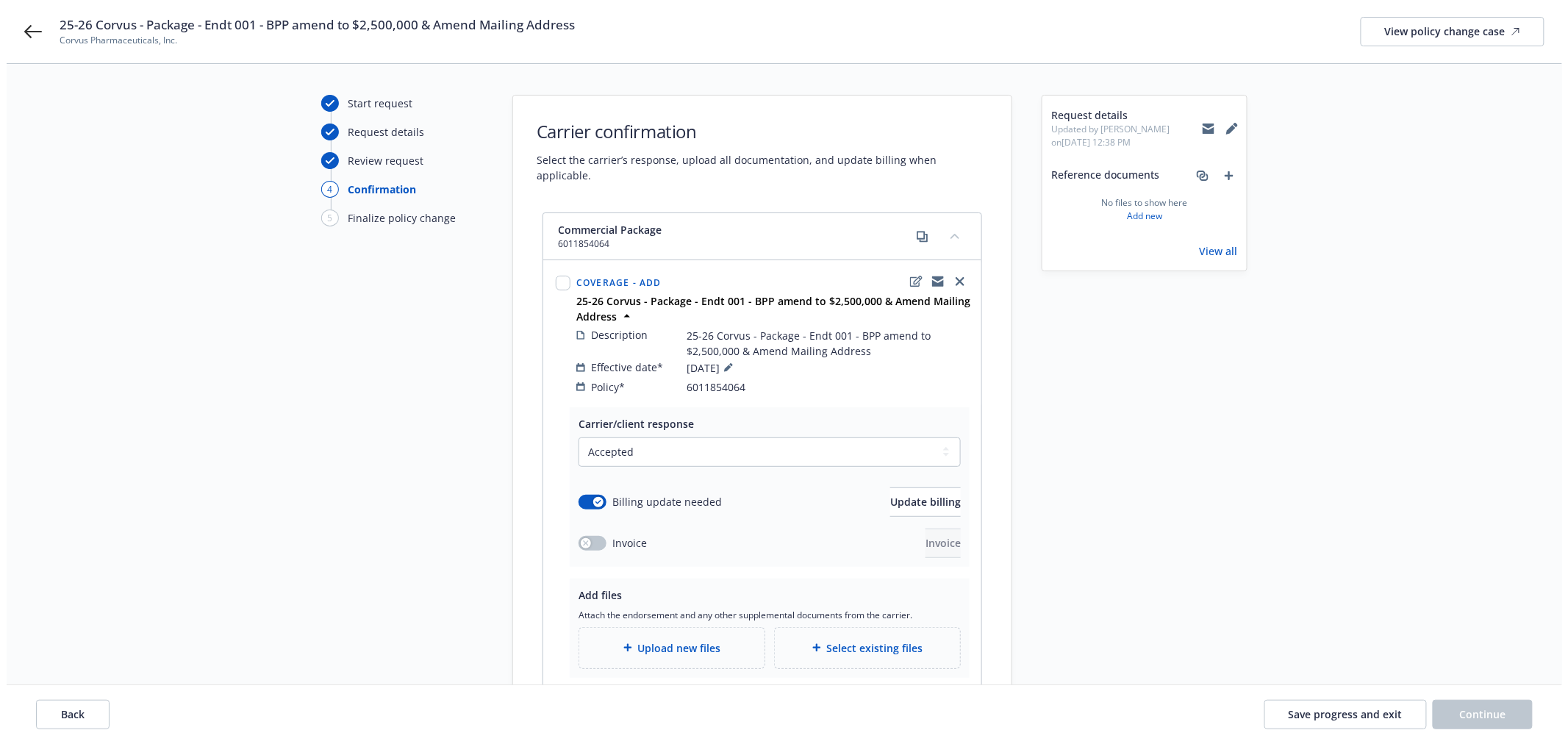
scroll to position [0, 0]
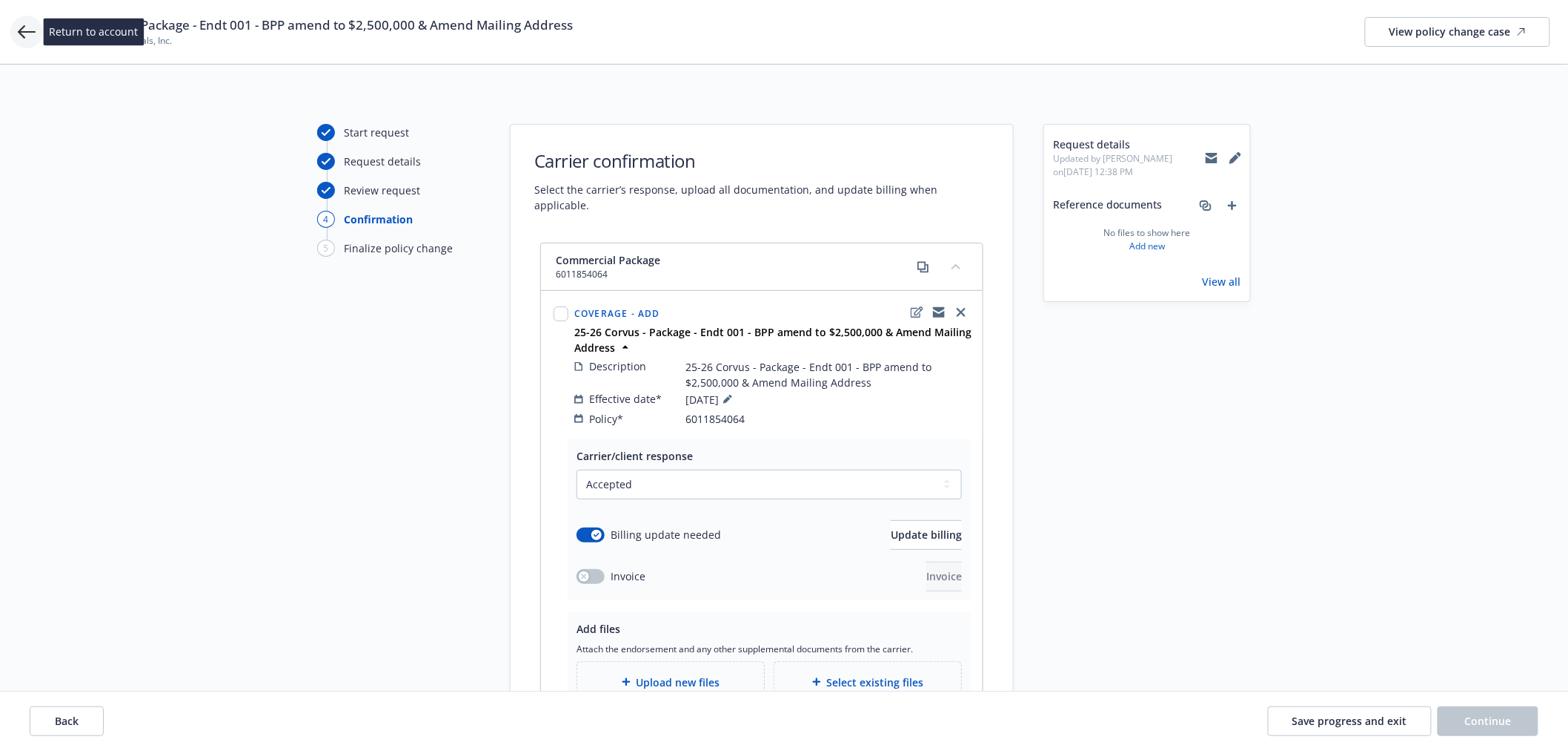
click at [27, 27] on icon at bounding box center [27, 32] width 18 height 18
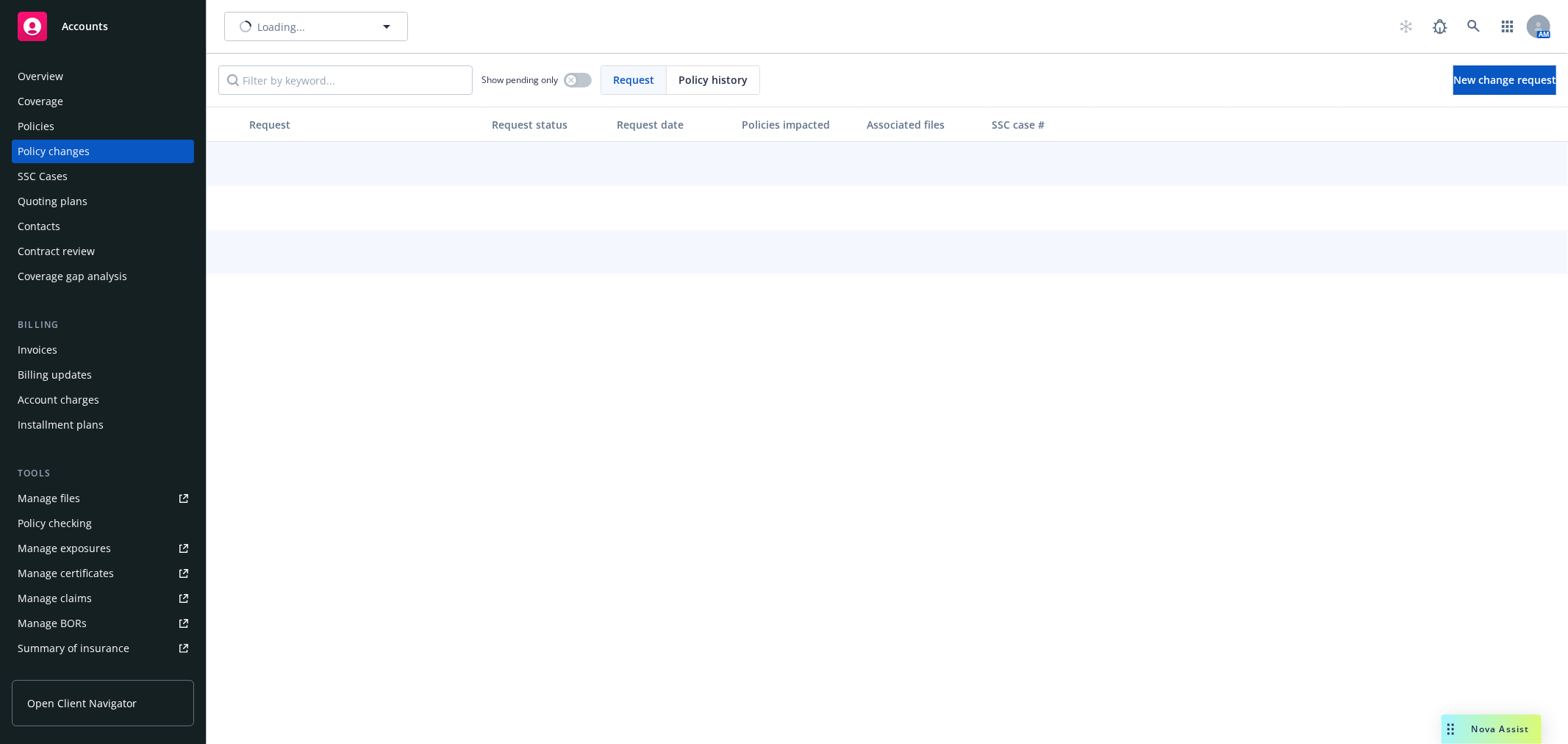
type input "Corvus Pharmaceuticals, Inc."
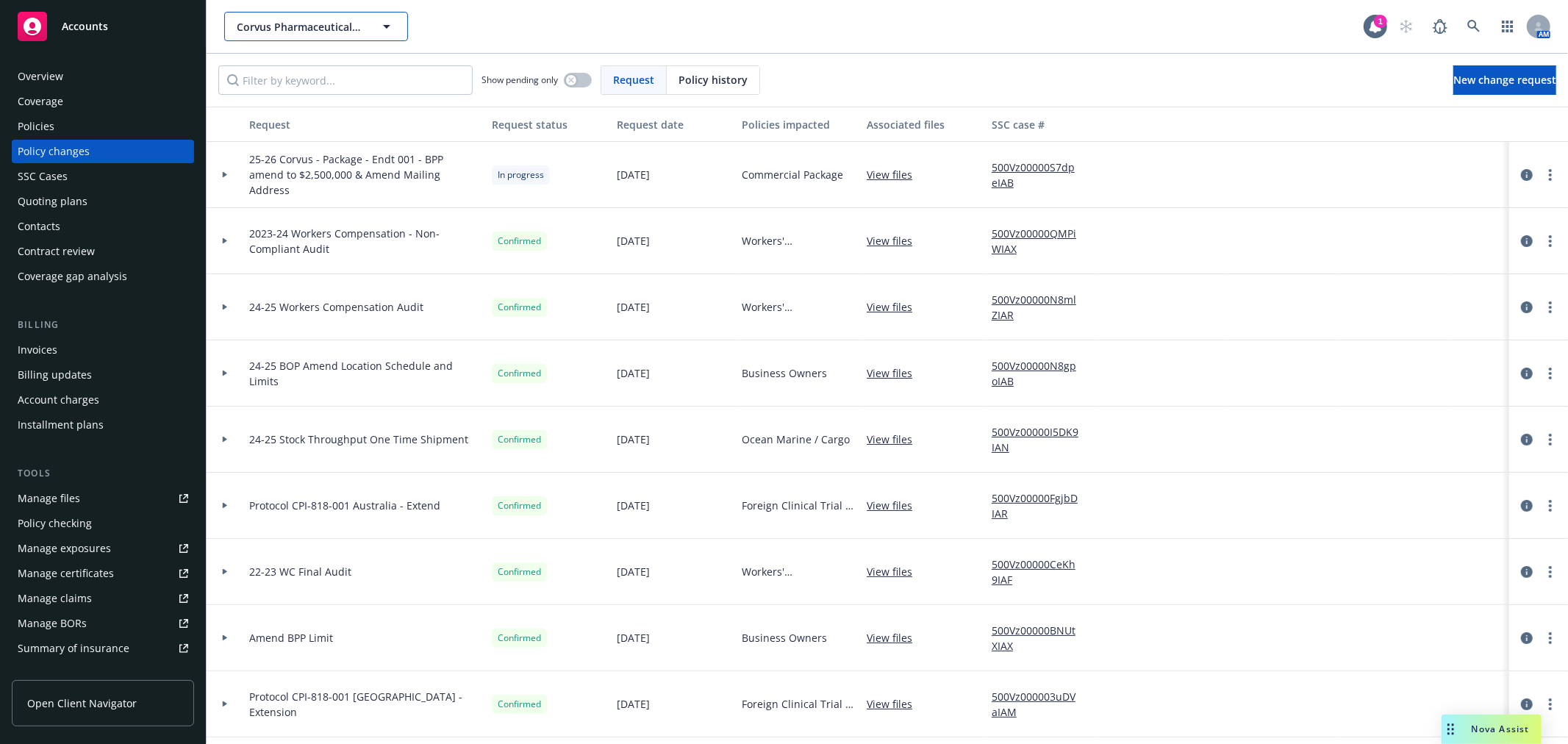
click at [290, 26] on span "Corvus Pharmaceuticals, Inc." at bounding box center [300, 26] width 127 height 15
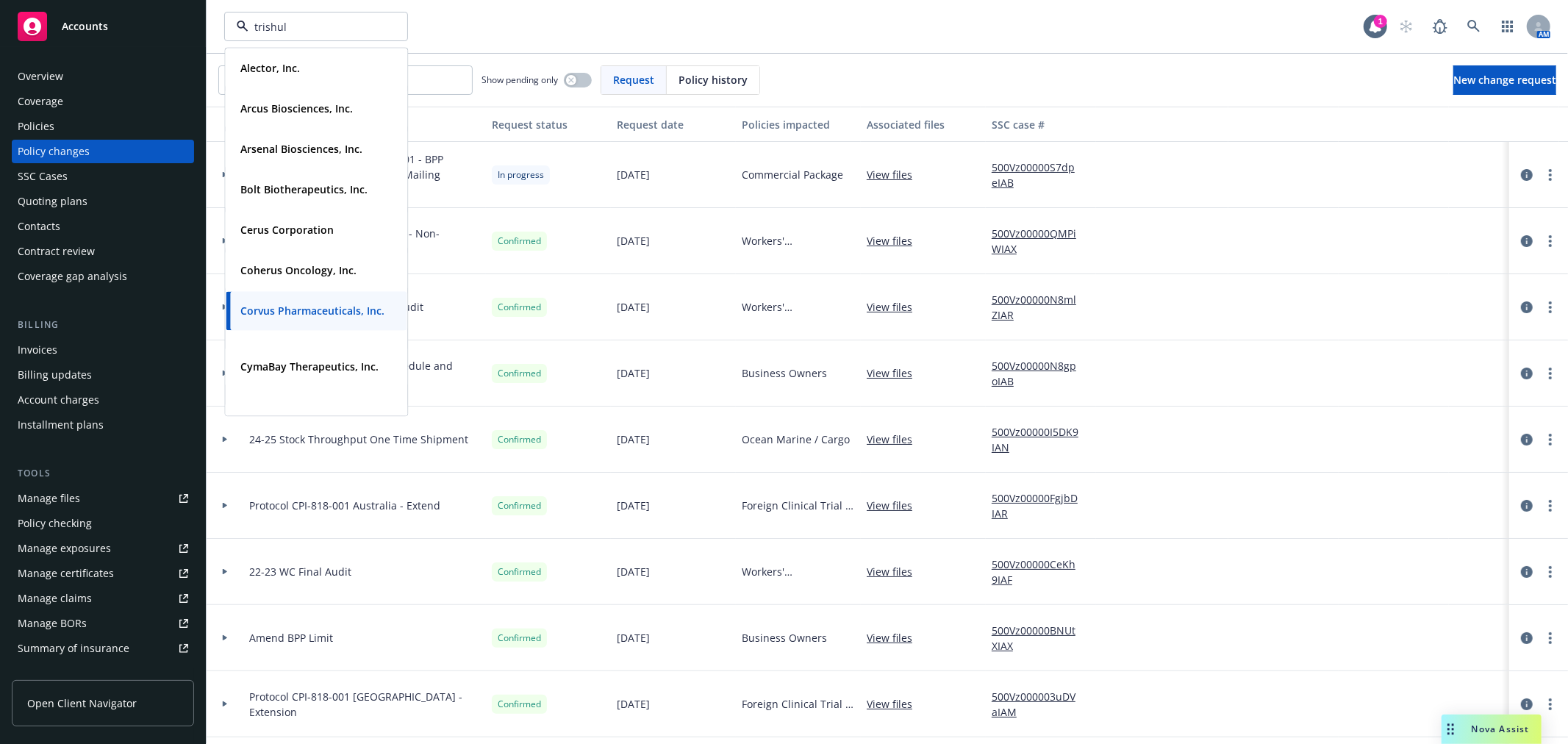
type input "trishula"
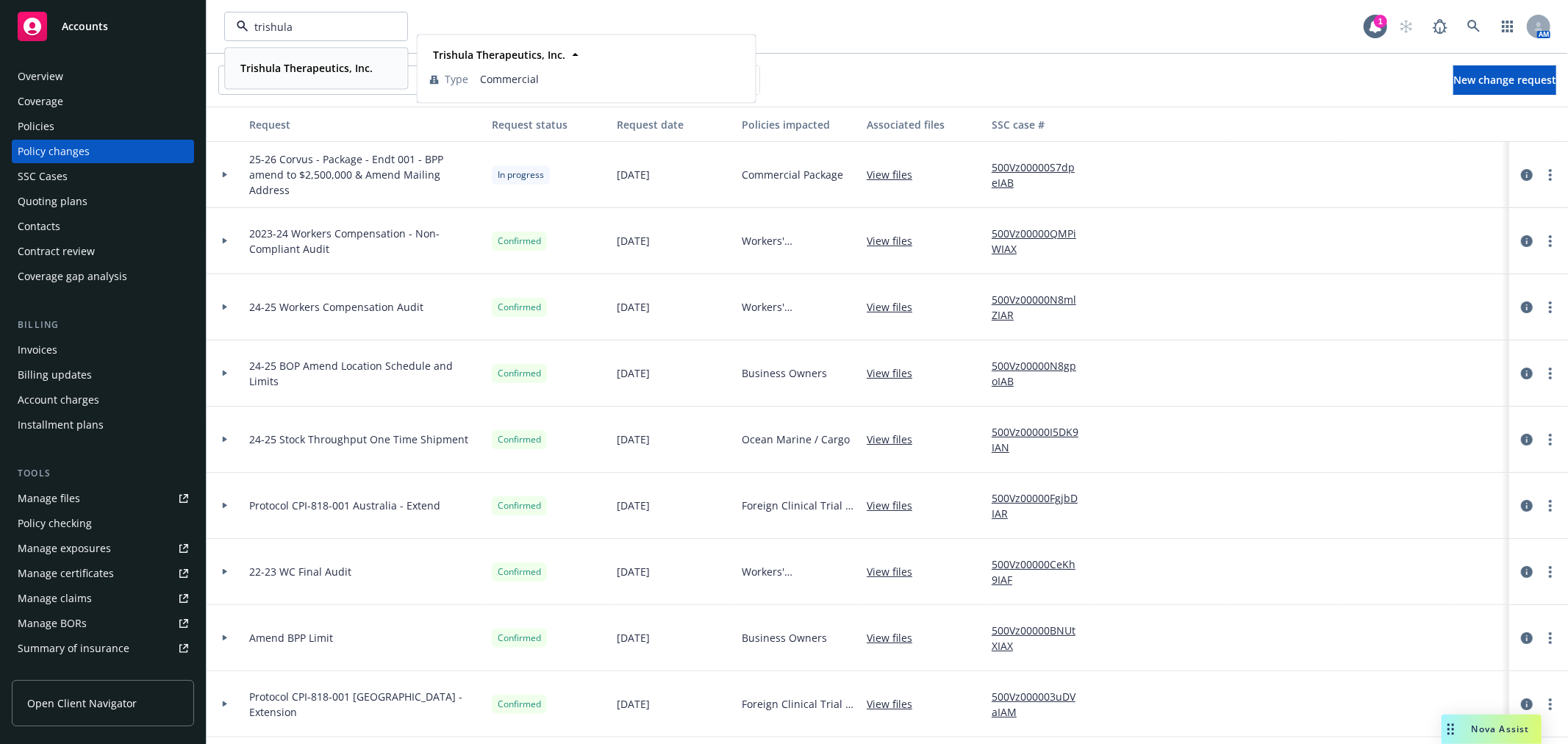
click at [291, 67] on strong "Trishula Therapeutics, Inc." at bounding box center [306, 68] width 132 height 14
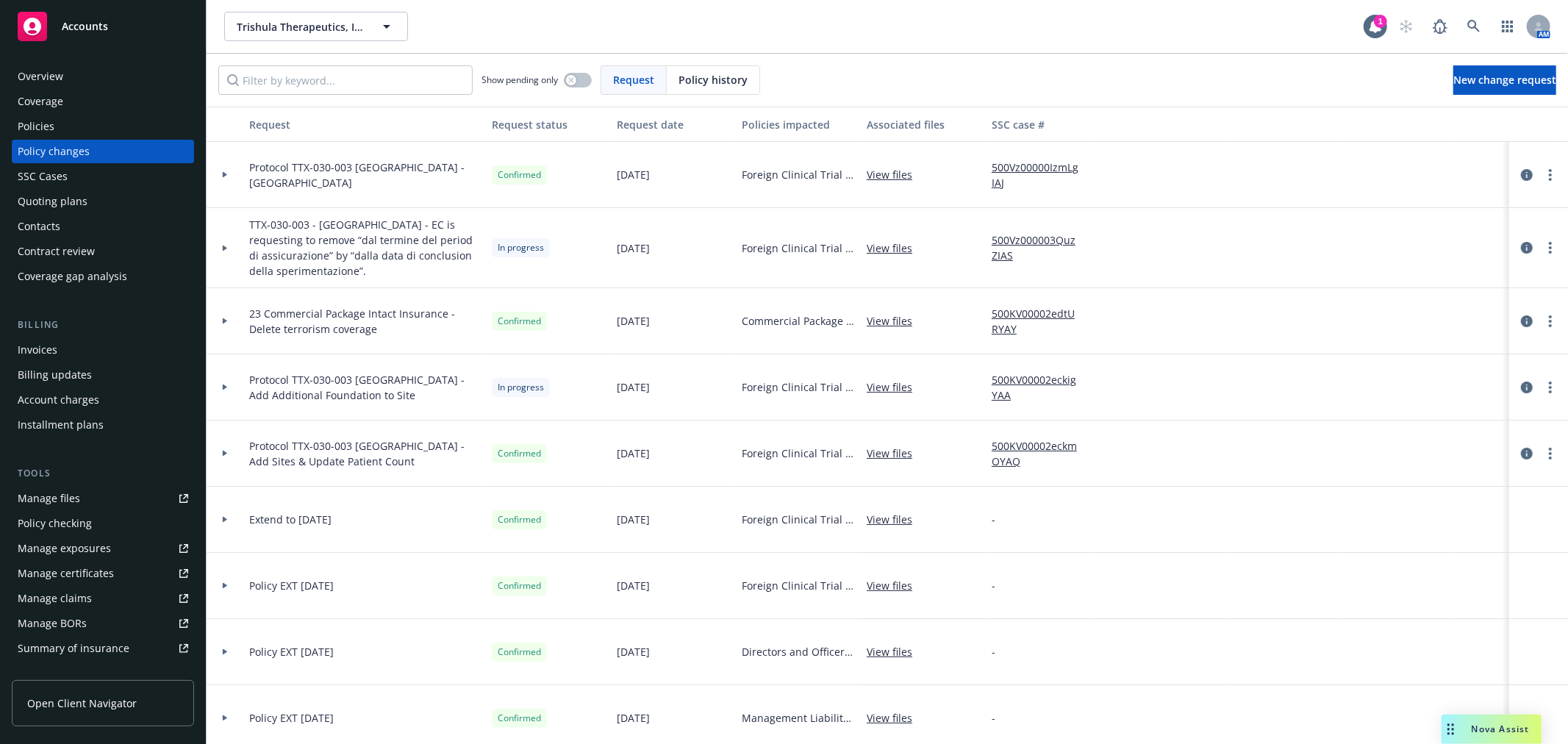
click at [63, 196] on div "Quoting plans" at bounding box center [53, 202] width 70 height 24
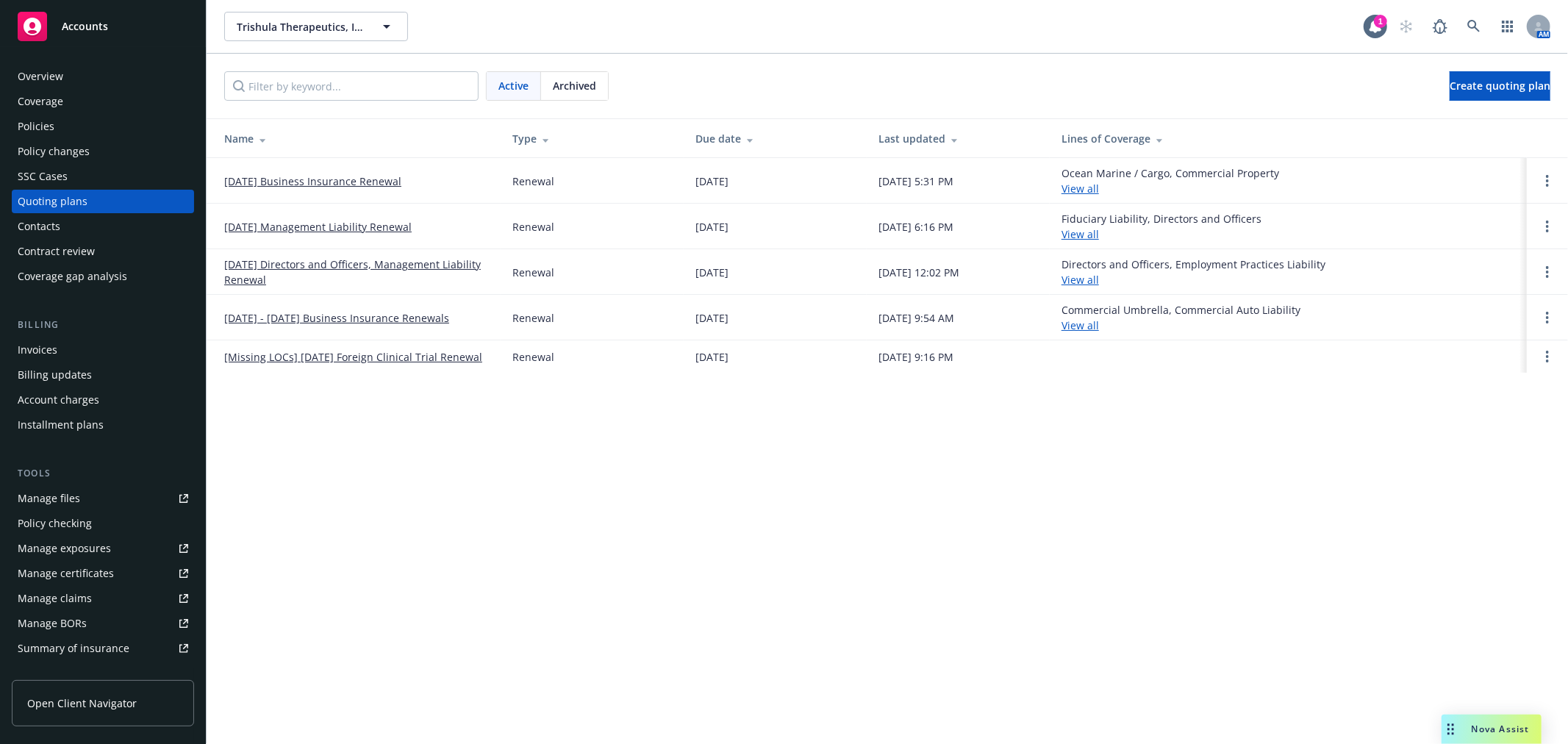
click at [354, 181] on link "[DATE] Business Insurance Renewal" at bounding box center [313, 181] width 177 height 15
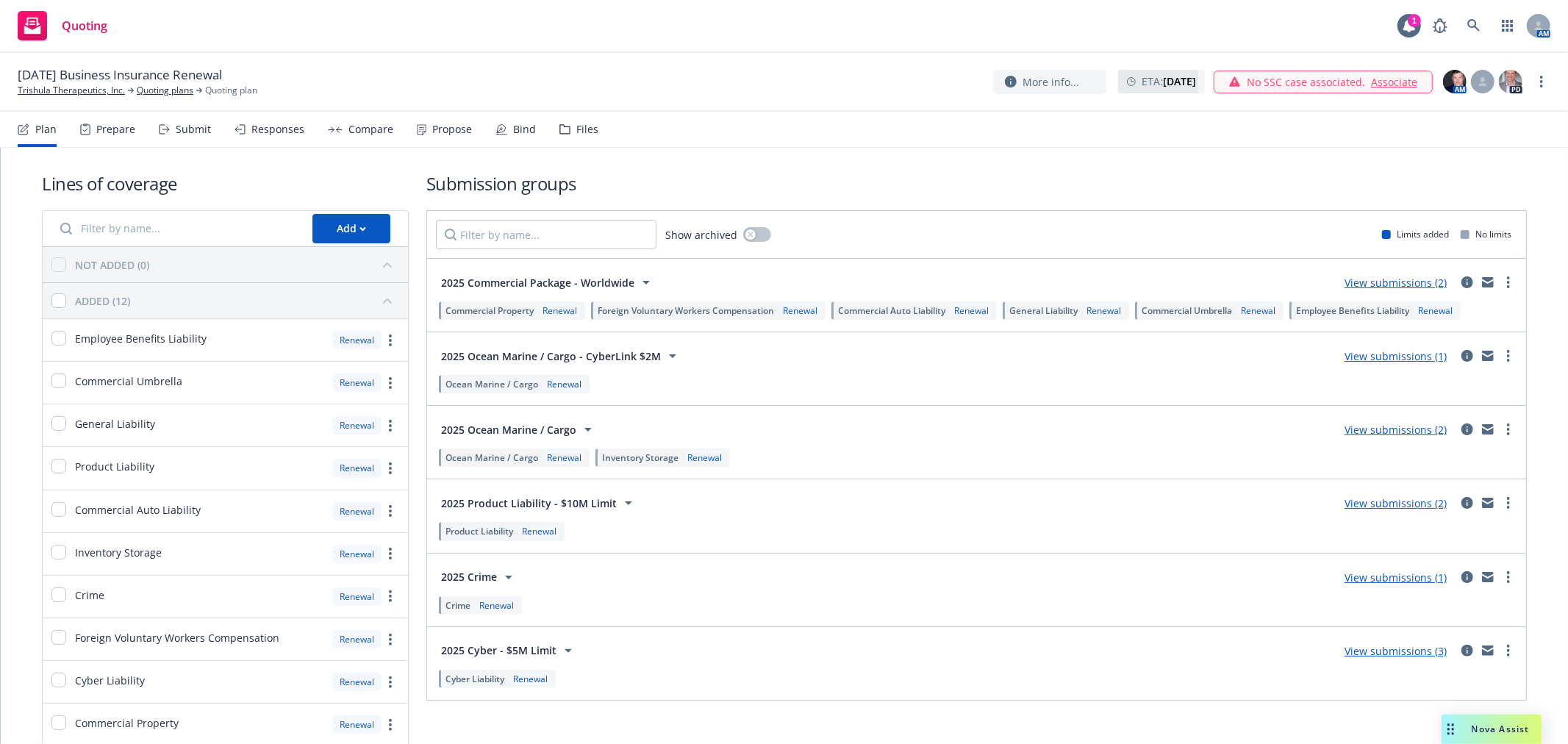
click at [186, 125] on div "Submit" at bounding box center [192, 129] width 35 height 12
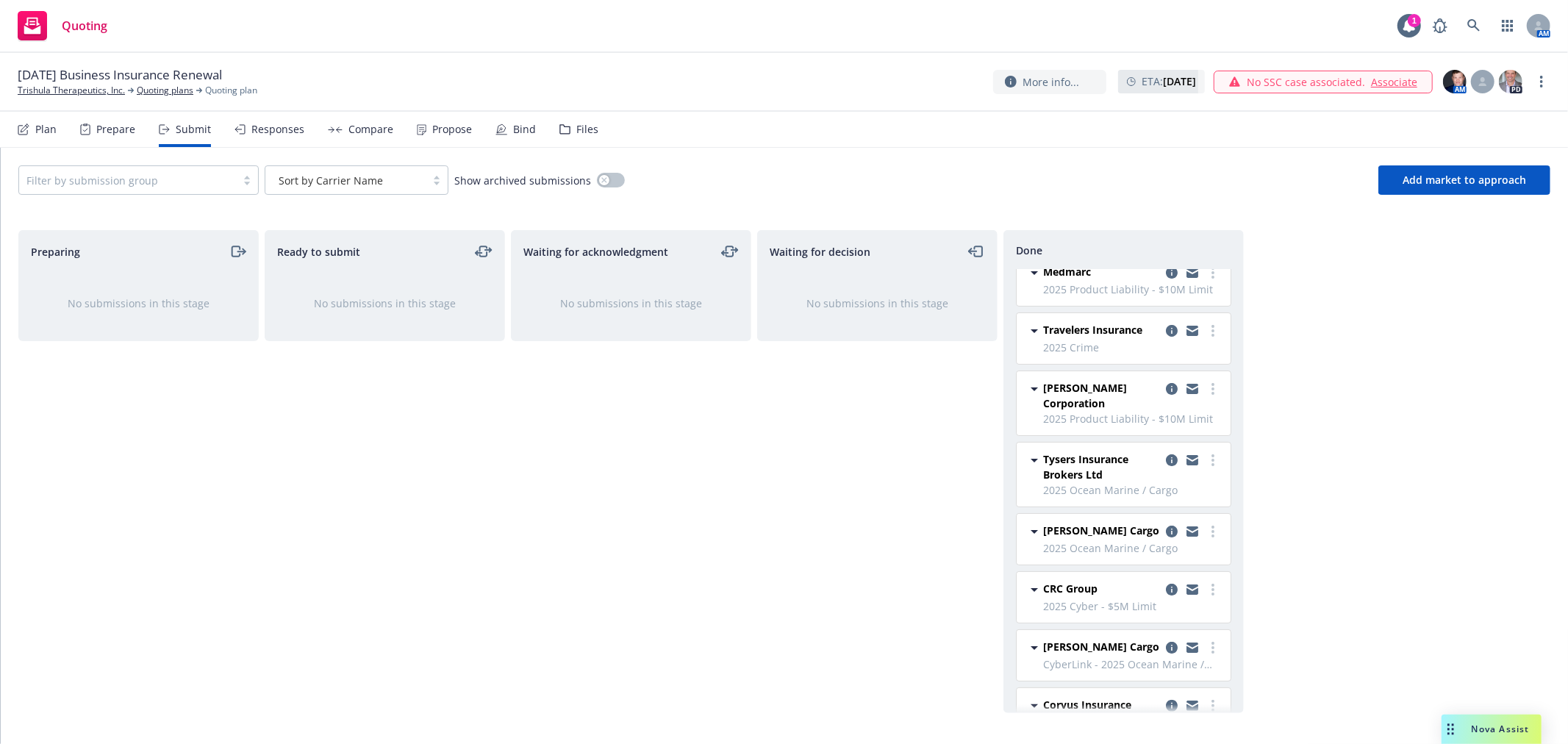
scroll to position [162, 0]
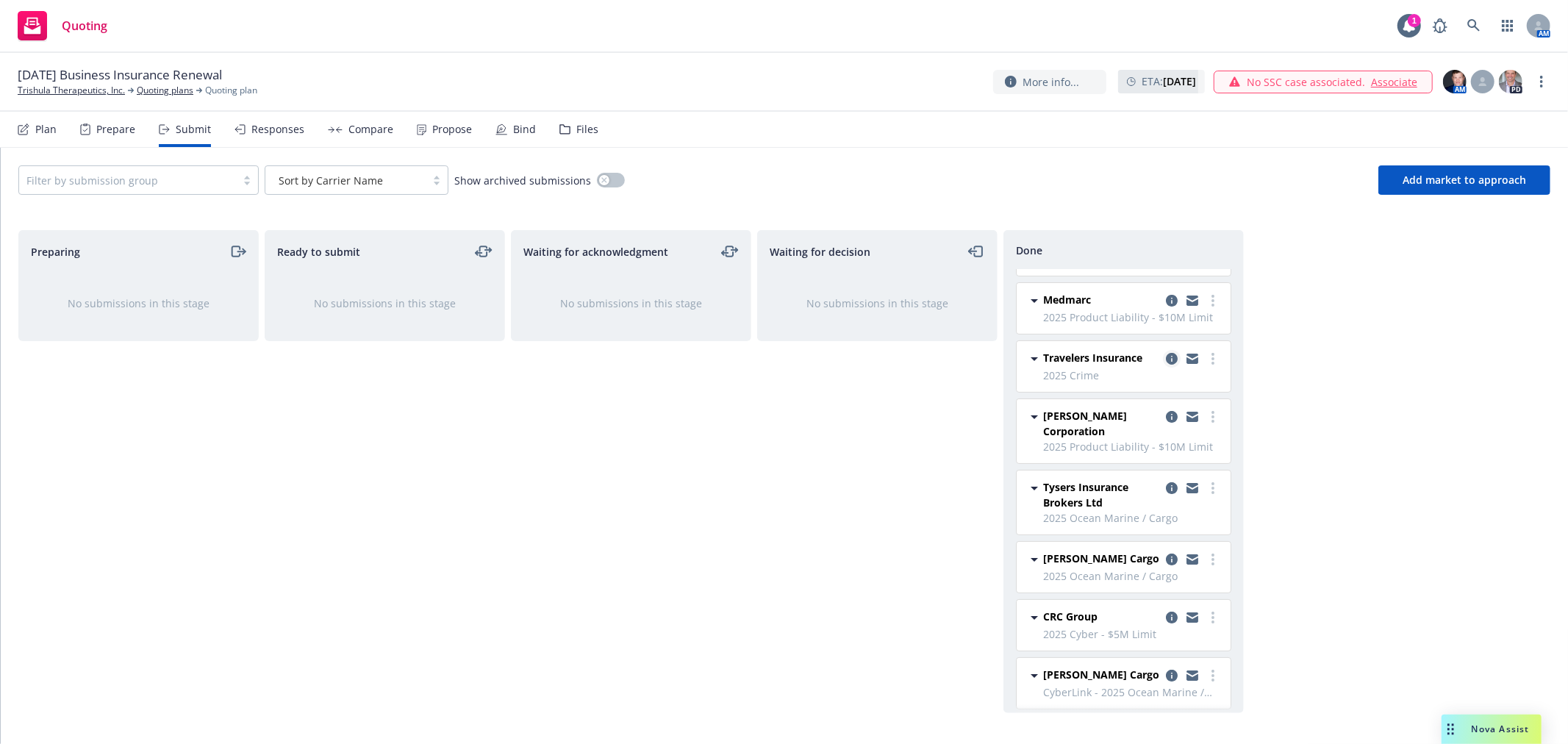
click at [1166, 358] on icon "copy logging email" at bounding box center [1172, 358] width 12 height 12
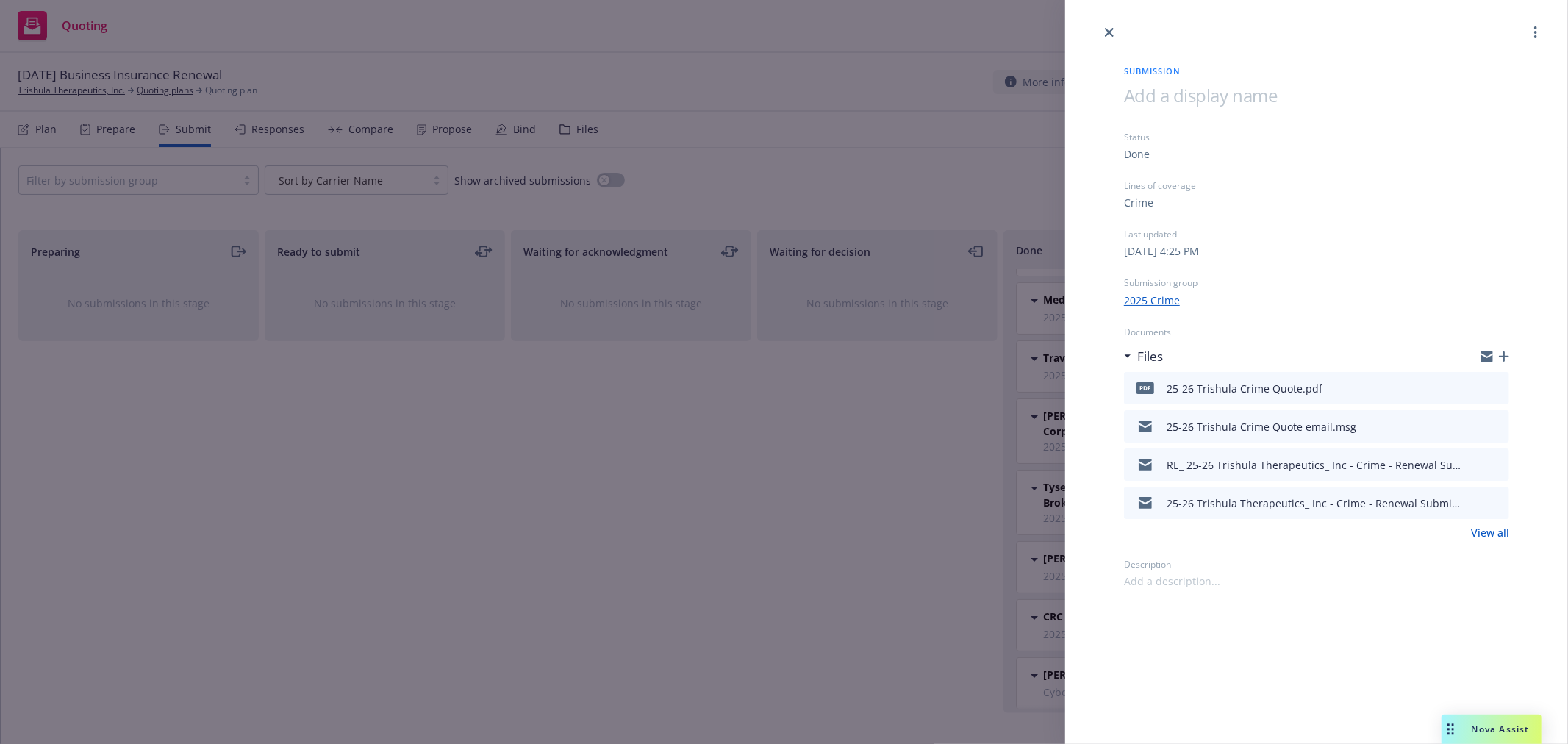
click at [1502, 380] on button at bounding box center [1497, 387] width 14 height 18
click at [1493, 424] on icon "preview file" at bounding box center [1496, 426] width 14 height 10
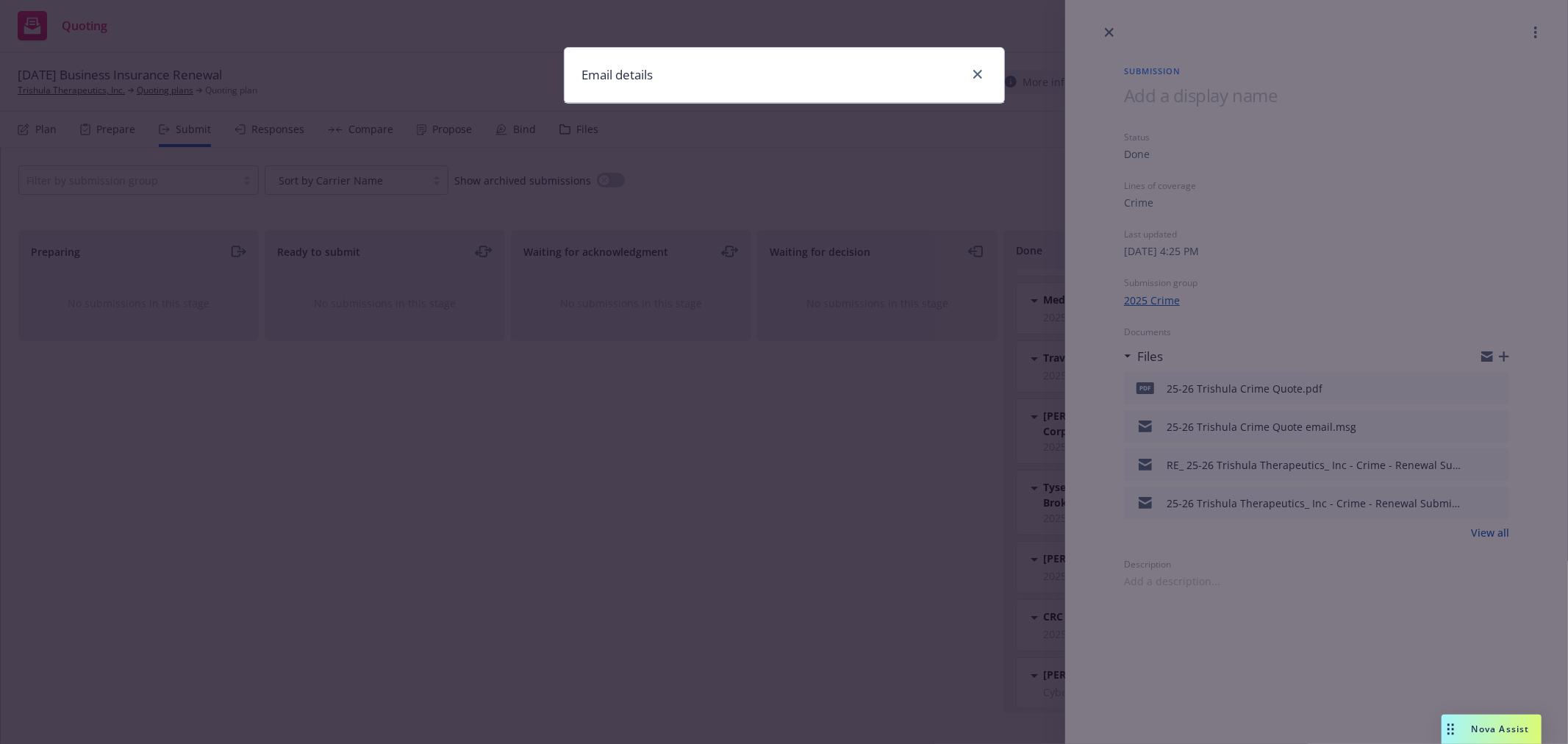
click at [1422, 408] on div "Email details" at bounding box center [784, 372] width 1568 height 744
click at [978, 73] on icon "close" at bounding box center [978, 74] width 9 height 9
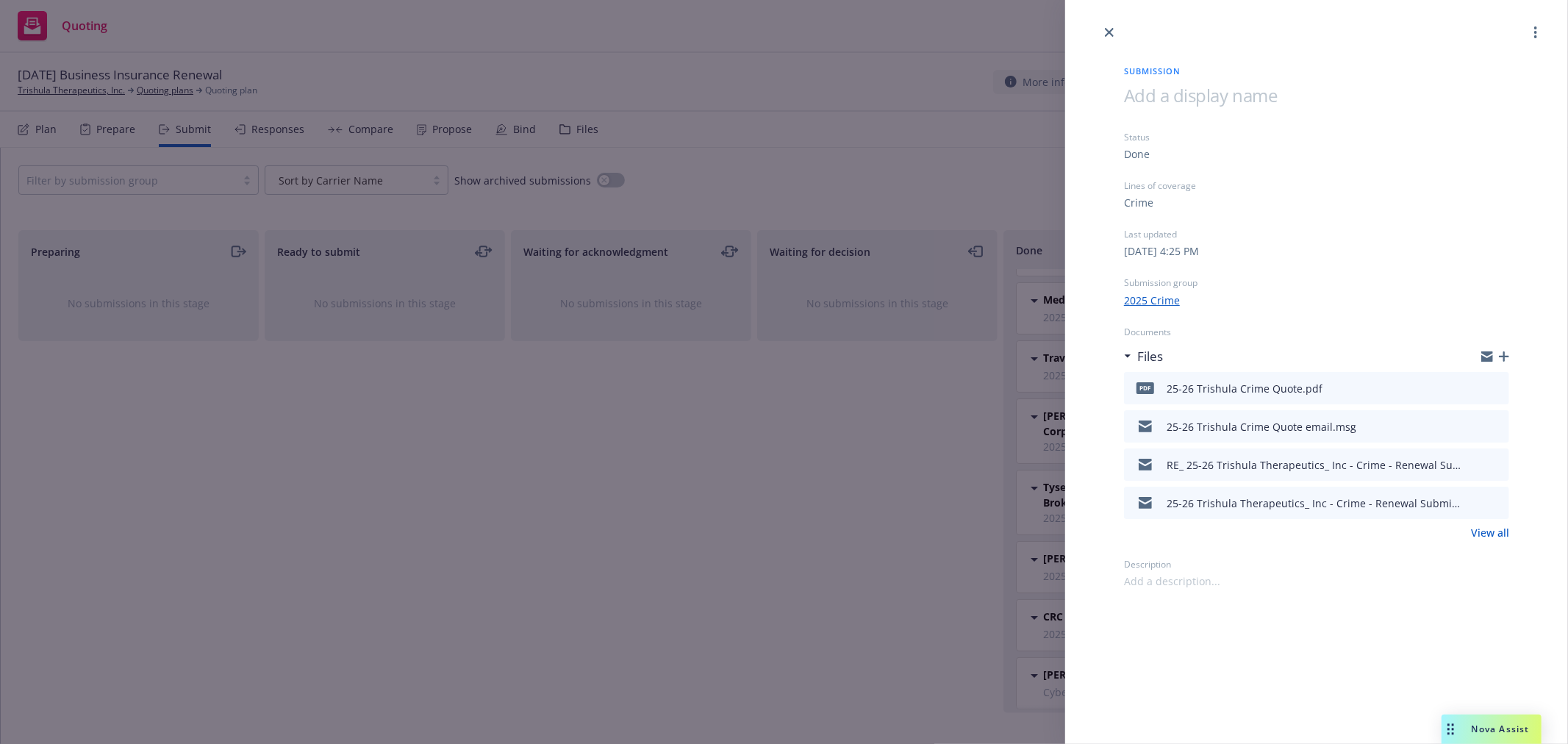
click at [1469, 422] on icon "download file" at bounding box center [1471, 425] width 12 height 12
click at [1470, 389] on icon "download file" at bounding box center [1471, 386] width 12 height 12
click at [1114, 31] on link "close" at bounding box center [1109, 32] width 18 height 18
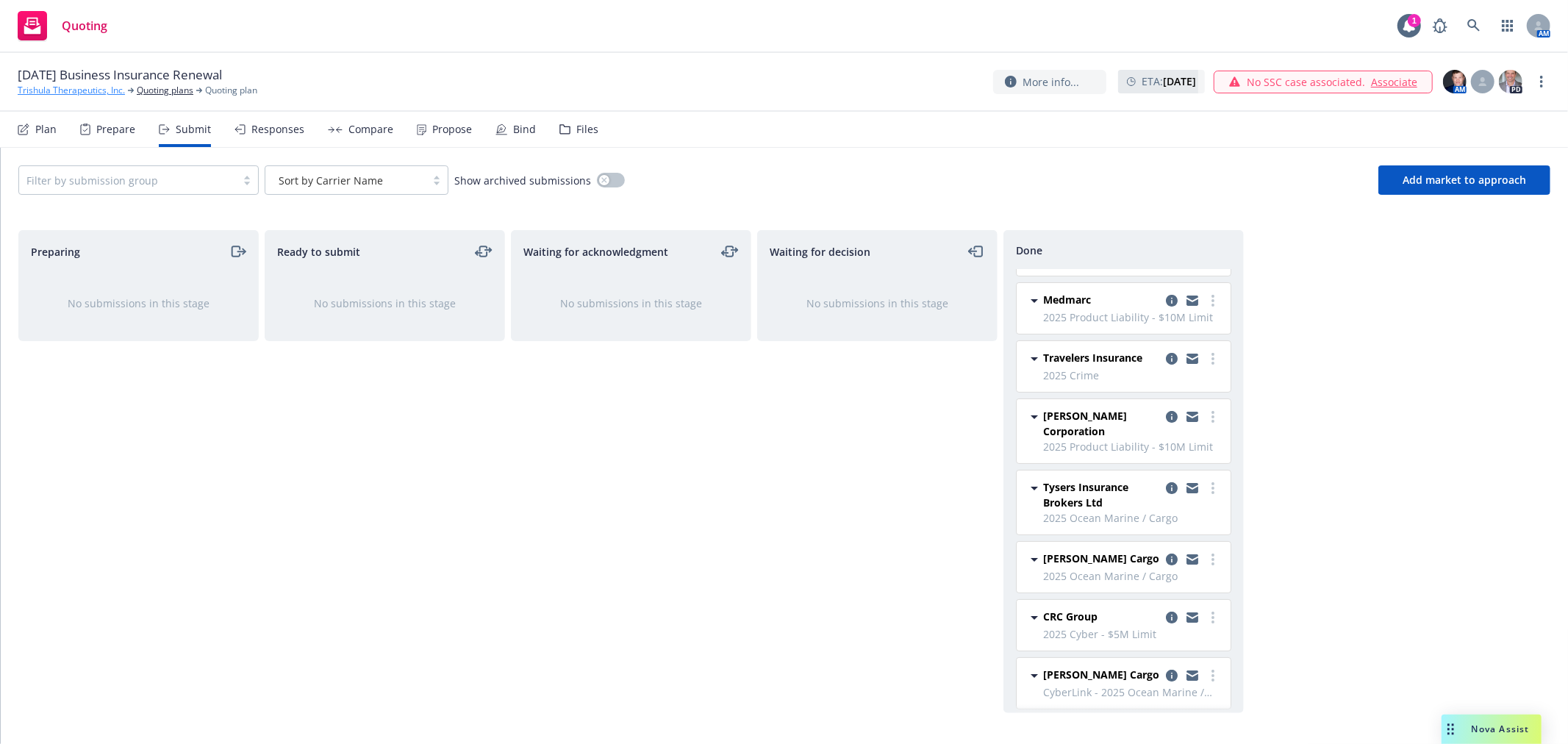
click at [62, 89] on link "Trishula Therapeutics, Inc." at bounding box center [72, 90] width 107 height 14
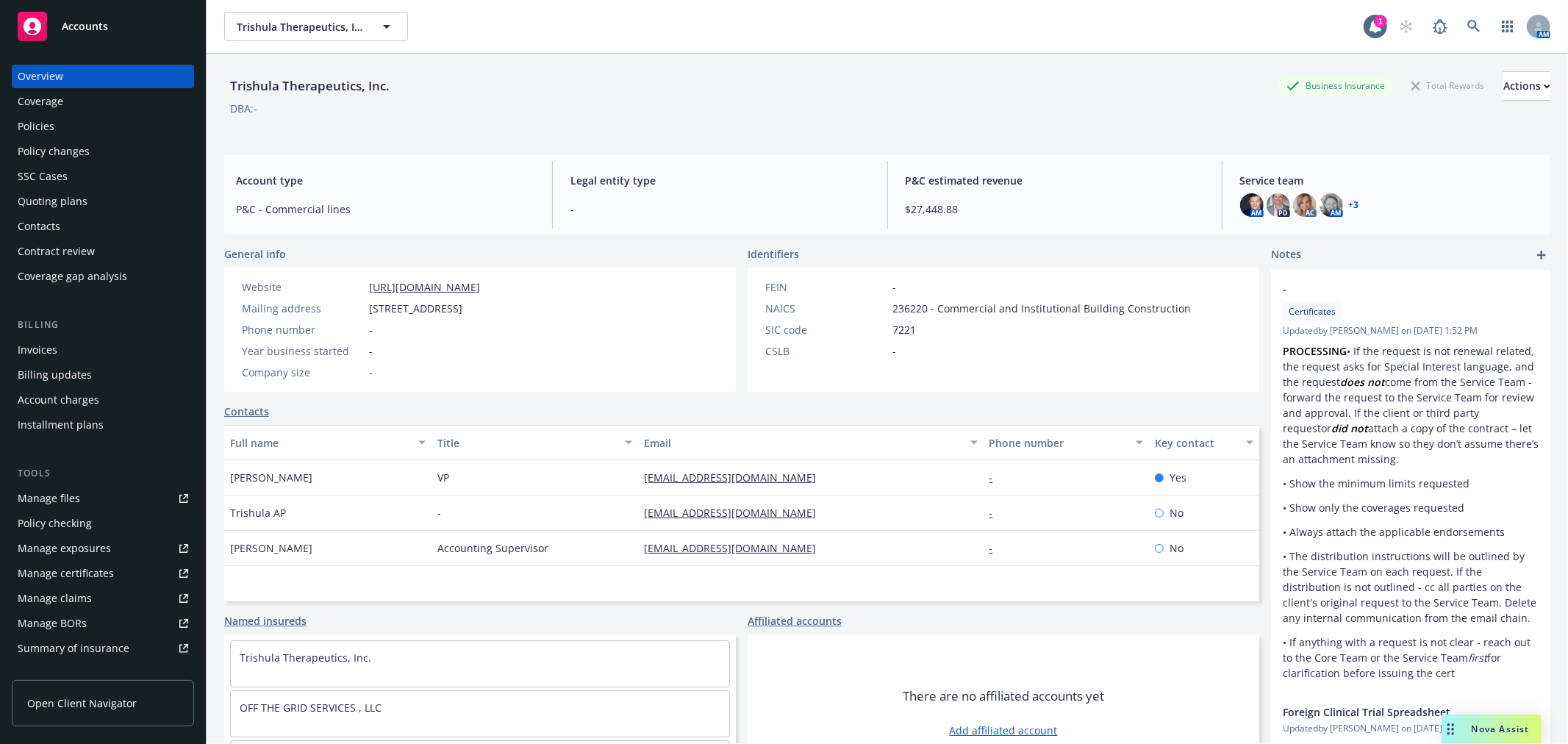
click at [68, 126] on div "Policies" at bounding box center [103, 127] width 170 height 24
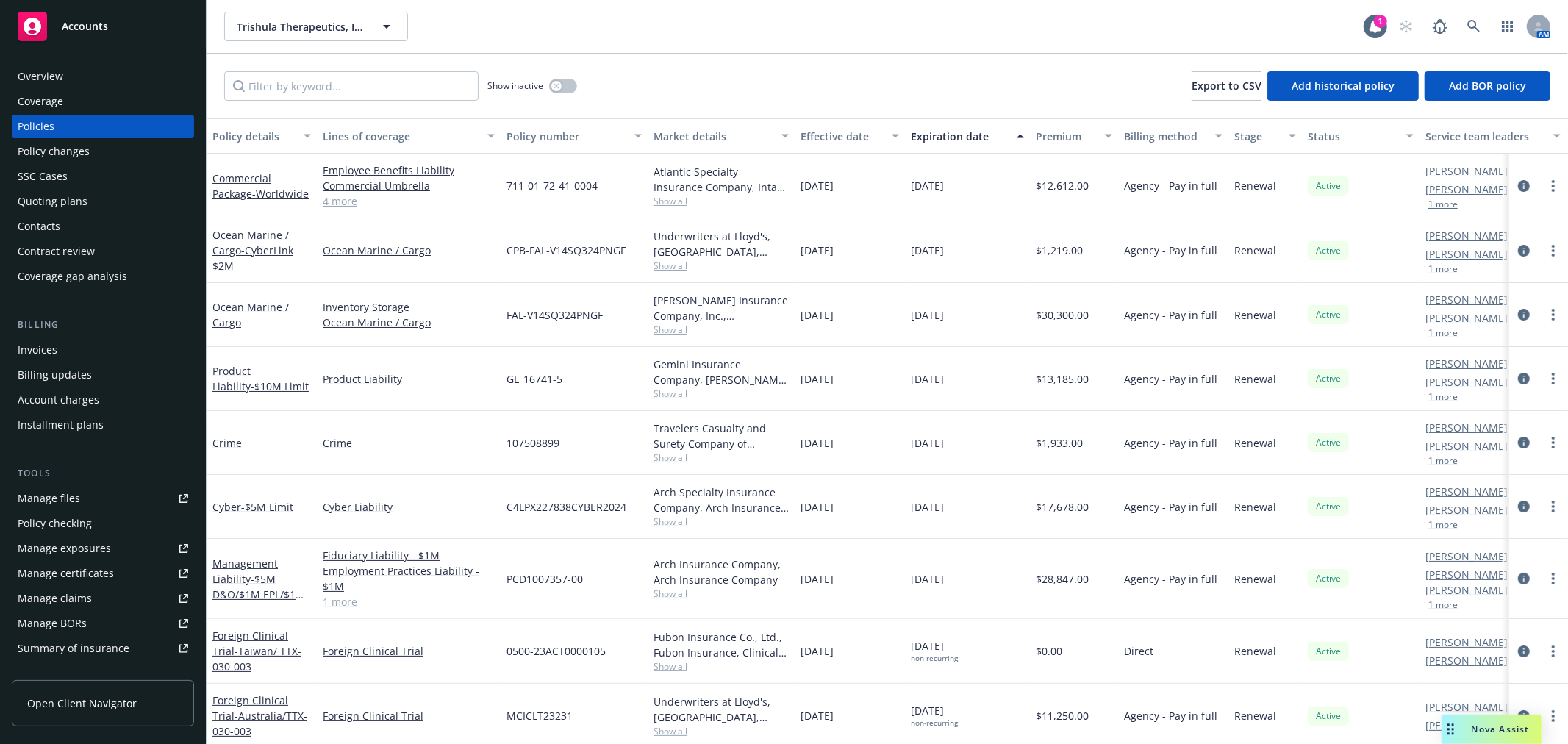
click at [208, 439] on div "Crime" at bounding box center [261, 443] width 110 height 64
click at [239, 439] on link "Crime" at bounding box center [227, 443] width 30 height 14
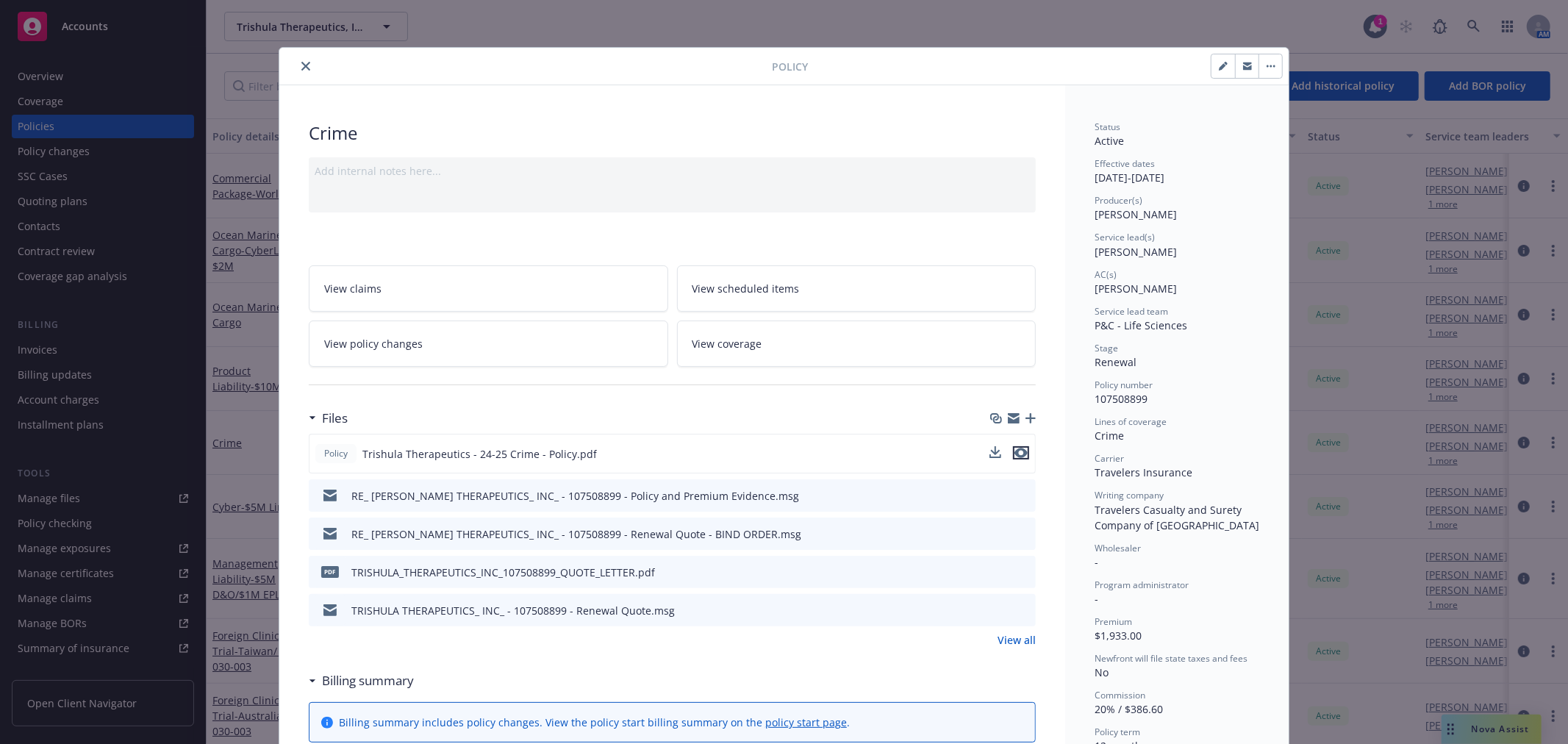
click at [1015, 452] on icon "preview file" at bounding box center [1021, 453] width 14 height 10
click at [302, 62] on icon "close" at bounding box center [306, 66] width 9 height 9
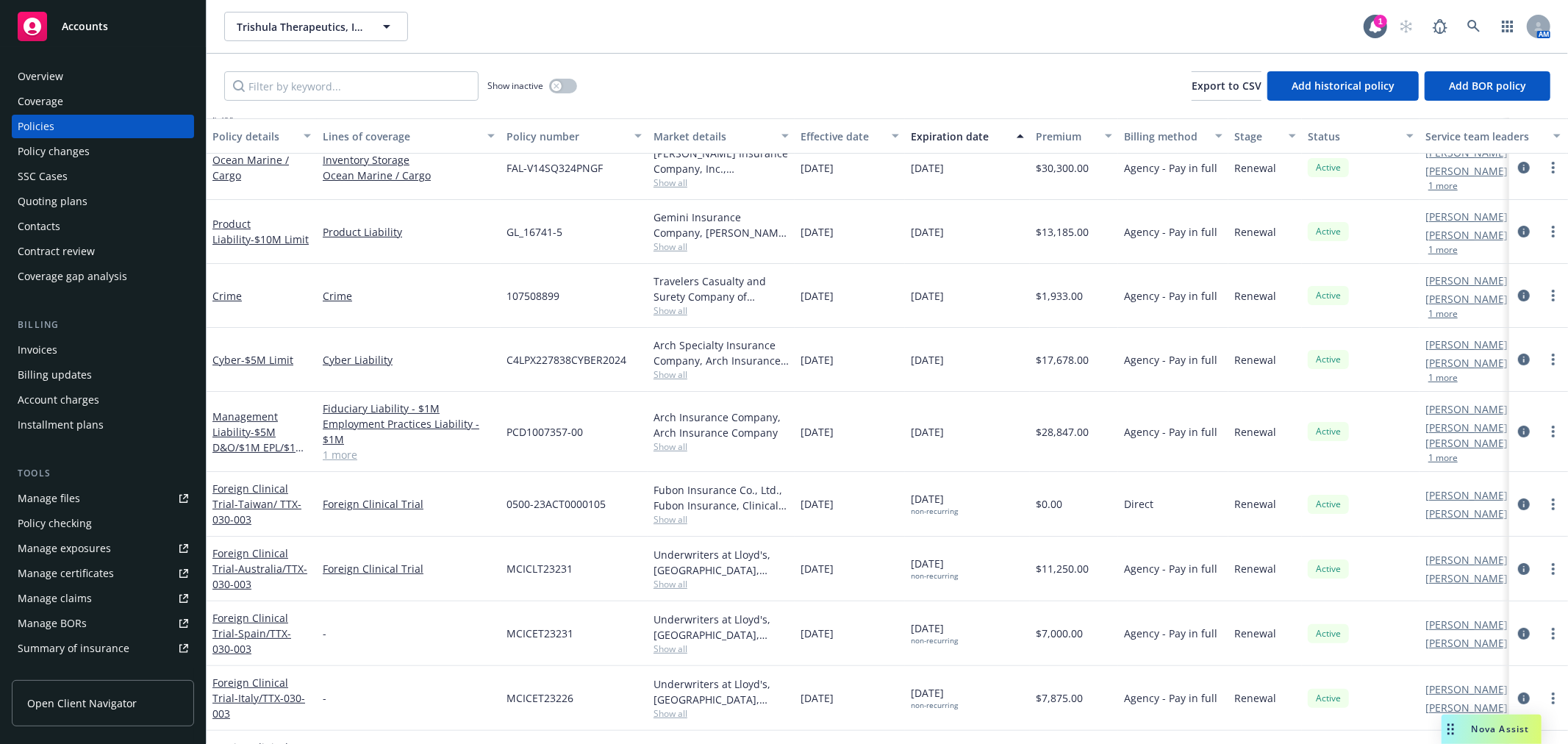
scroll to position [82, 0]
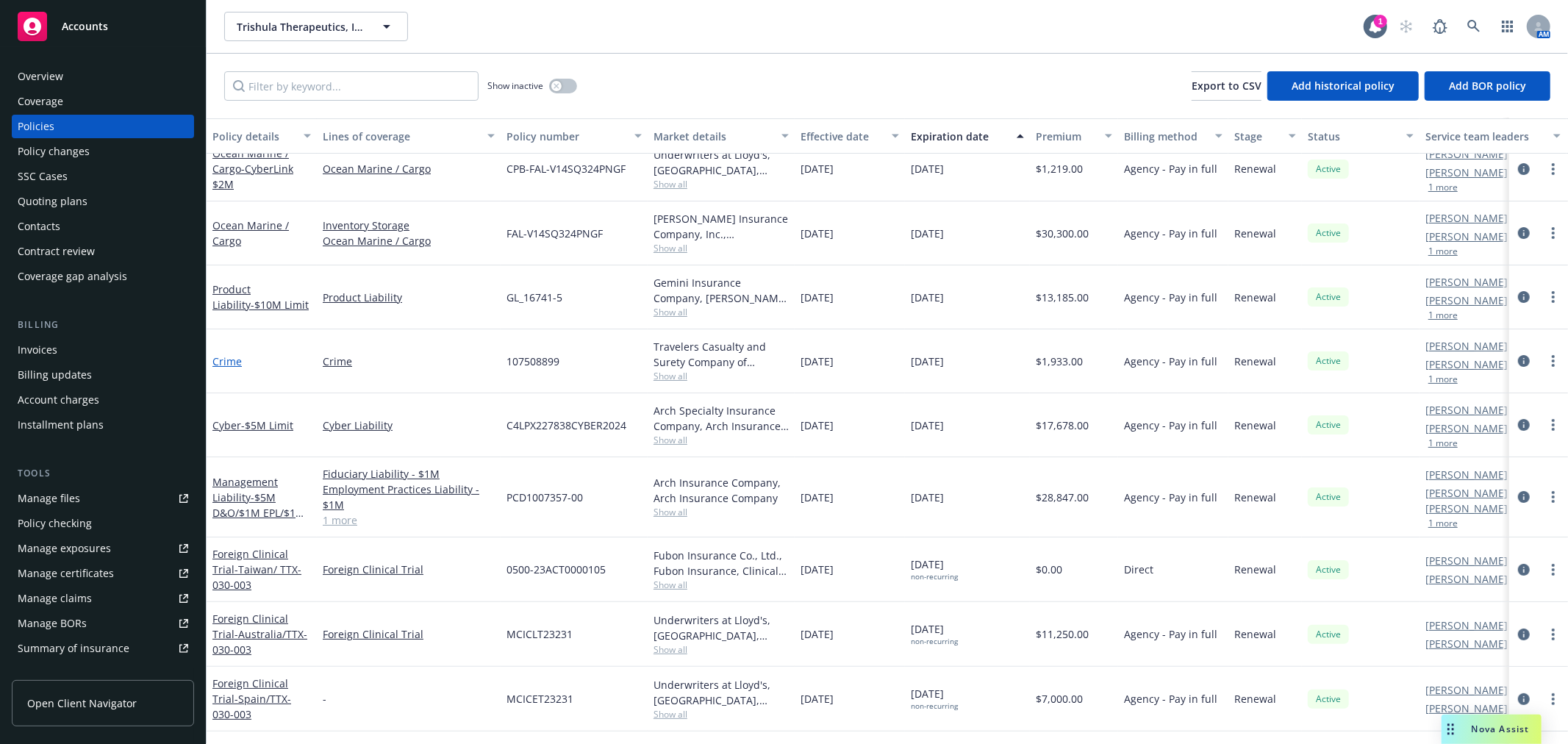
click at [223, 357] on link "Crime" at bounding box center [227, 361] width 30 height 14
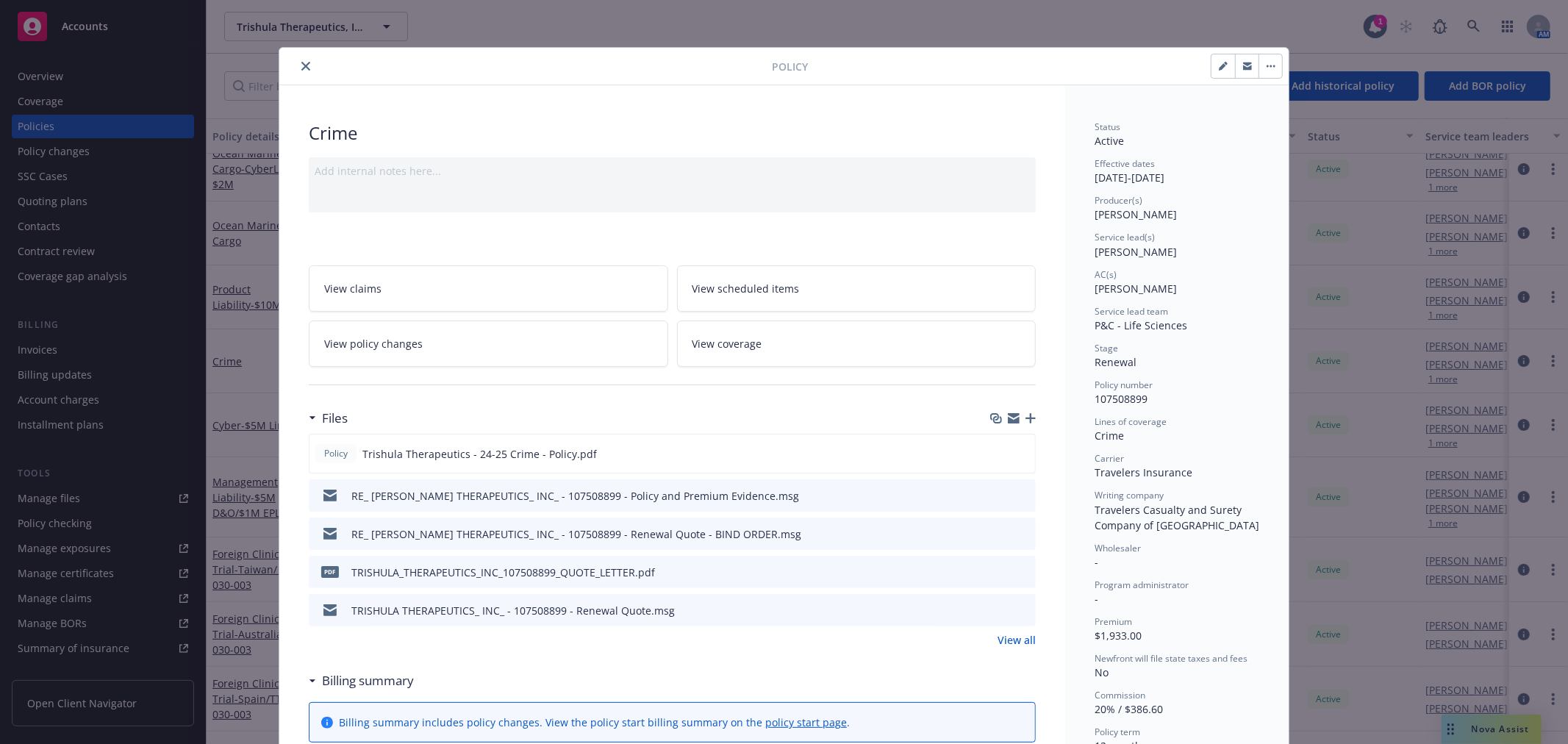
click at [503, 349] on link "View policy changes" at bounding box center [489, 343] width 359 height 46
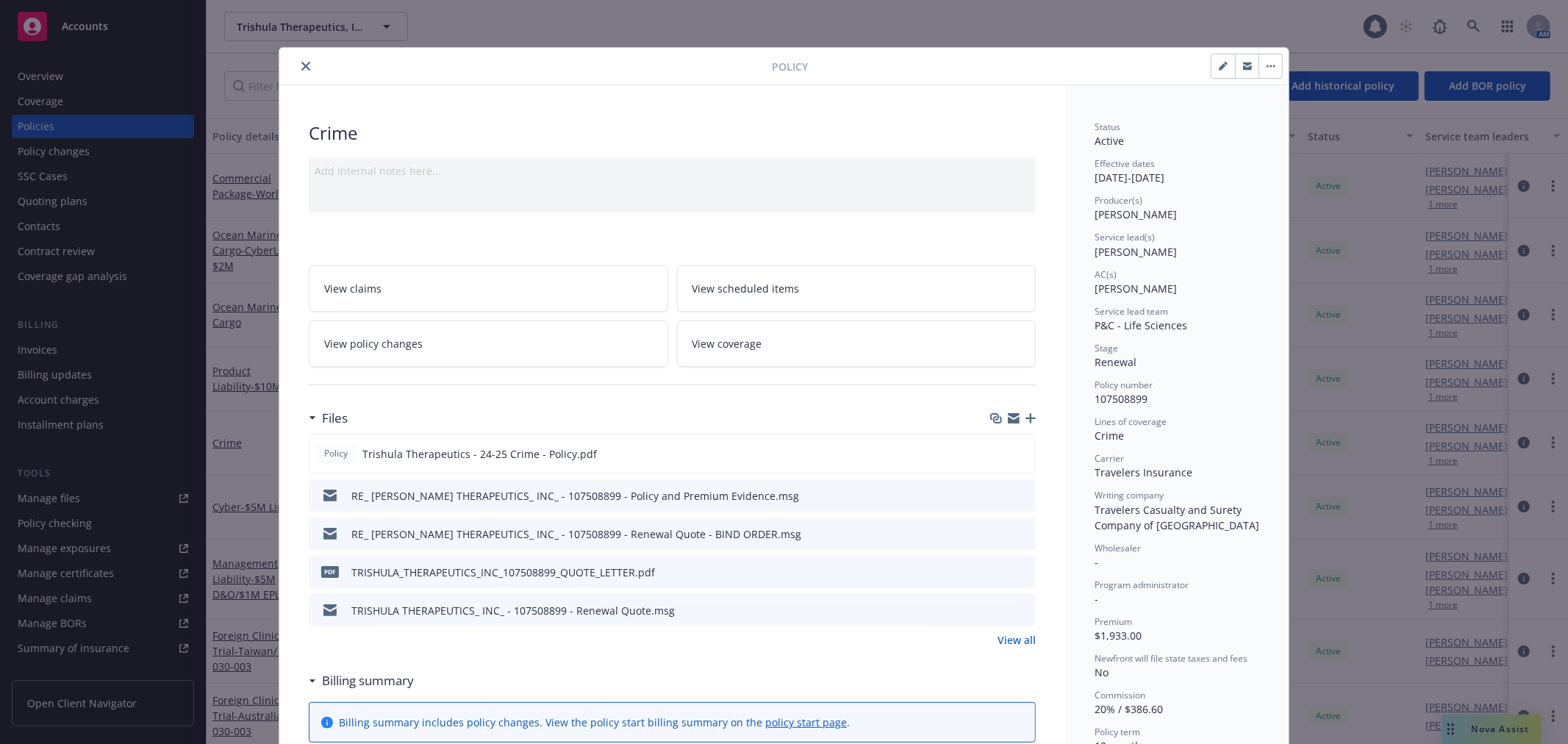
scroll to position [44, 0]
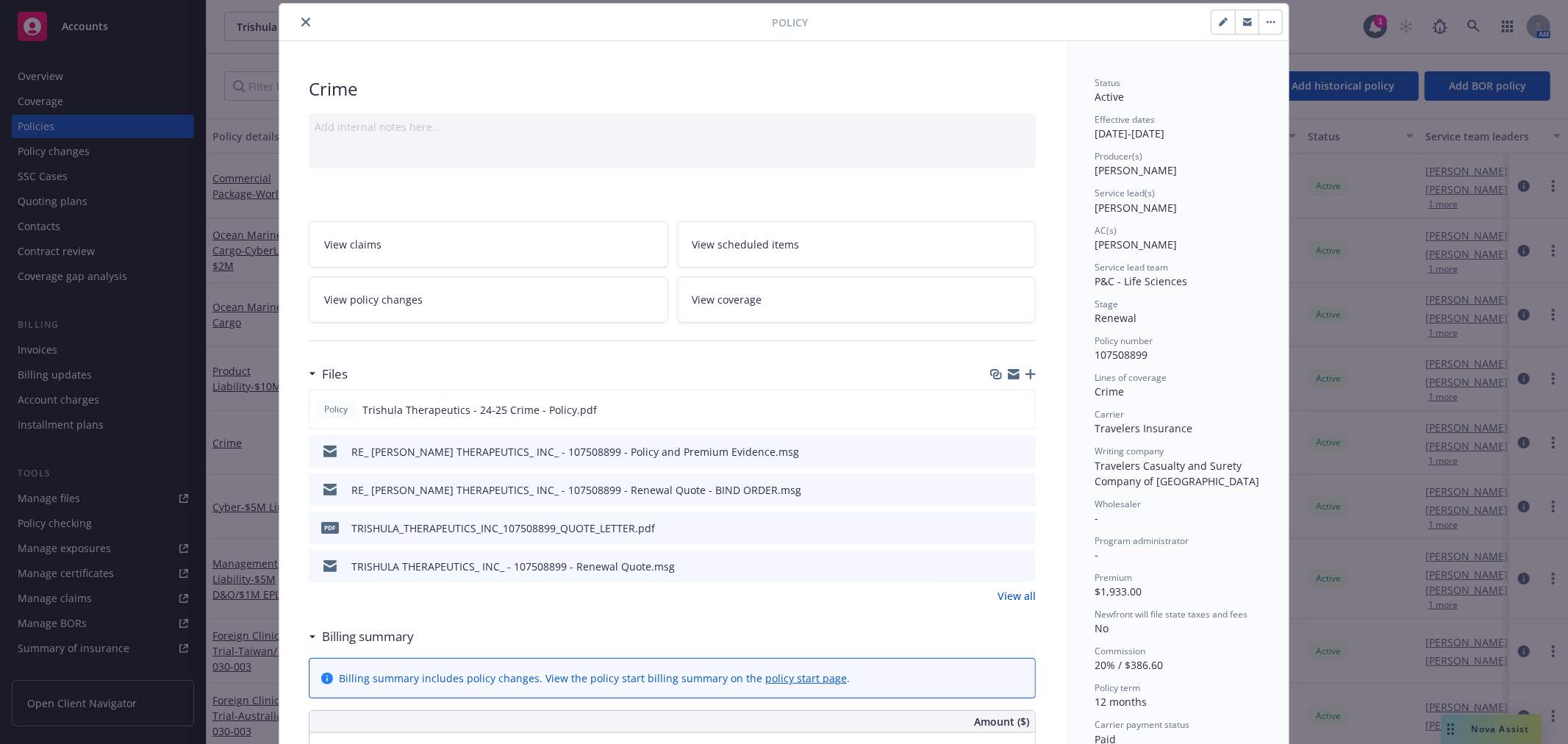
click at [302, 19] on icon "close" at bounding box center [306, 22] width 9 height 9
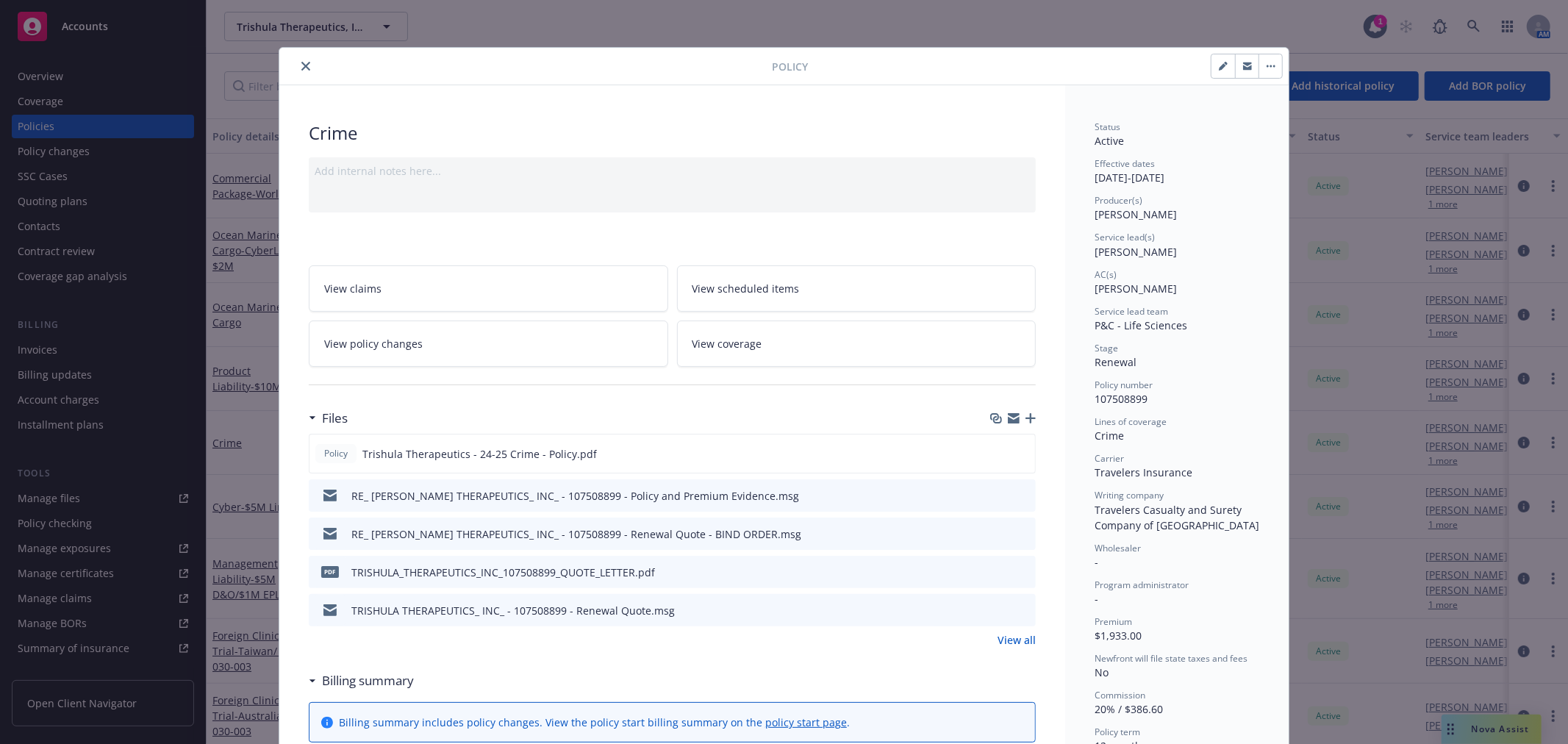
scroll to position [44, 0]
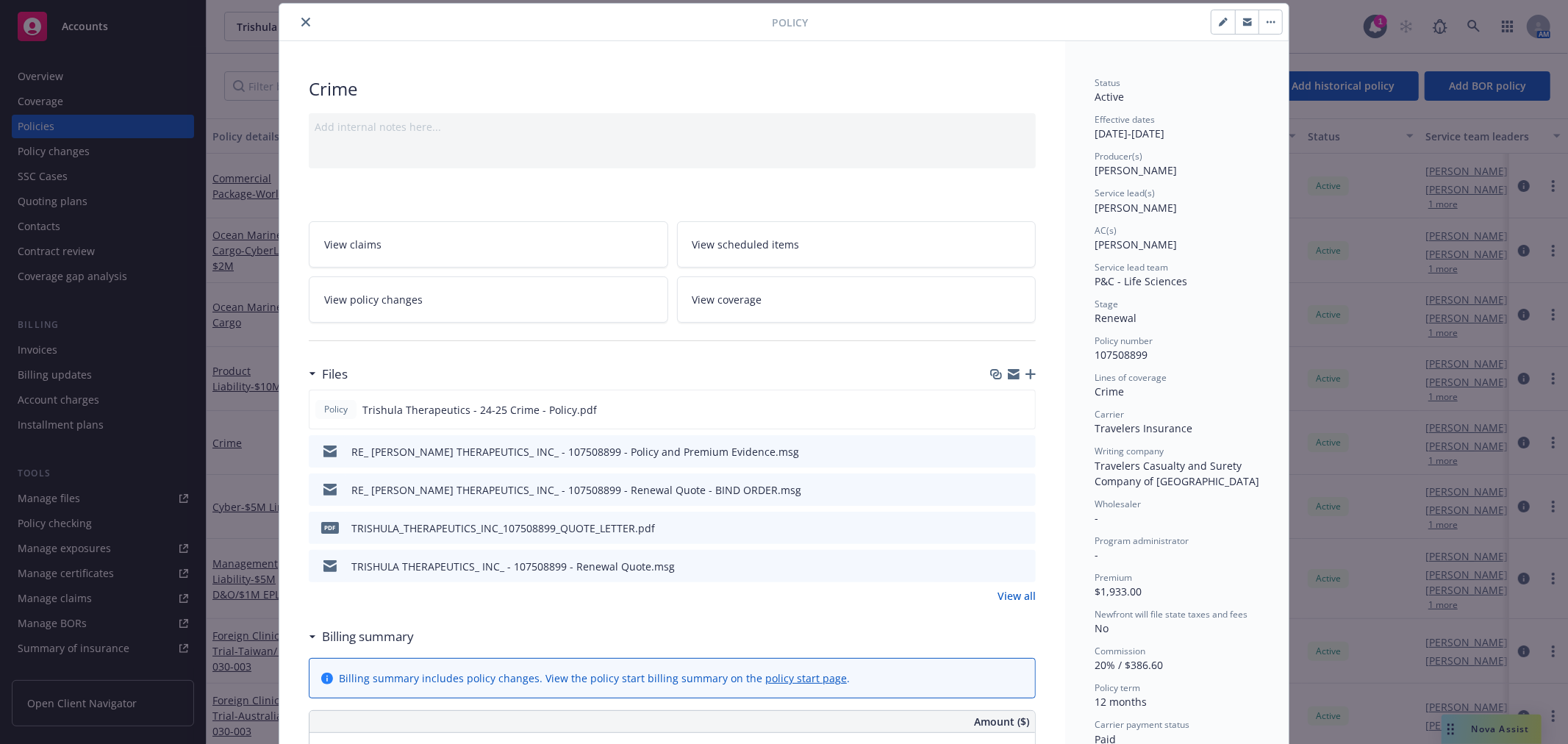
click at [302, 22] on icon "close" at bounding box center [306, 22] width 9 height 9
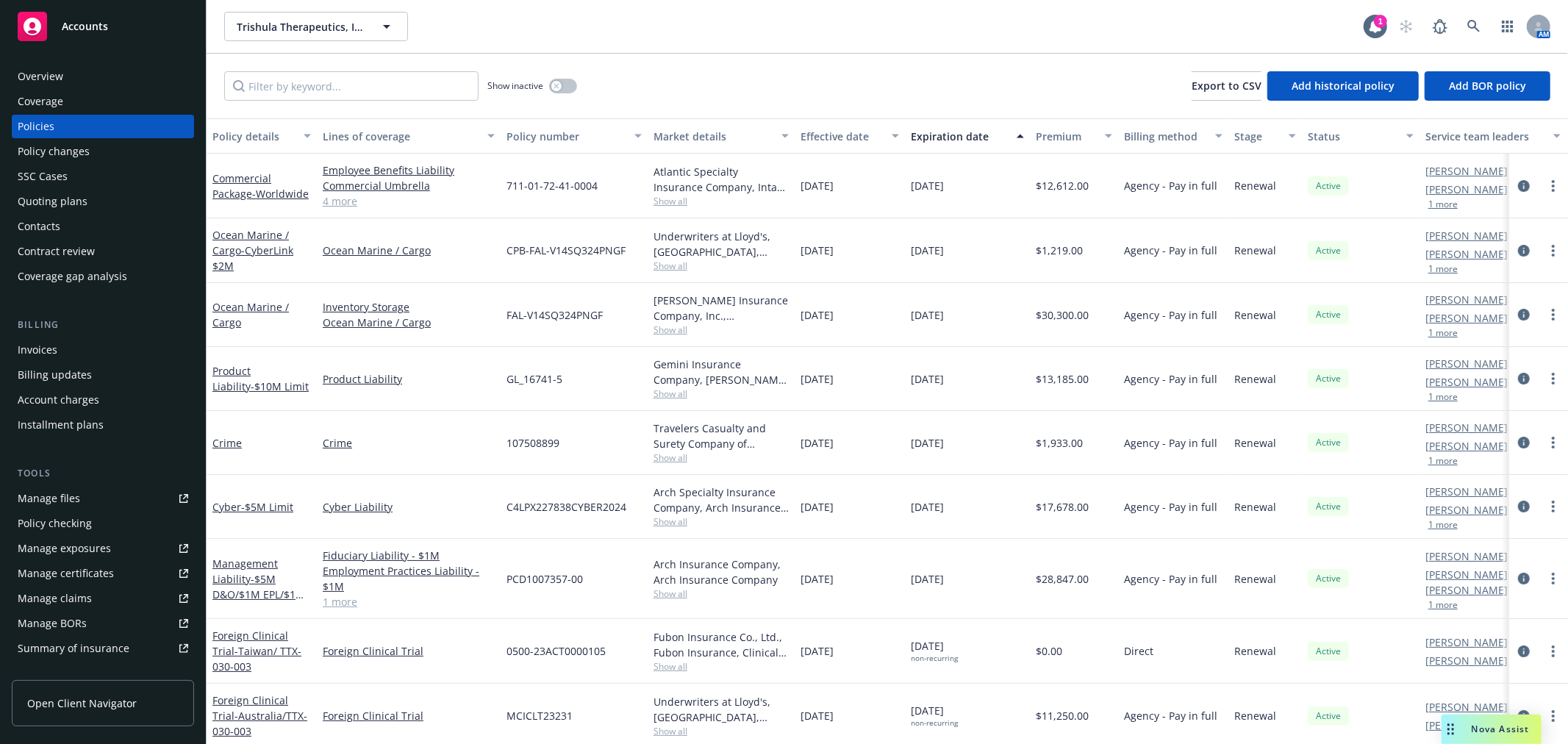
click at [77, 74] on div "Overview" at bounding box center [103, 77] width 170 height 24
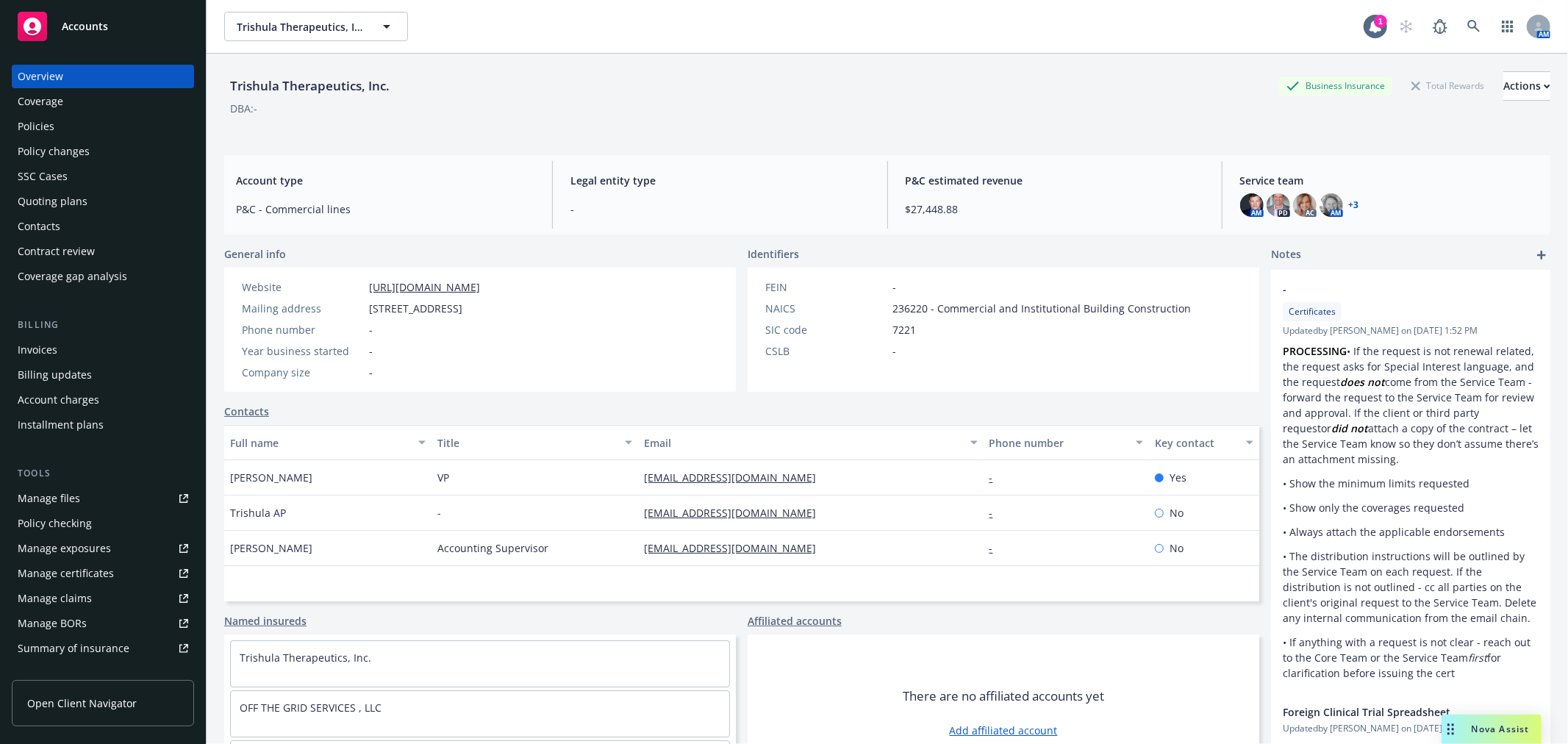
drag, startPoint x: 511, startPoint y: 325, endPoint x: 360, endPoint y: 312, distance: 151.6
click at [360, 312] on div "Mailing address [STREET_ADDRESS]" at bounding box center [360, 308] width 250 height 15
copy div "[STREET_ADDRESS]"
